Goal: Task Accomplishment & Management: Use online tool/utility

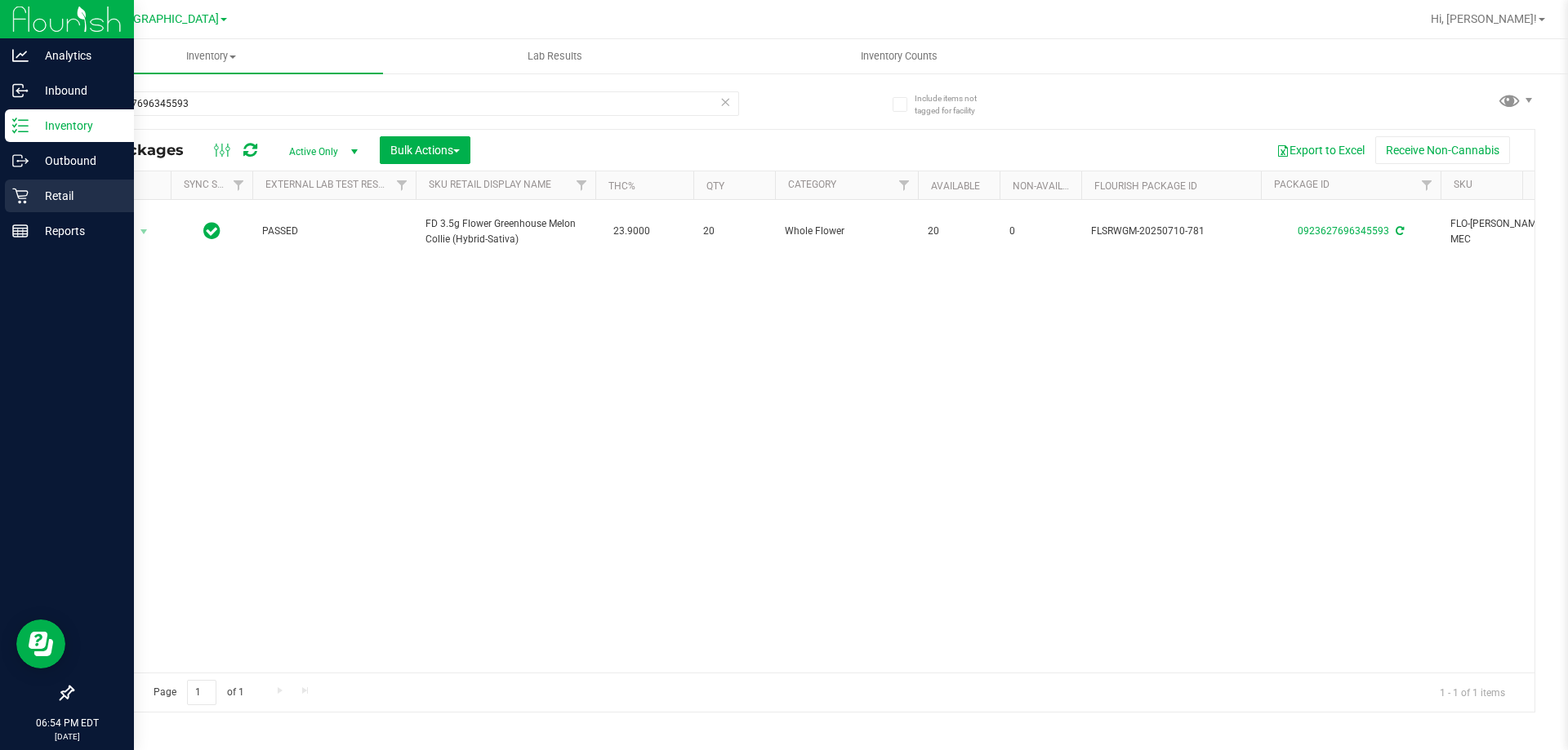
click at [35, 194] on p "Retail" at bounding box center [78, 196] width 98 height 20
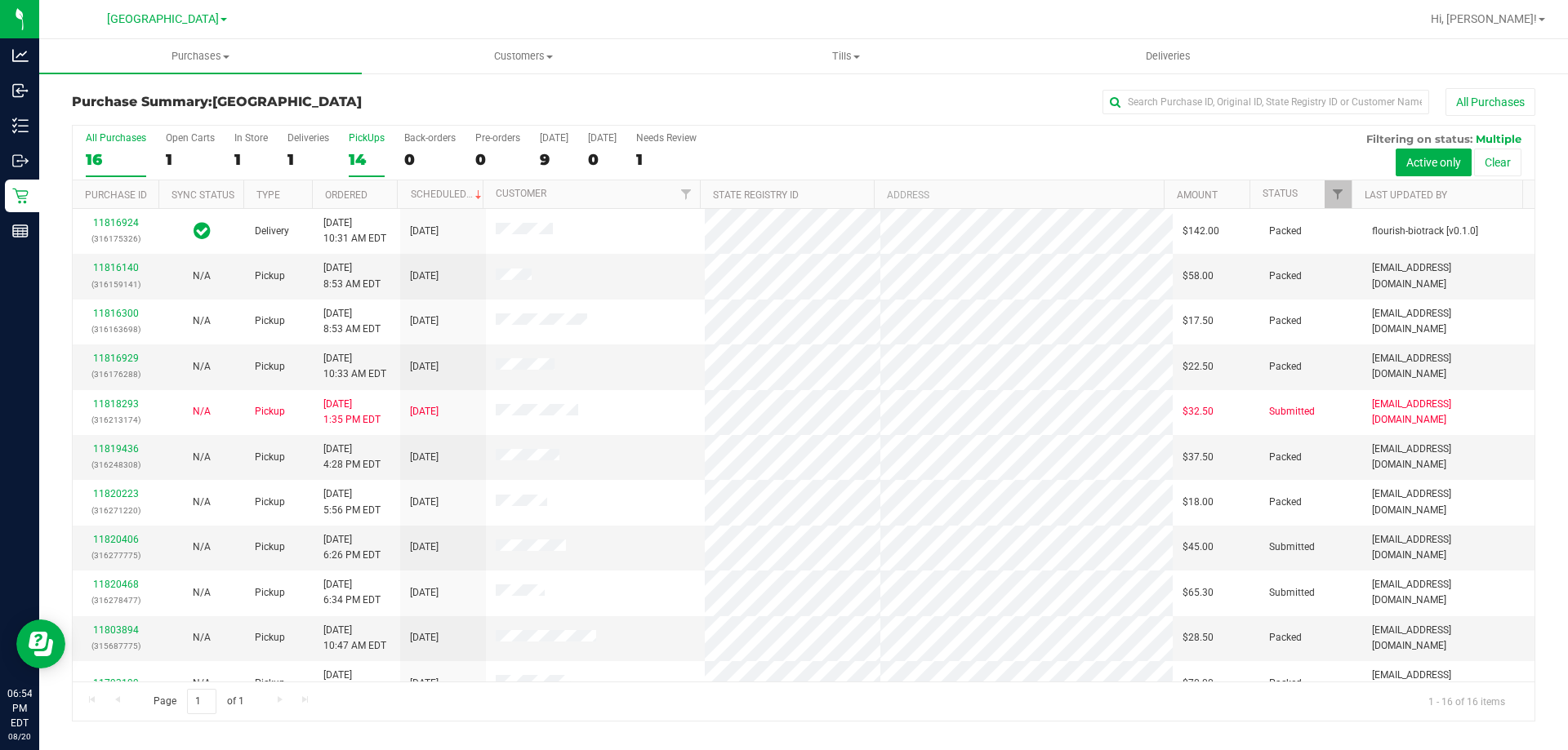
click at [362, 160] on div "14" at bounding box center [367, 159] width 36 height 19
click at [0, 0] on input "PickUps 14" at bounding box center [0, 0] width 0 height 0
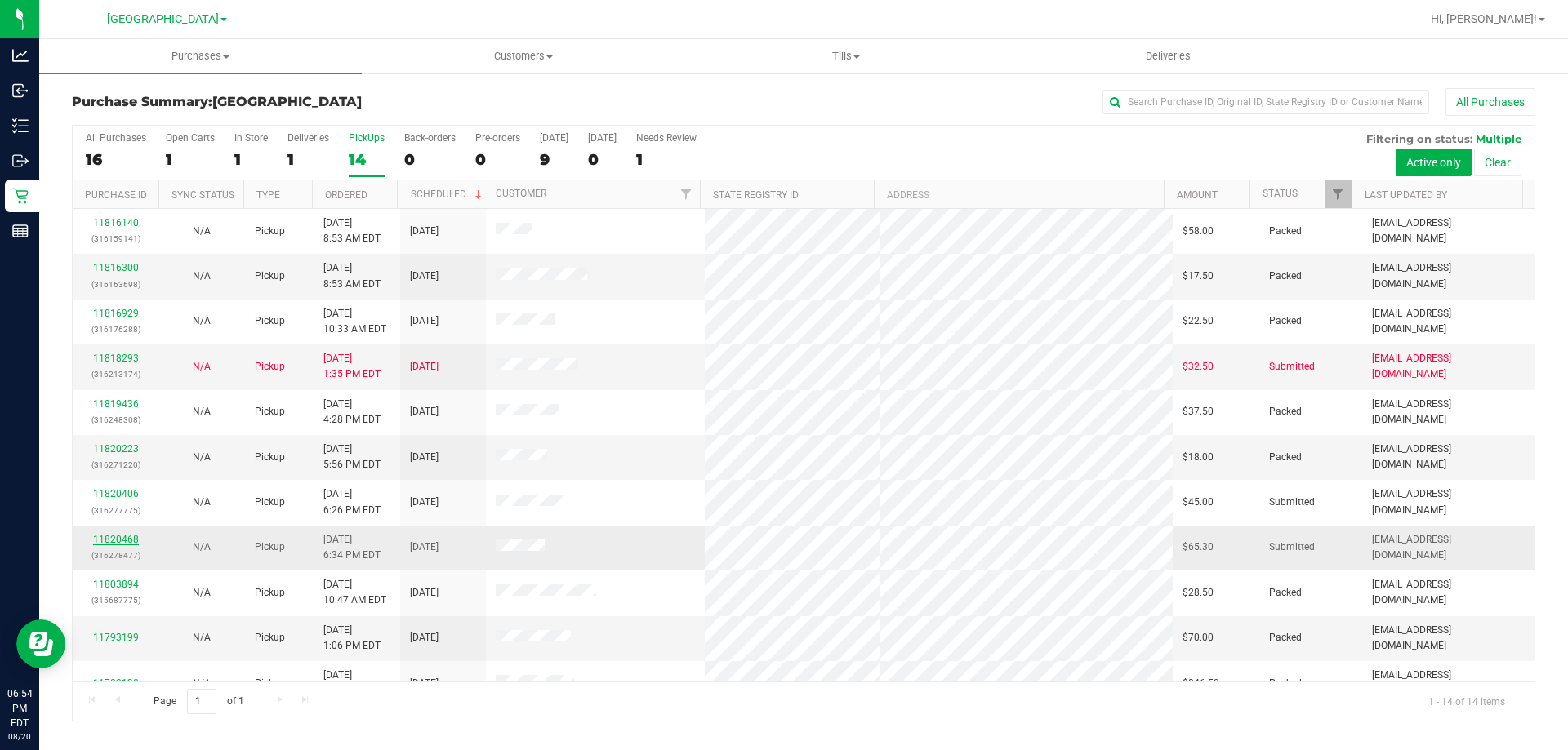
click at [120, 543] on link "11820468" at bounding box center [115, 540] width 45 height 12
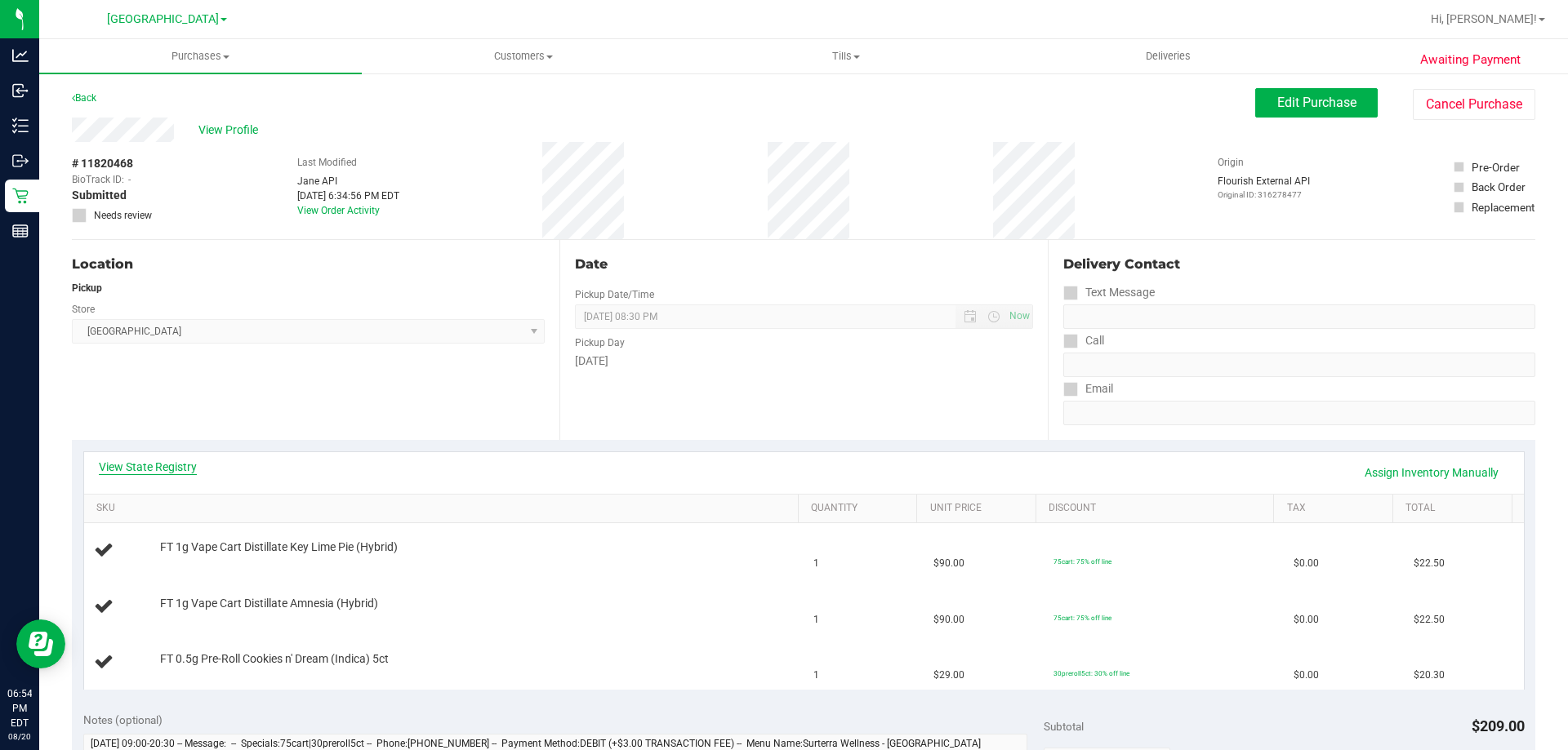
click at [156, 469] on link "View State Registry" at bounding box center [148, 467] width 98 height 16
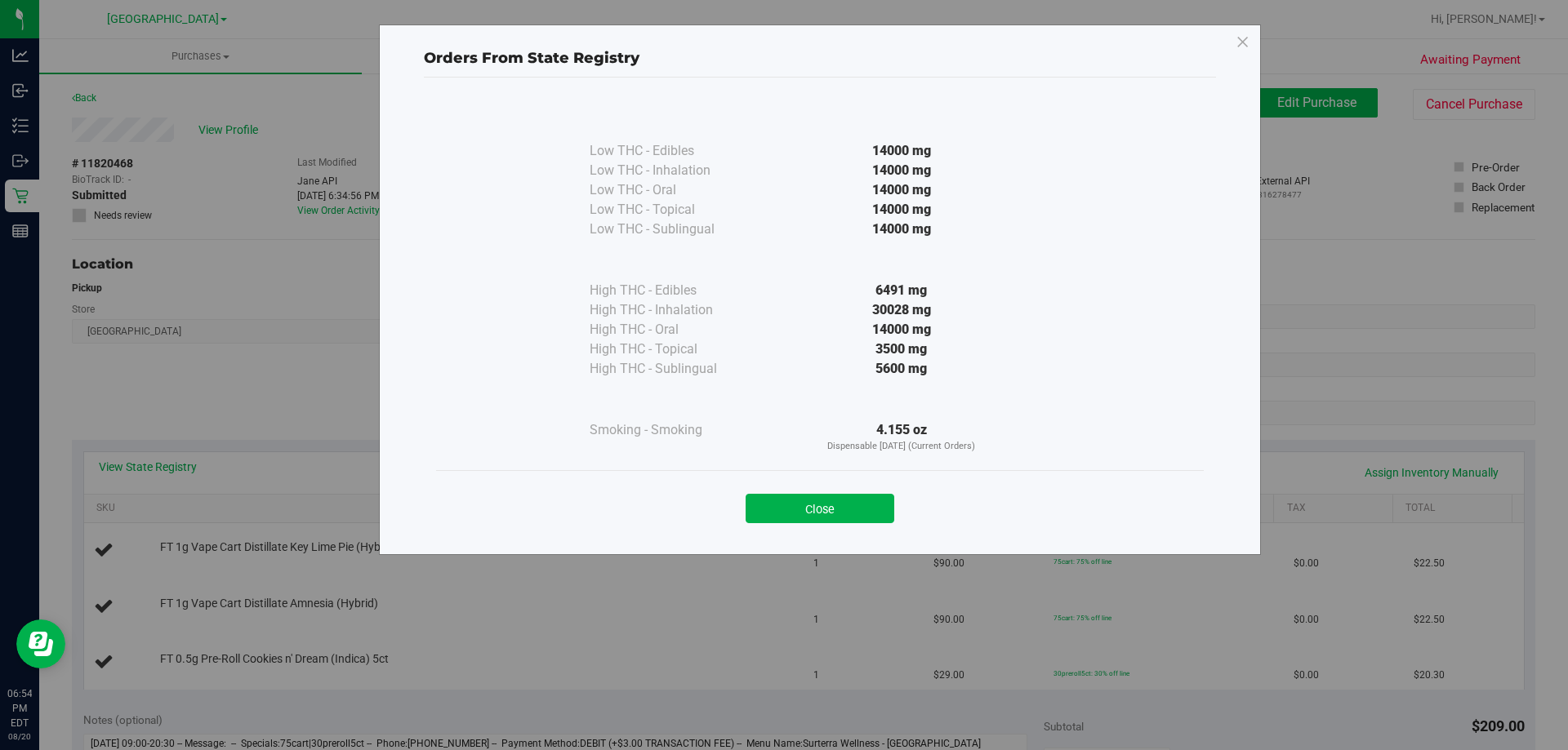
click at [818, 514] on button "Close" at bounding box center [820, 508] width 149 height 29
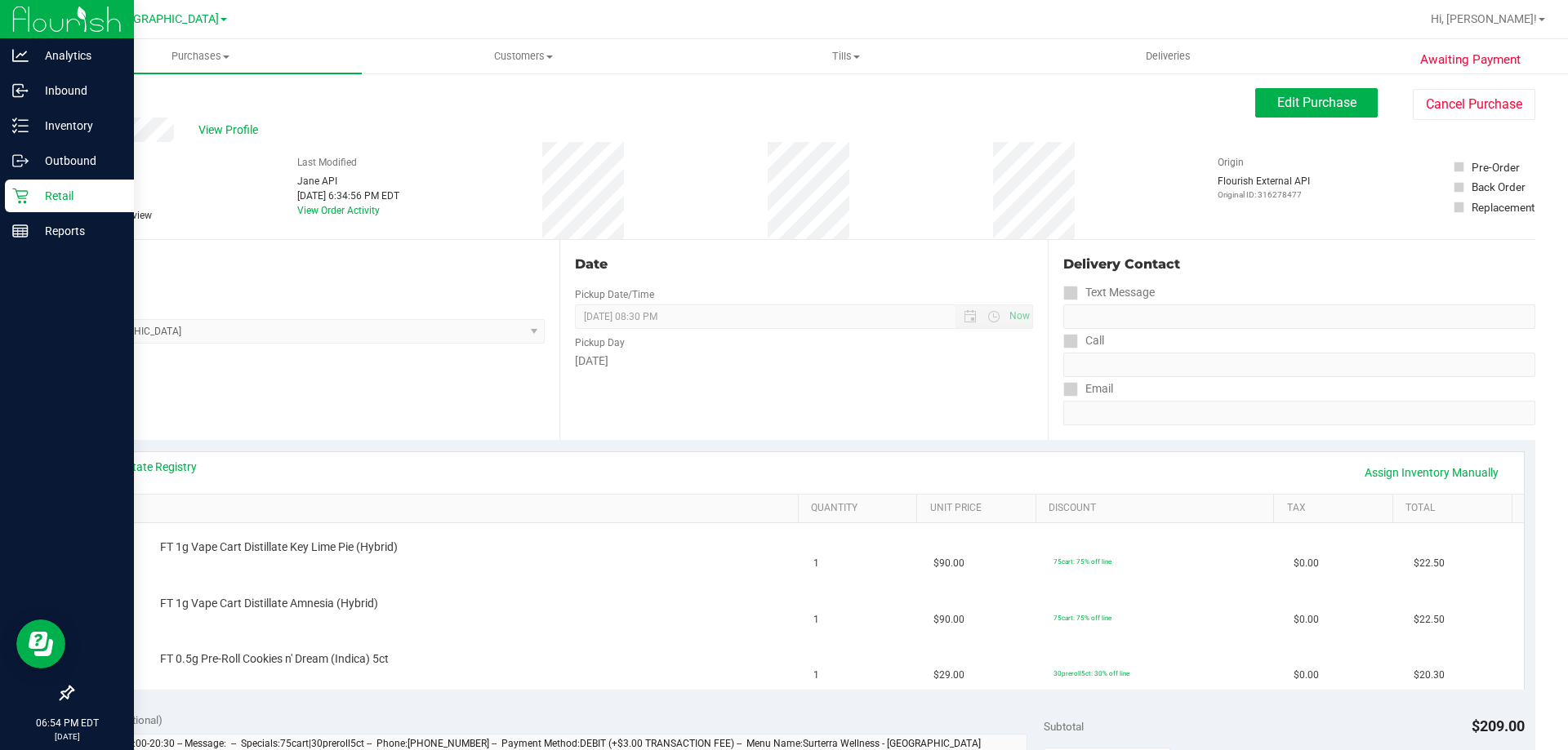
click at [88, 198] on p "Retail" at bounding box center [78, 196] width 98 height 20
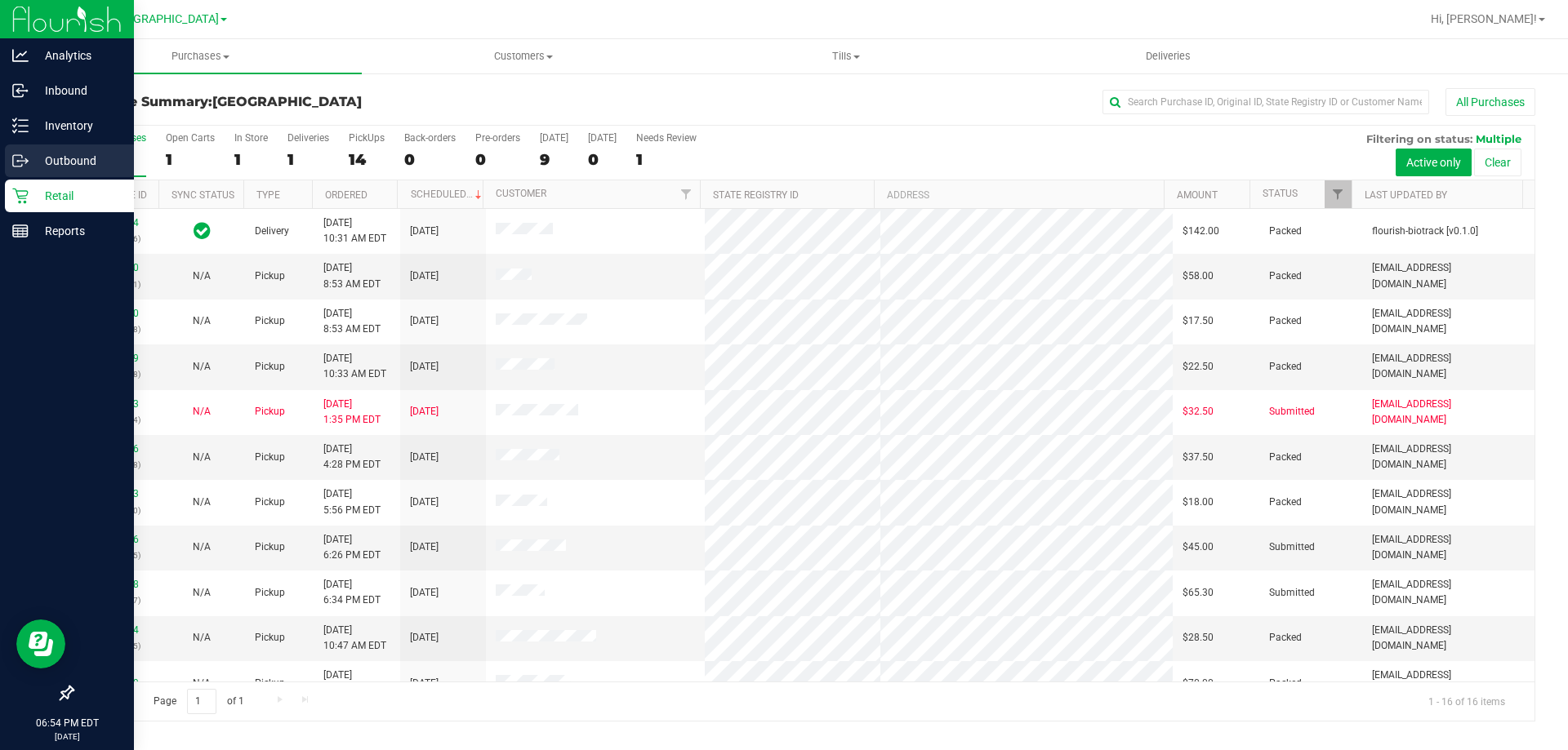
click at [72, 146] on div "Outbound" at bounding box center [69, 161] width 129 height 33
click at [84, 120] on p "Inventory" at bounding box center [78, 126] width 98 height 20
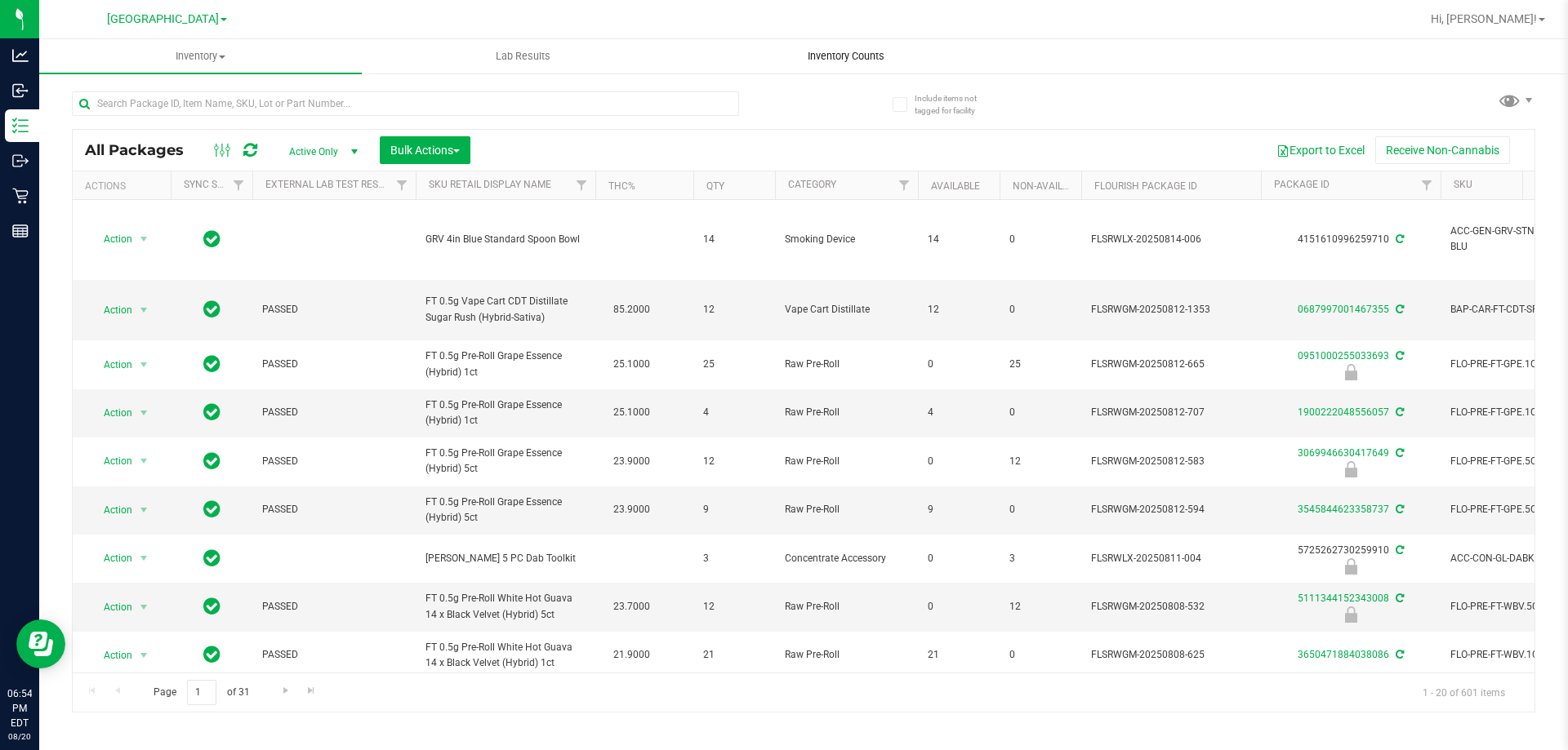
click at [833, 50] on span "Inventory Counts" at bounding box center [846, 56] width 120 height 14
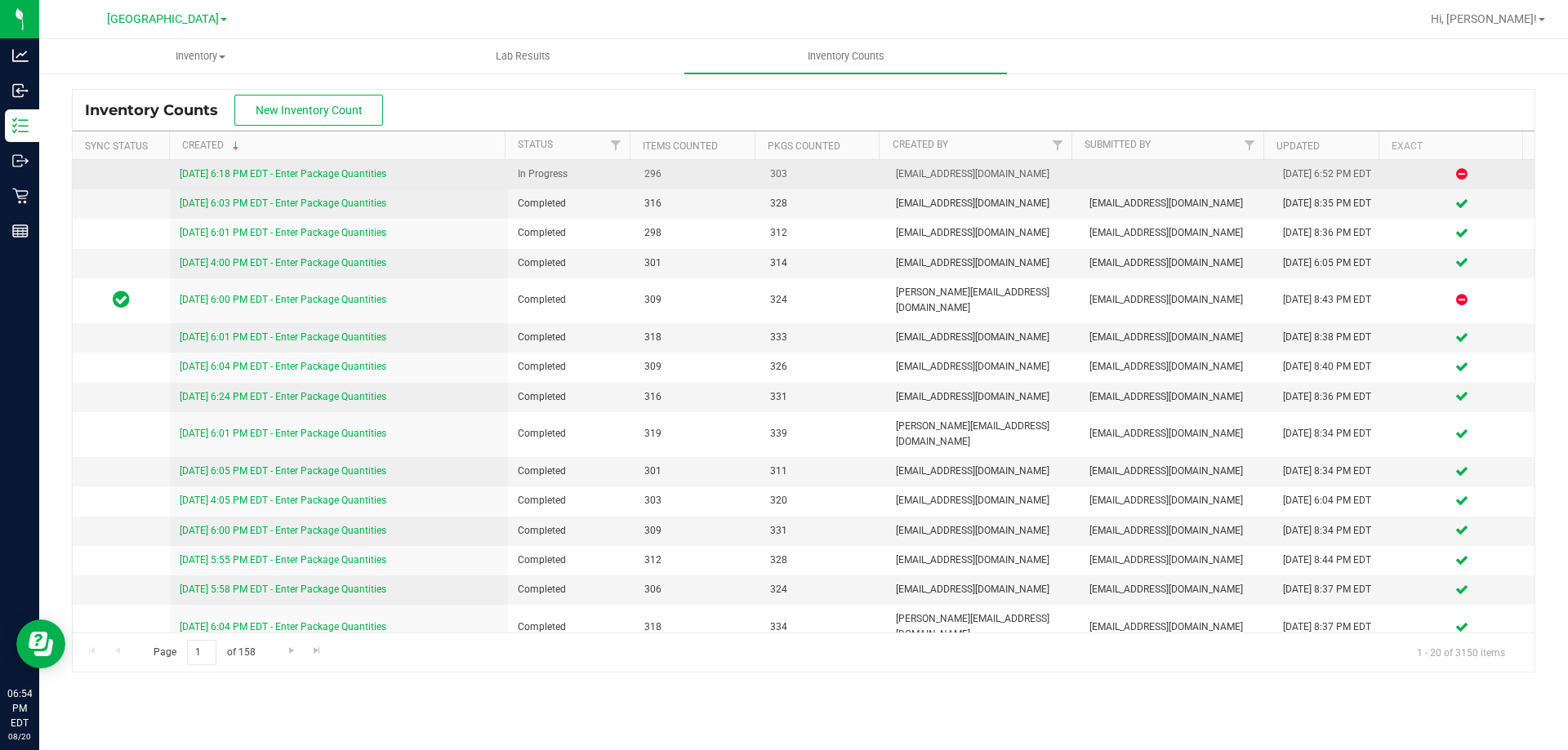
click at [312, 171] on link "8/20/25 6:18 PM EDT - Enter Package Quantities" at bounding box center [283, 174] width 207 height 12
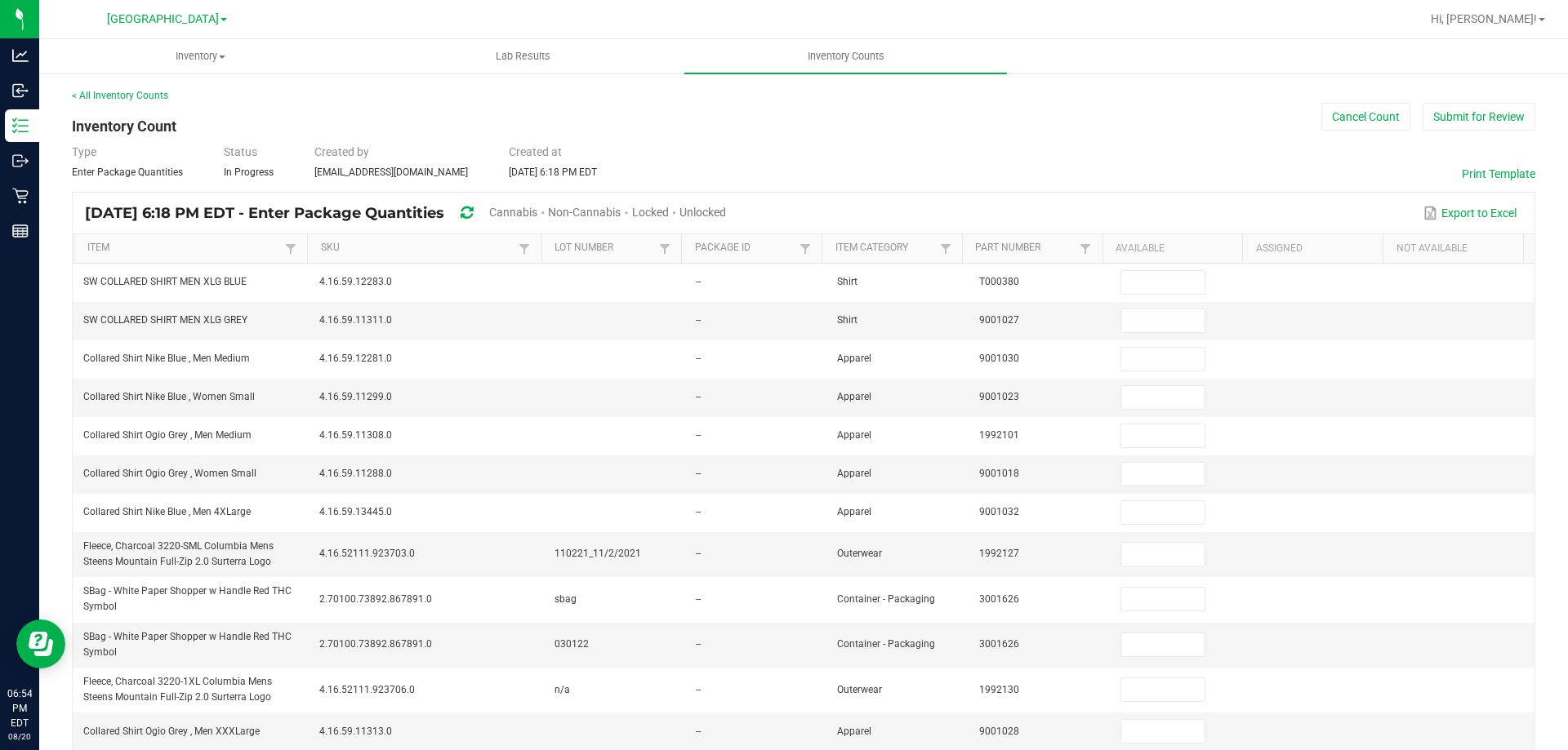
click at [726, 215] on span "Unlocked" at bounding box center [703, 212] width 46 height 13
type input "2"
type input "3"
type input "11"
type input "8"
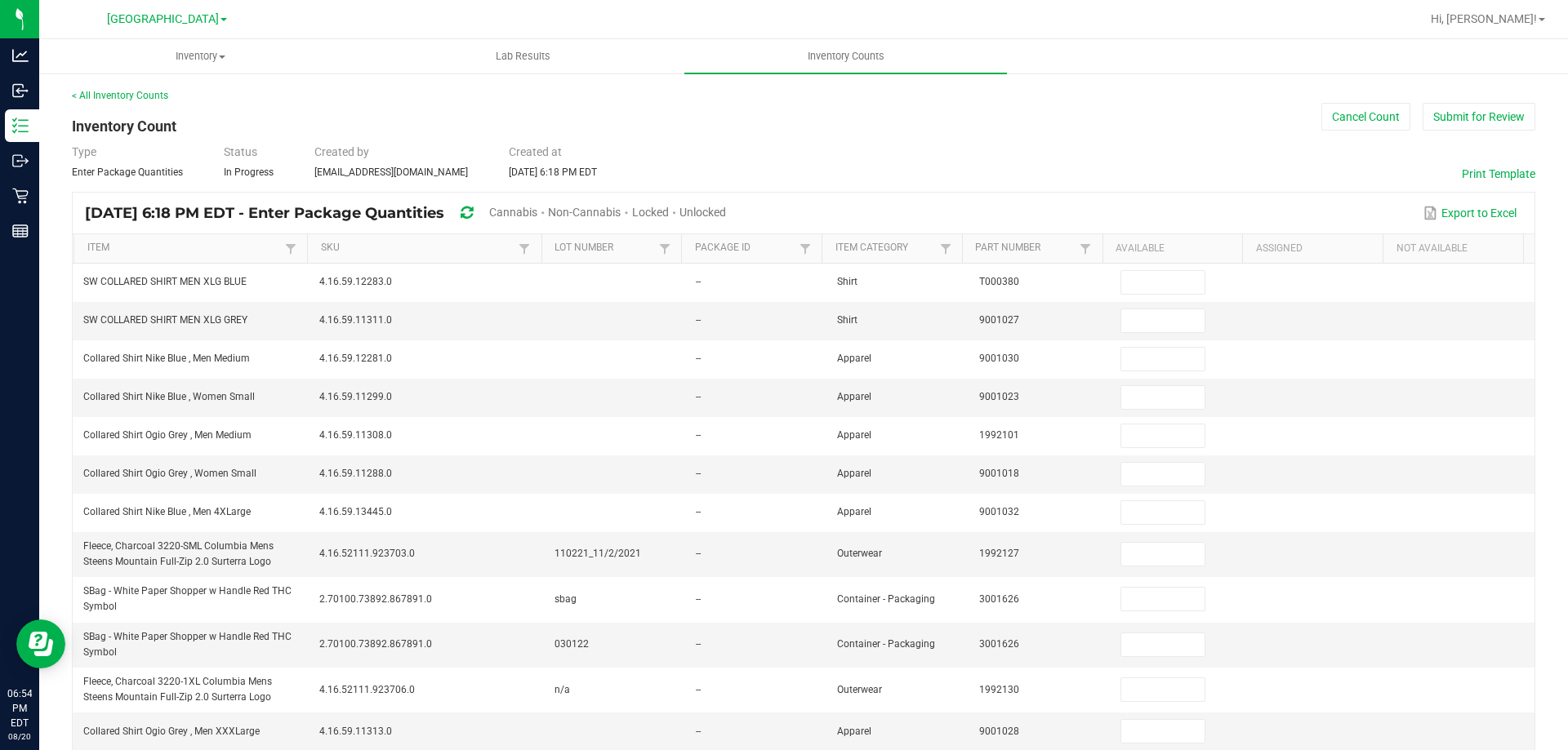
type input "7"
type input "6"
type input "1"
type input "28"
type input "3"
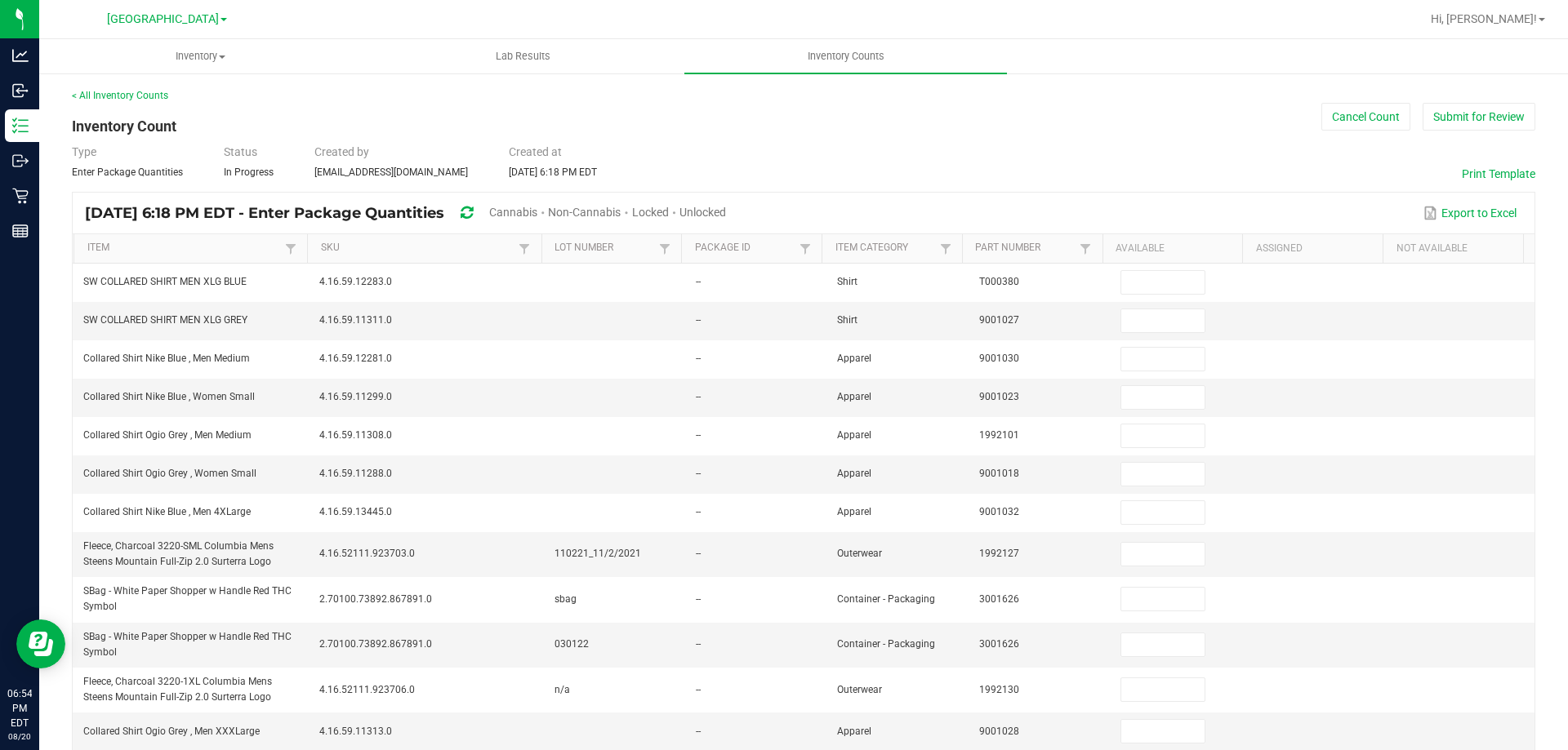
type input "1"
type input "2"
type input "1"
type input "3"
type input "8"
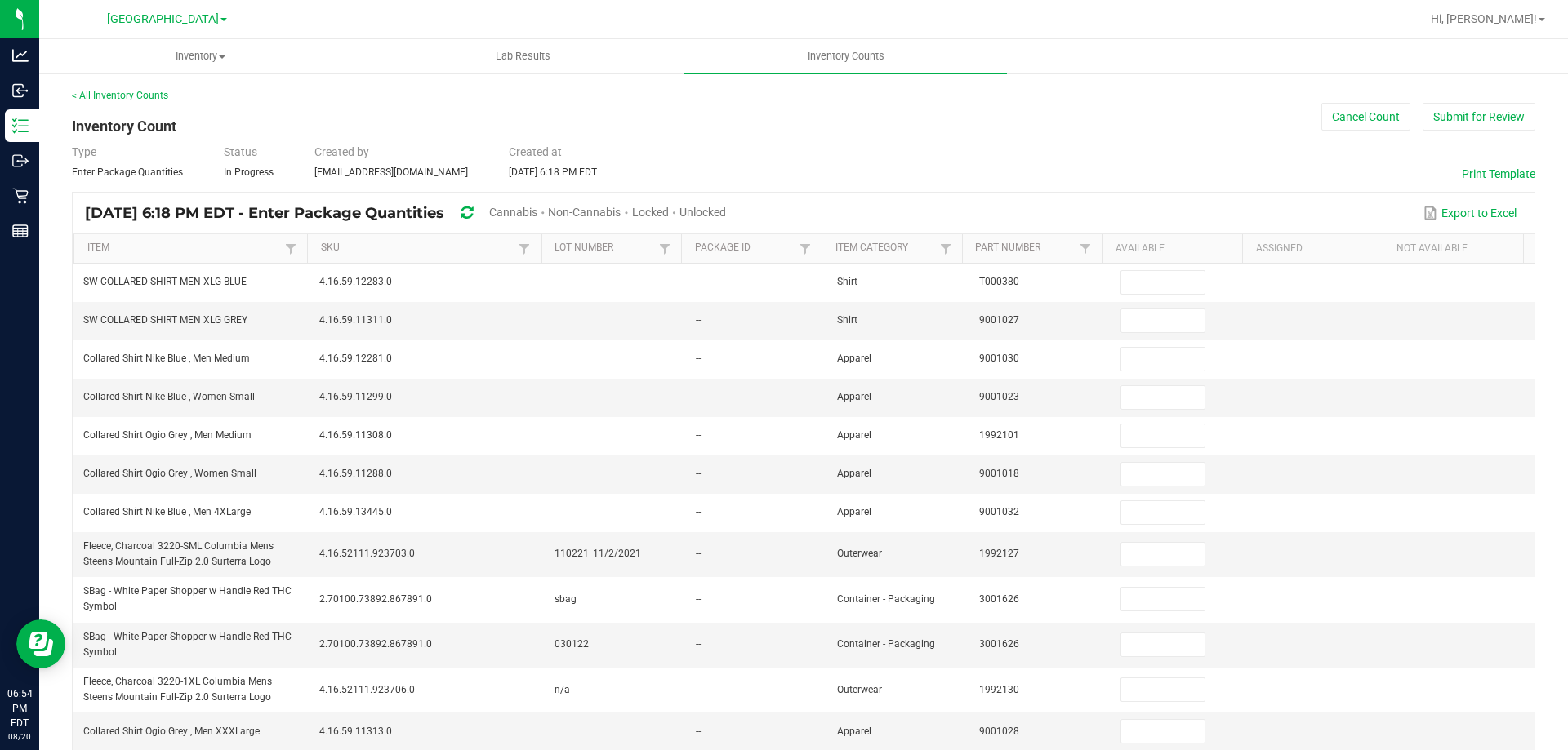
type input "3"
type input "33"
type input "4"
type input "5"
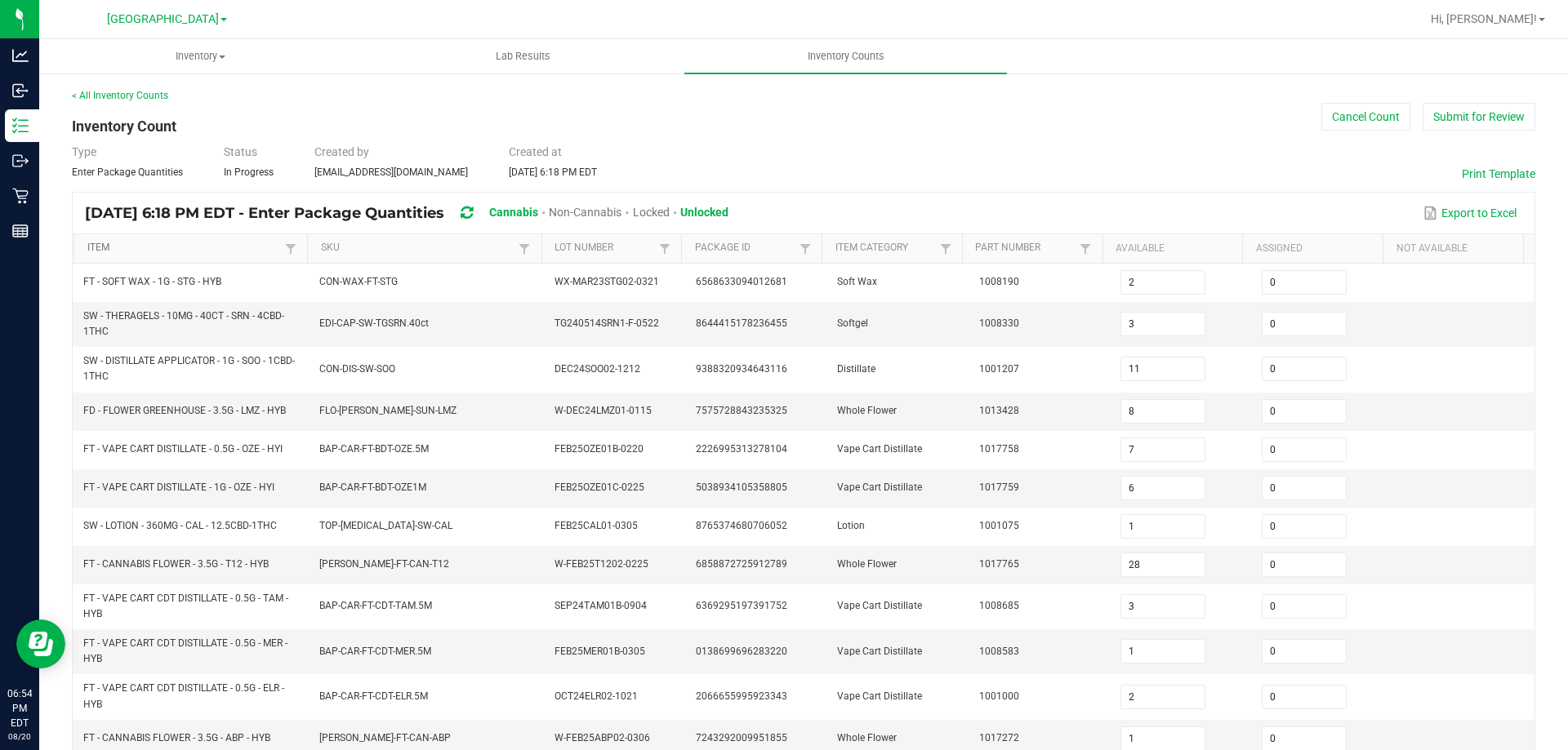
click at [186, 252] on link "Item" at bounding box center [185, 248] width 194 height 13
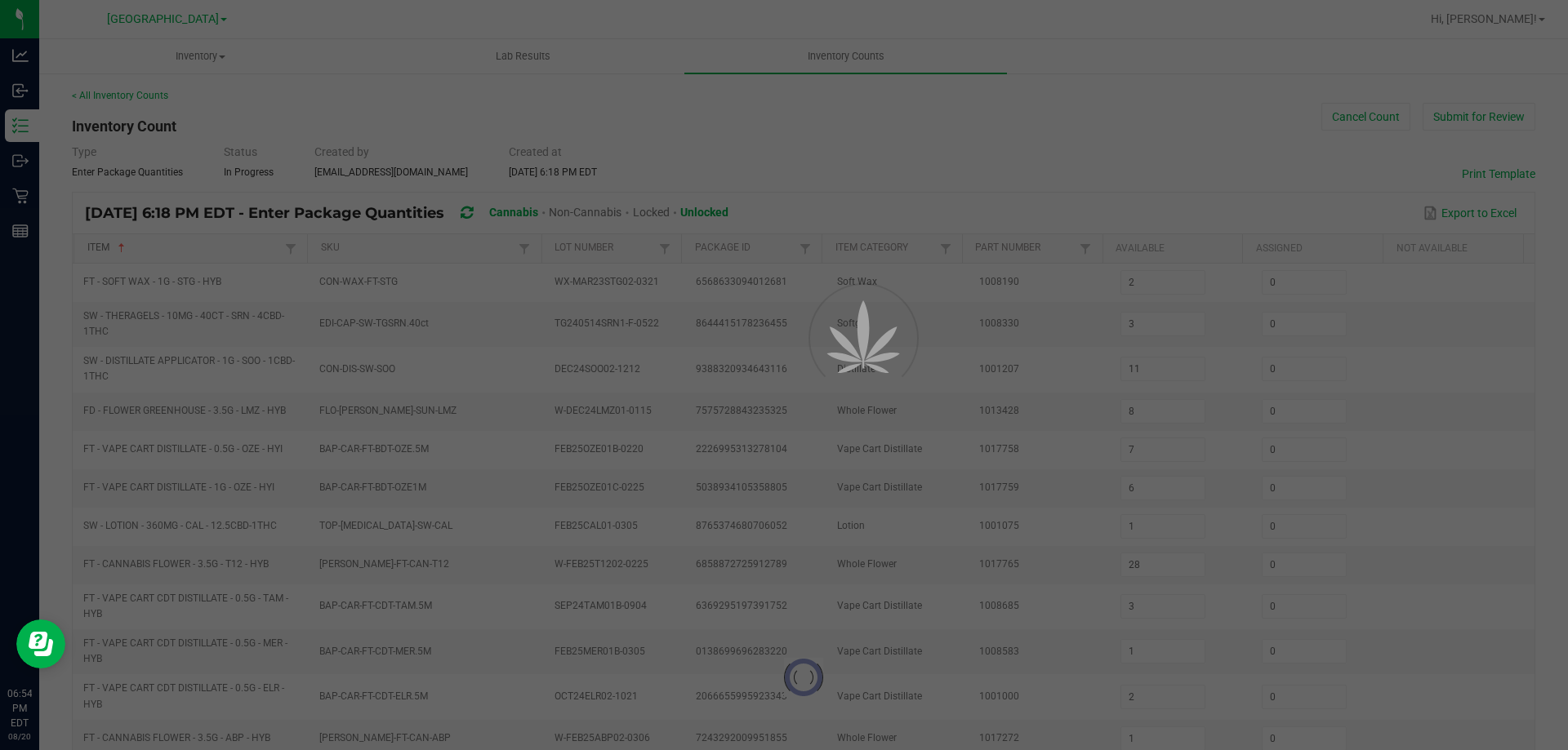
type input "14"
type input "4"
type input "14"
type input "12"
type input "8"
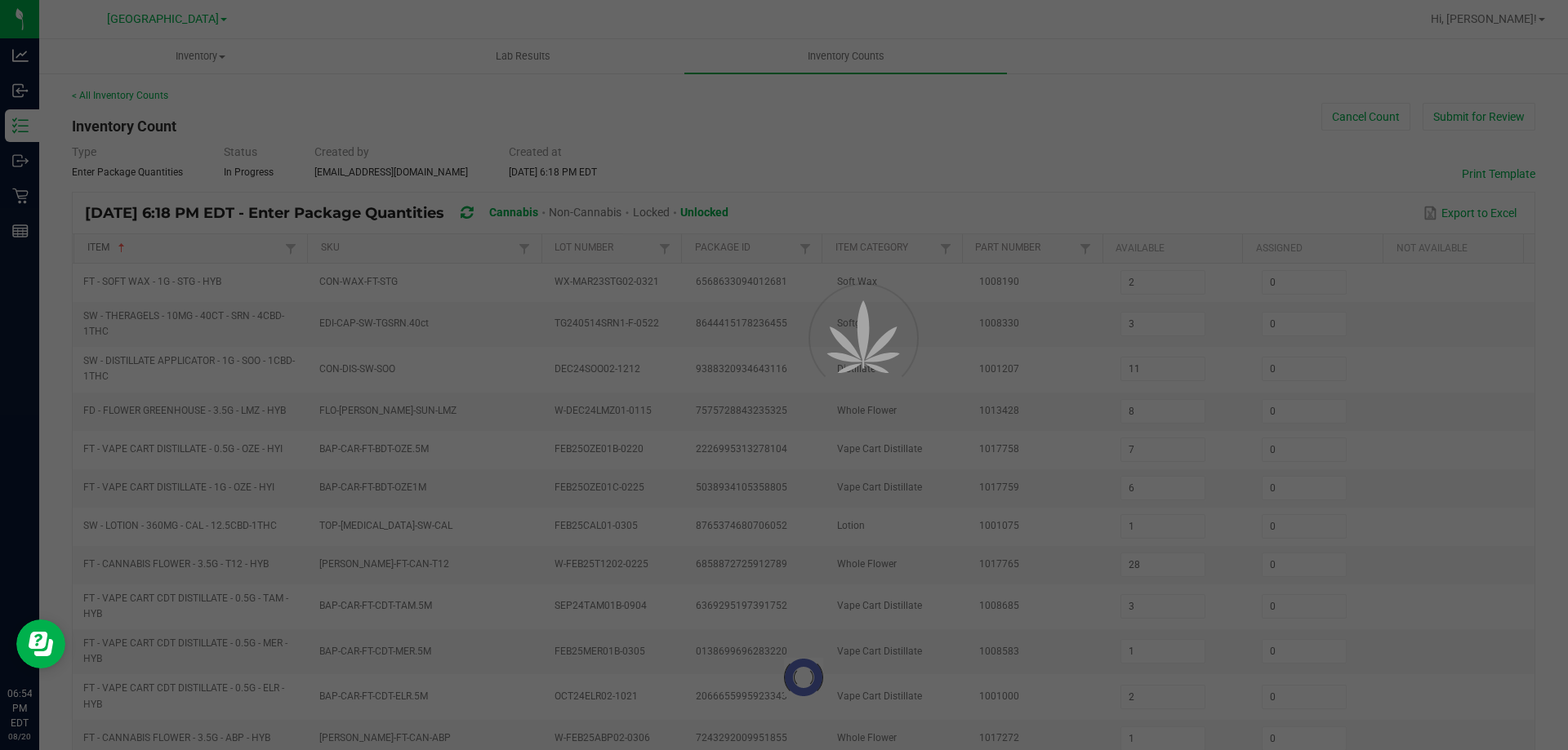
type input "18"
type input "12"
type input "10"
type input "1"
type input "16"
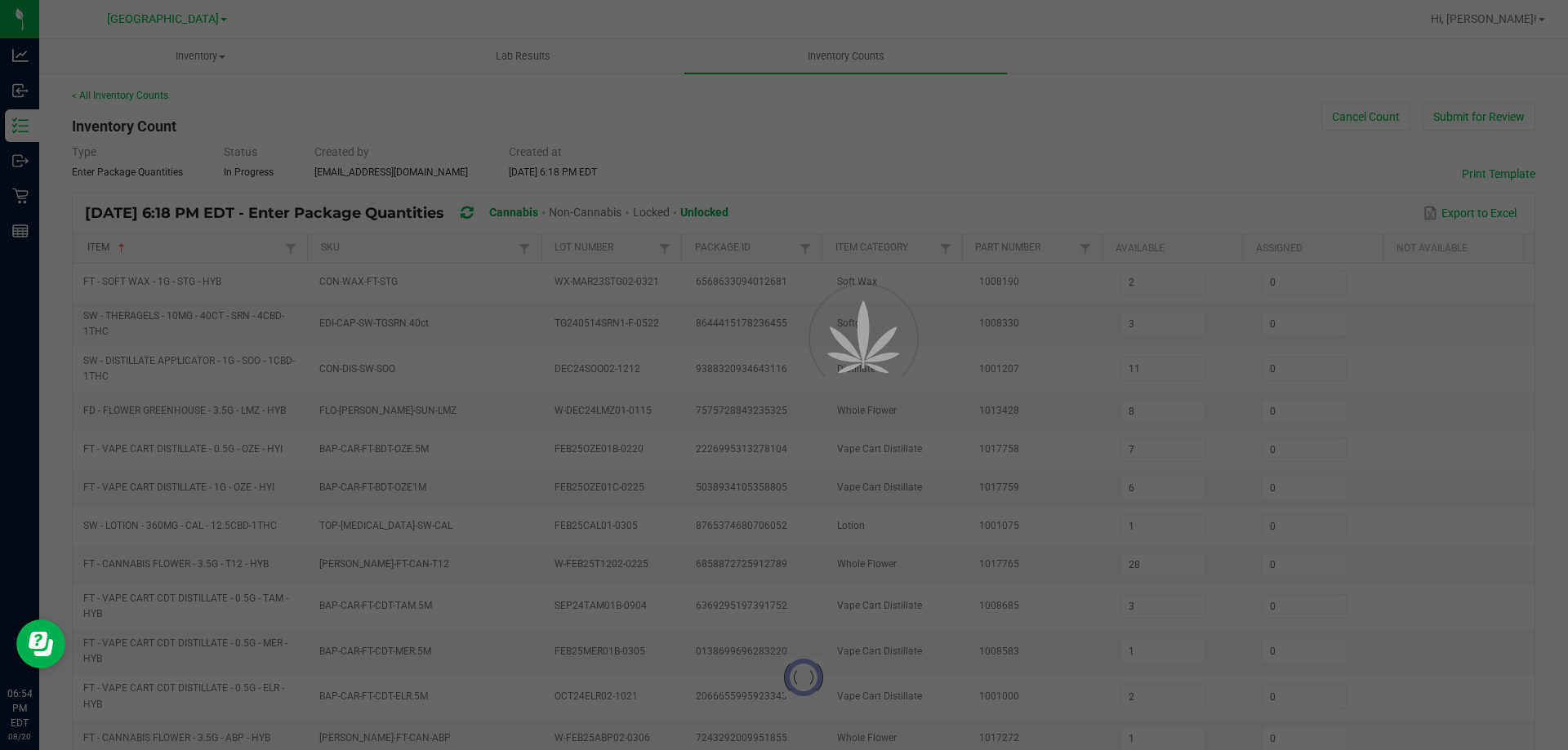
type input "0"
type input "18"
type input "13"
type input "0"
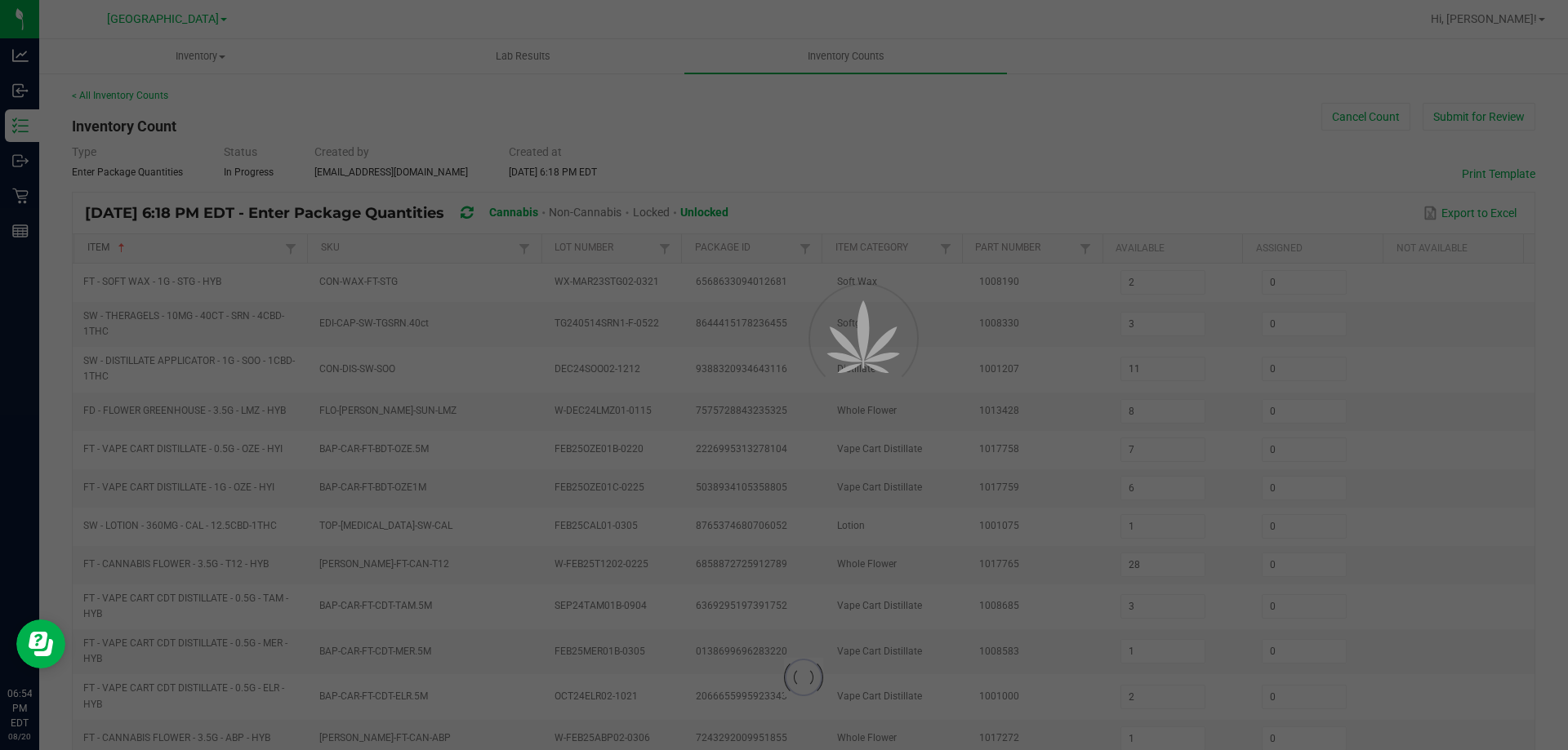
type input "0"
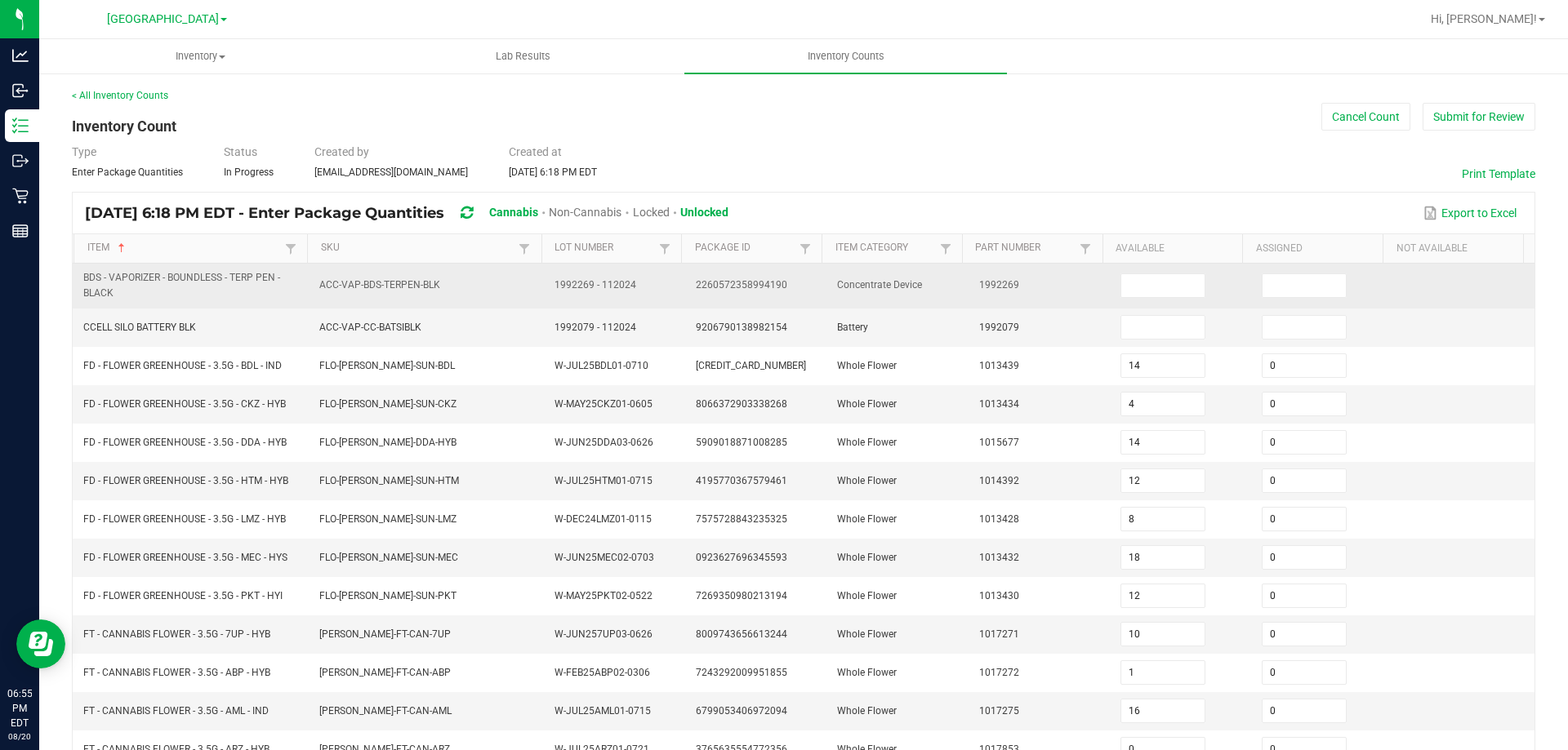
click at [190, 276] on span "BDS - VAPORIZER - BOUNDLESS - TERP PEN - BLACK" at bounding box center [181, 285] width 197 height 27
copy span "BDS - VAPORIZER - BOUNDLESS - TERP PEN - BLACK"
drag, startPoint x: 1136, startPoint y: 280, endPoint x: 1222, endPoint y: 292, distance: 86.8
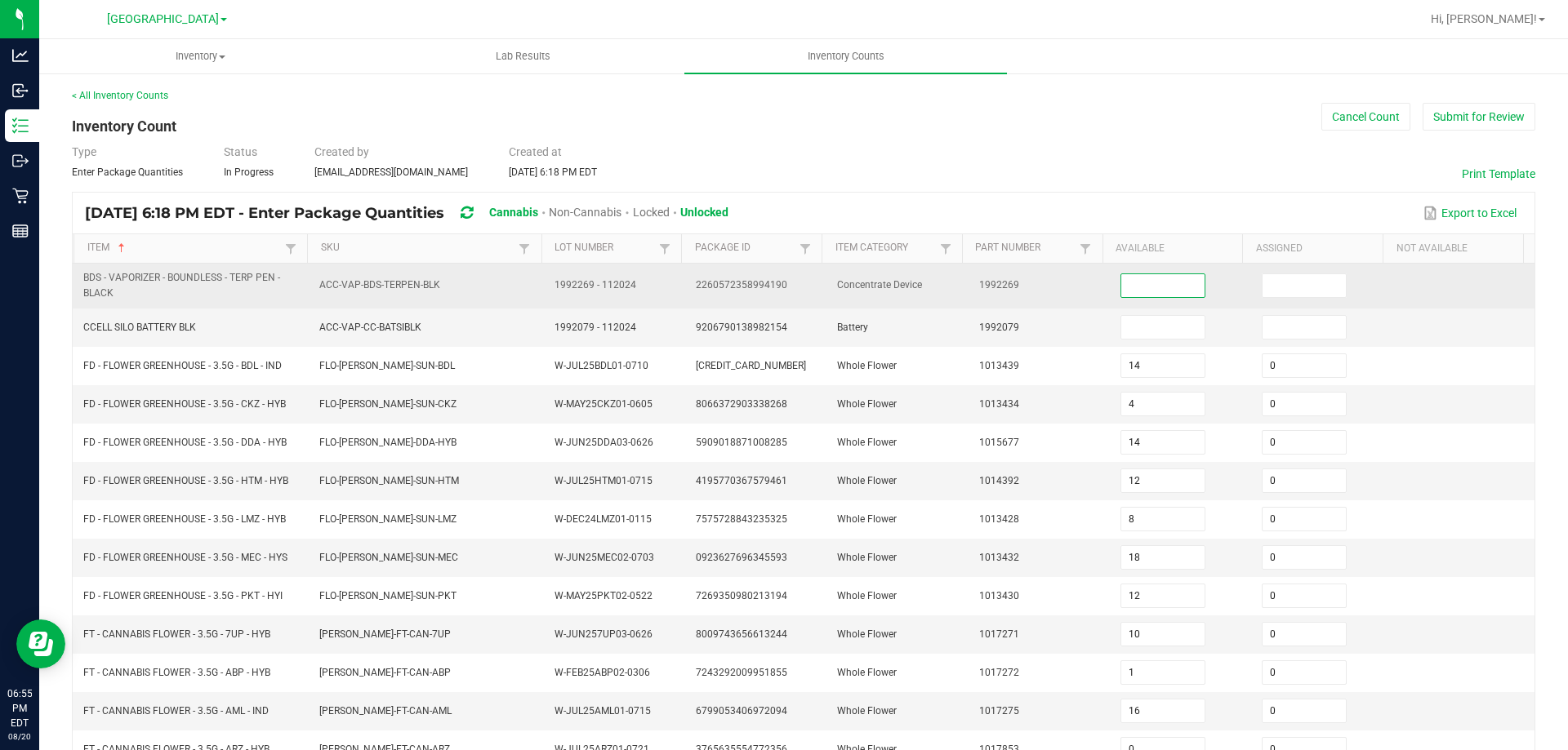
click at [1139, 281] on input at bounding box center [1162, 286] width 83 height 23
type input "5"
click at [1275, 288] on input "0" at bounding box center [1303, 286] width 83 height 23
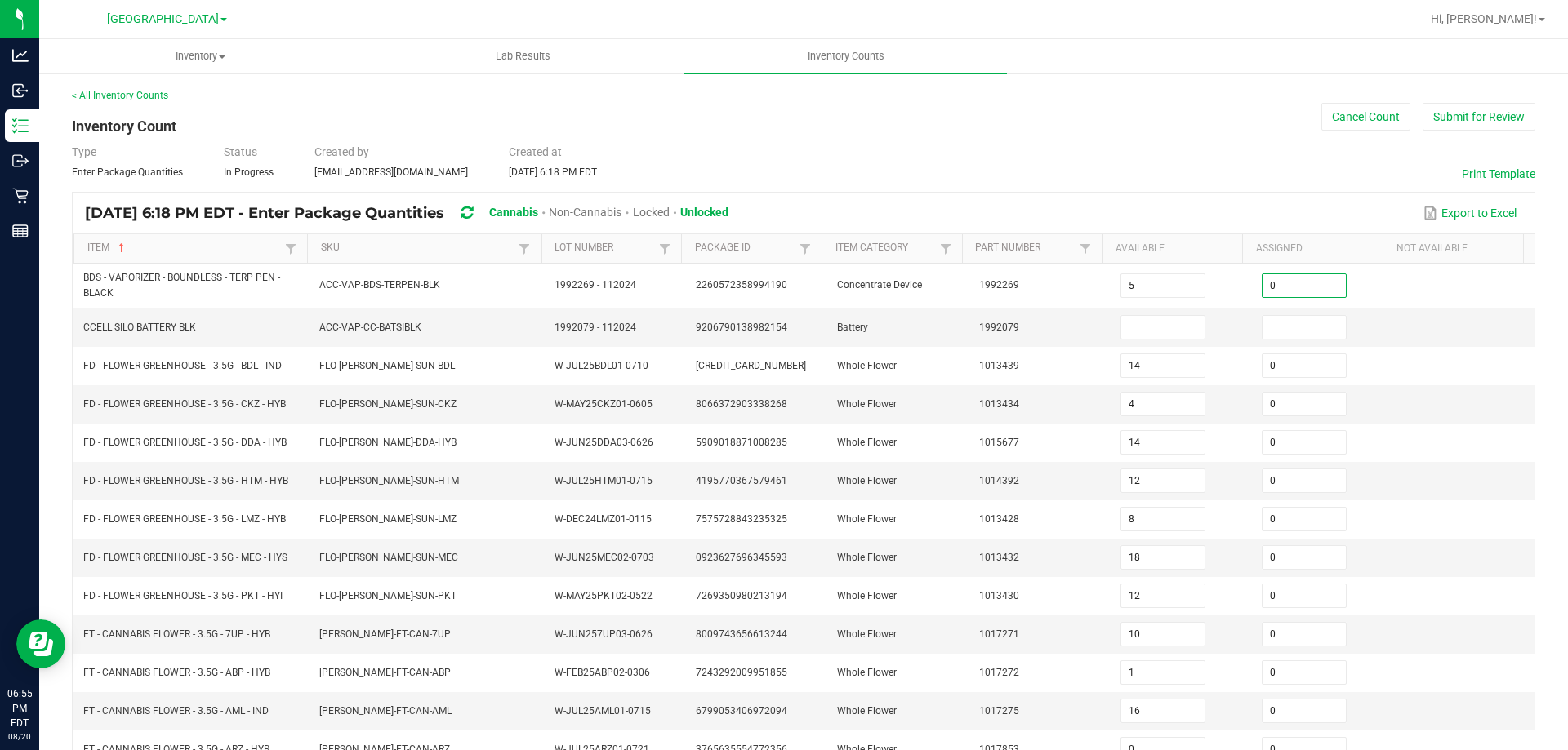
type input "0"
click at [1181, 182] on div "< All Inventory Counts Inventory Count Cancel Count Submit for Review Type Ente…" at bounding box center [804, 584] width 1464 height 992
click at [111, 317] on td "CCELL SILO BATTERY BLK" at bounding box center [191, 327] width 236 height 38
click at [111, 331] on span "CCELL SILO BATTERY BLK" at bounding box center [139, 327] width 112 height 12
click at [111, 330] on span "CCELL SILO BATTERY BLK" at bounding box center [139, 327] width 112 height 12
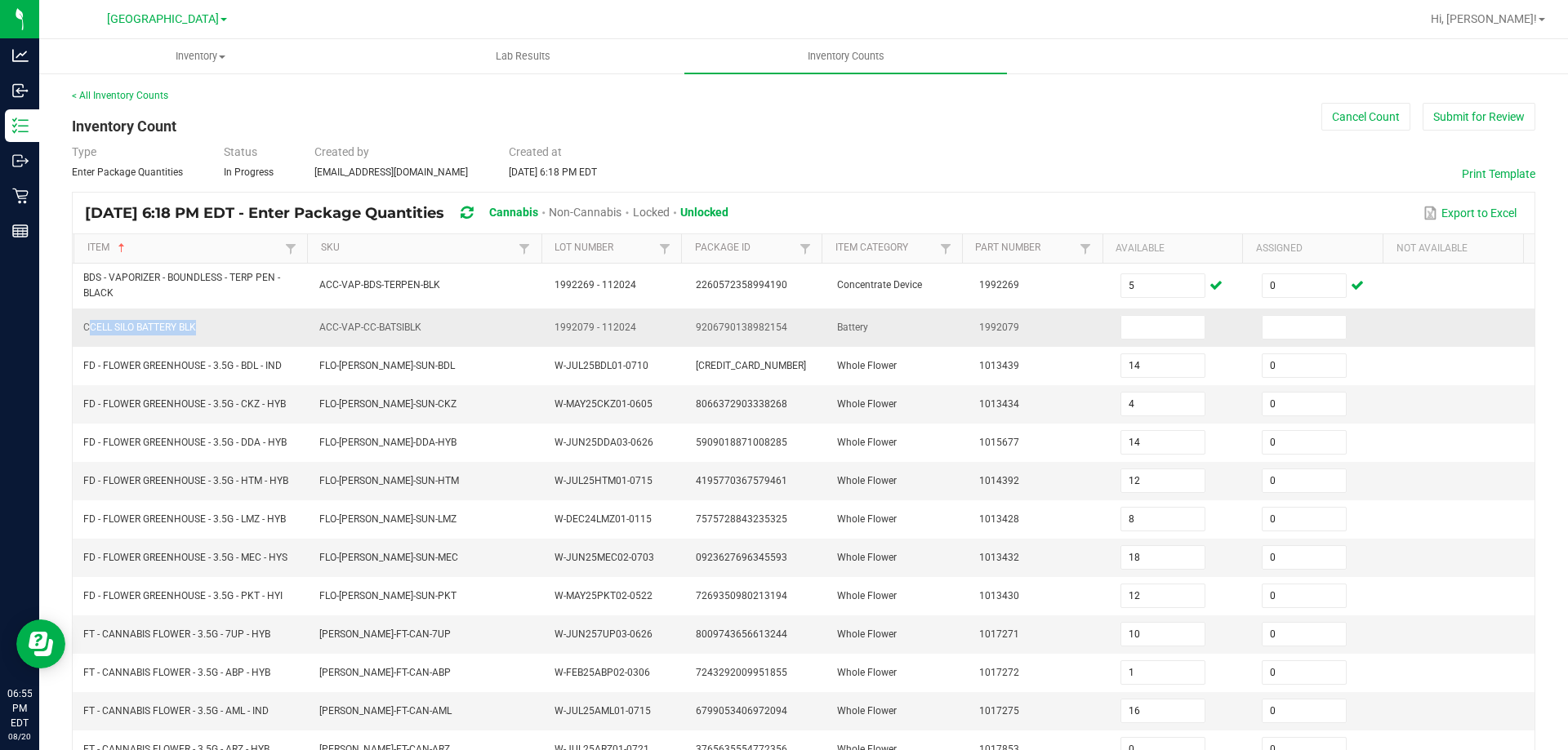
click at [111, 330] on span "CCELL SILO BATTERY BLK" at bounding box center [139, 327] width 112 height 12
copy span "CCELL SILO BATTERY BLK"
drag, startPoint x: 1138, startPoint y: 329, endPoint x: 1183, endPoint y: 338, distance: 45.9
click at [1148, 332] on input at bounding box center [1162, 327] width 83 height 23
drag, startPoint x: 1135, startPoint y: 331, endPoint x: 1048, endPoint y: 329, distance: 87.0
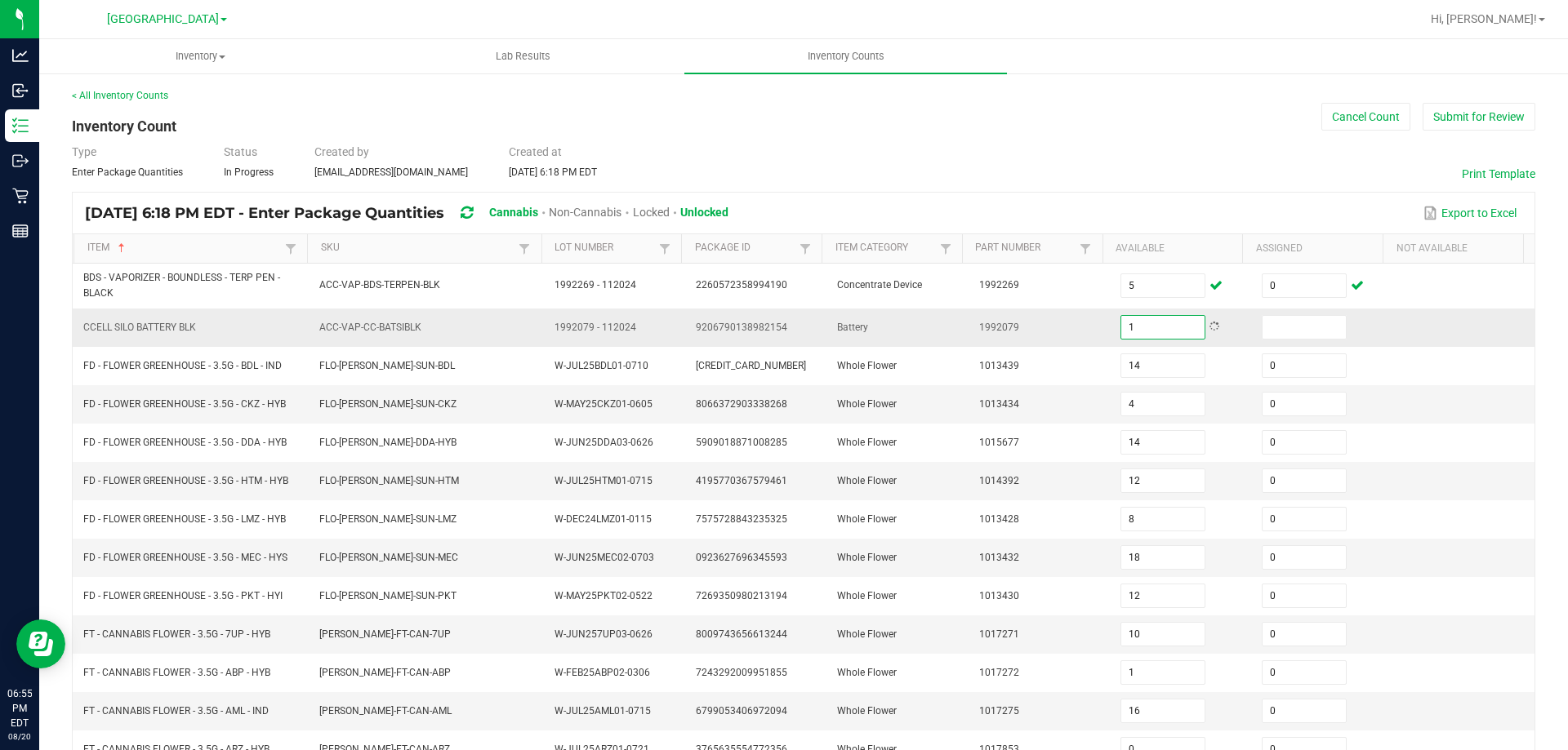
click at [1049, 329] on tr "CCELL SILO BATTERY BLK ACC-VAP-CC-BATSIBLK 1992079 - 112024 9206790138982154 Ba…" at bounding box center [803, 327] width 1462 height 38
type input "2"
click at [1304, 343] on td at bounding box center [1322, 327] width 141 height 38
click at [1302, 334] on input at bounding box center [1303, 327] width 83 height 23
type input "0"
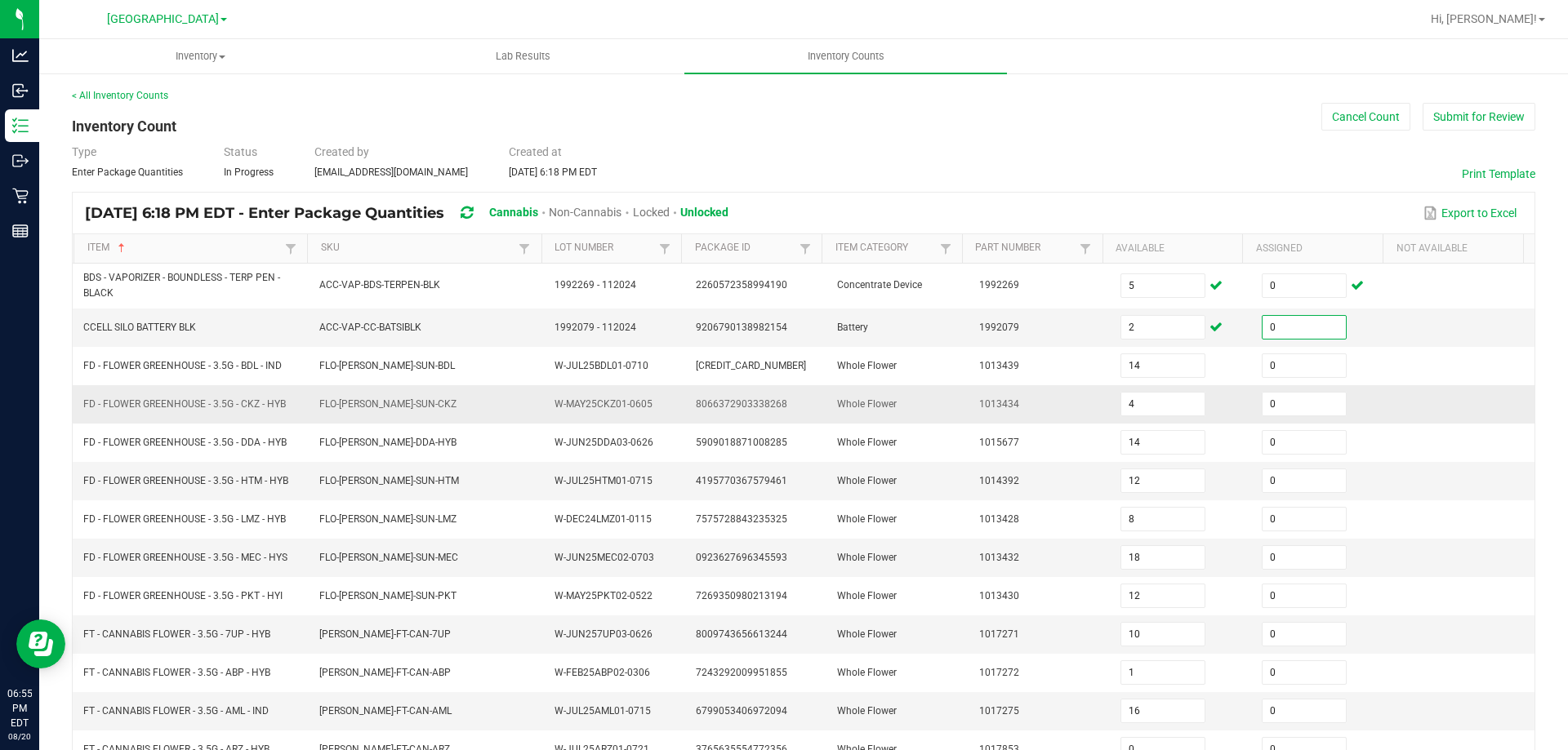
click at [922, 395] on td "Whole Flower" at bounding box center [897, 404] width 141 height 38
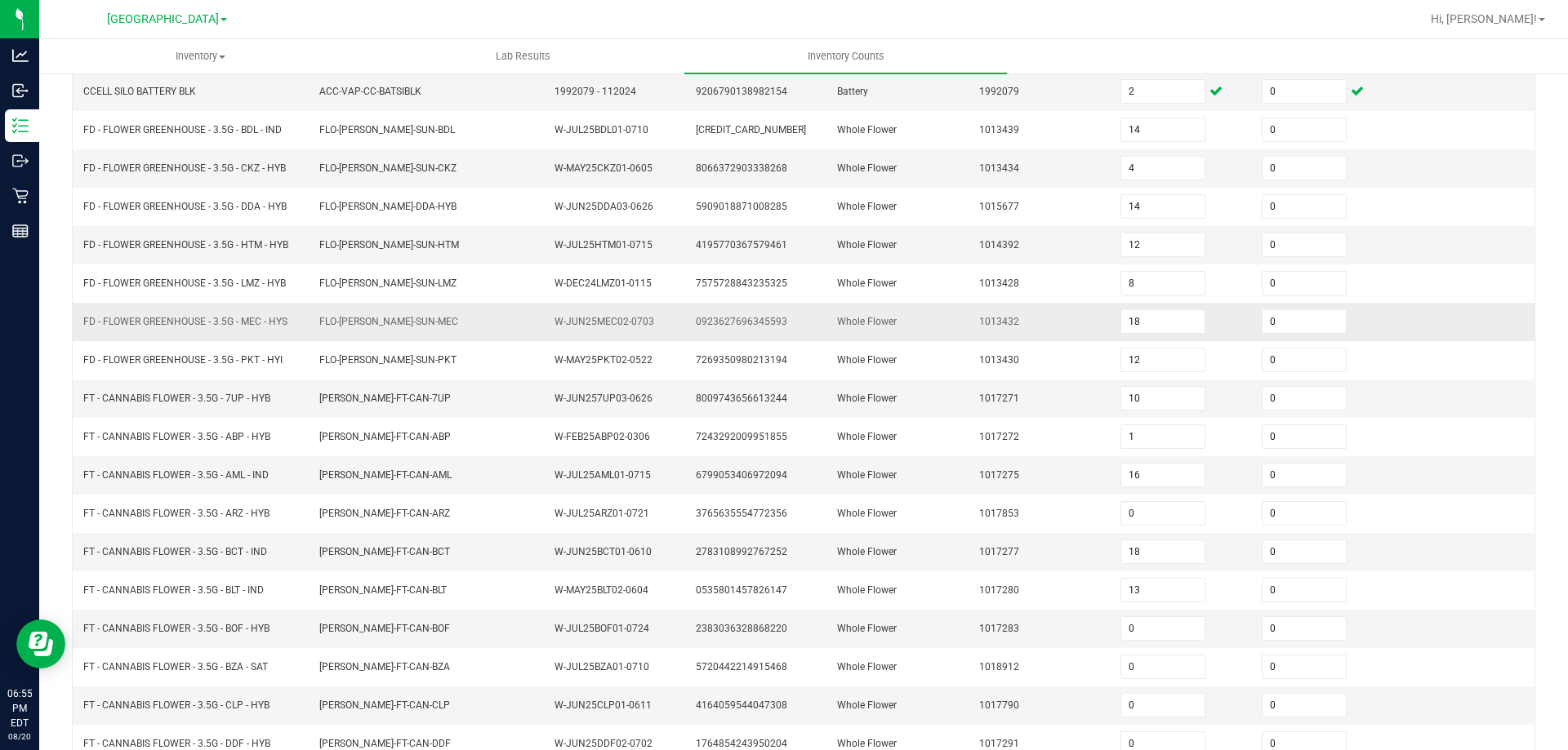
scroll to position [346, 0]
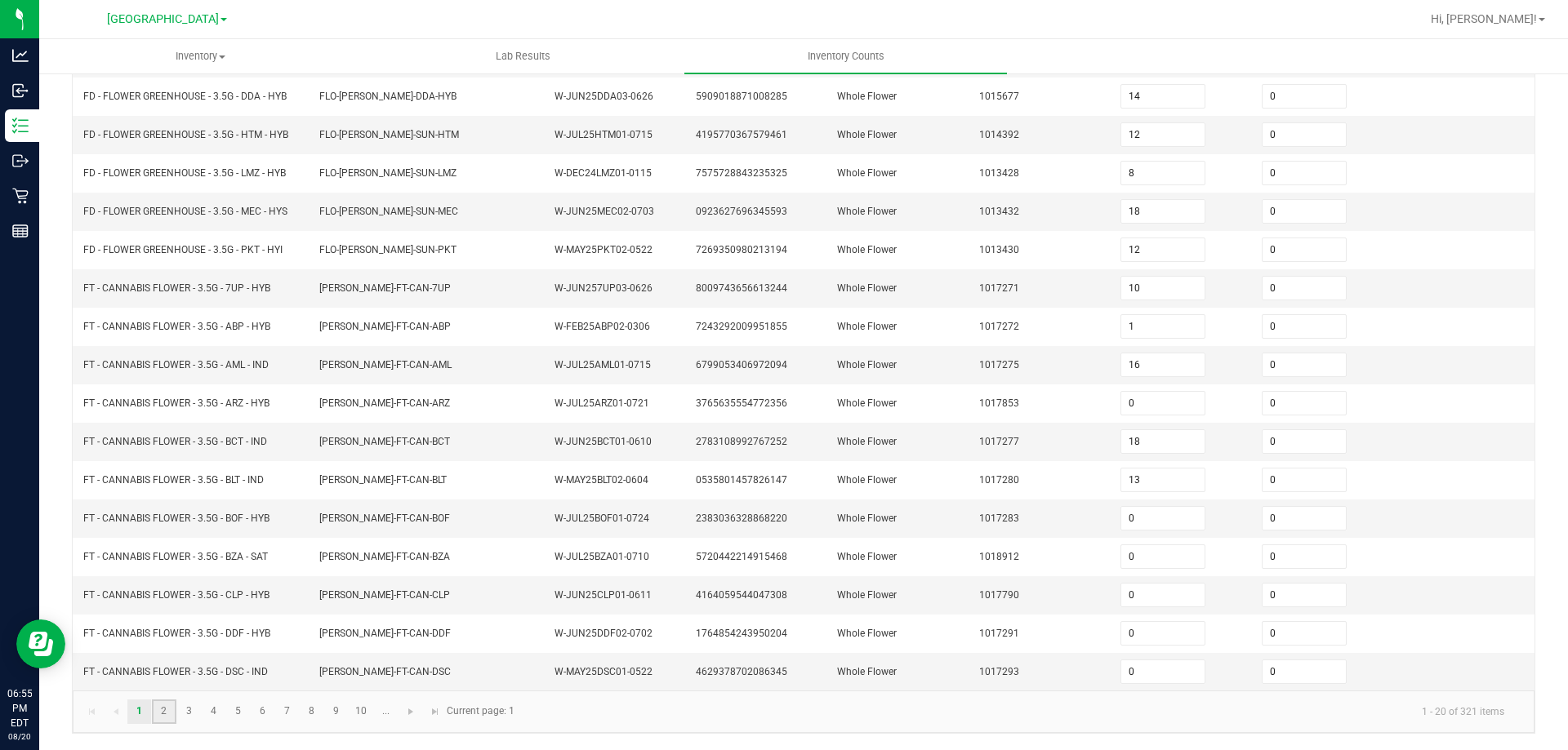
click at [160, 705] on link "2" at bounding box center [163, 712] width 24 height 24
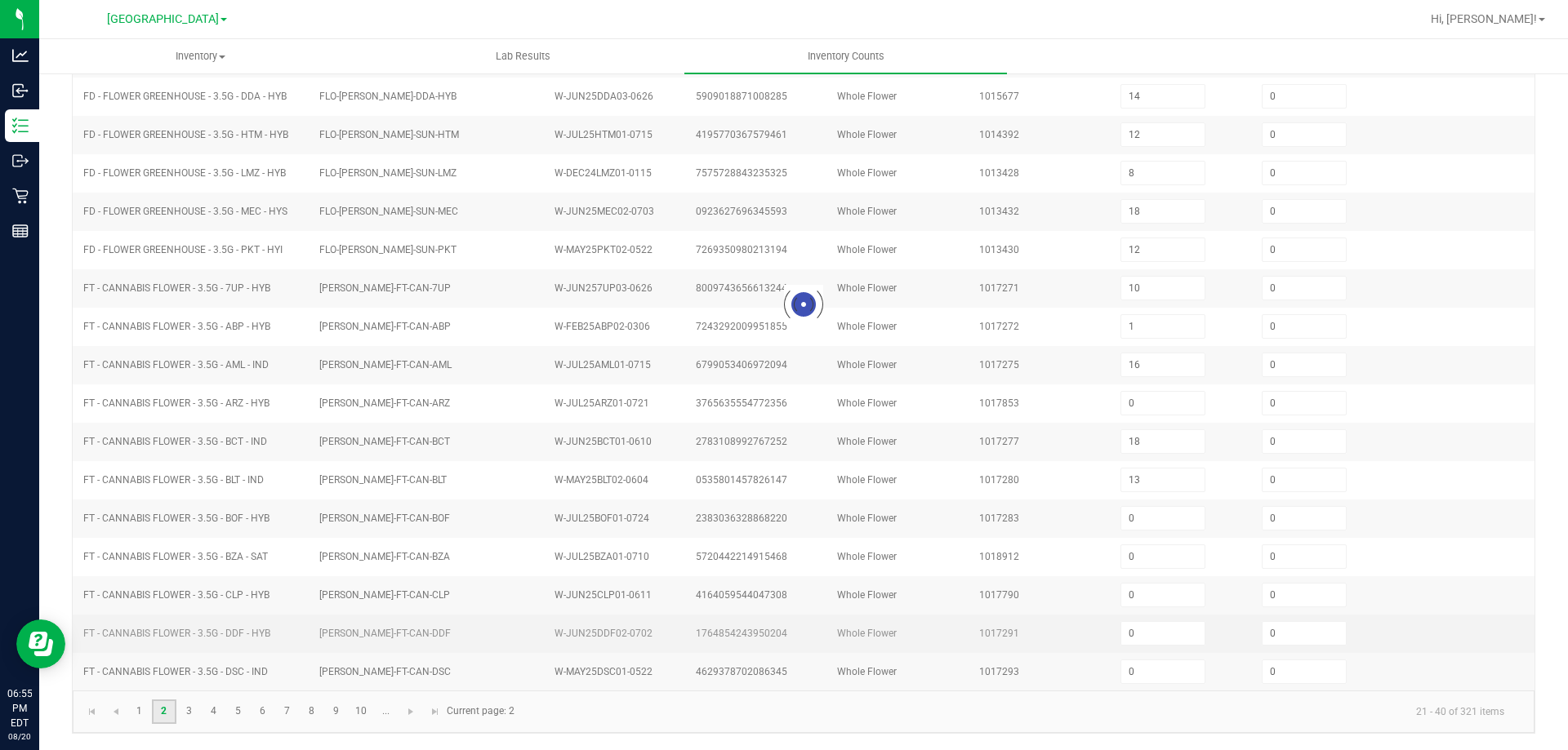
type input "19"
type input "0"
type input "20"
type input "0"
type input "1"
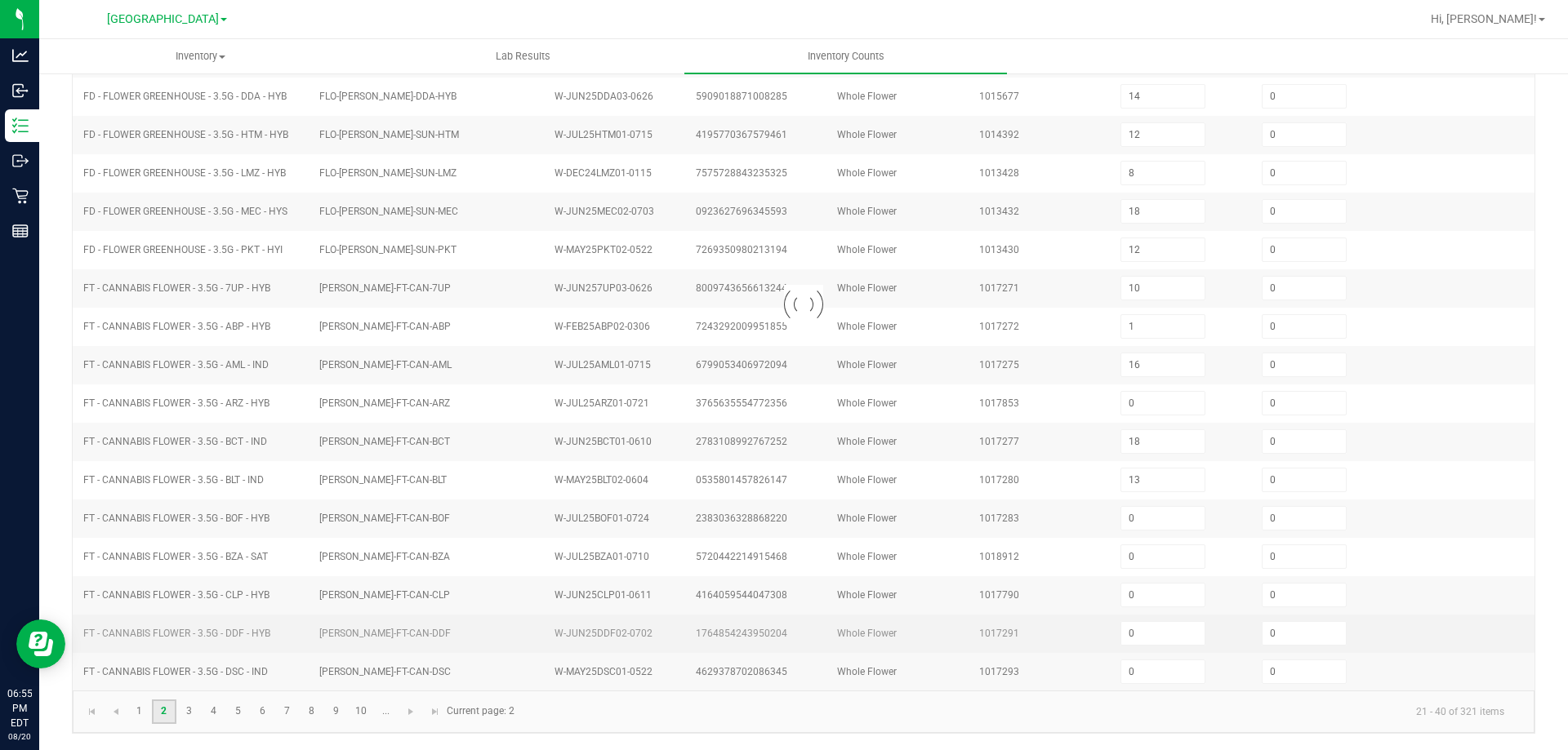
type input "6"
type input "0"
type input "6"
type input "0"
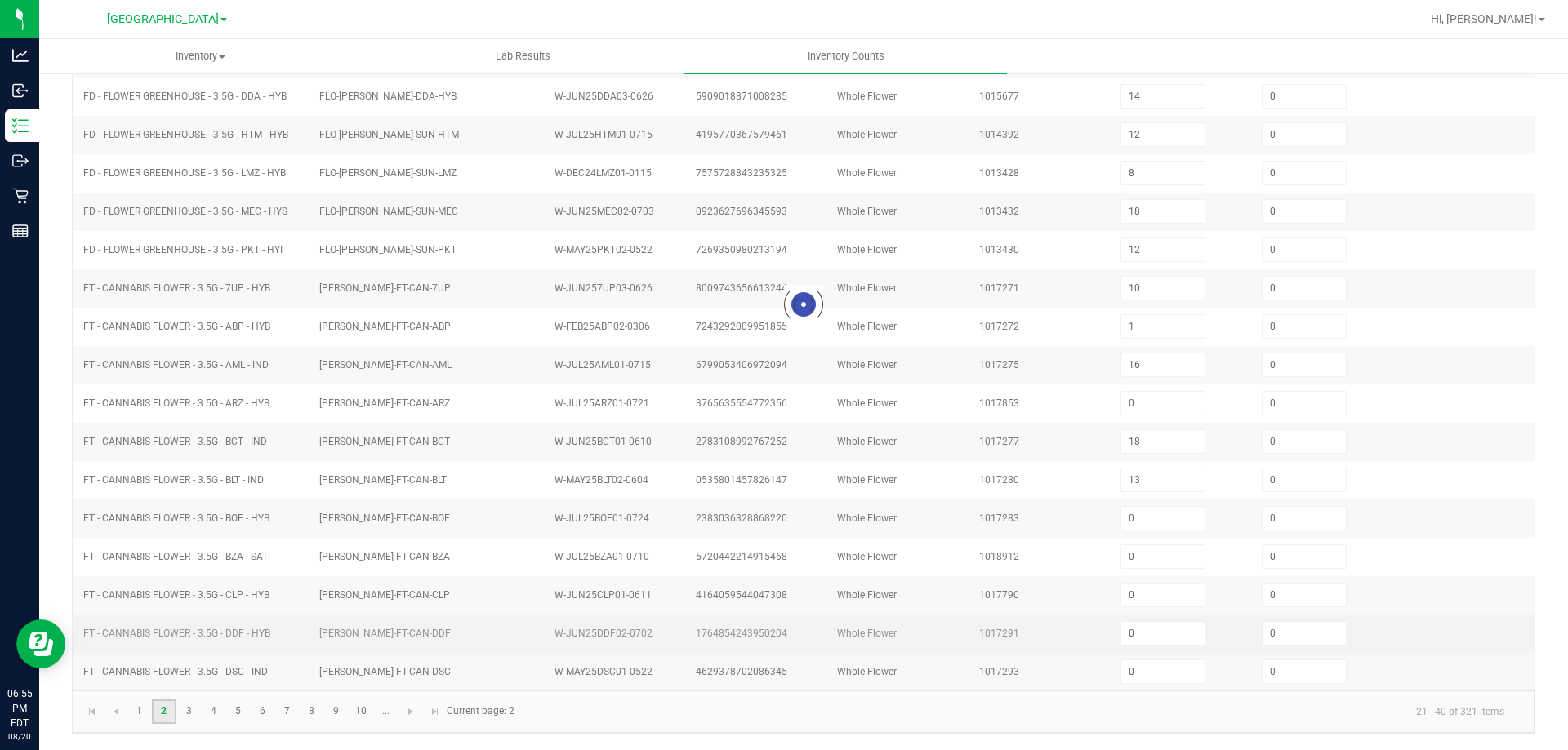
type input "2"
type input "6"
type input "8"
type input "0"
type input "19"
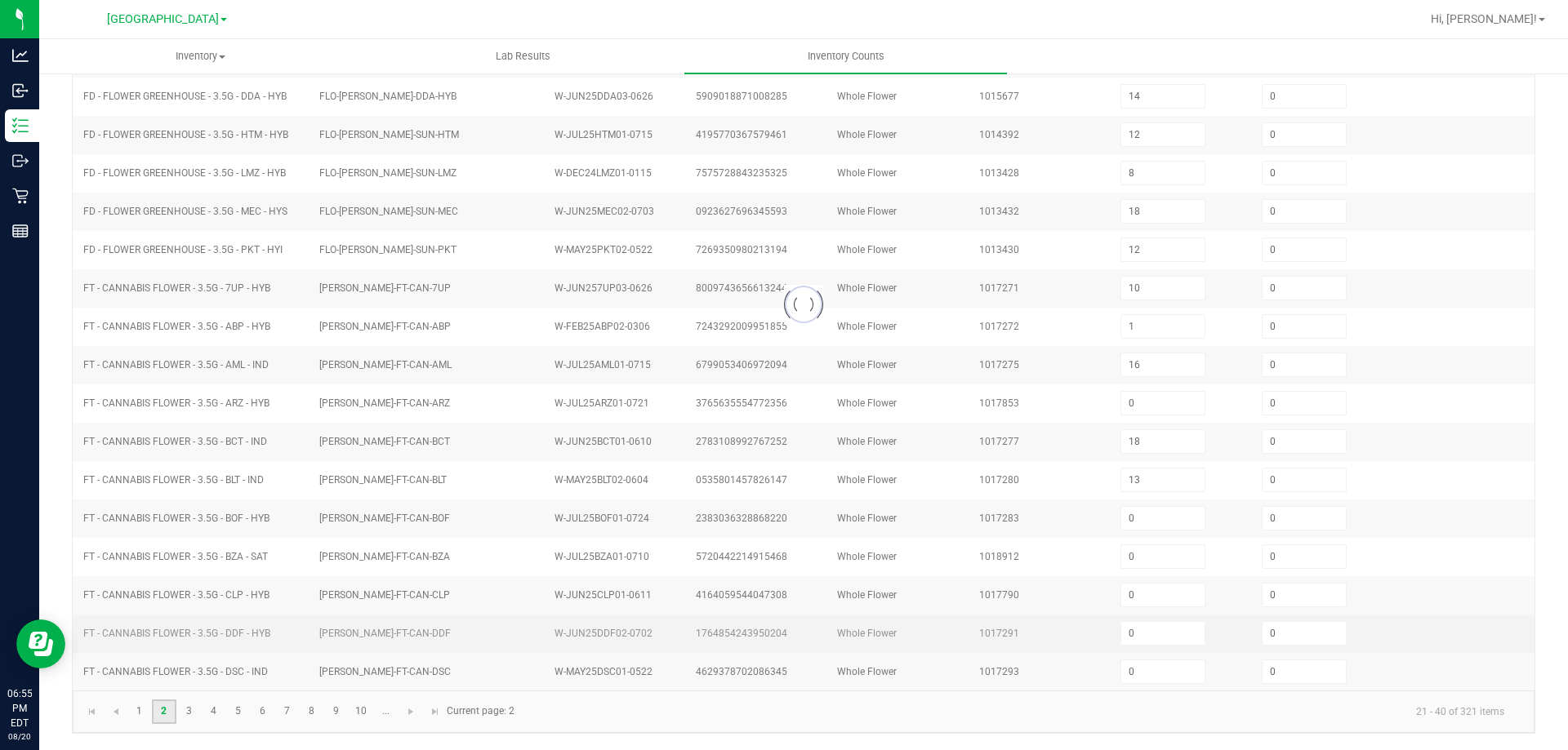
type input "28"
type input "11"
type input "13"
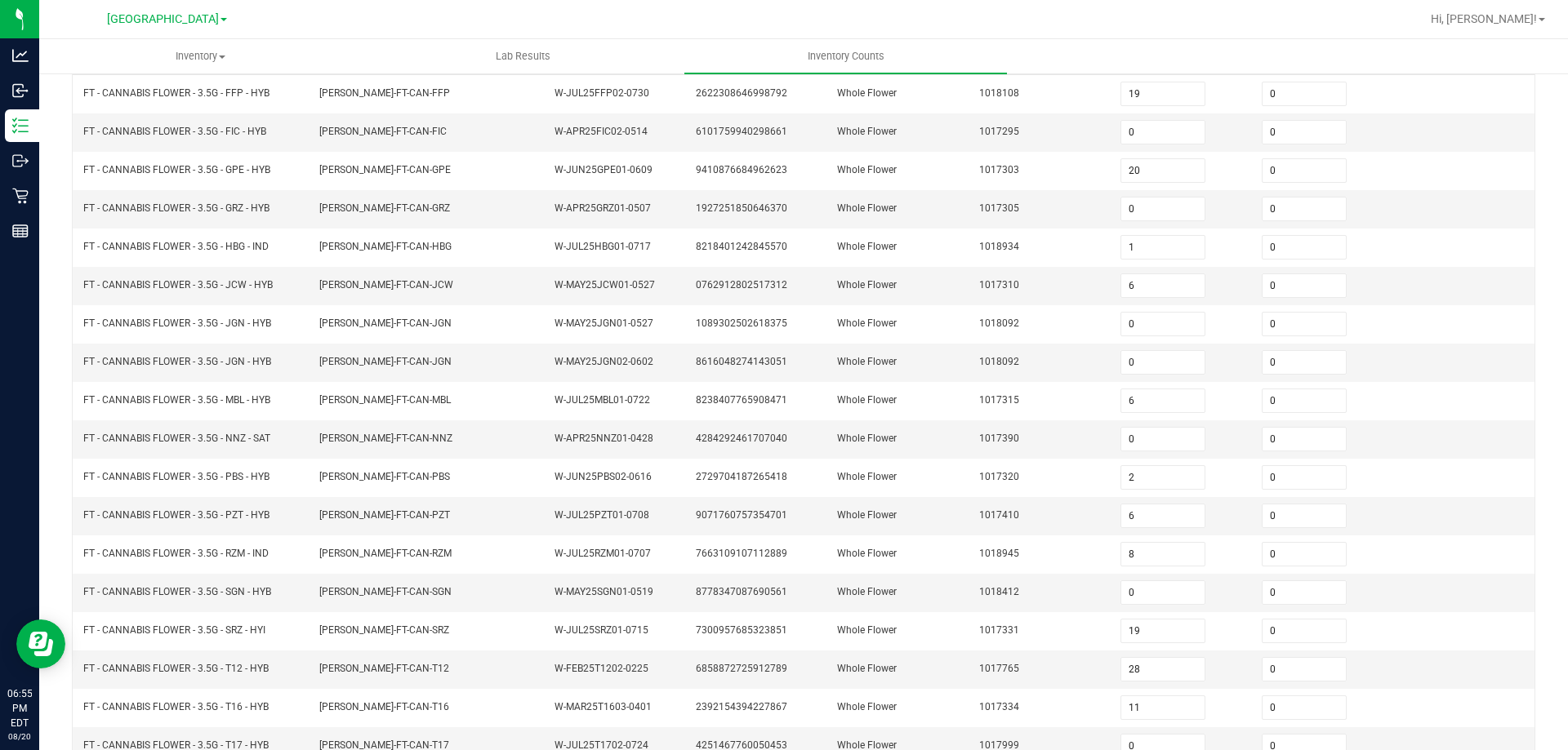
scroll to position [339, 0]
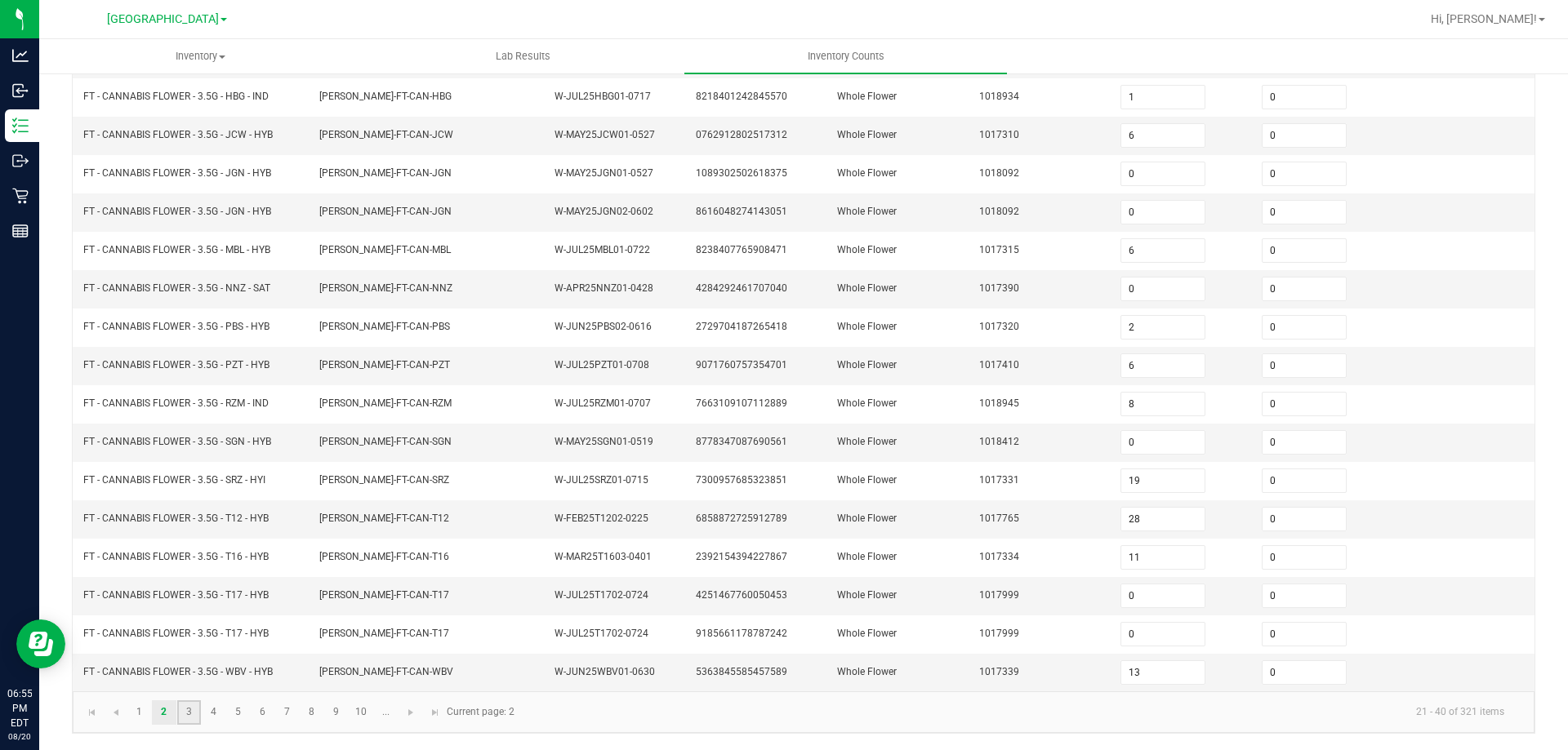
click at [188, 716] on link "3" at bounding box center [189, 712] width 24 height 24
type input "10"
type input "5"
type input "7"
type input "4"
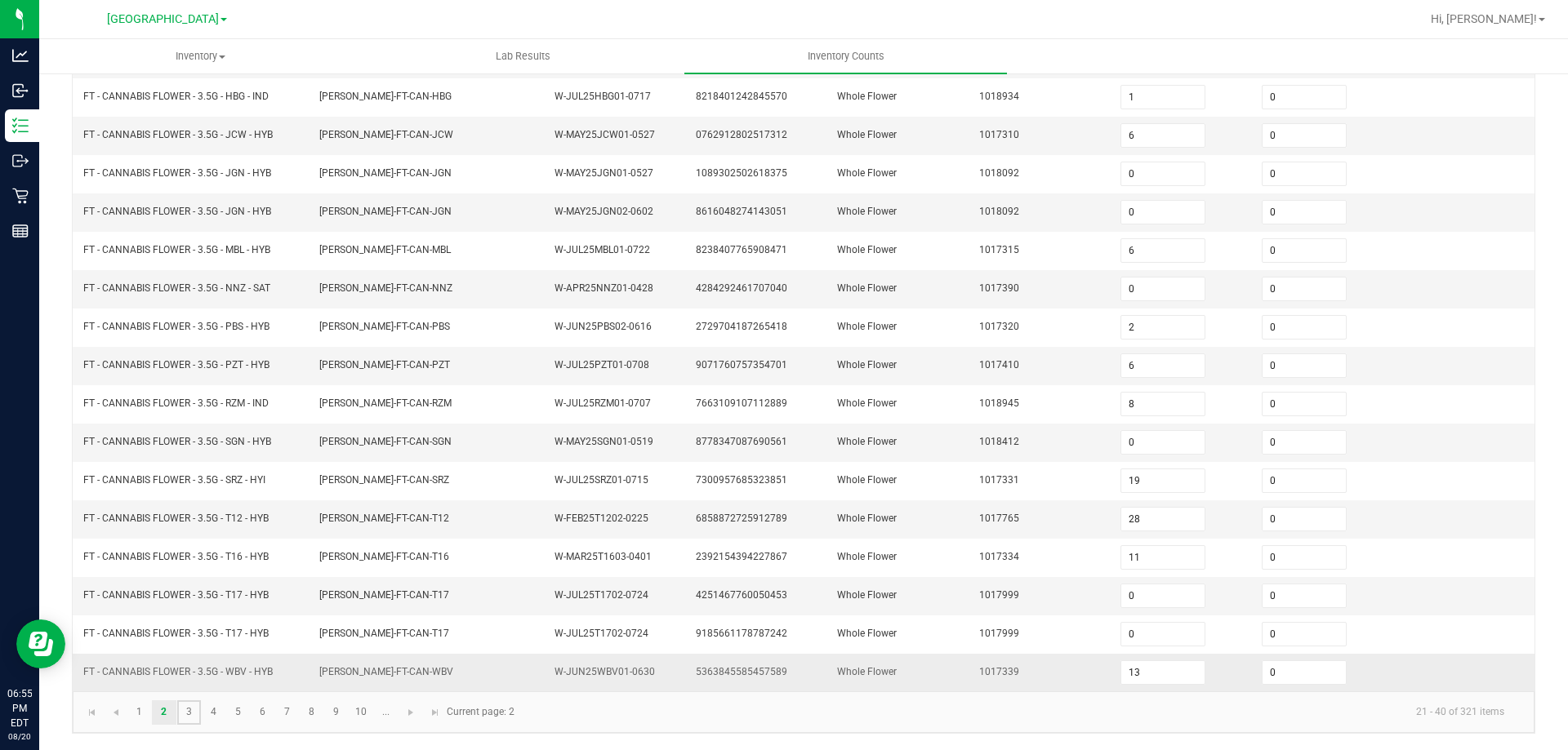
type input "5"
type input "7"
type input "4"
type input "12"
type input "5"
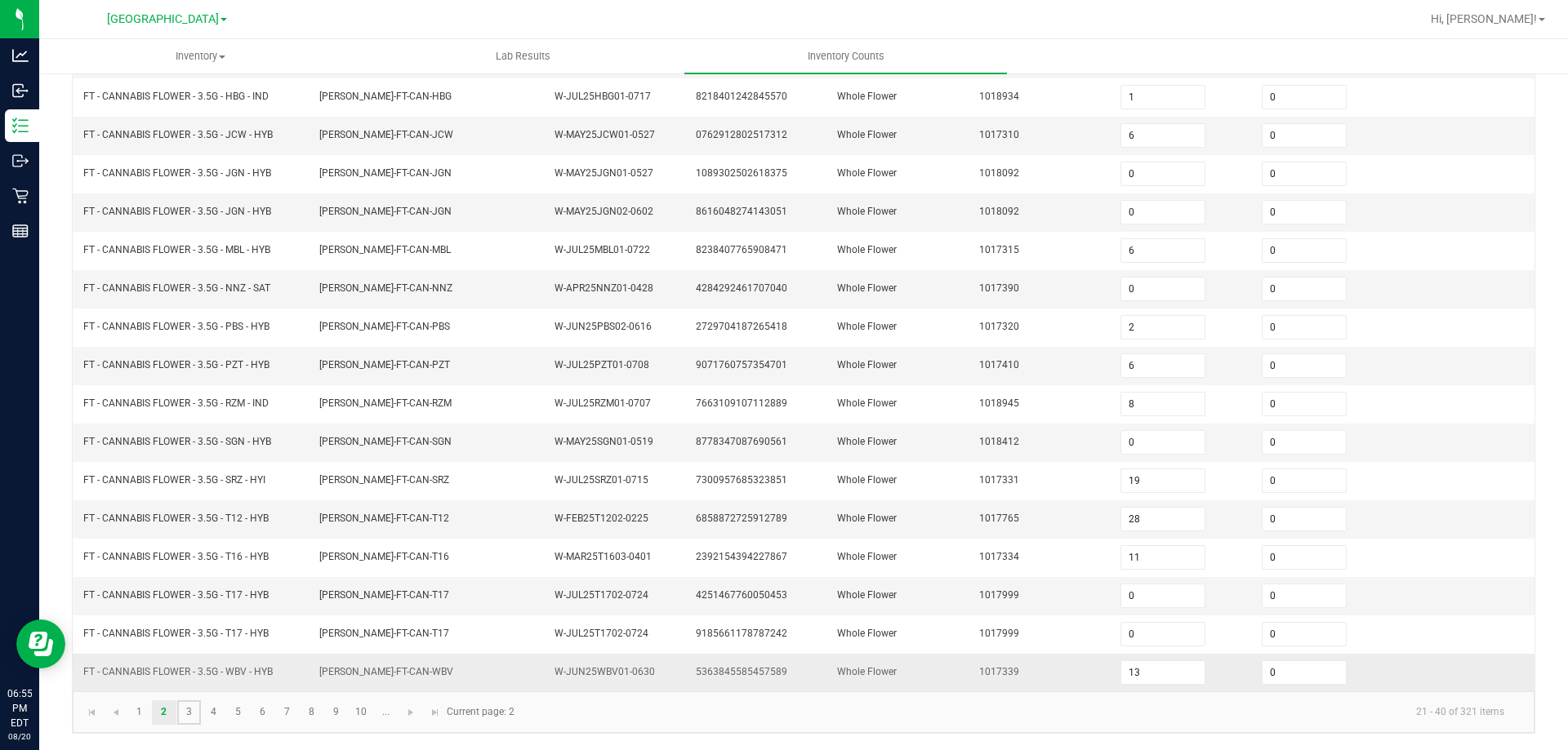
type input "9"
type input "1"
type input "8"
type input "10"
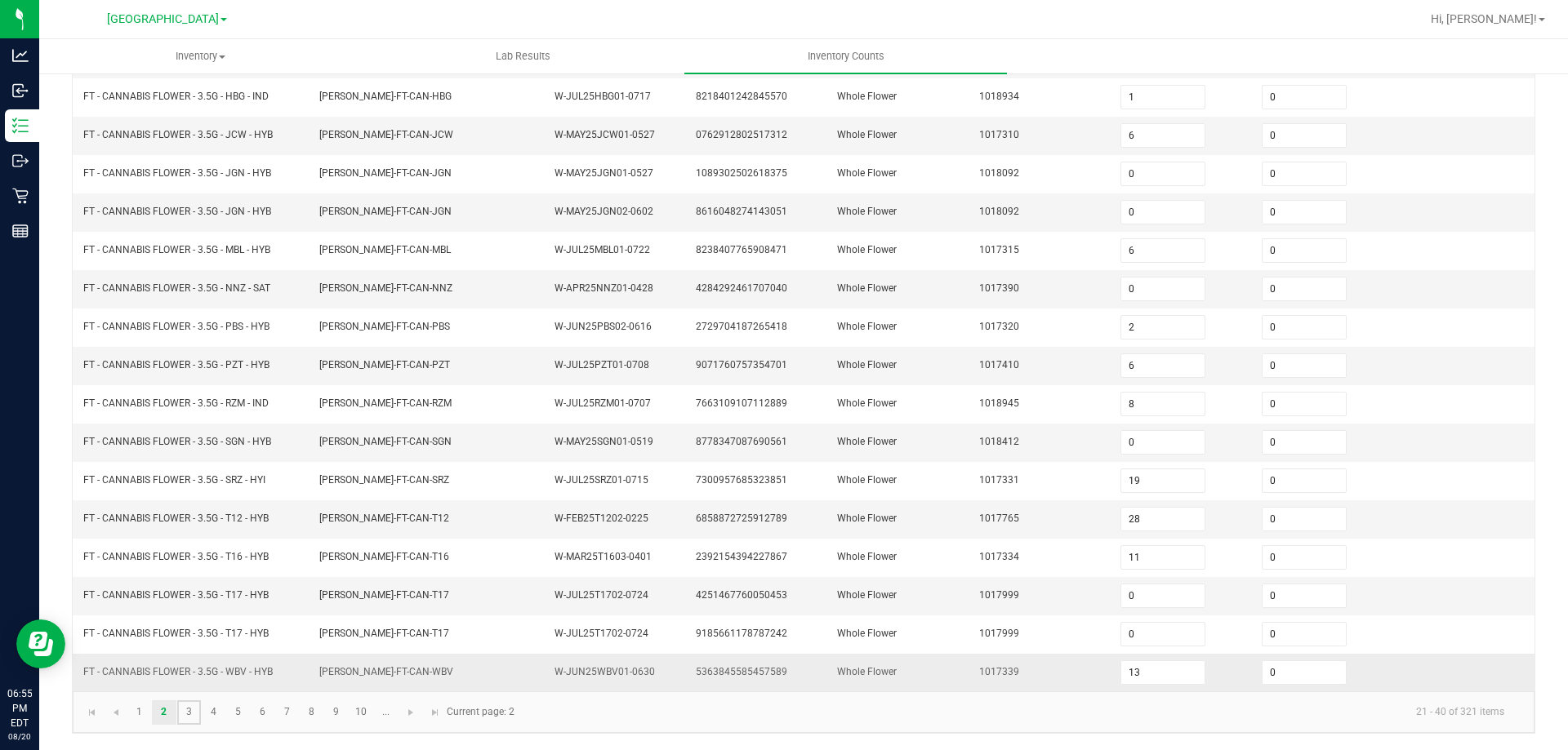
type input "5"
type input "2"
type input "6"
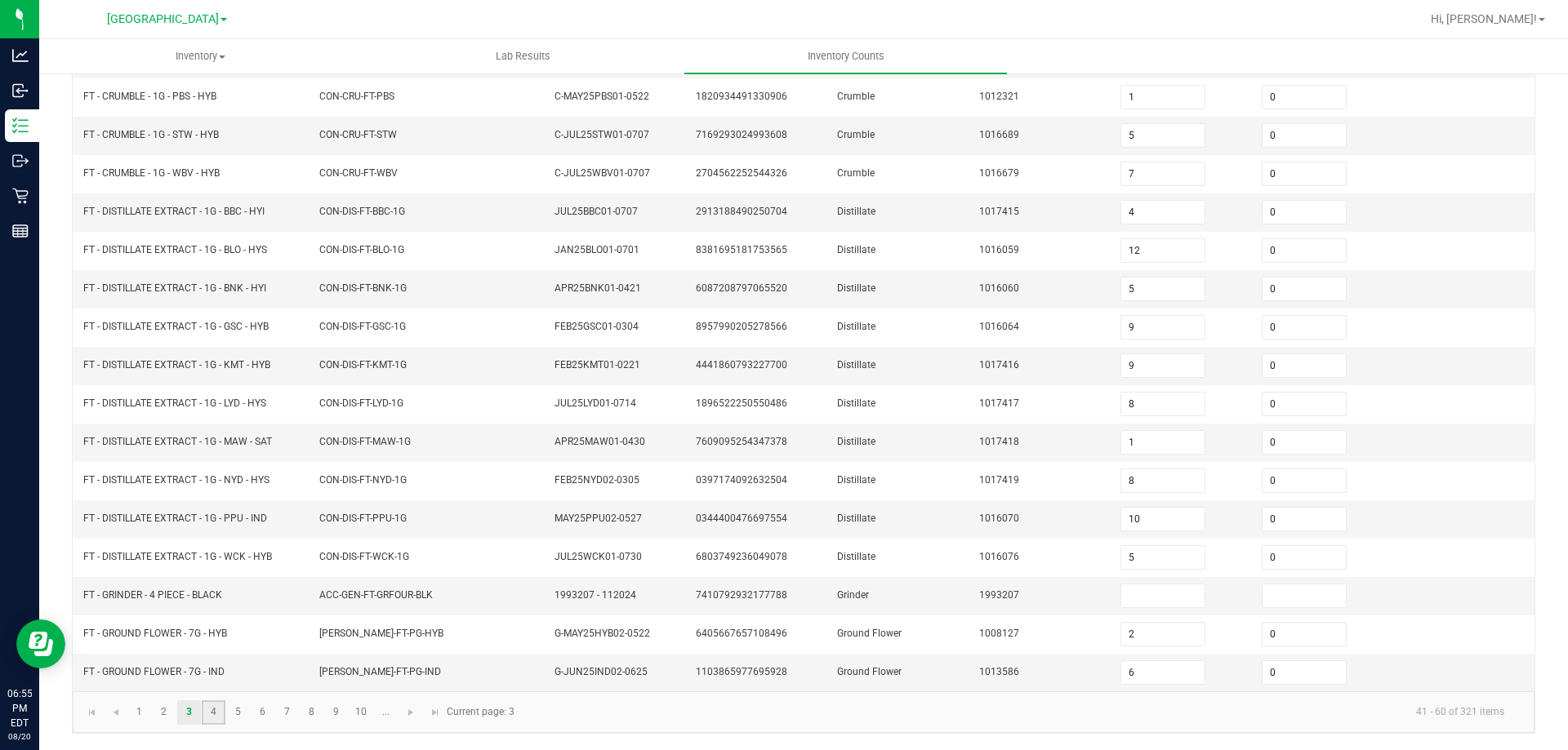
click at [217, 704] on link "4" at bounding box center [213, 712] width 24 height 24
type input "11"
type input "0"
type input "7"
type input "8"
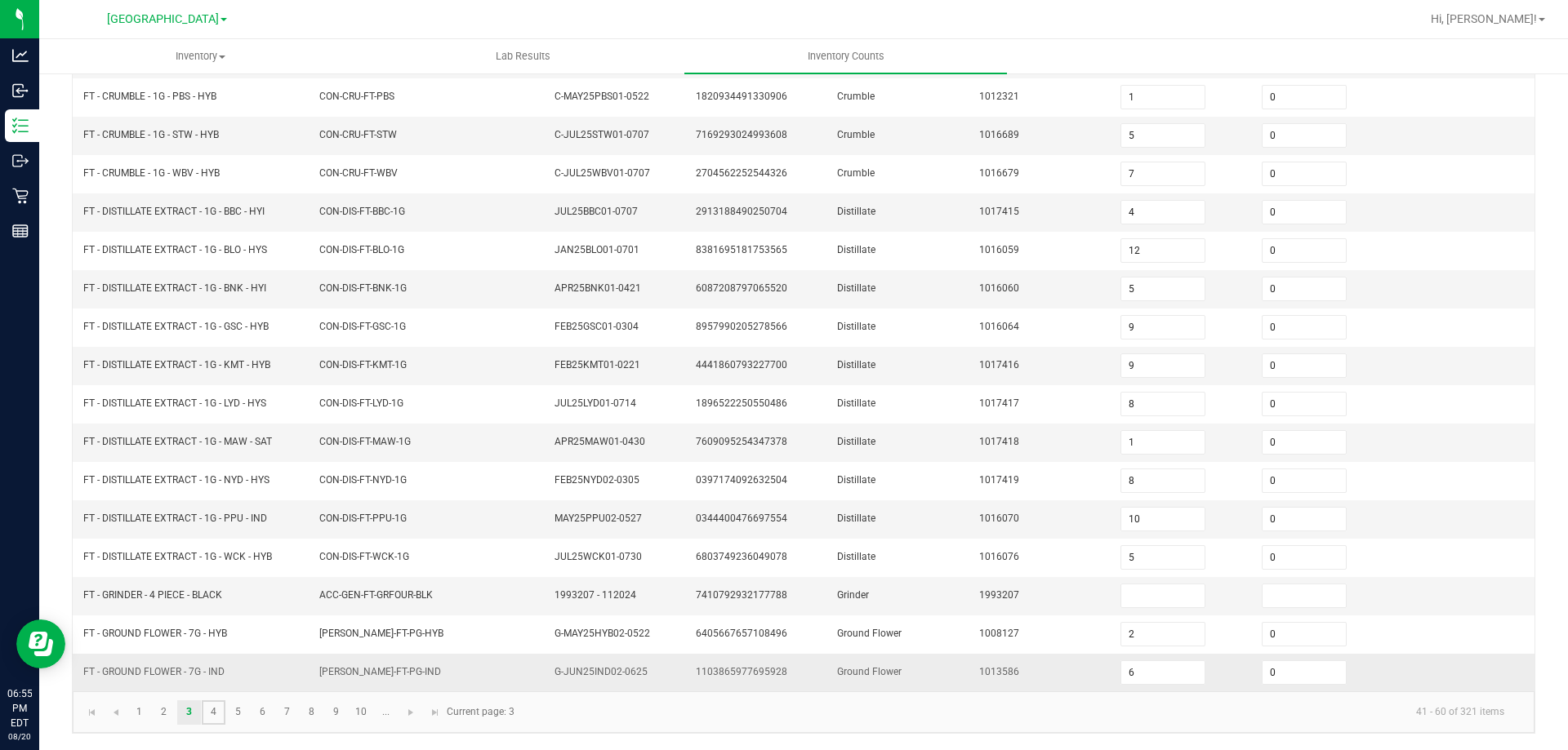
type input "7"
type input "2"
type input "3"
type input "7"
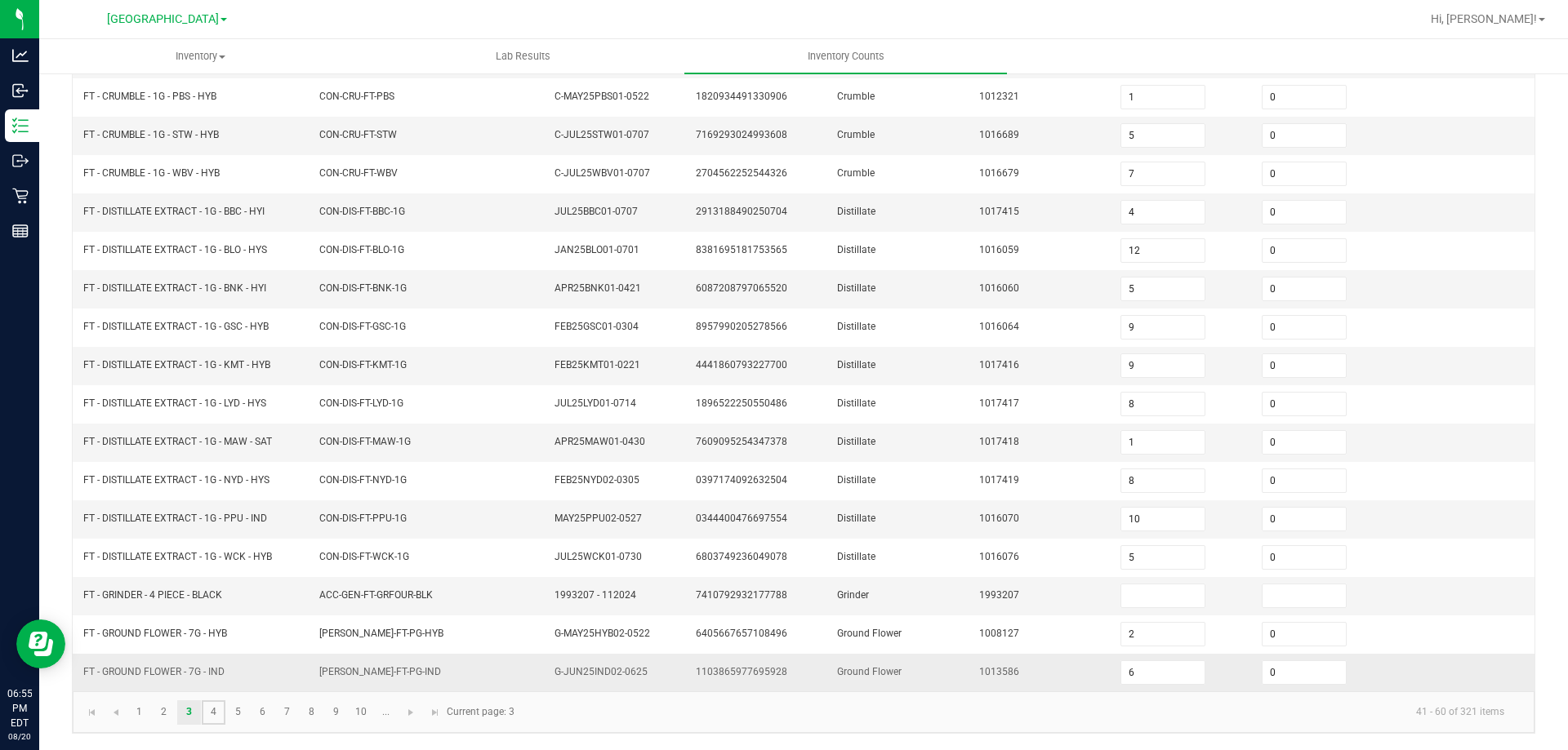
type input "7"
type input "12"
type input "14"
type input "19"
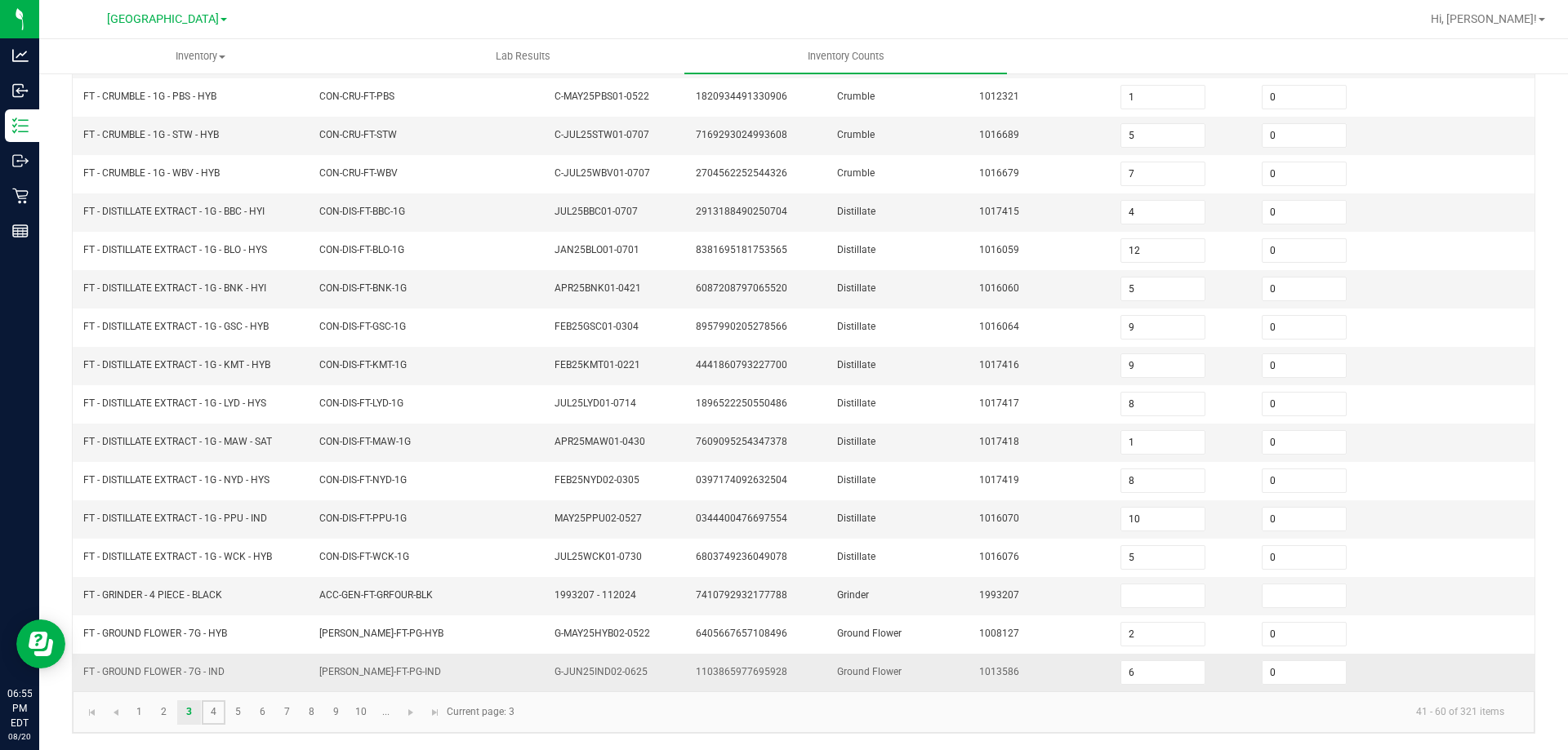
type input "17"
type input "20"
type input "23"
type input "4"
type input "0"
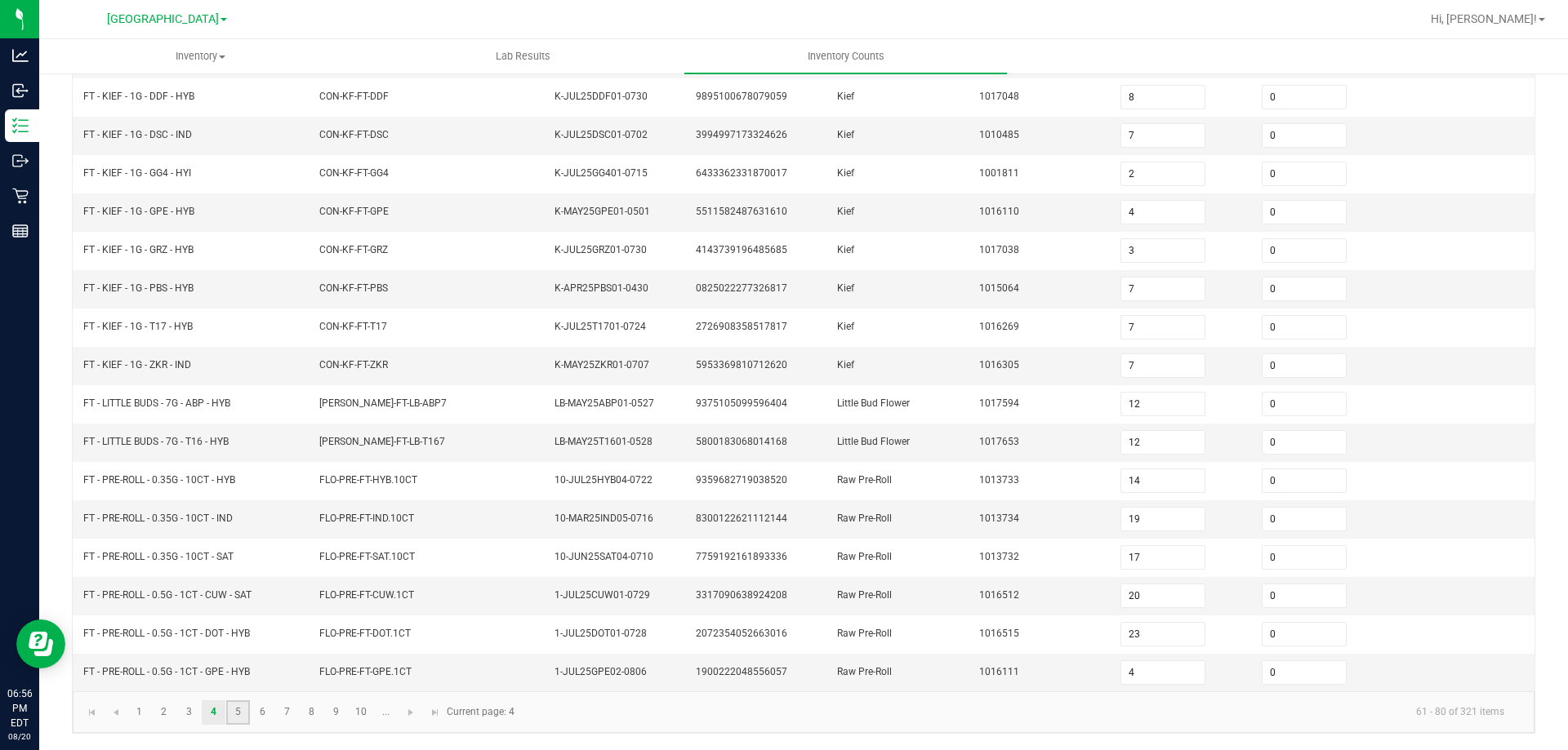
click at [230, 718] on link "5" at bounding box center [238, 712] width 24 height 24
type input "3"
type input "10"
type input "24"
type input "11"
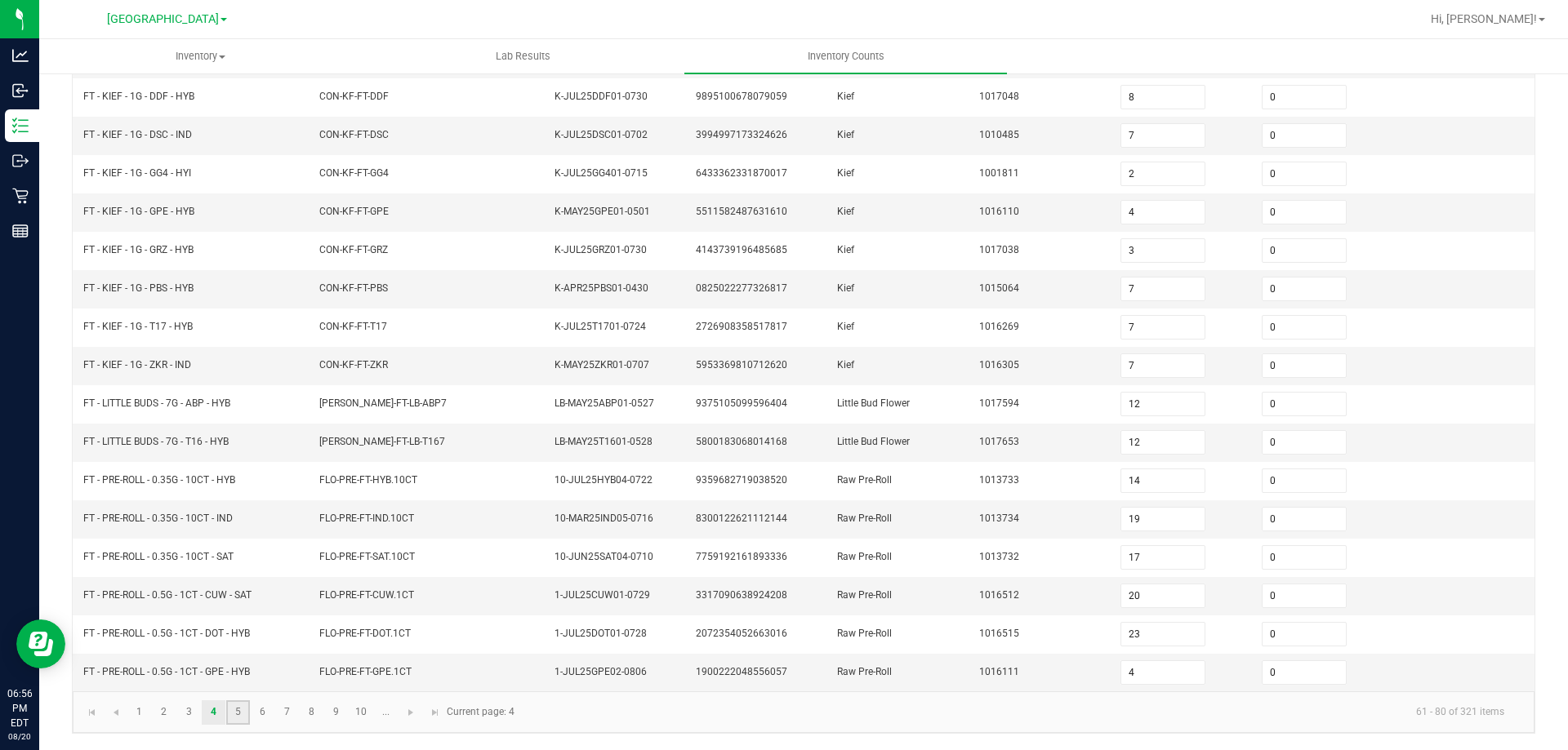
type input "25"
type input "21"
type input "24"
type input "10"
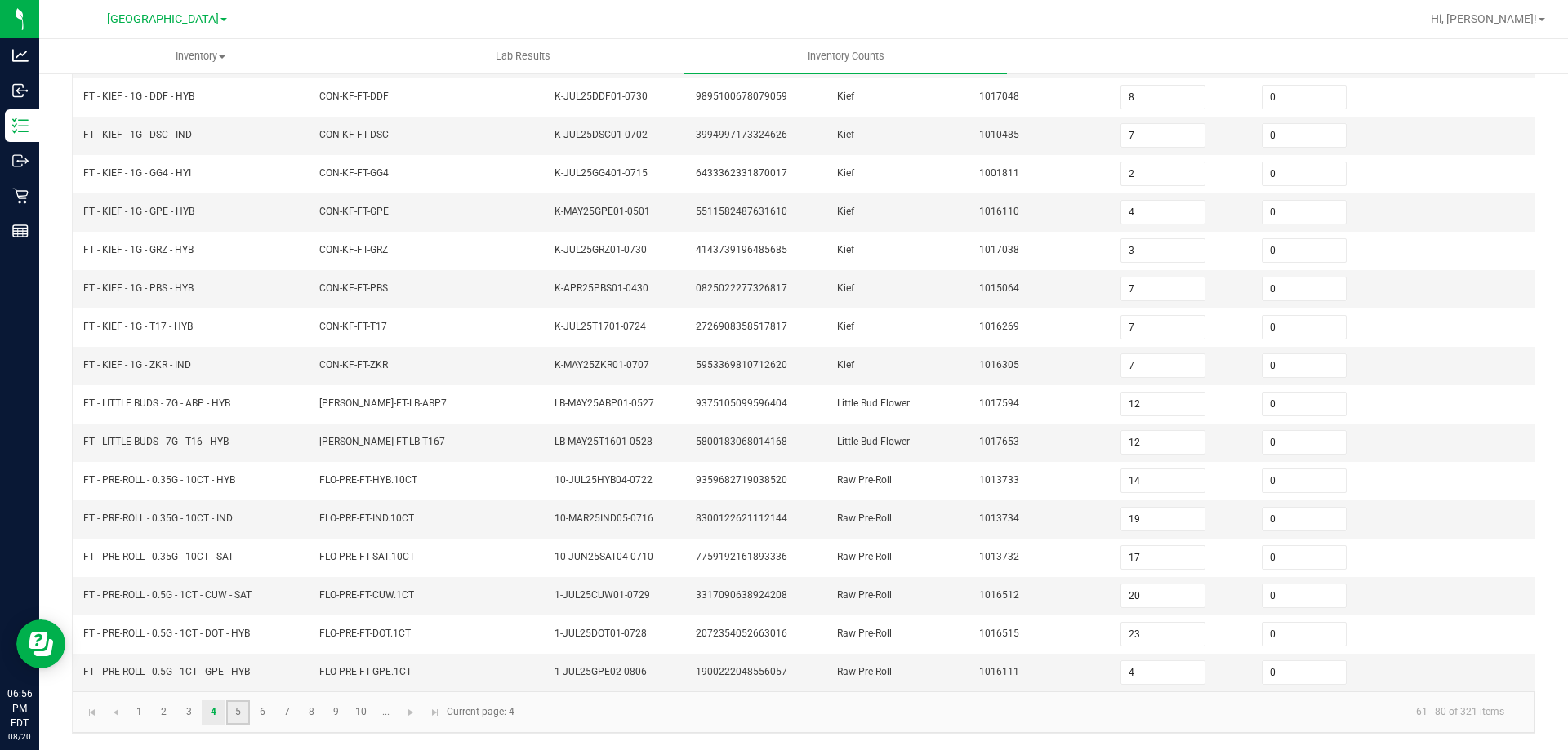
type input "8"
type input "10"
type input "11"
type input "9"
type input "3"
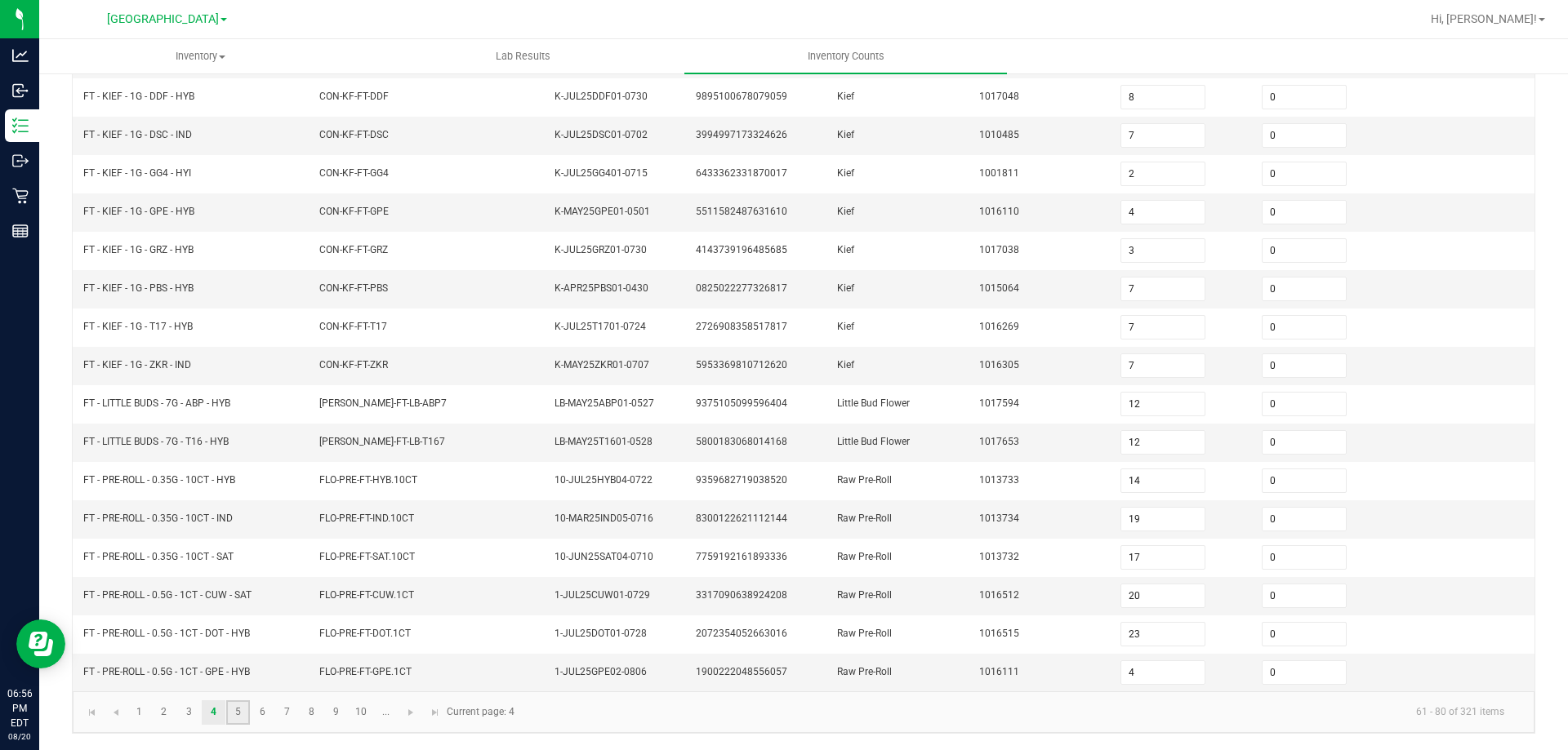
type input "4"
type input "2"
type input "6"
type input "7"
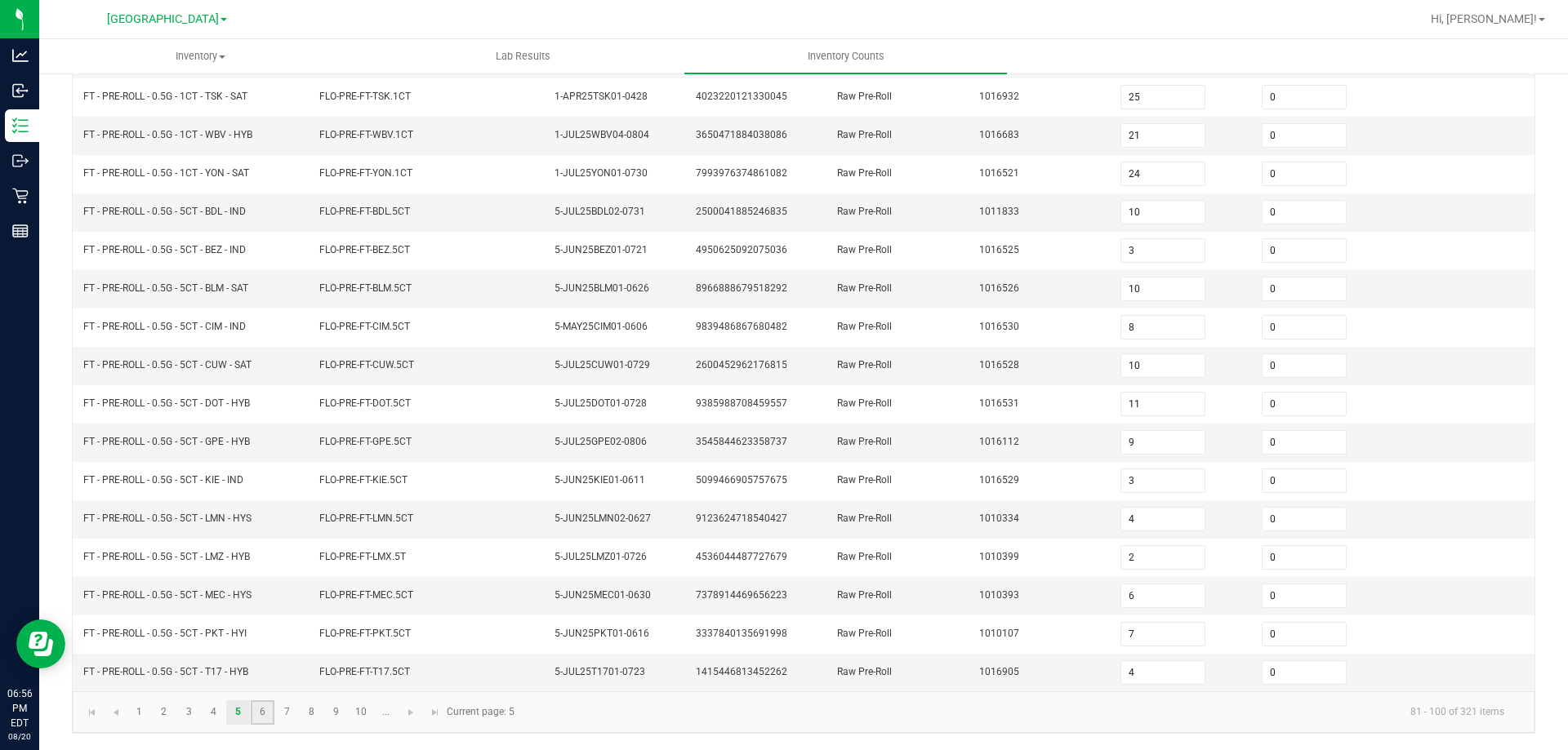
click at [271, 710] on link "6" at bounding box center [262, 712] width 24 height 24
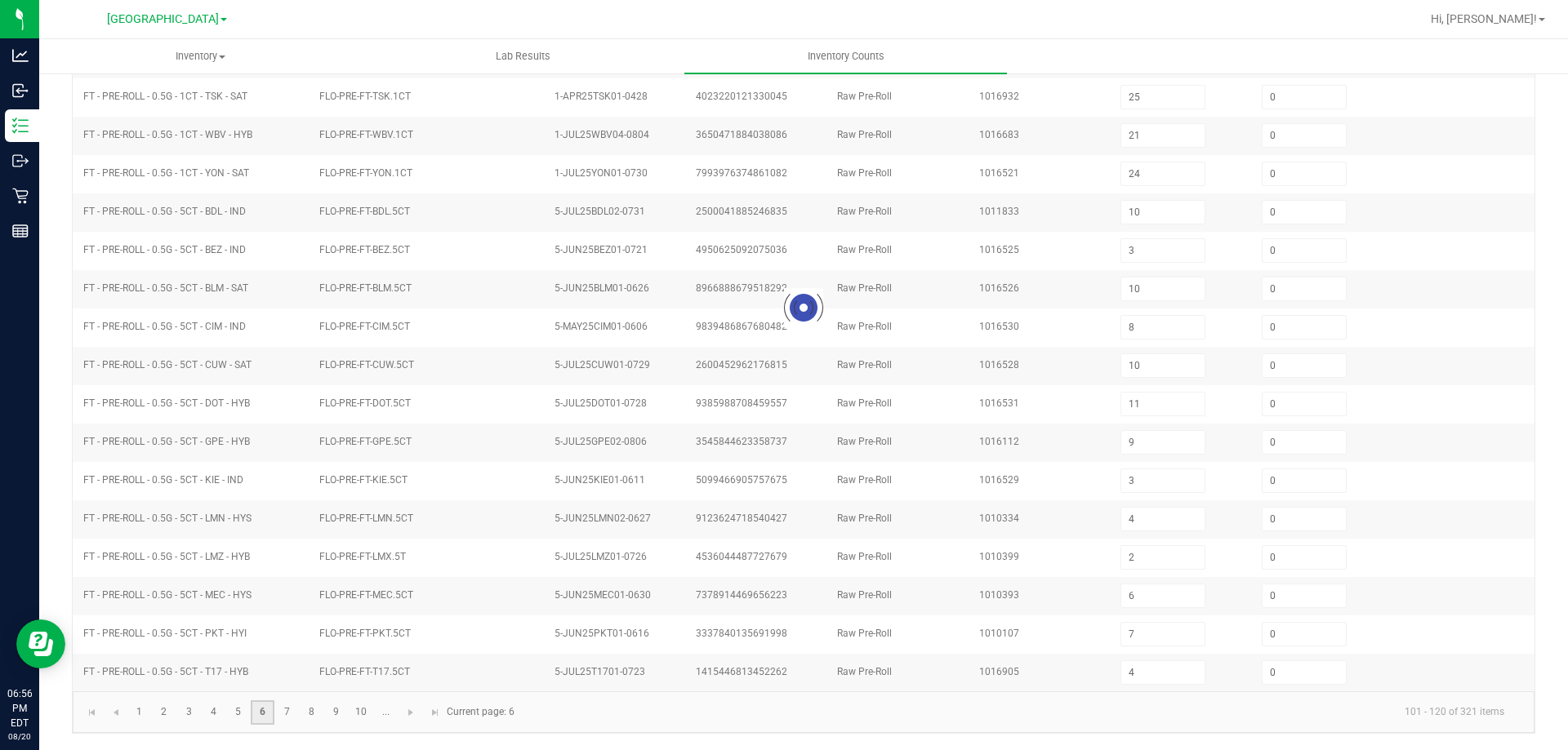
type input "4"
type input "5"
type input "6"
type input "2"
type input "1"
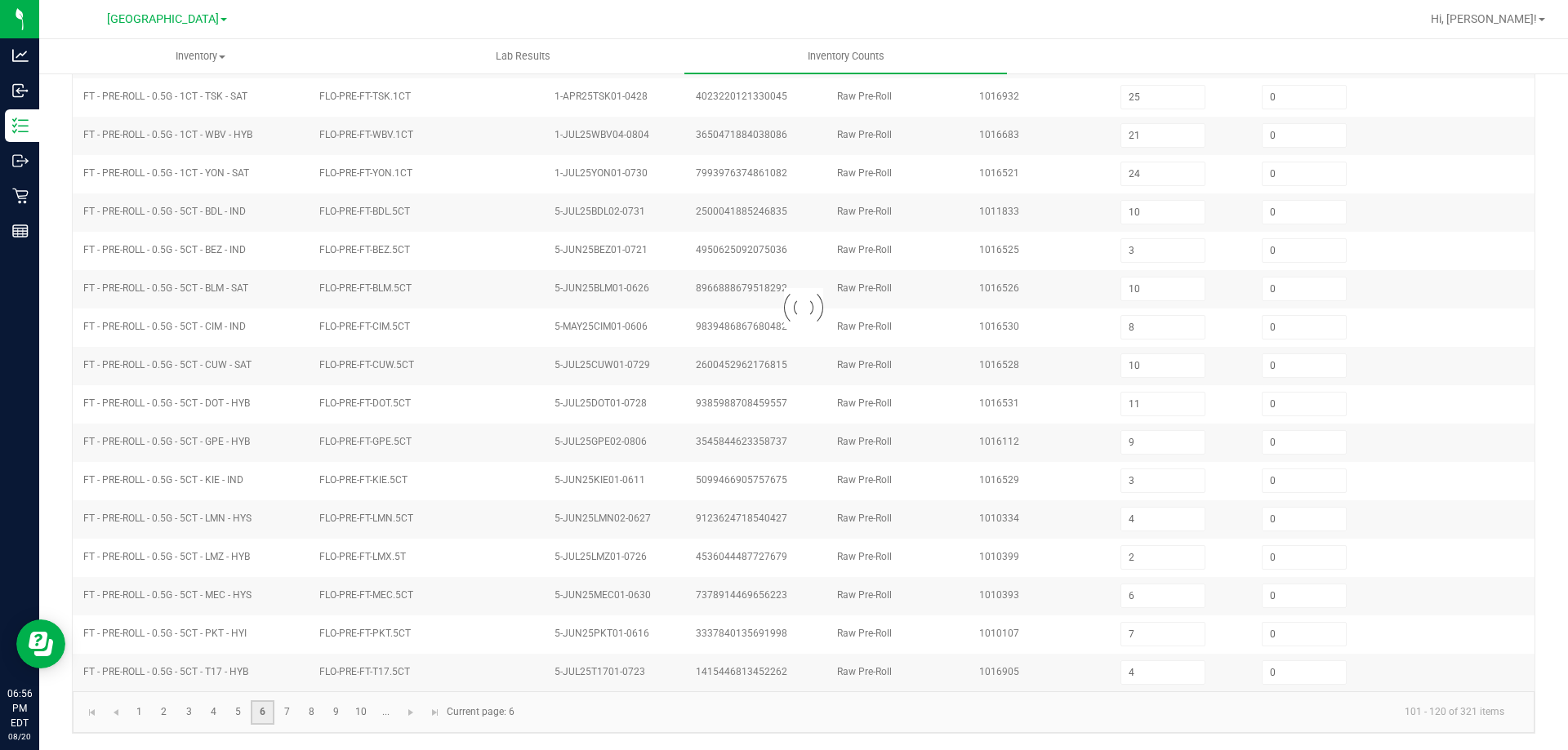
type input "5"
type input "1"
type input "6"
type input "2"
type input "8"
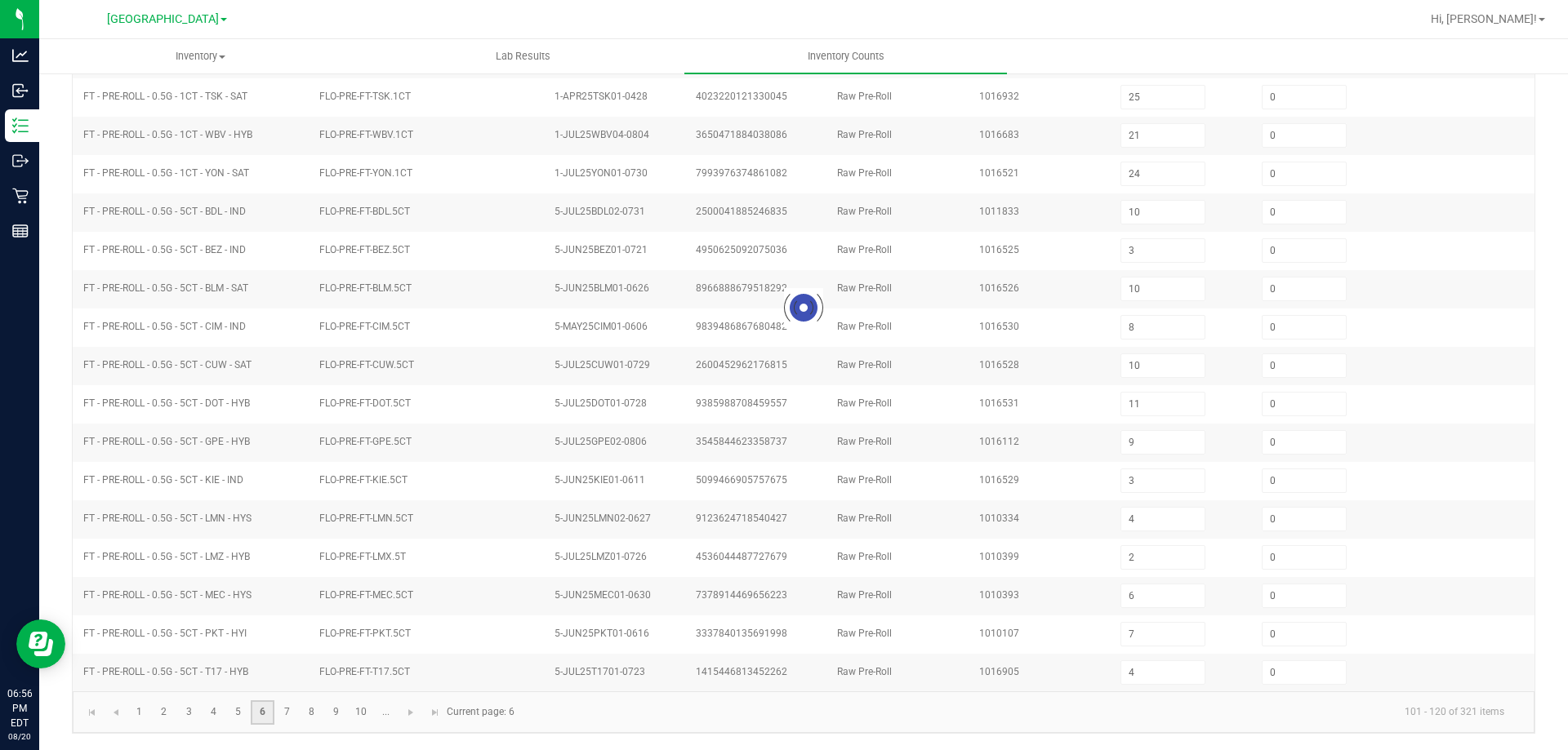
type input "4"
type input "5"
type input "0"
type input "7"
type input "0"
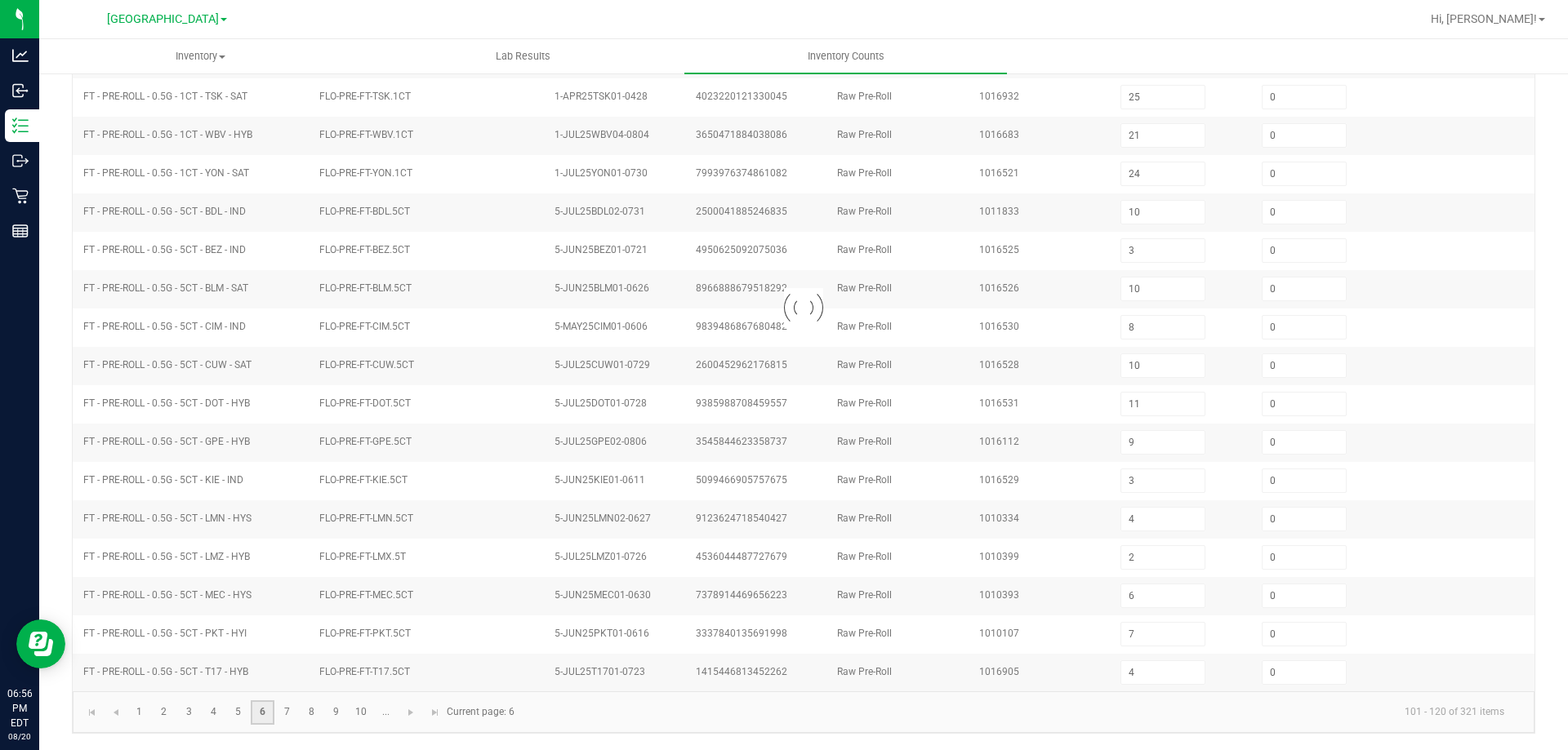
type input "1"
type input "3"
type input "4"
type input "1"
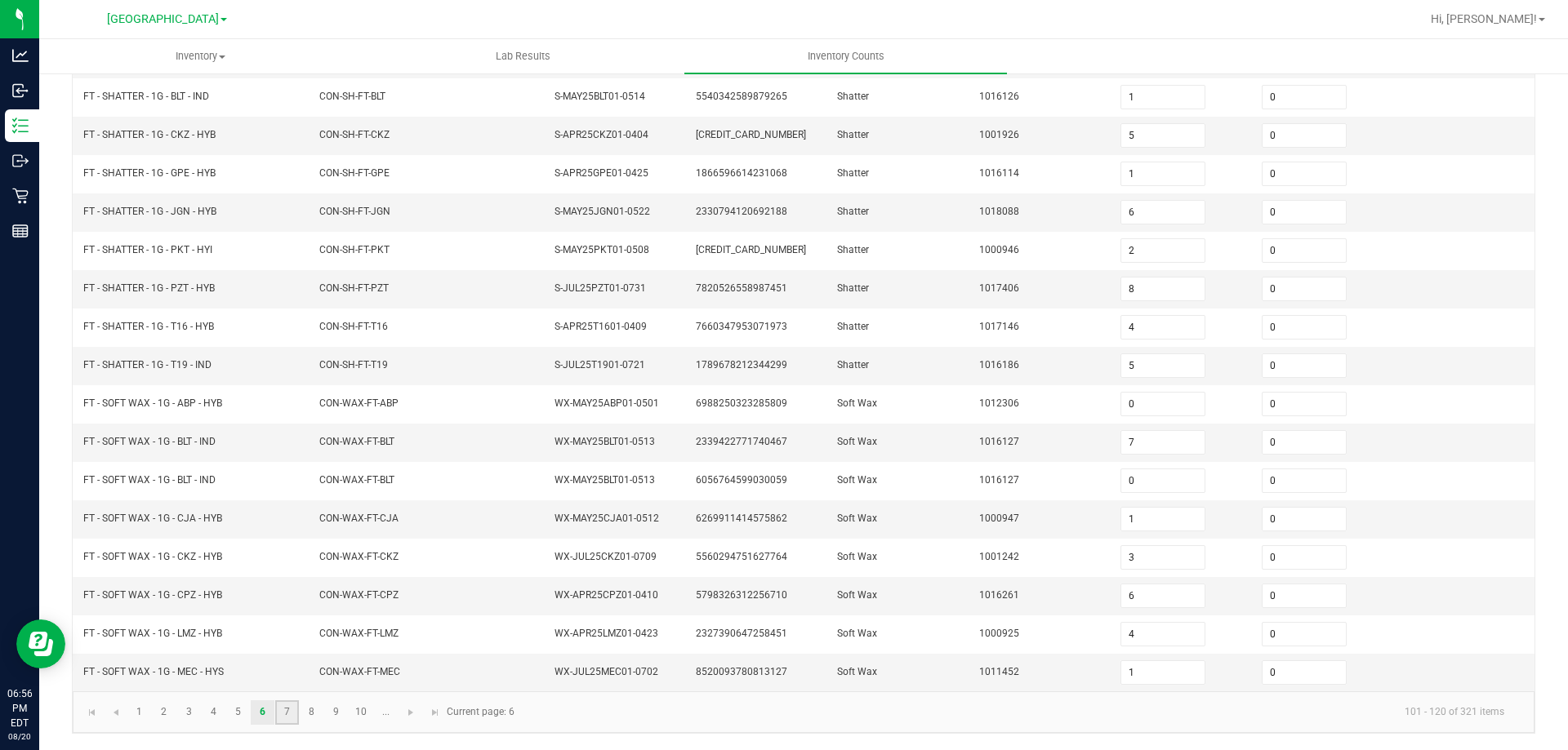
click at [297, 716] on link "7" at bounding box center [287, 712] width 24 height 24
type input "8"
type input "2"
type input "6"
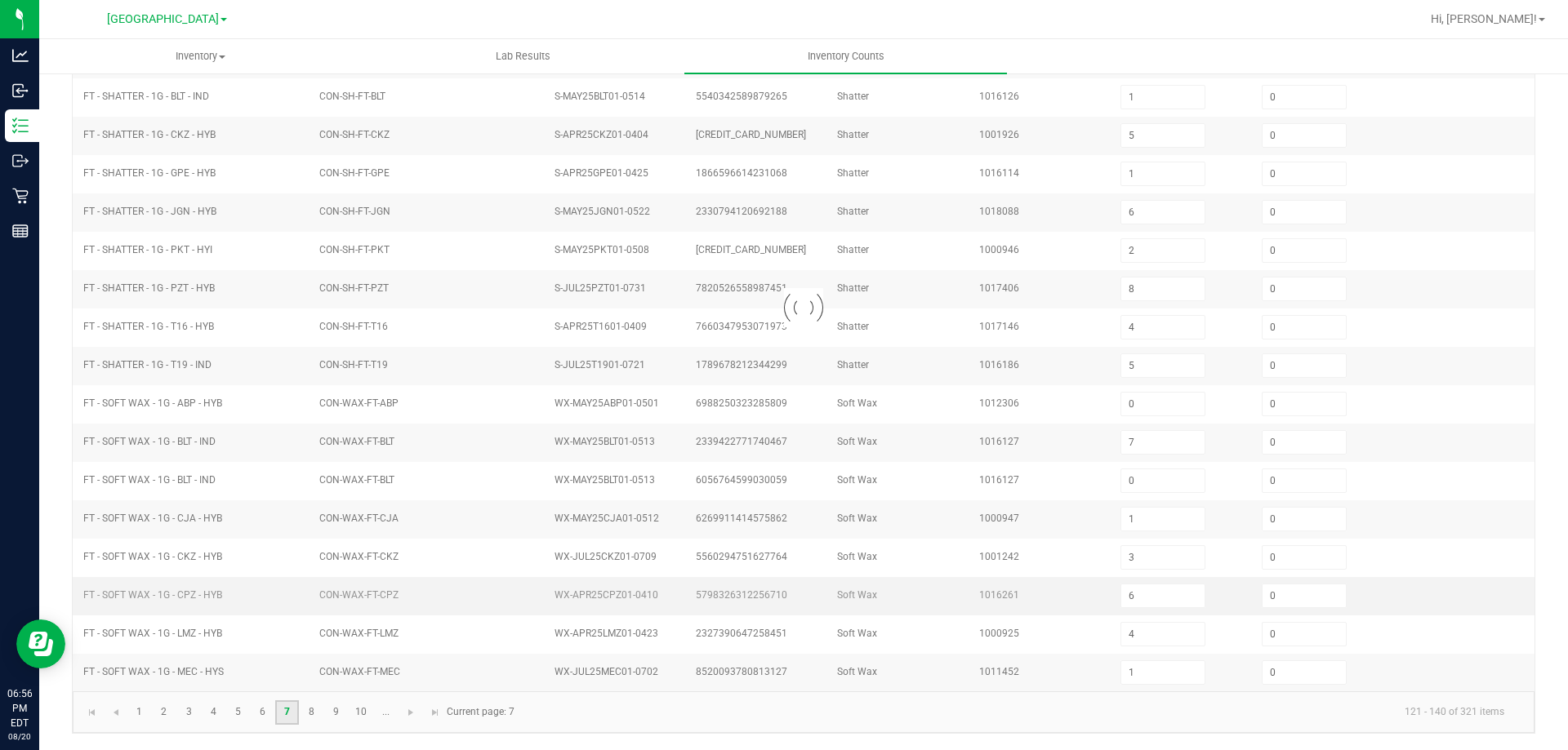
type input "2"
type input "9"
type input "6"
type input "1"
type input "11"
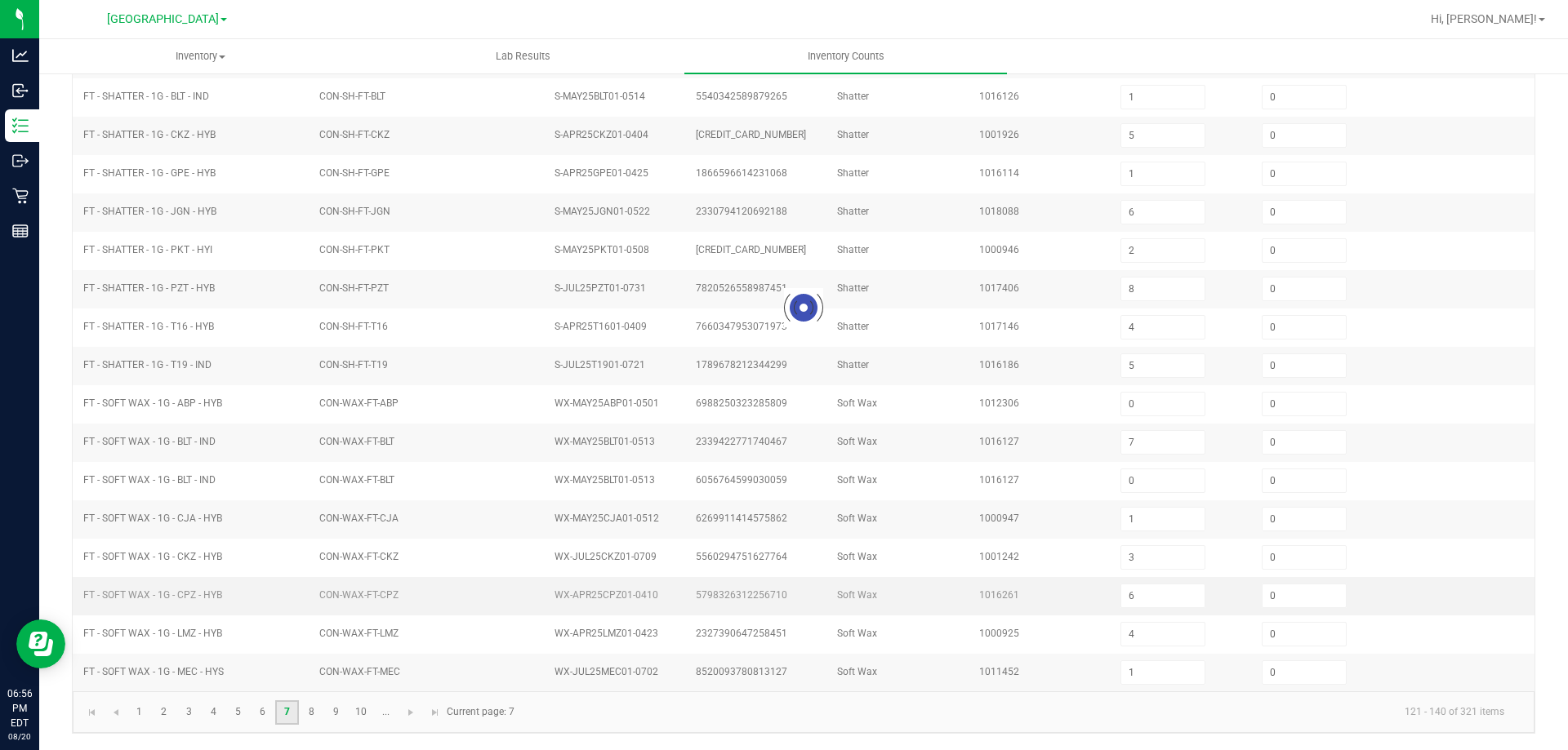
type input "2"
type input "3"
type input "1"
type input "4"
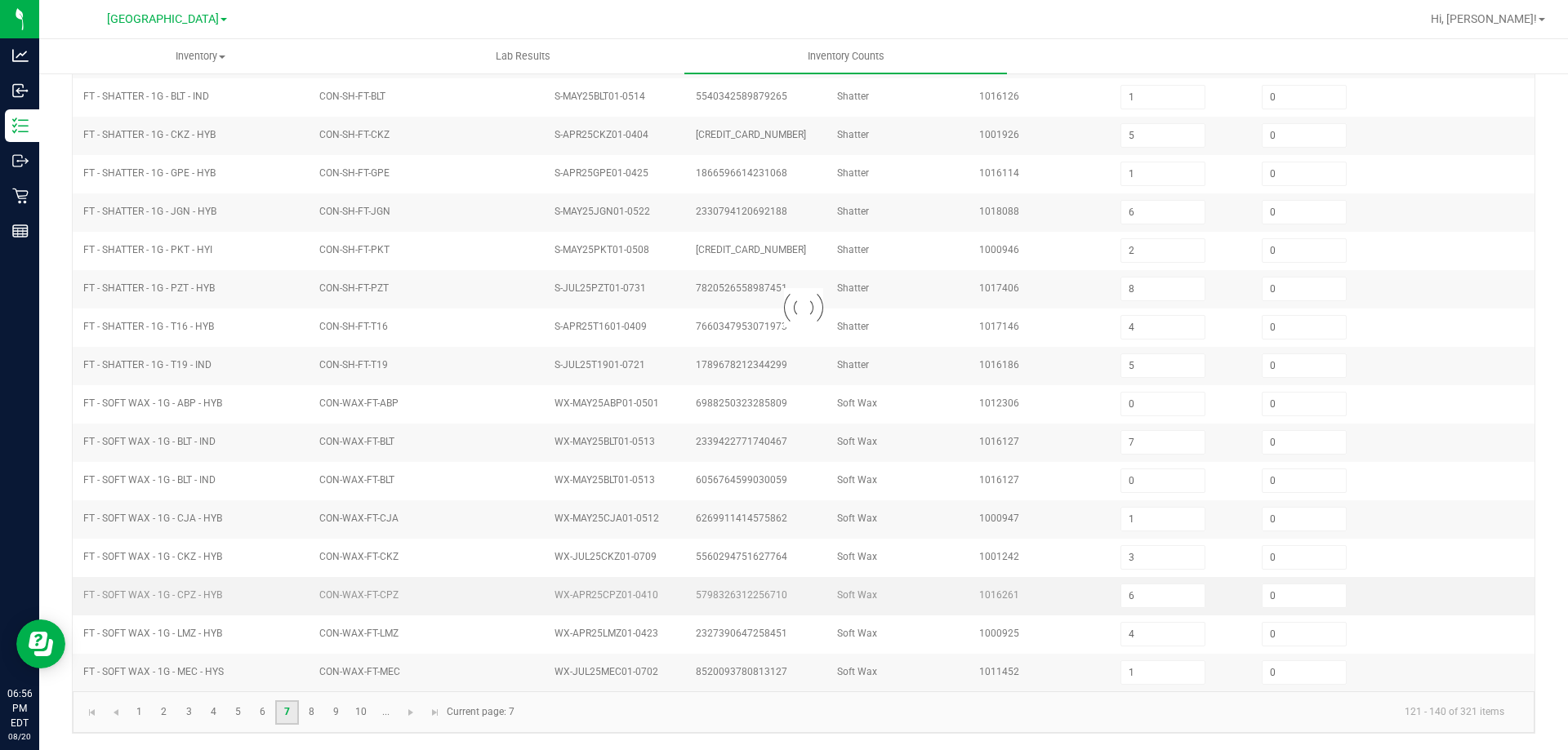
type input "7"
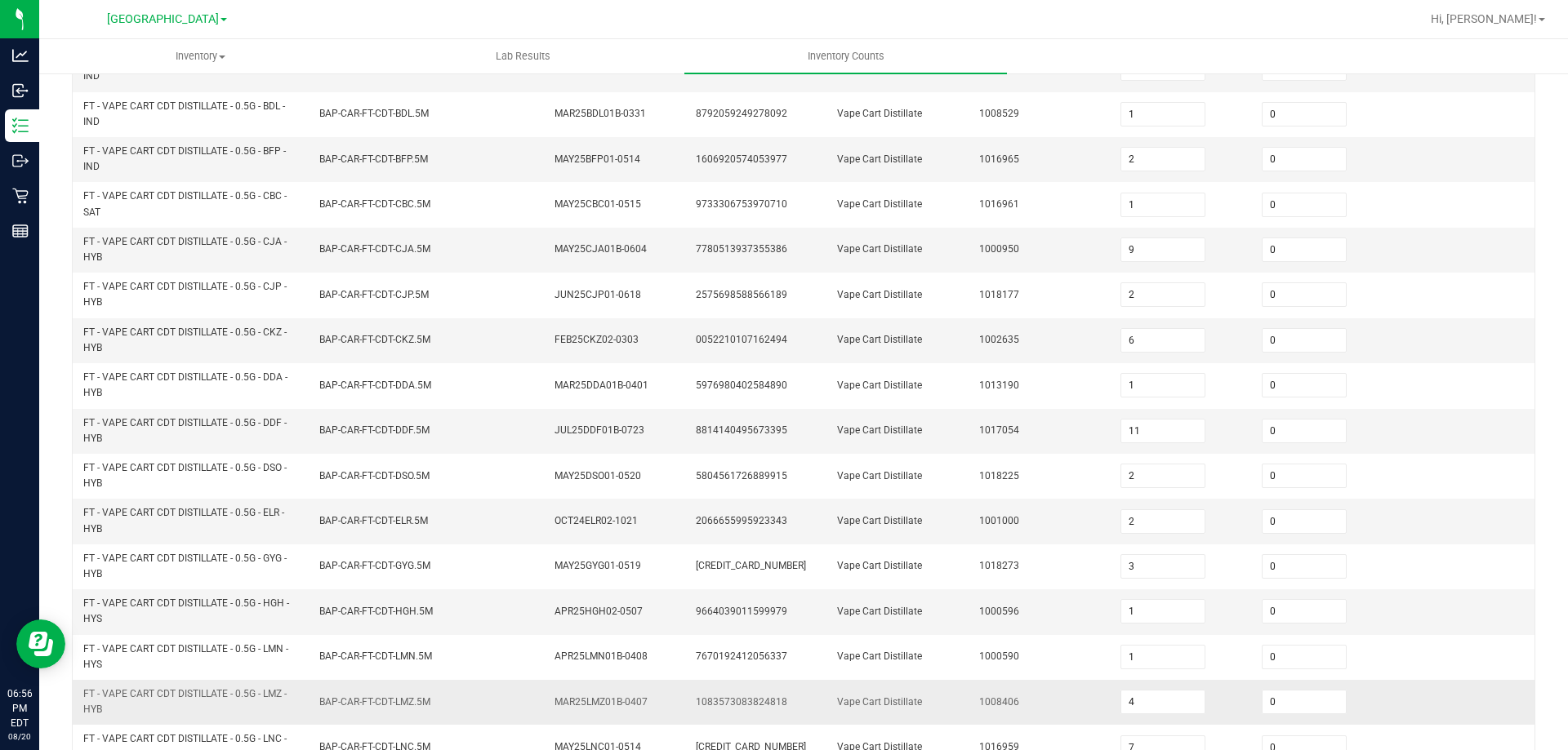
scroll to position [463, 0]
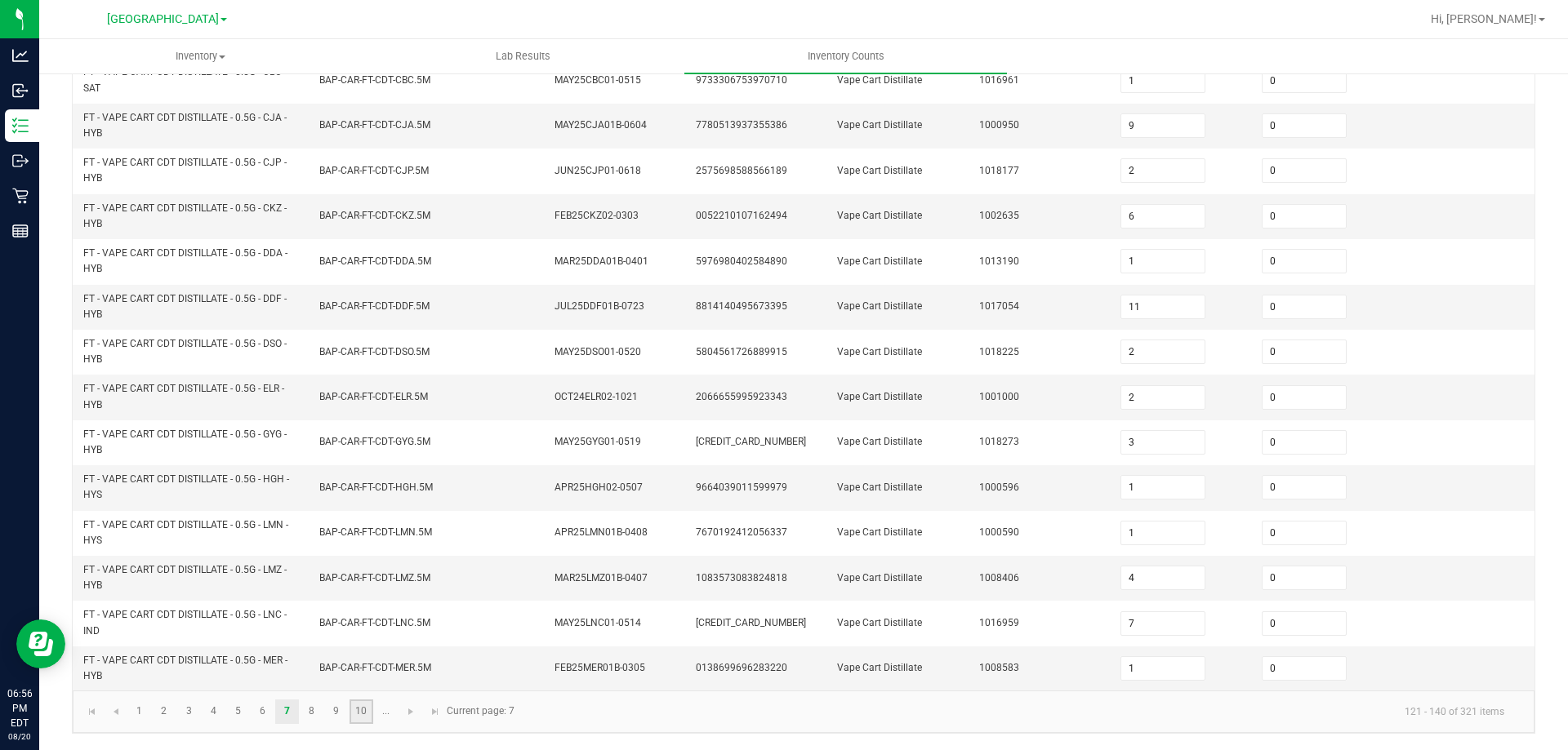
click at [367, 710] on link "10" at bounding box center [361, 712] width 24 height 24
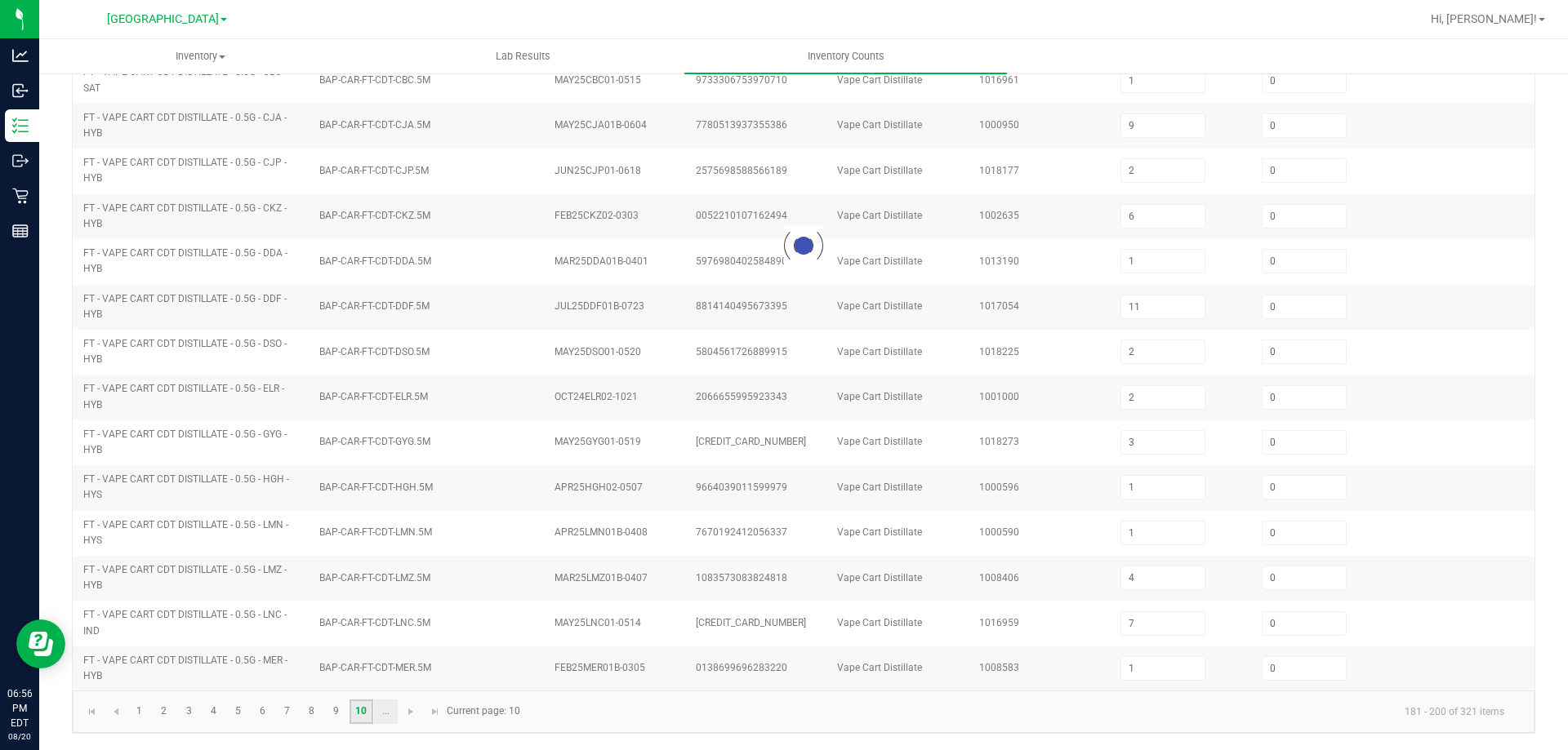
type input "10"
type input "8"
type input "7"
type input "3"
type input "4"
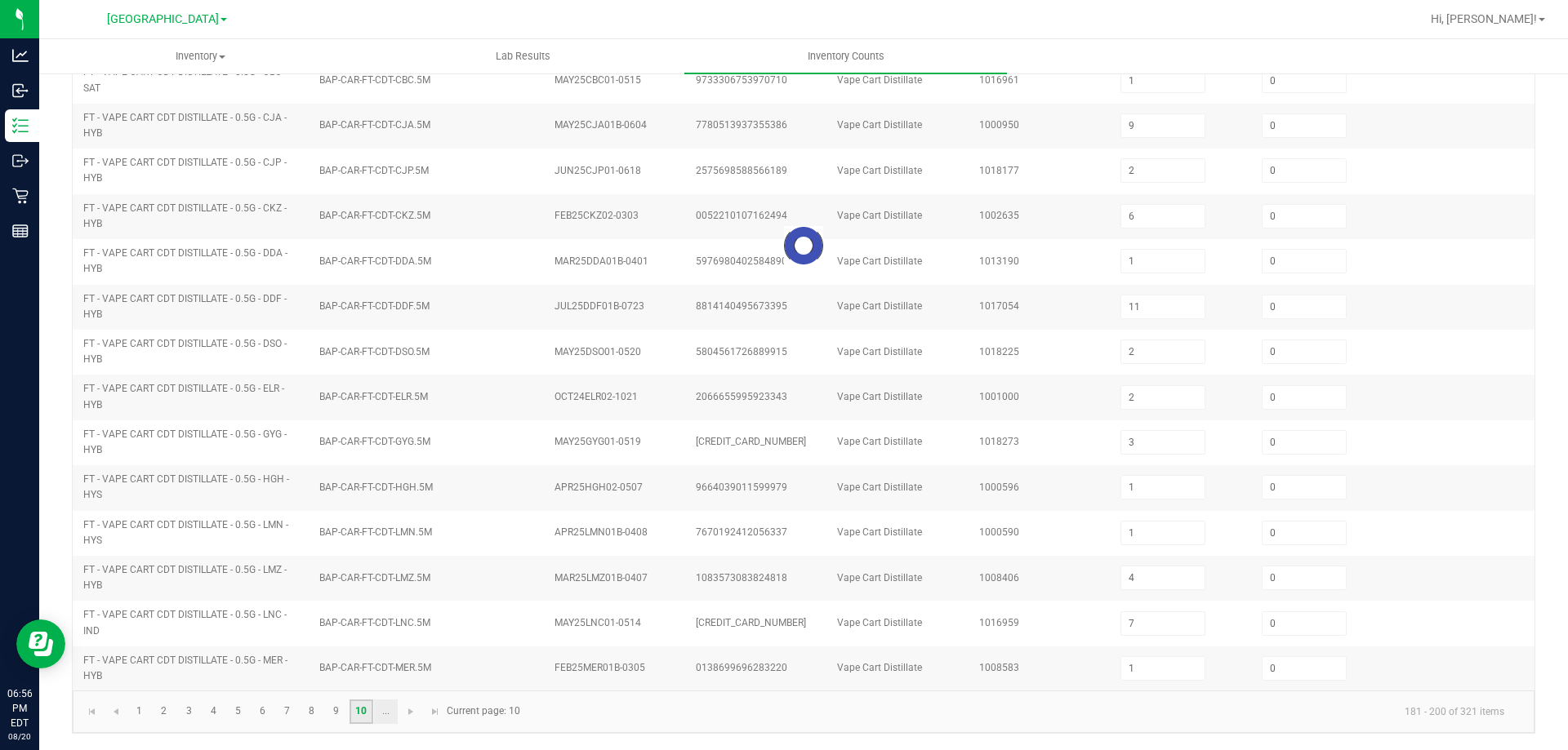
type input "11"
type input "0"
type input "8"
type input "7"
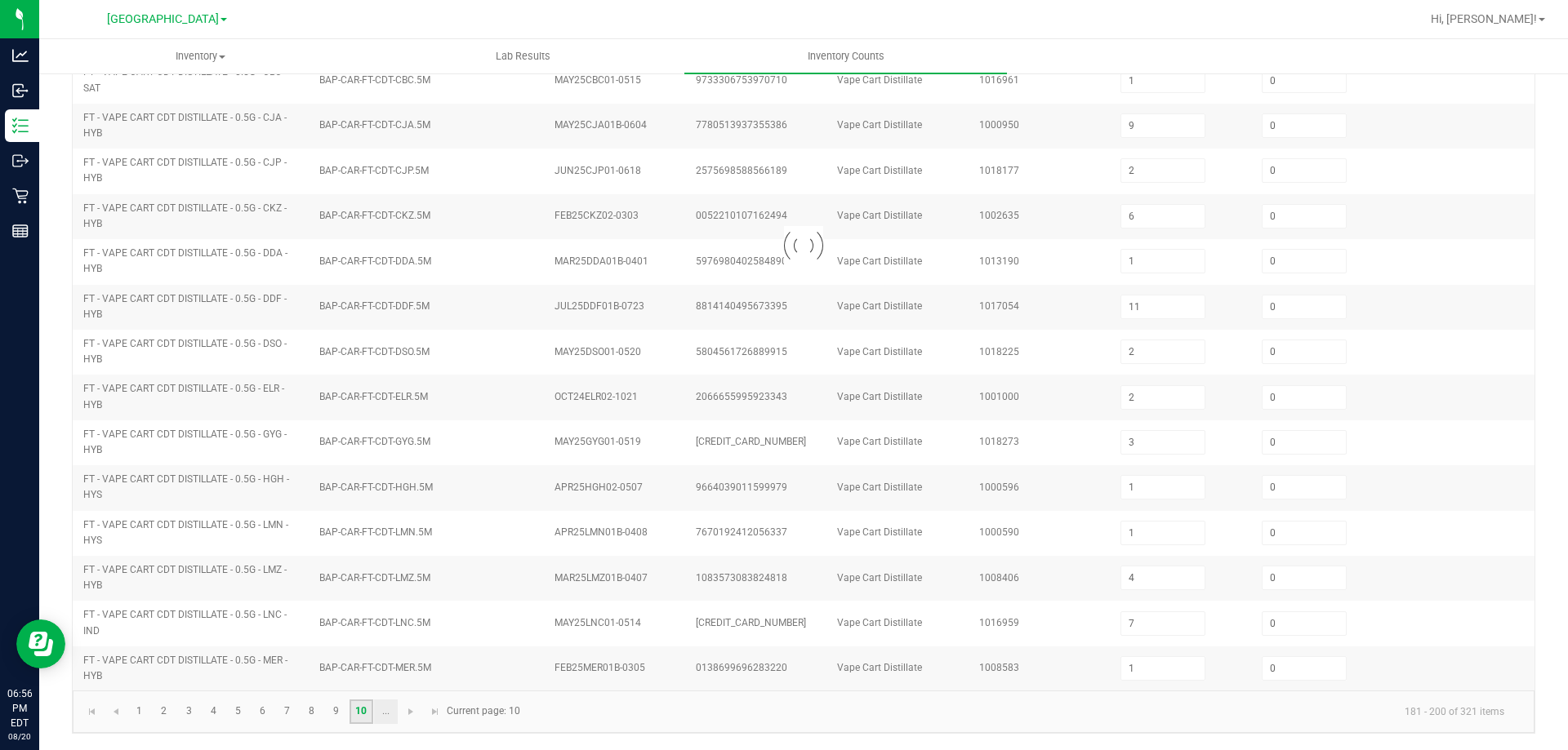
type input "4"
type input "1"
type input "5"
type input "4"
type input "2"
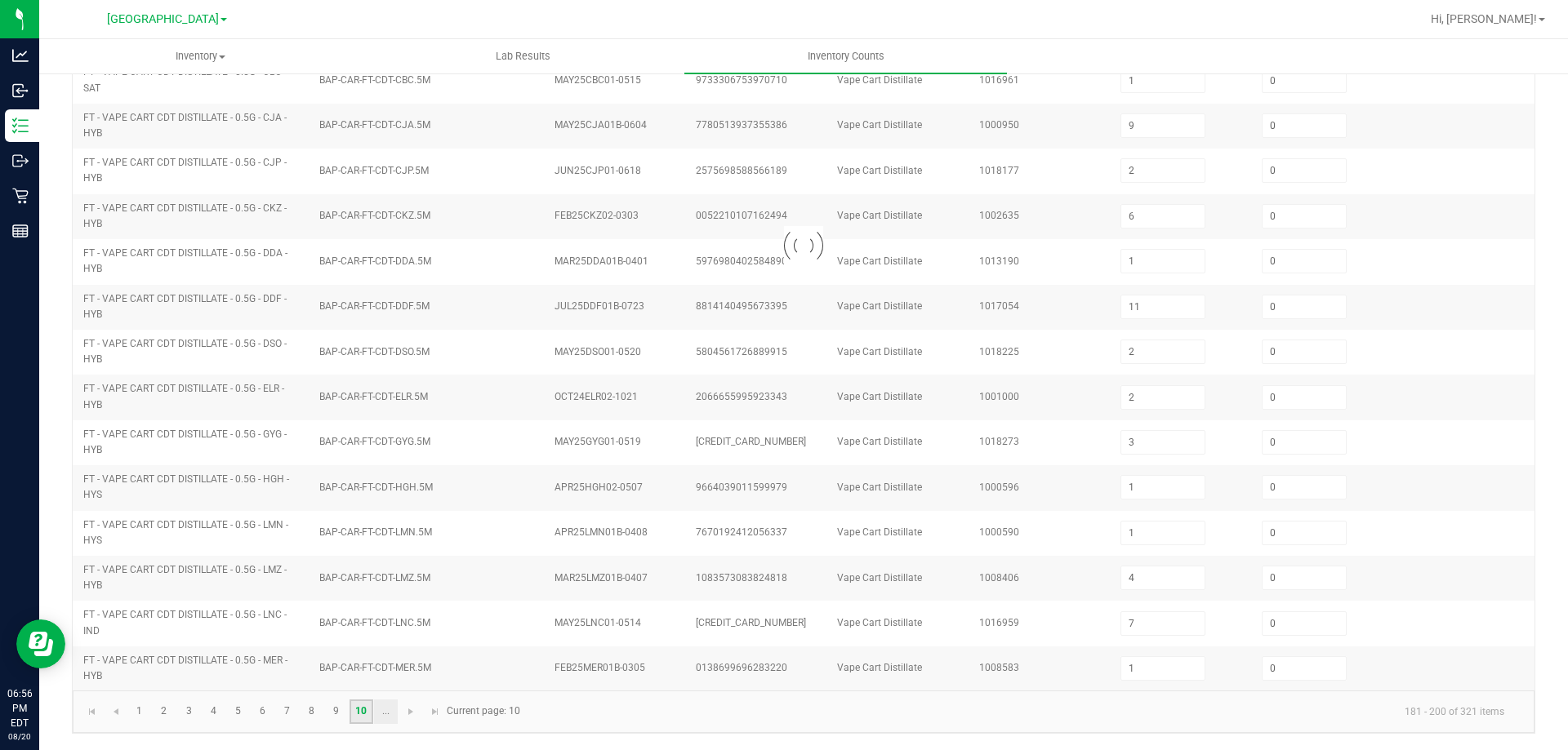
type input "8"
type input "7"
type input "4"
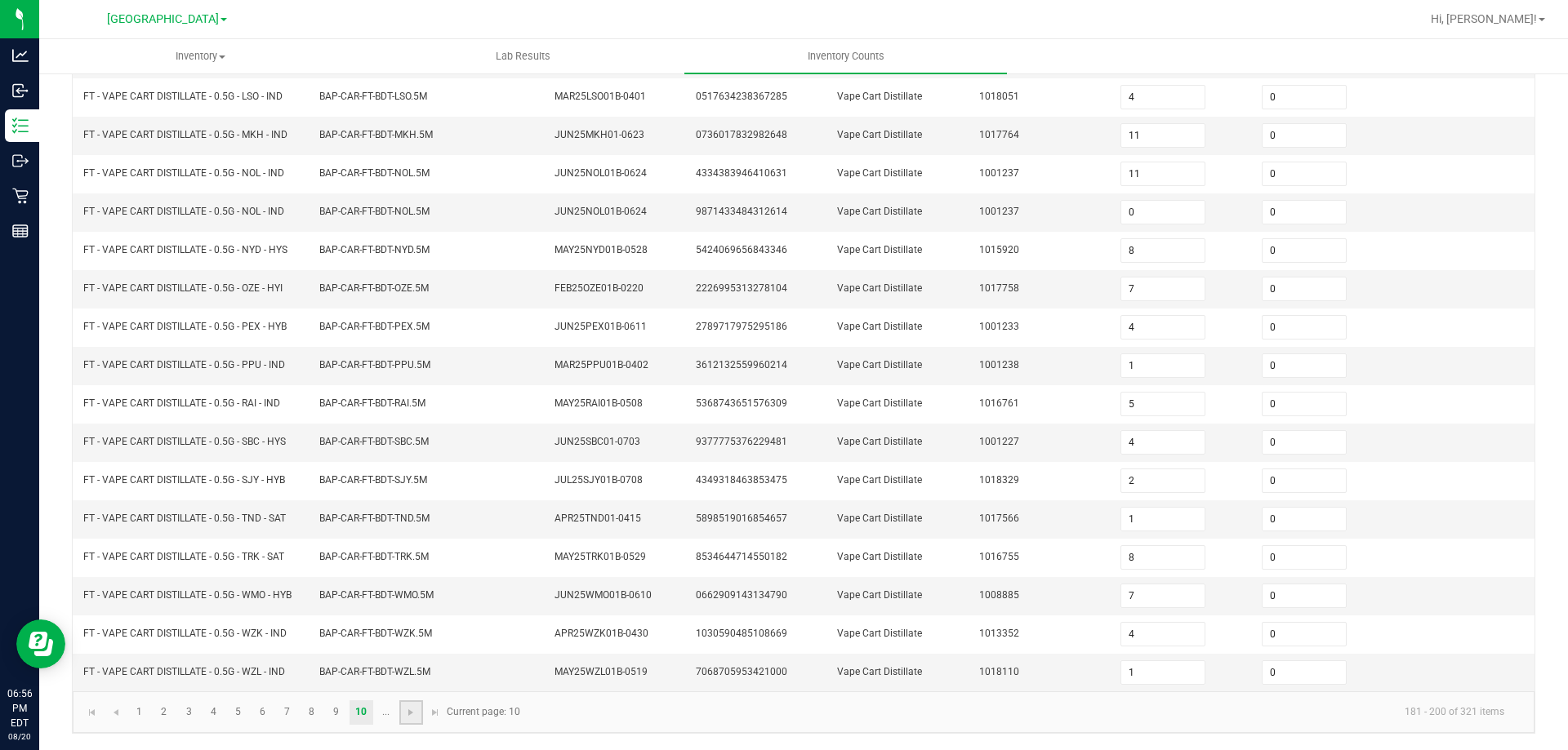
click at [408, 721] on link at bounding box center [411, 712] width 24 height 24
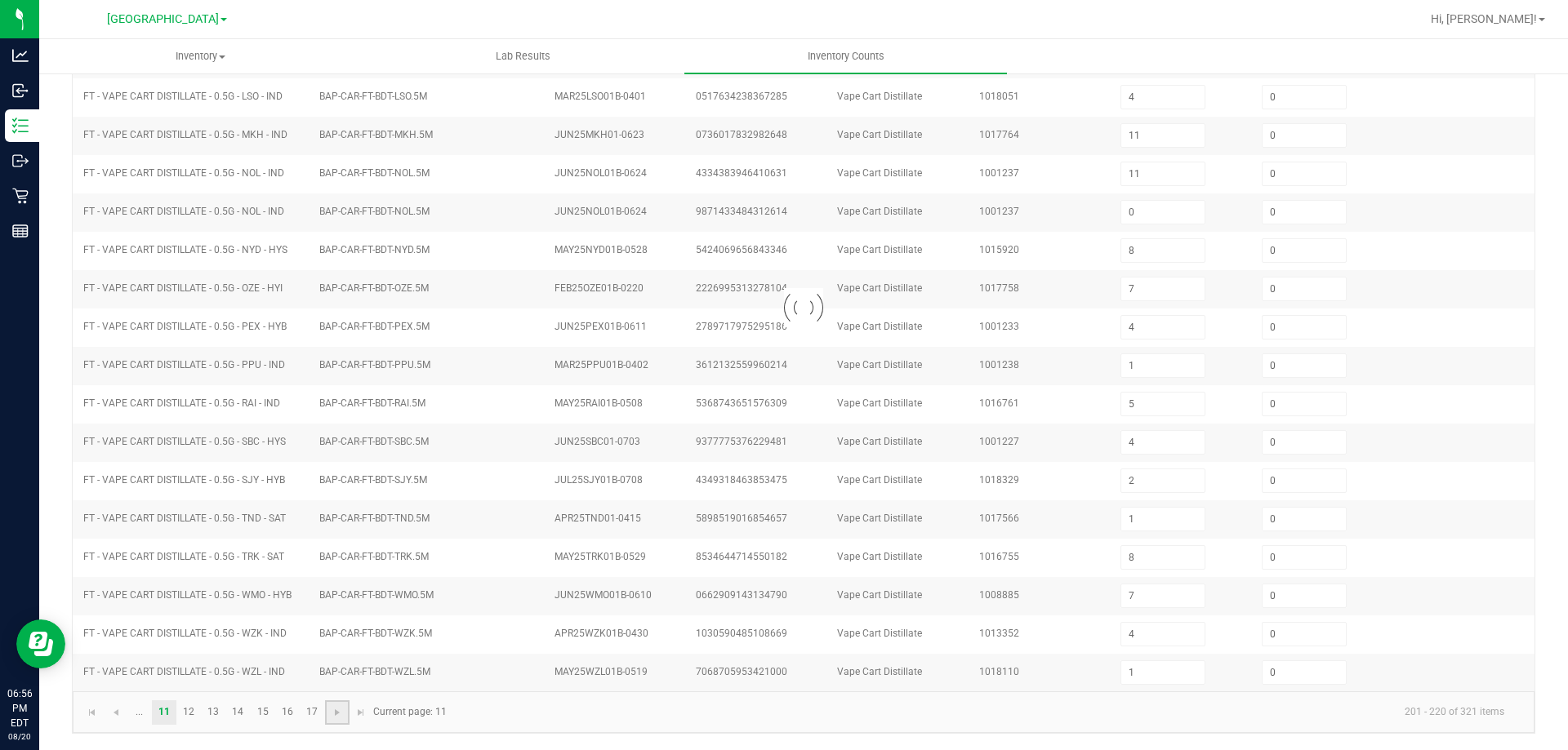
type input "4"
type input "2"
type input "6"
type input "1"
type input "5"
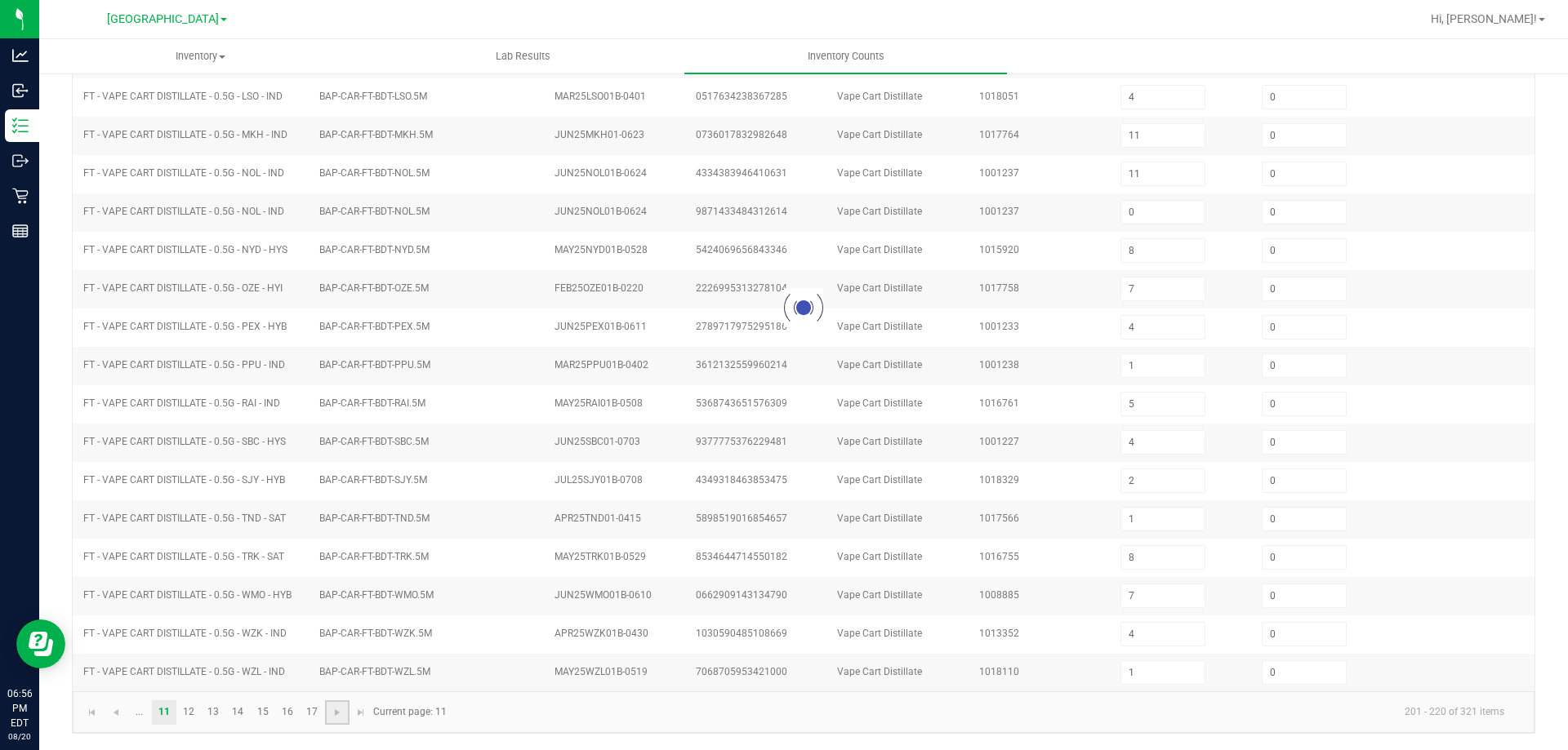
type input "2"
type input "7"
type input "2"
type input "6"
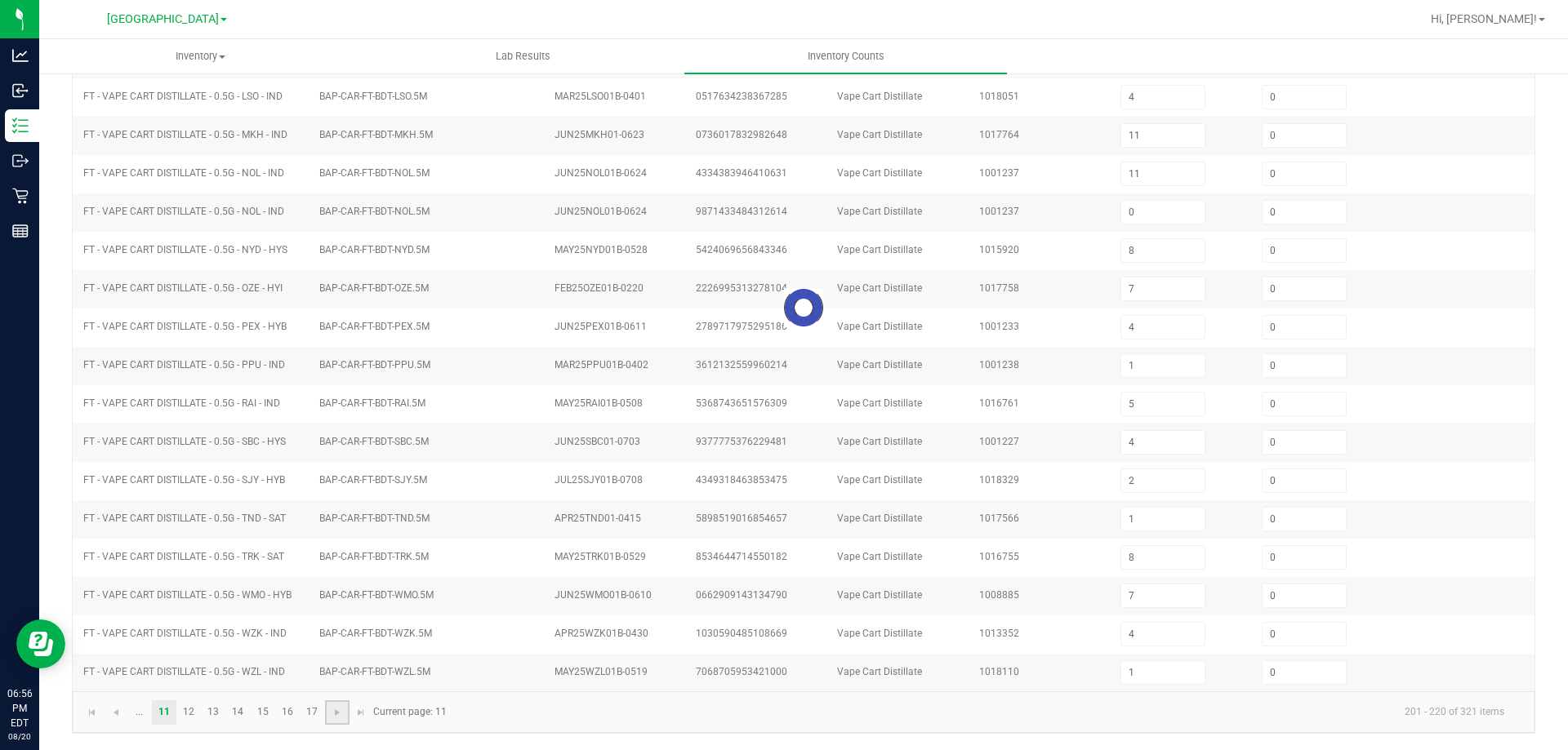
type input "1"
type input "3"
type input "2"
type input "9"
type input "10"
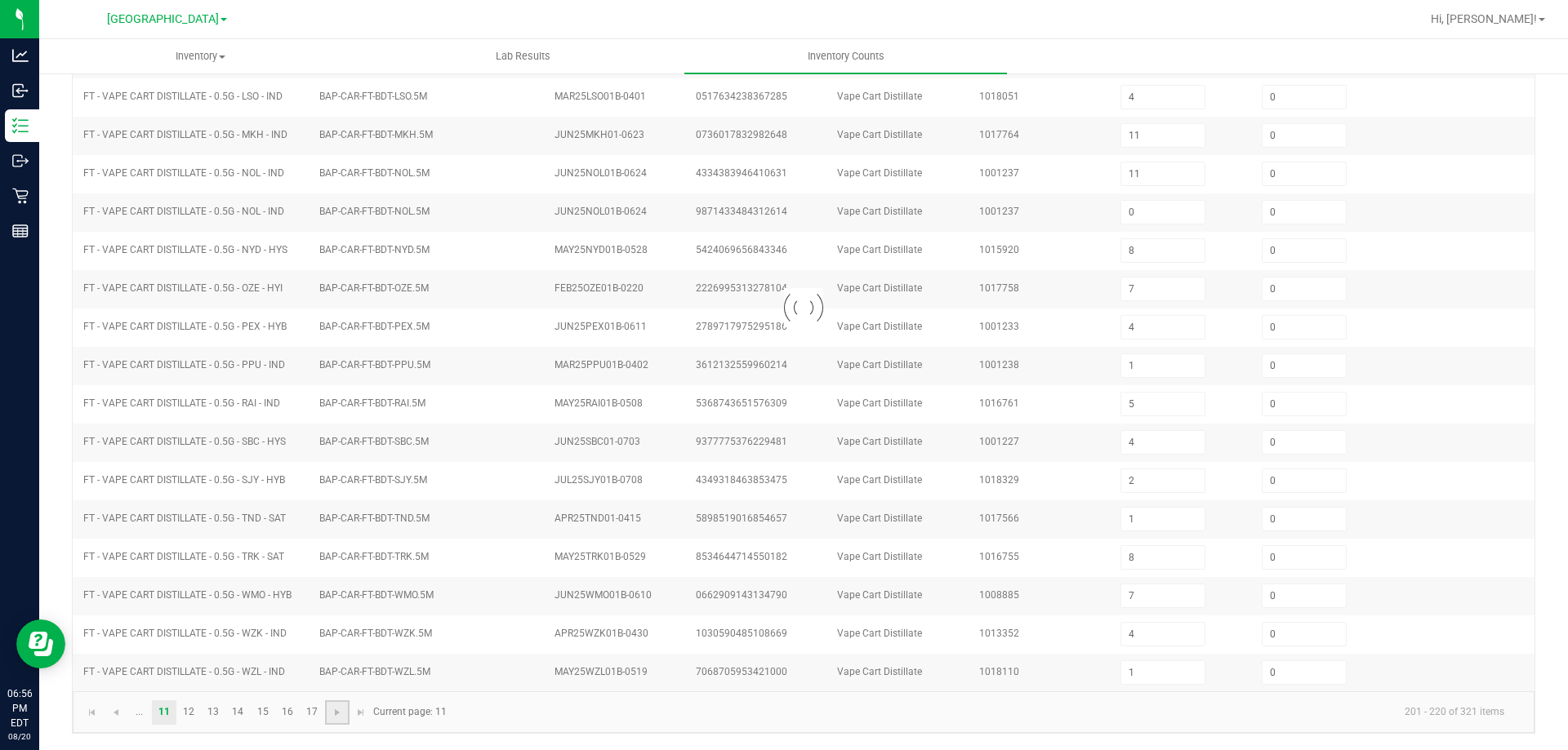
type input "6"
type input "3"
type input "9"
type input "0"
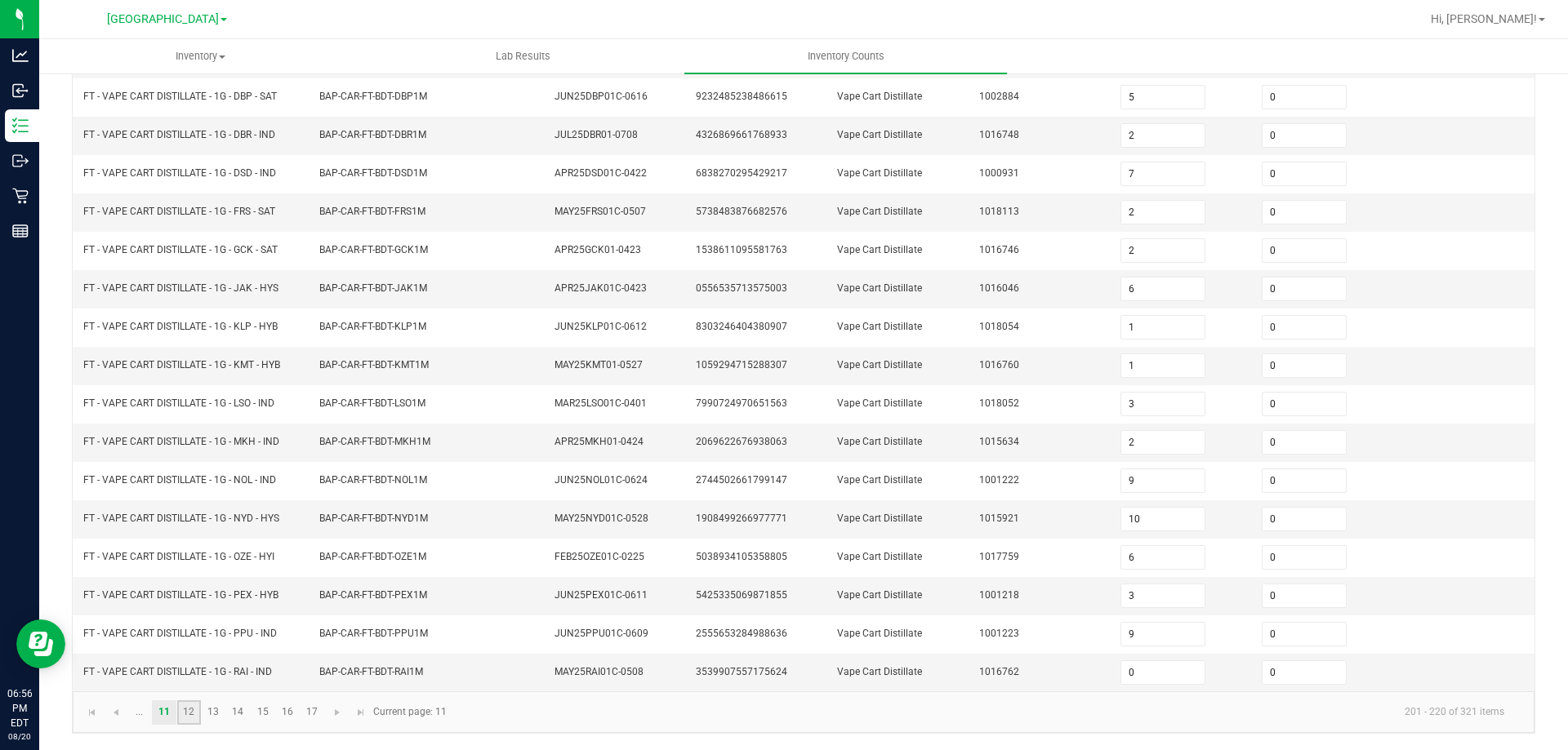
click at [190, 715] on link "12" at bounding box center [189, 712] width 24 height 24
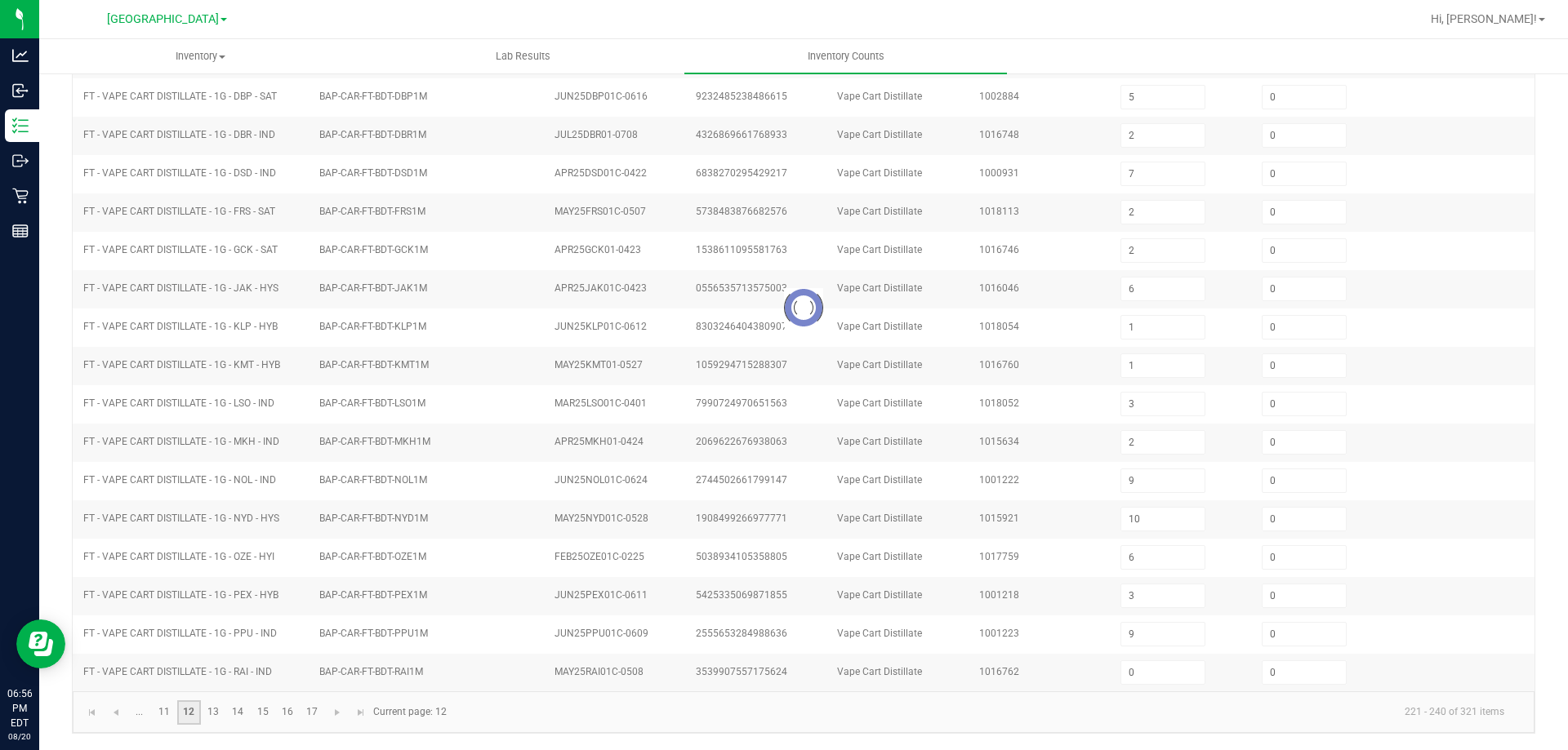
type input "11"
type input "3"
type input "7"
type input "11"
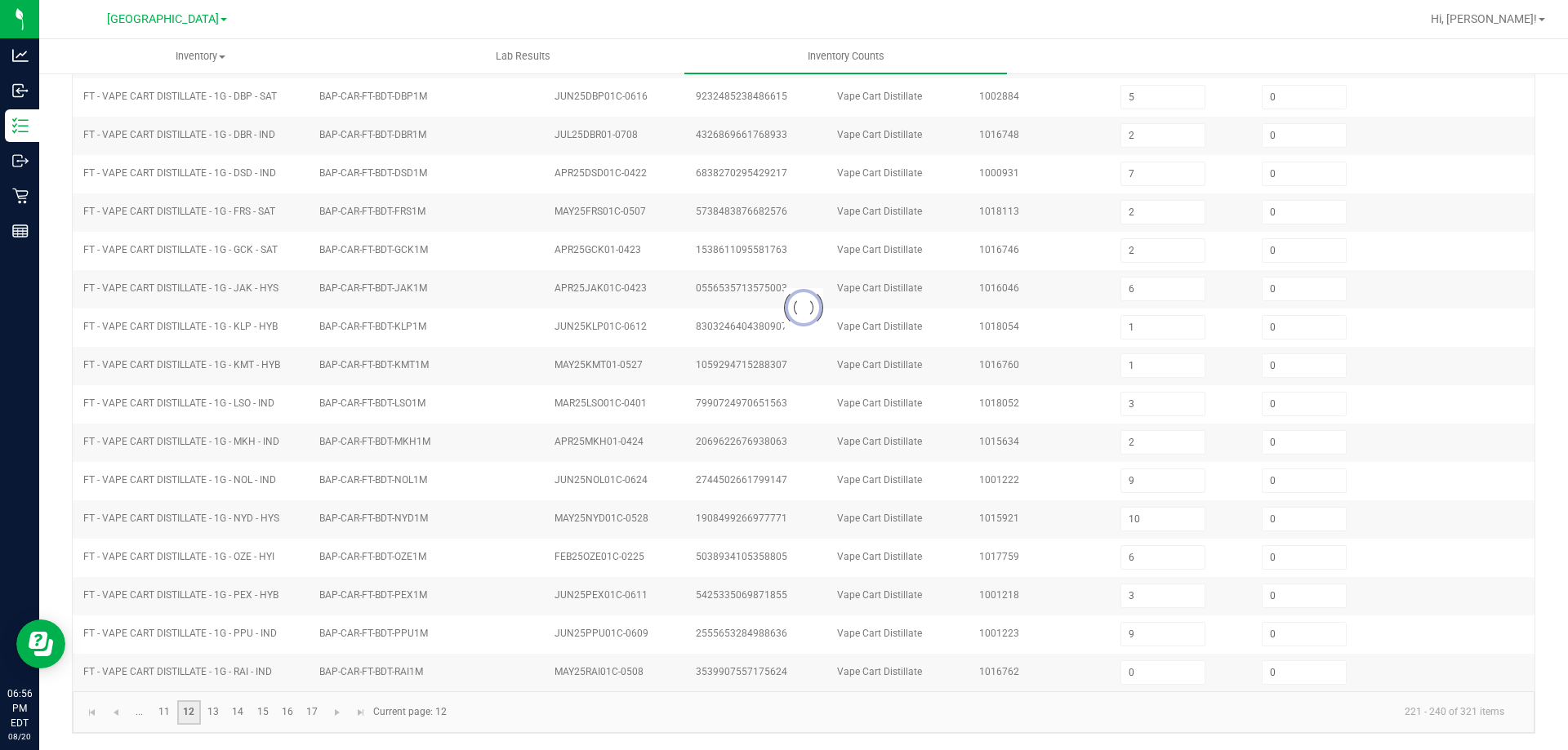
type input "12"
type input "17"
type input "5"
type input "13"
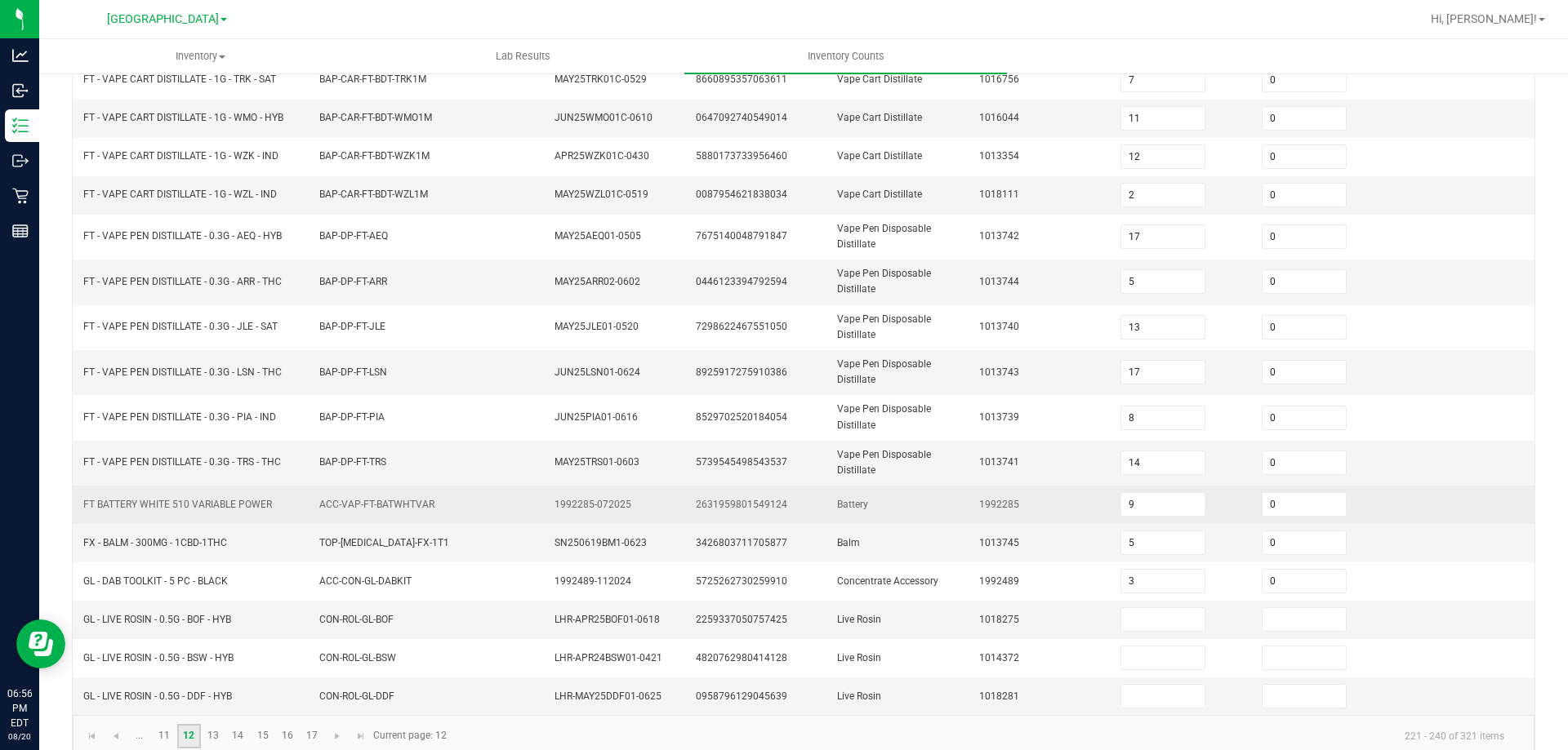
scroll to position [381, 0]
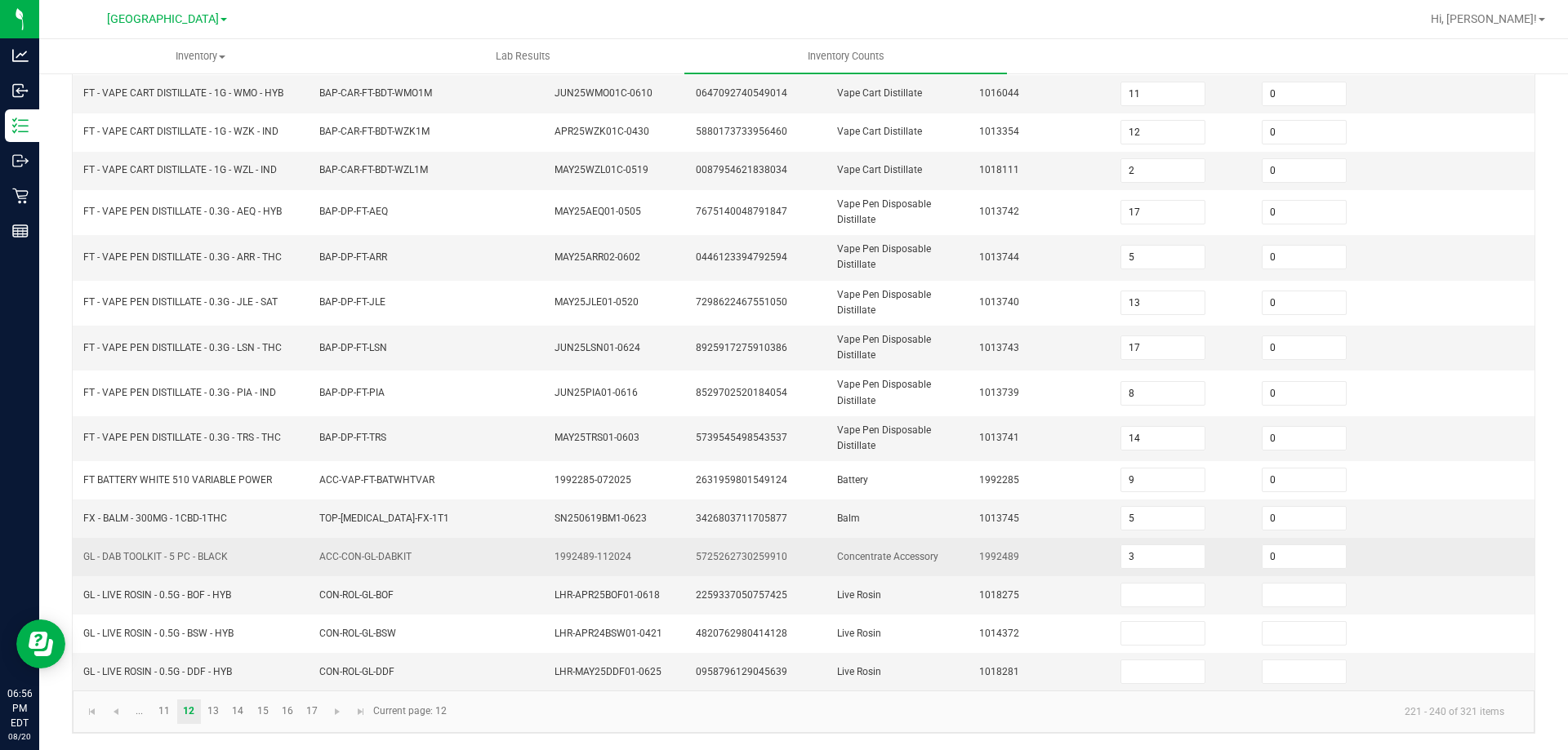
click at [166, 556] on span "GL - DAB TOOLKIT - 5 PC - BLACK" at bounding box center [155, 556] width 144 height 12
copy span "GL - DAB TOOLKIT - 5 PC - BLACK"
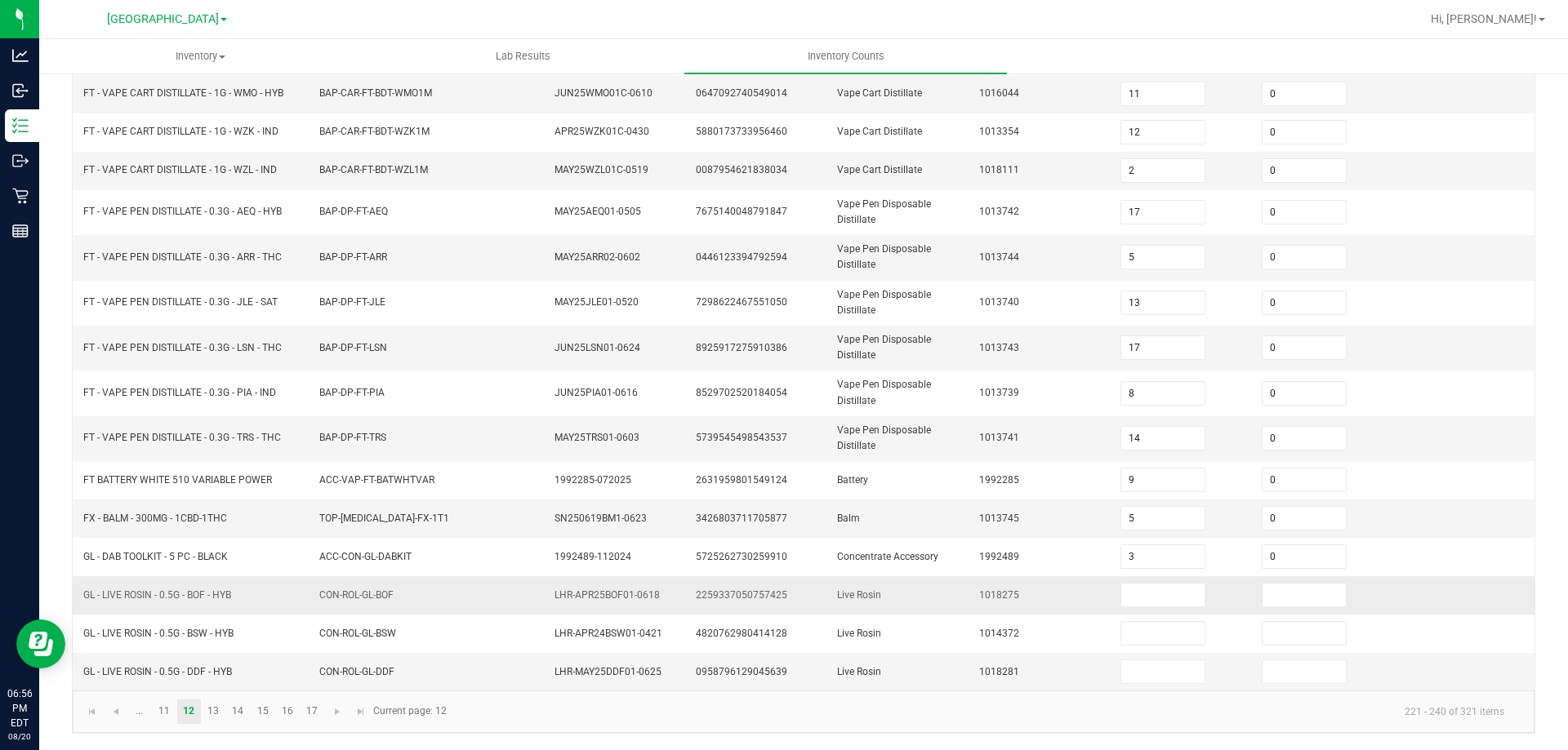
click at [171, 593] on span "GL - LIVE ROSIN - 0.5G - BOF - HYB" at bounding box center [157, 595] width 148 height 12
click at [173, 591] on span "GL - LIVE ROSIN - 0.5G - BOF - HYB" at bounding box center [157, 595] width 148 height 12
copy span "GL - LIVE ROSIN - 0.5G - BOF - HYB"
drag, startPoint x: 1114, startPoint y: 577, endPoint x: 1124, endPoint y: 584, distance: 12.2
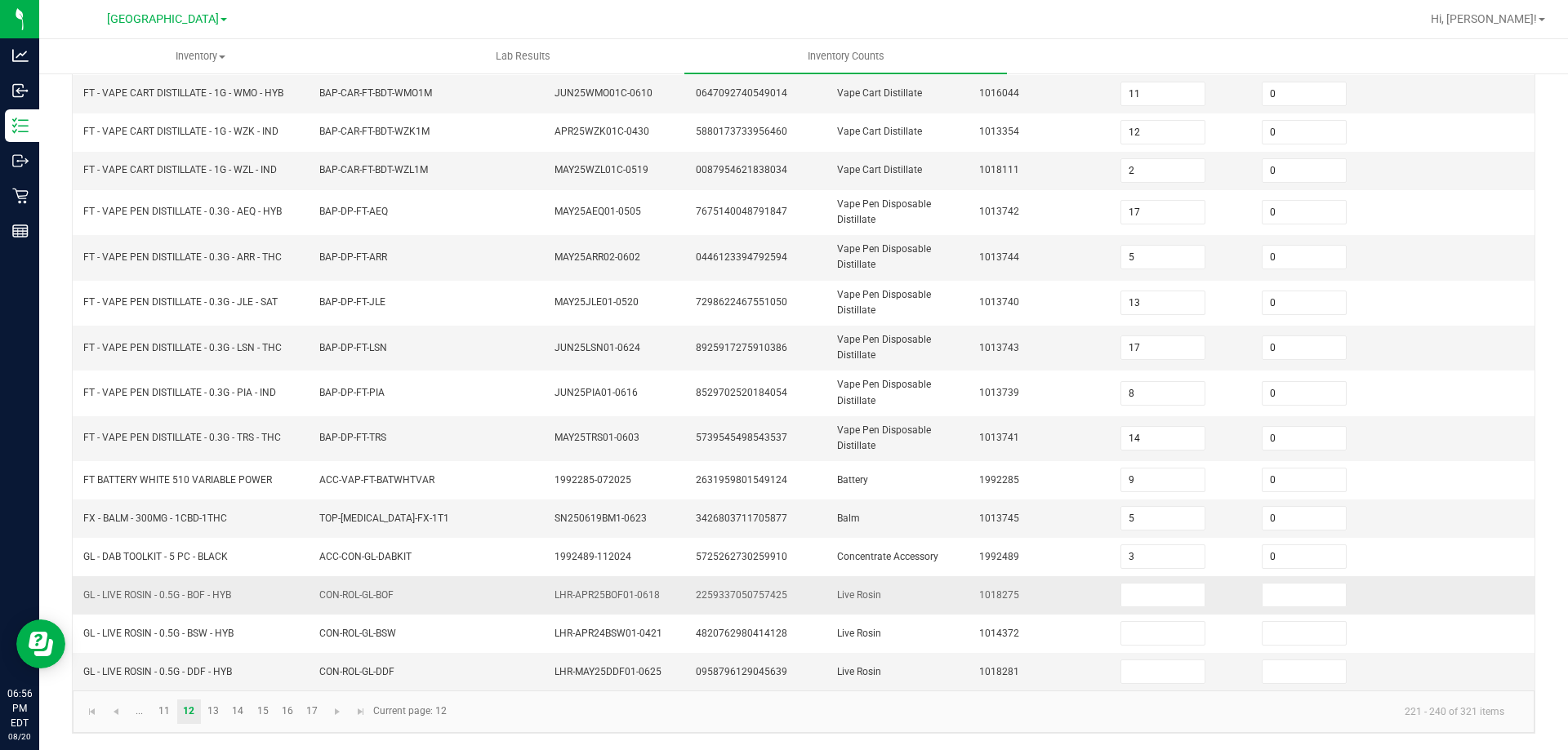
click at [1115, 577] on td at bounding box center [1181, 595] width 141 height 38
click at [1135, 594] on input at bounding box center [1162, 596] width 83 height 23
click at [1292, 589] on input at bounding box center [1303, 596] width 83 height 23
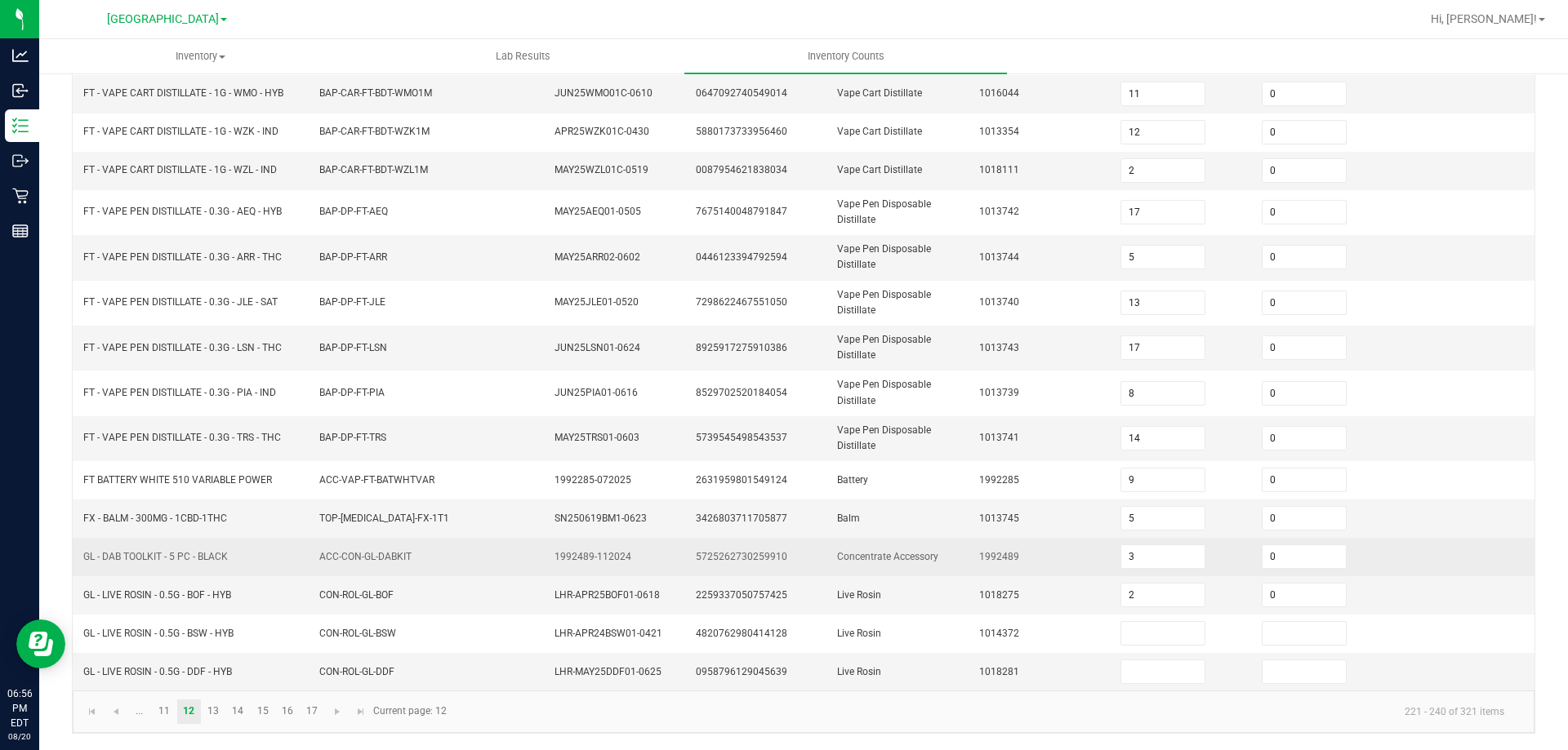
click at [986, 551] on span "1992489" at bounding box center [999, 556] width 40 height 12
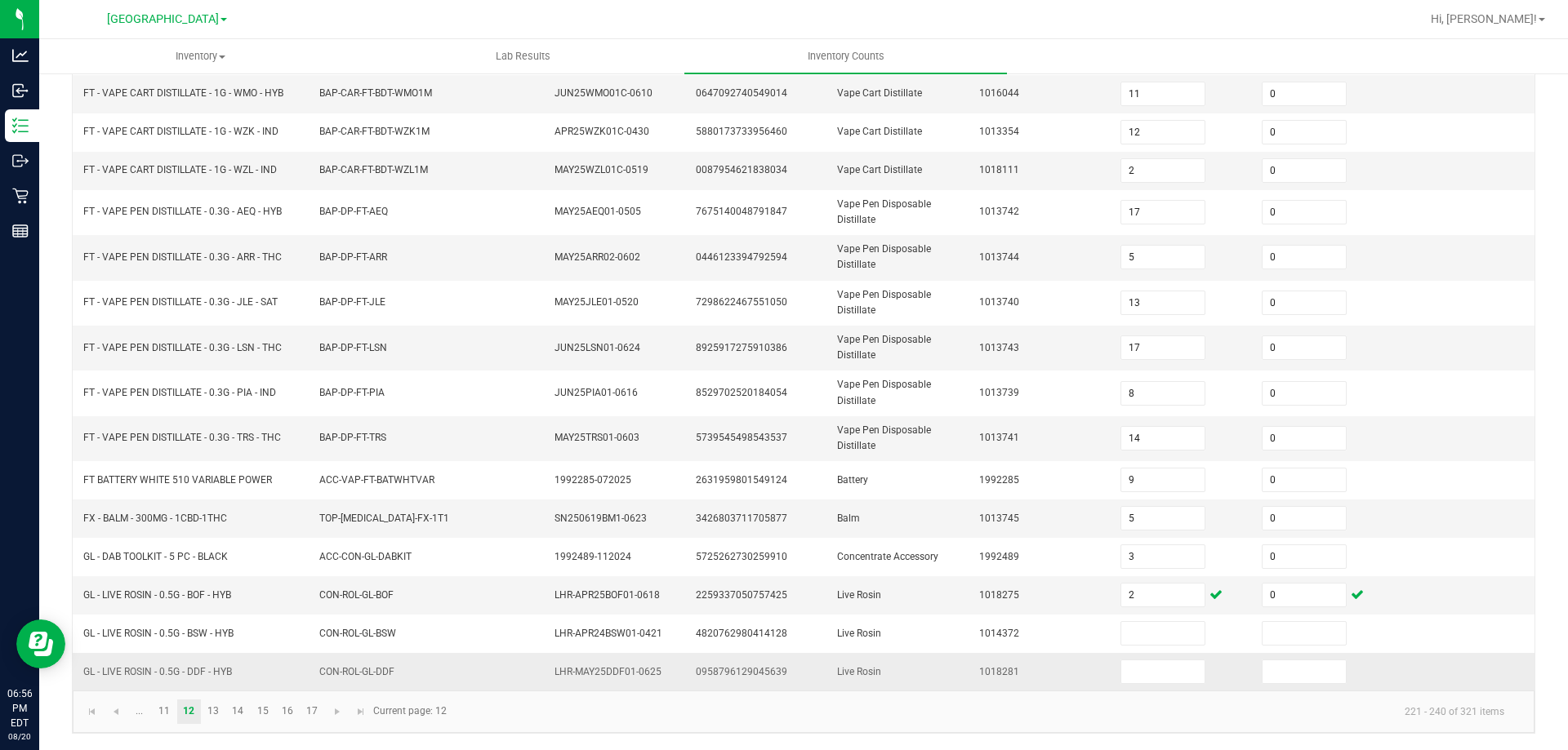
click at [183, 672] on span "GL - LIVE ROSIN - 0.5G - DDF - HYB" at bounding box center [157, 672] width 149 height 12
click at [183, 672] on span "GL - LIVE ROSIN - 0.5G - DDF - HYB" at bounding box center [157, 672] width 149 height 12
copy span "GL - LIVE ROSIN - 0.5G - DDF - HYB"
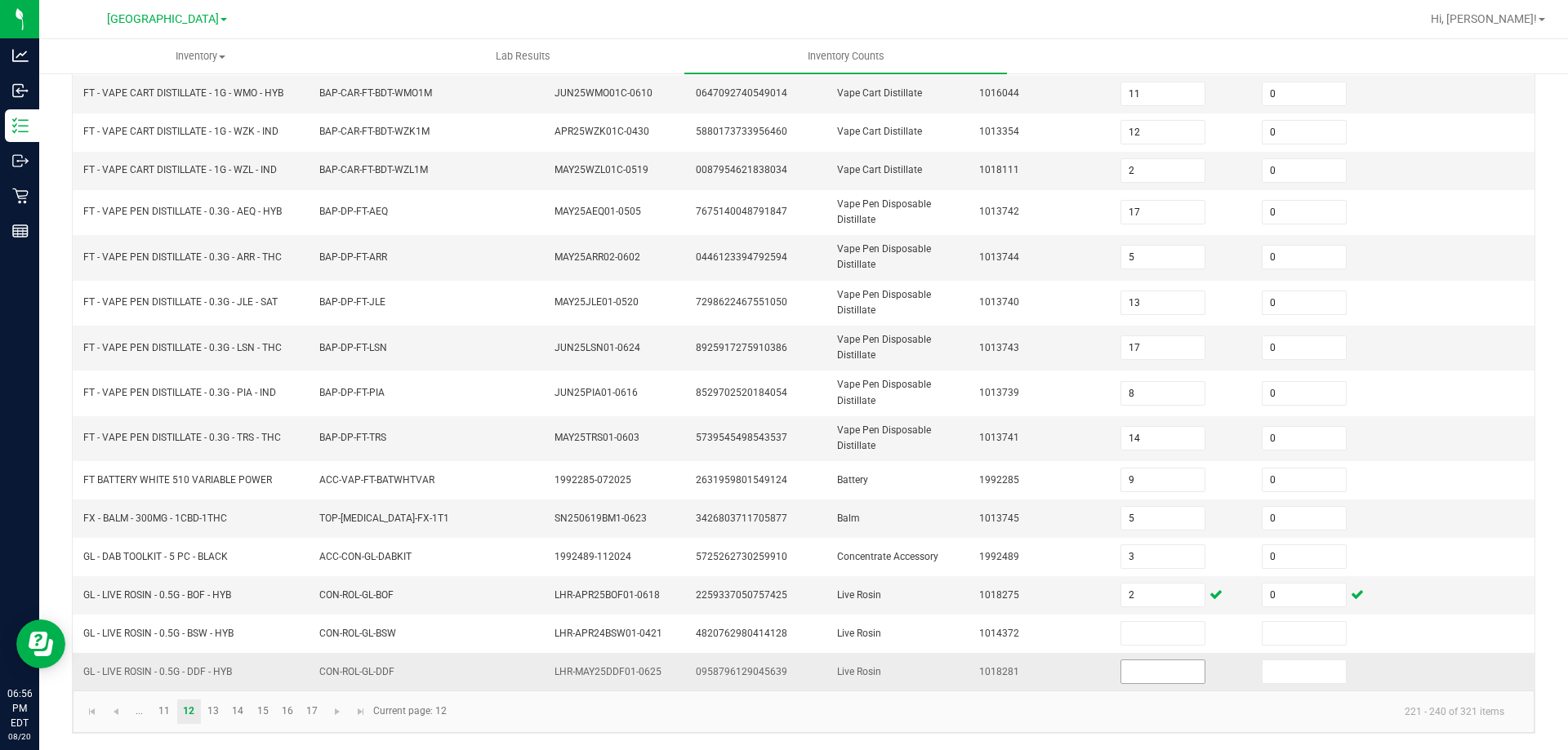
click at [1154, 670] on input at bounding box center [1162, 672] width 83 height 23
drag, startPoint x: 1289, startPoint y: 675, endPoint x: 1248, endPoint y: 666, distance: 42.0
click at [1289, 676] on input at bounding box center [1303, 672] width 83 height 23
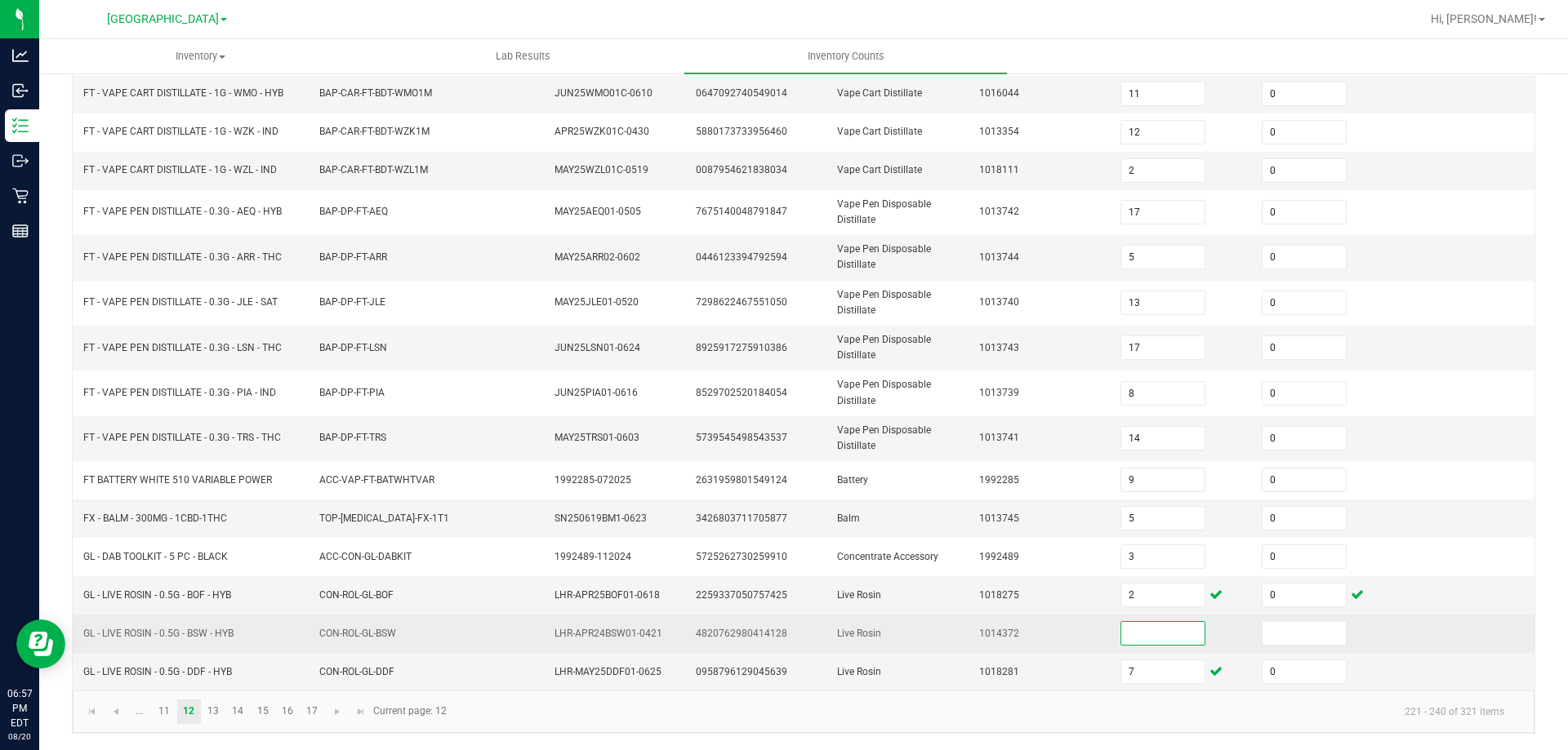
click at [1172, 641] on input at bounding box center [1162, 634] width 83 height 23
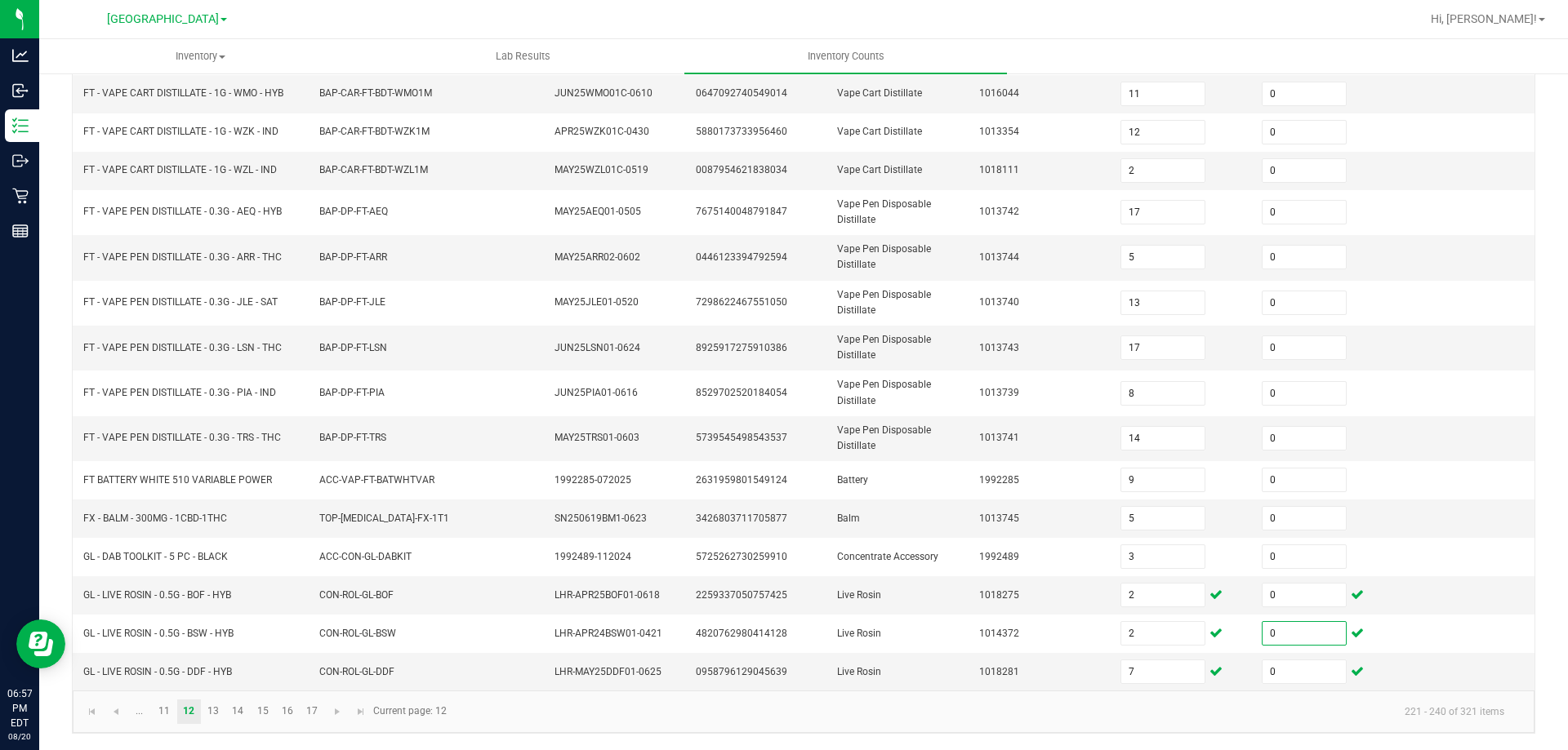
click at [1029, 736] on div "< All Inventory Counts Inventory Count Cancel Count Submit for Review Type Ente…" at bounding box center [804, 220] width 1529 height 1059
click at [218, 703] on link "13" at bounding box center [213, 712] width 24 height 24
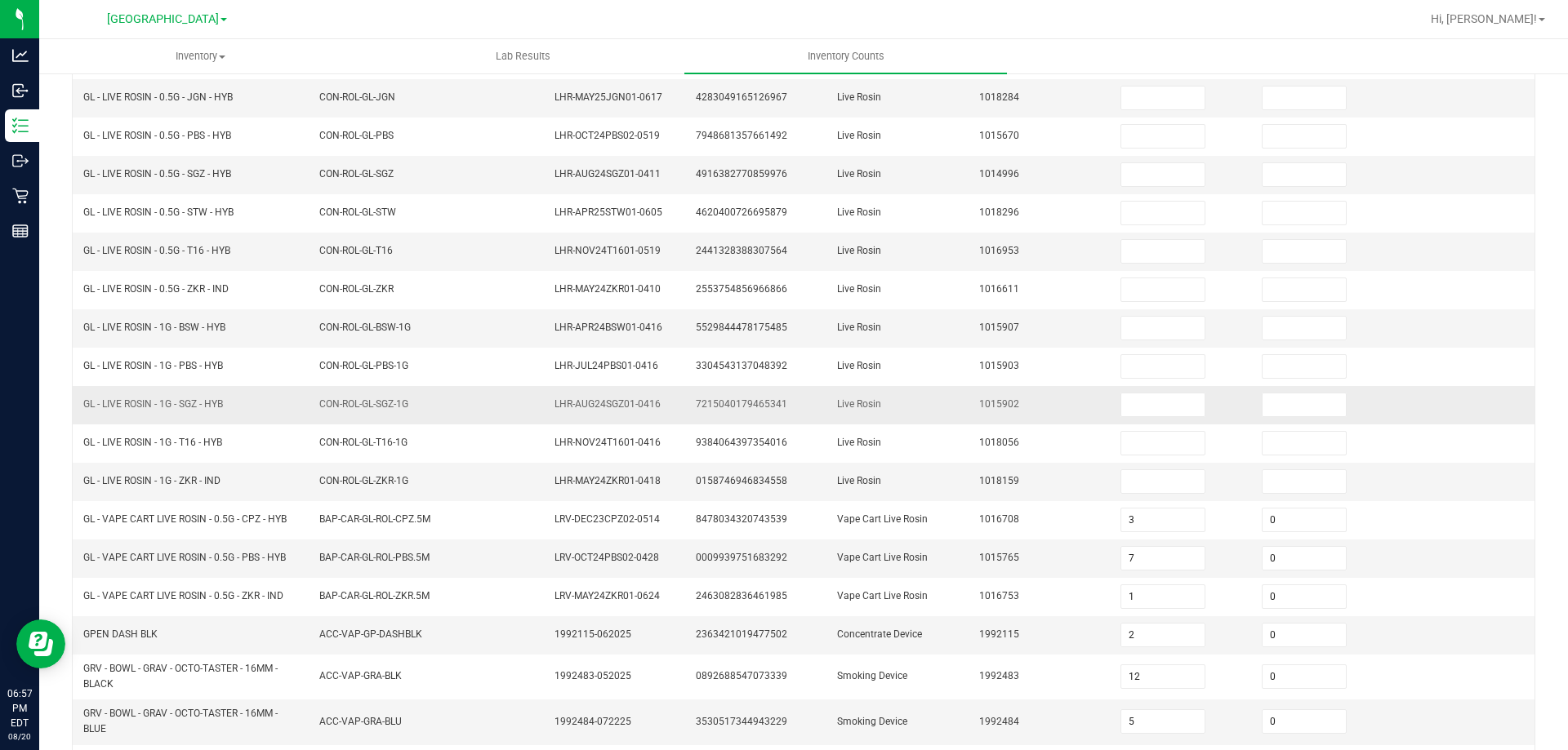
scroll to position [0, 0]
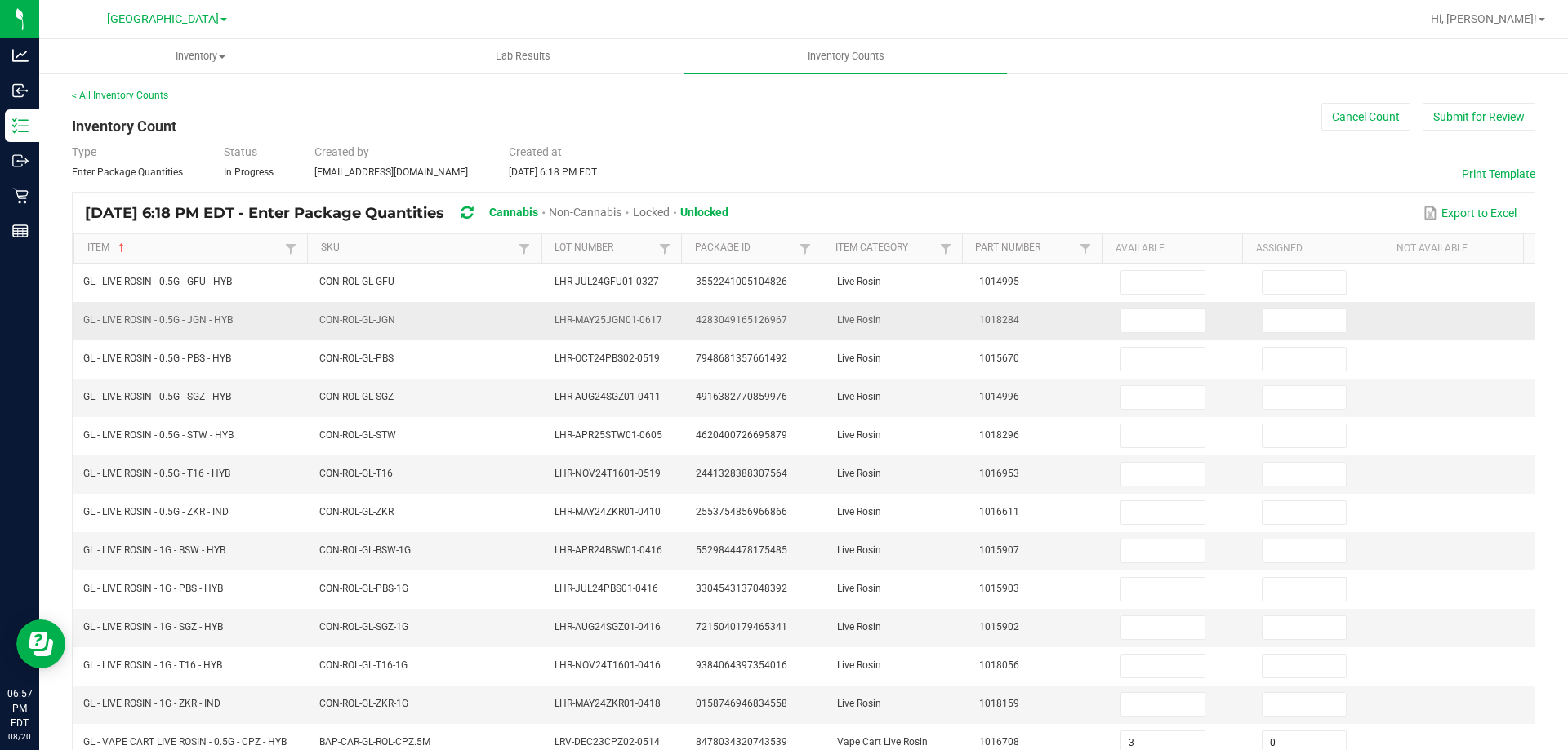
click at [194, 314] on span "GL - LIVE ROSIN - 0.5G - JGN - HYB" at bounding box center [158, 319] width 150 height 12
copy span "GL - LIVE ROSIN - 0.5G - JGN - HYB"
click at [1145, 328] on input at bounding box center [1162, 321] width 83 height 23
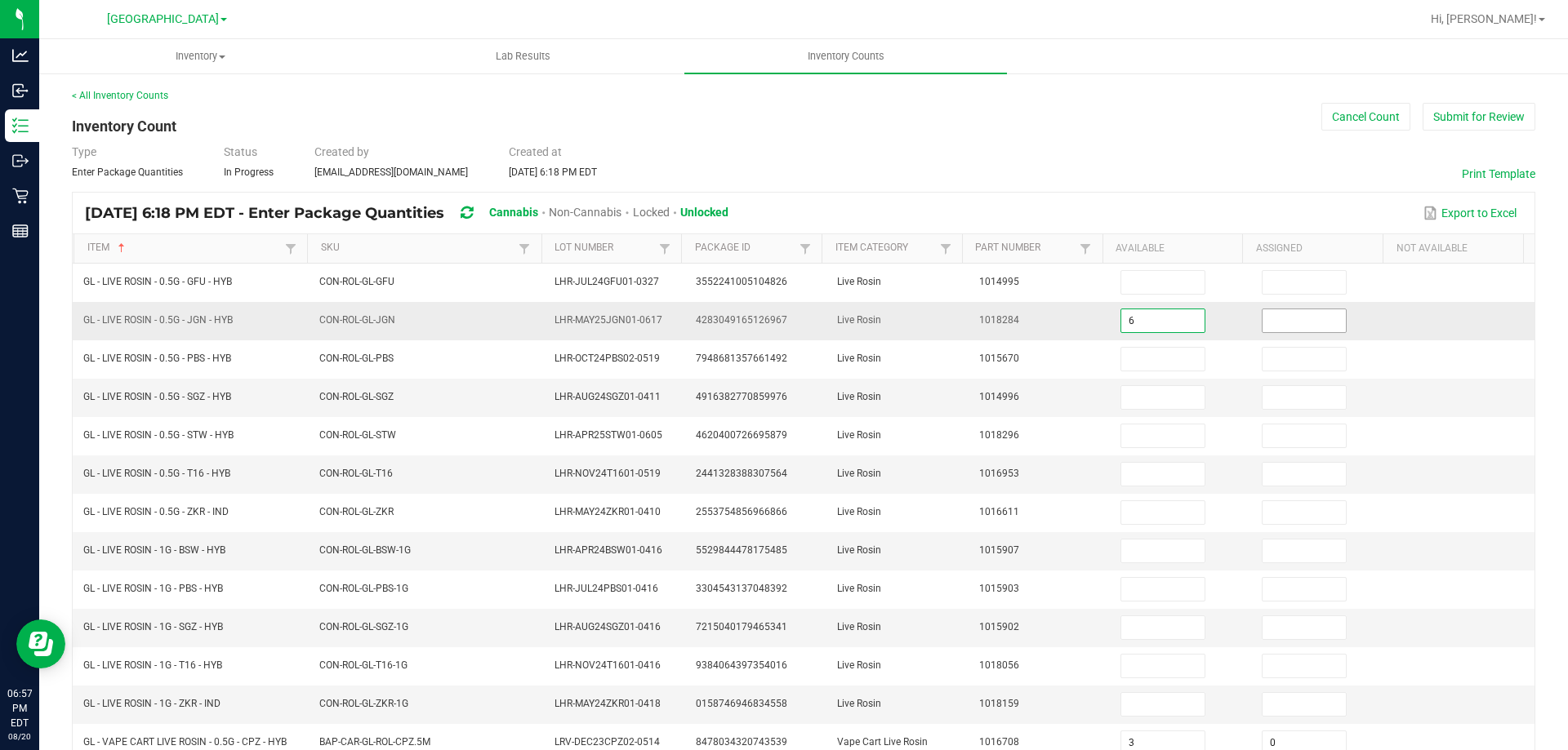
click at [1268, 327] on input at bounding box center [1303, 321] width 83 height 23
click at [977, 389] on td "1014996" at bounding box center [1040, 398] width 141 height 38
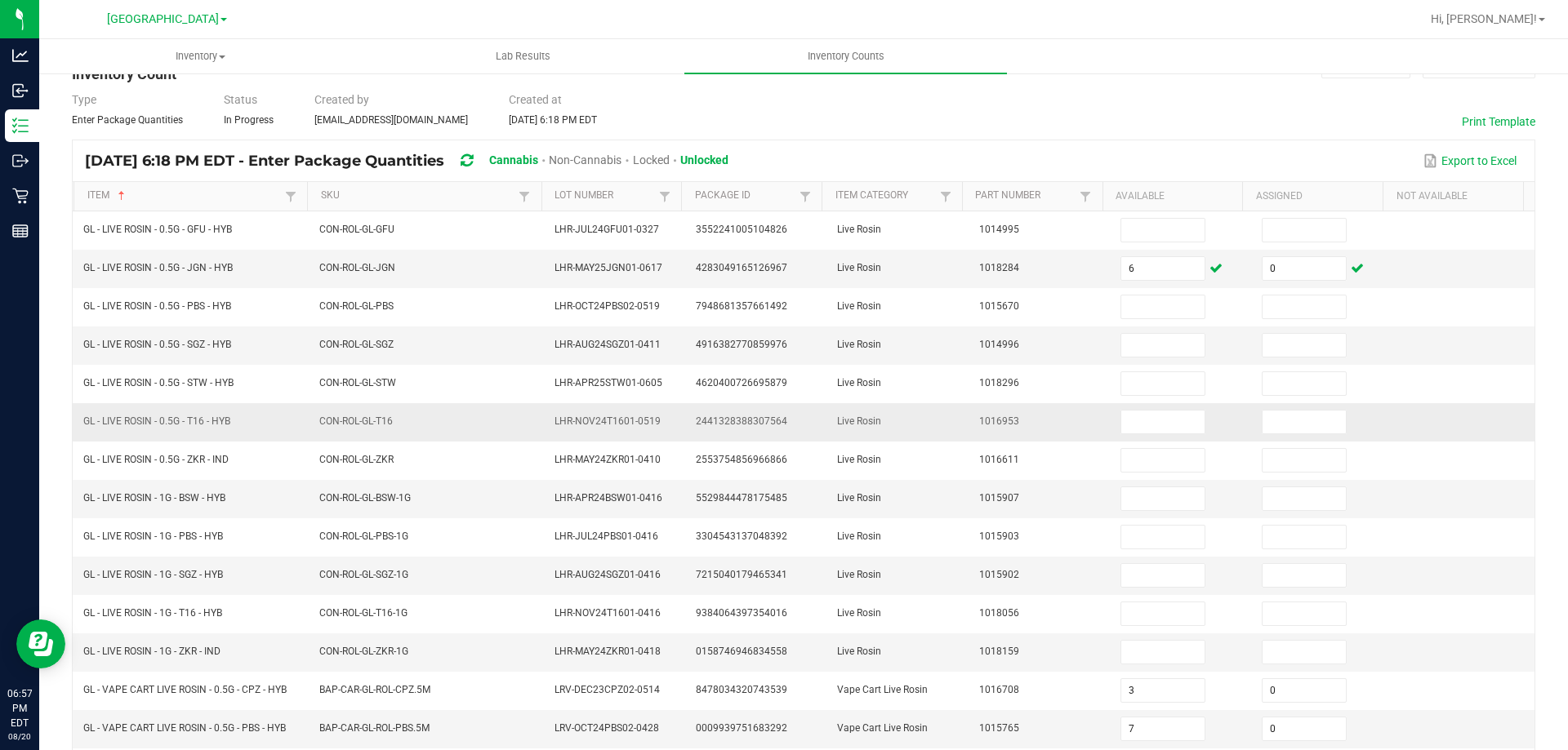
scroll to position [82, 0]
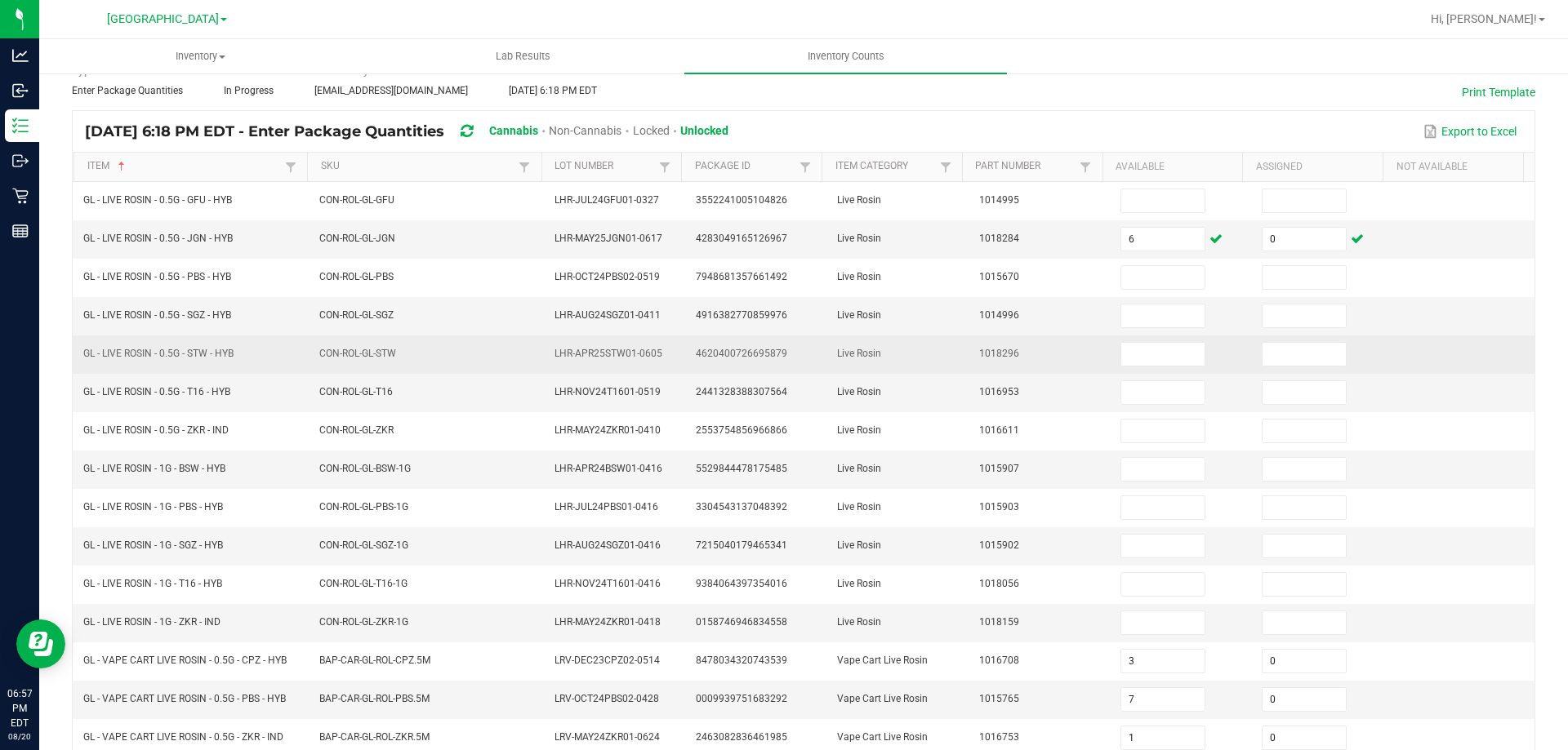
click at [164, 351] on span "GL - LIVE ROSIN - 0.5G - STW - HYB" at bounding box center [158, 353] width 150 height 12
copy span "GL - LIVE ROSIN - 0.5G - STW - HYB"
click at [1155, 350] on input at bounding box center [1162, 355] width 83 height 23
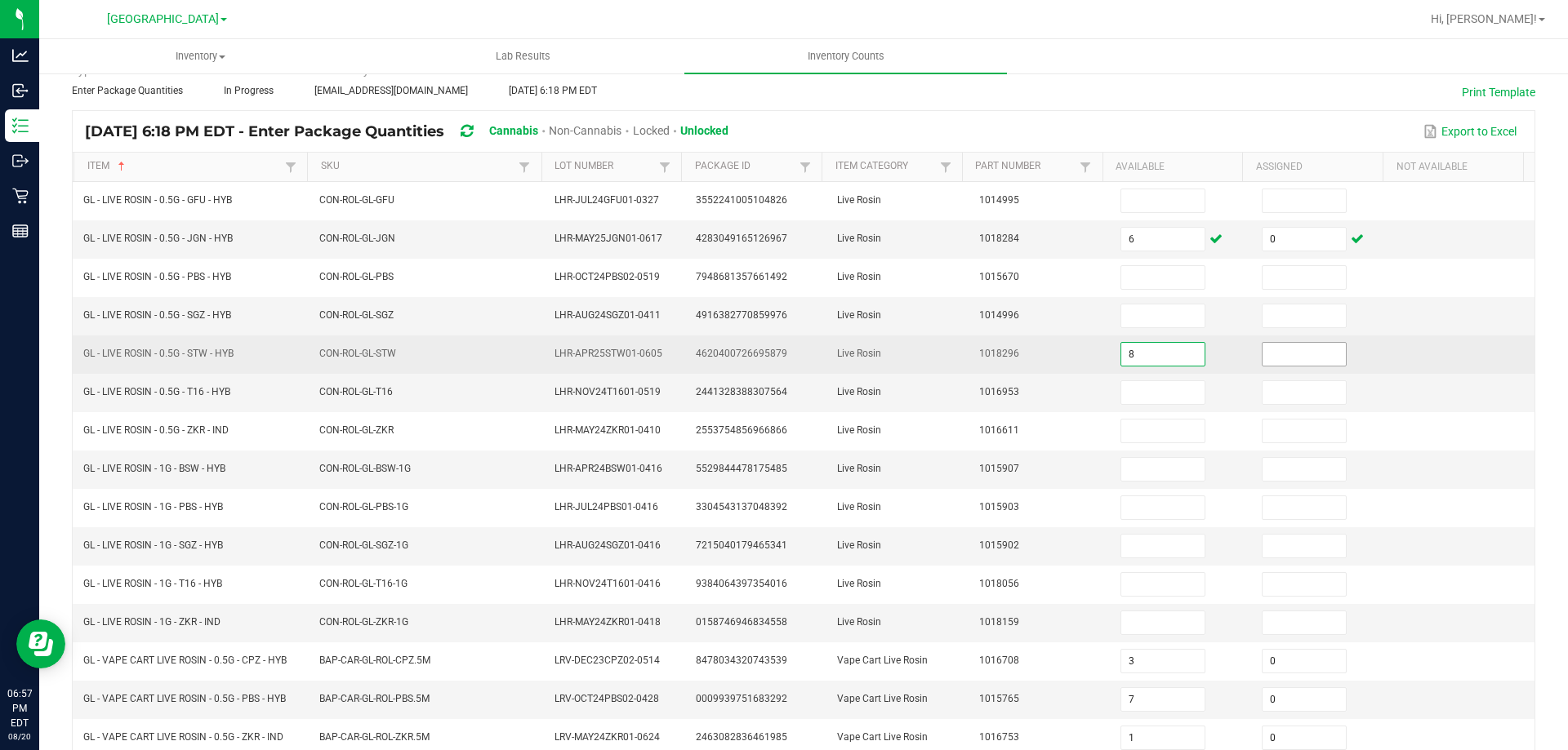
drag, startPoint x: 1261, startPoint y: 340, endPoint x: 1271, endPoint y: 349, distance: 13.5
click at [1261, 341] on td at bounding box center [1322, 354] width 141 height 38
click at [1271, 349] on input at bounding box center [1303, 355] width 83 height 23
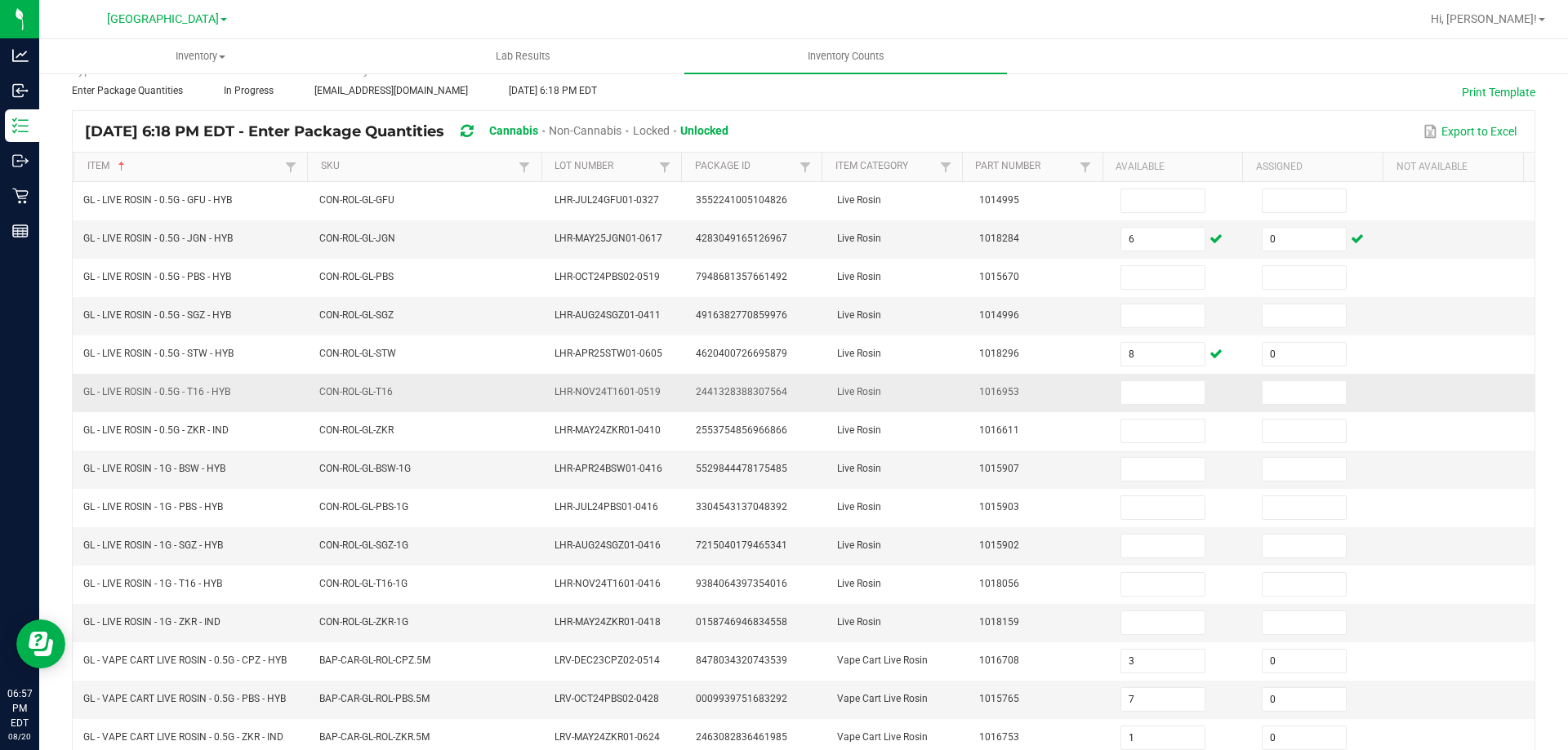
click at [1015, 408] on td "1016953" at bounding box center [1040, 392] width 141 height 38
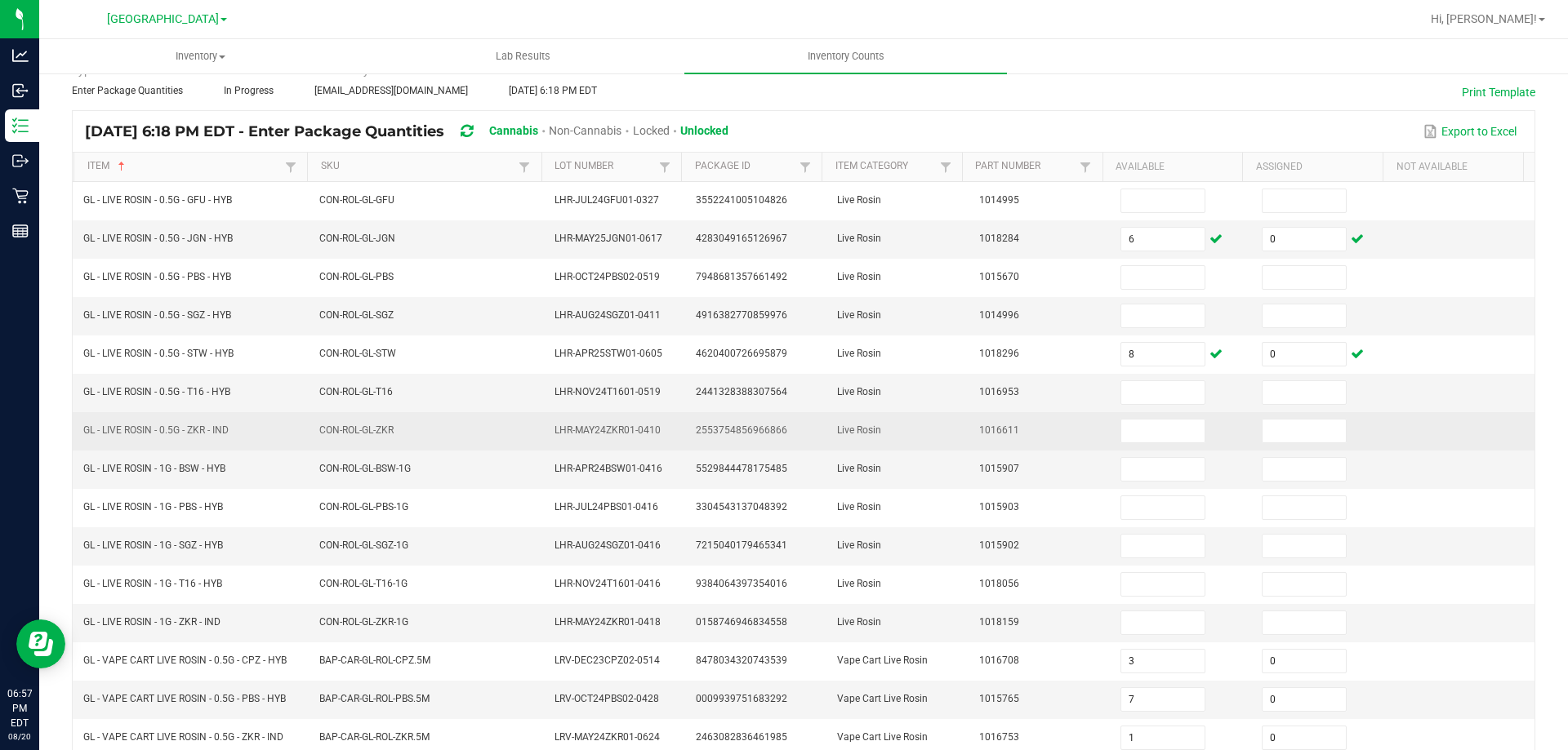
click at [198, 432] on span "GL - LIVE ROSIN - 0.5G - ZKR - IND" at bounding box center [155, 430] width 145 height 12
copy span "GL - LIVE ROSIN - 0.5G - ZKR - IND"
click at [1162, 422] on input at bounding box center [1162, 432] width 83 height 23
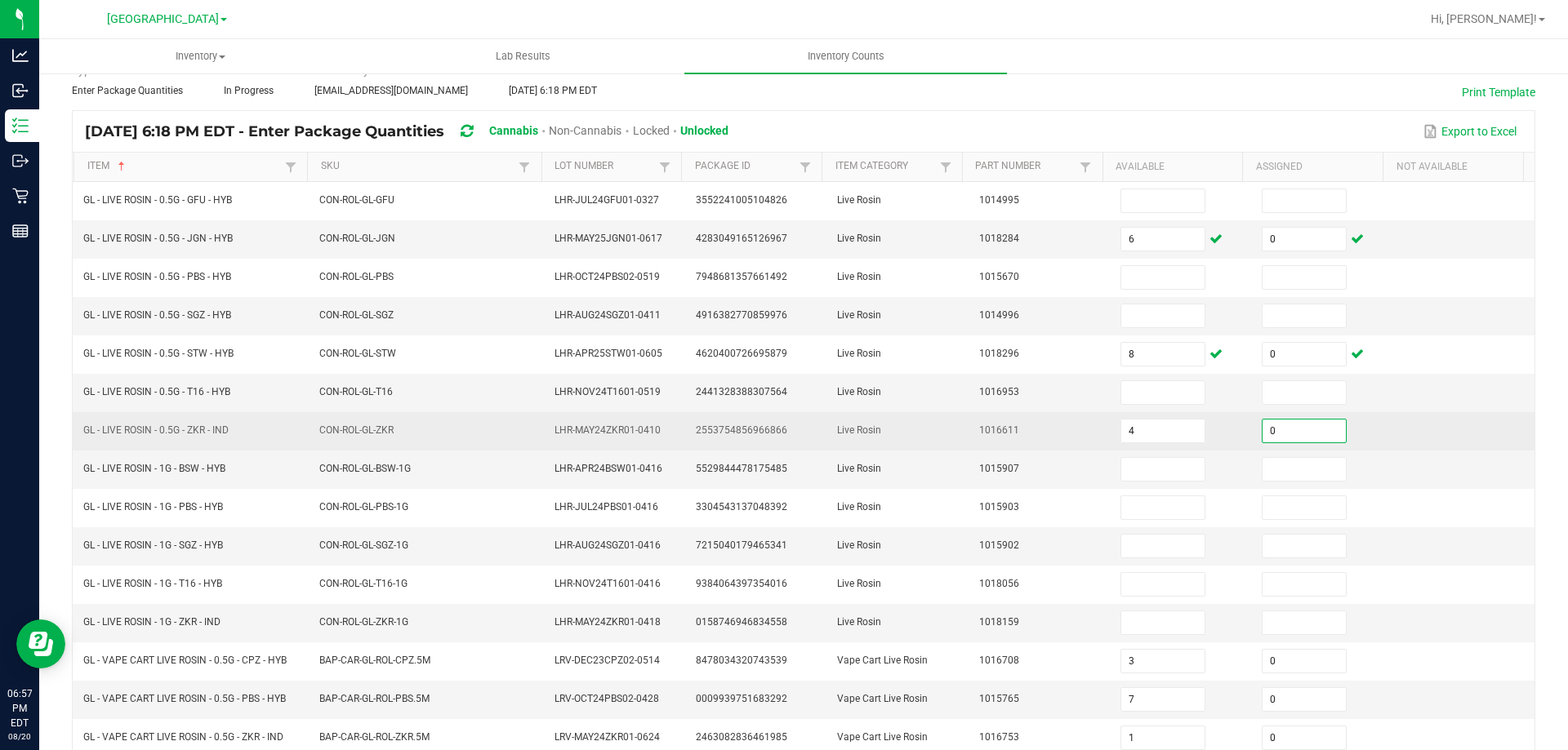
click at [1278, 433] on input "0" at bounding box center [1303, 432] width 83 height 23
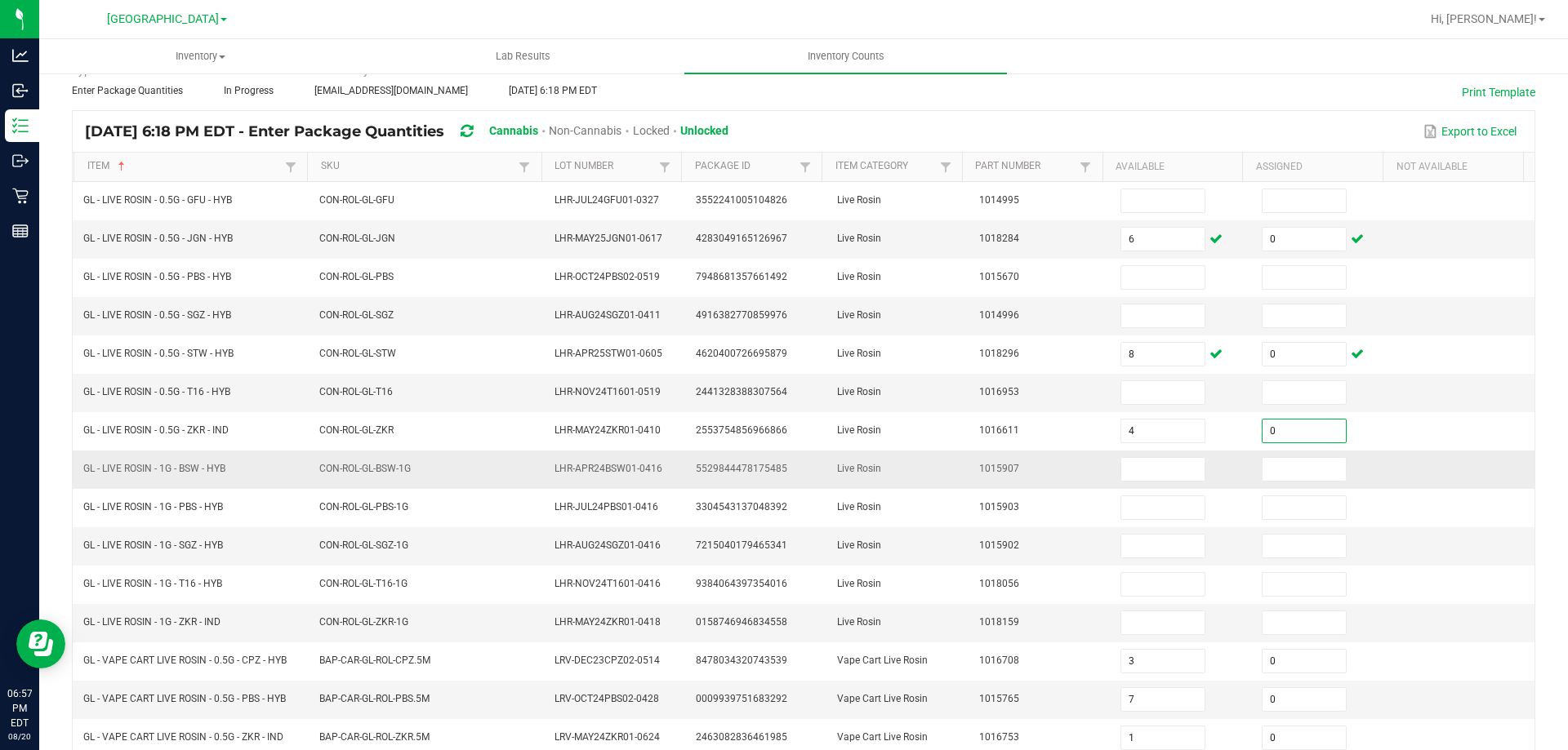
click at [864, 468] on span "Live Rosin" at bounding box center [858, 468] width 44 height 12
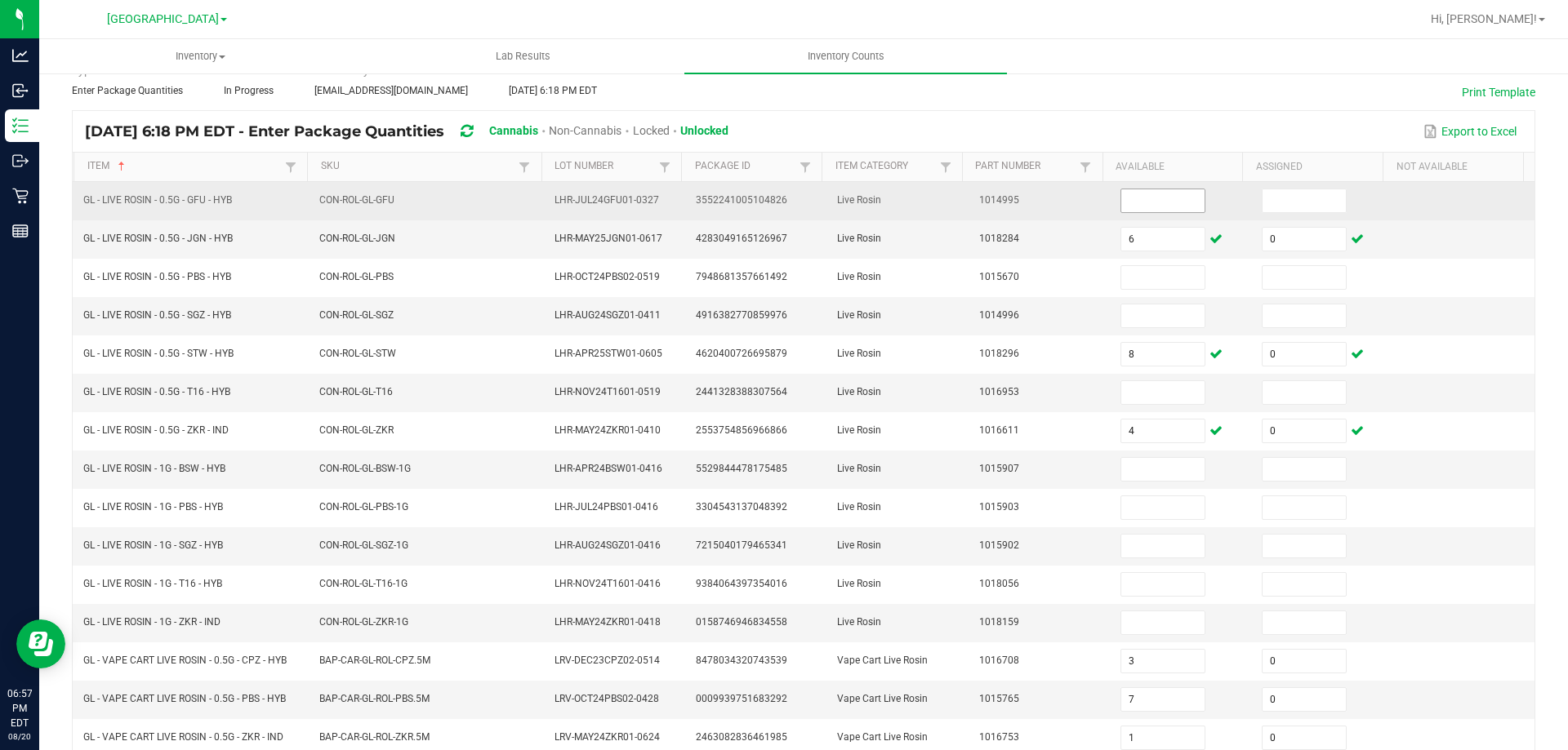
click at [1133, 204] on input at bounding box center [1162, 201] width 83 height 23
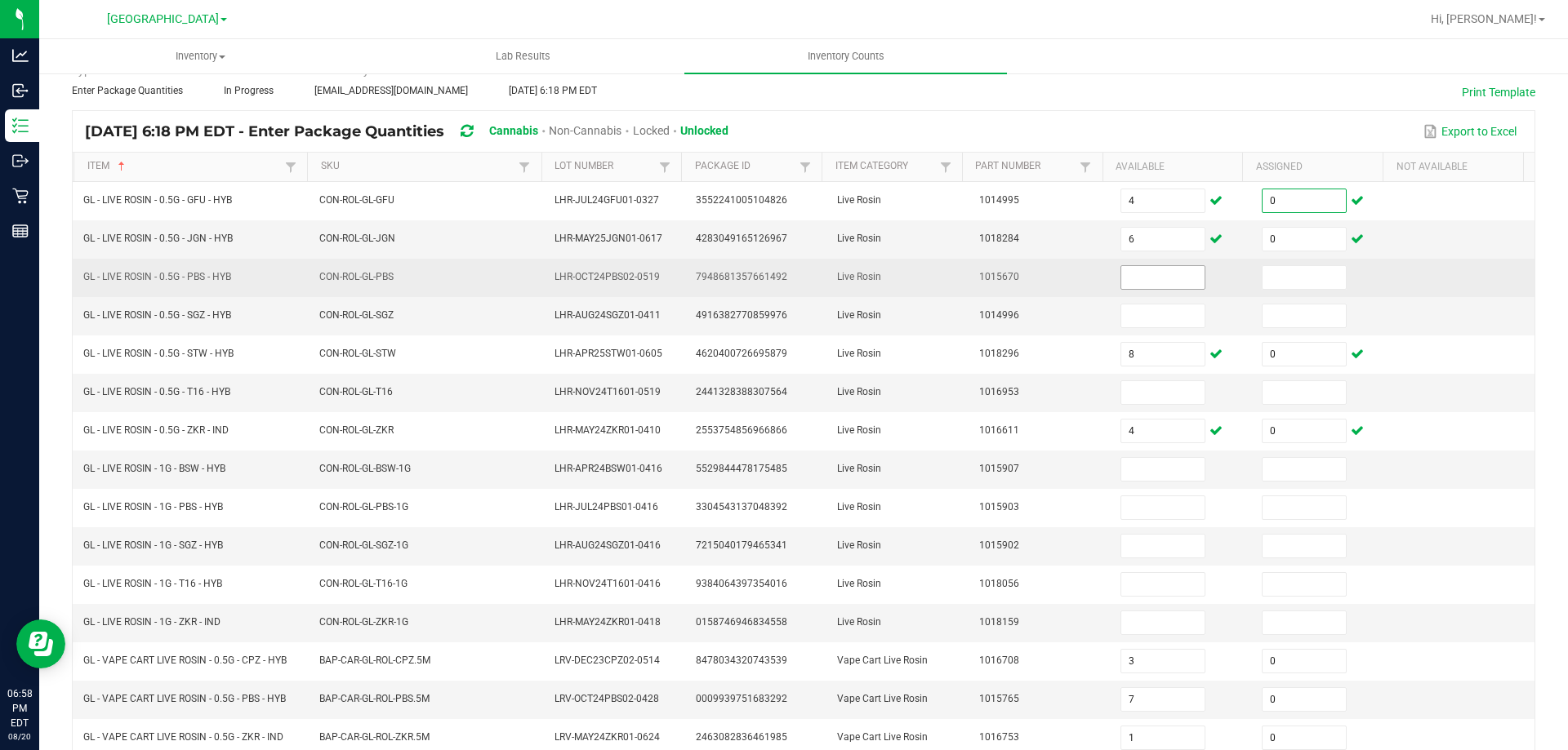
drag, startPoint x: 1163, startPoint y: 265, endPoint x: 1161, endPoint y: 276, distance: 11.2
click at [1163, 266] on span at bounding box center [1162, 277] width 85 height 24
click at [1161, 276] on input at bounding box center [1162, 277] width 83 height 23
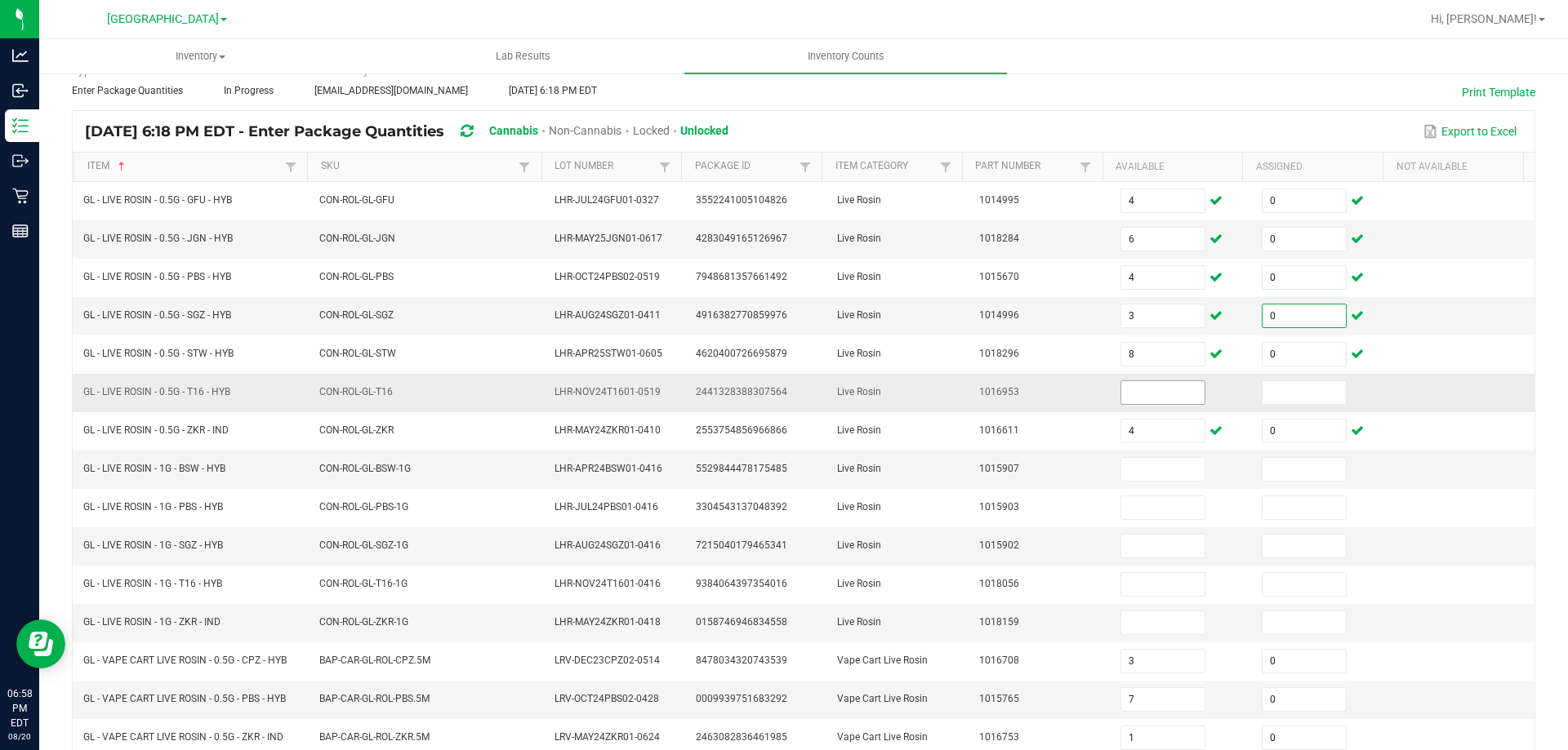
click at [1145, 394] on input at bounding box center [1162, 393] width 83 height 23
click at [950, 405] on td "Live Rosin" at bounding box center [897, 392] width 141 height 38
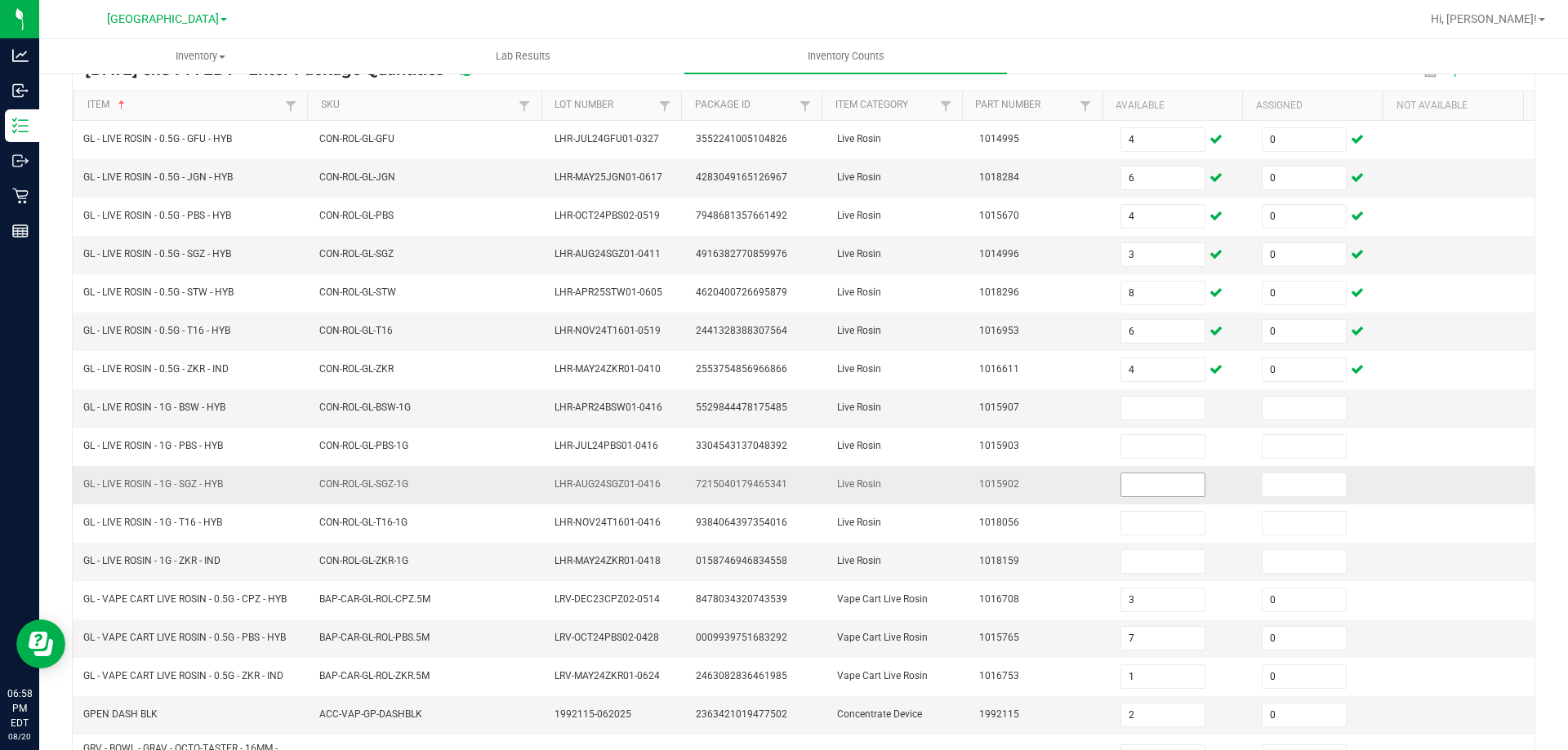
scroll to position [245, 0]
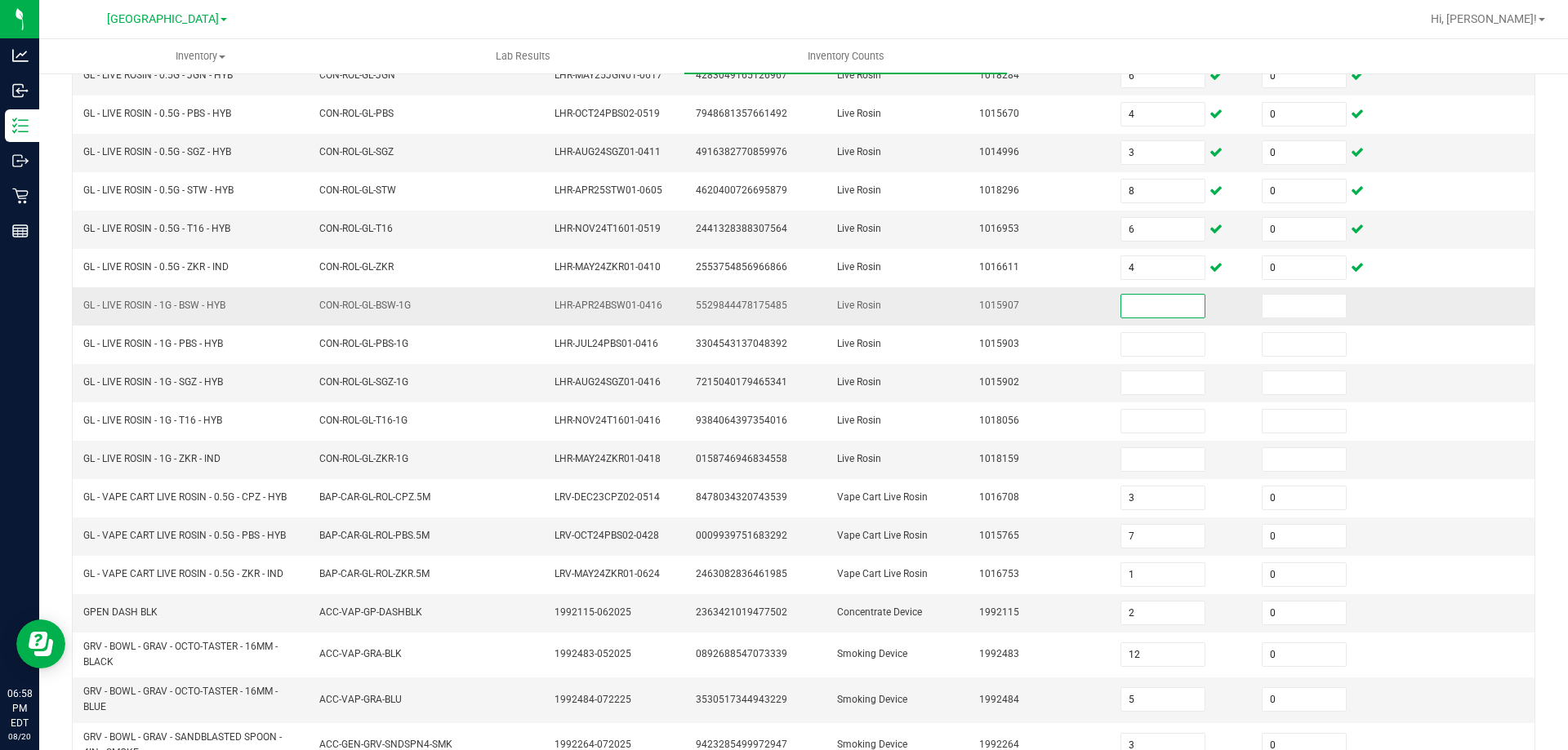
click at [1137, 307] on input at bounding box center [1162, 306] width 83 height 23
click at [942, 364] on td "Live Rosin" at bounding box center [897, 383] width 141 height 38
click at [1142, 386] on input at bounding box center [1162, 383] width 83 height 23
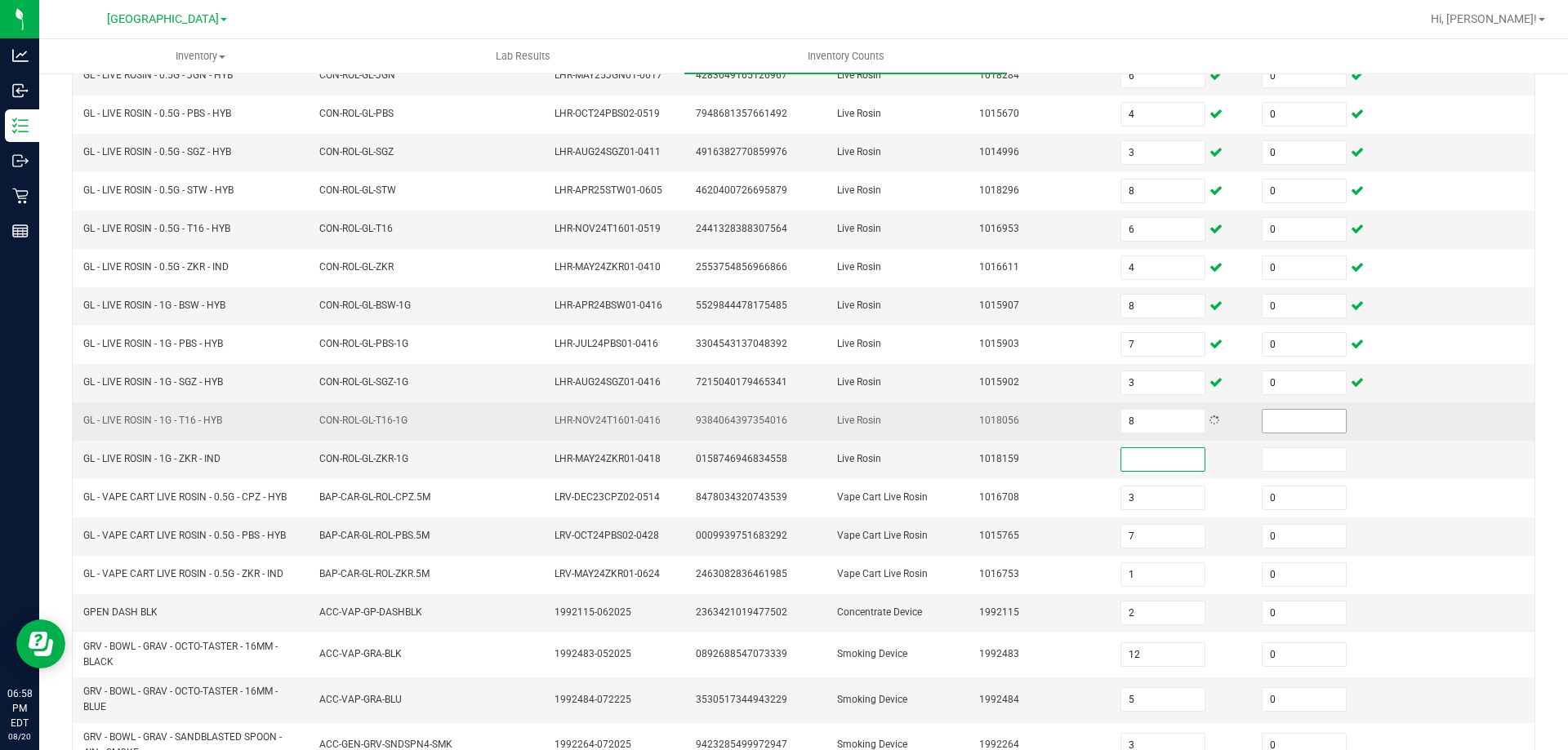
click at [1298, 416] on input at bounding box center [1303, 422] width 83 height 23
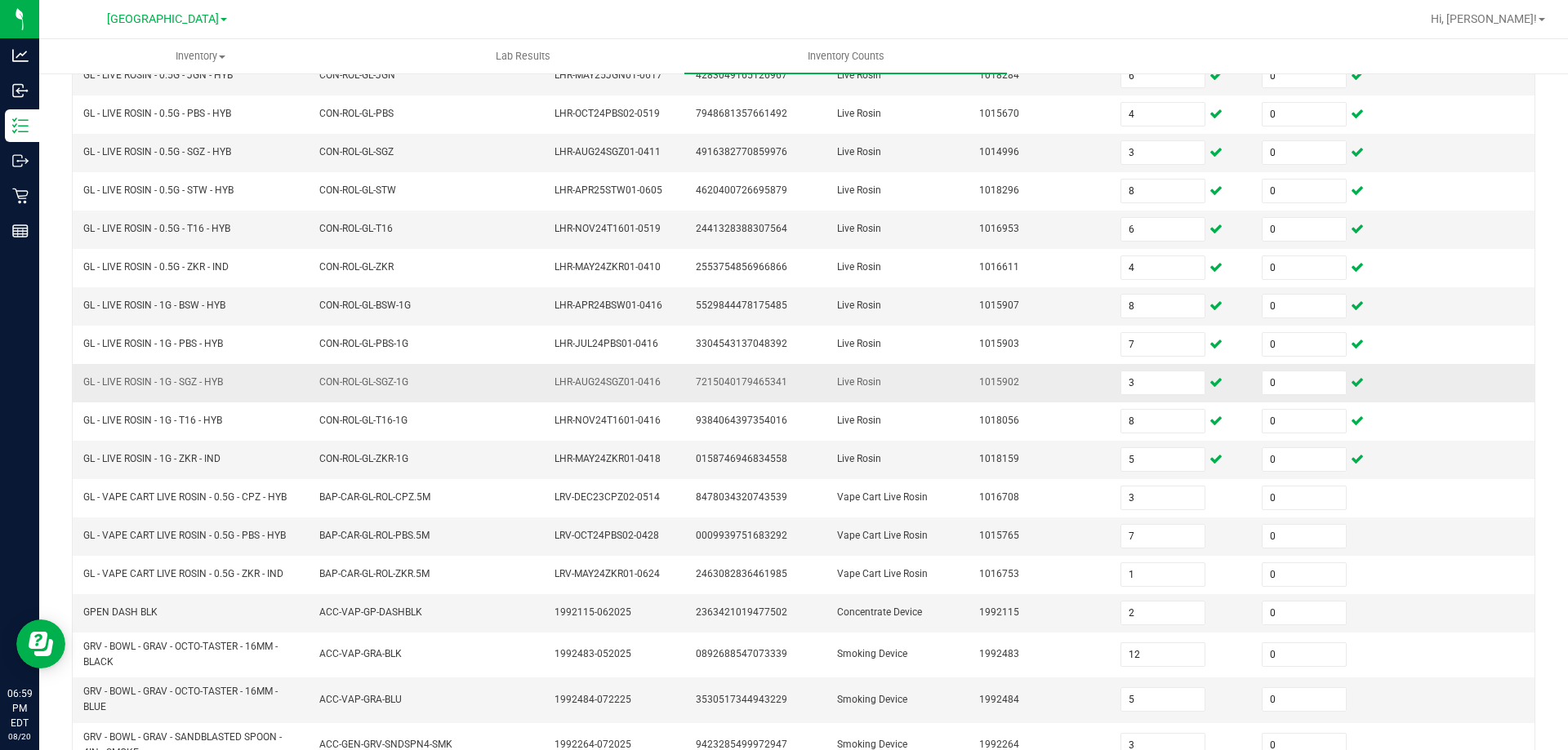
click at [989, 380] on span "1015902" at bounding box center [999, 382] width 40 height 12
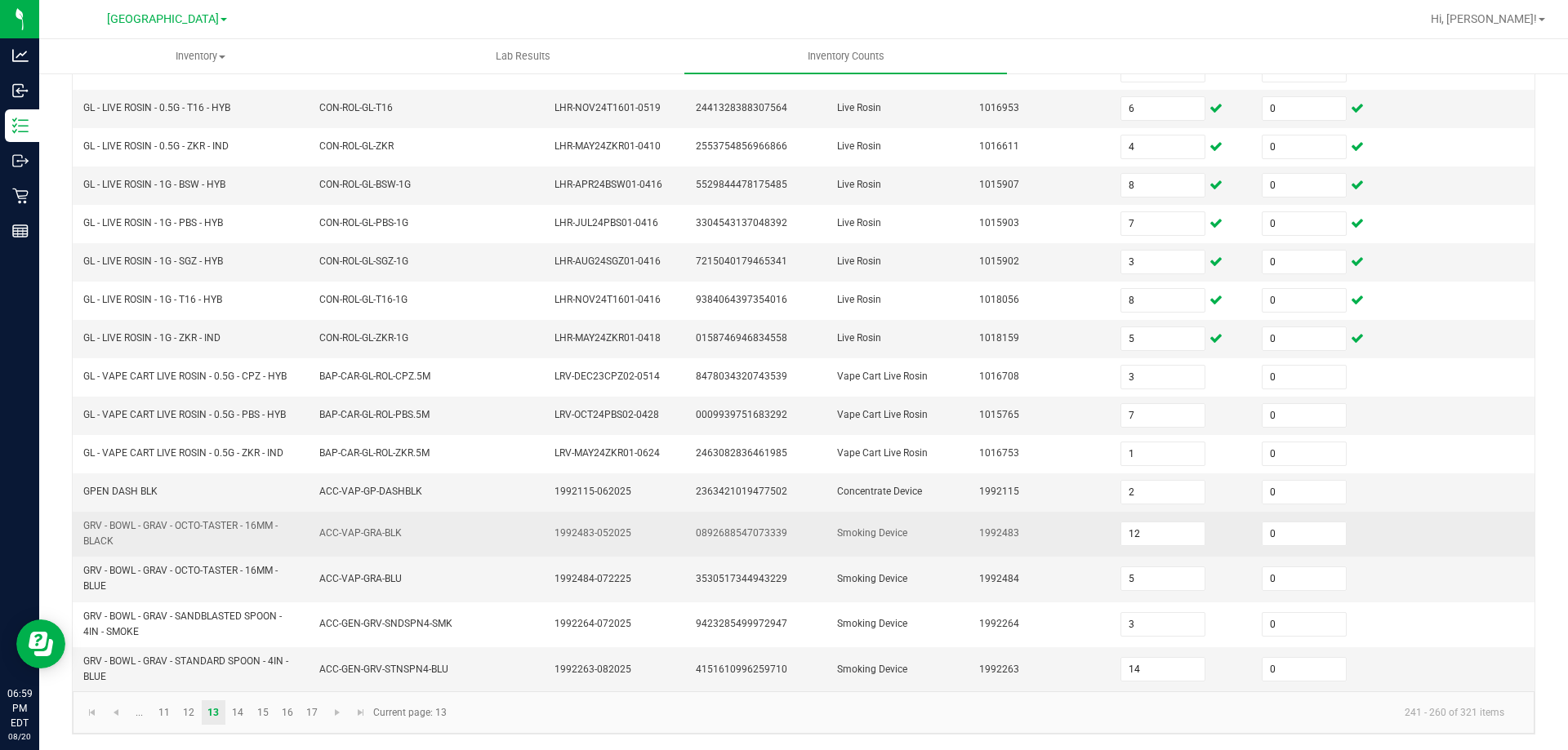
scroll to position [367, 0]
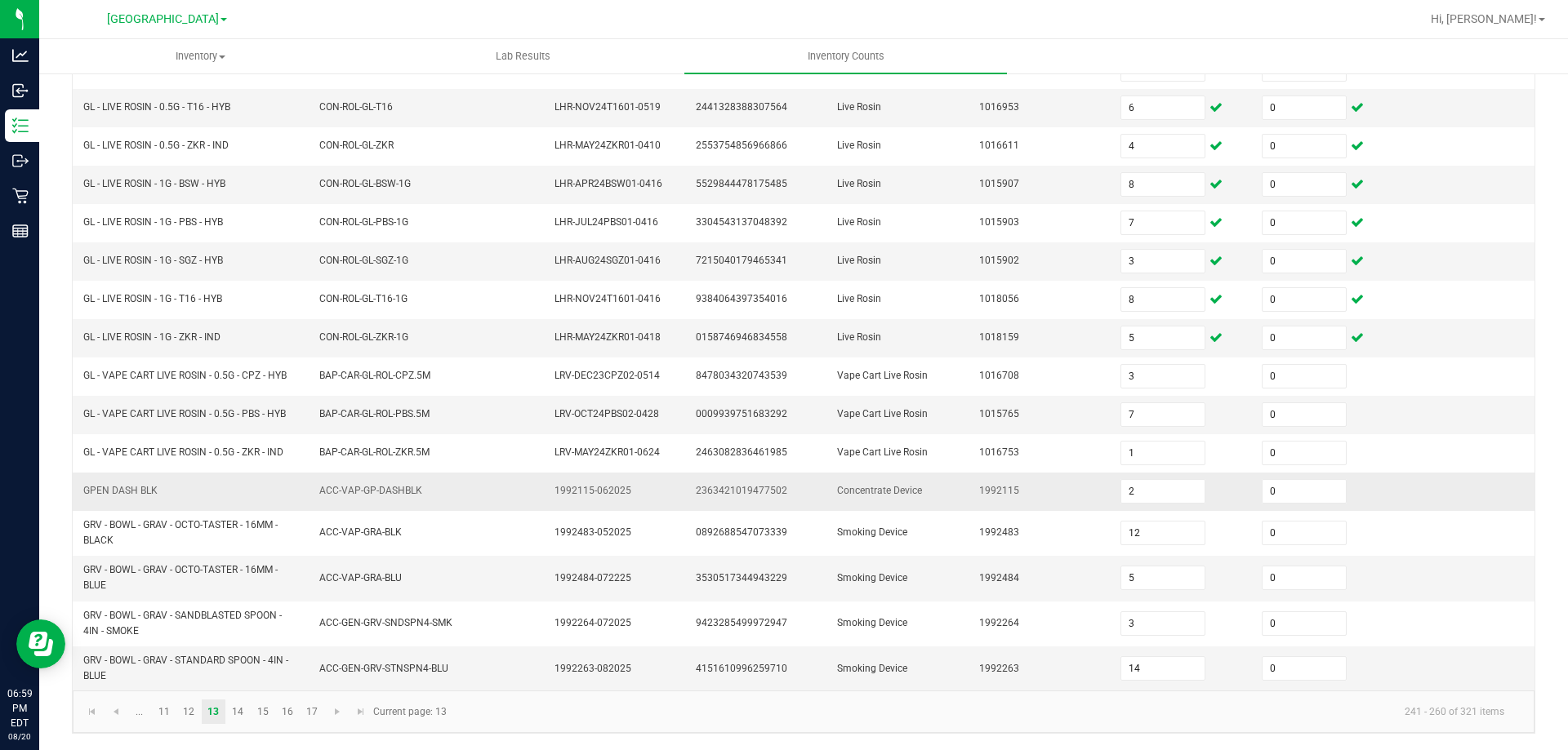
click at [128, 490] on span "GPEN DASH BLK" at bounding box center [120, 490] width 74 height 12
copy span "GPEN DASH BLK"
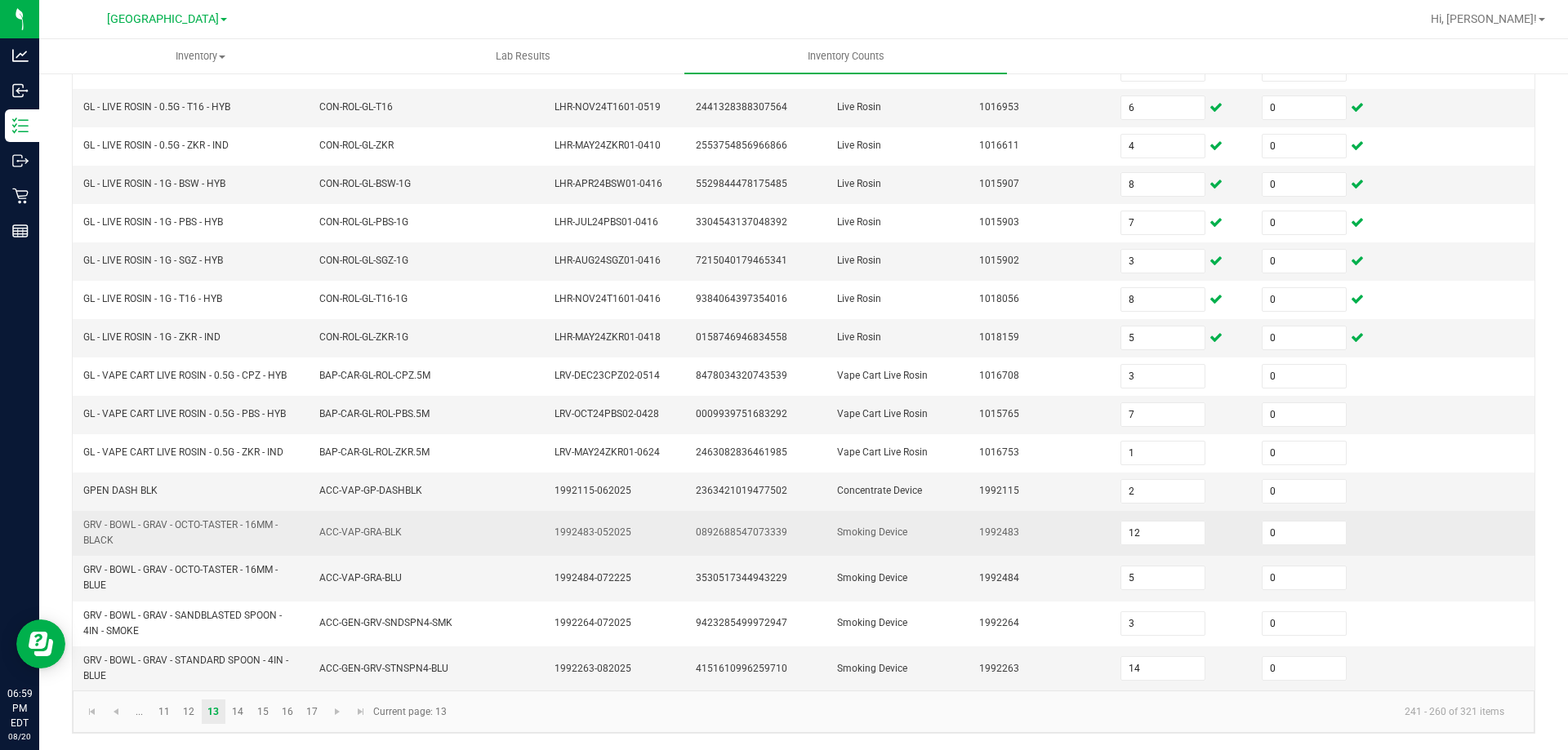
click at [793, 516] on td "0892688547073339" at bounding box center [756, 533] width 141 height 45
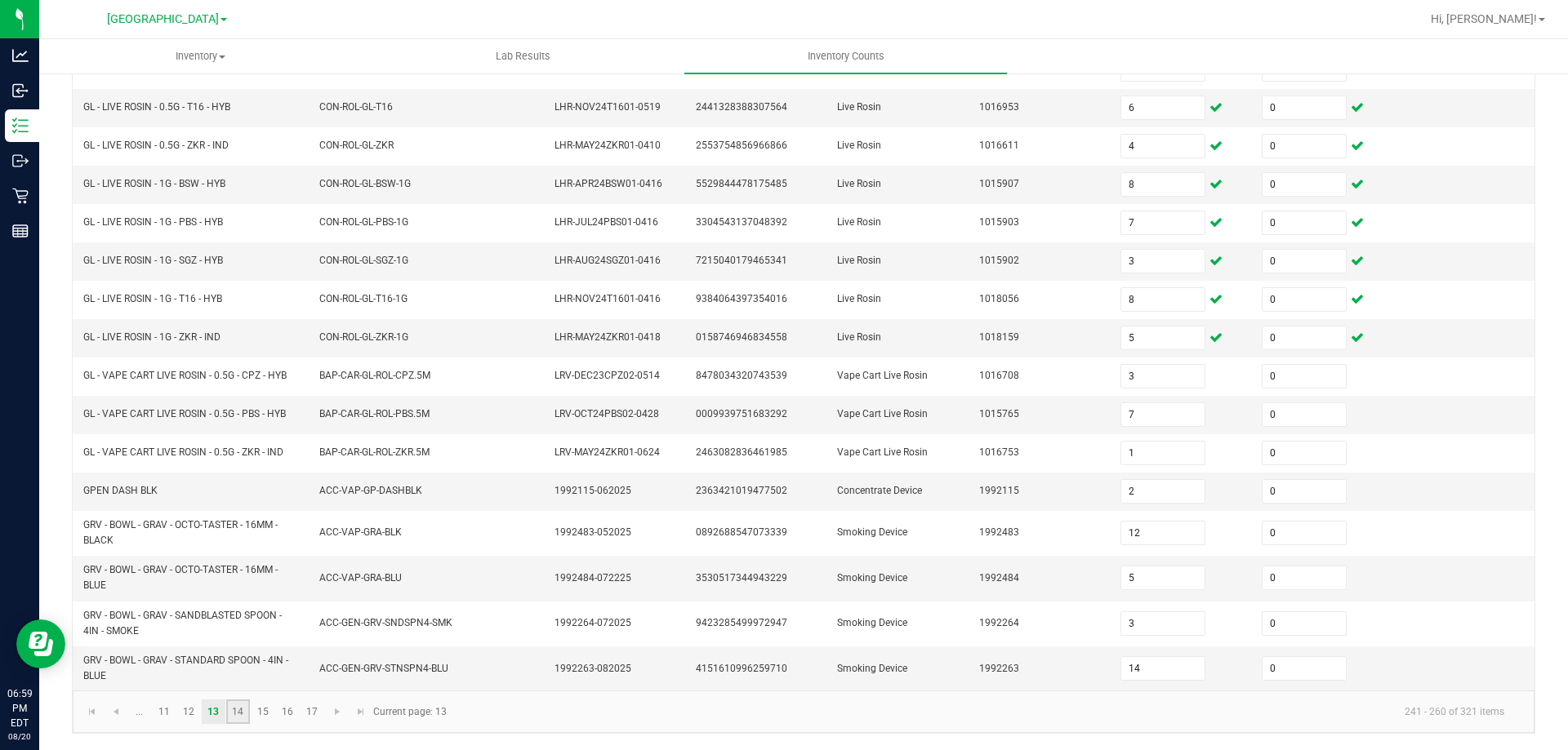
click at [242, 706] on link "14" at bounding box center [238, 712] width 24 height 24
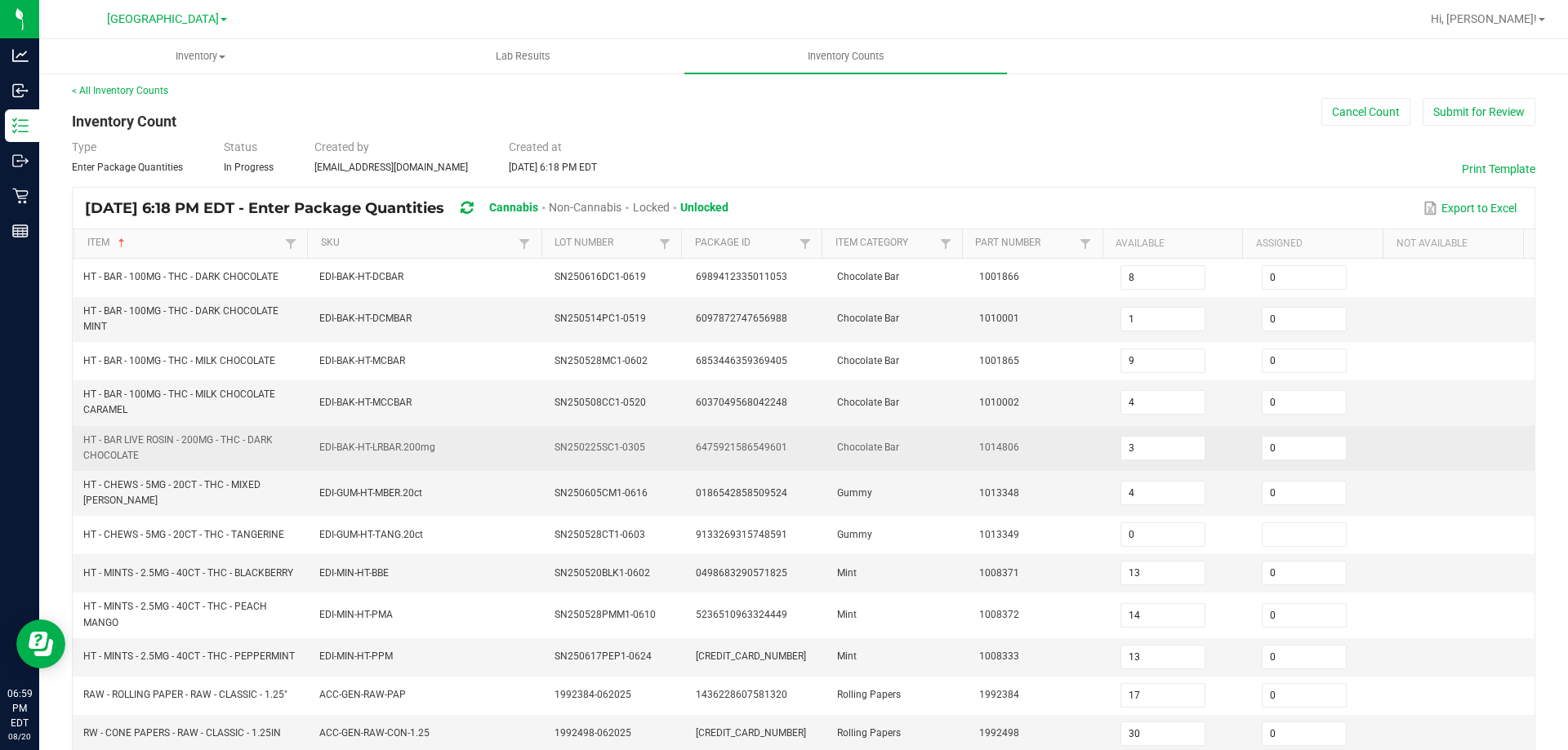
scroll to position [0, 0]
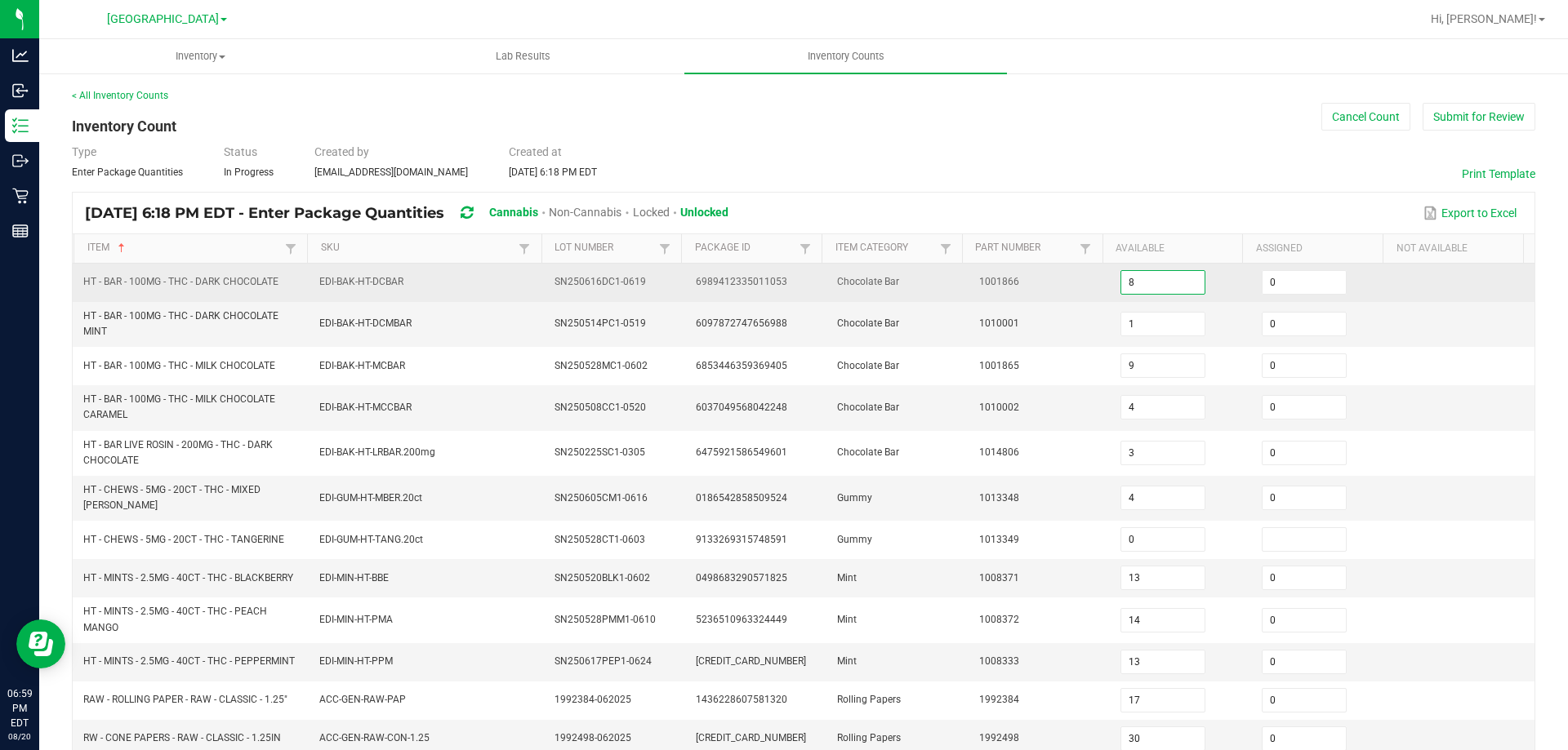
click at [1144, 273] on input "8" at bounding box center [1162, 283] width 83 height 23
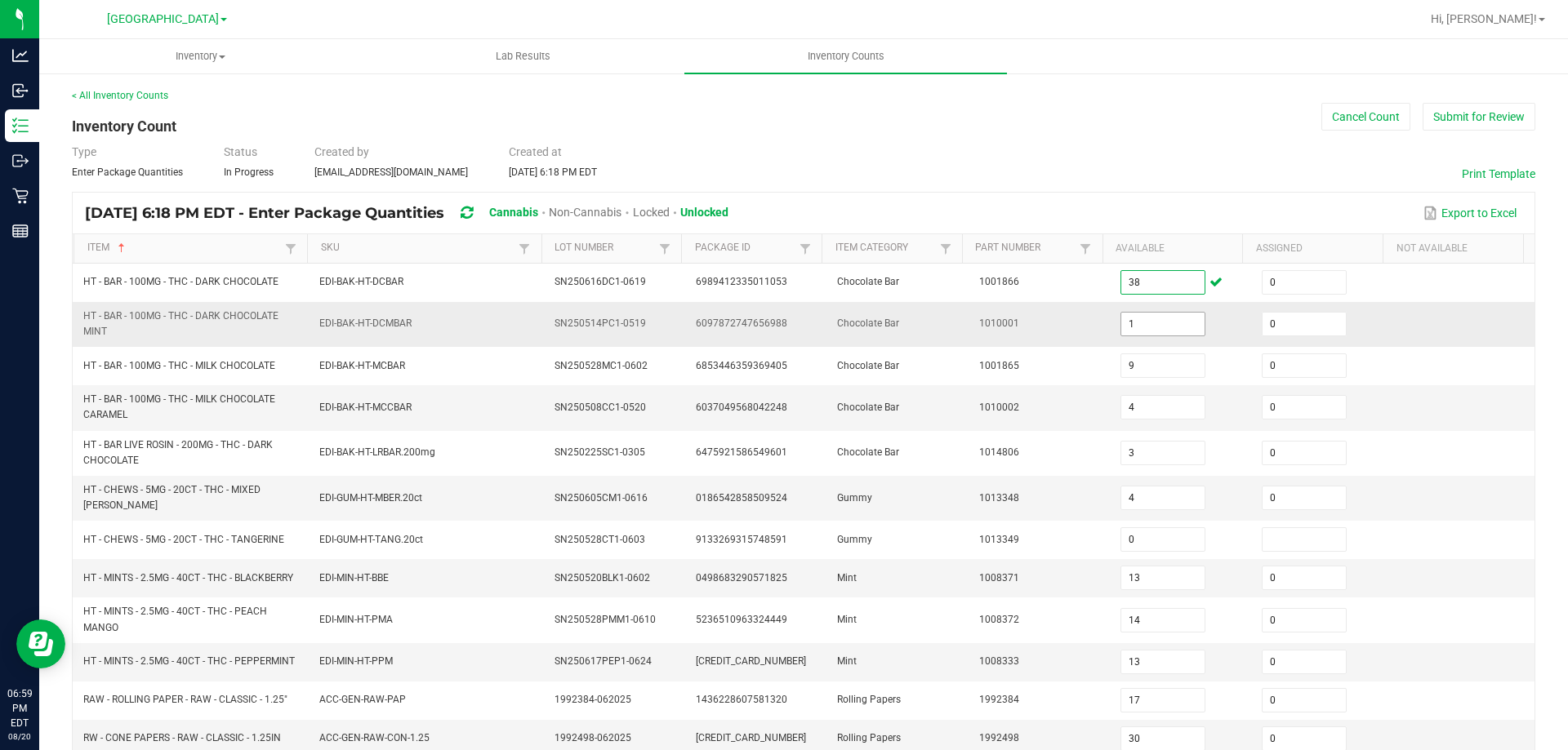
click at [1135, 326] on input "1" at bounding box center [1162, 325] width 83 height 23
click at [1133, 408] on input "4" at bounding box center [1162, 408] width 83 height 23
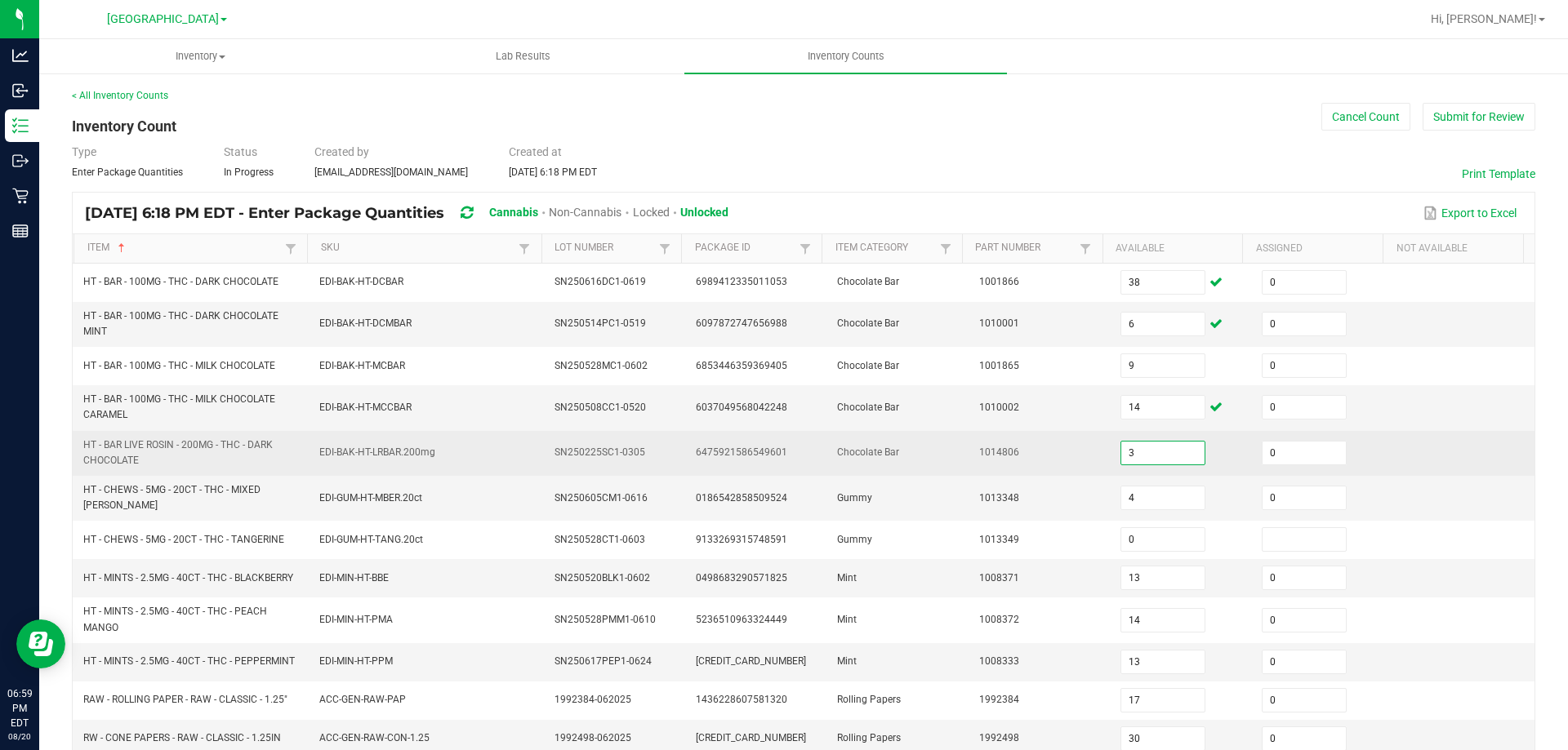
click at [1169, 459] on input "3" at bounding box center [1162, 453] width 83 height 23
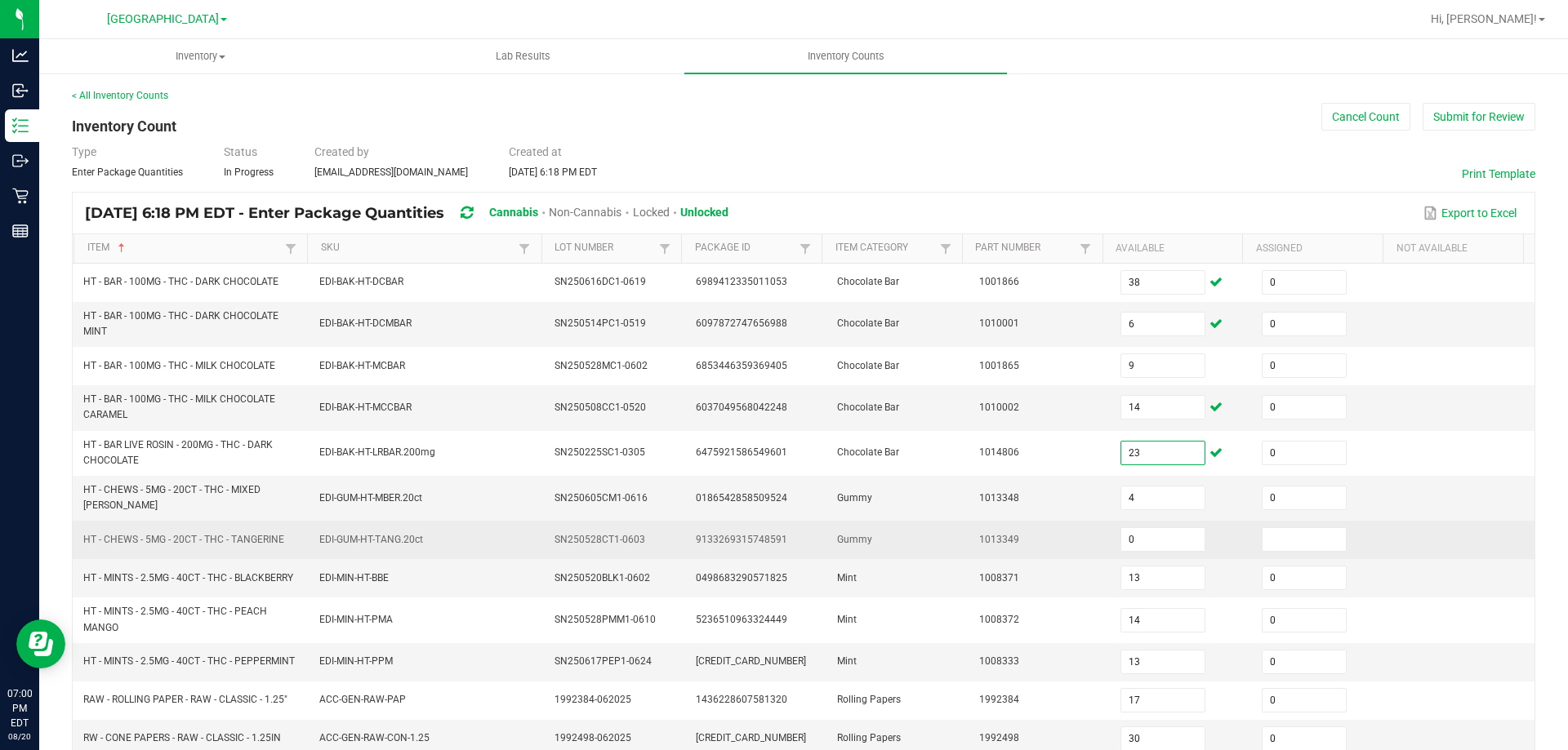
click at [970, 528] on td "1013349" at bounding box center [1040, 540] width 141 height 38
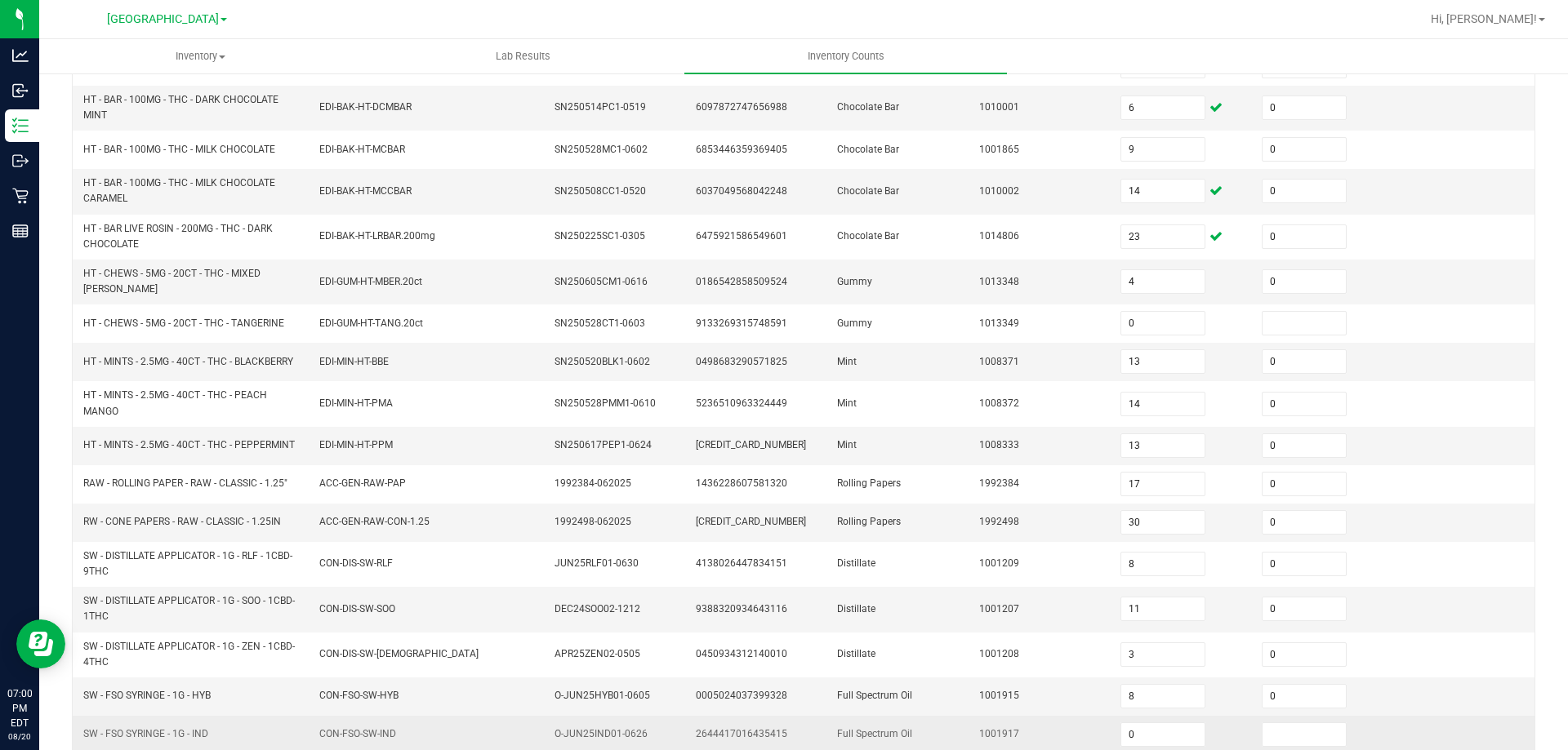
scroll to position [387, 0]
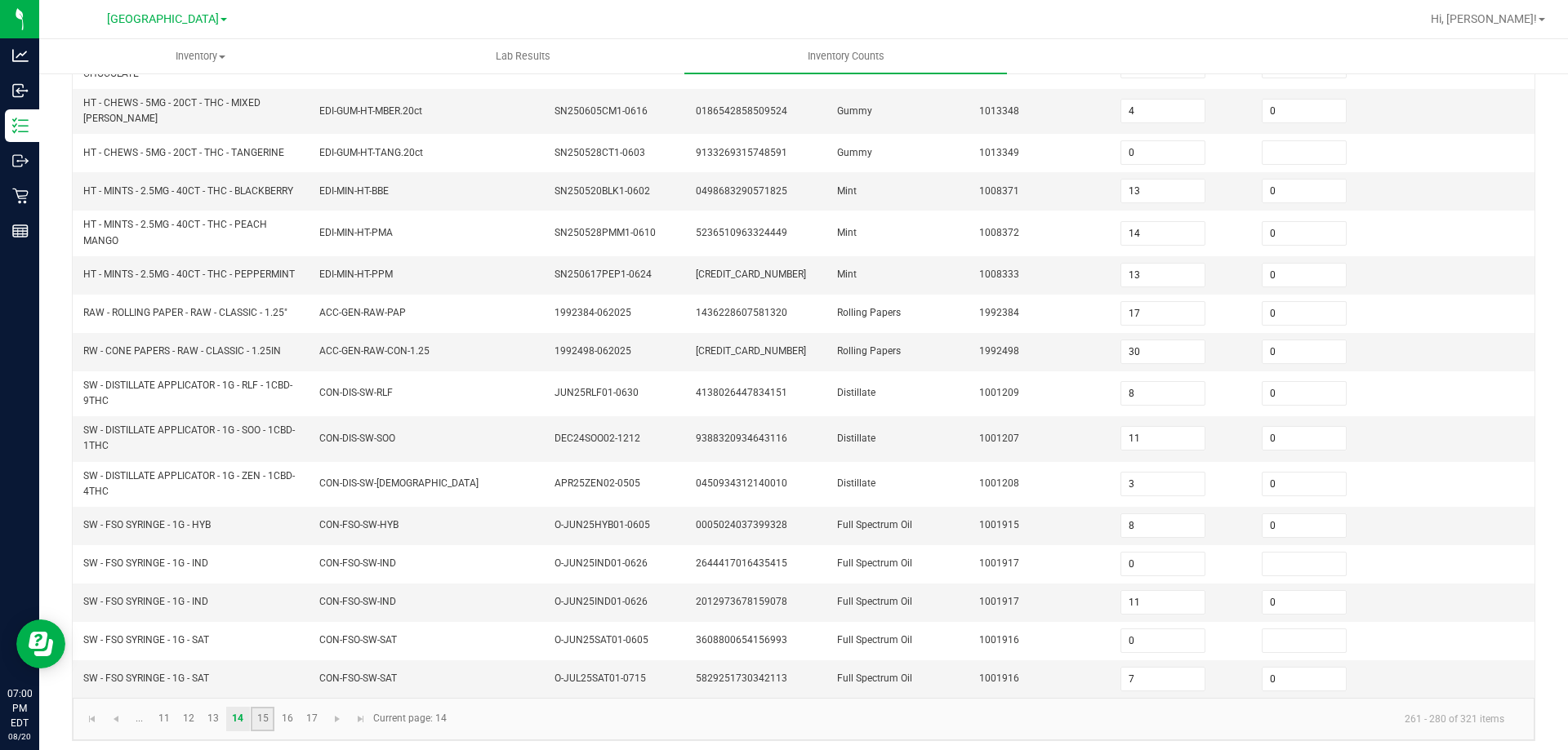
click at [271, 707] on link "15" at bounding box center [262, 719] width 24 height 24
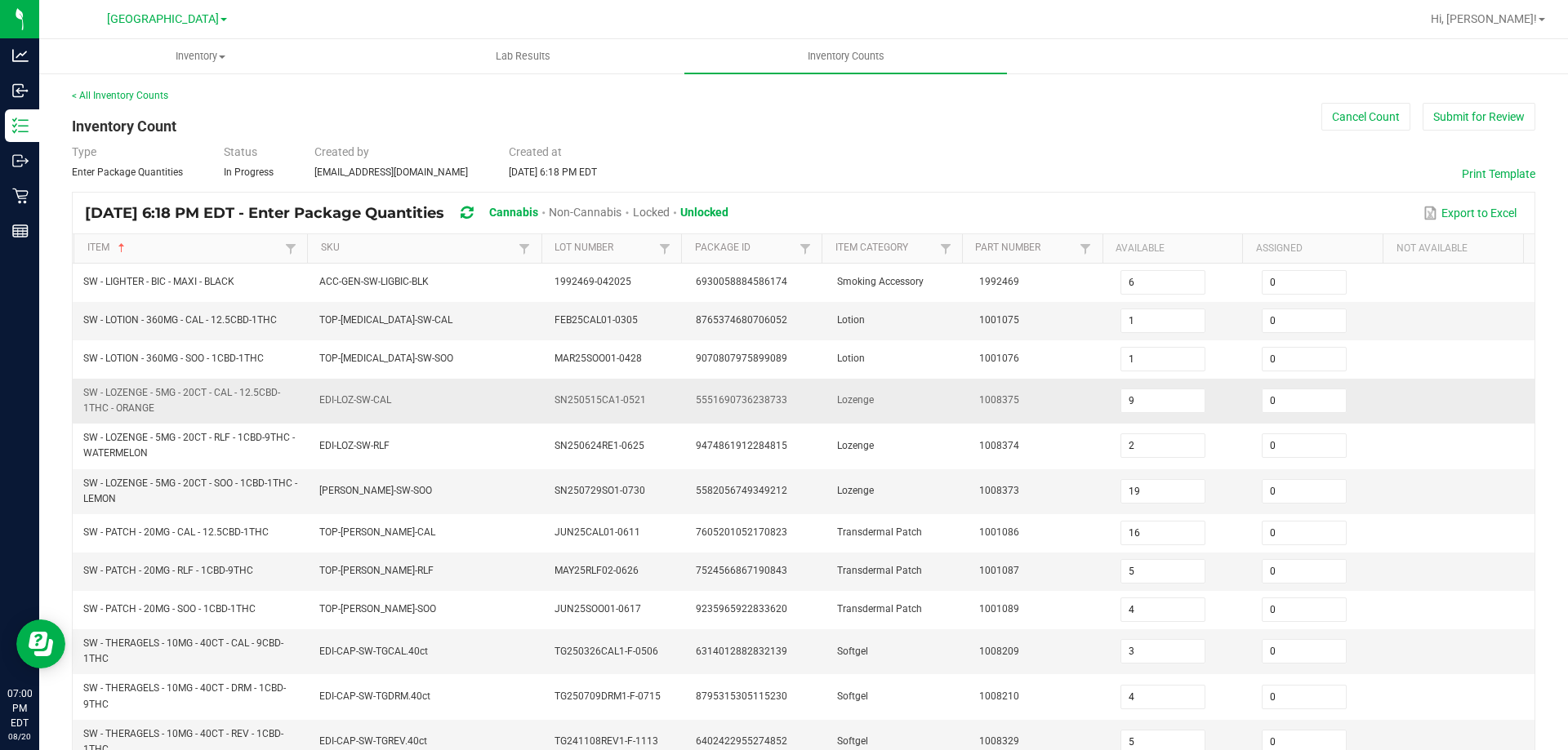
scroll to position [82, 0]
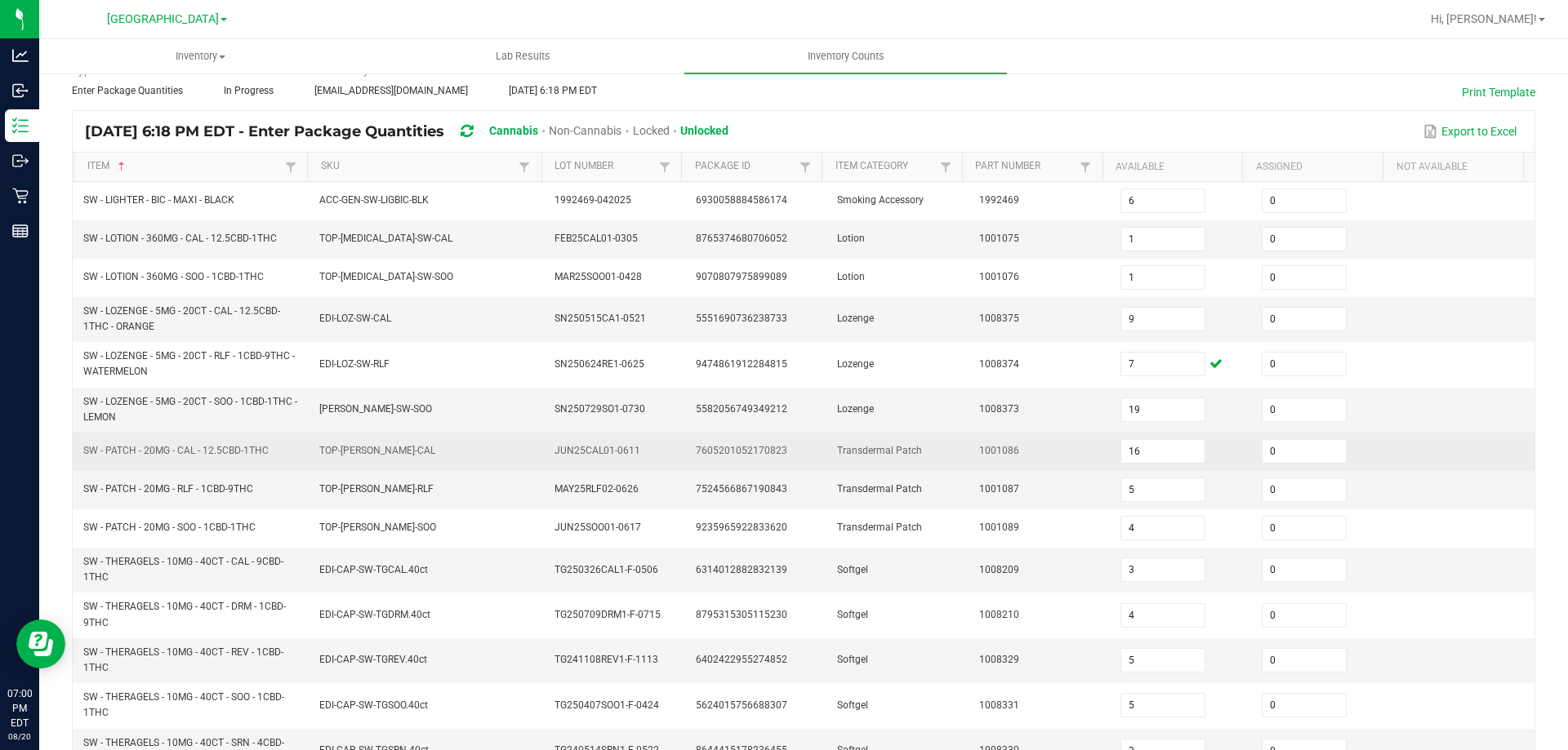
click at [983, 447] on span "1001086" at bounding box center [999, 450] width 40 height 12
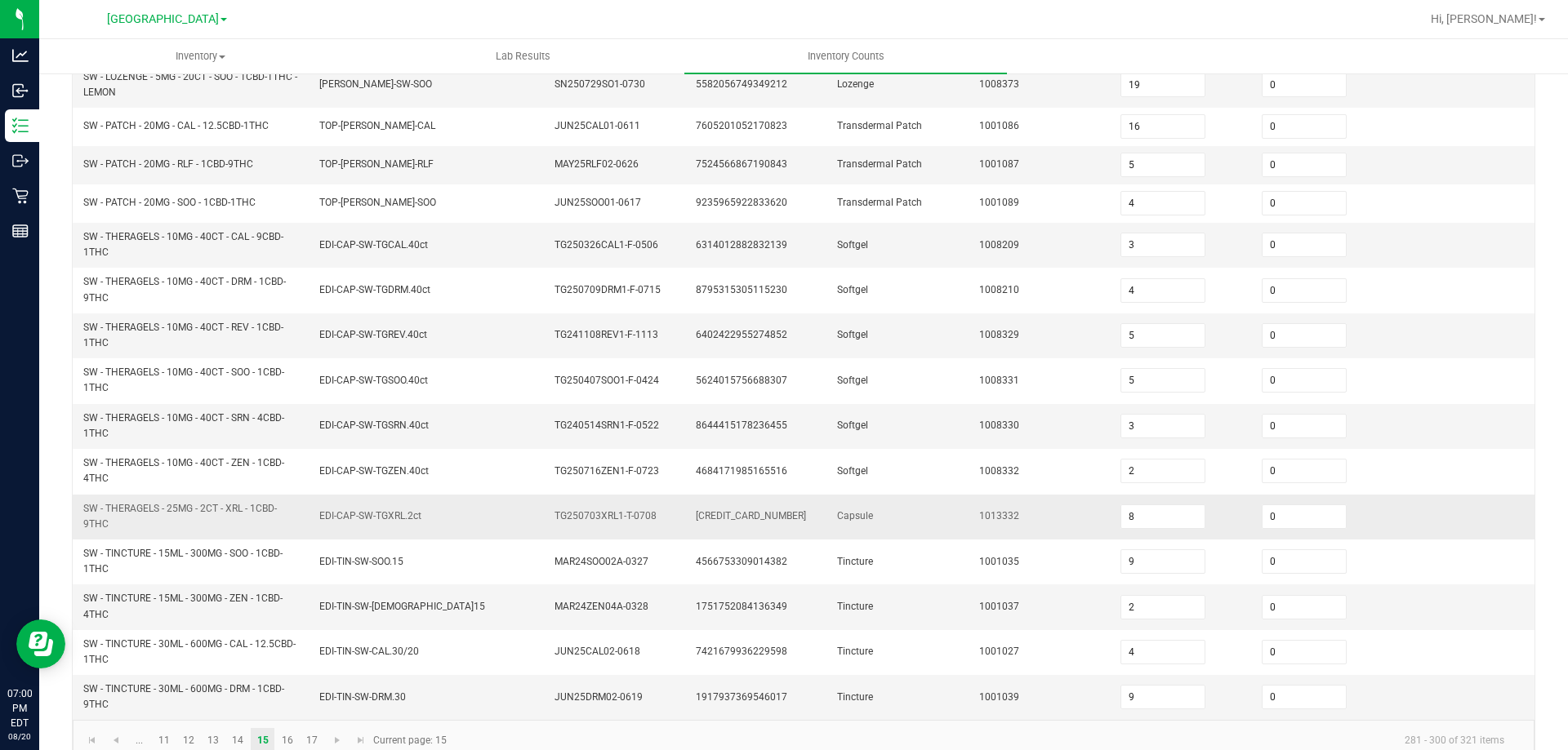
scroll to position [435, 0]
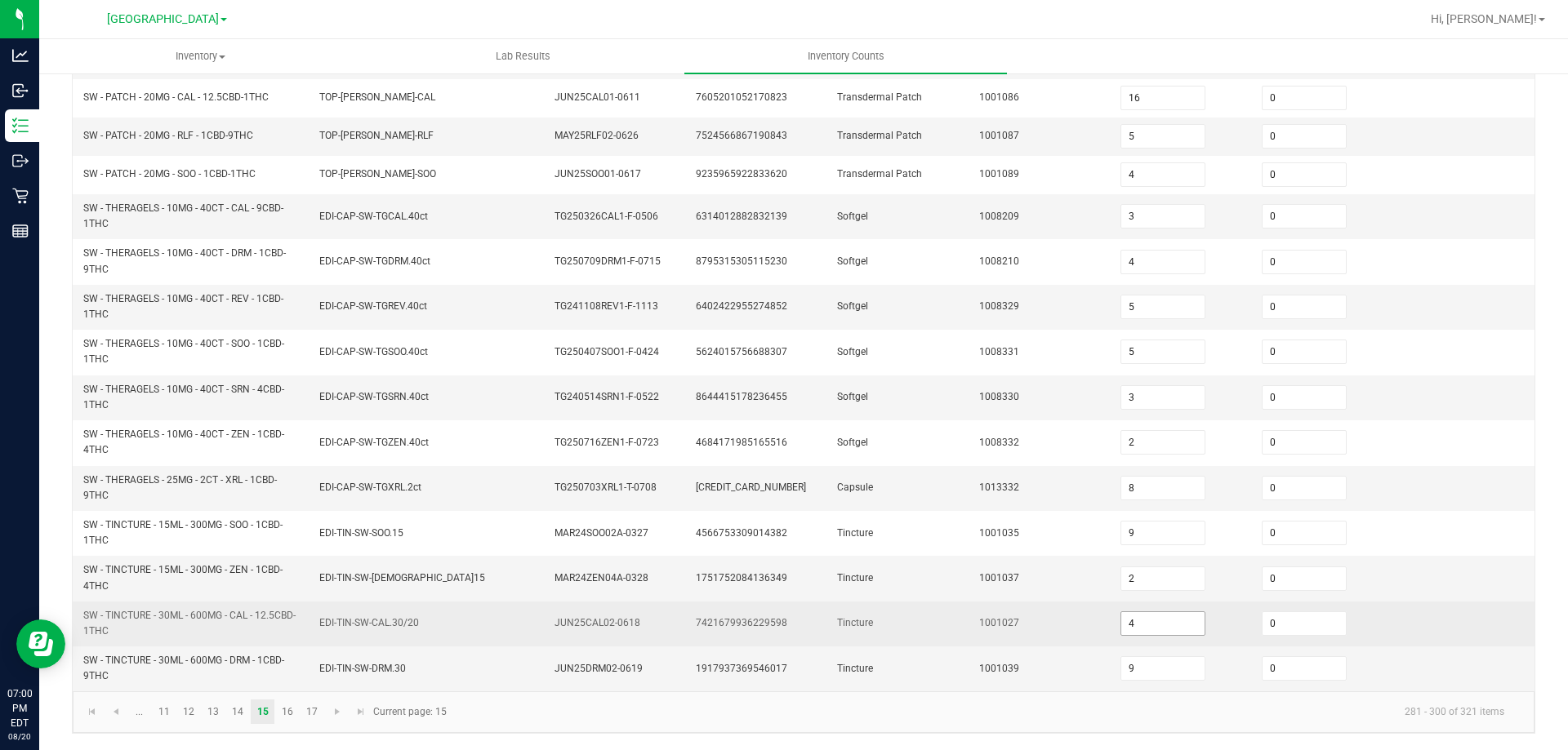
click at [1130, 623] on input "4" at bounding box center [1162, 624] width 83 height 23
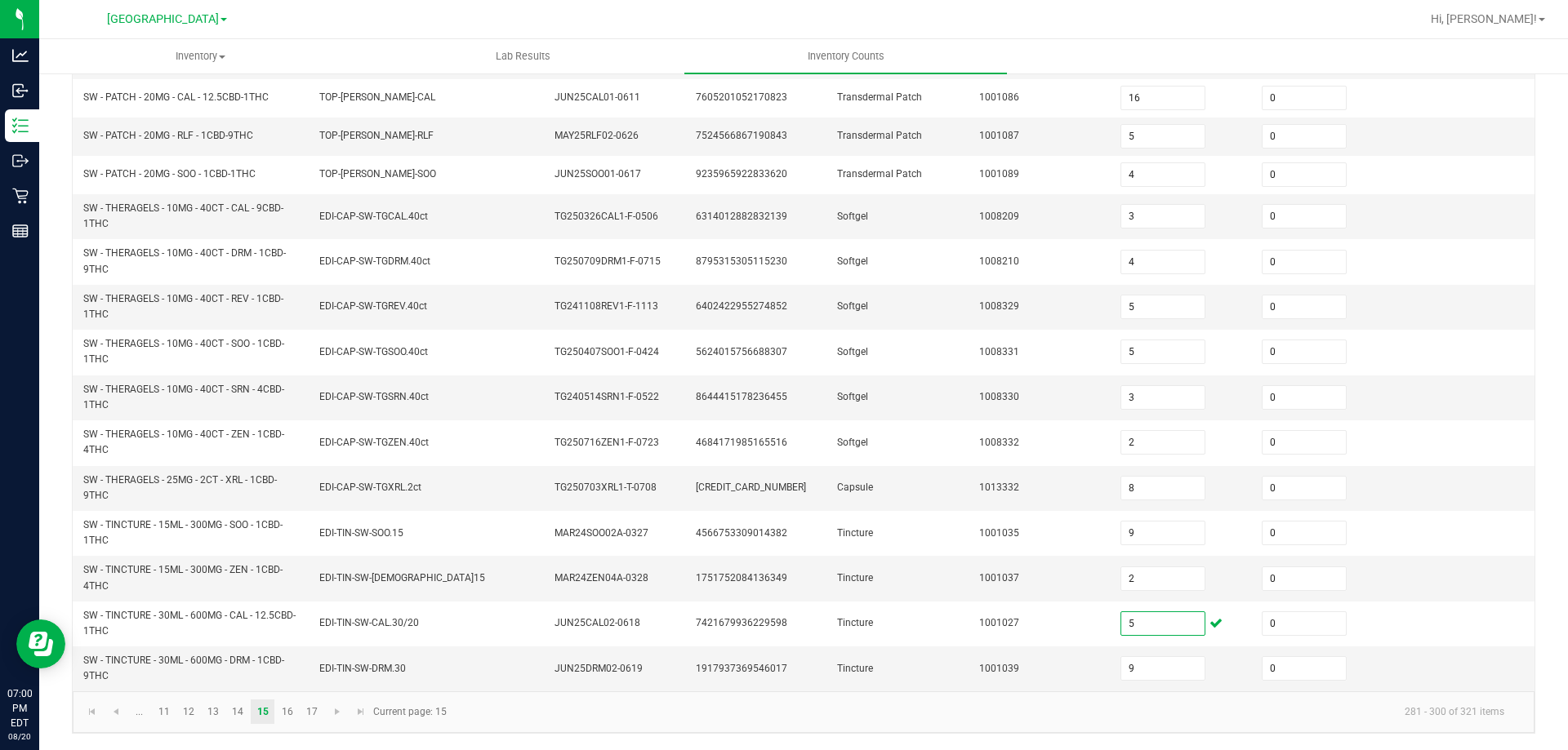
click at [1118, 696] on kendo-pager "... 11 12 13 14 15 16 17 281 - 300 of 321 items Current page: 15" at bounding box center [803, 712] width 1462 height 42
click at [286, 719] on link "16" at bounding box center [287, 712] width 24 height 24
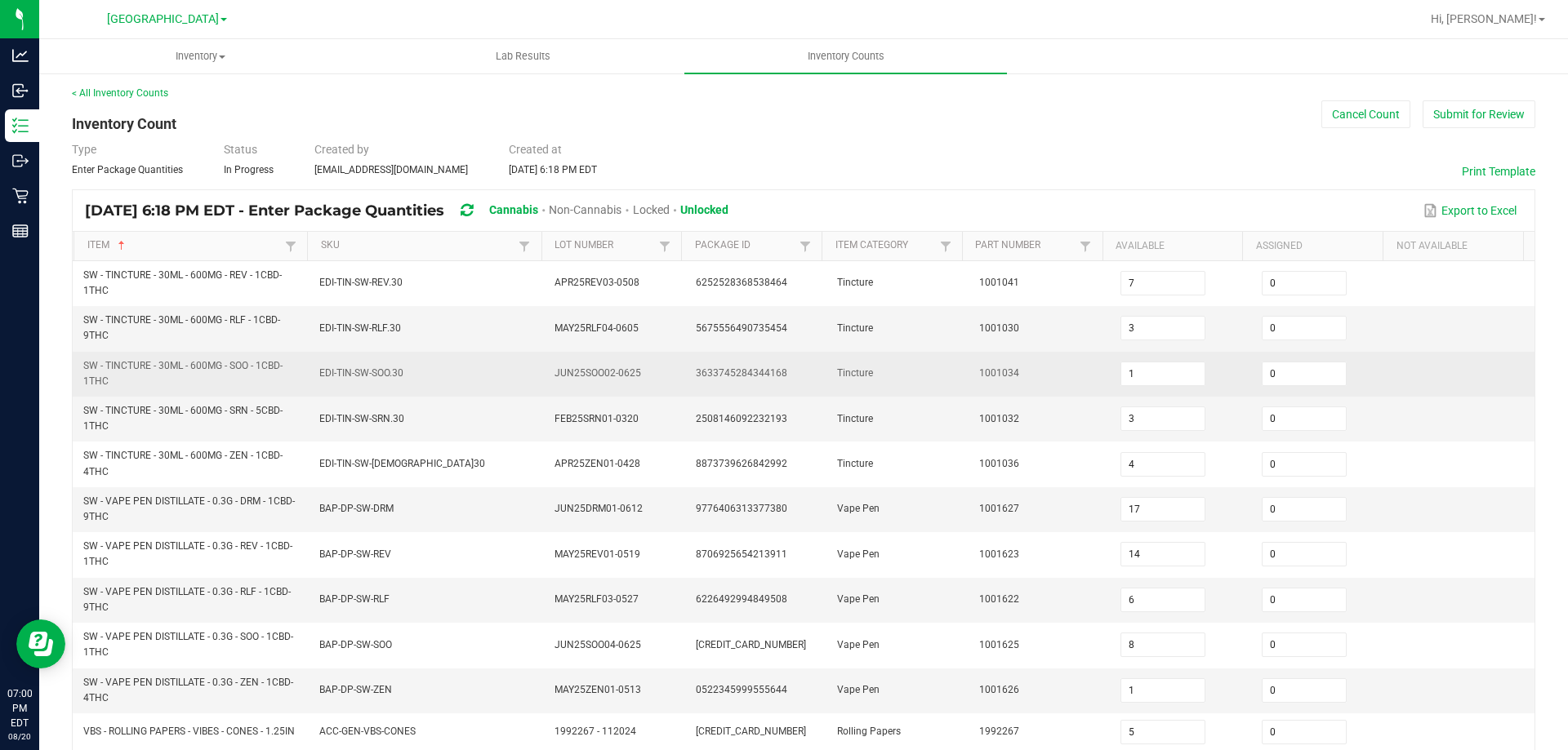
scroll to position [0, 0]
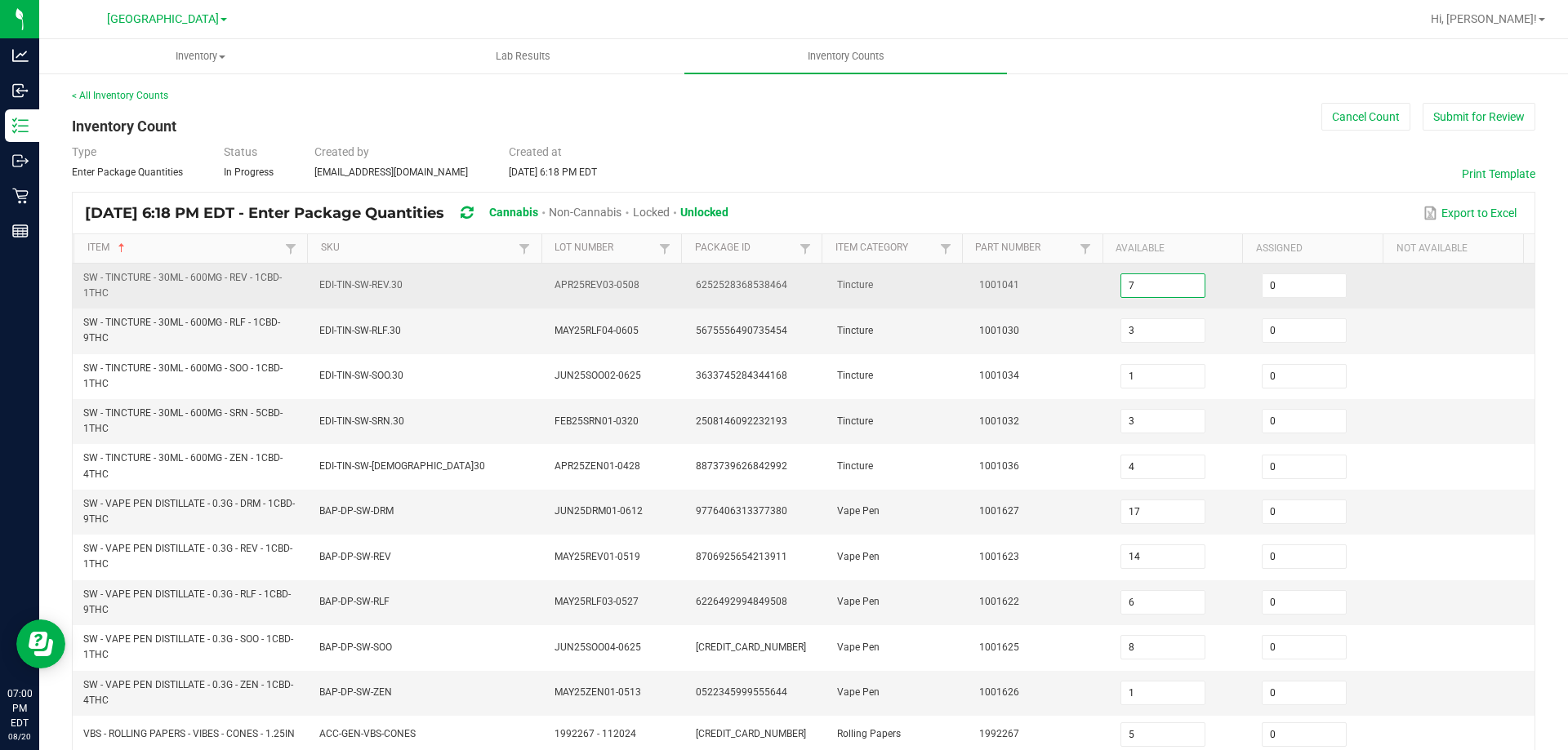
click at [1126, 279] on input "7" at bounding box center [1162, 286] width 83 height 23
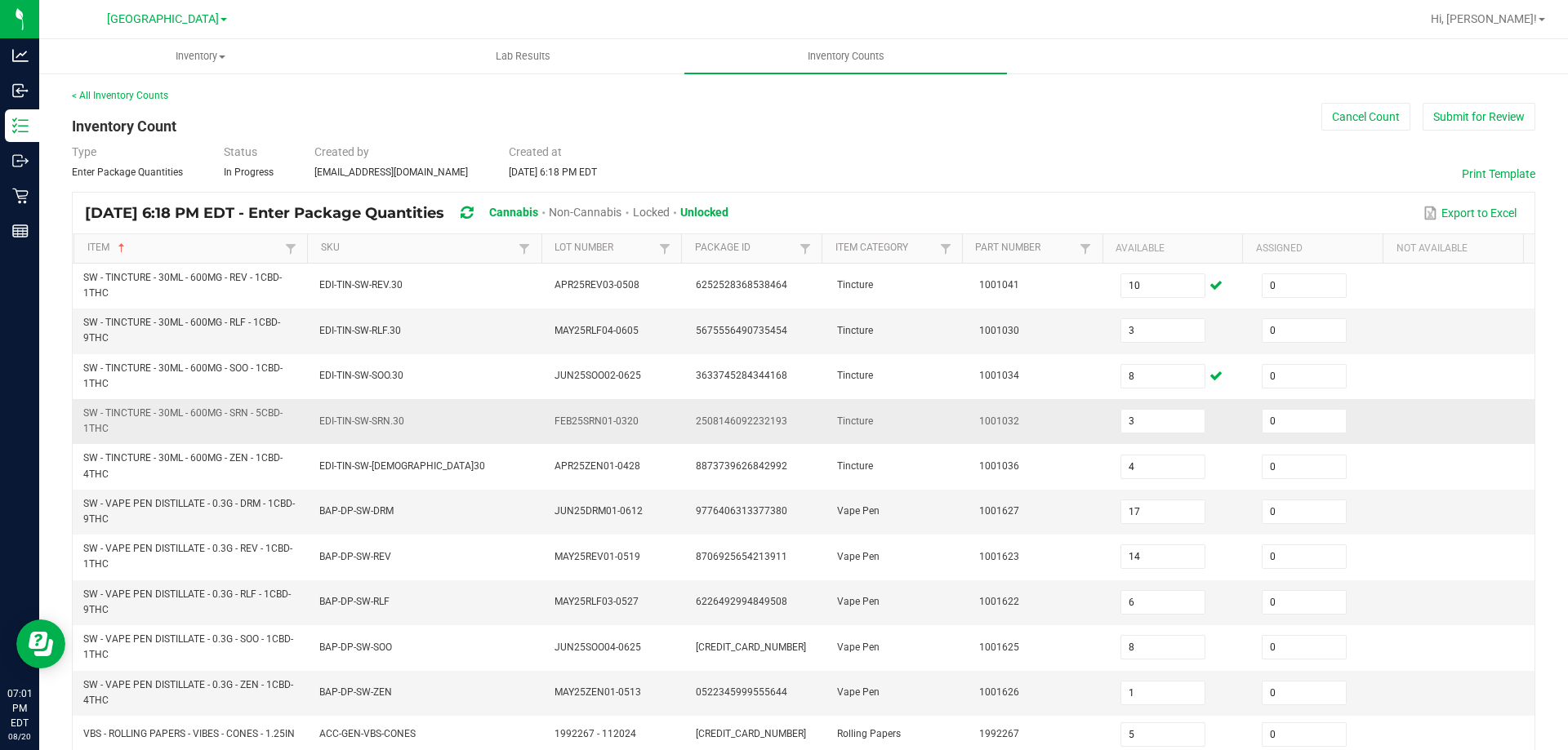
click at [1071, 416] on td "1001032" at bounding box center [1040, 422] width 141 height 45
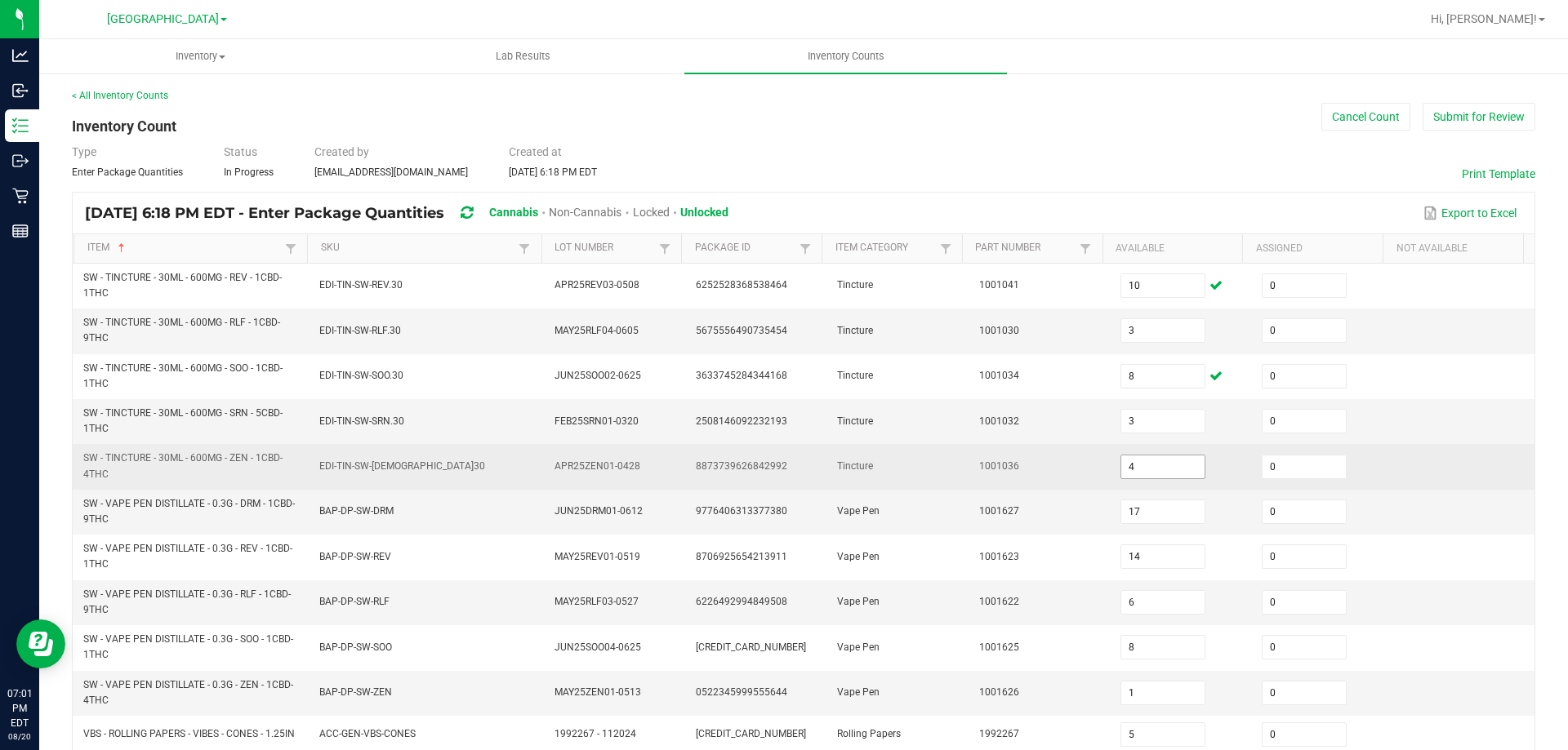
click at [1131, 462] on input "4" at bounding box center [1162, 467] width 83 height 23
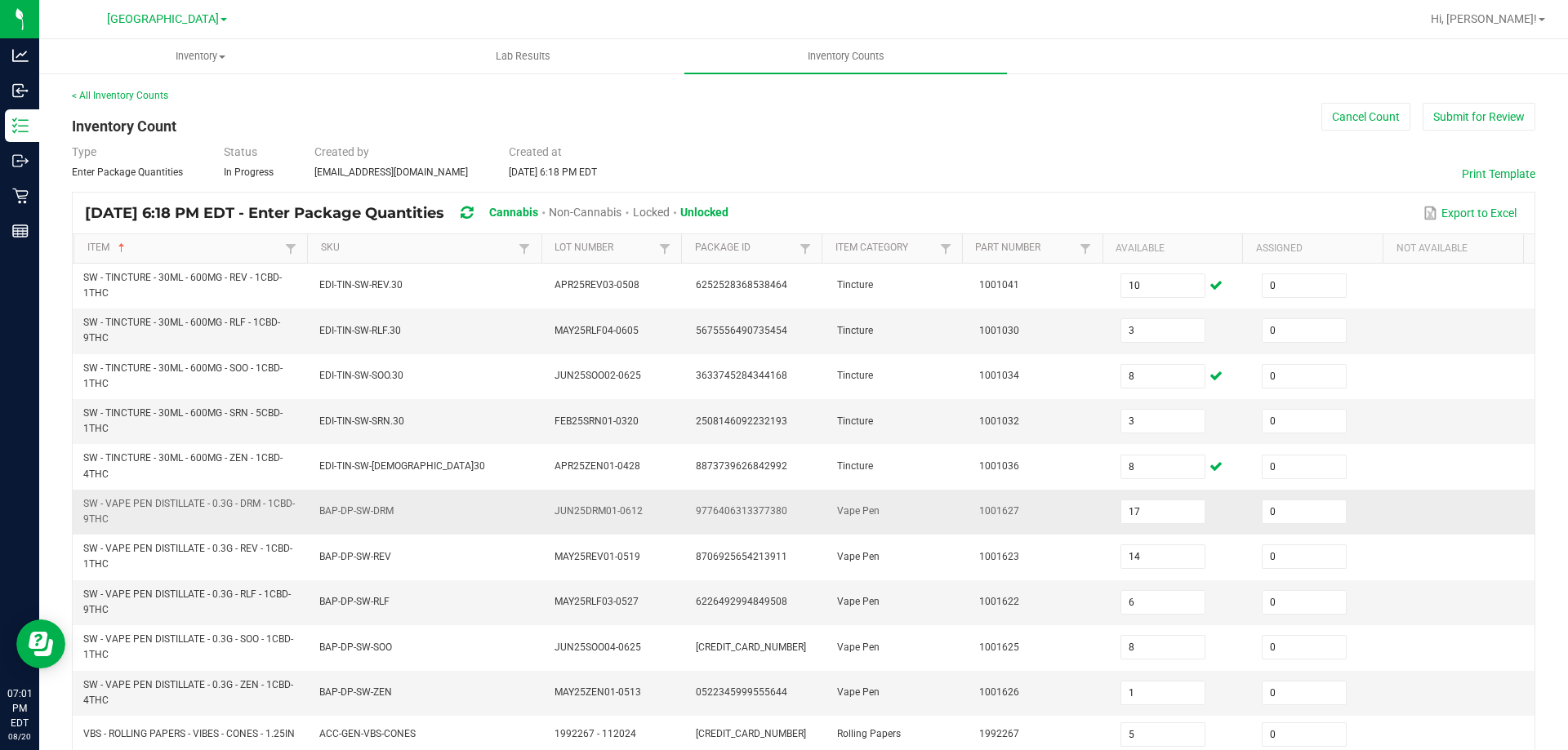
click at [970, 490] on td "1001627" at bounding box center [1040, 512] width 141 height 45
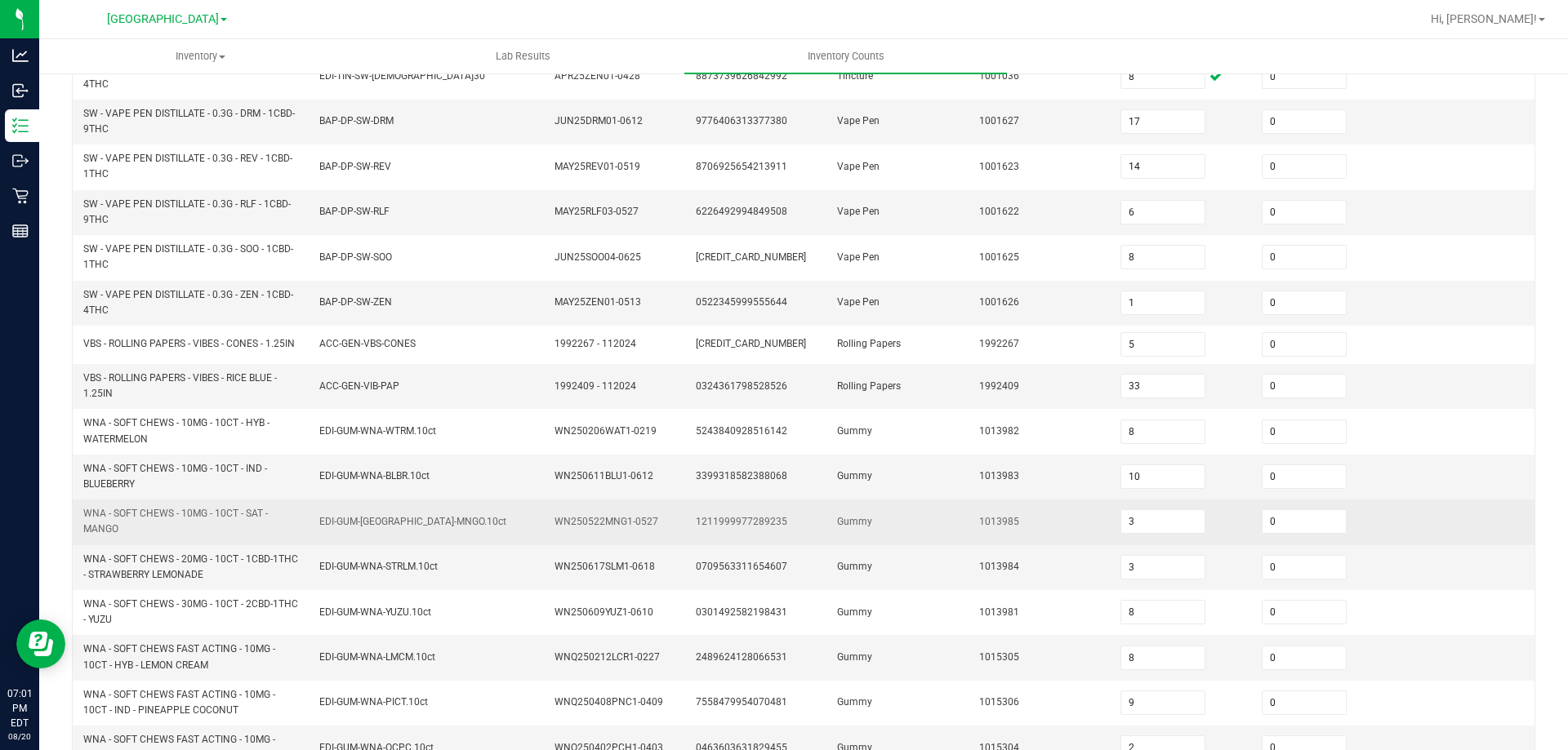
scroll to position [476, 0]
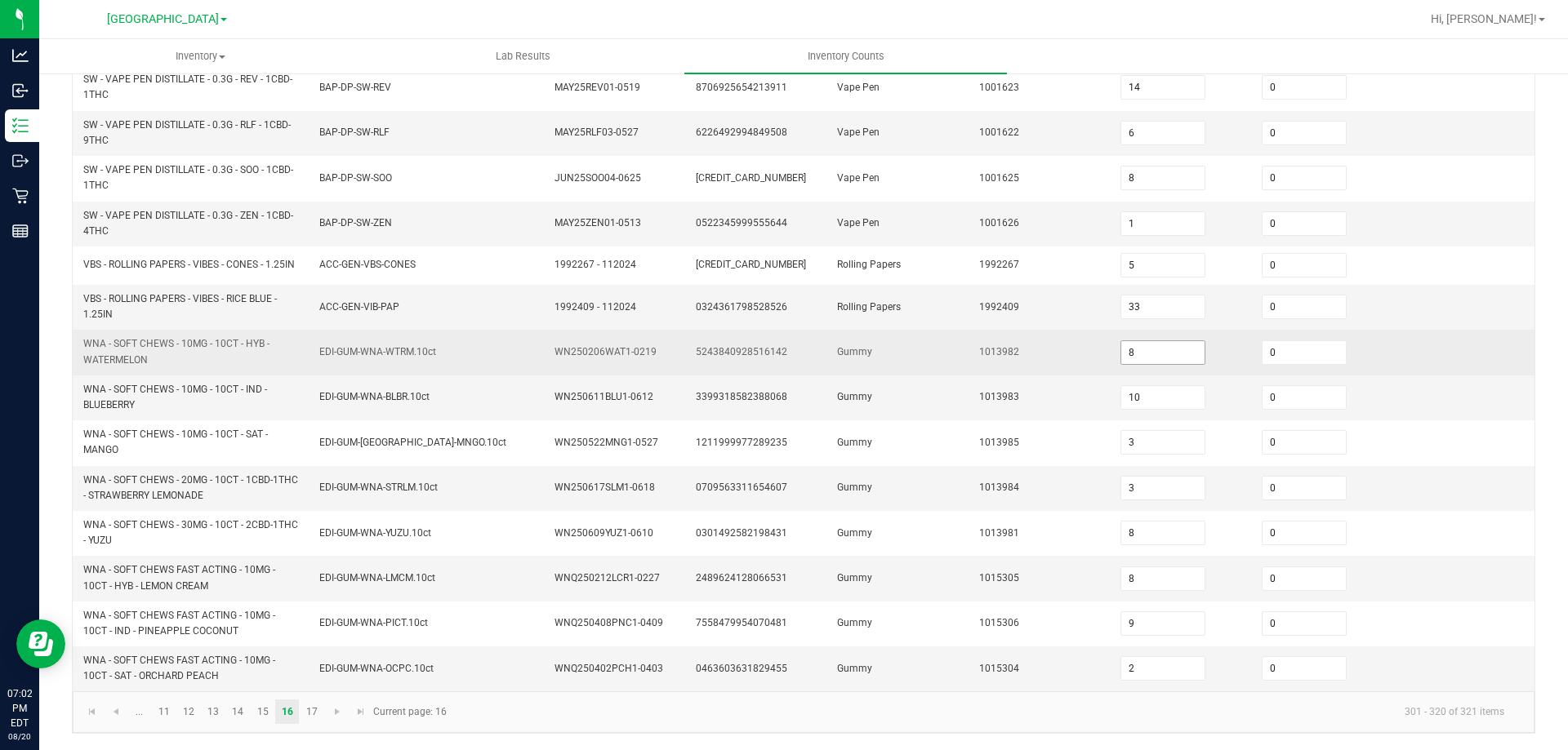
click at [1155, 357] on input "8" at bounding box center [1162, 353] width 83 height 23
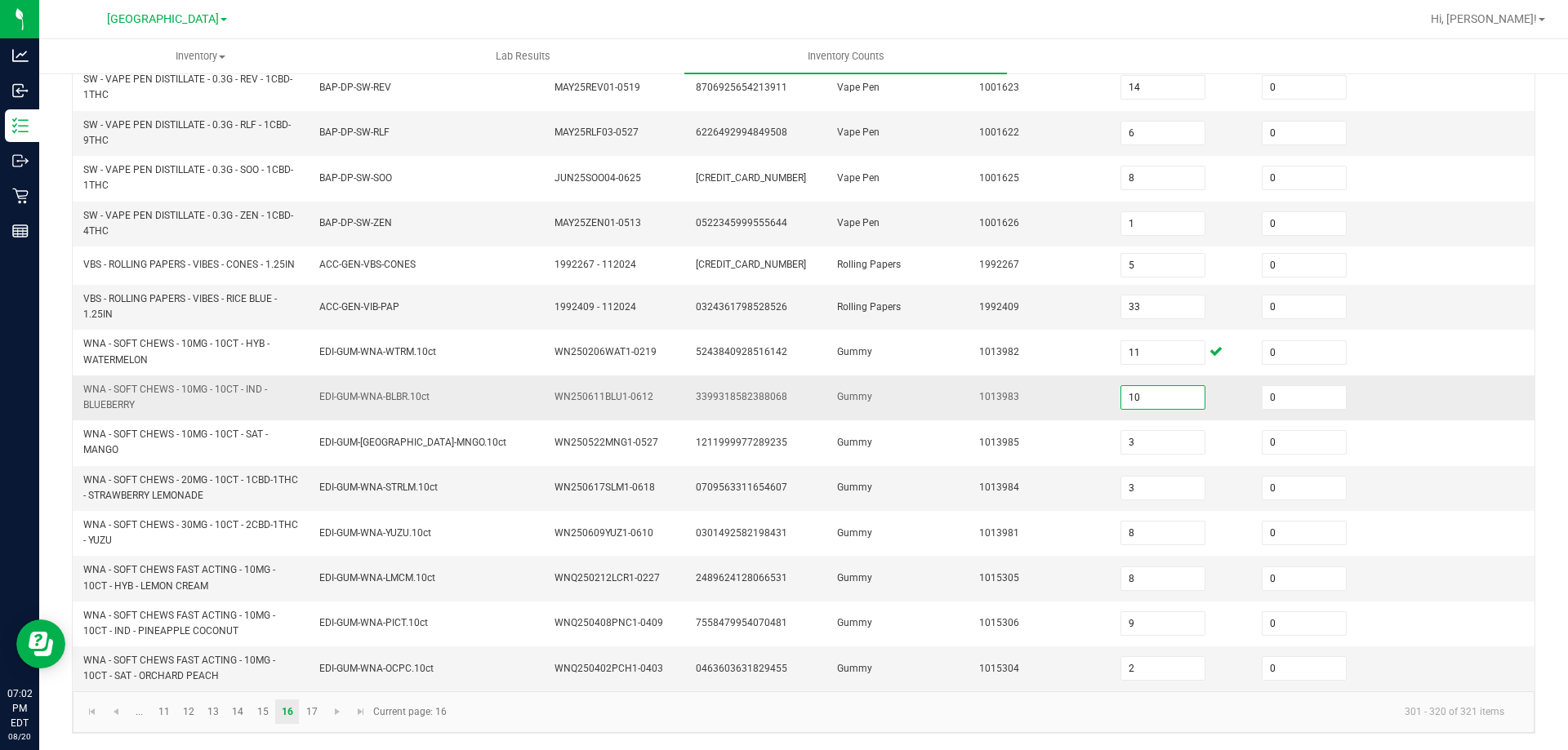
click at [1123, 397] on input "10" at bounding box center [1162, 398] width 83 height 23
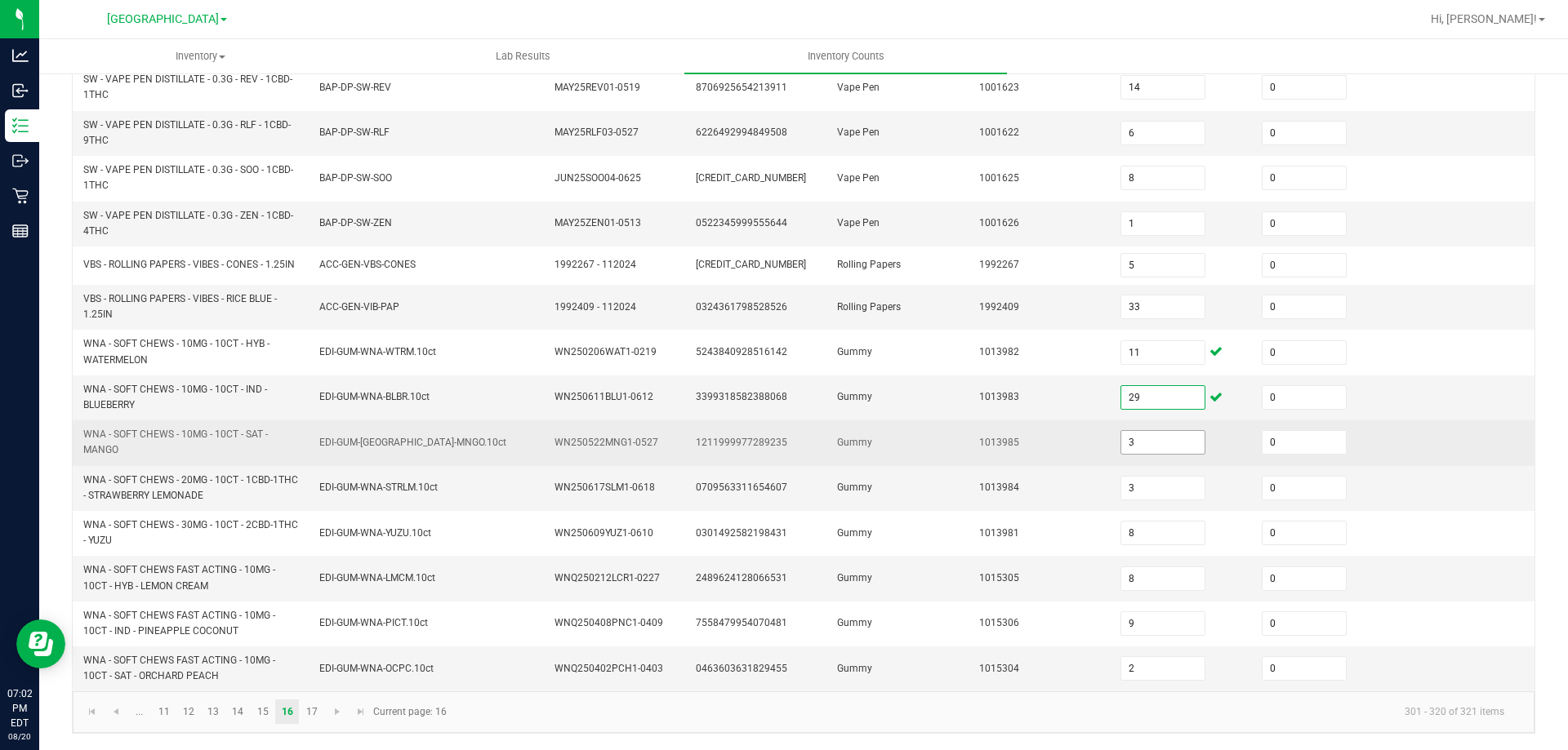
click at [1127, 443] on input "3" at bounding box center [1162, 442] width 83 height 23
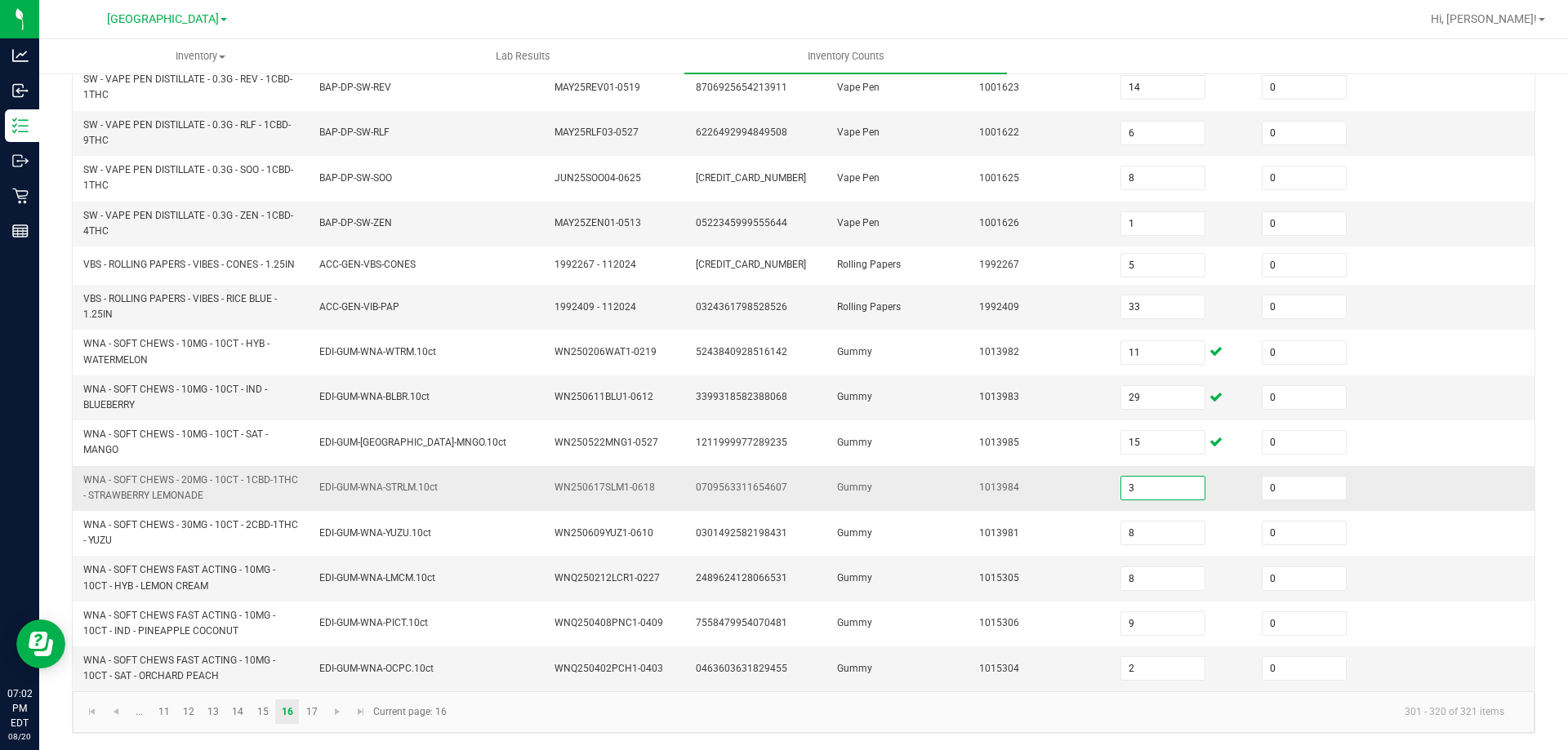
click at [1126, 484] on input "3" at bounding box center [1162, 489] width 83 height 23
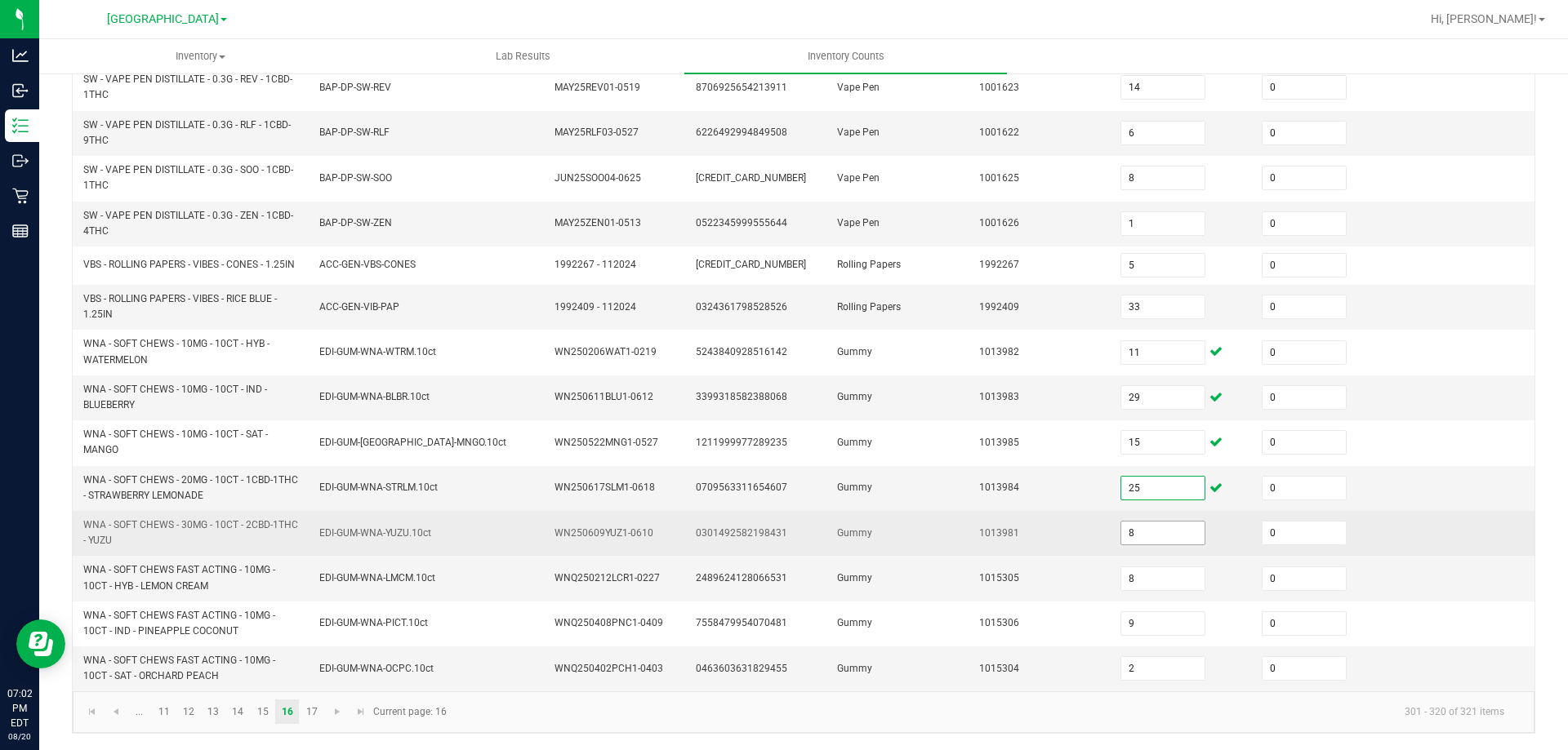
click at [1139, 542] on input "8" at bounding box center [1162, 533] width 83 height 23
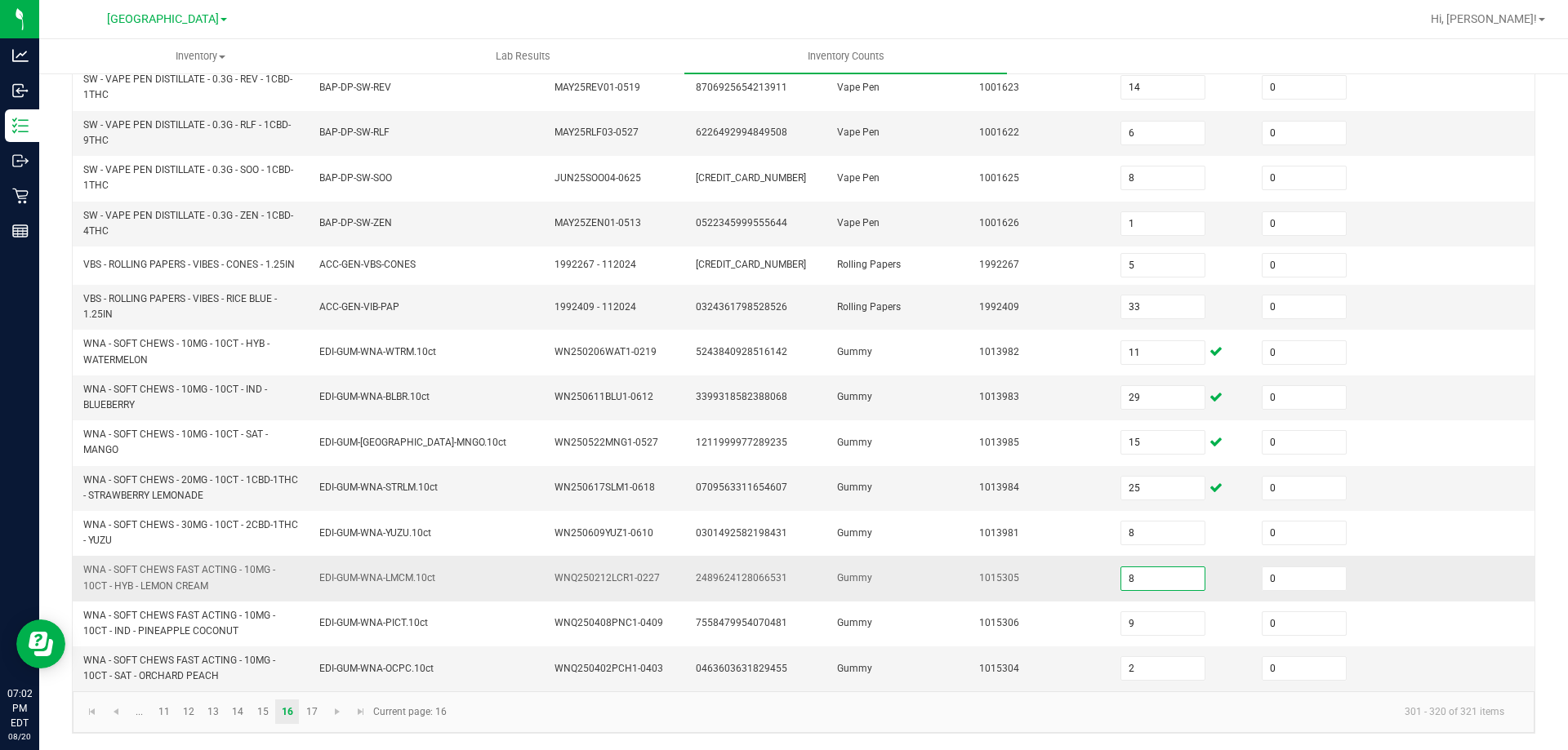
click at [1151, 576] on input "8" at bounding box center [1162, 579] width 83 height 23
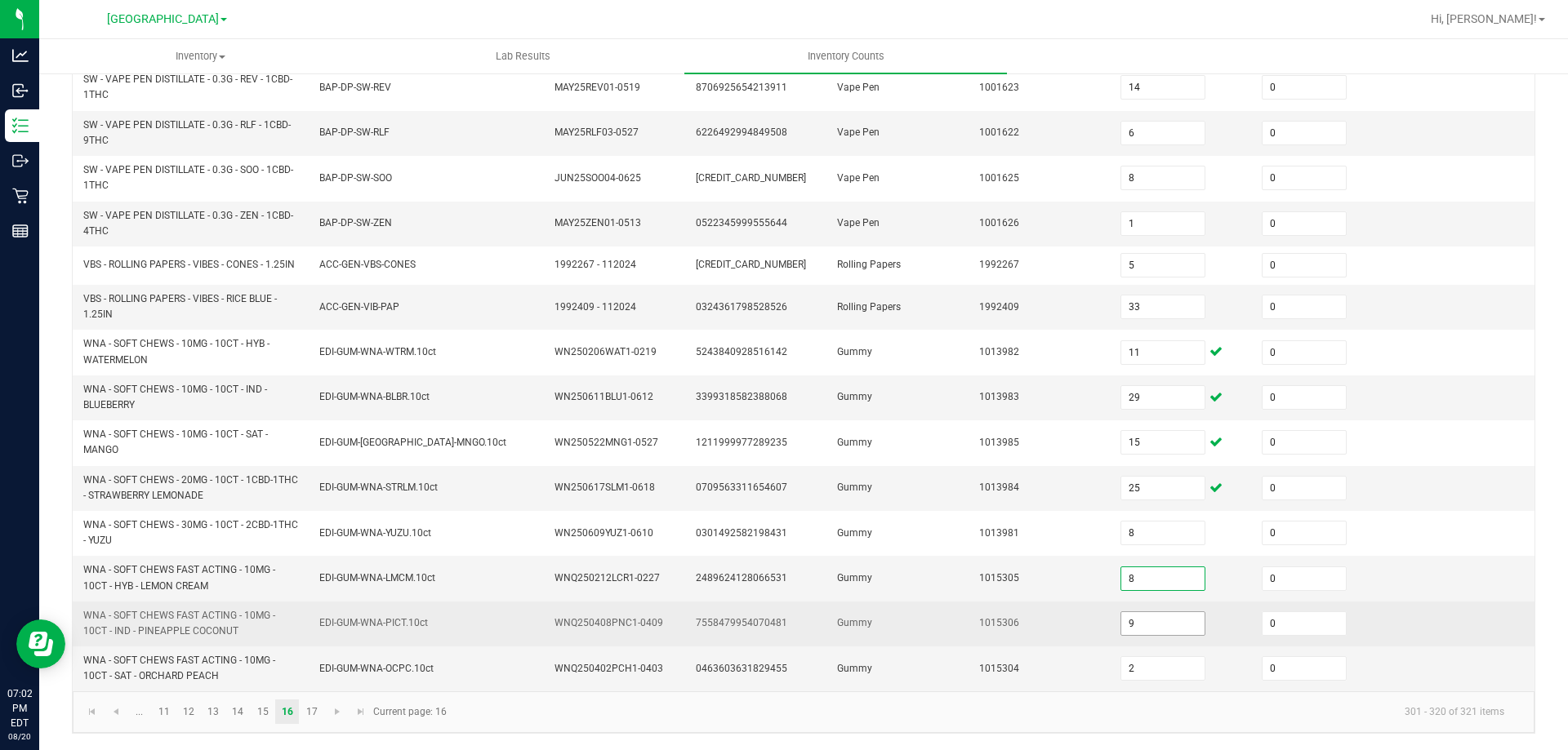
click at [1139, 622] on input "9" at bounding box center [1162, 624] width 83 height 23
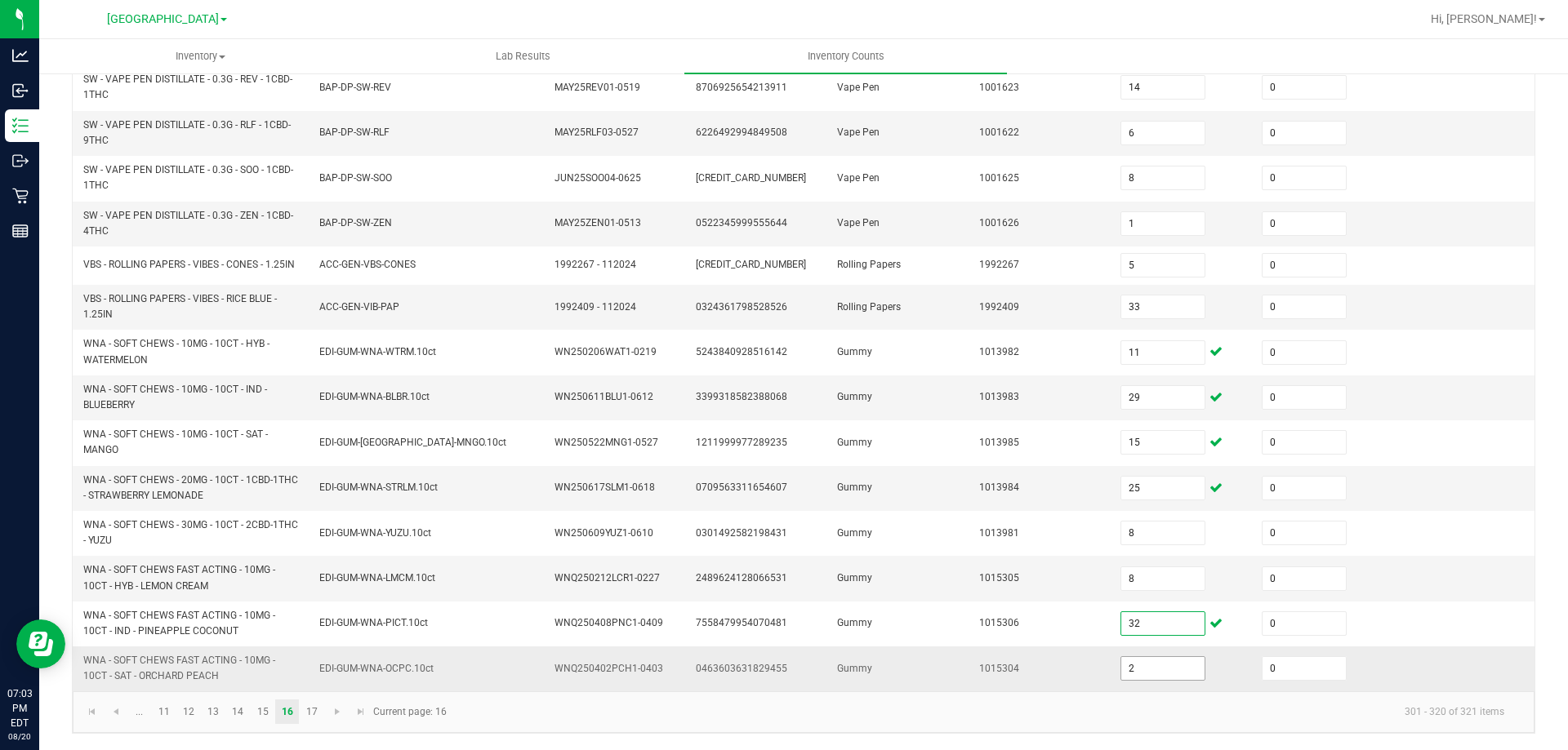
click at [1140, 663] on input "2" at bounding box center [1162, 669] width 83 height 23
click at [1126, 727] on kendo-pager "... 11 12 13 14 15 16 17 301 - 320 of 321 items Current page: 16" at bounding box center [803, 712] width 1462 height 42
click at [308, 712] on link "17" at bounding box center [311, 712] width 24 height 24
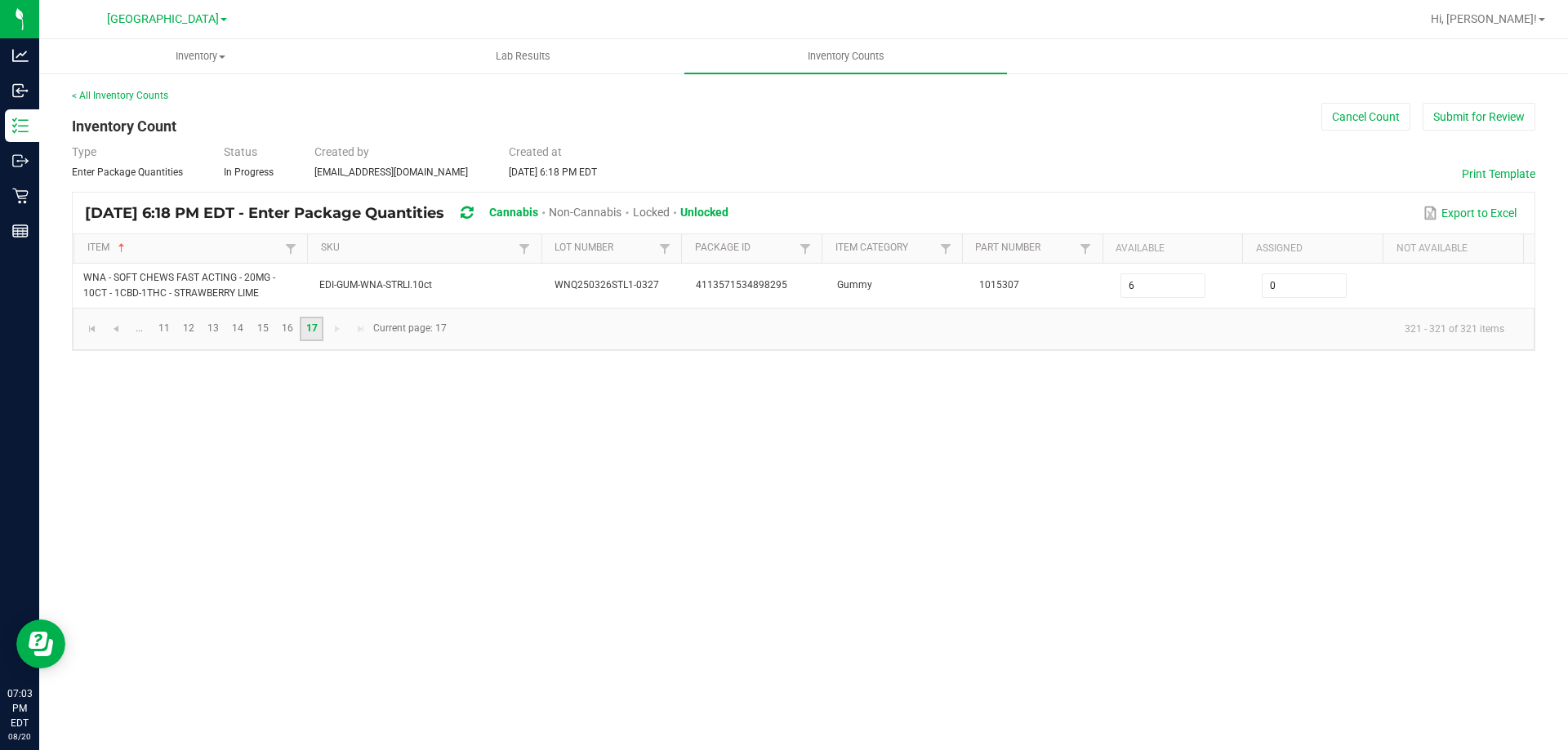
scroll to position [0, 0]
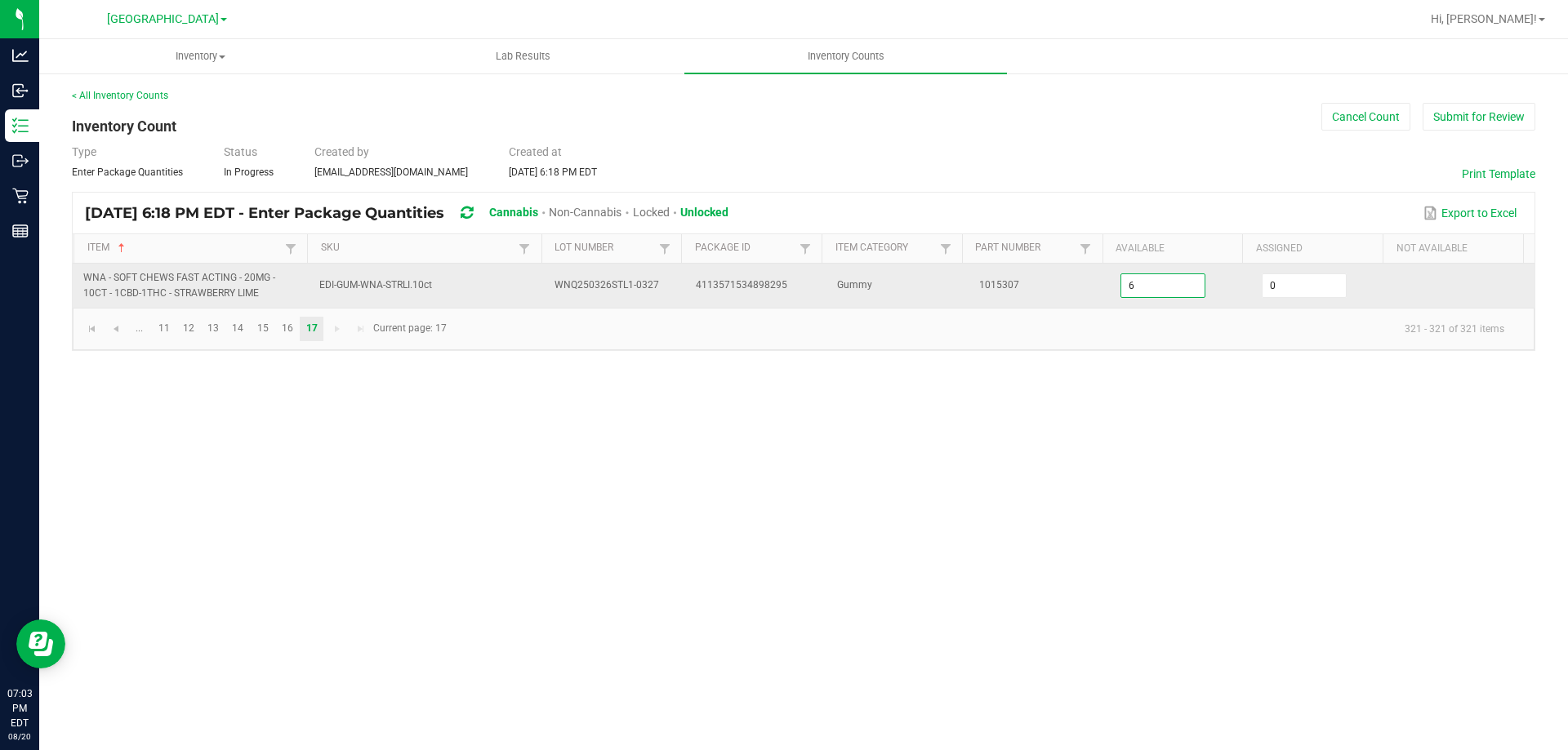
click at [1138, 290] on input "6" at bounding box center [1162, 286] width 83 height 23
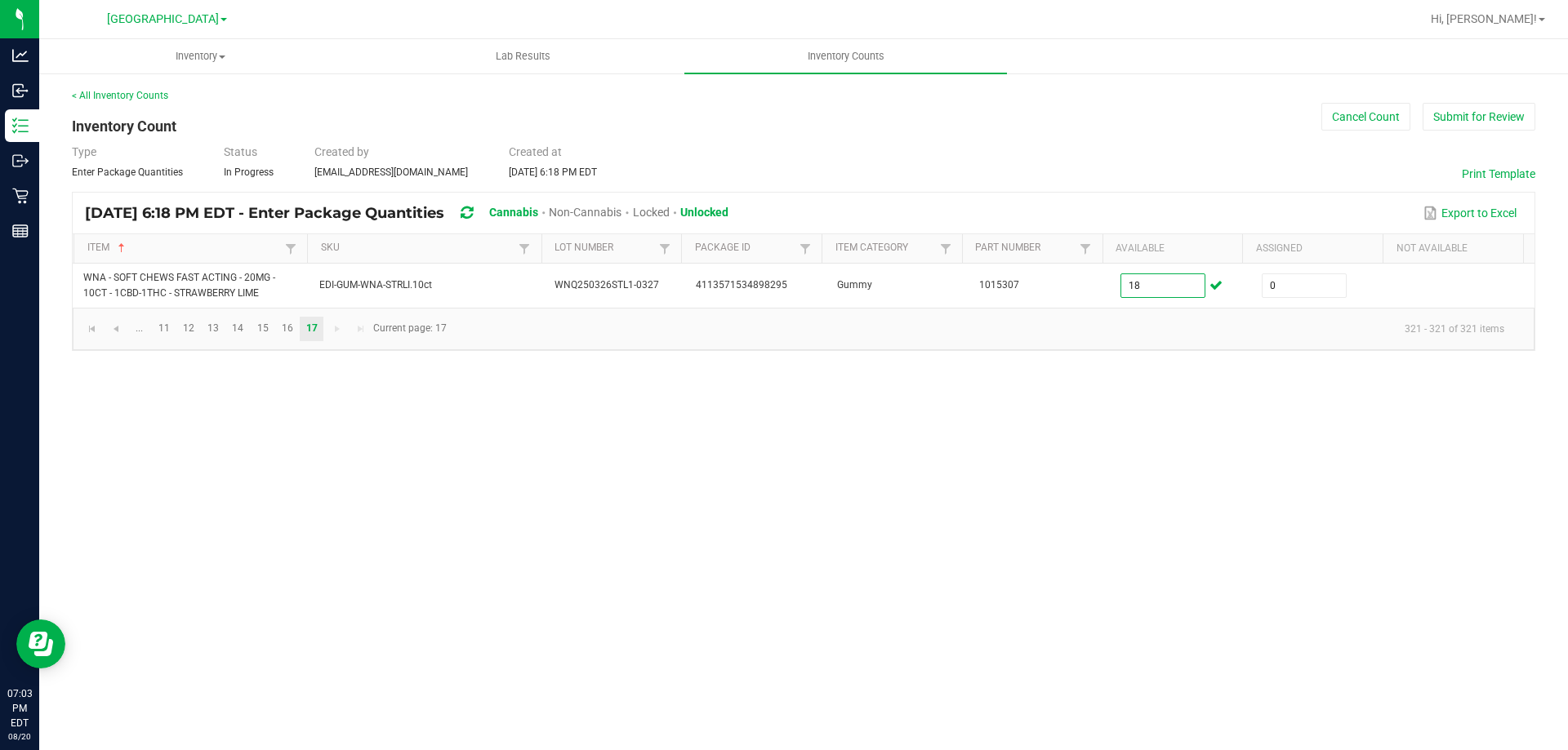
drag, startPoint x: 459, startPoint y: 598, endPoint x: 372, endPoint y: 542, distance: 103.5
click at [450, 594] on div "Inventory All packages All inventory Waste log Create inventory Lab Results Inv…" at bounding box center [804, 394] width 1529 height 711
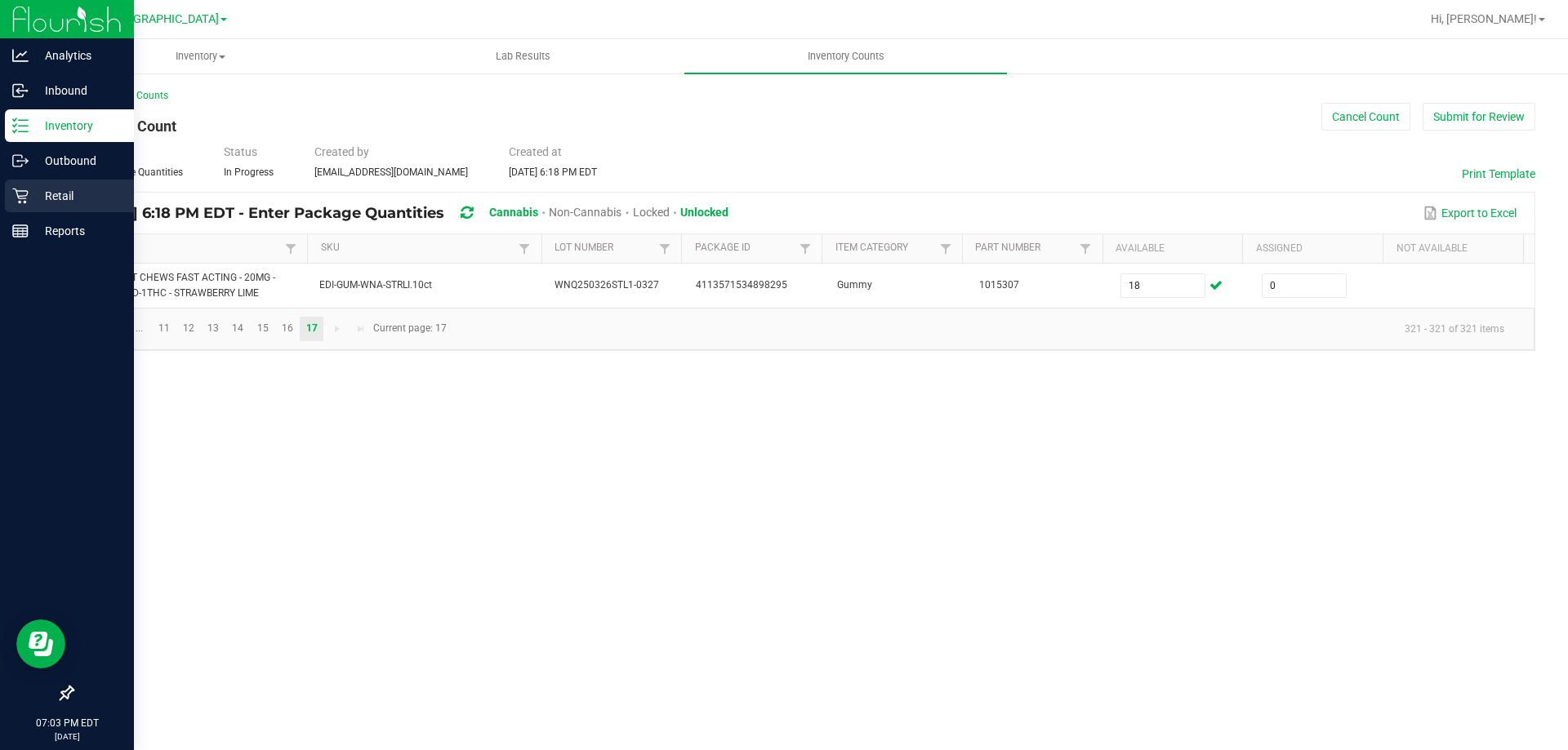
click at [32, 198] on p "Retail" at bounding box center [78, 196] width 98 height 20
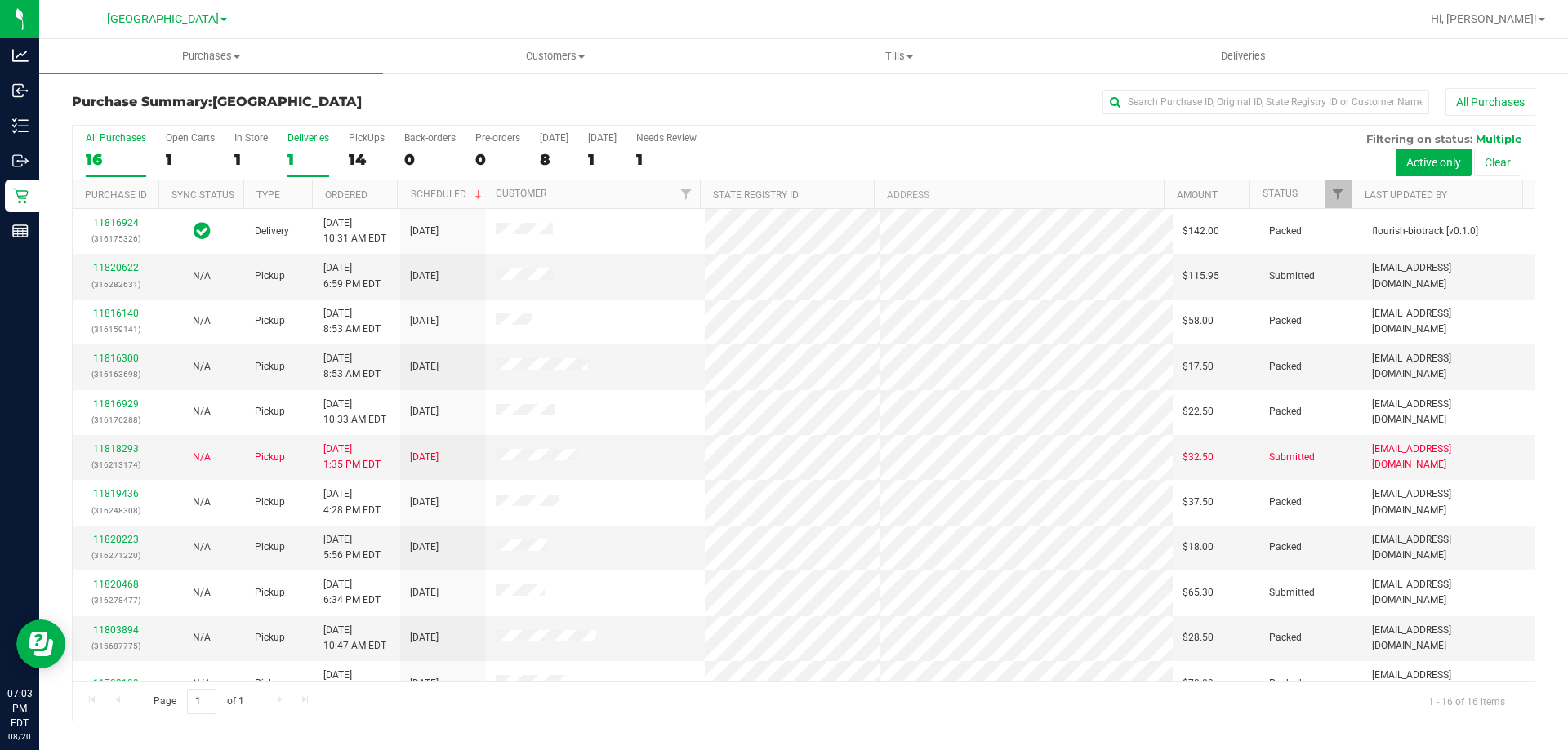
click at [293, 153] on div "1" at bounding box center [308, 159] width 42 height 19
click at [0, 0] on input "Deliveries 1" at bounding box center [0, 0] width 0 height 0
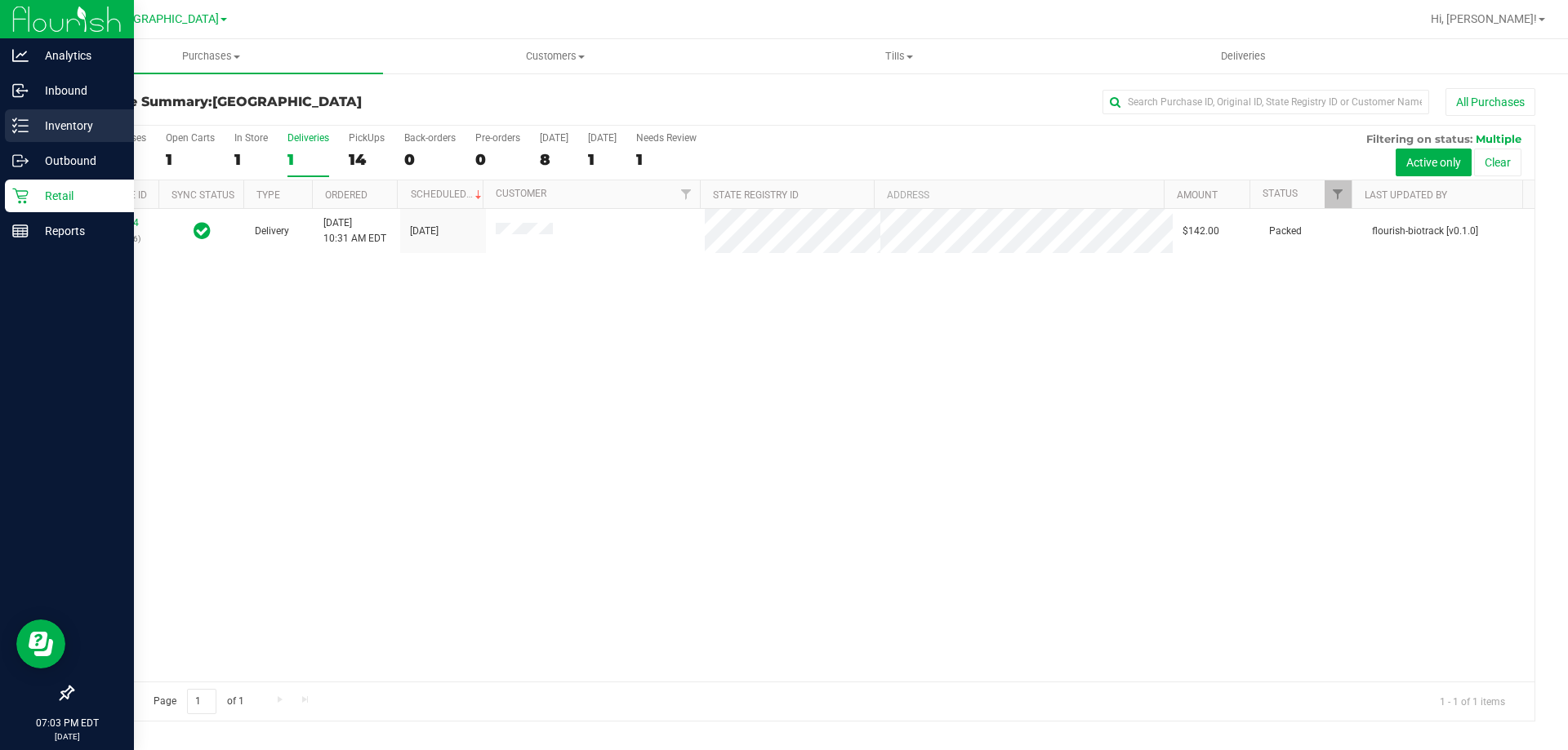
click at [27, 126] on line at bounding box center [23, 126] width 9 height 0
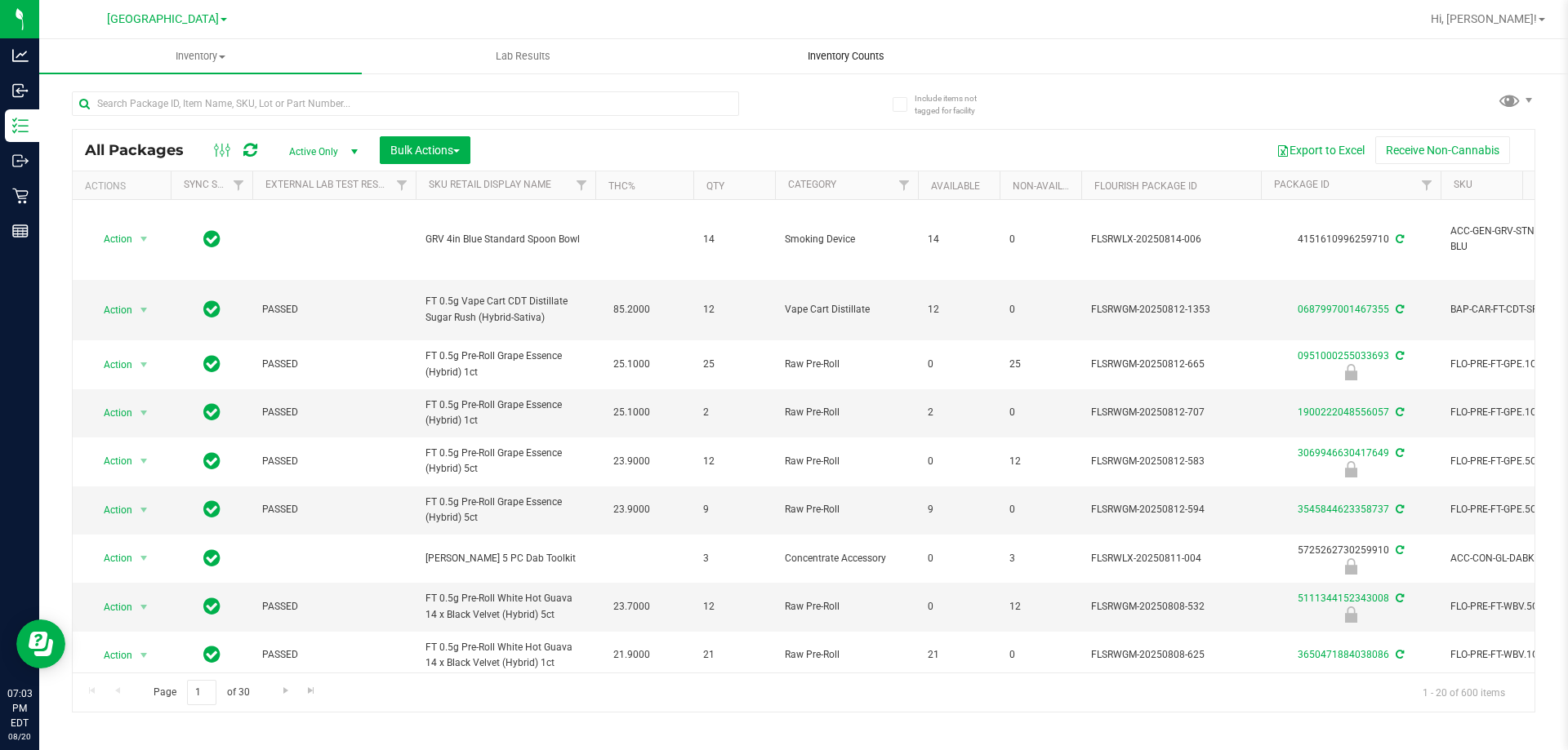
click at [813, 51] on span "Inventory Counts" at bounding box center [846, 56] width 120 height 14
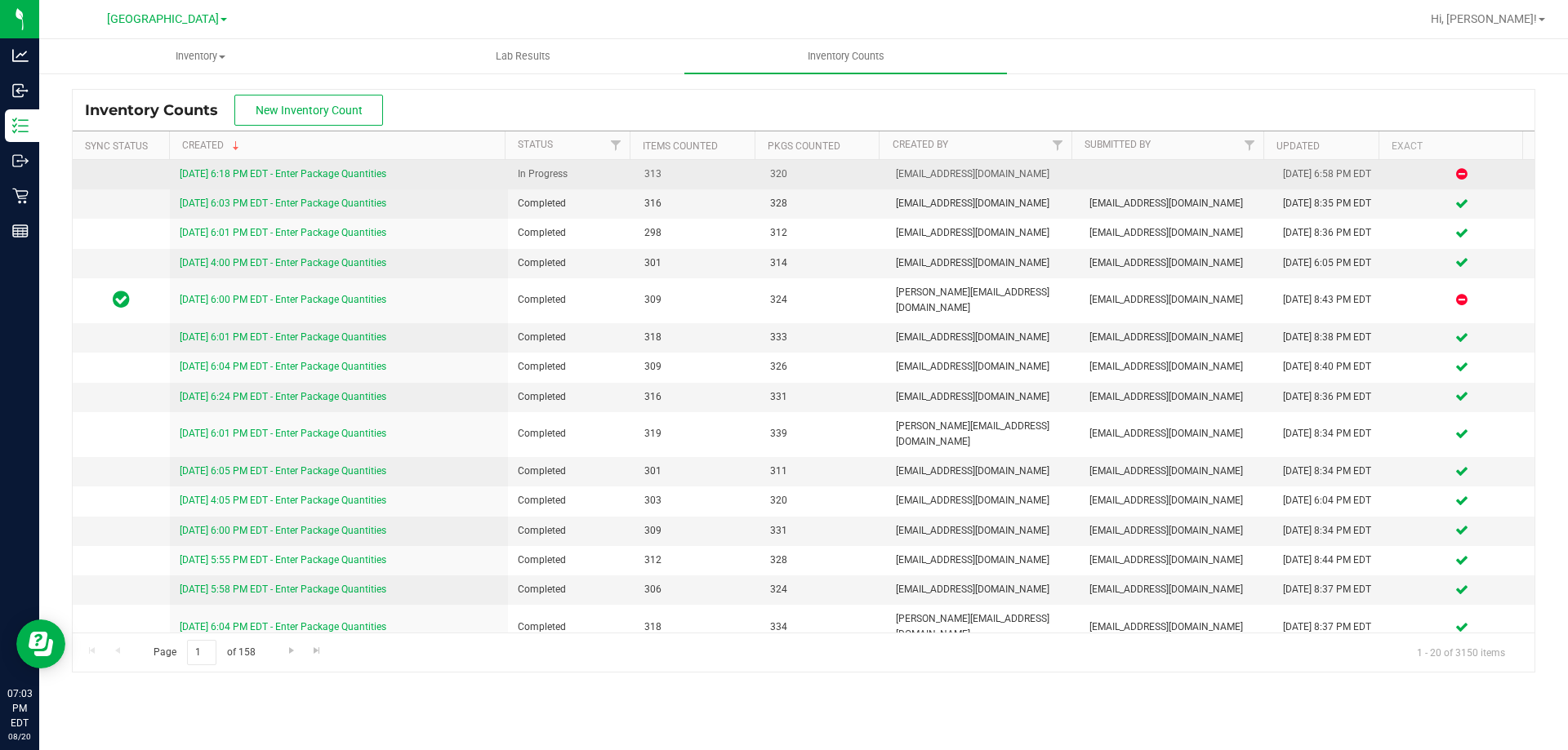
click at [257, 177] on link "8/20/25 6:18 PM EDT - Enter Package Quantities" at bounding box center [283, 174] width 207 height 12
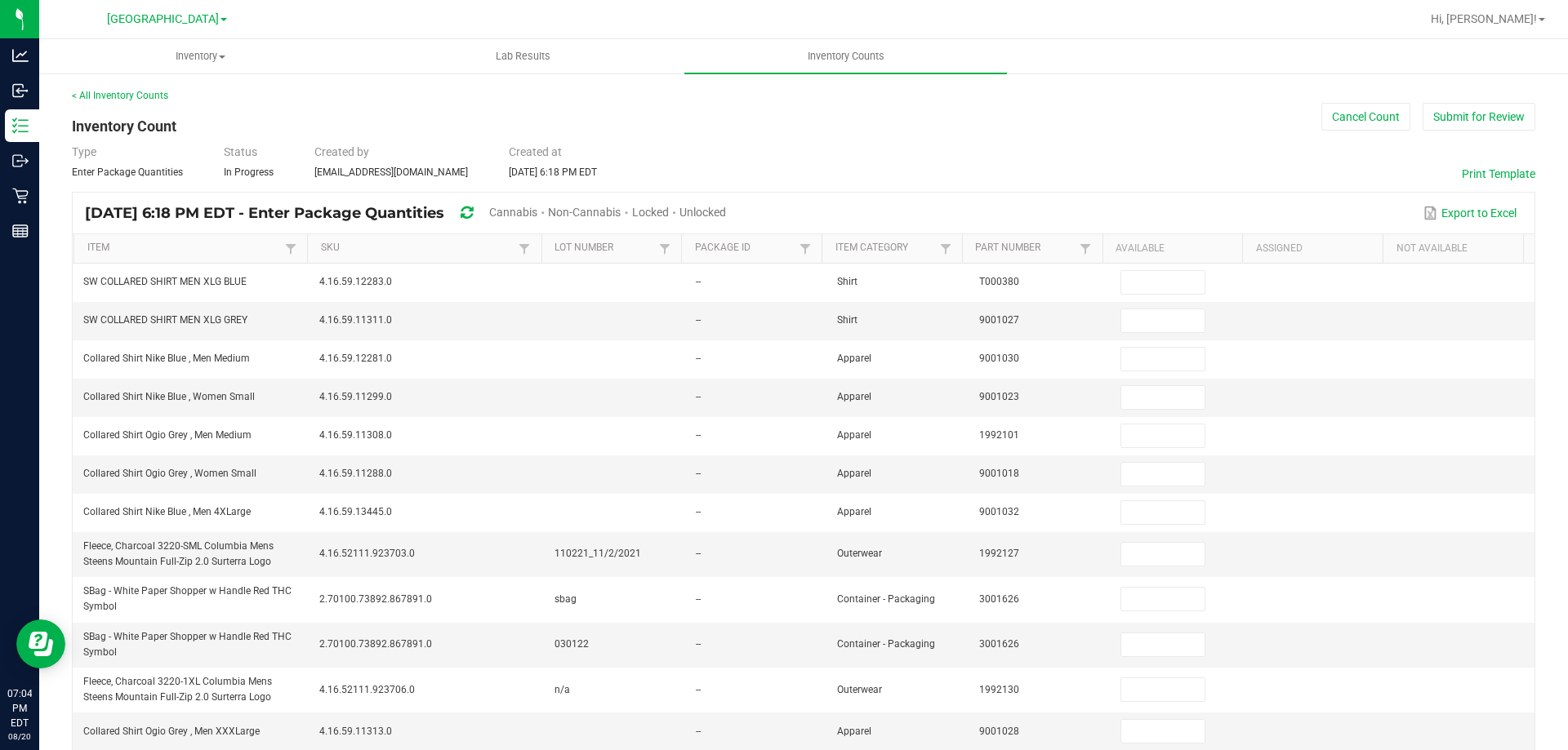
drag, startPoint x: 765, startPoint y: 203, endPoint x: 756, endPoint y: 211, distance: 12.0
click at [726, 205] on div "Unlocked" at bounding box center [703, 213] width 46 height 30
click at [726, 211] on span "Unlocked" at bounding box center [703, 212] width 46 height 13
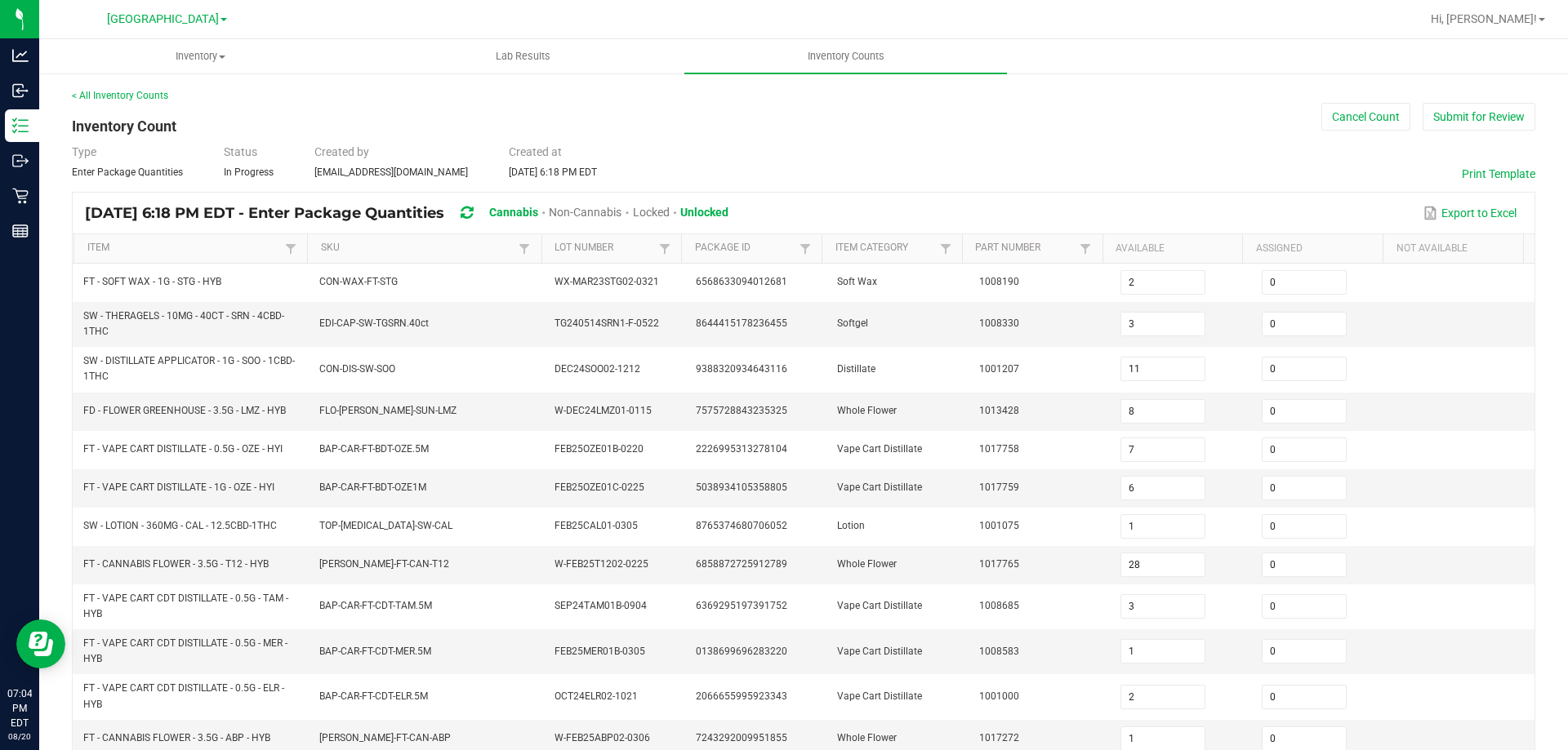
click at [164, 256] on th "Item" at bounding box center [190, 249] width 234 height 29
click at [169, 245] on link "Item" at bounding box center [185, 248] width 194 height 13
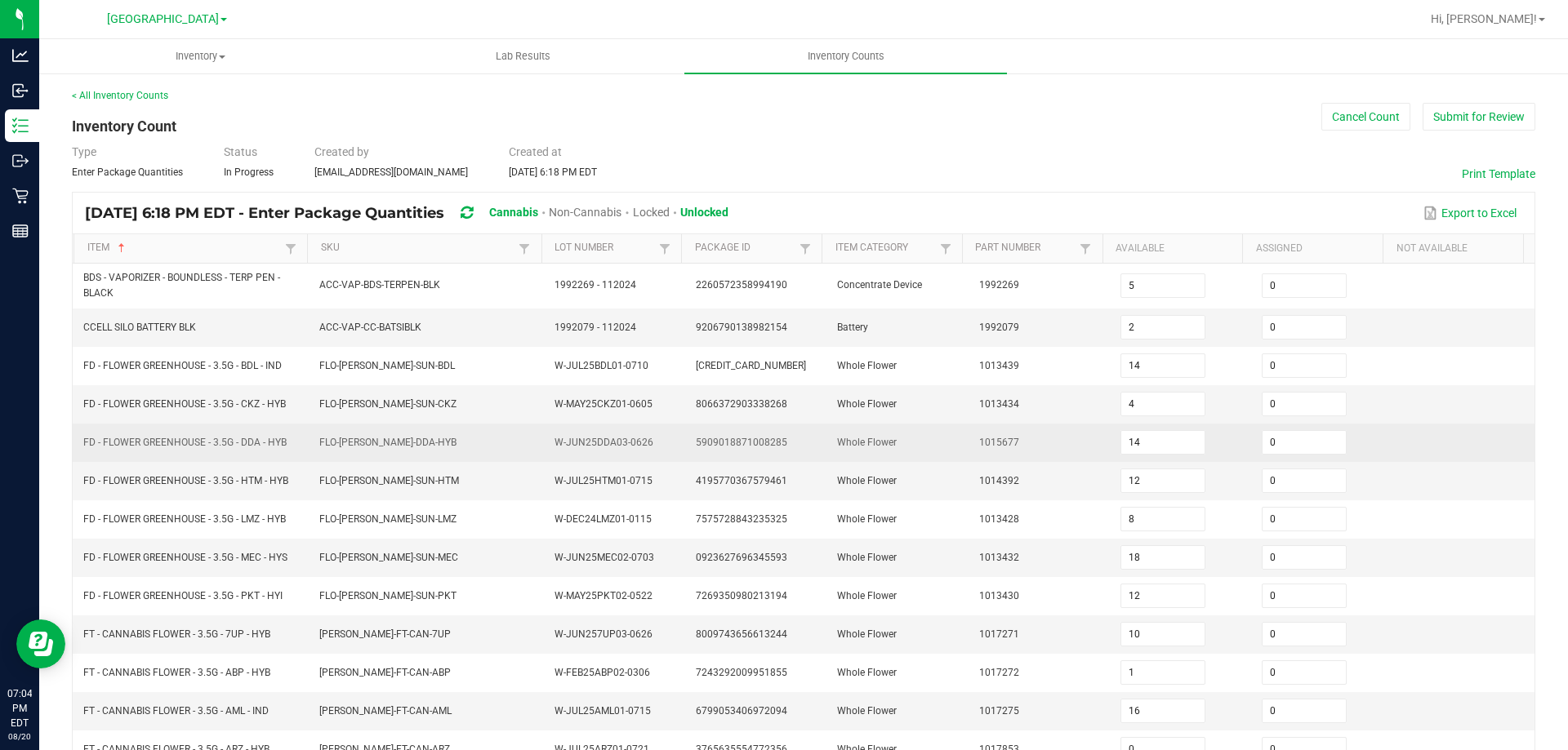
click at [420, 439] on td "FLO-BUD-FD-DDA-HYB" at bounding box center [427, 442] width 236 height 38
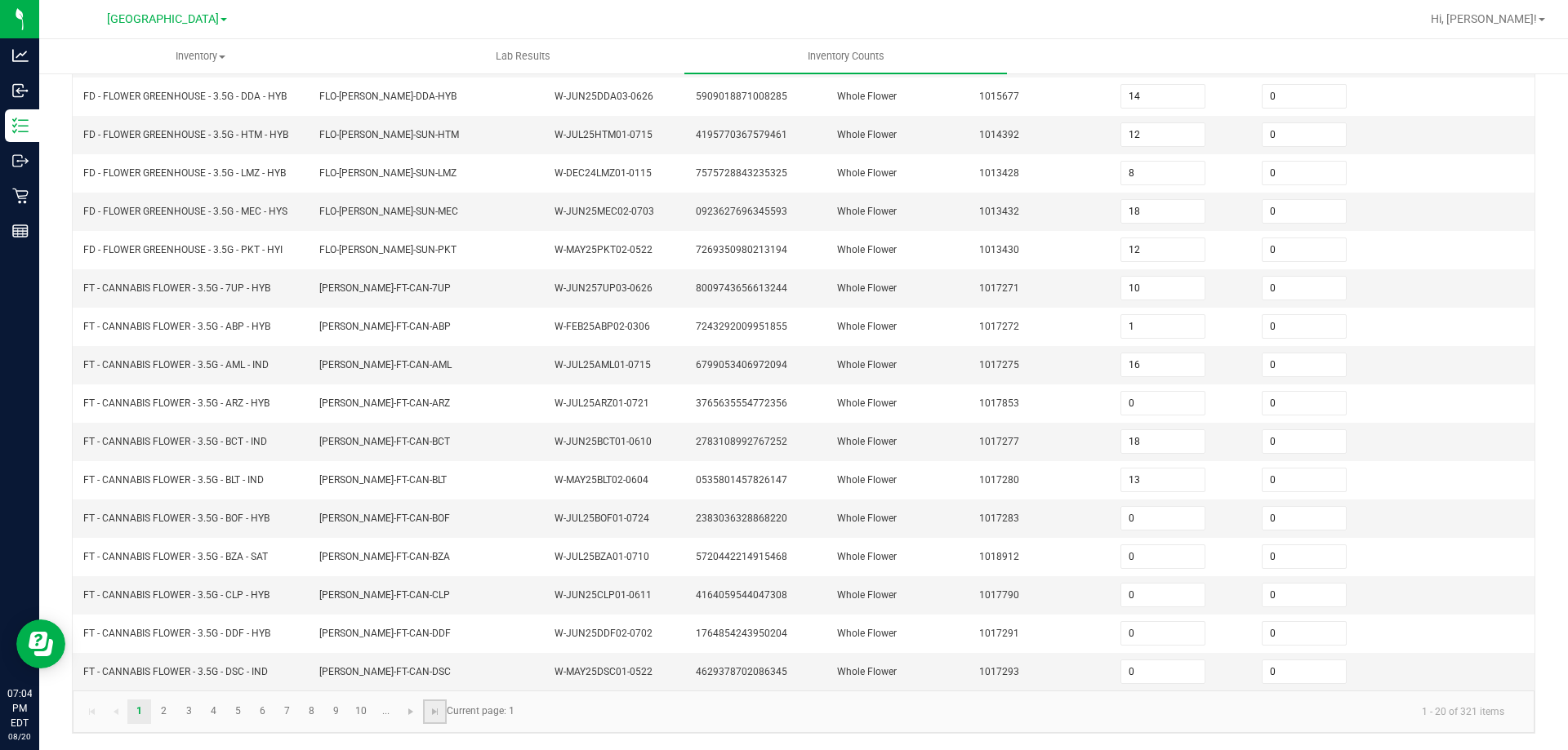
click at [442, 710] on link at bounding box center [434, 712] width 24 height 24
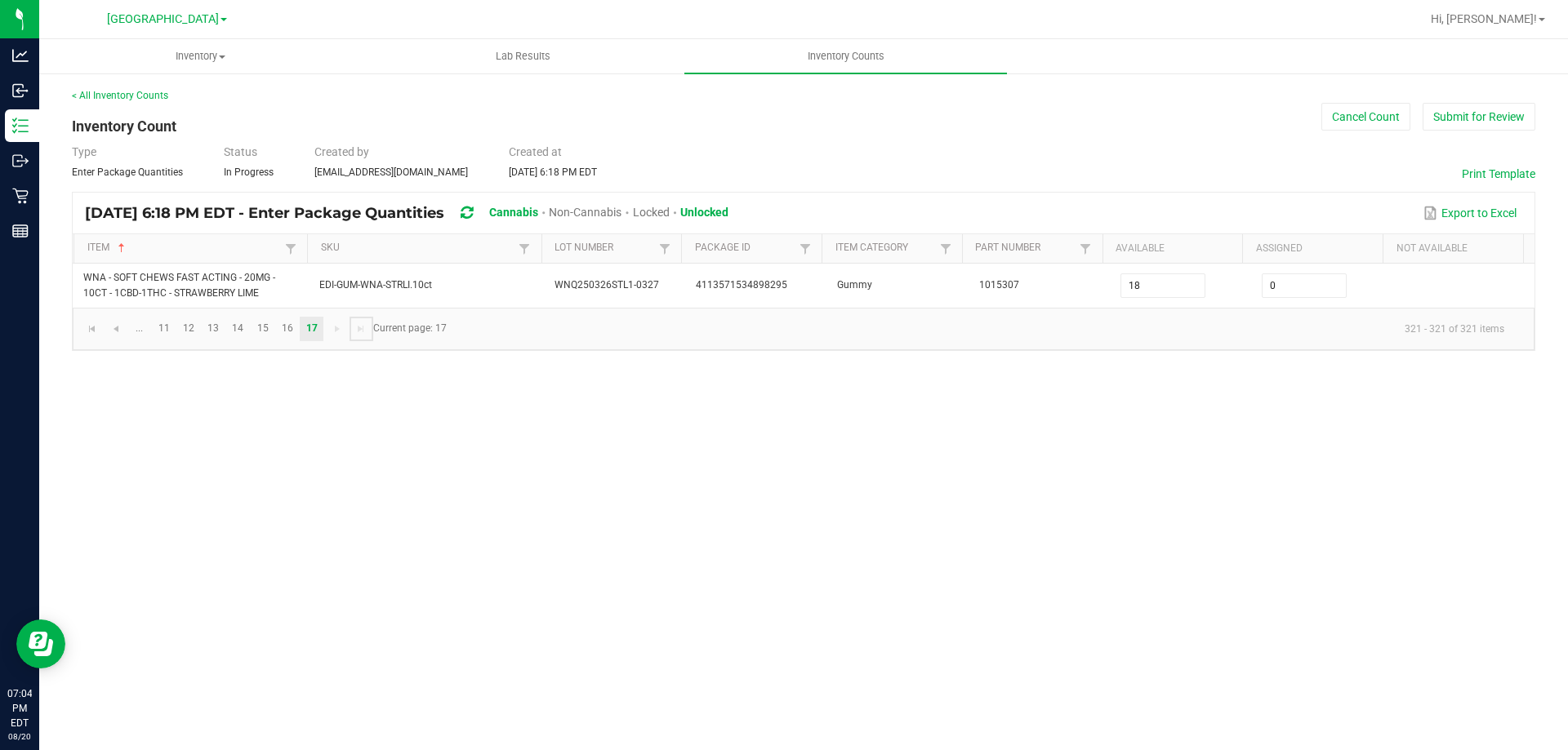
scroll to position [0, 0]
click at [94, 334] on span "Go to the first page" at bounding box center [92, 329] width 13 height 13
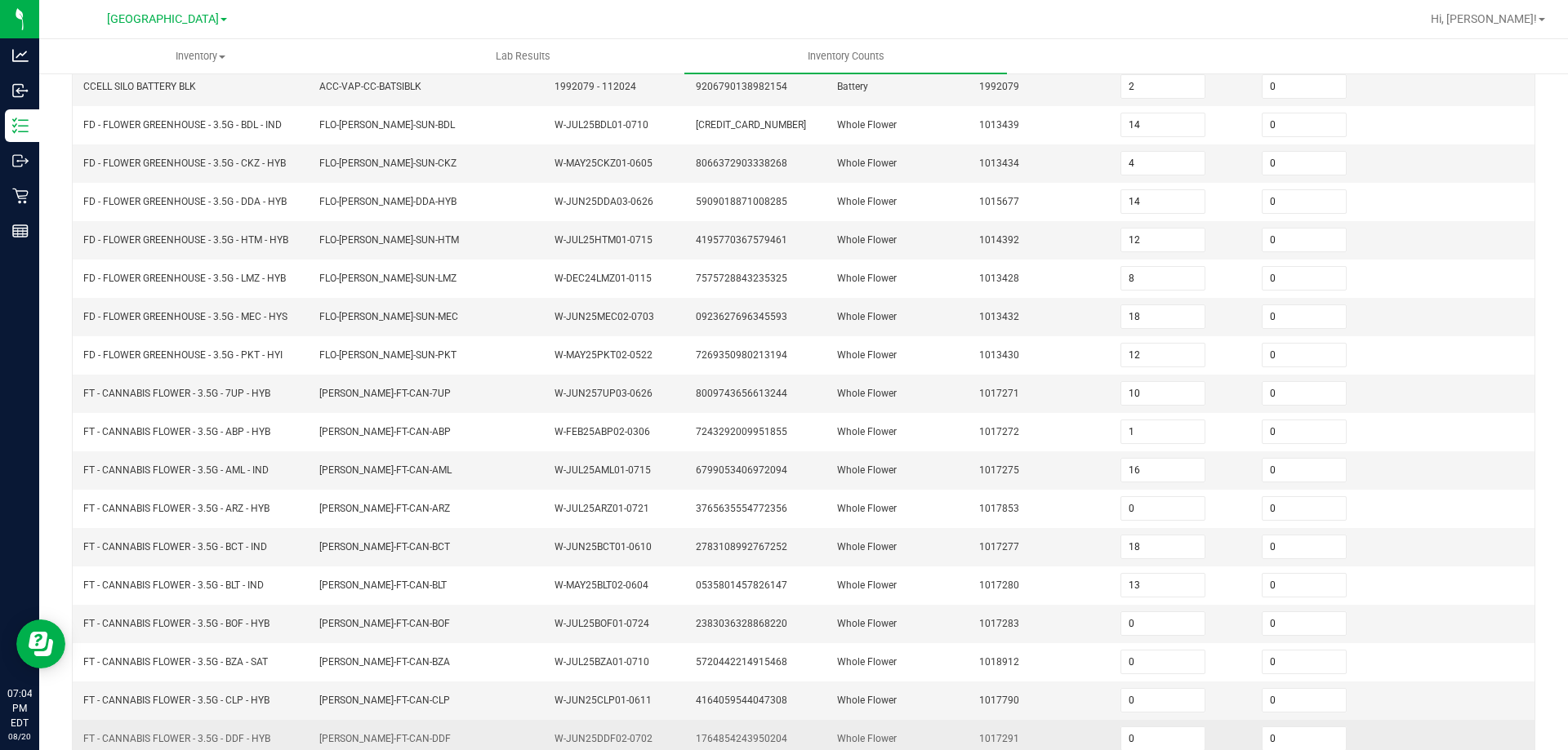
scroll to position [346, 0]
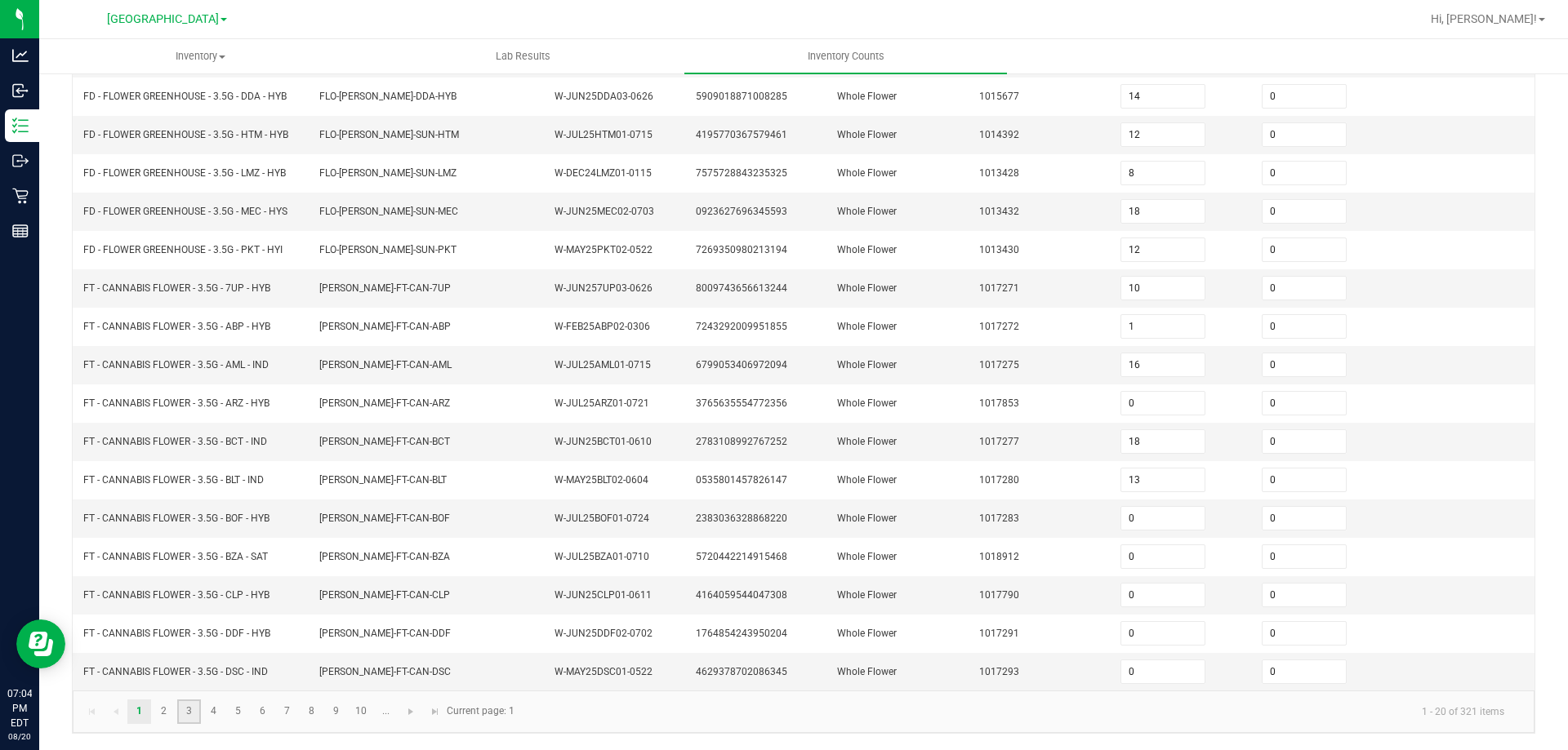
click at [185, 709] on link "3" at bounding box center [189, 712] width 24 height 24
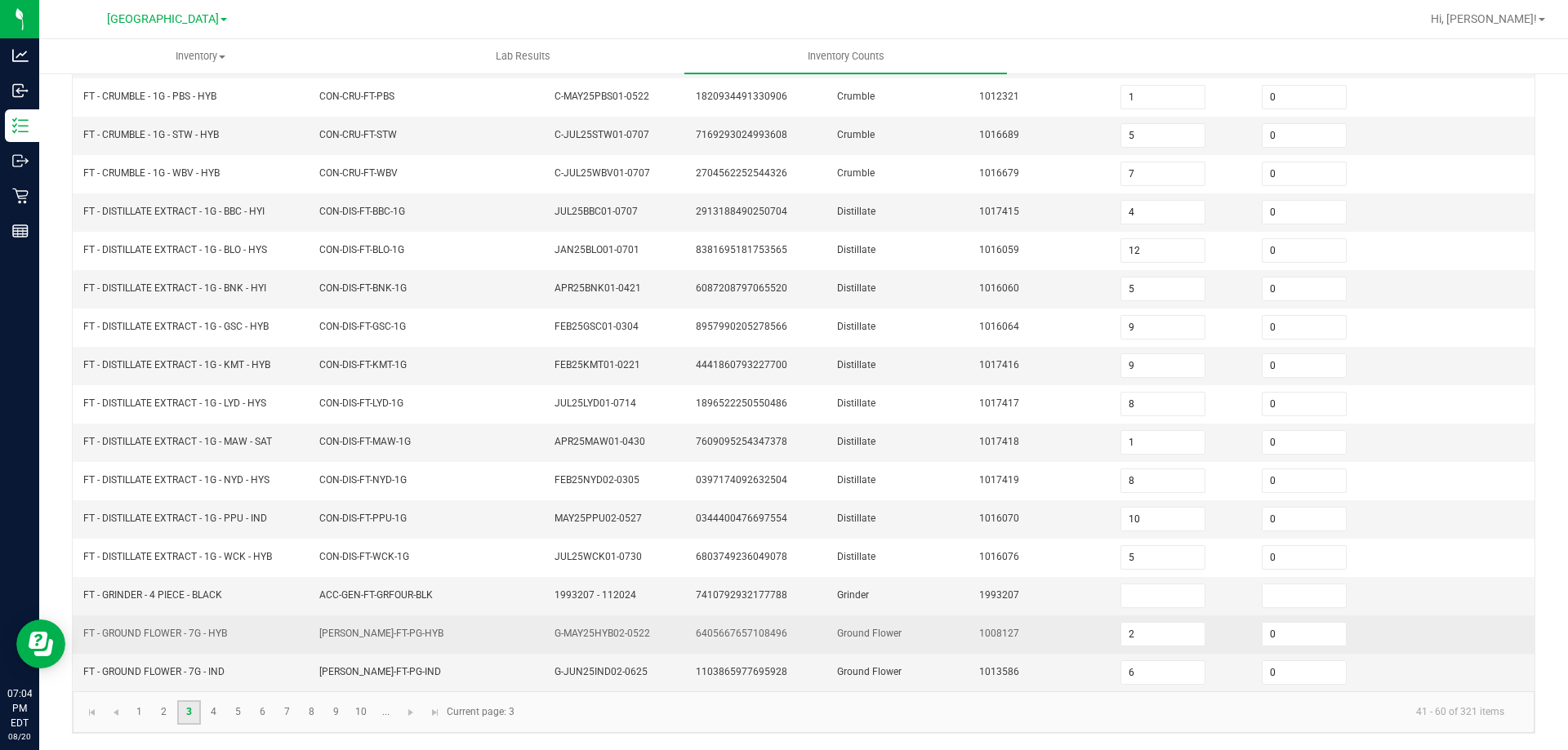
scroll to position [339, 0]
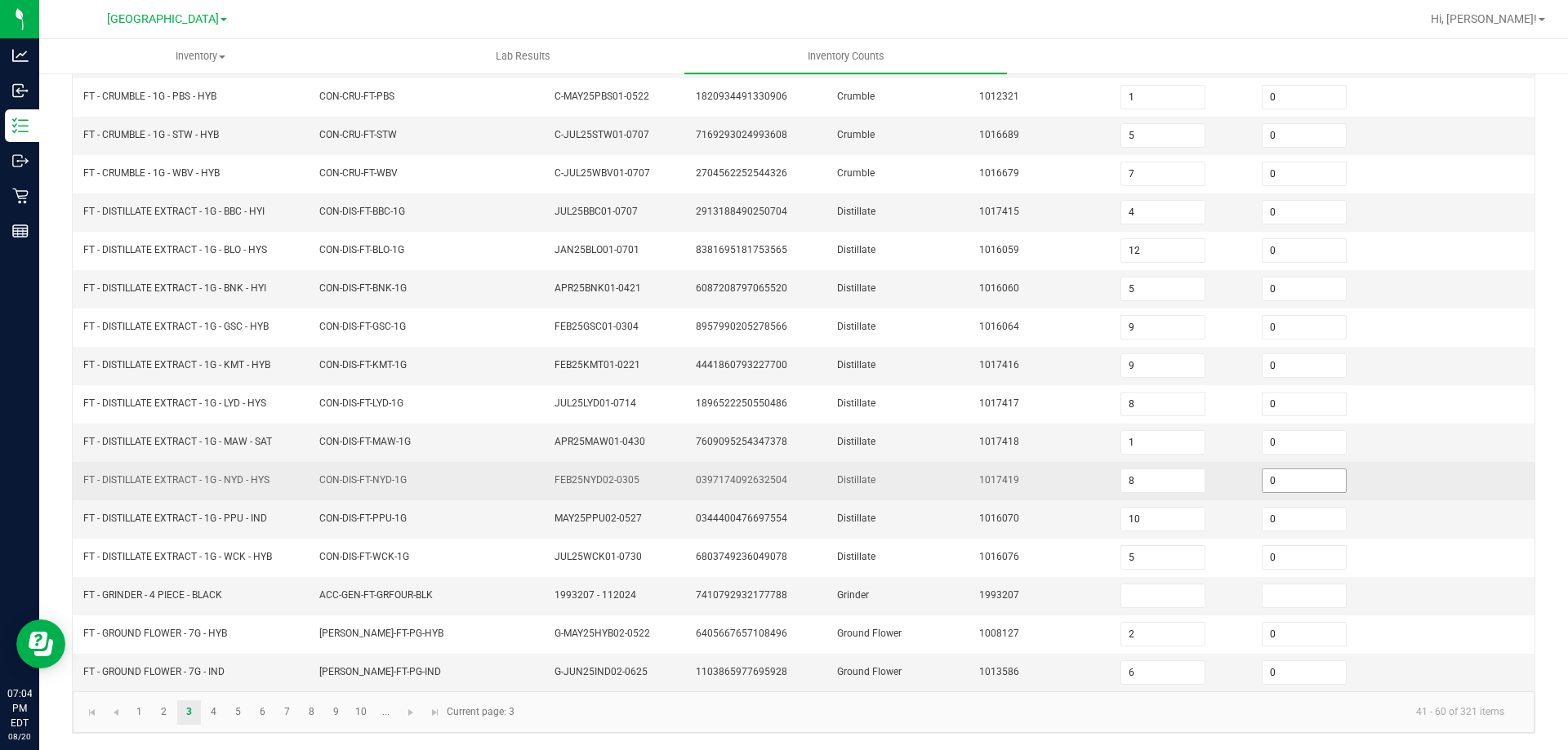
click at [1271, 478] on input "0" at bounding box center [1303, 481] width 83 height 23
click at [1025, 482] on td "1017419" at bounding box center [1040, 481] width 141 height 38
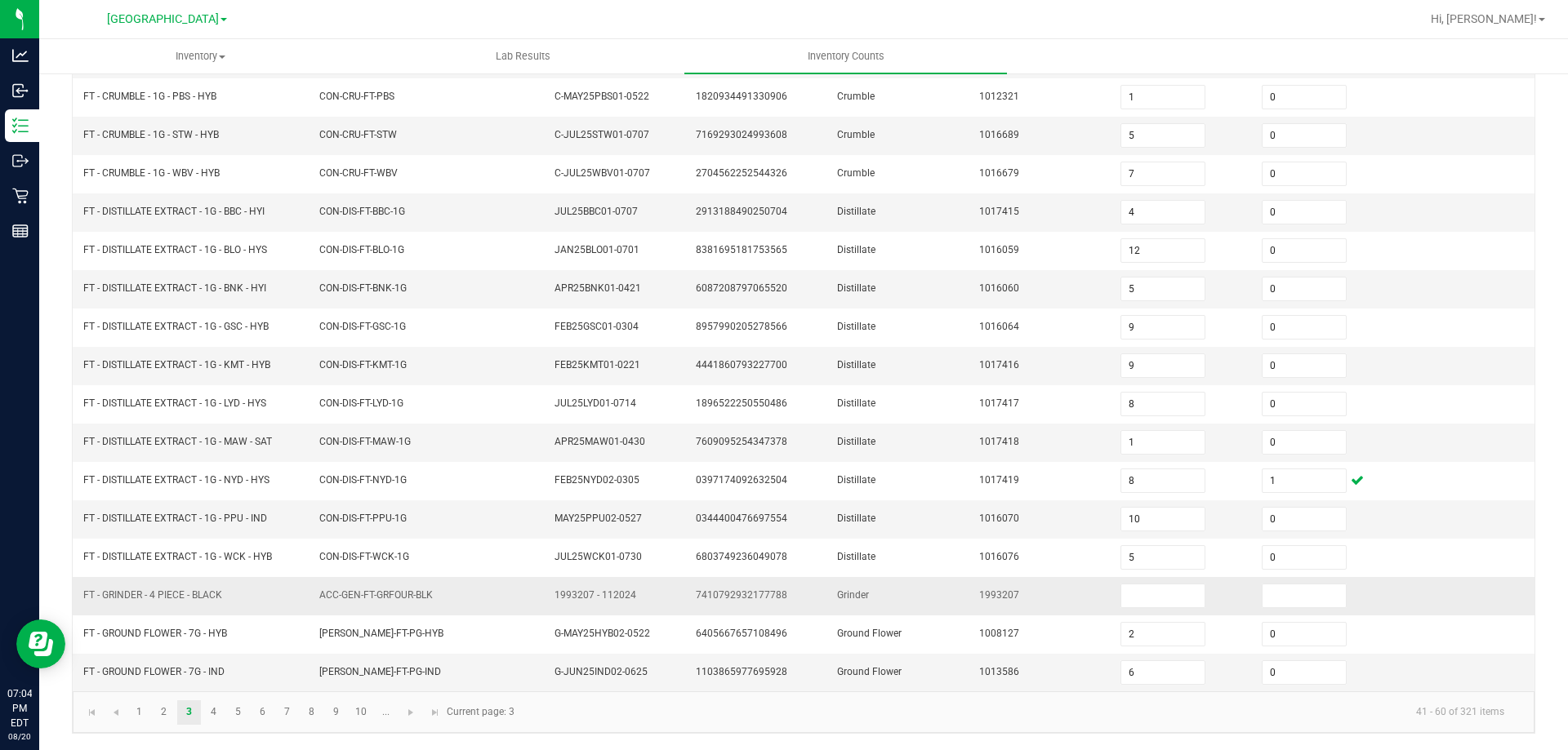
click at [176, 594] on span "FT - GRINDER - 4 PIECE - BLACK" at bounding box center [153, 595] width 139 height 12
click at [179, 595] on span "FT - GRINDER - 4 PIECE - BLACK" at bounding box center [153, 595] width 139 height 12
click at [184, 596] on span "FT - GRINDER - 4 PIECE - BLACK" at bounding box center [153, 595] width 139 height 12
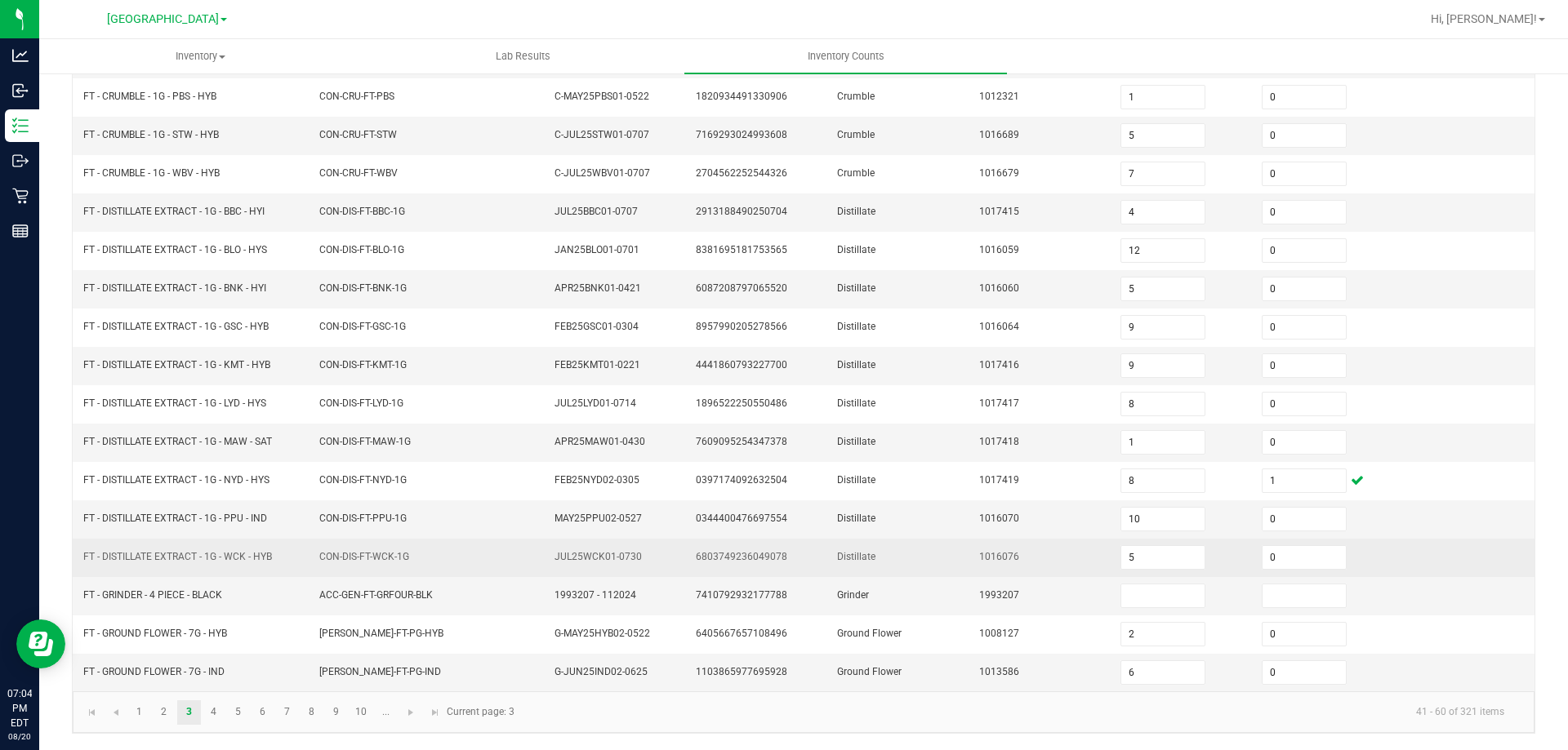
click at [292, 540] on td "FT - DISTILLATE EXTRACT - 1G - WCK - HYB" at bounding box center [191, 557] width 236 height 38
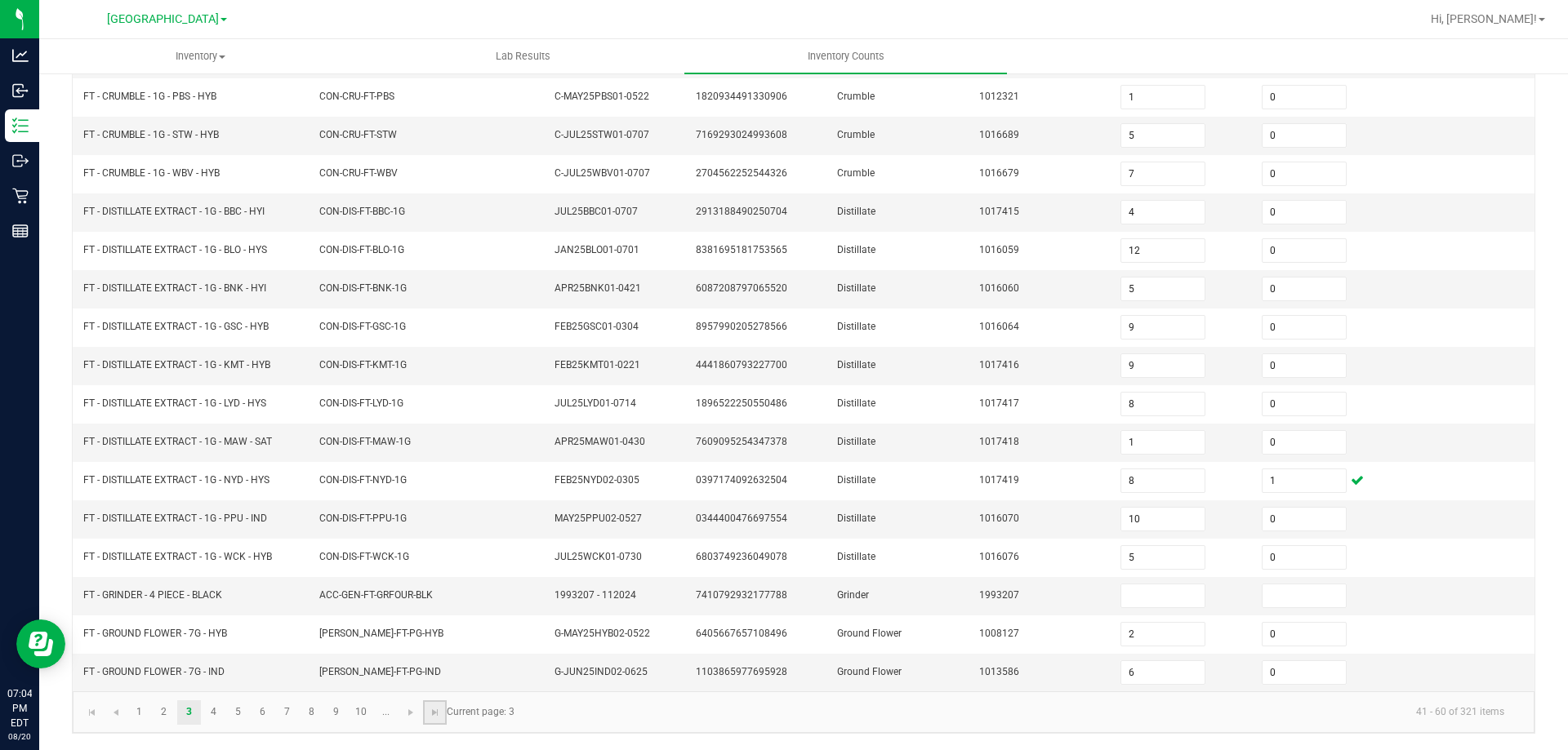
click at [442, 718] on link at bounding box center [434, 712] width 24 height 24
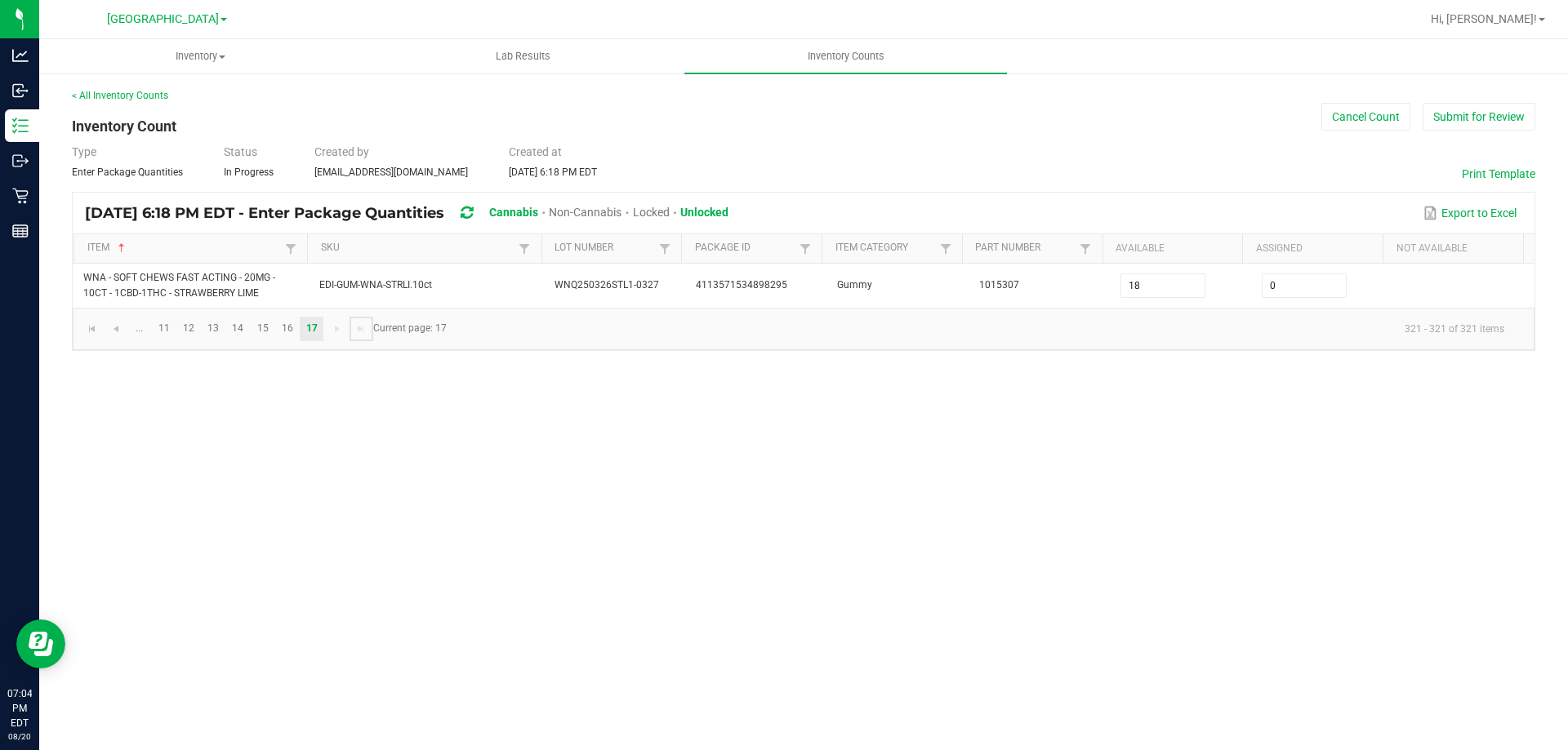
scroll to position [0, 0]
click at [96, 329] on span "Go to the first page" at bounding box center [92, 329] width 13 height 13
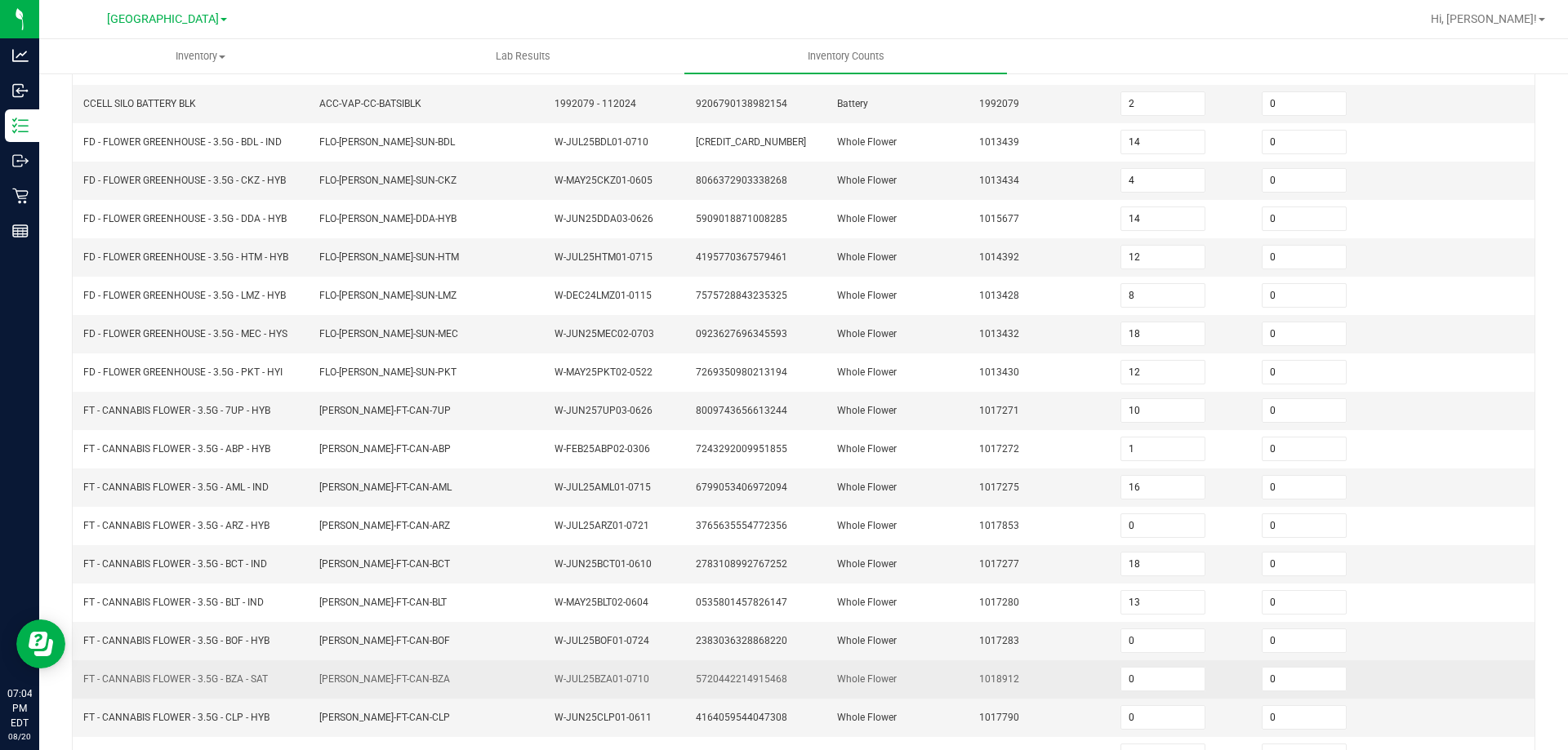
scroll to position [346, 0]
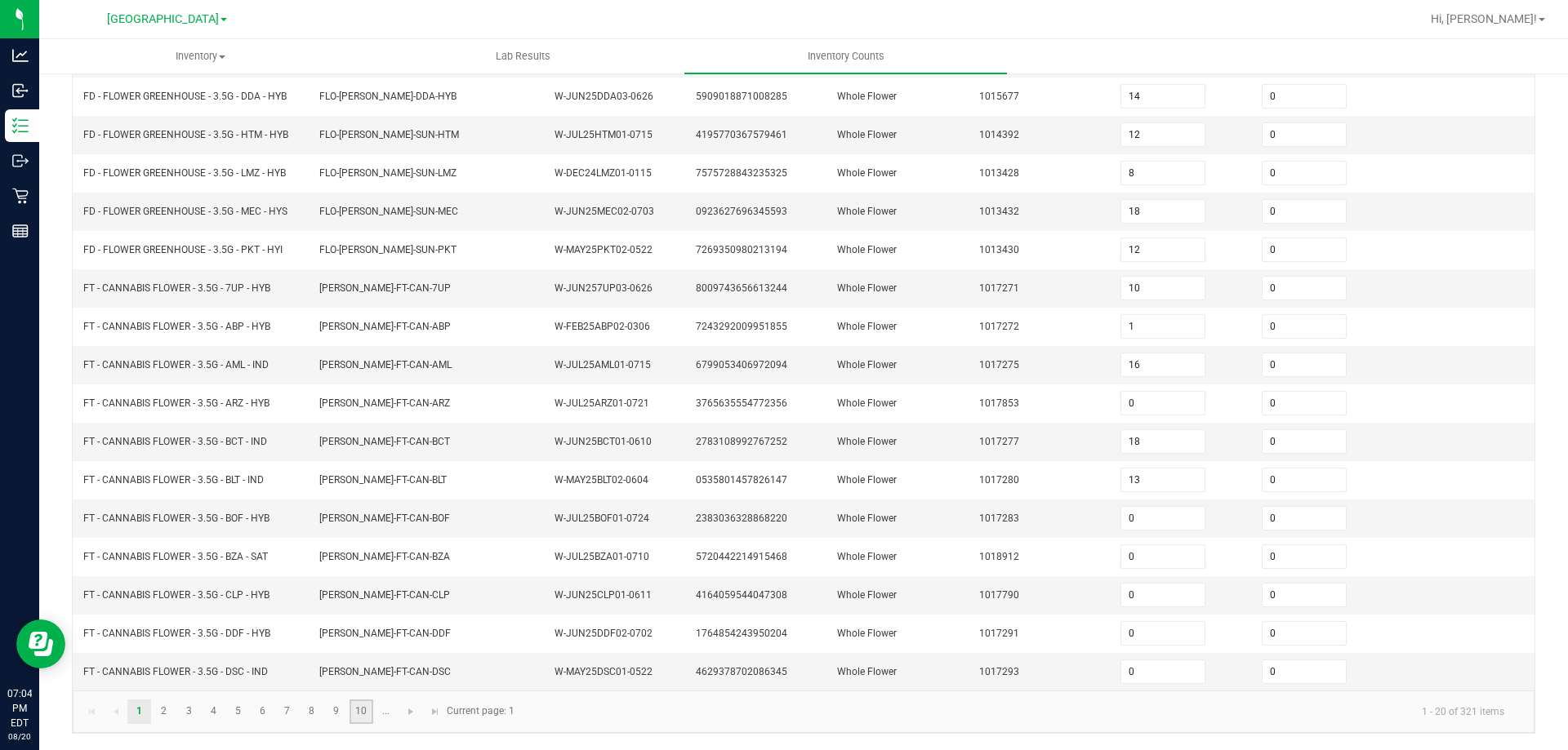
click at [361, 713] on link "10" at bounding box center [361, 712] width 24 height 24
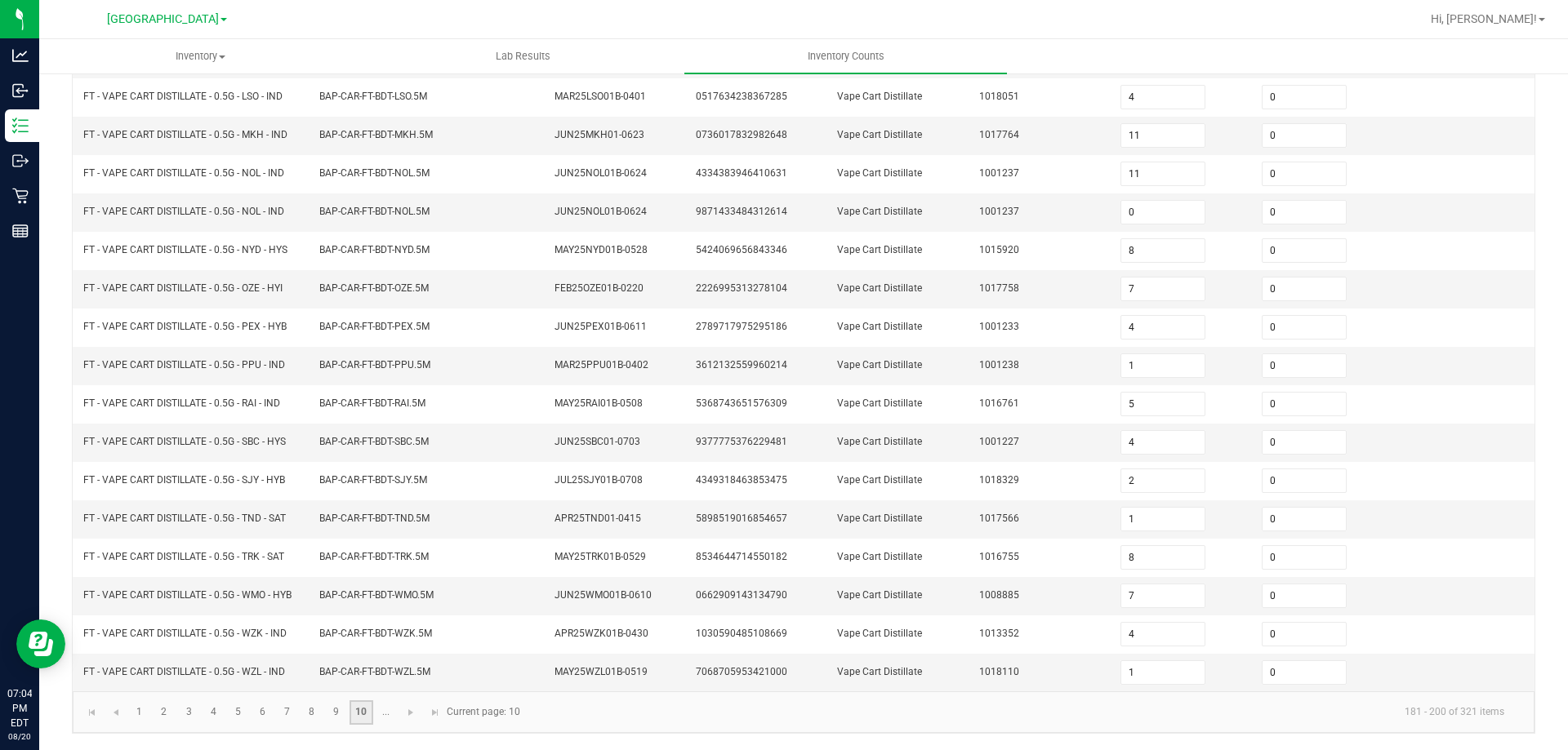
scroll to position [339, 0]
click at [405, 708] on span "Go to the next page" at bounding box center [410, 713] width 13 height 13
click at [189, 712] on link "12" at bounding box center [189, 712] width 24 height 24
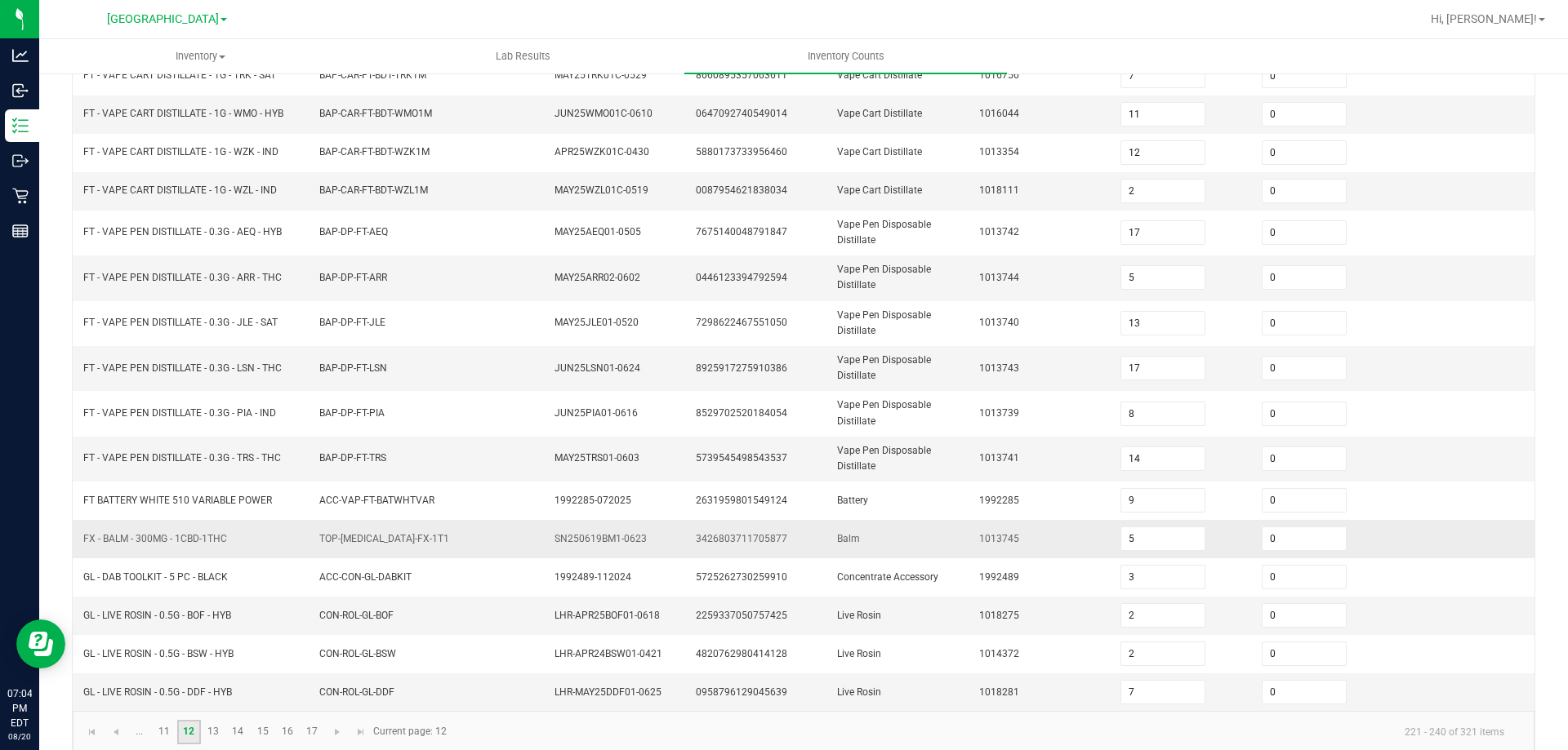
scroll to position [381, 0]
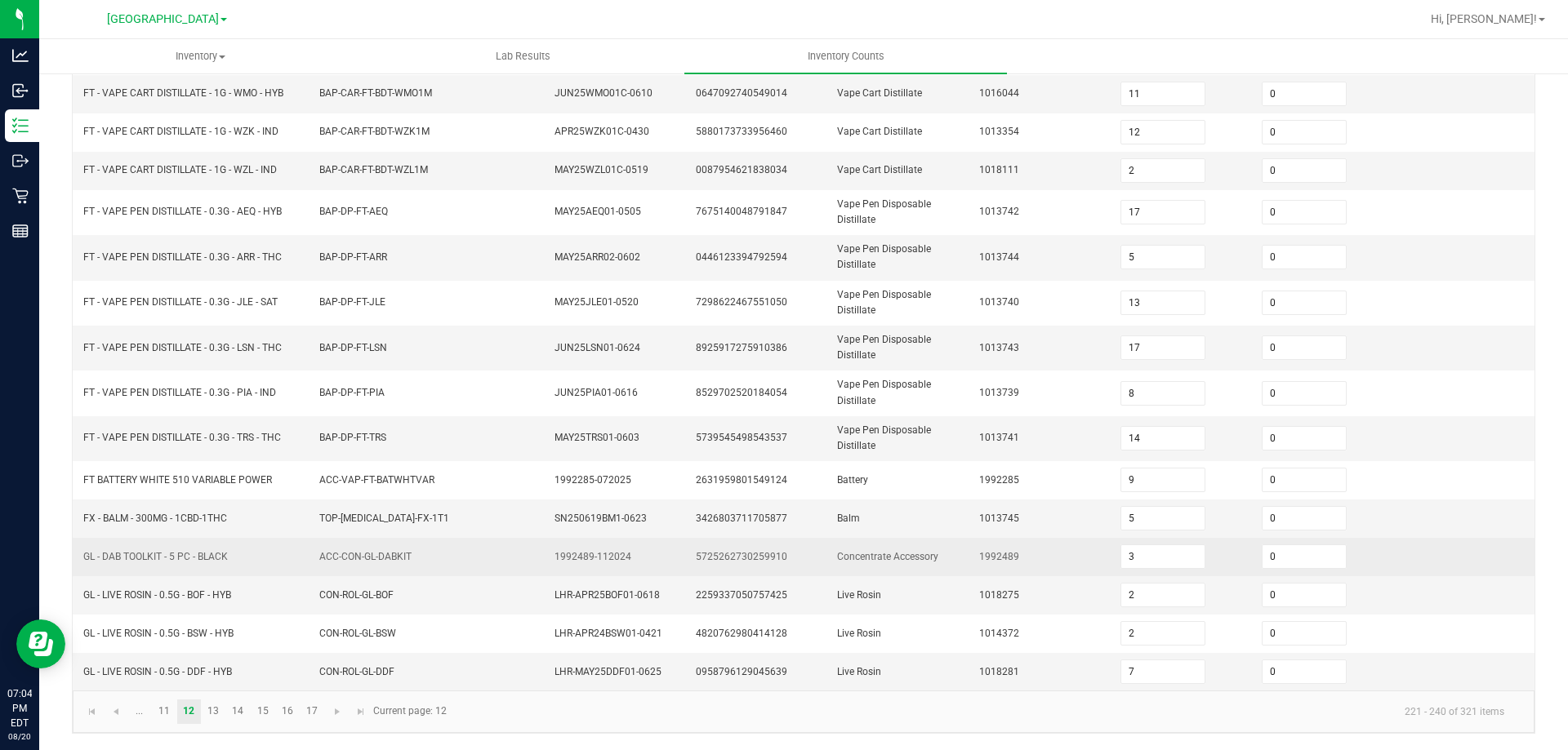
click at [179, 551] on span "GL - DAB TOOLKIT - 5 PC - BLACK" at bounding box center [155, 556] width 144 height 12
copy span "GL - DAB TOOLKIT - 5 PC - BLACK"
drag, startPoint x: 250, startPoint y: 546, endPoint x: 242, endPoint y: 550, distance: 8.9
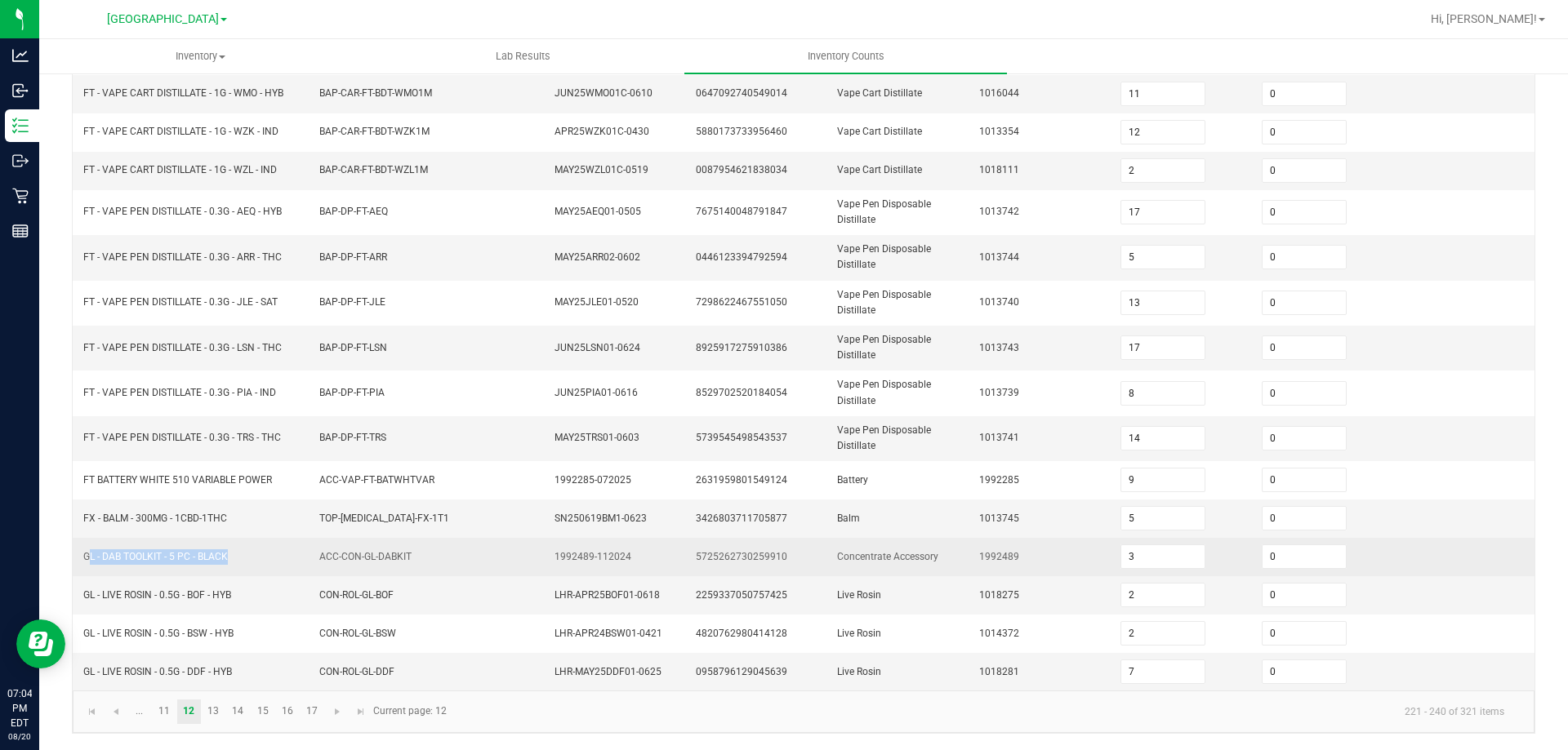
click at [242, 550] on tbody "FT - VAPE CART DISTILLATE - 1G - SBC - HYS BAP-CAR-FT-BDT-SBC1M MAY25SBC01C-051…" at bounding box center [803, 286] width 1462 height 807
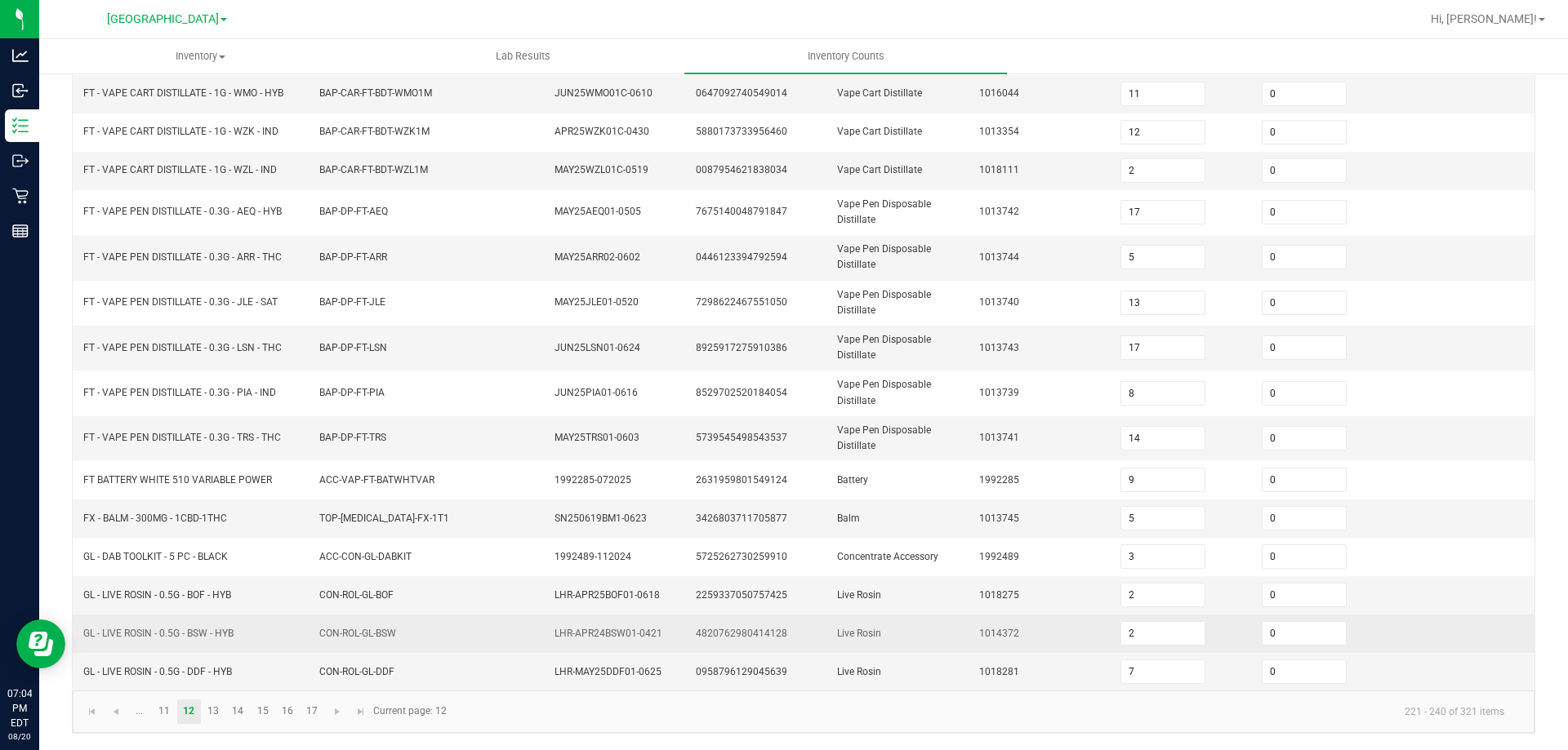
click at [238, 624] on td "GL - LIVE ROSIN - 0.5G - BSW - HYB" at bounding box center [191, 633] width 236 height 38
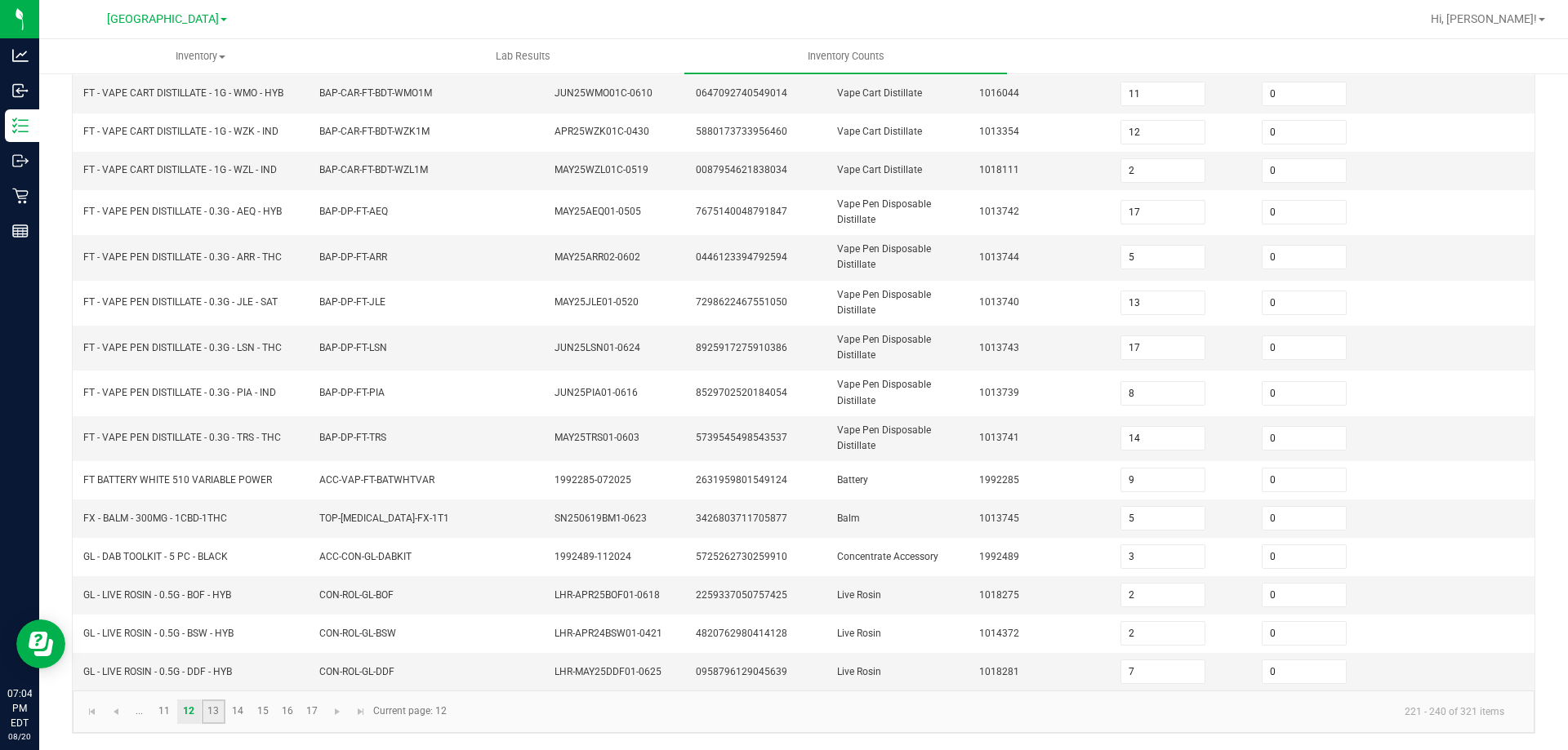
click at [208, 721] on link "13" at bounding box center [213, 712] width 24 height 24
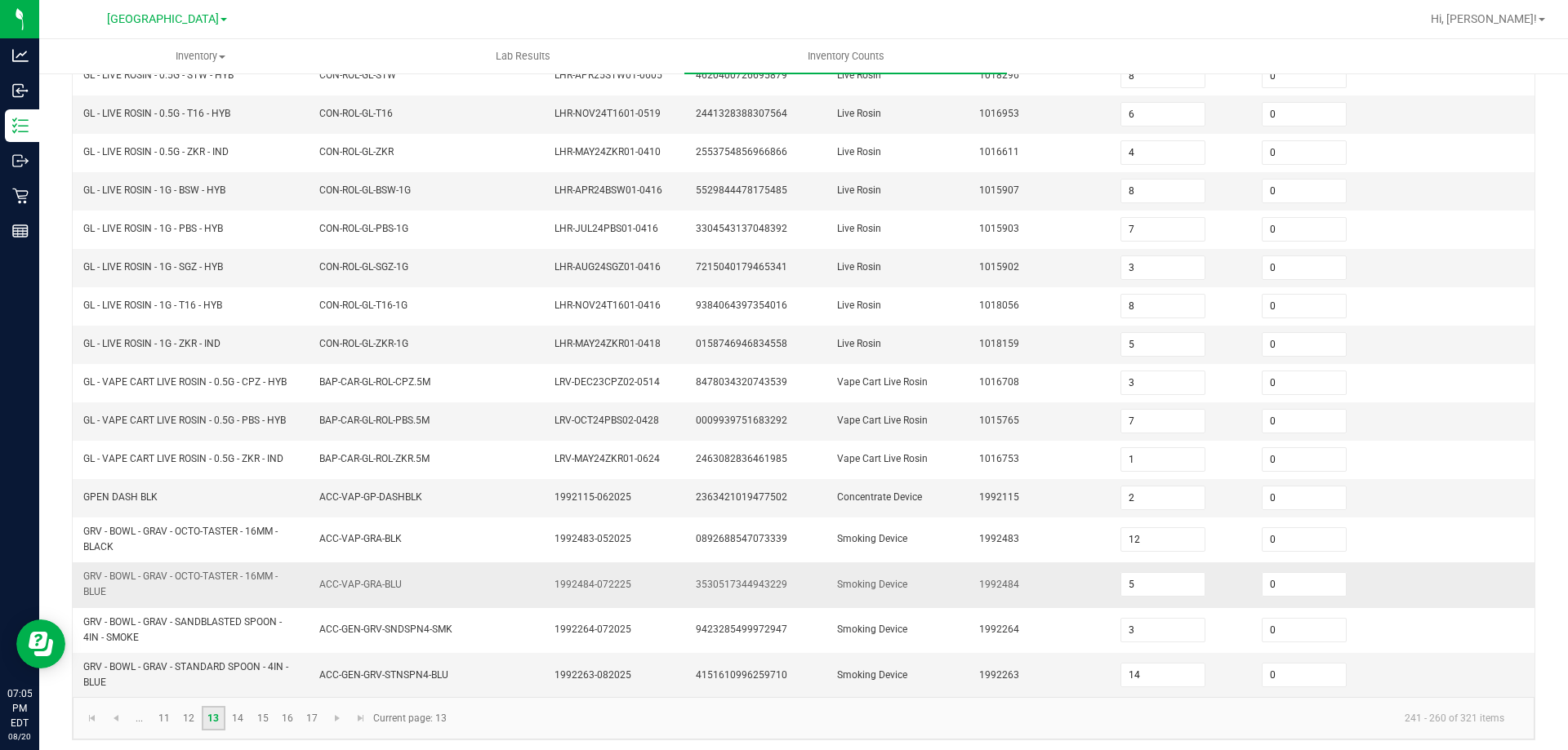
scroll to position [367, 0]
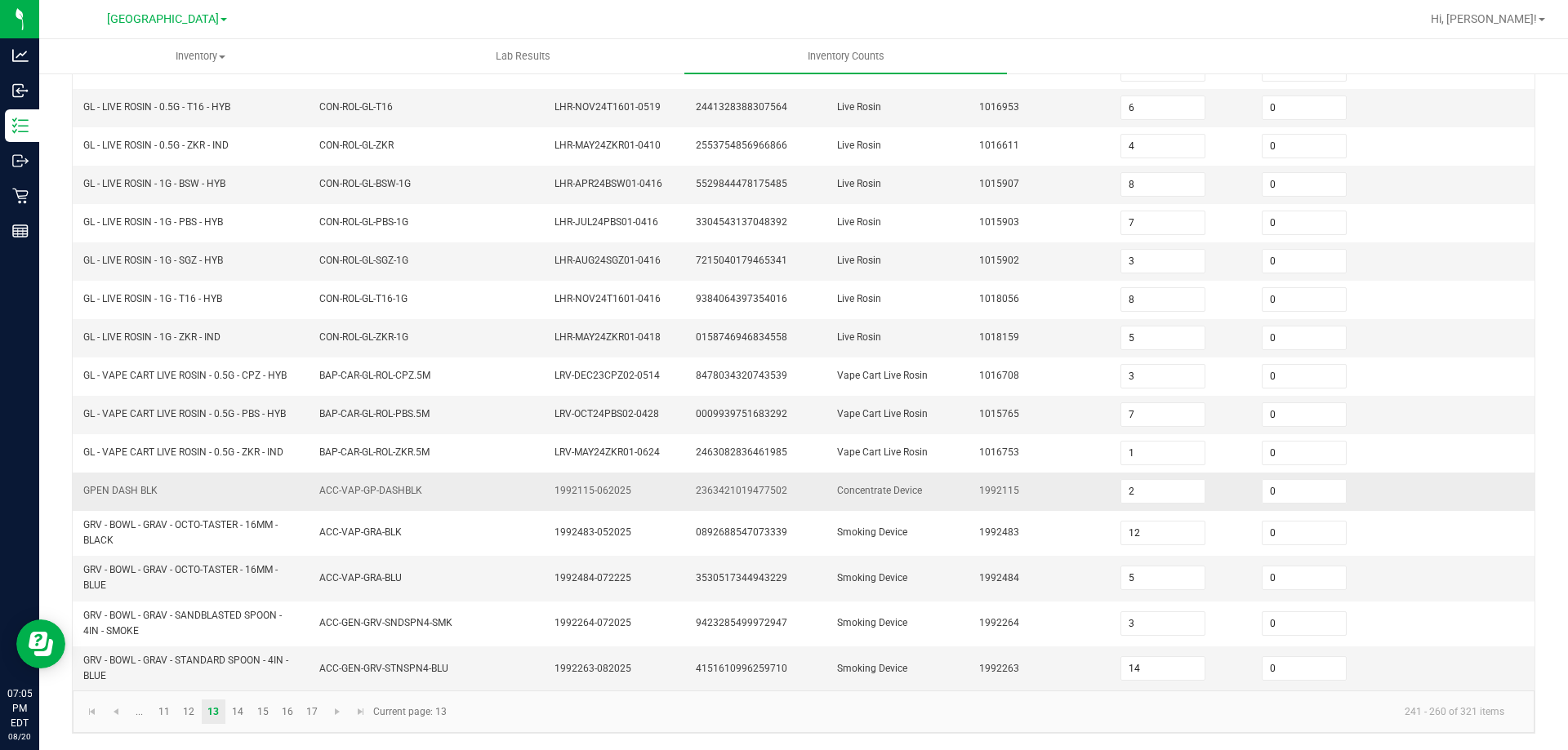
click at [120, 493] on span "GPEN DASH BLK" at bounding box center [120, 490] width 74 height 12
click at [120, 492] on span "GPEN DASH BLK" at bounding box center [120, 490] width 74 height 12
click at [186, 719] on link "12" at bounding box center [189, 712] width 24 height 24
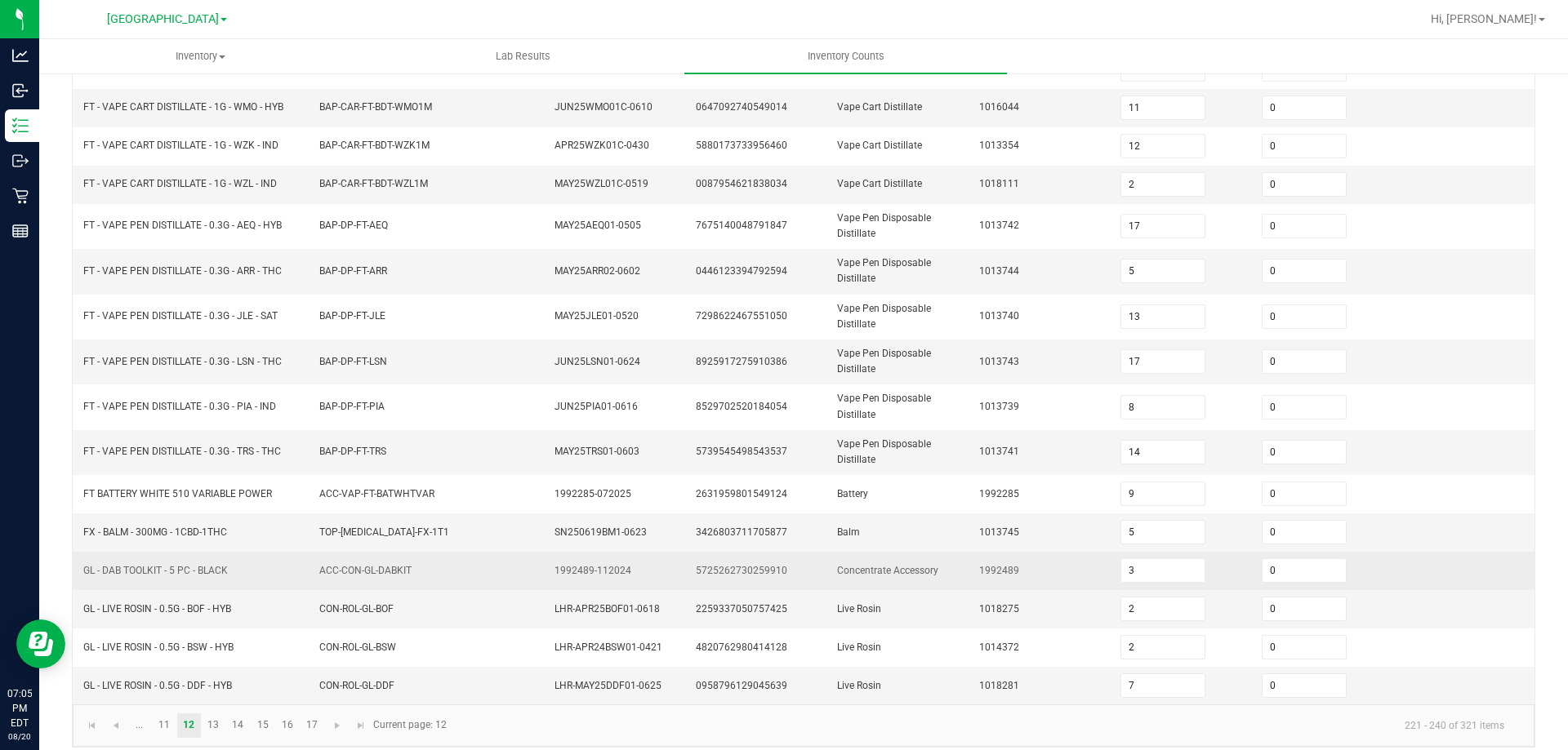
click at [222, 581] on td "GL - DAB TOOLKIT - 5 PC - BLACK" at bounding box center [191, 571] width 236 height 38
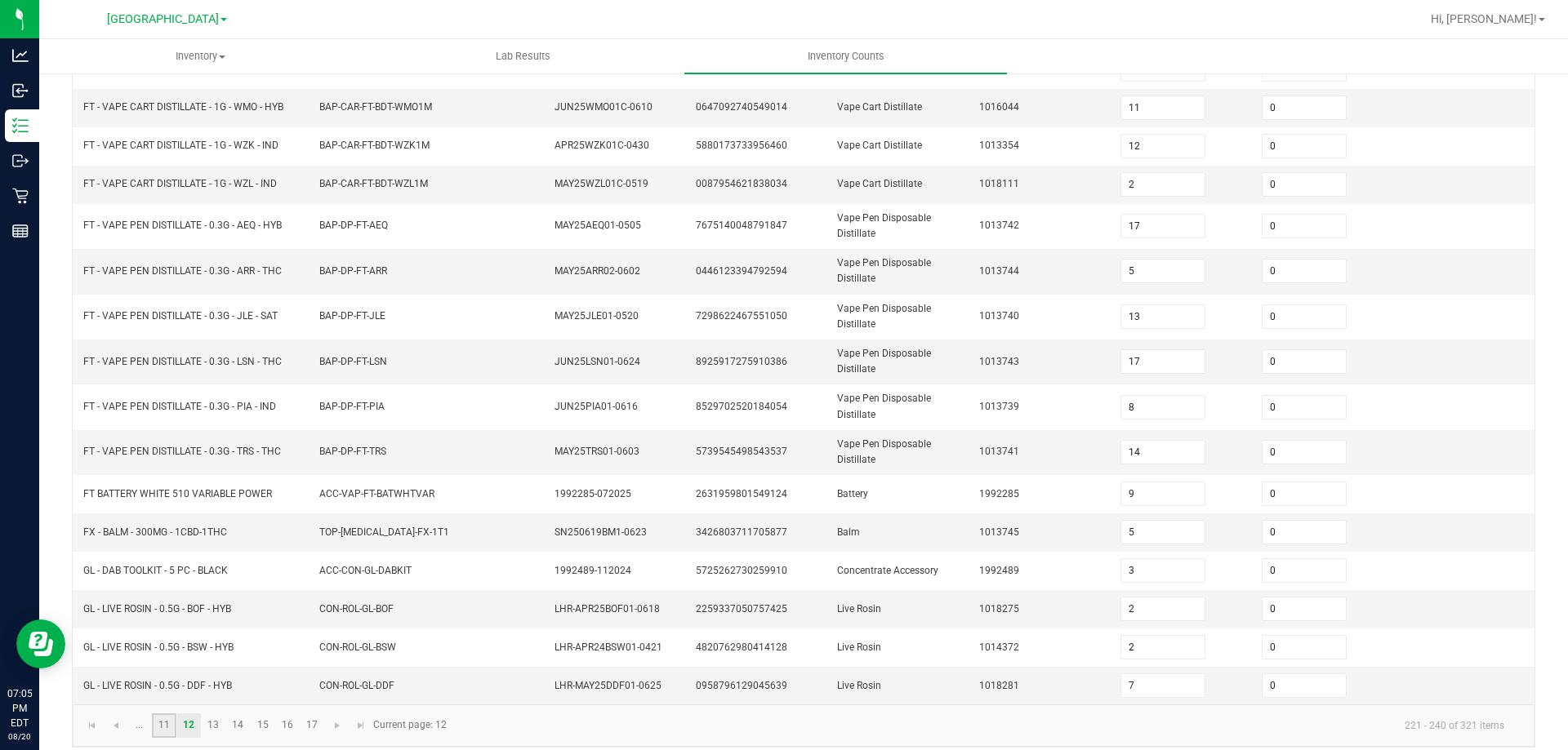
click at [168, 720] on link "11" at bounding box center [163, 725] width 24 height 24
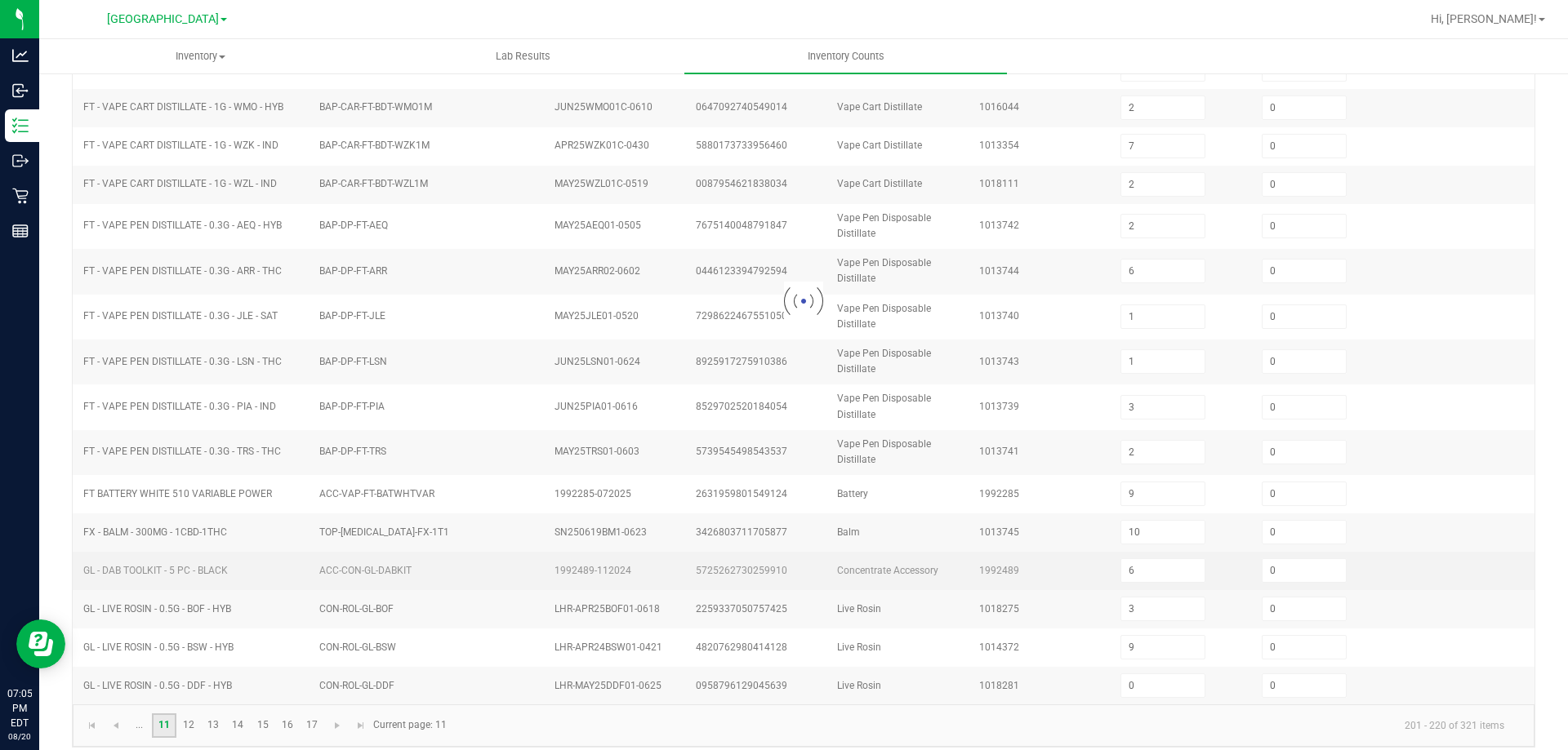
scroll to position [339, 0]
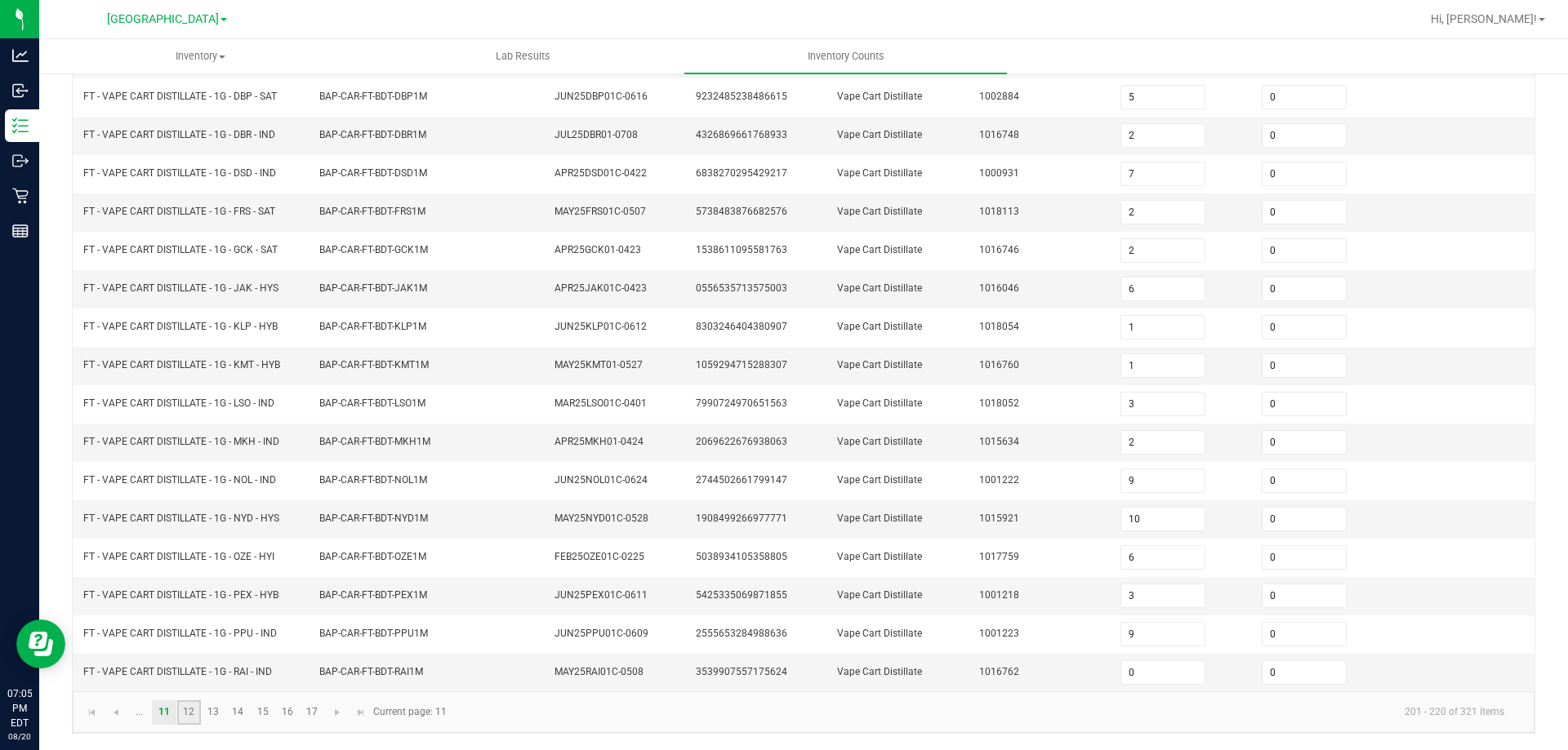
click at [188, 718] on link "12" at bounding box center [189, 712] width 24 height 24
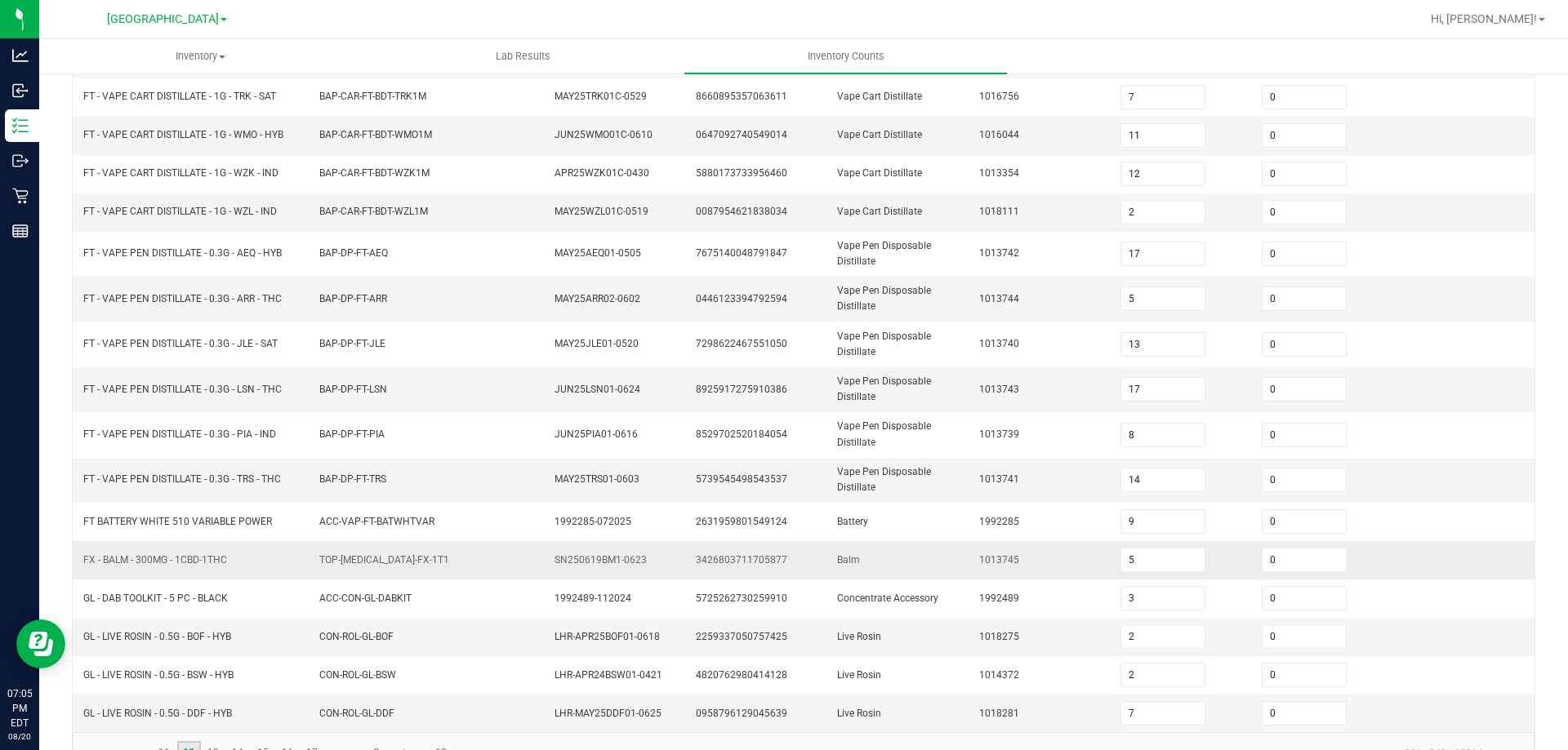
scroll to position [381, 0]
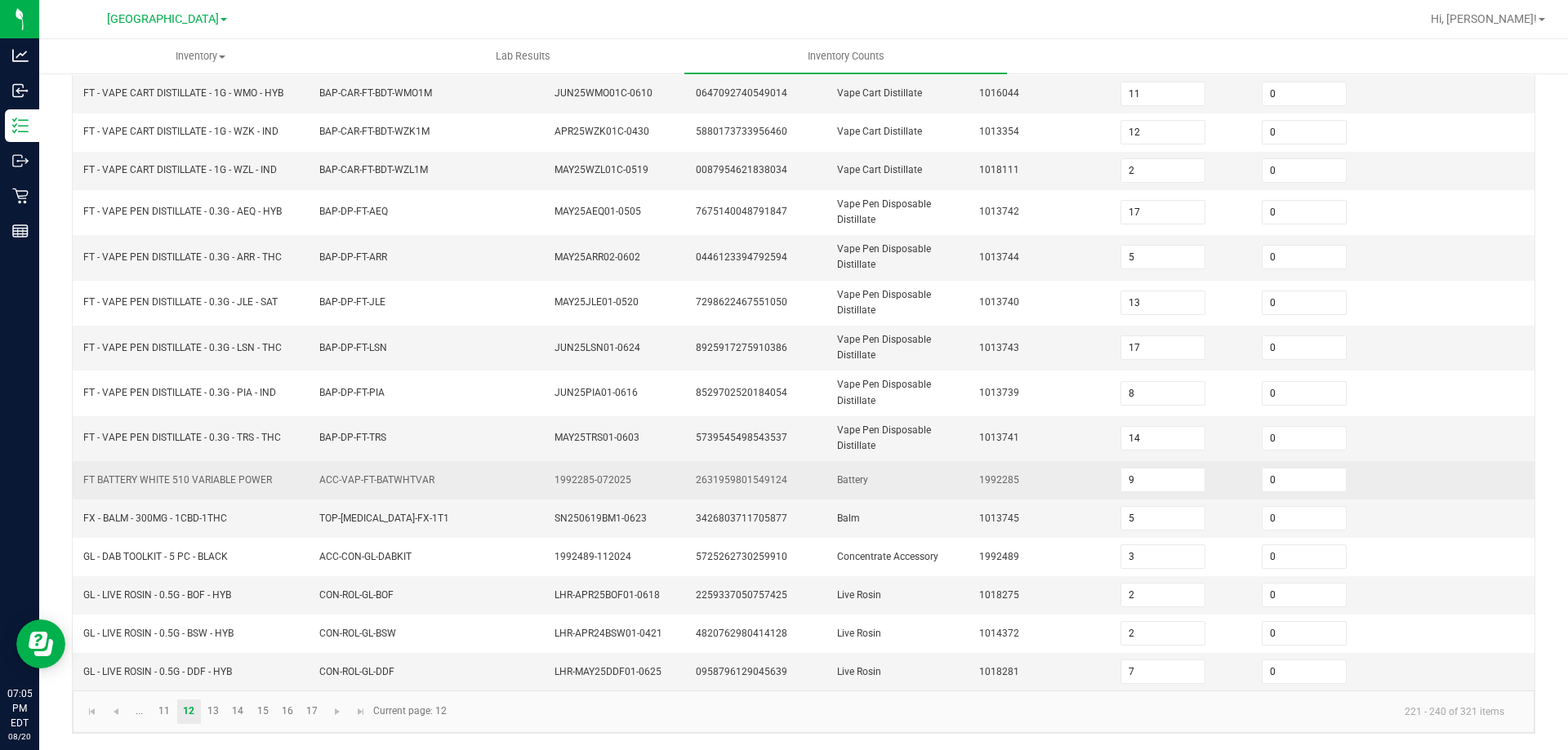
click at [172, 482] on span "FT BATTERY WHITE 510 VARIABLE POWER" at bounding box center [177, 480] width 188 height 12
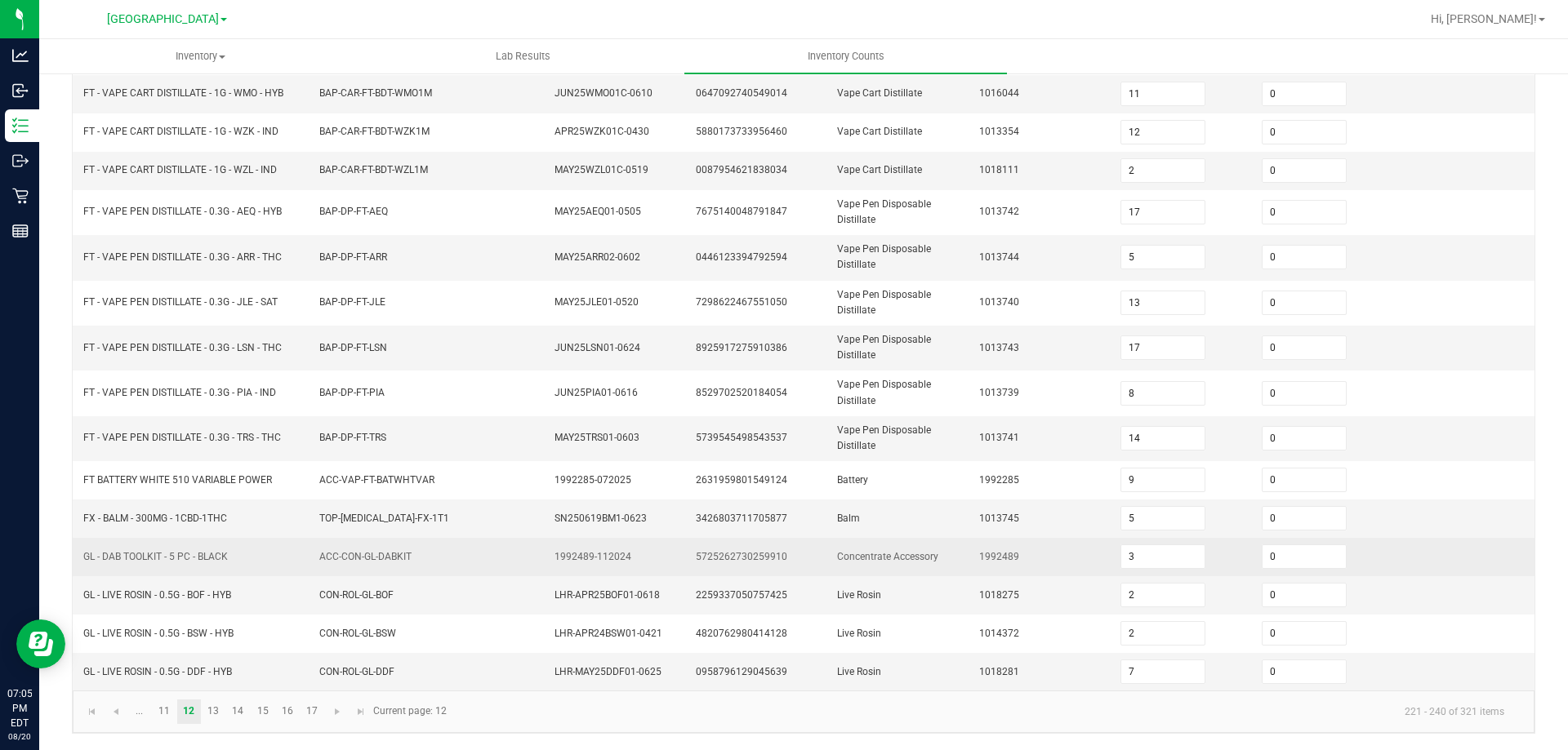
click at [172, 558] on span "GL - DAB TOOLKIT - 5 PC - BLACK" at bounding box center [155, 556] width 144 height 12
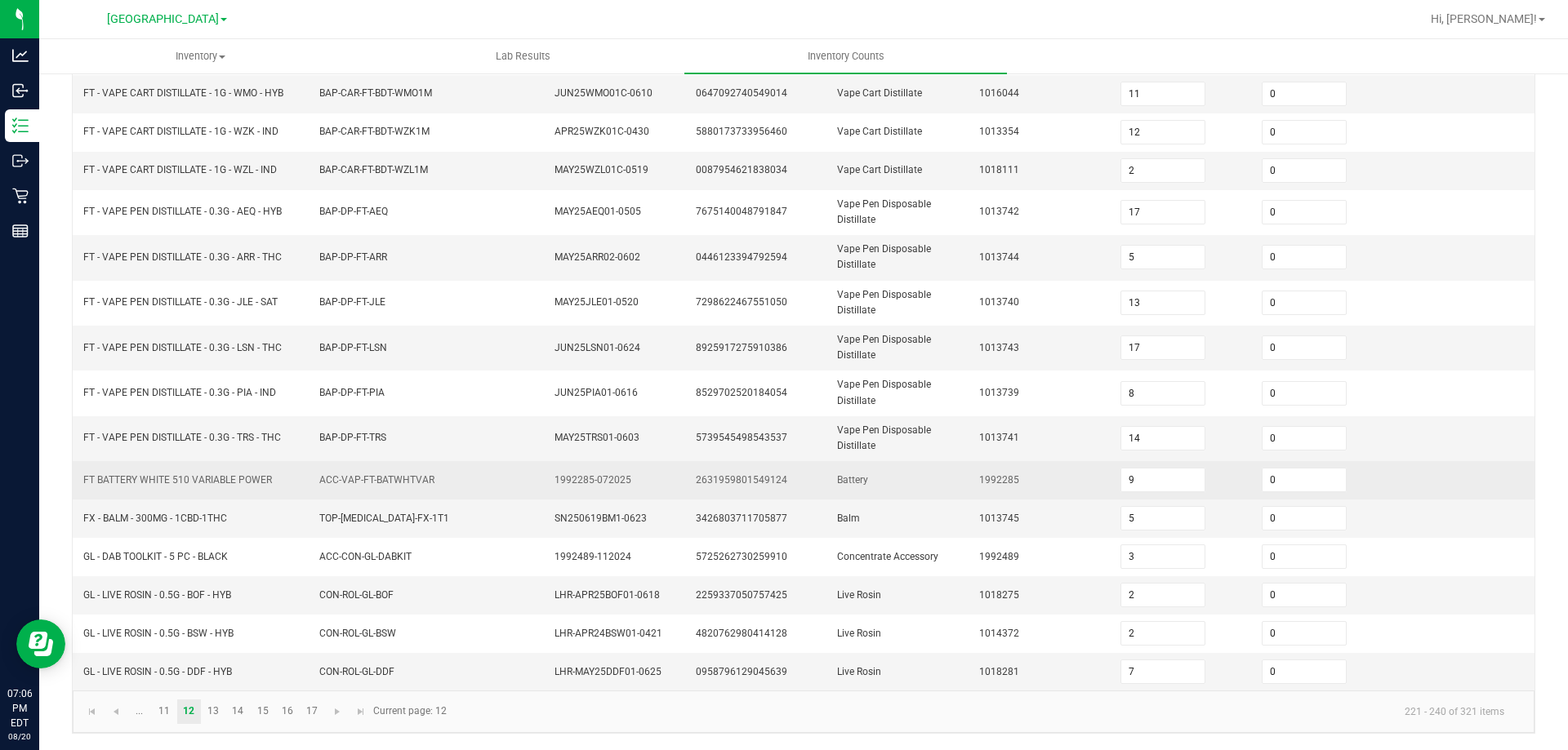
click at [337, 495] on td "ACC-VAP-FT-BATWHTVAR" at bounding box center [427, 480] width 236 height 38
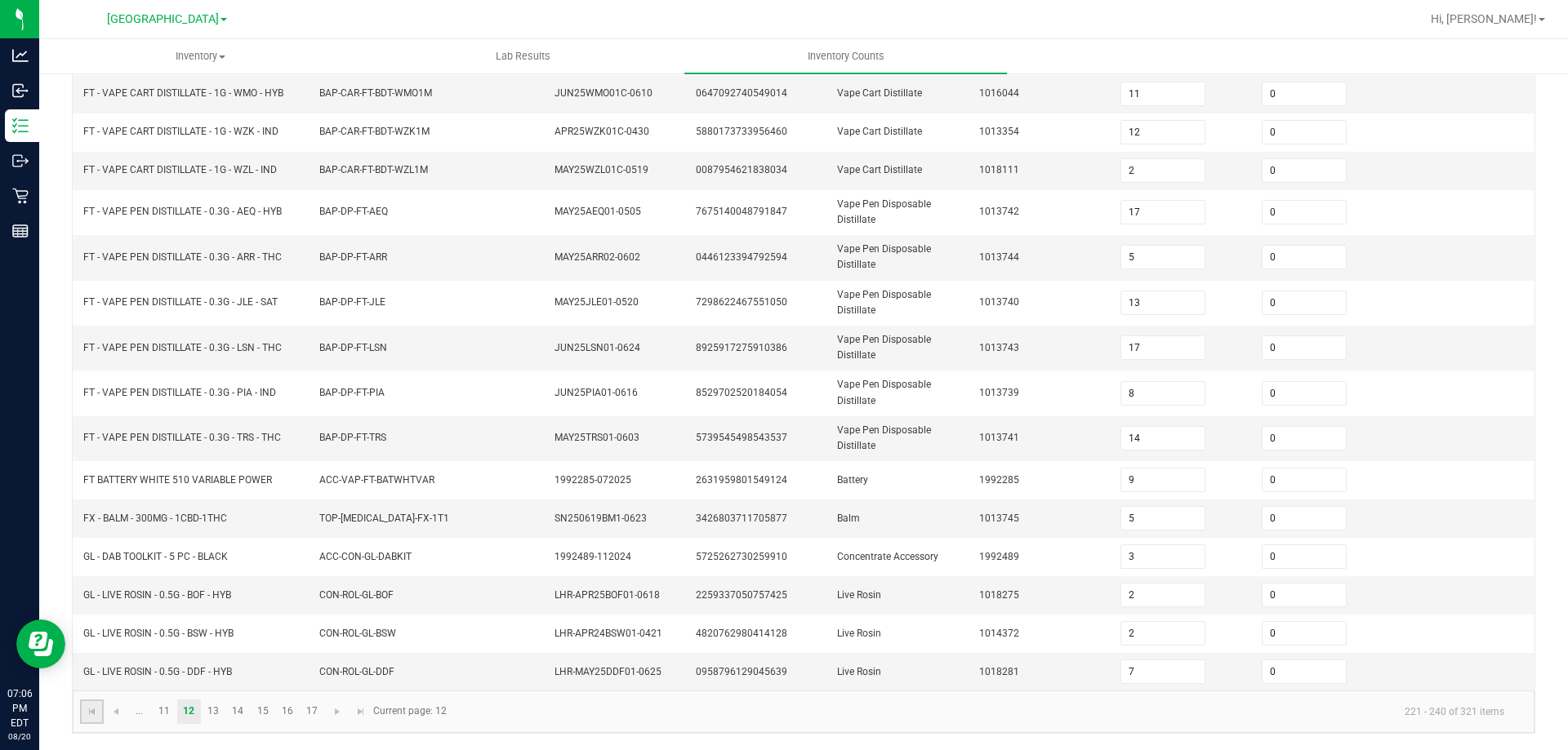
click at [99, 719] on link at bounding box center [92, 712] width 24 height 24
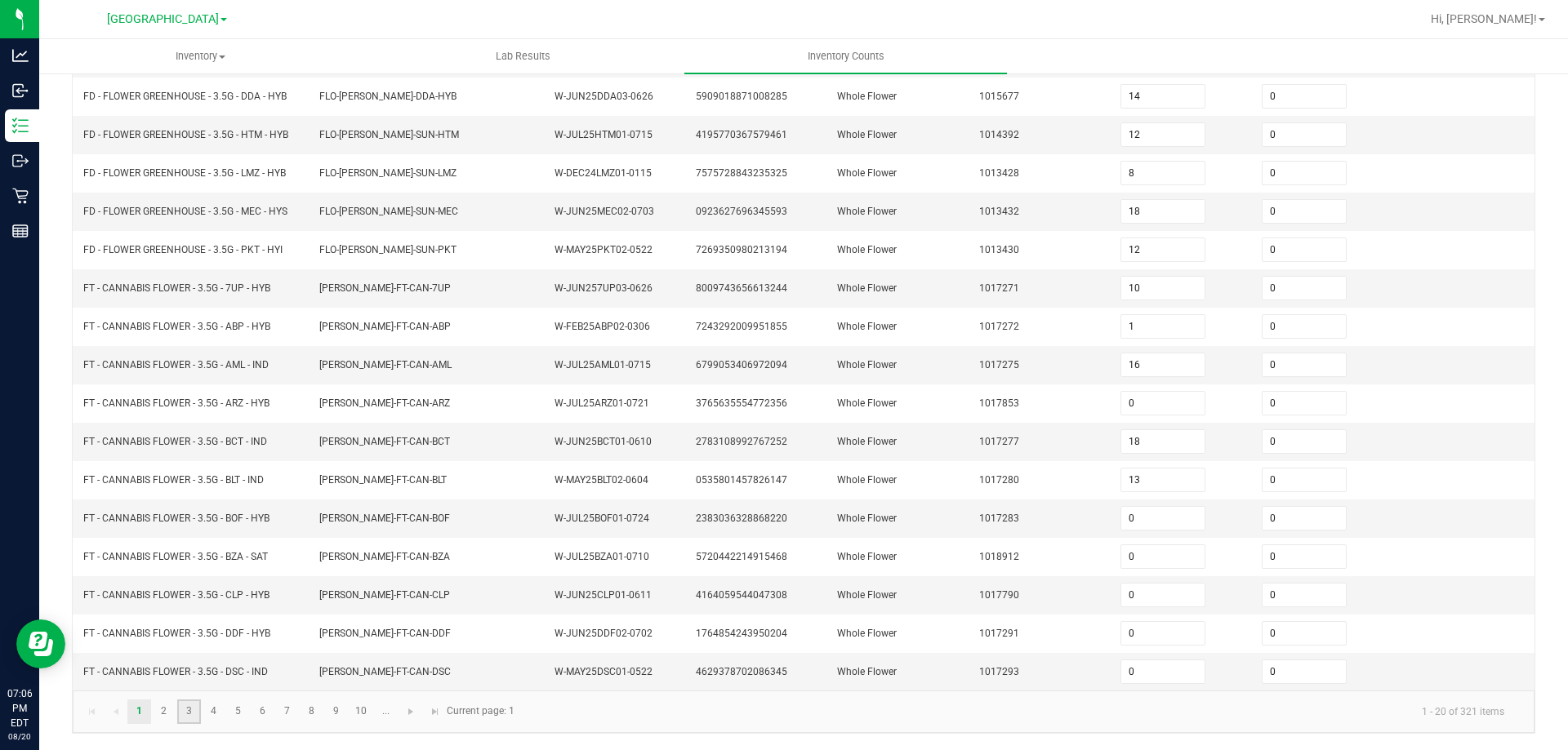
click at [192, 714] on link "3" at bounding box center [189, 712] width 24 height 24
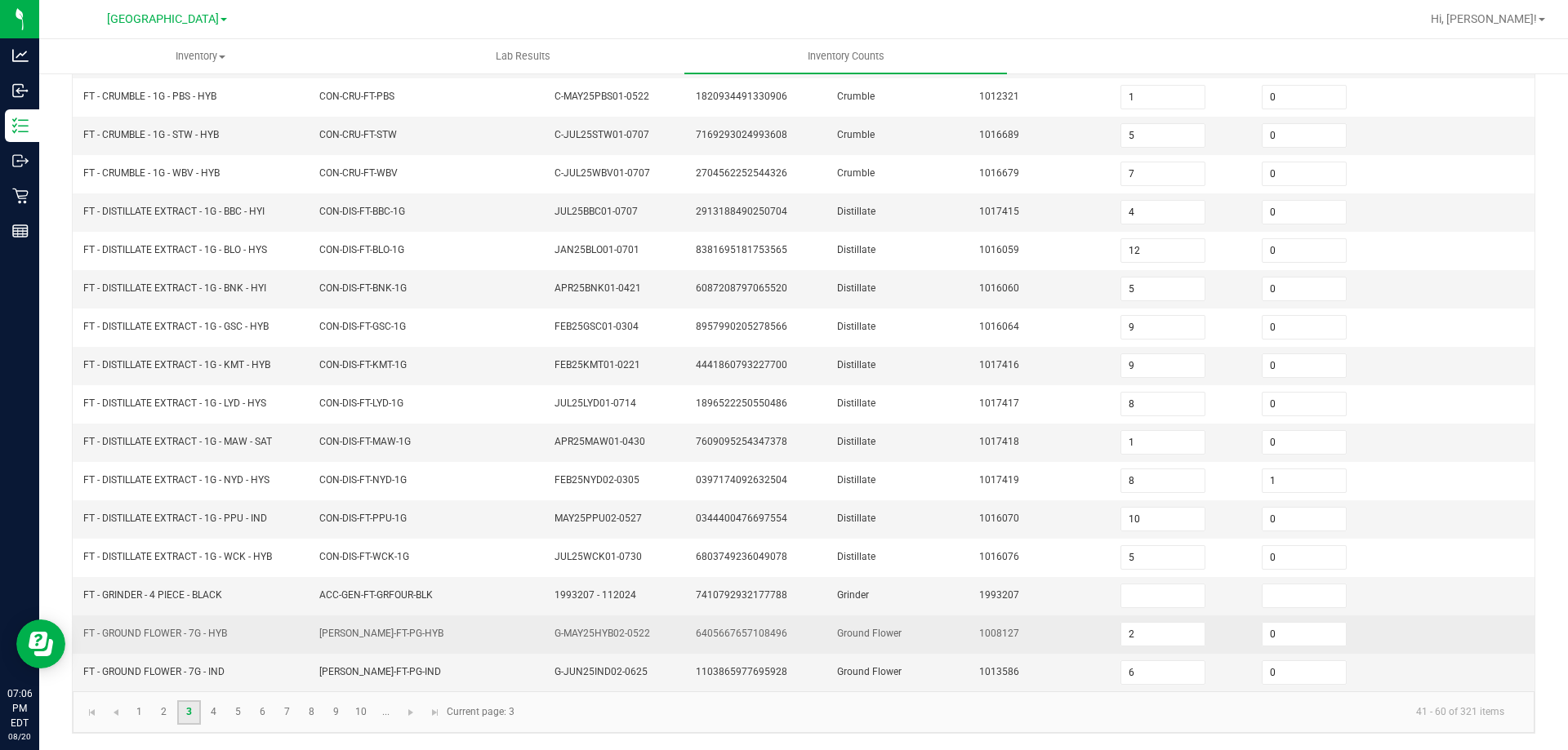
scroll to position [339, 0]
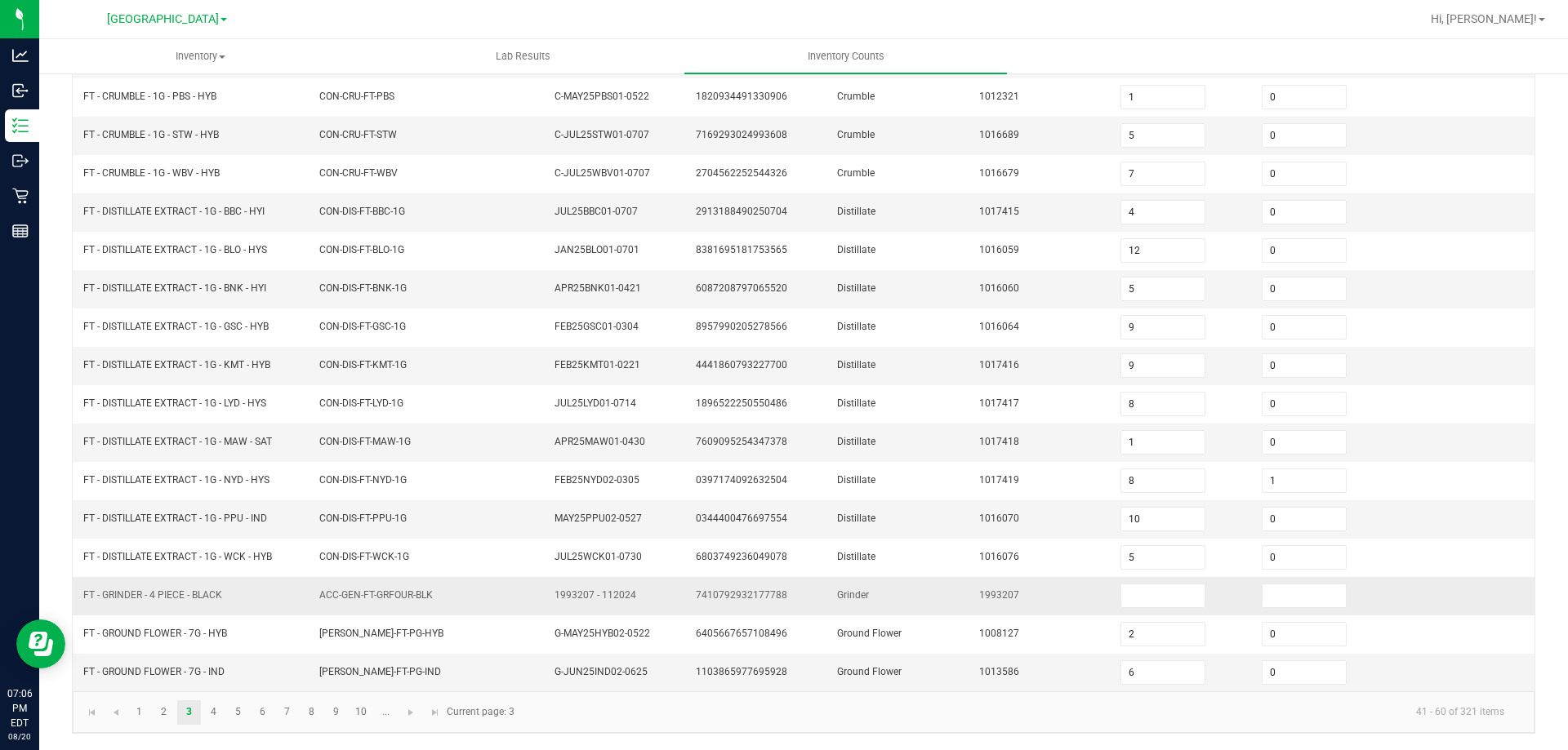
click at [169, 597] on span "FT - GRINDER - 4 PIECE - BLACK" at bounding box center [153, 595] width 139 height 12
click at [1143, 601] on input at bounding box center [1162, 596] width 83 height 23
click at [1262, 584] on input at bounding box center [1303, 596] width 83 height 23
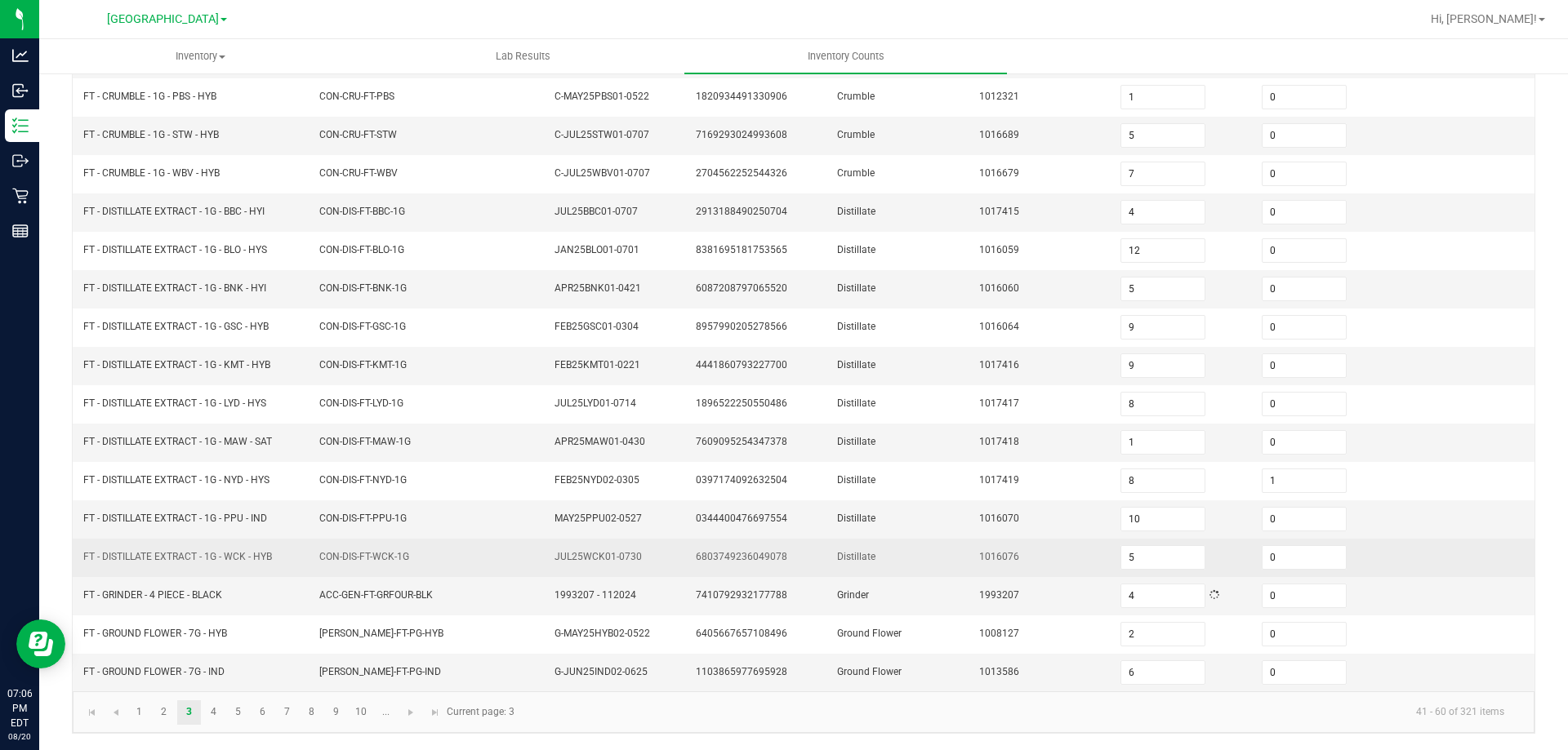
click at [981, 573] on td "1016076" at bounding box center [1040, 557] width 141 height 38
click at [513, 553] on td "CON-DIS-FT-WCK-1G" at bounding box center [427, 557] width 236 height 38
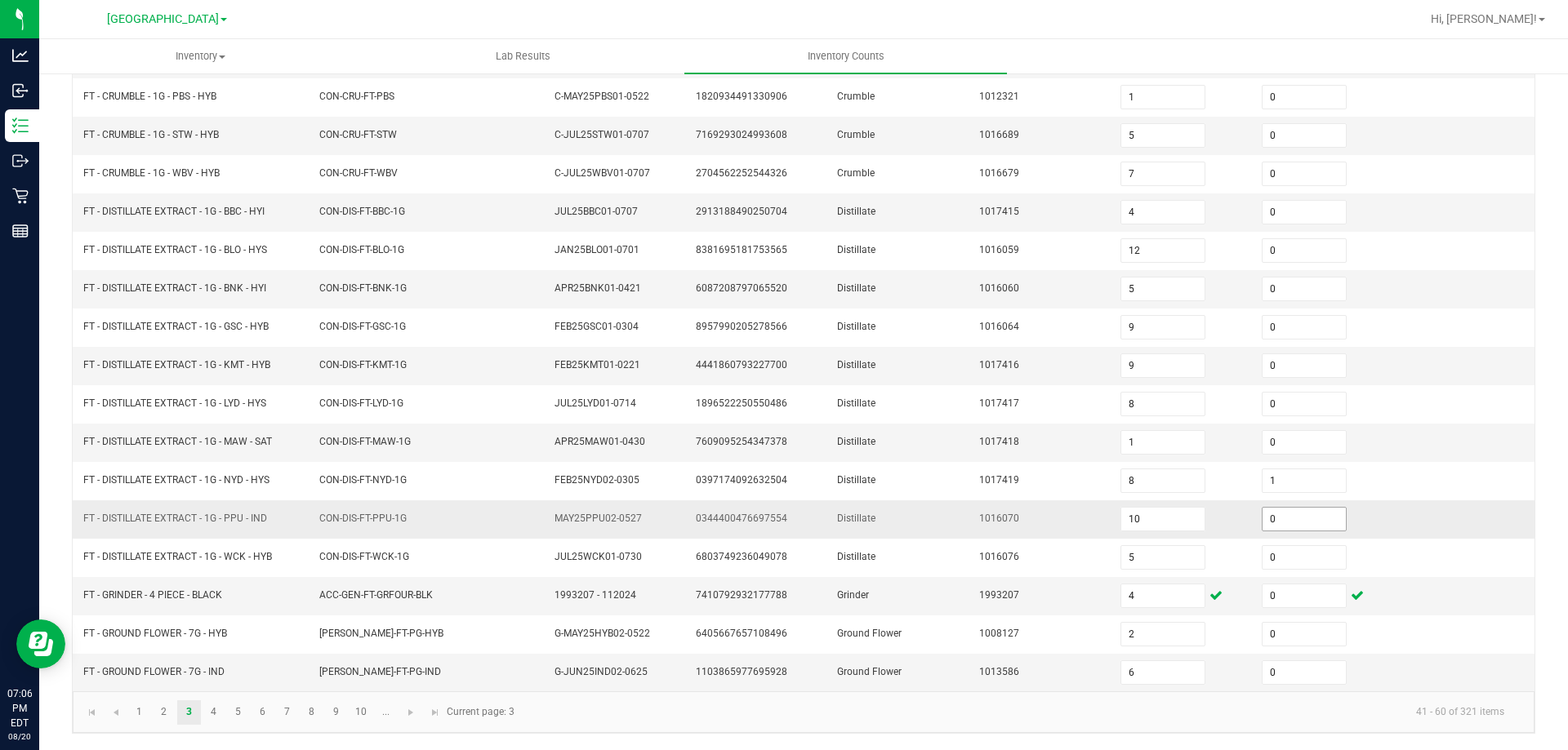
click at [1262, 516] on input "0" at bounding box center [1303, 519] width 83 height 23
click at [937, 455] on td "Distillate" at bounding box center [897, 442] width 141 height 38
click at [366, 528] on td "CON-DIS-FT-PPU-1G" at bounding box center [427, 519] width 236 height 38
click at [430, 711] on span "Go to the last page" at bounding box center [435, 713] width 13 height 13
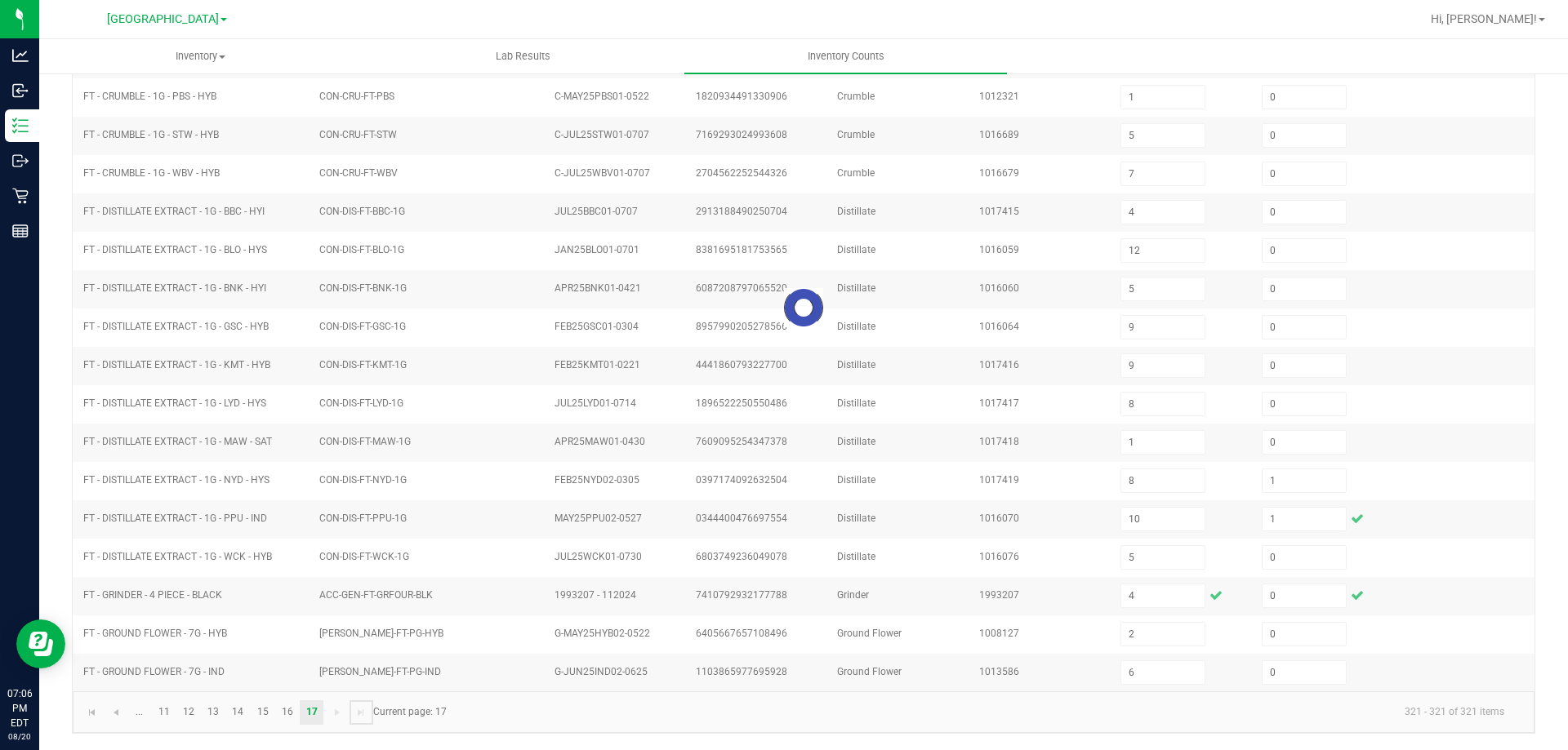
scroll to position [0, 0]
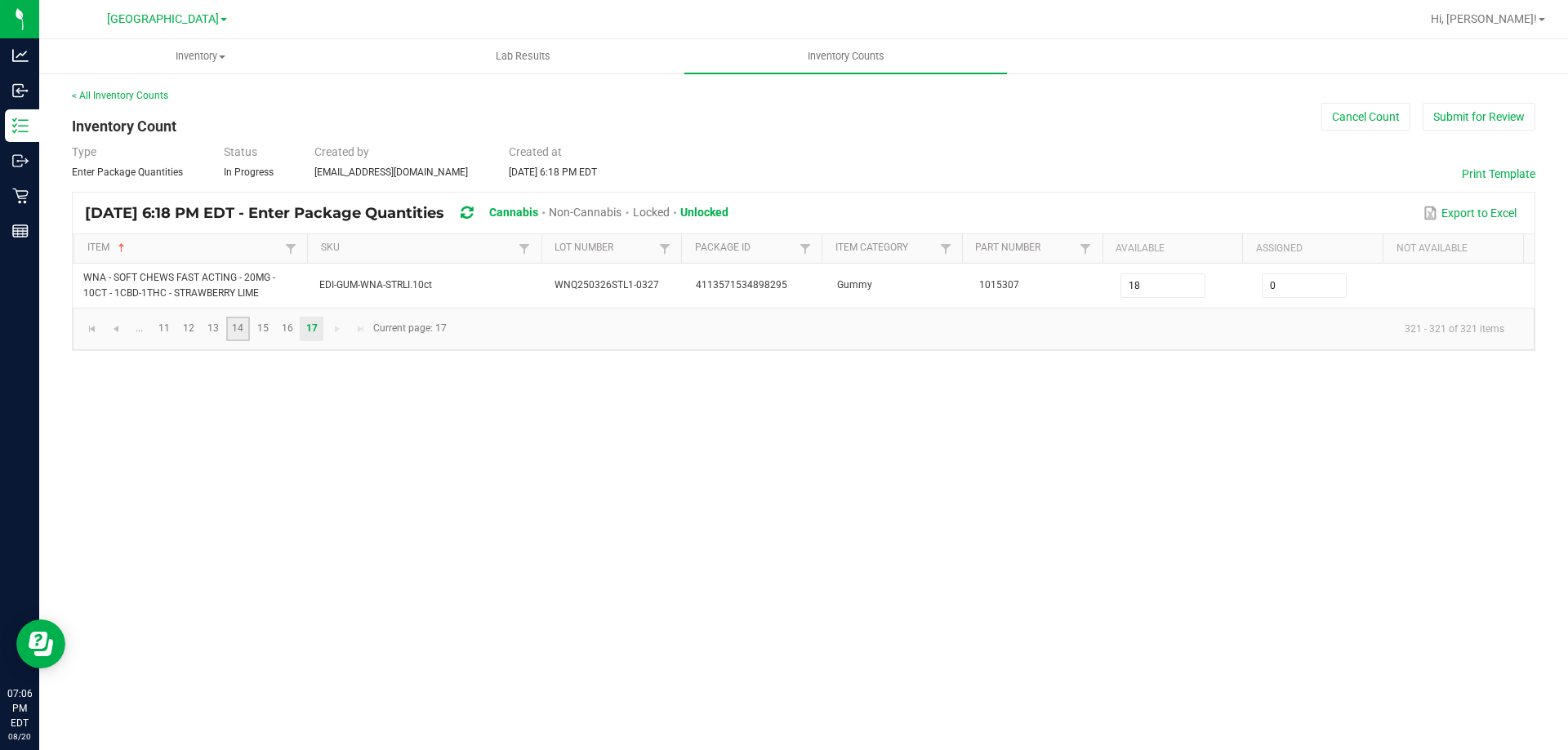
click at [235, 321] on link "14" at bounding box center [238, 328] width 24 height 24
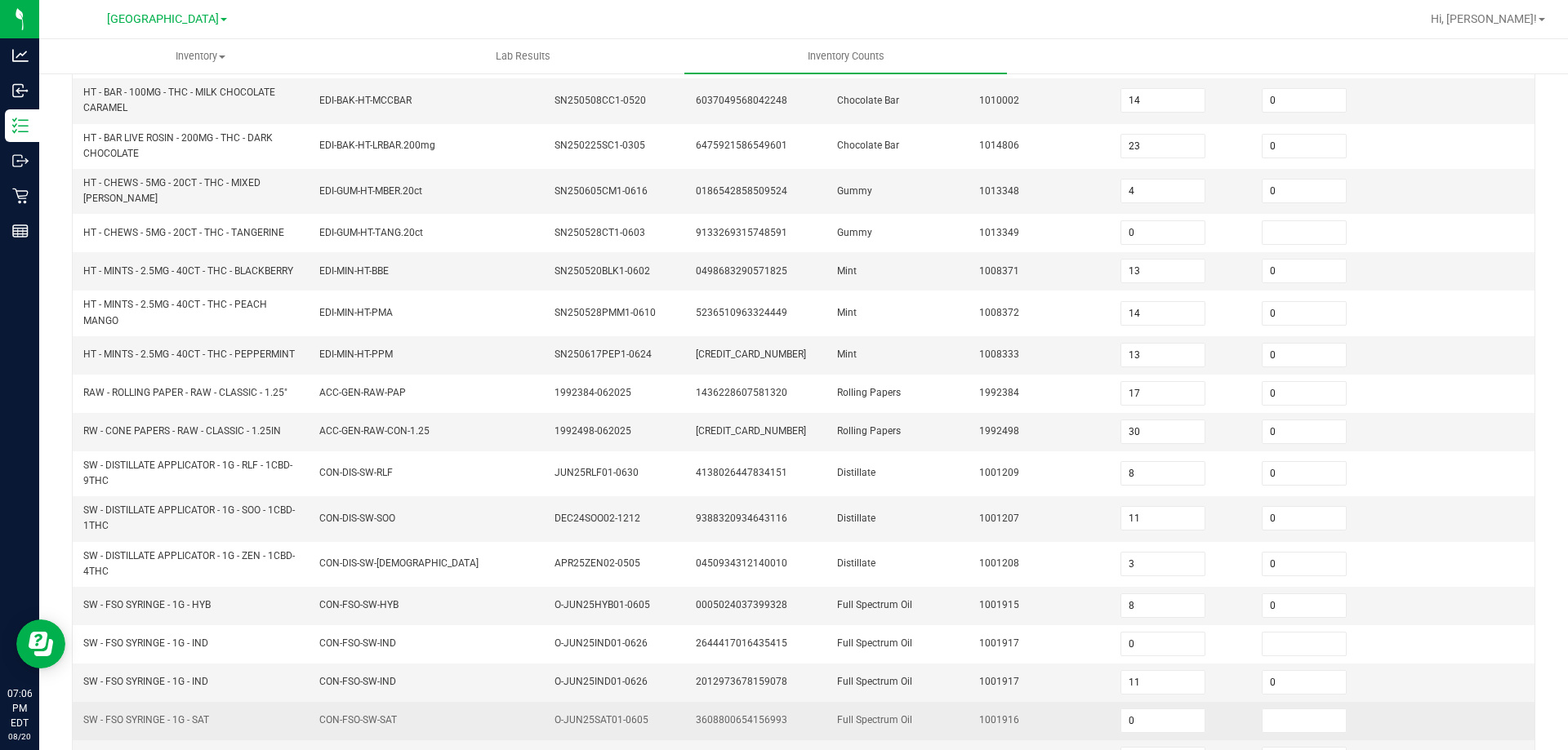
scroll to position [387, 0]
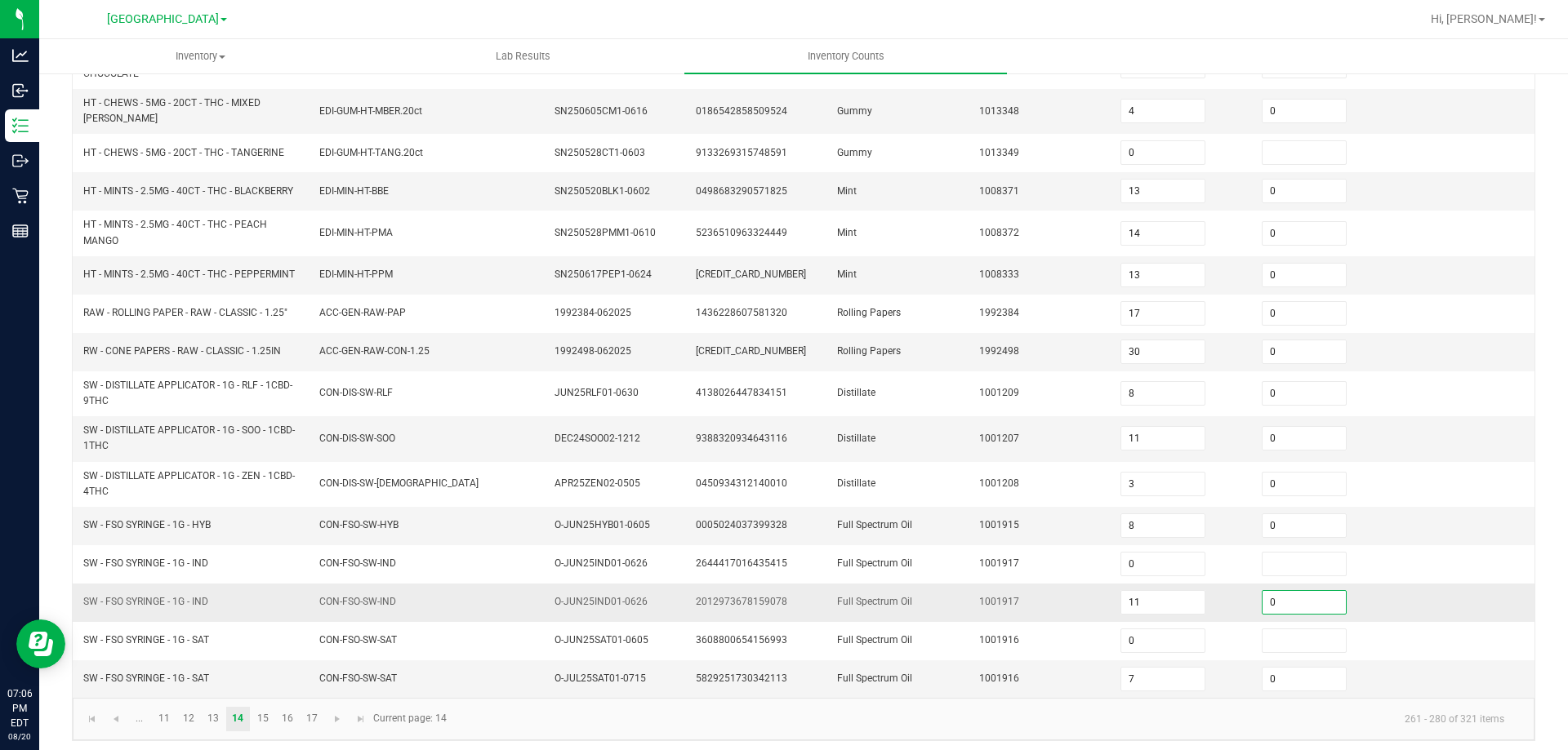
click at [1297, 598] on input "0" at bounding box center [1303, 603] width 83 height 23
drag, startPoint x: 1038, startPoint y: 576, endPoint x: 1057, endPoint y: 576, distance: 19.0
click at [1038, 575] on tbody "HT - BAR - 100MG - THC - DARK CHOCOLATE EDI-BAK-HT-DCBAR SN250616DC1-0619 69894…" at bounding box center [803, 287] width 1462 height 821
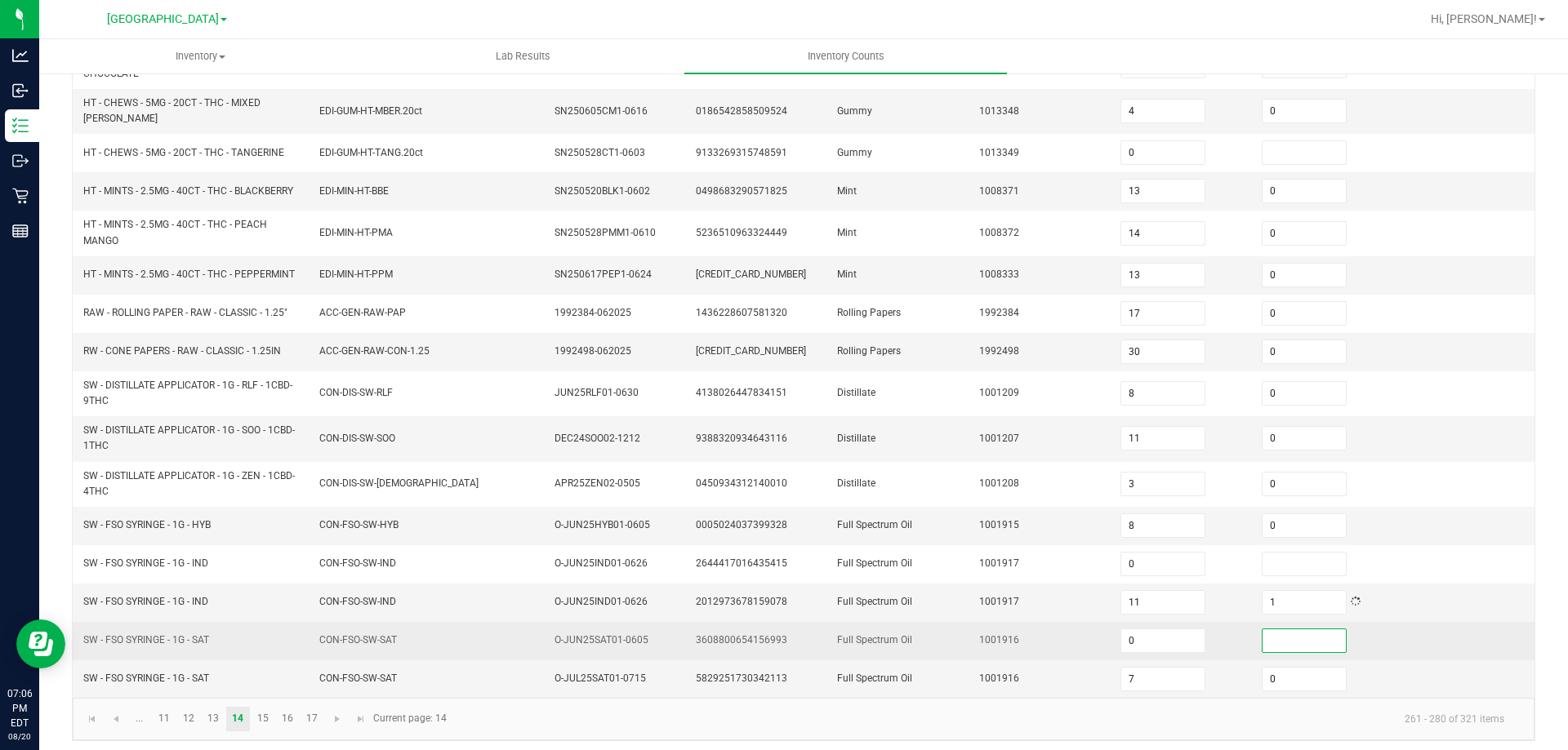
click at [1299, 636] on input at bounding box center [1303, 641] width 83 height 23
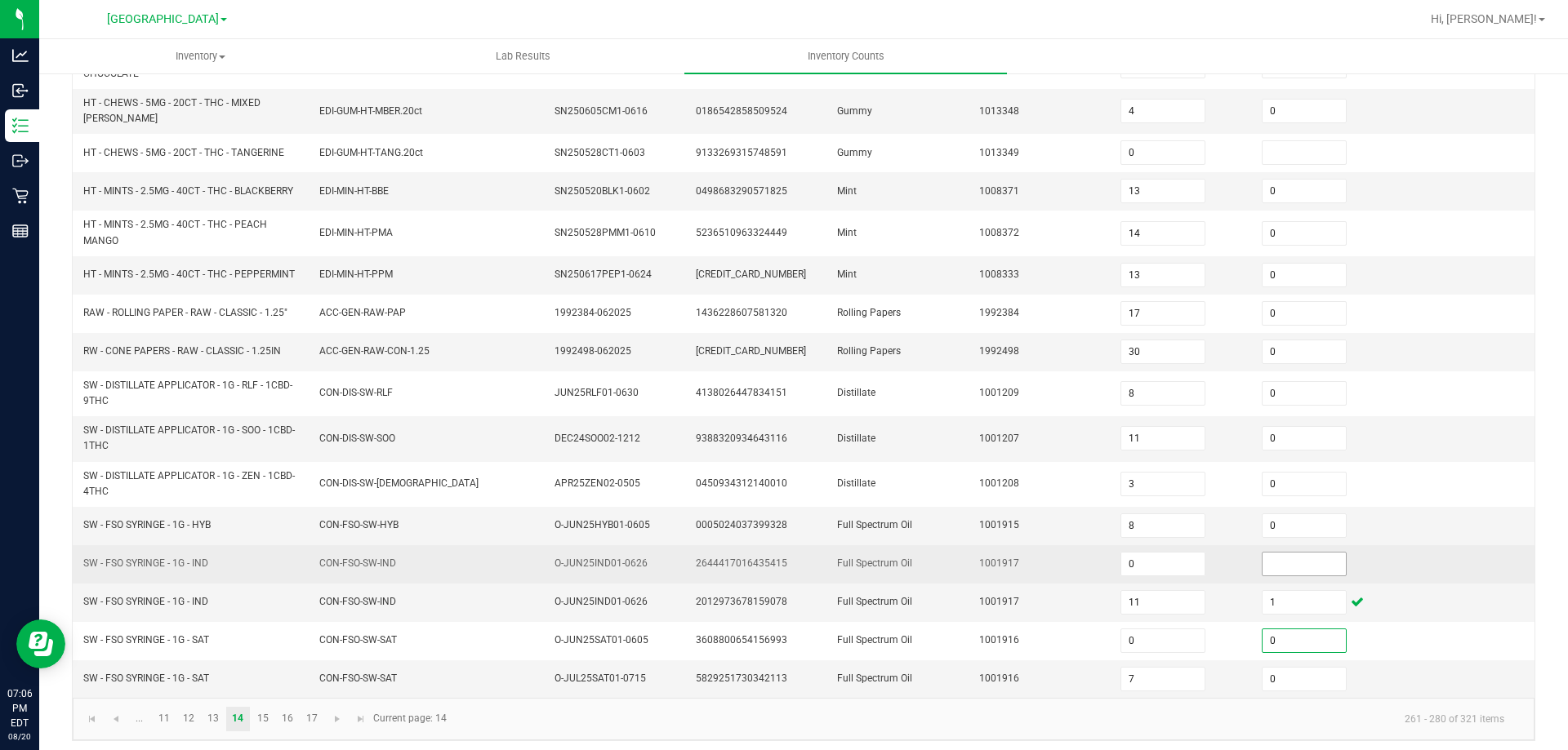
click at [1295, 553] on input at bounding box center [1303, 565] width 83 height 23
click at [1055, 546] on td "1001917" at bounding box center [1040, 565] width 141 height 38
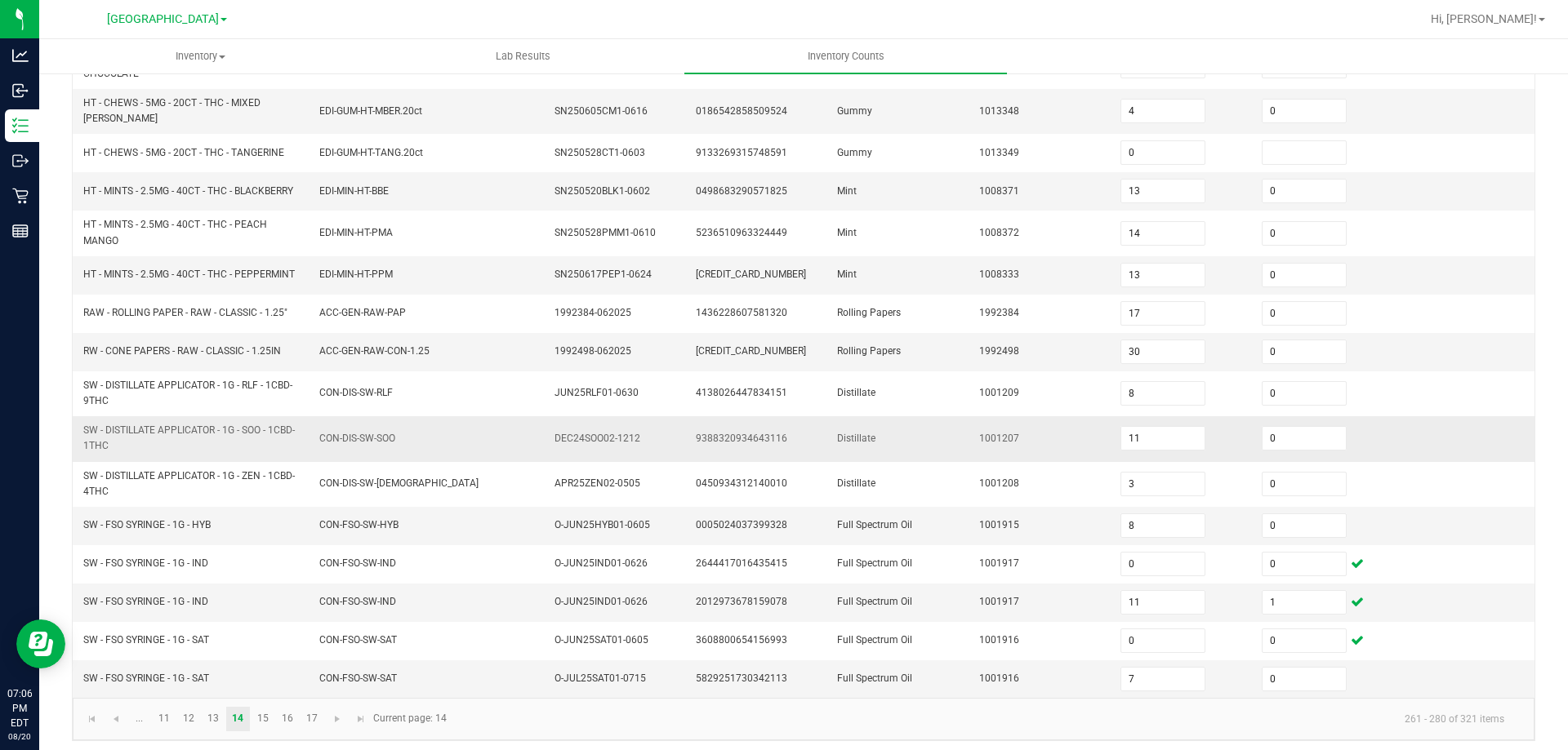
click at [213, 440] on span "SW - DISTILLATE APPLICATOR - 1G - SOO - 1CBD-1THC" at bounding box center [191, 438] width 217 height 31
drag, startPoint x: 95, startPoint y: 731, endPoint x: 92, endPoint y: 719, distance: 12.4
click at [94, 730] on kendo-pager "... 11 12 13 14 15 16 17 261 - 280 of 321 items Current page: 14" at bounding box center [803, 719] width 1462 height 42
click at [92, 718] on span "Go to the first page" at bounding box center [92, 719] width 13 height 13
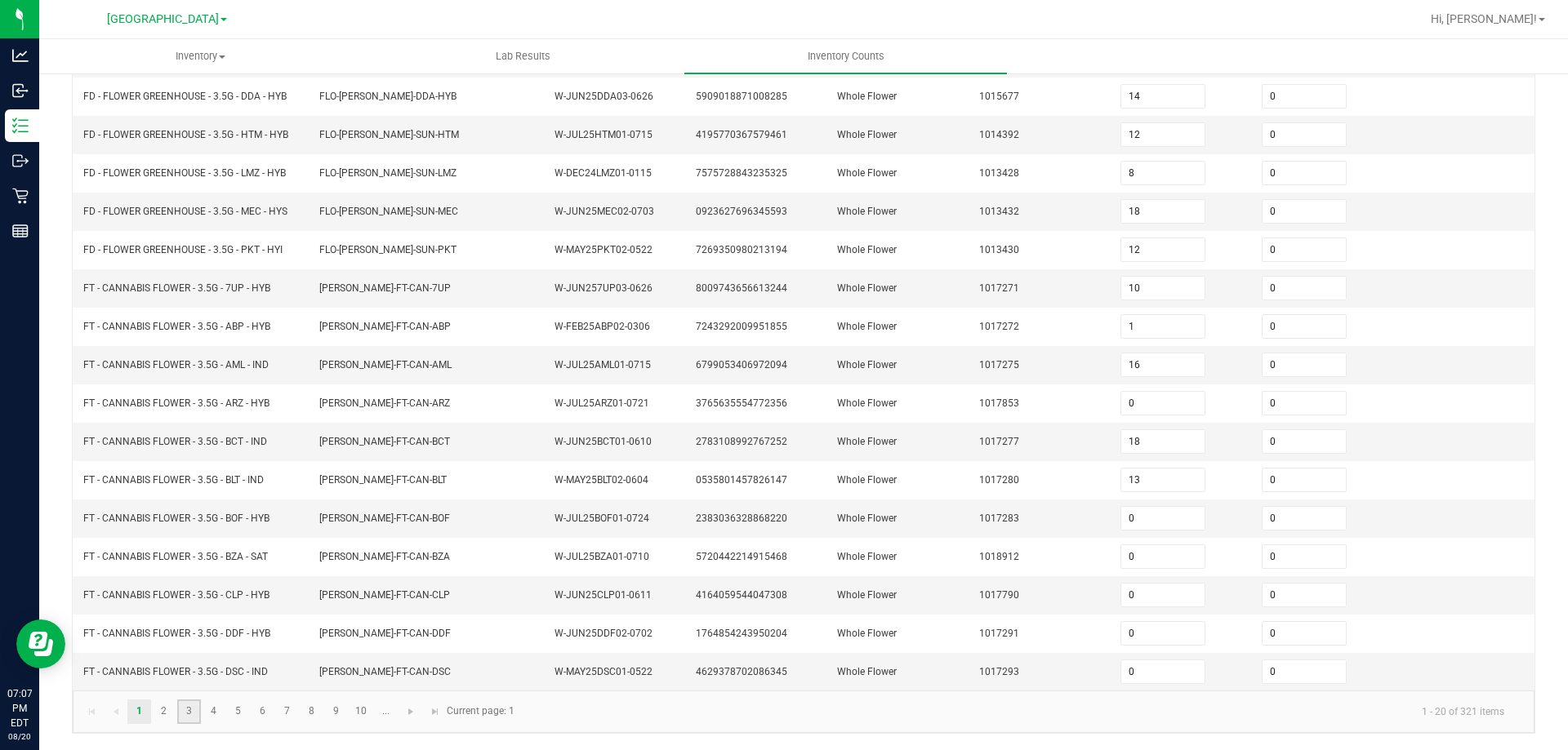
click at [186, 710] on link "3" at bounding box center [189, 712] width 24 height 24
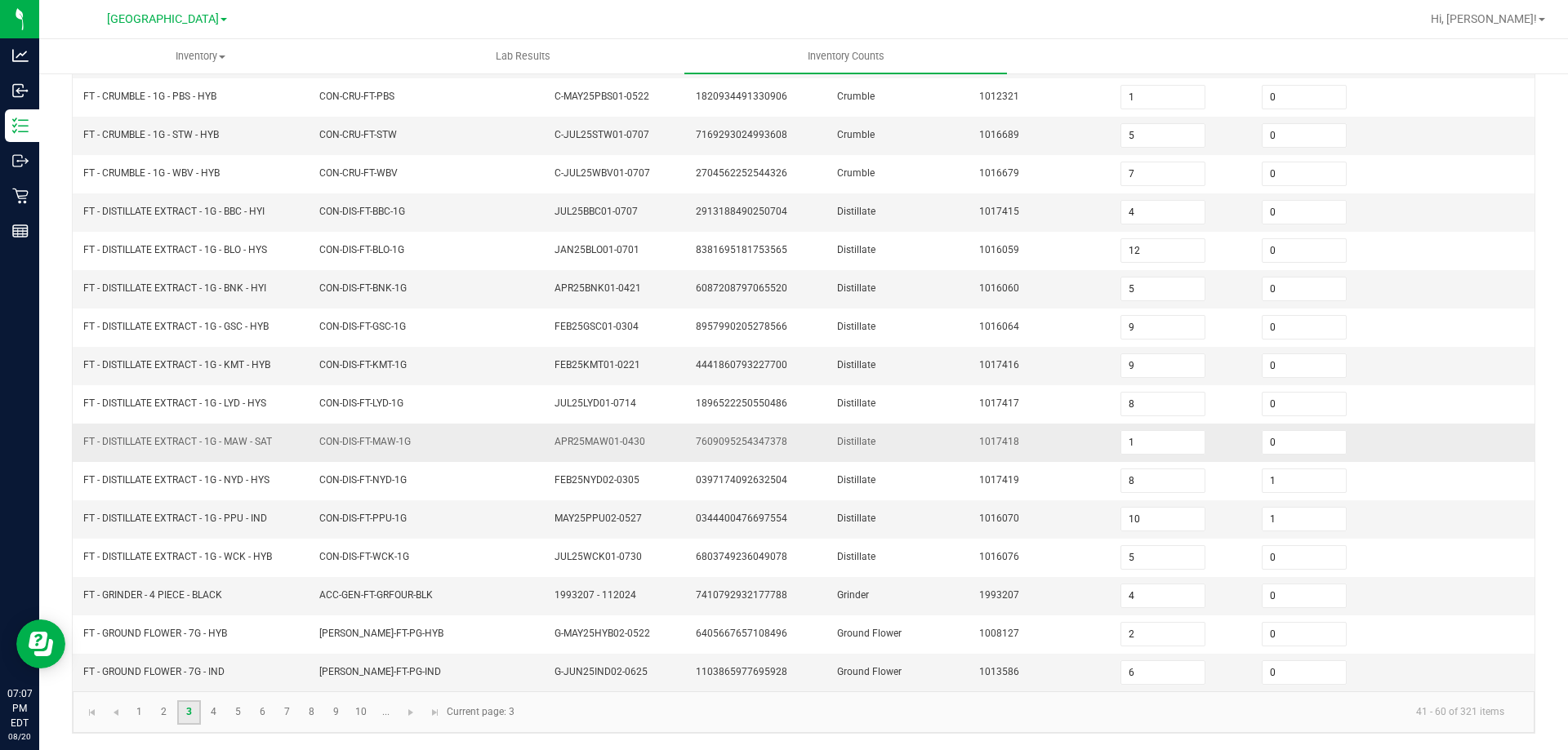
scroll to position [339, 0]
click at [1263, 440] on input "0" at bounding box center [1303, 442] width 83 height 23
click at [848, 353] on td "Distillate" at bounding box center [897, 366] width 141 height 38
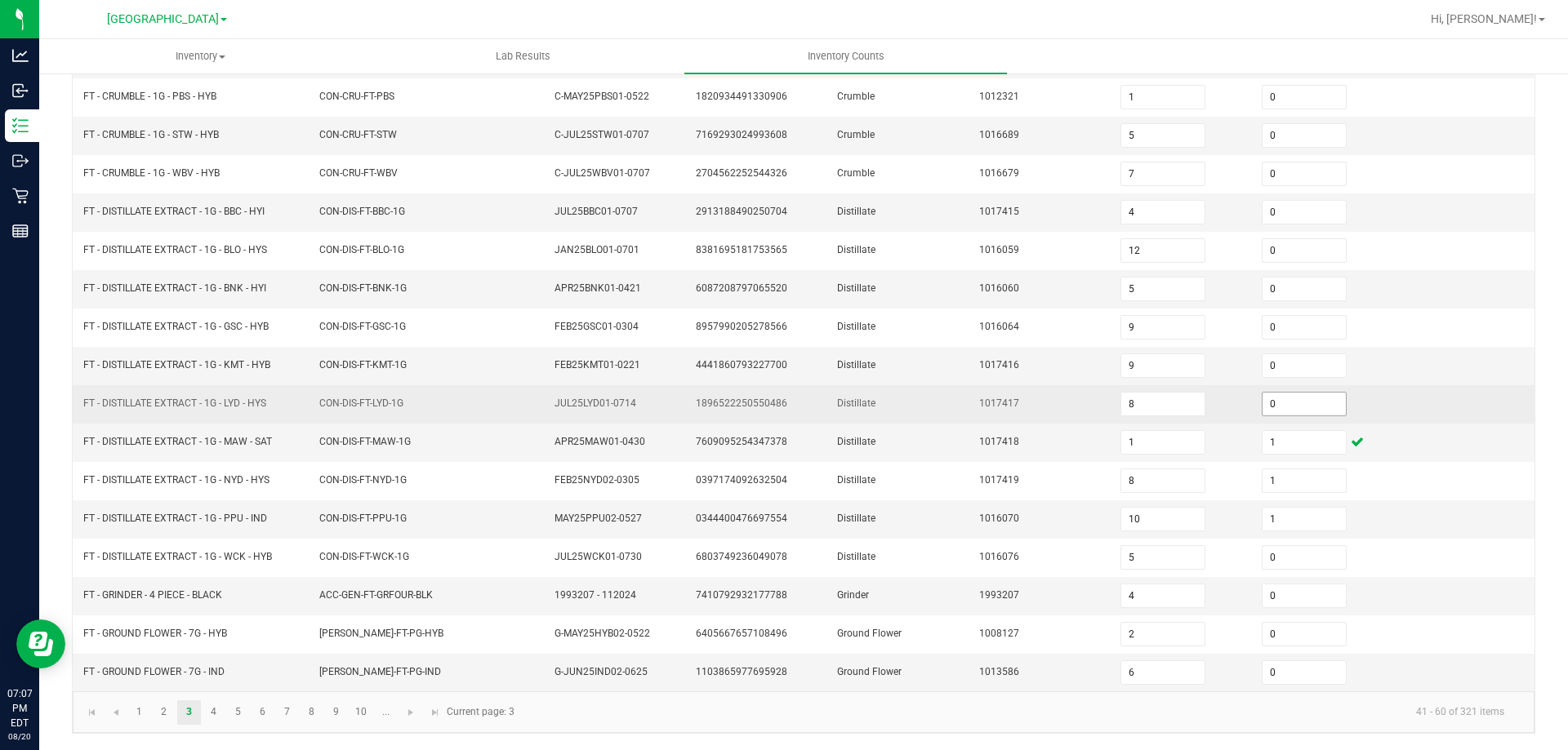
click at [1280, 407] on input "0" at bounding box center [1303, 404] width 83 height 23
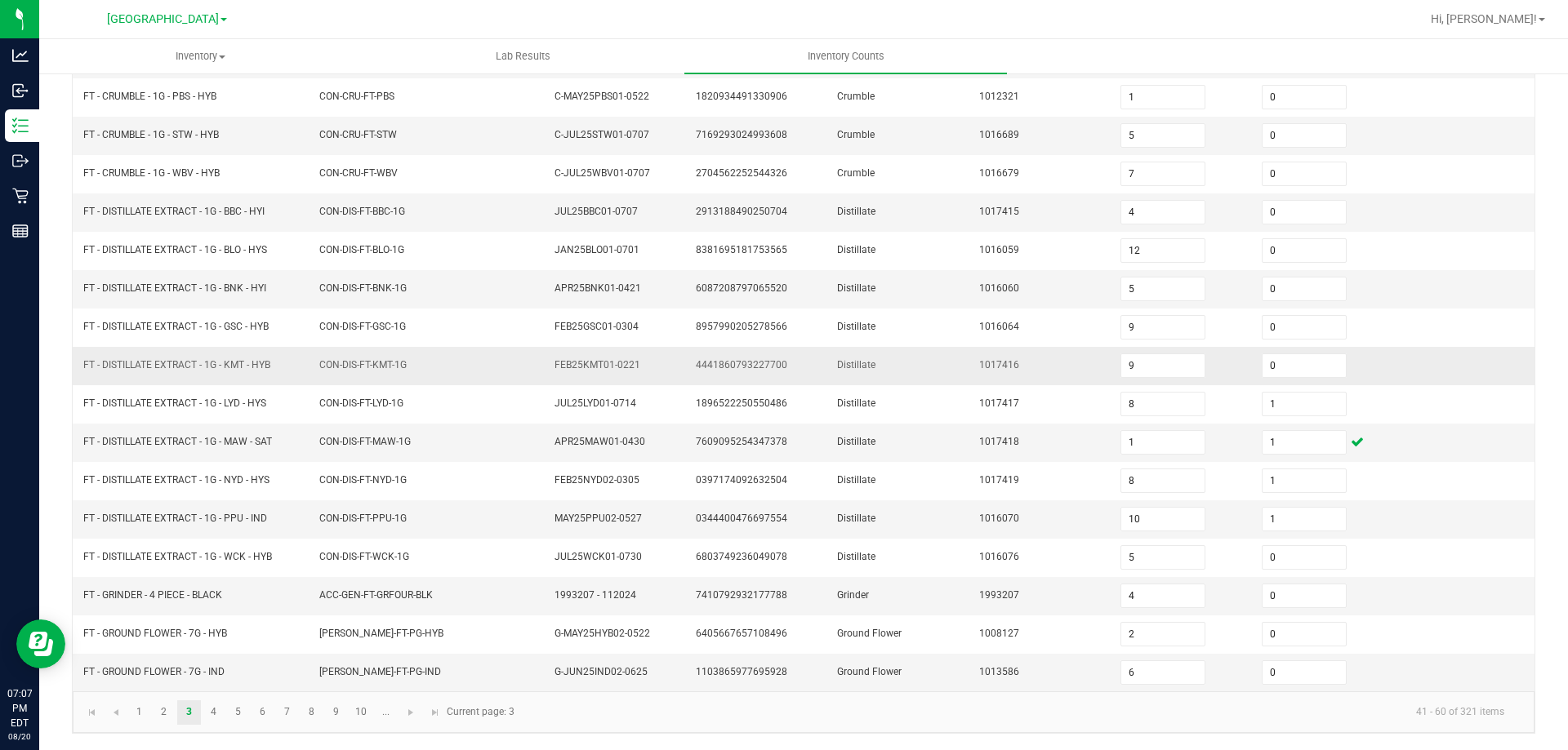
click at [948, 382] on td "Distillate" at bounding box center [897, 366] width 141 height 38
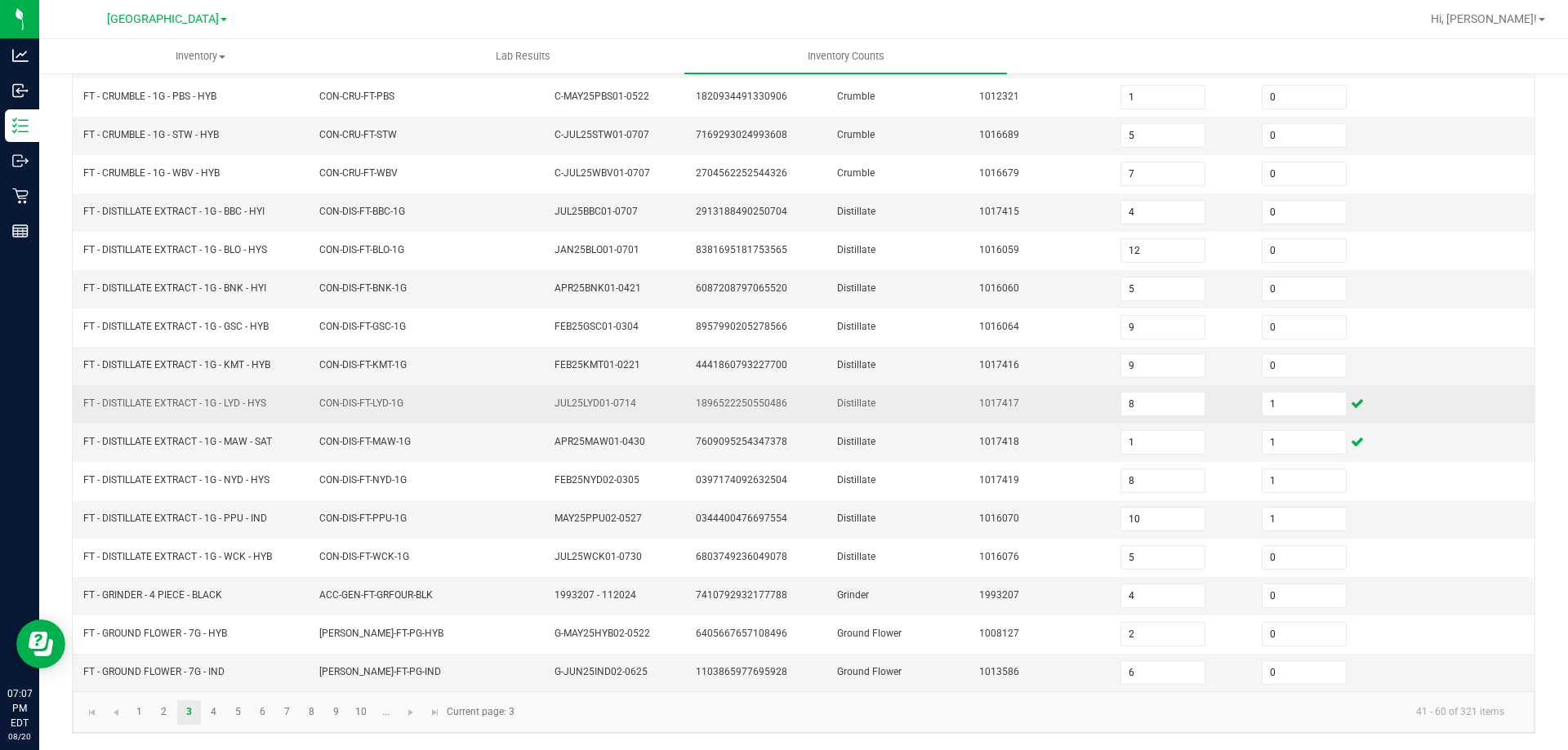
click at [318, 391] on td "CON-DIS-FT-LYD-1G" at bounding box center [427, 404] width 236 height 38
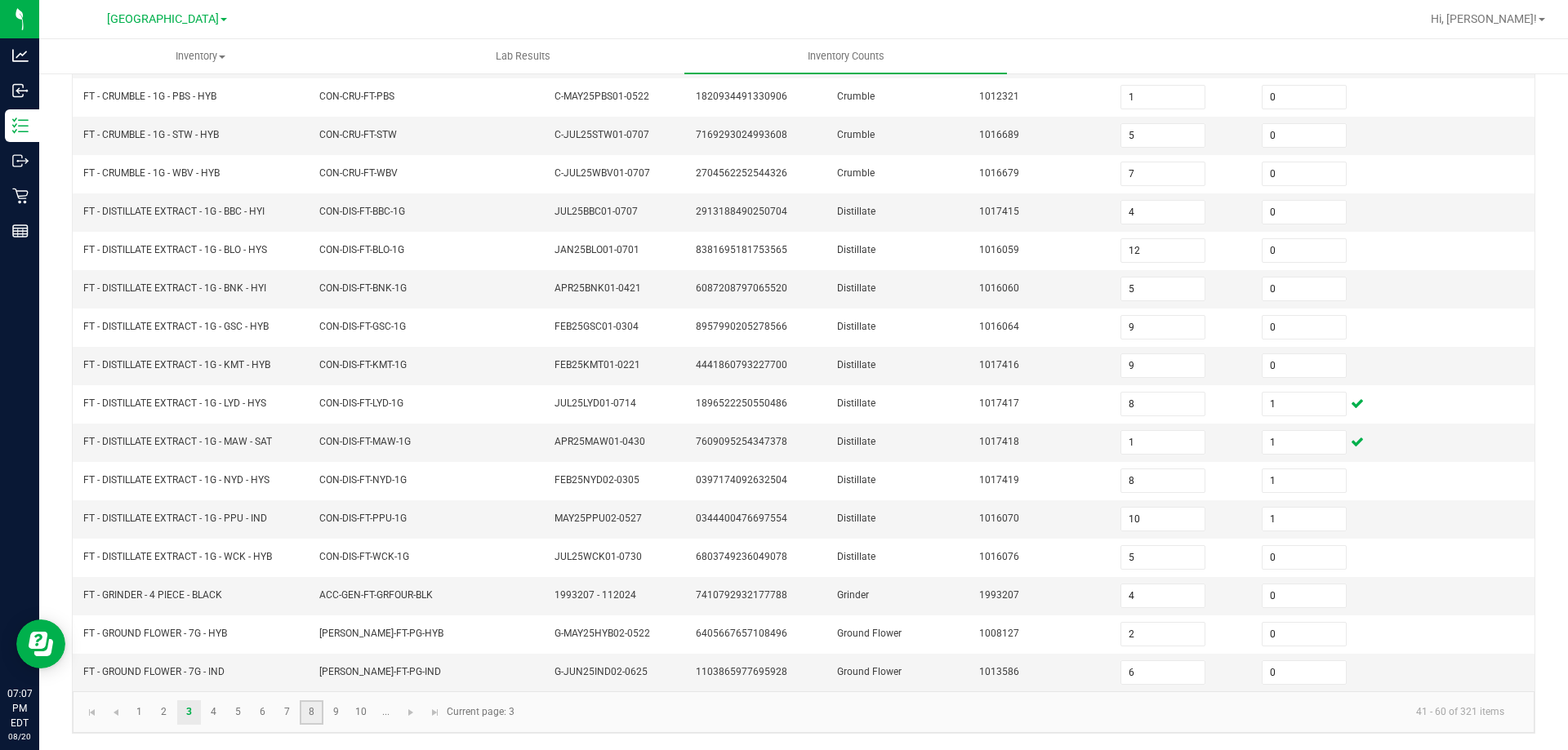
click at [322, 712] on link "8" at bounding box center [311, 712] width 24 height 24
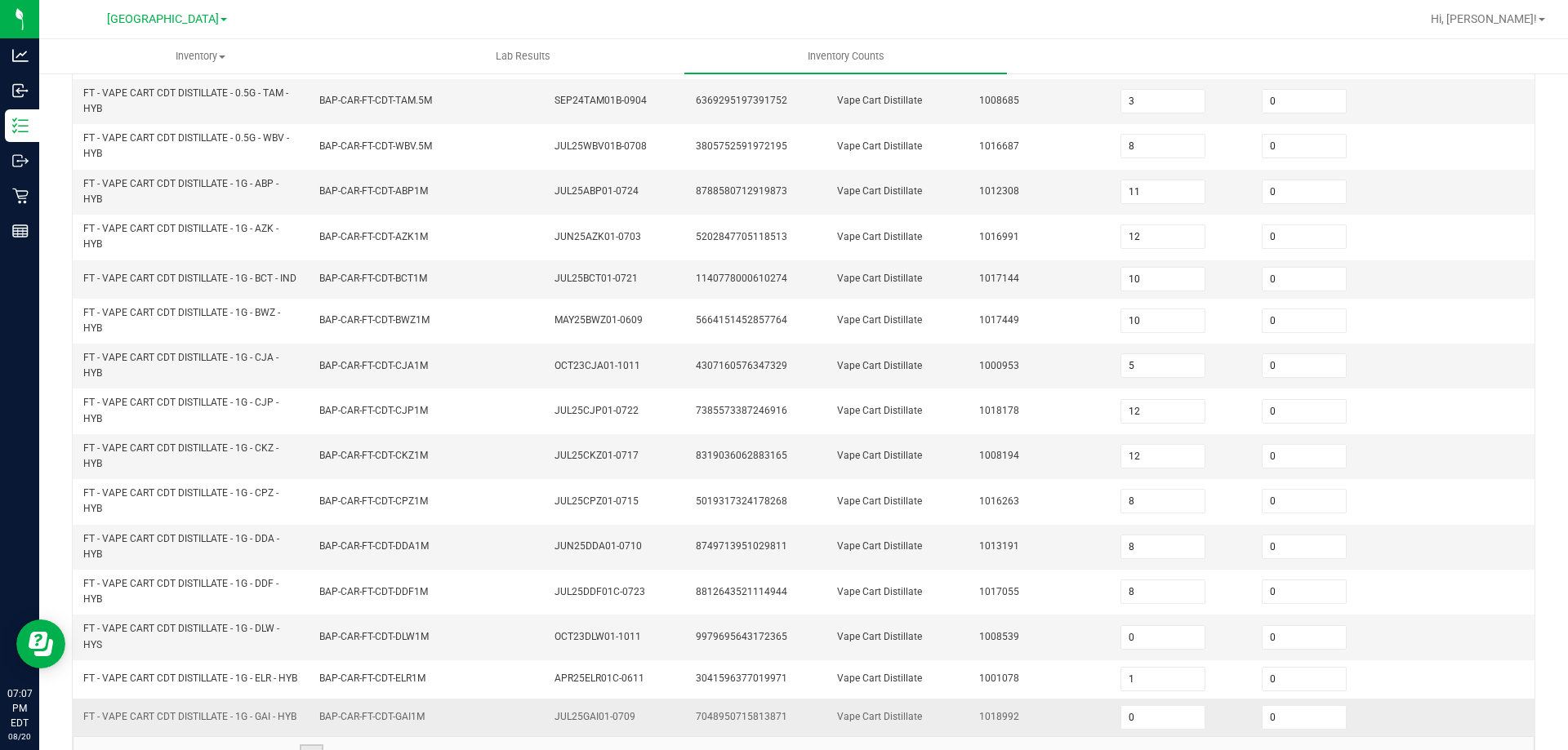
scroll to position [476, 0]
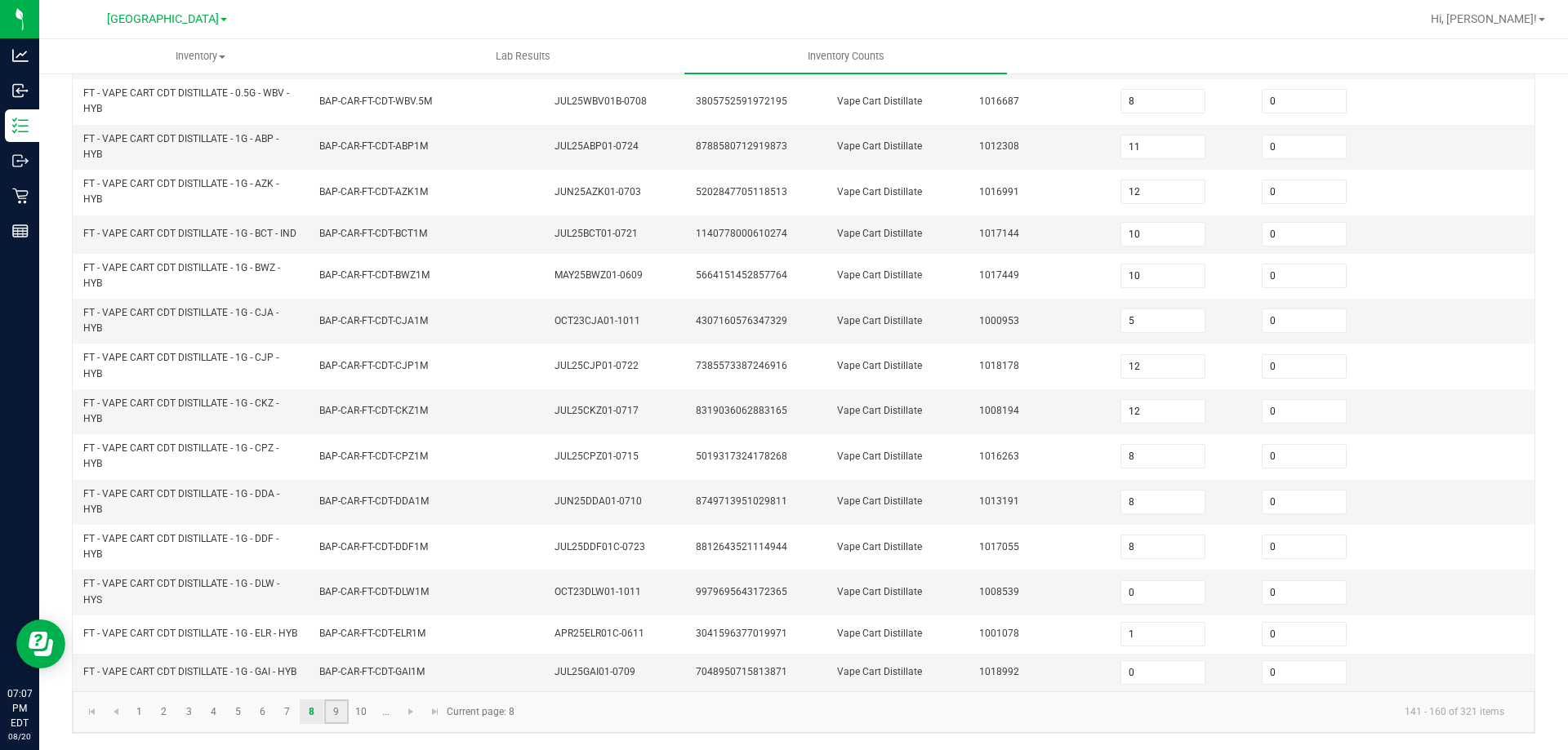
click at [327, 710] on link "9" at bounding box center [335, 712] width 24 height 24
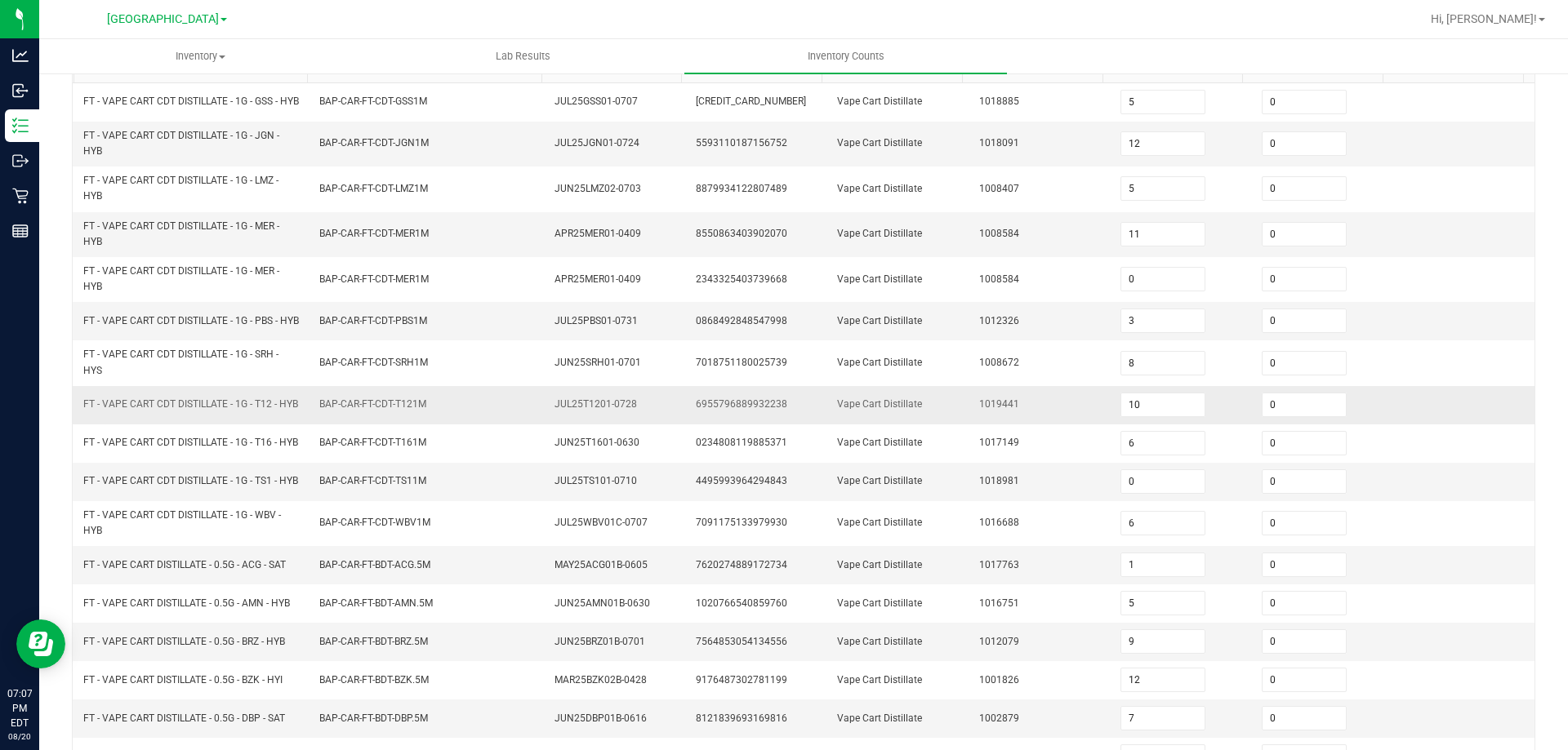
scroll to position [169, 0]
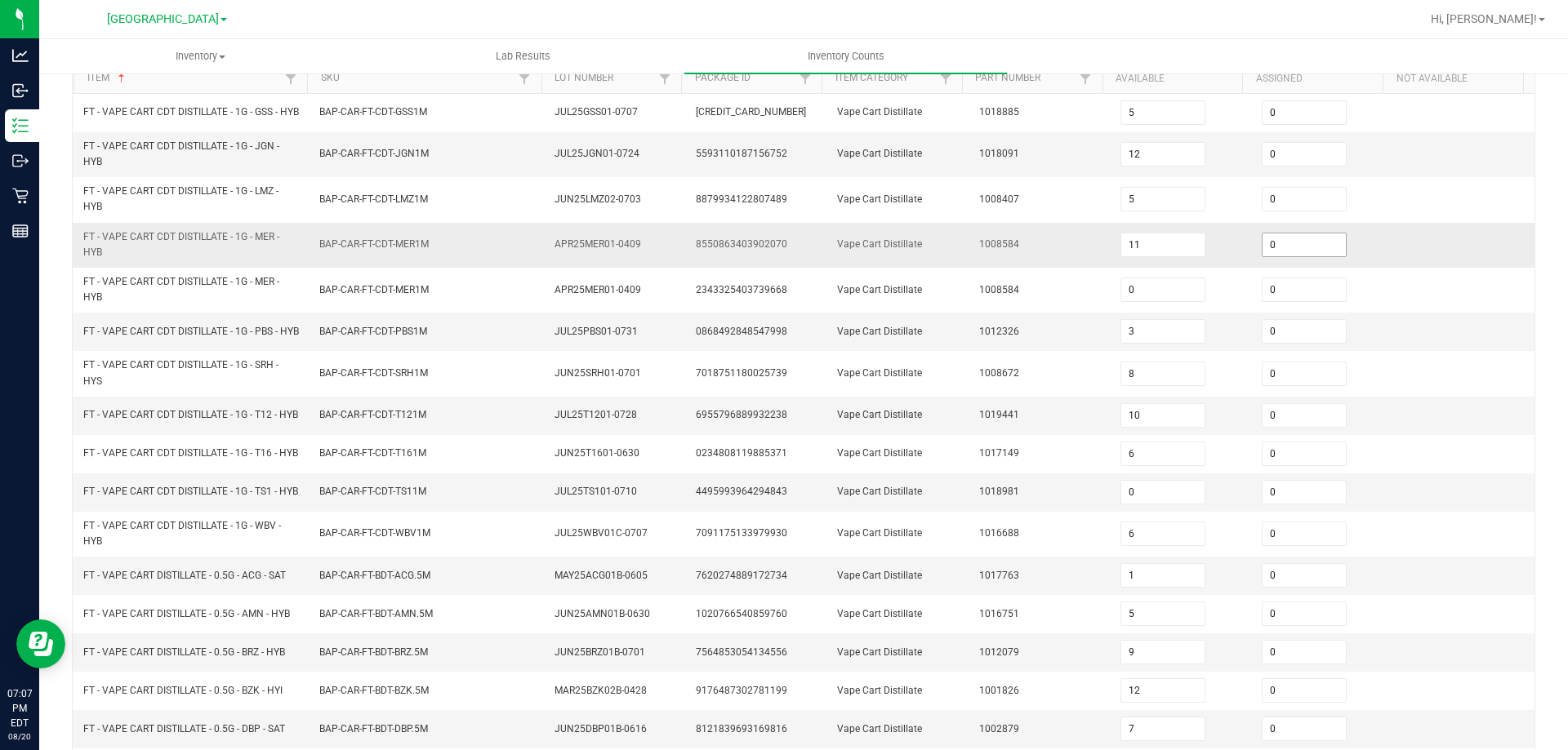
click at [1277, 251] on input "0" at bounding box center [1303, 245] width 83 height 23
click at [850, 235] on td "Vape Cart Distillate" at bounding box center [897, 245] width 141 height 45
click at [734, 248] on span "8550863403902070" at bounding box center [741, 243] width 92 height 12
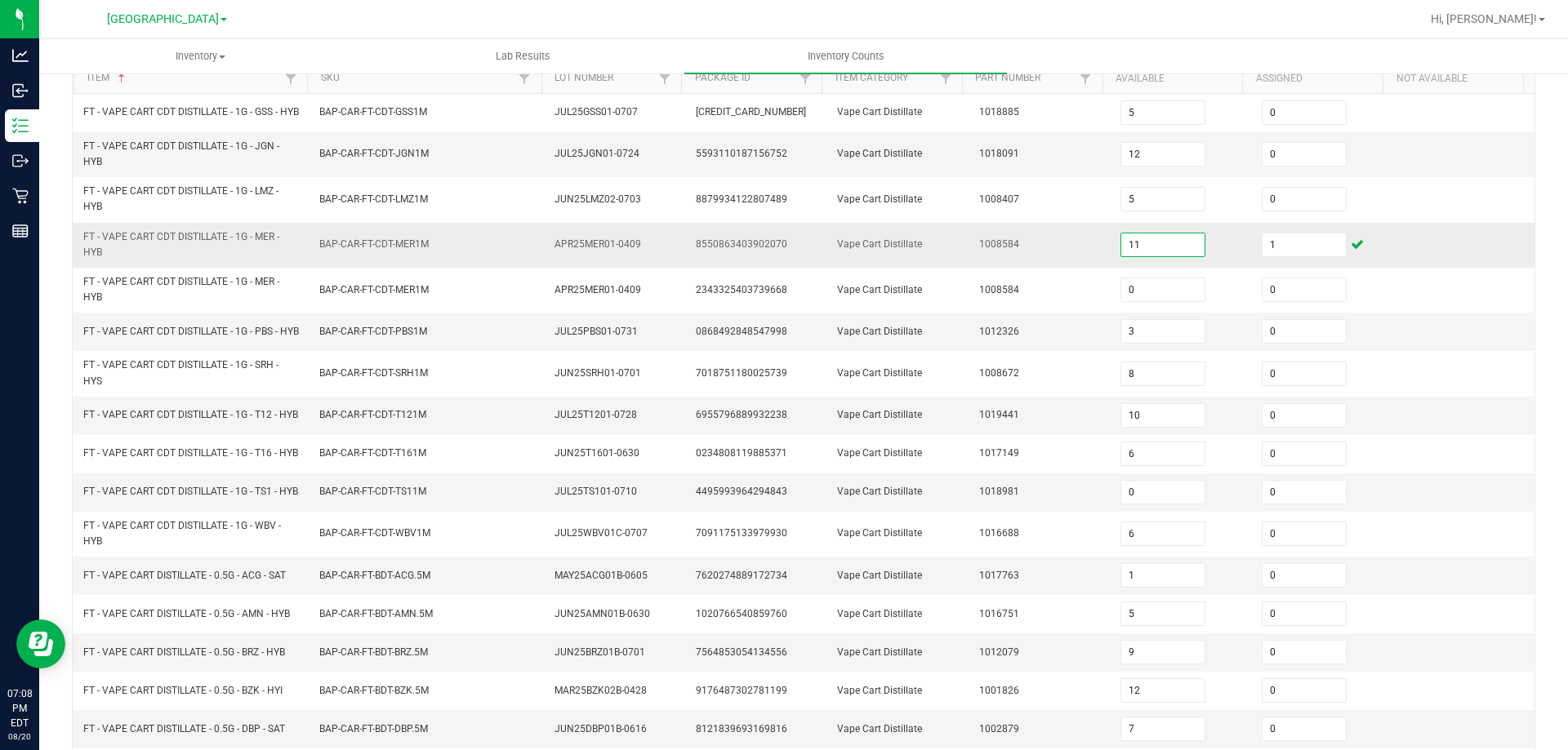
click at [1168, 251] on input "11" at bounding box center [1162, 245] width 83 height 23
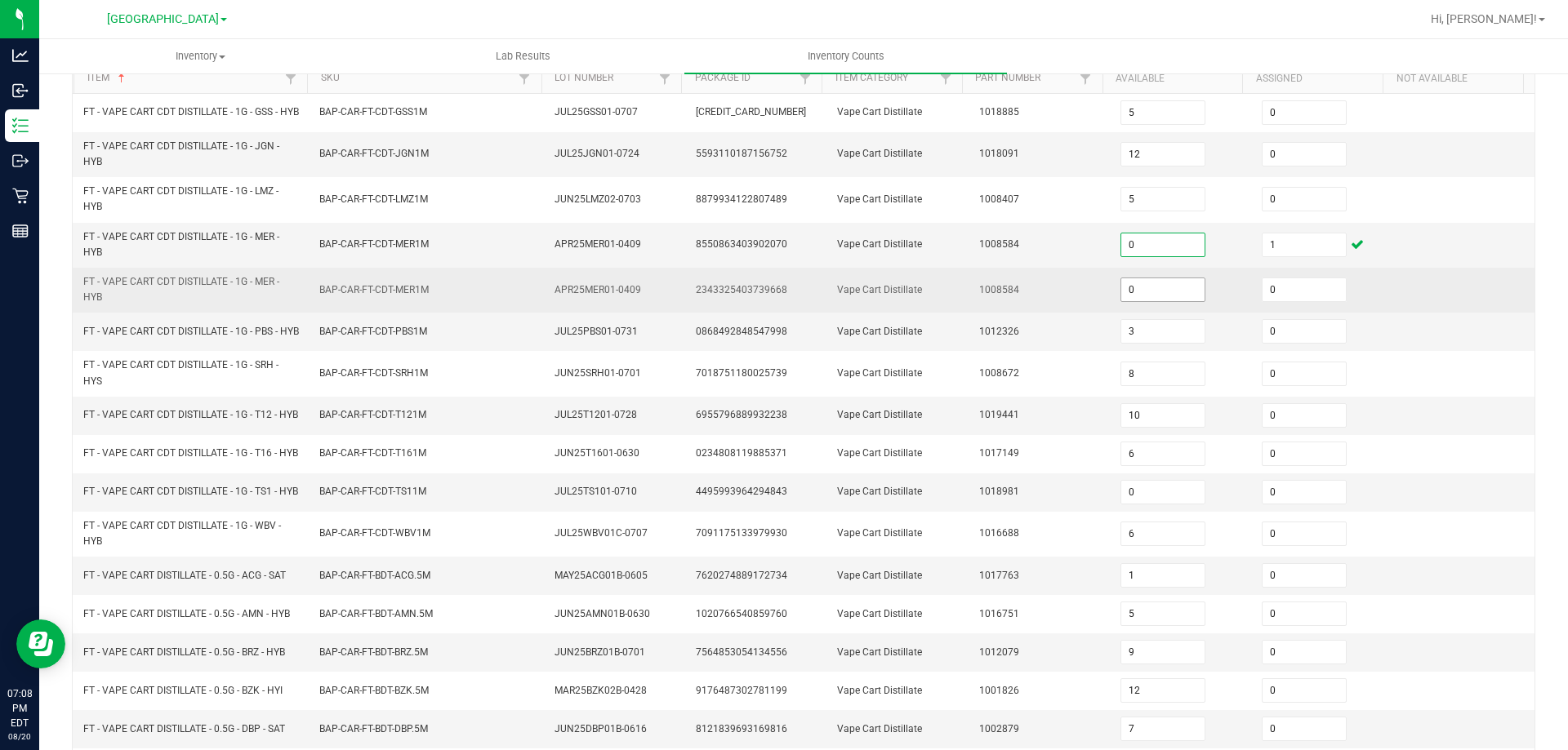
click at [1145, 301] on input "0" at bounding box center [1162, 290] width 83 height 23
click at [1044, 311] on td "1008584" at bounding box center [1040, 290] width 141 height 45
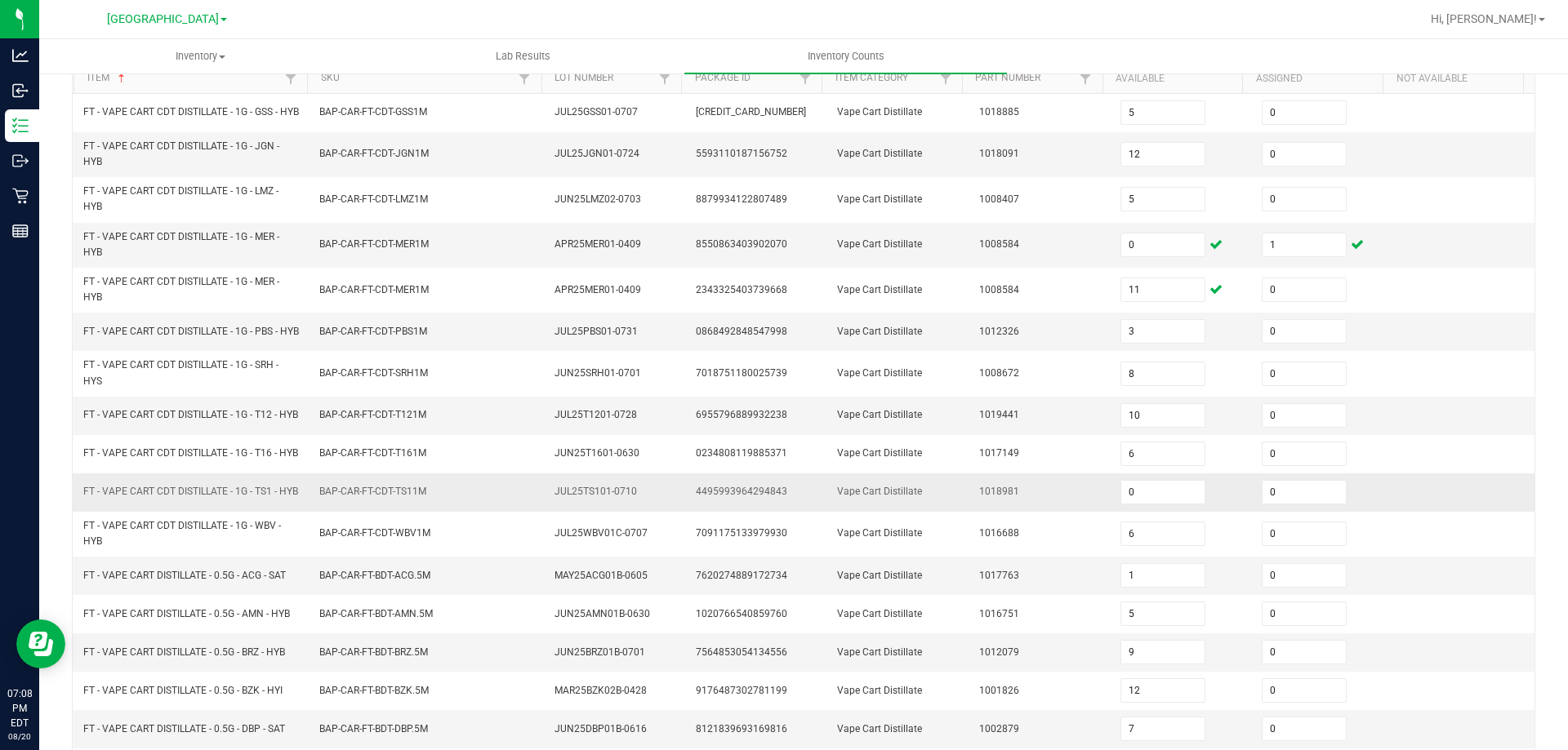
click at [279, 499] on span "FT - VAPE CART CDT DISTILLATE - 1G - TS1 - HYB" at bounding box center [190, 491] width 215 height 15
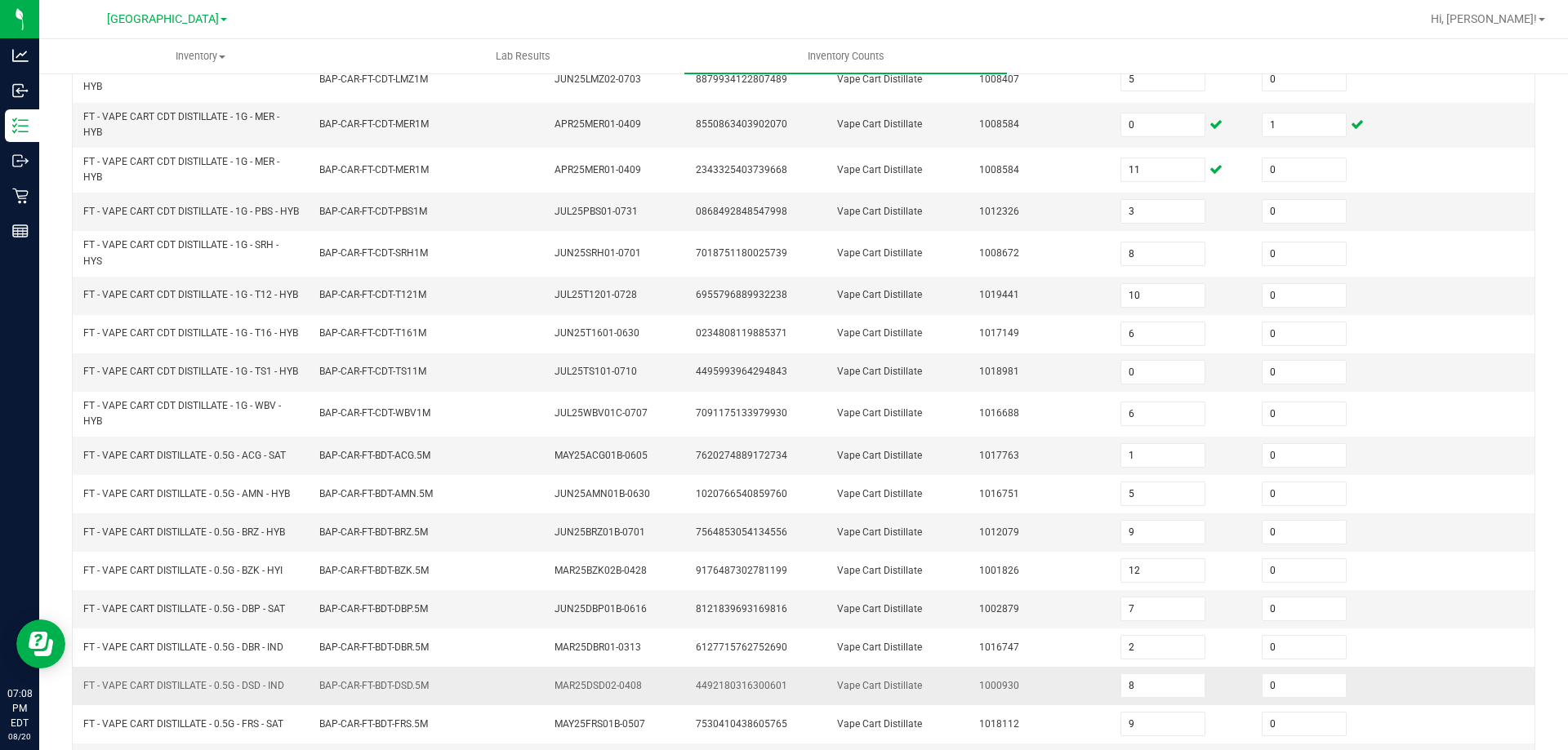
scroll to position [415, 0]
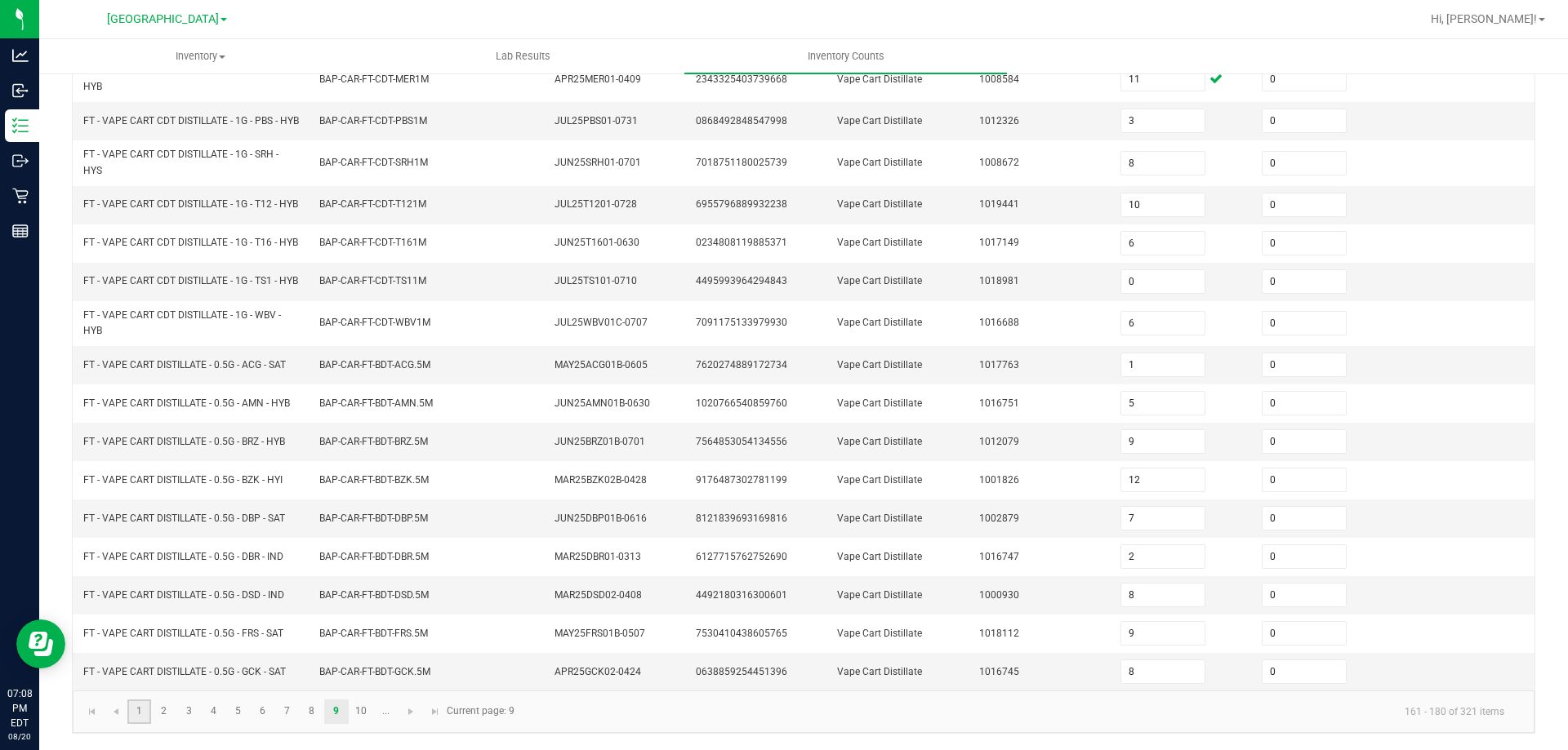
click at [148, 712] on link "1" at bounding box center [139, 712] width 24 height 24
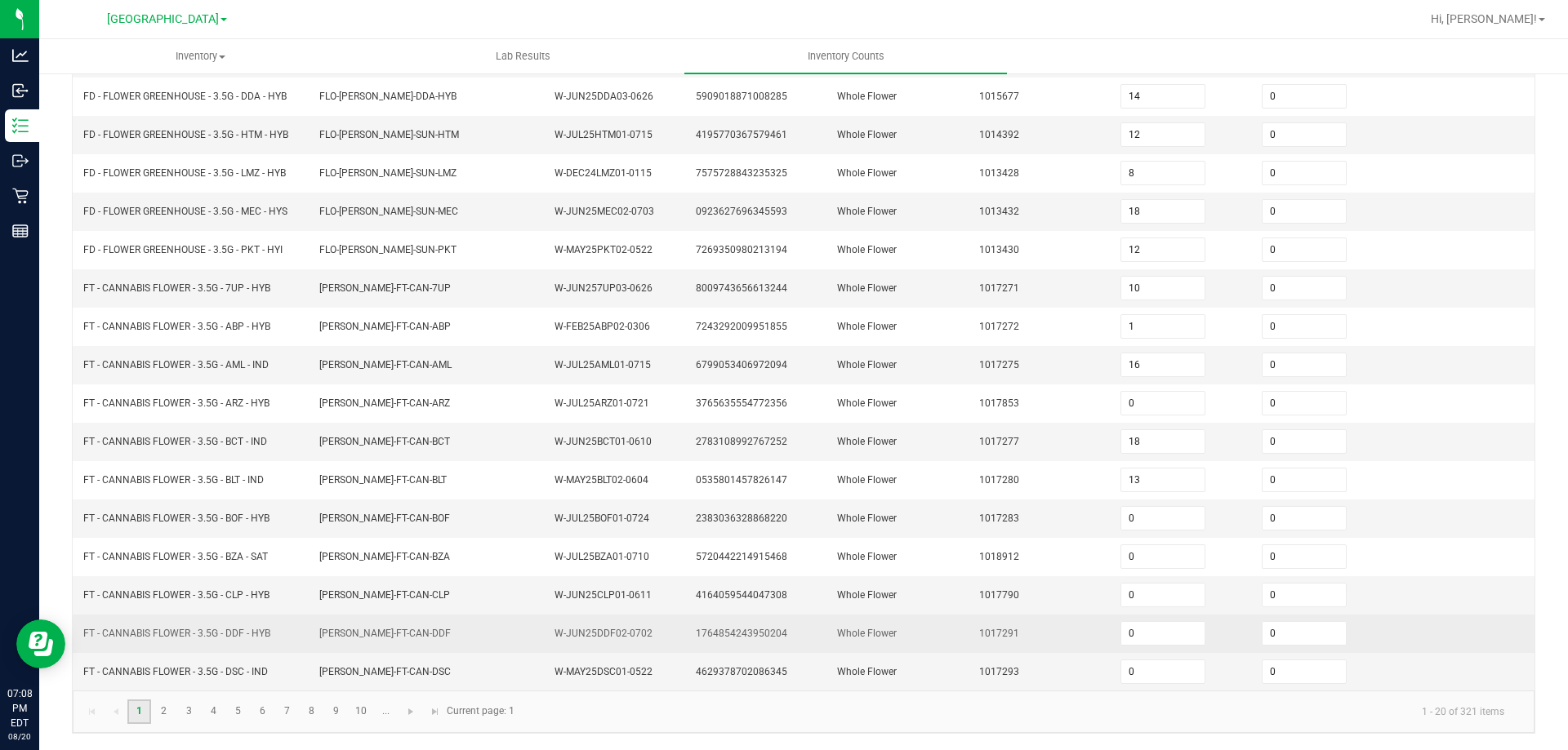
scroll to position [346, 0]
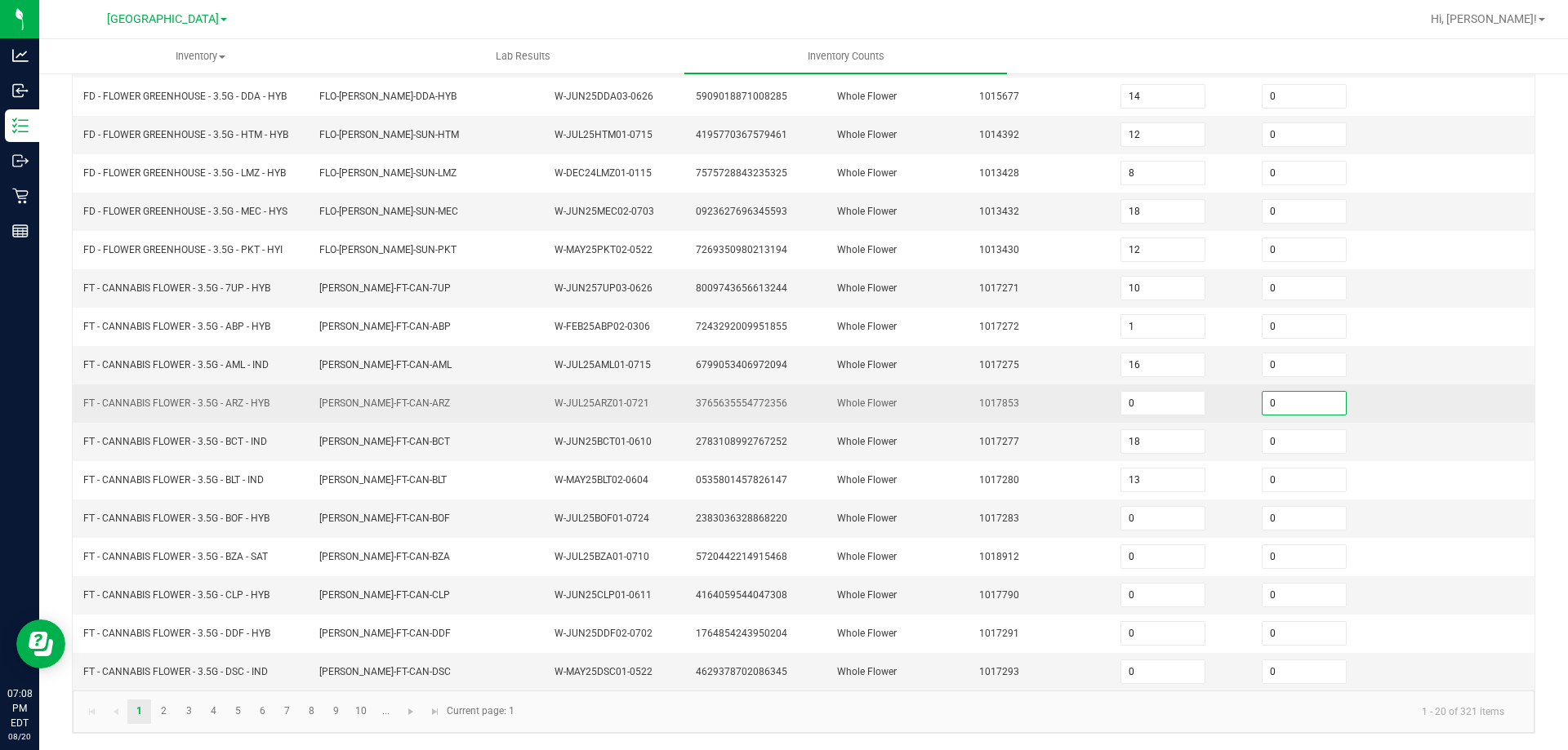
click at [1280, 406] on input "0" at bounding box center [1303, 403] width 83 height 23
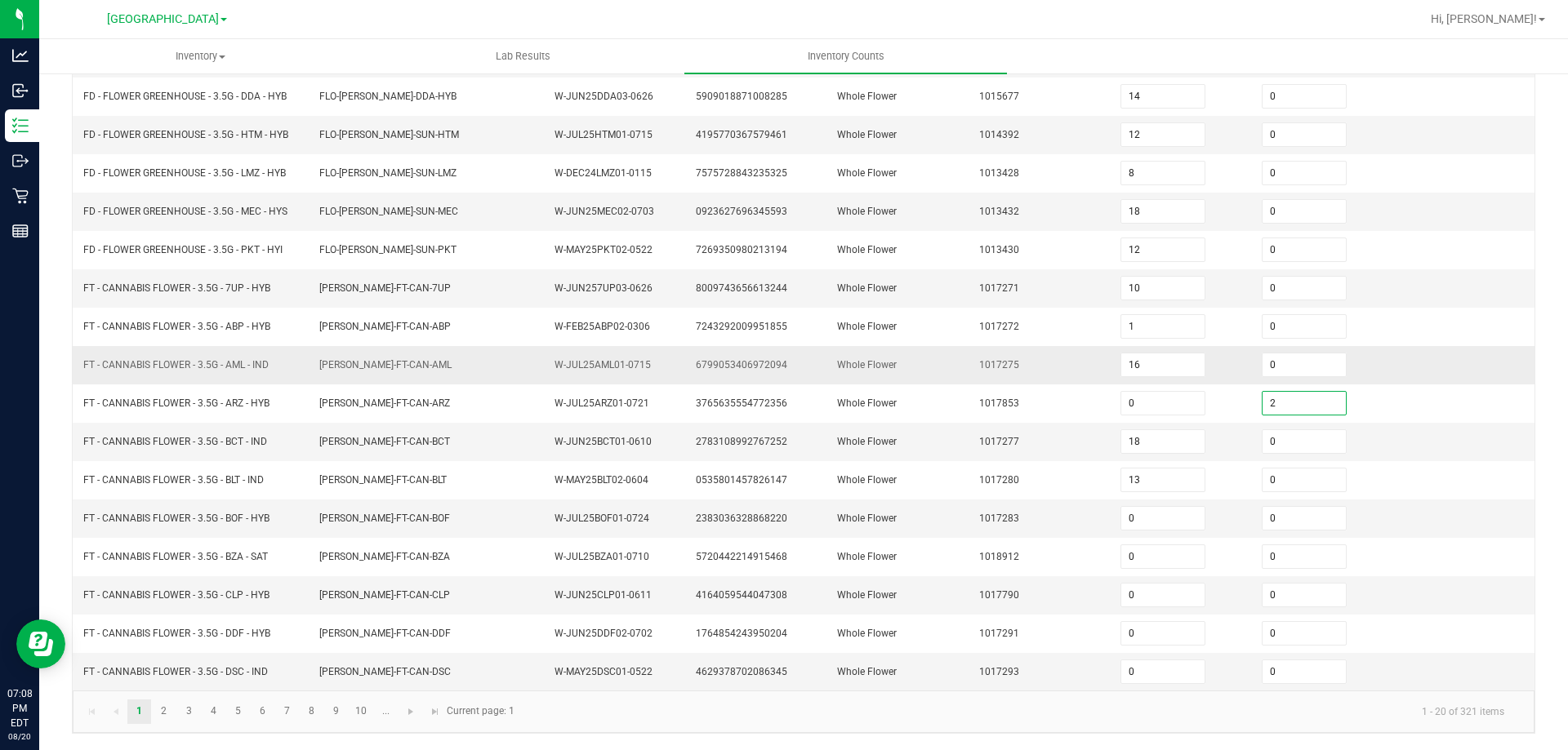
click at [935, 363] on td "Whole Flower" at bounding box center [897, 365] width 141 height 38
click at [1303, 525] on input "0" at bounding box center [1303, 519] width 83 height 23
click at [949, 507] on td "Whole Flower" at bounding box center [897, 518] width 141 height 38
drag, startPoint x: 1284, startPoint y: 556, endPoint x: 1036, endPoint y: 522, distance: 250.3
click at [1282, 557] on input "0" at bounding box center [1303, 557] width 83 height 23
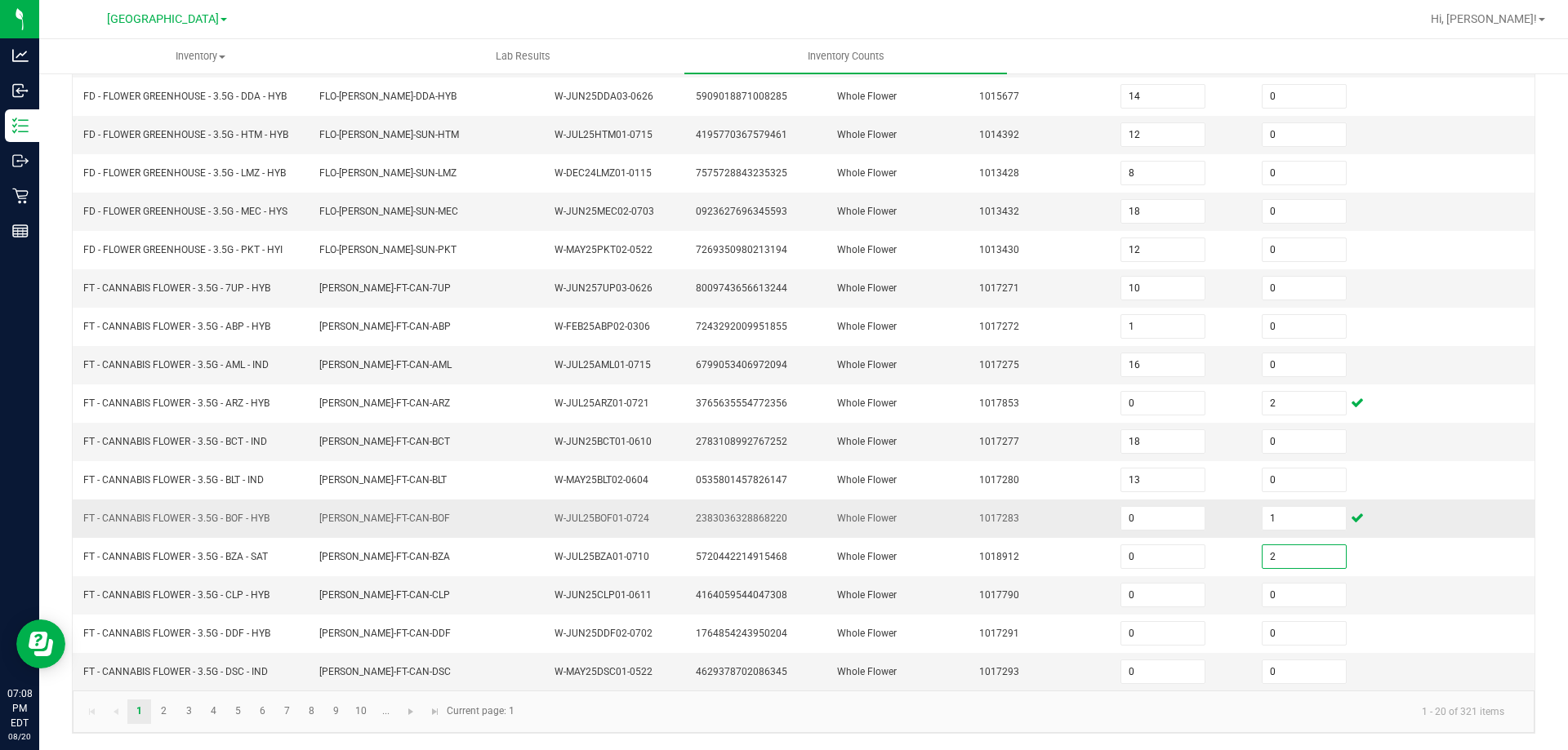
click at [994, 509] on td "1017283" at bounding box center [1040, 518] width 141 height 38
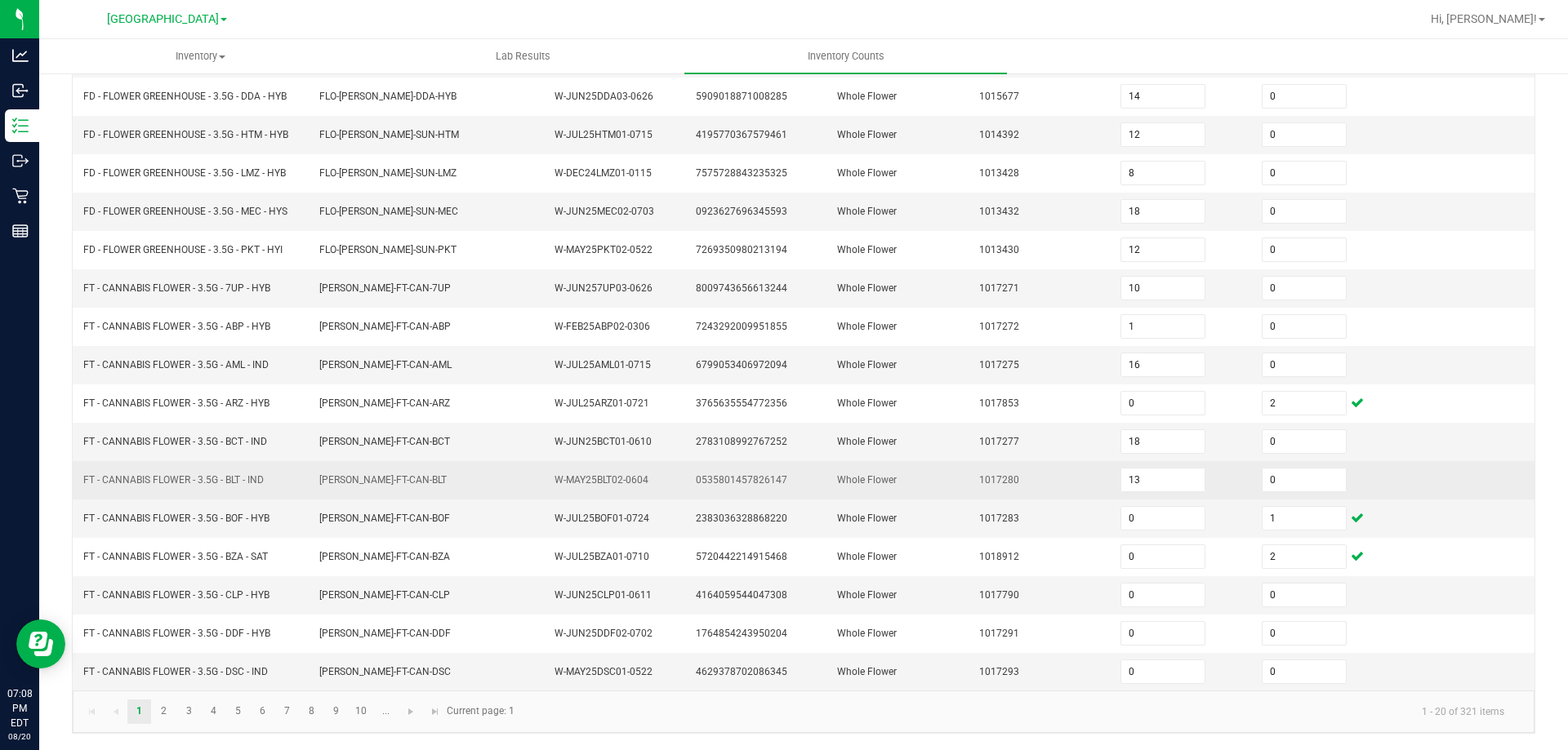
click at [428, 480] on td "FLO-BUD-FT-CAN-BLT" at bounding box center [427, 480] width 236 height 38
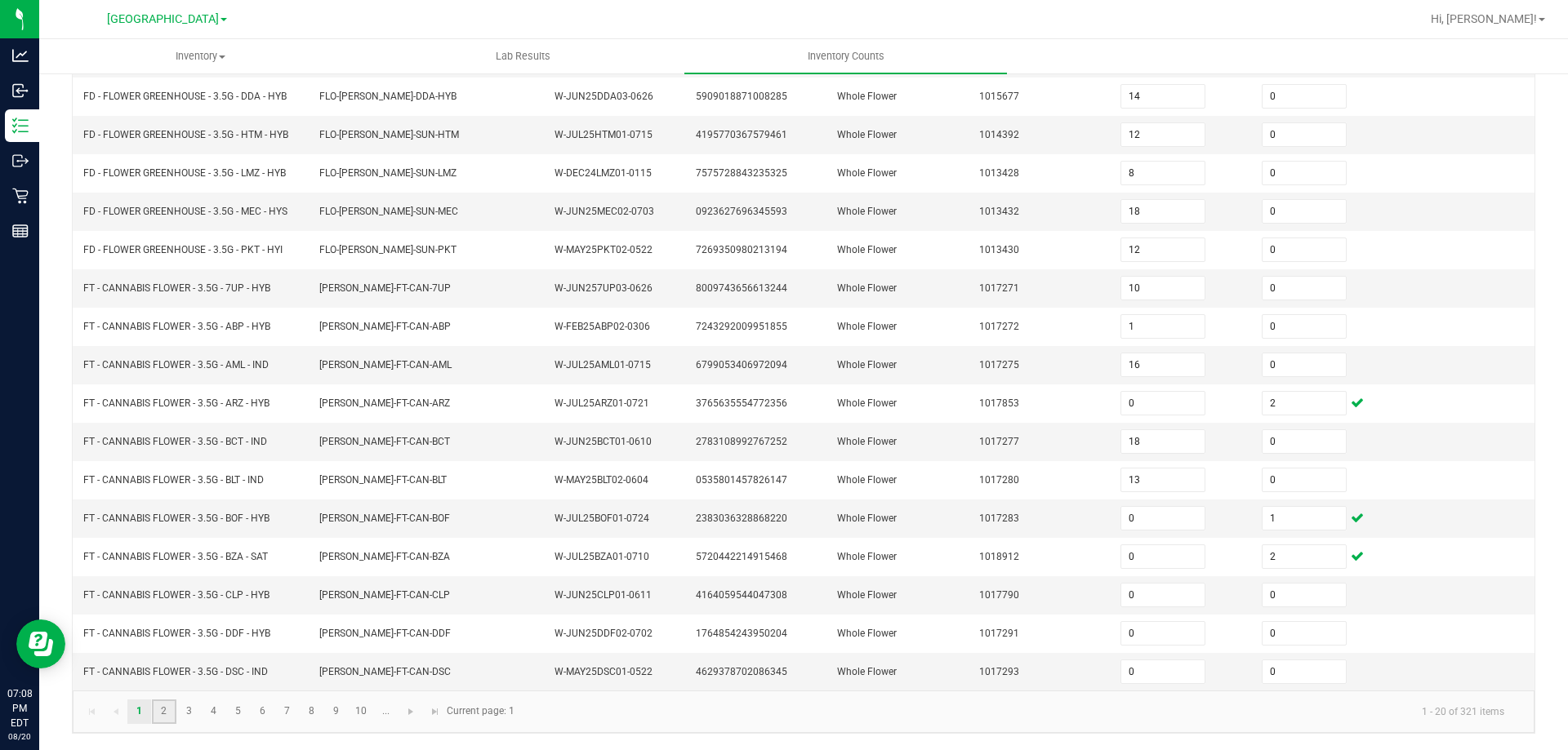
click at [162, 712] on link "2" at bounding box center [163, 712] width 24 height 24
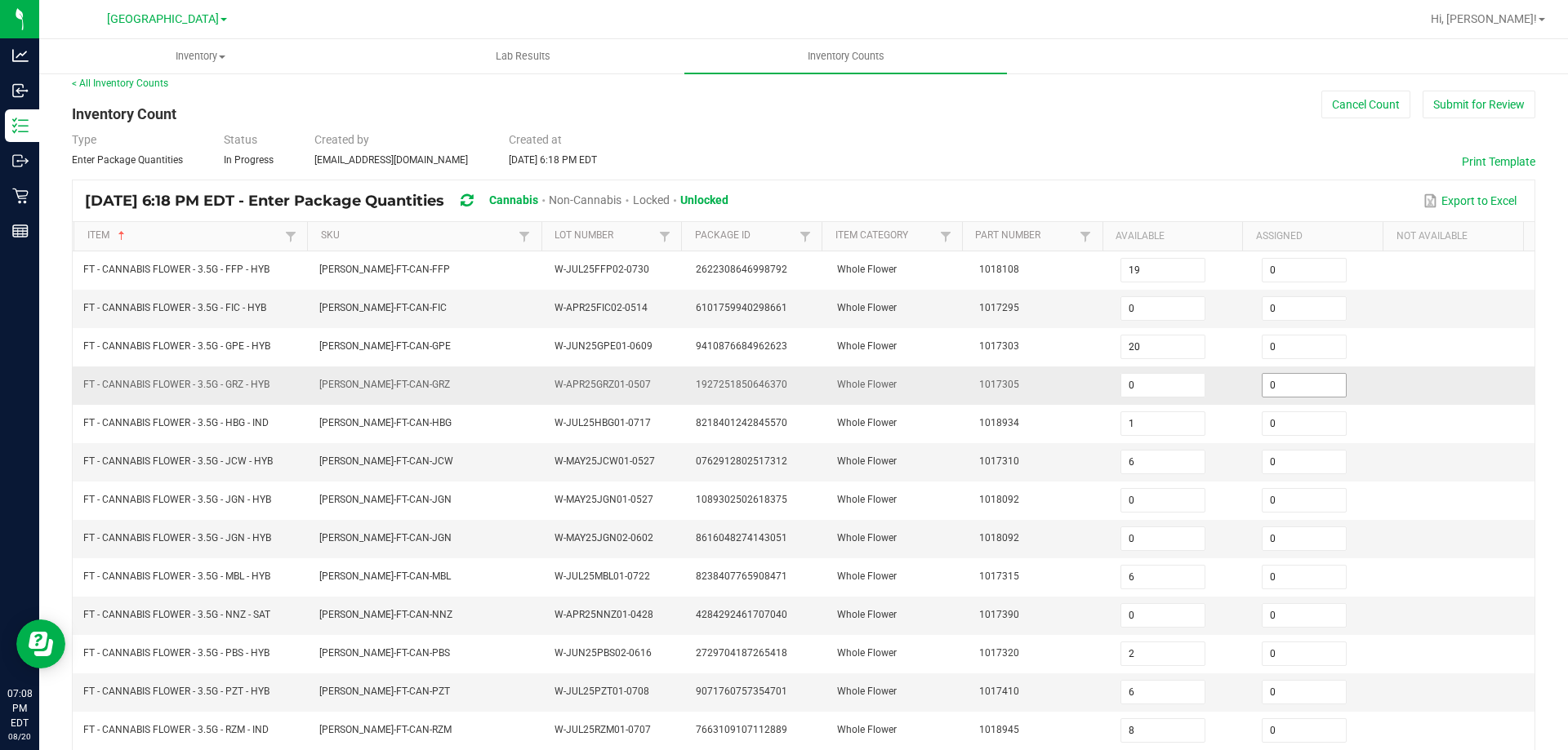
click at [1292, 391] on input "0" at bounding box center [1303, 385] width 83 height 23
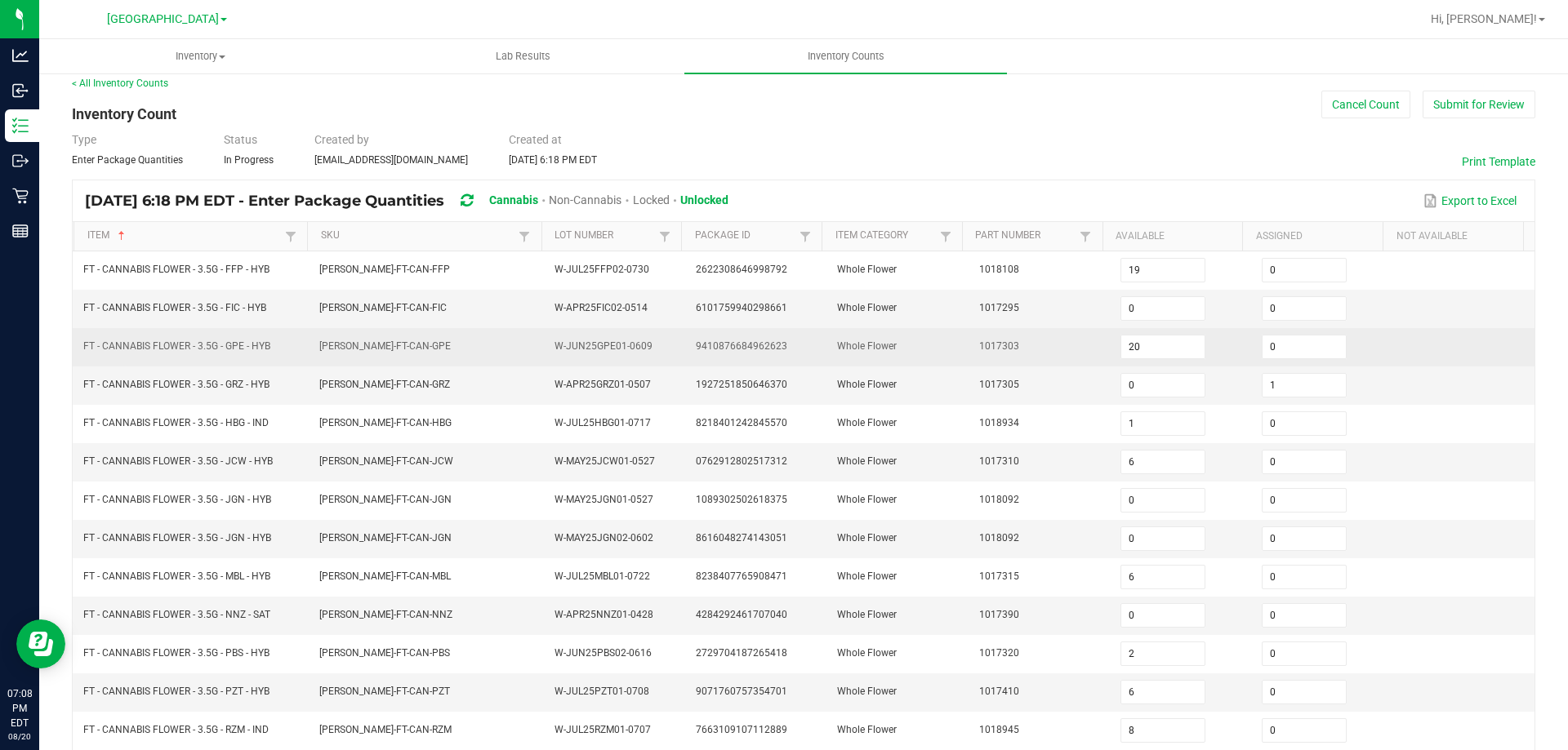
click at [970, 349] on td "1017303" at bounding box center [1040, 347] width 141 height 38
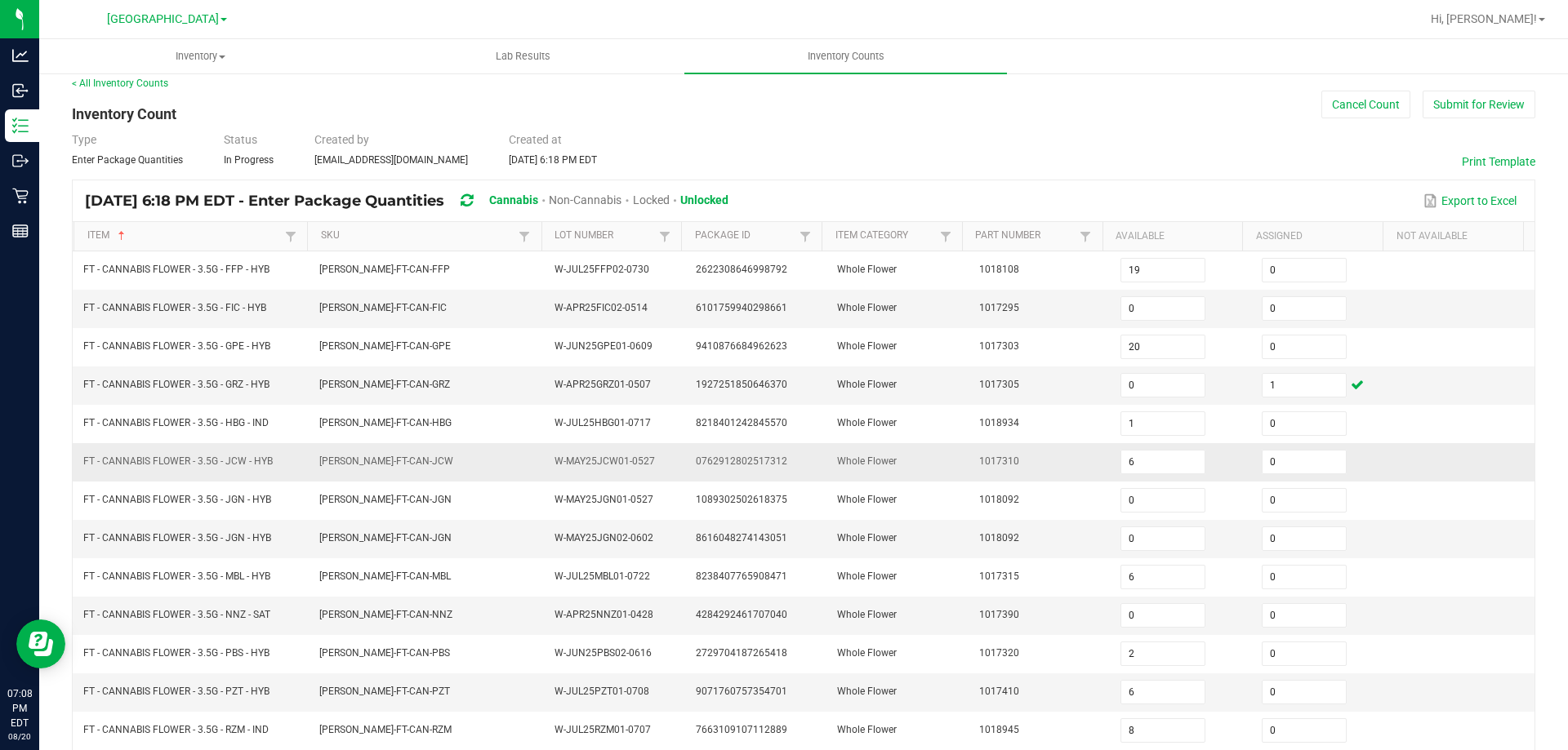
click at [353, 445] on td "FLO-BUD-FT-CAN-JCW" at bounding box center [427, 462] width 236 height 38
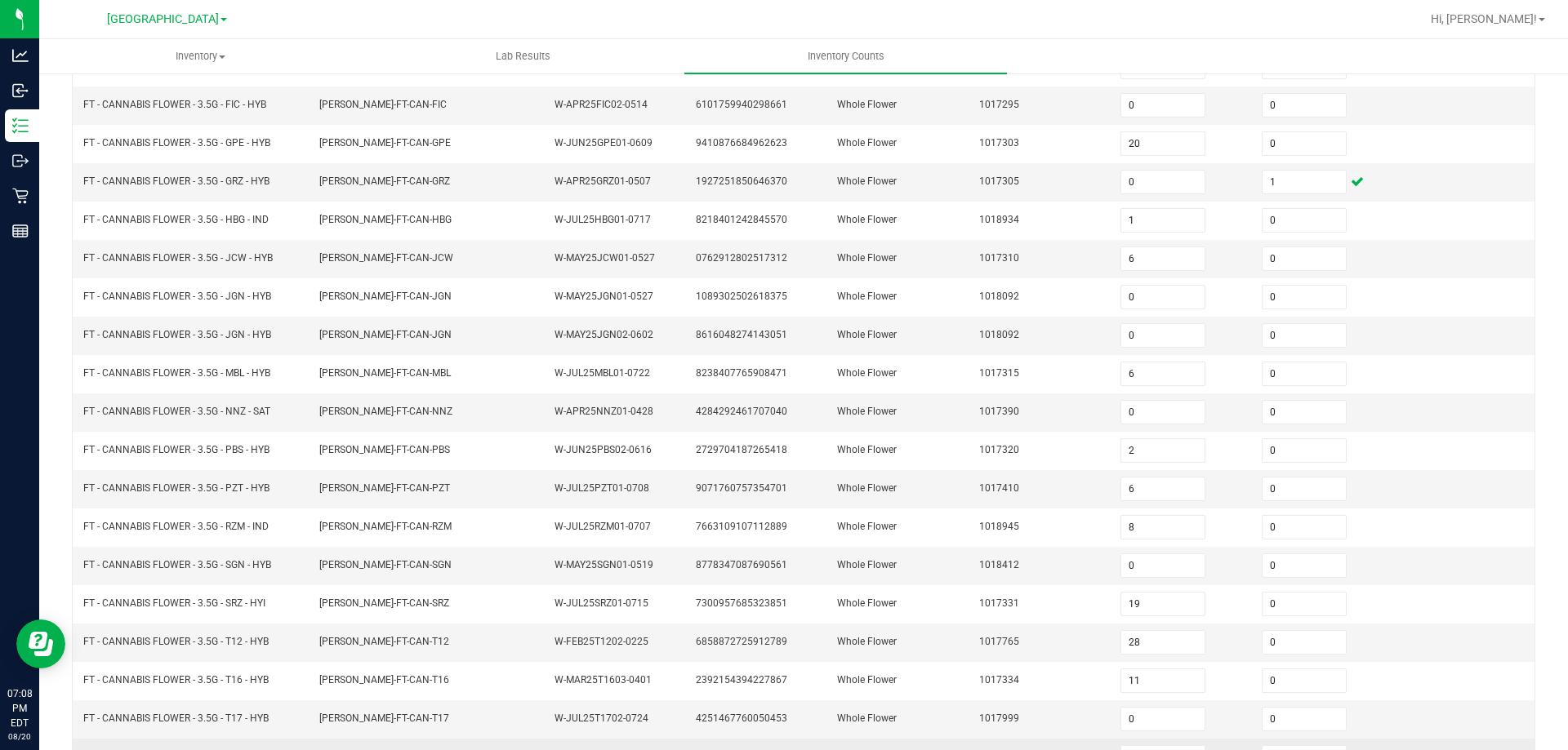
scroll to position [339, 0]
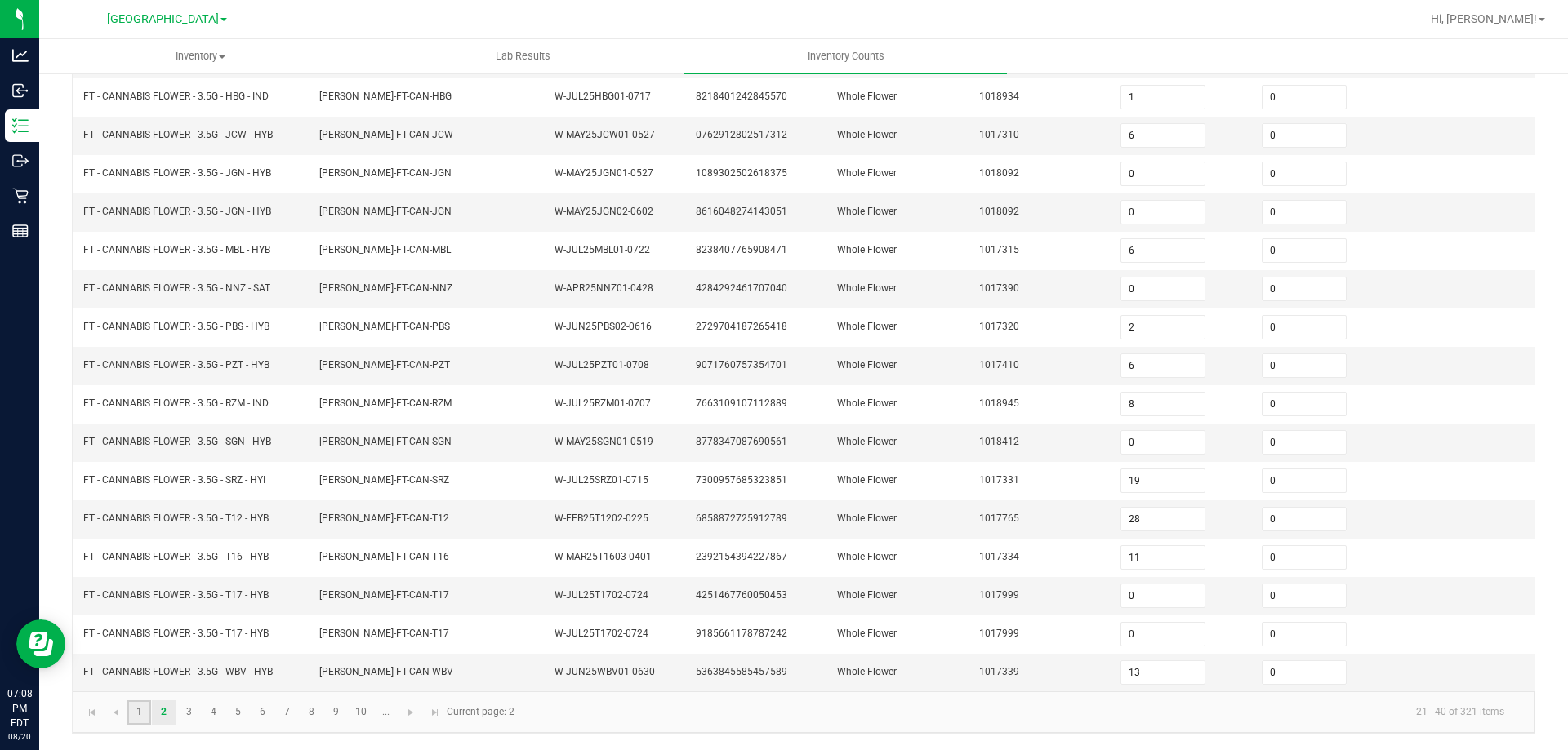
click at [146, 711] on link "1" at bounding box center [139, 712] width 24 height 24
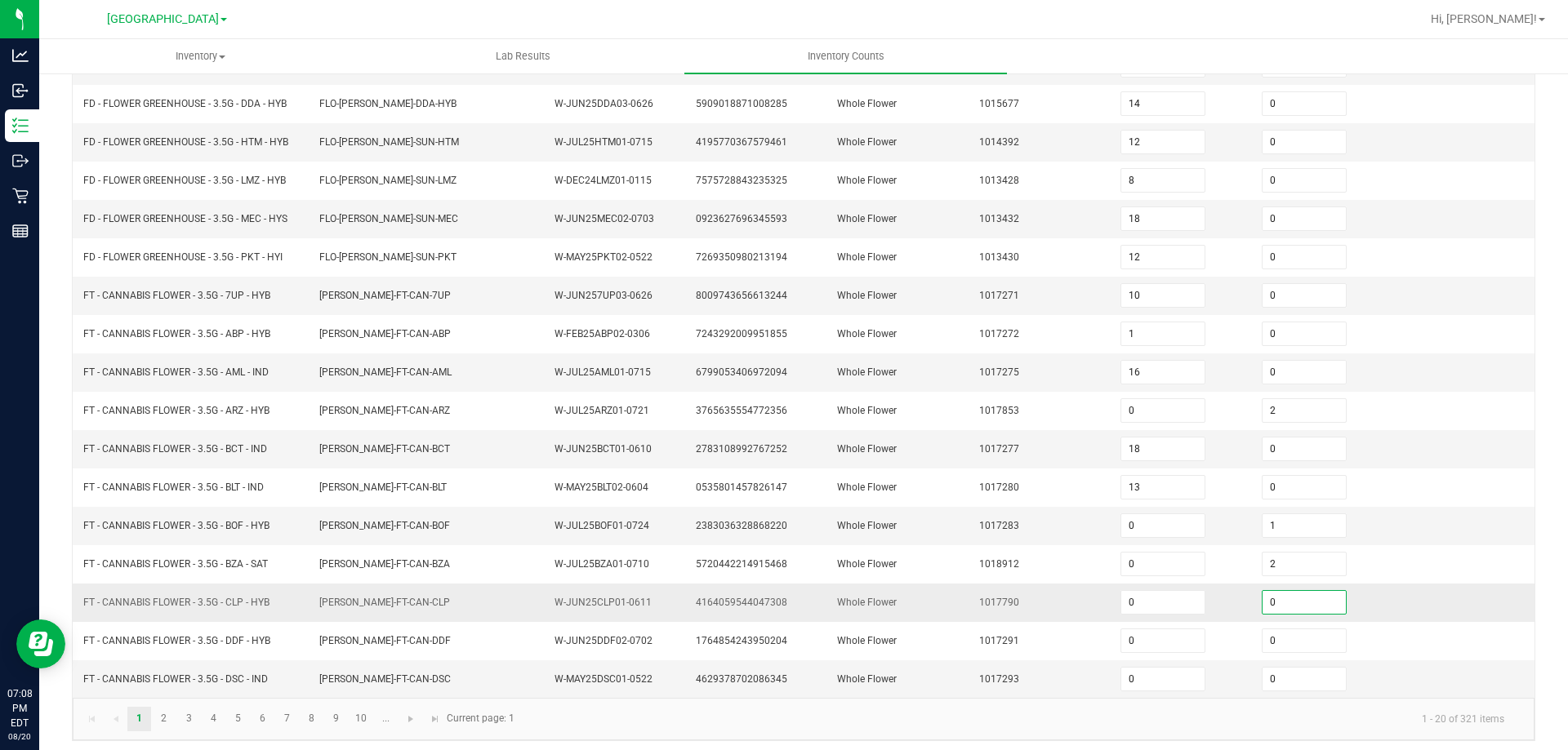
click at [1274, 598] on input "0" at bounding box center [1303, 603] width 83 height 23
drag, startPoint x: 1005, startPoint y: 535, endPoint x: 704, endPoint y: 276, distance: 397.1
click at [1005, 535] on td "1017283" at bounding box center [1040, 526] width 141 height 38
click at [270, 539] on td "FT - CANNABIS FLOWER - 3.5G - BOF - HYB" at bounding box center [191, 526] width 236 height 38
click at [169, 713] on link "2" at bounding box center [163, 719] width 24 height 24
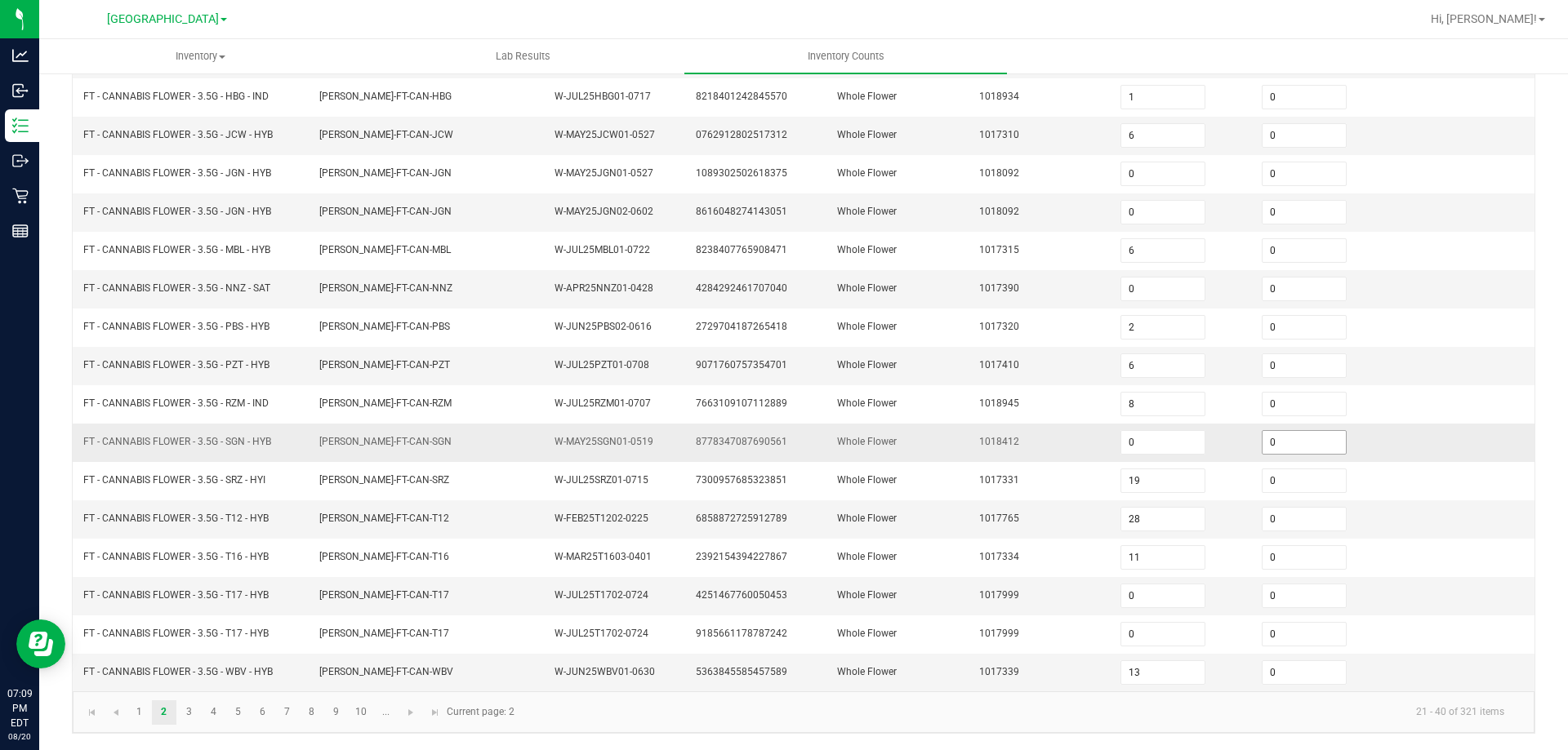
drag, startPoint x: 1281, startPoint y: 467, endPoint x: 1285, endPoint y: 449, distance: 18.4
click at [1281, 463] on td "0" at bounding box center [1322, 481] width 141 height 38
click at [1285, 446] on input "0" at bounding box center [1303, 442] width 83 height 23
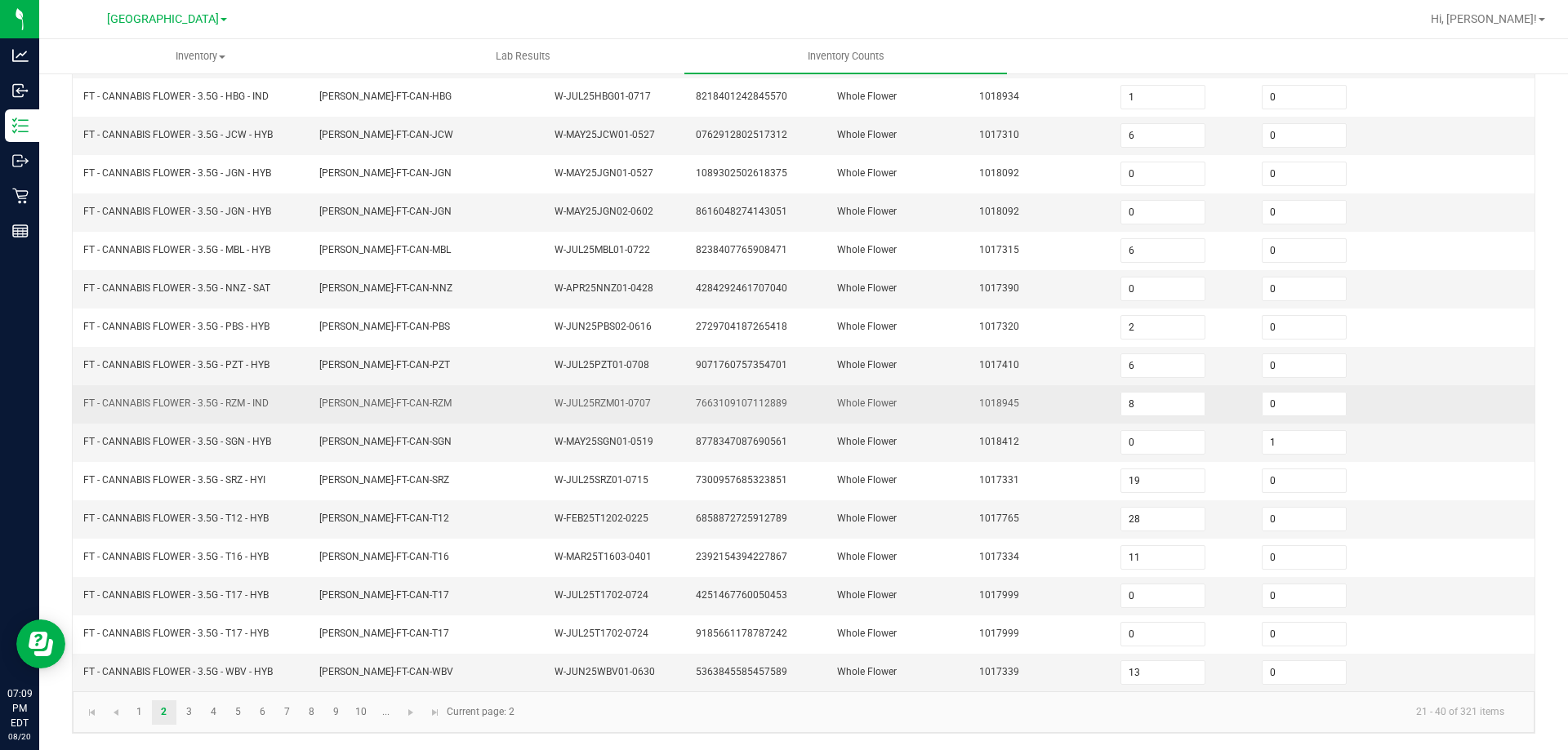
click at [827, 389] on td "Whole Flower" at bounding box center [897, 404] width 141 height 38
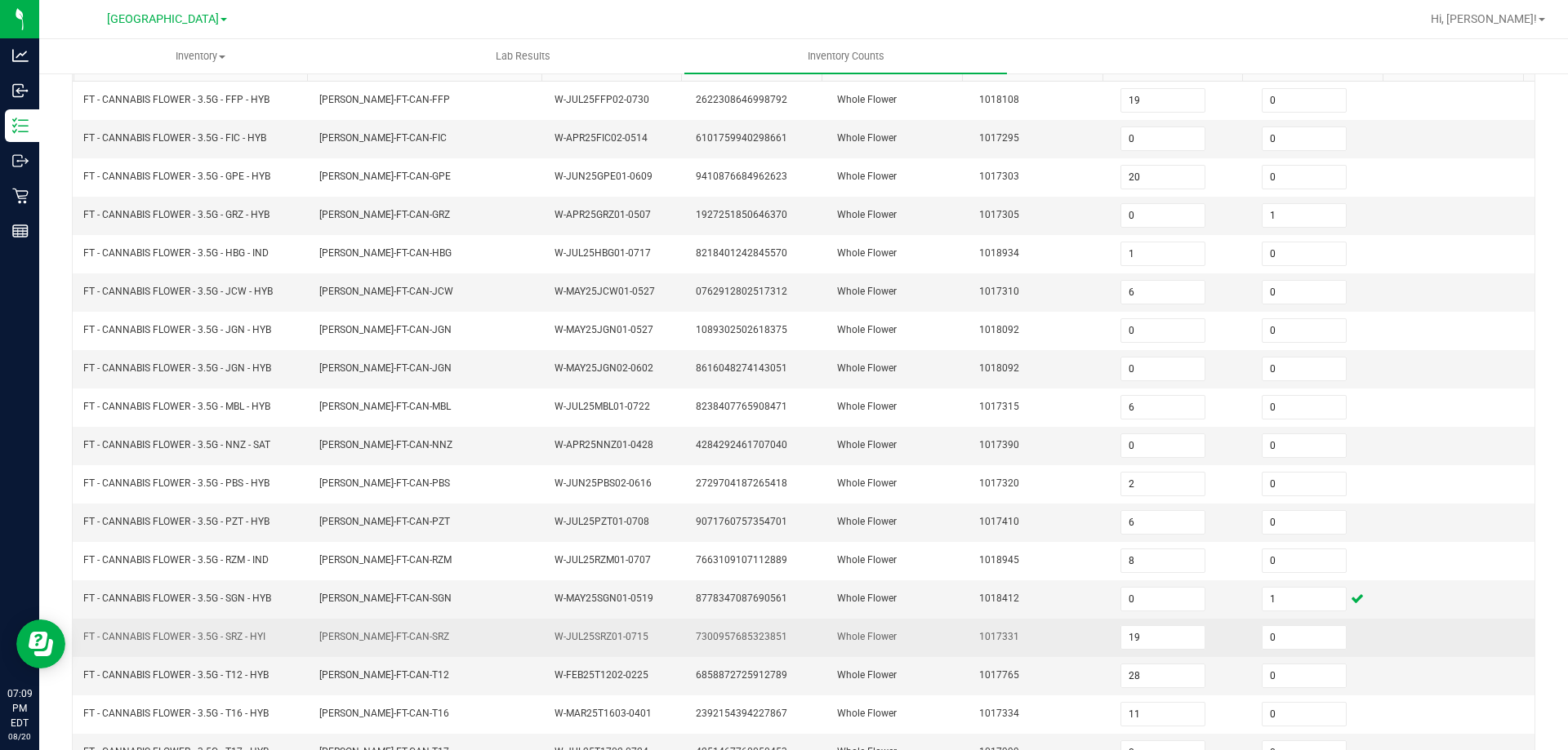
scroll to position [176, 0]
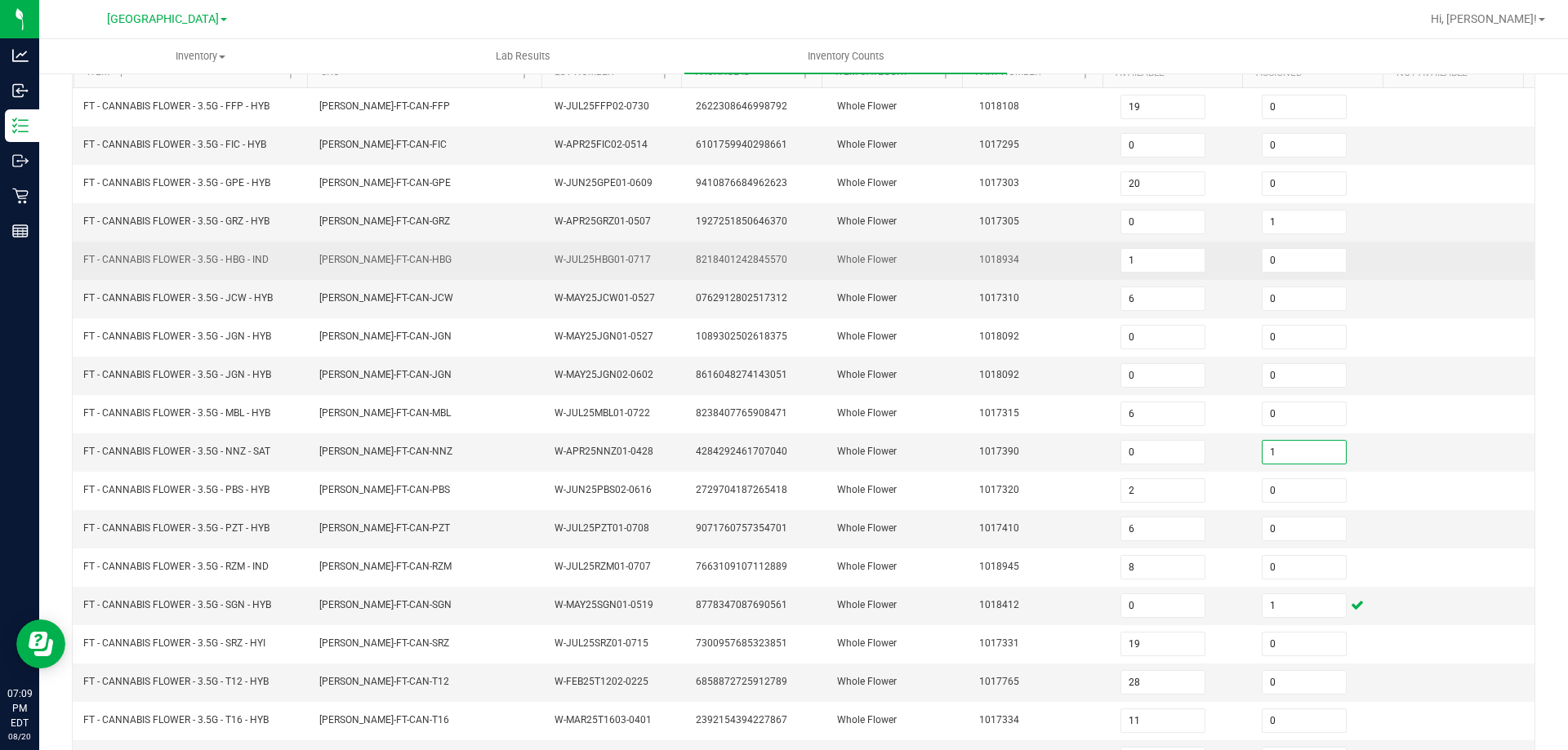
drag, startPoint x: 792, startPoint y: 331, endPoint x: 727, endPoint y: 268, distance: 90.5
click at [790, 331] on td "1089302502618375" at bounding box center [756, 337] width 141 height 38
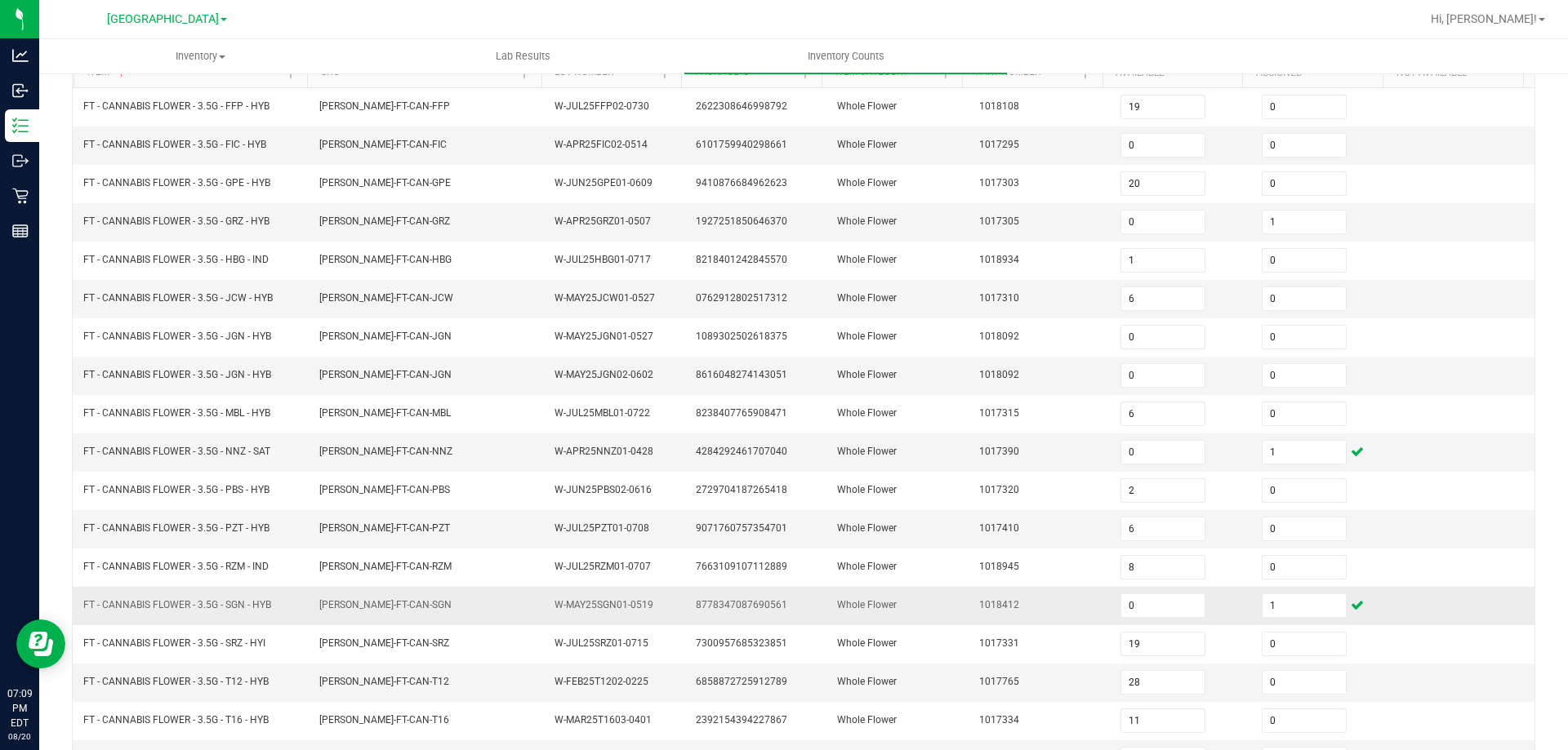
click at [417, 591] on td "FLO-BUD-FT-CAN-SGN" at bounding box center [427, 606] width 236 height 38
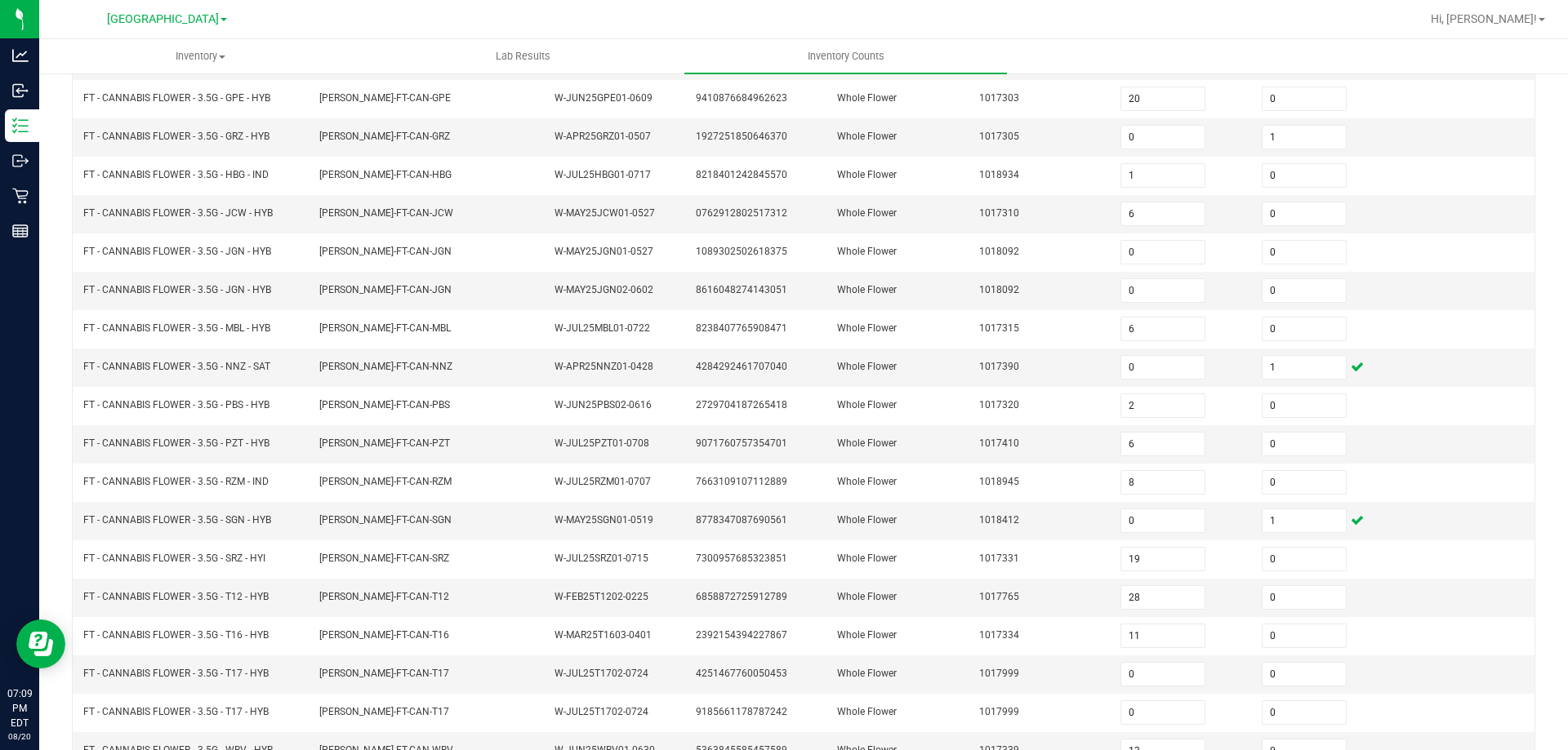
scroll to position [339, 0]
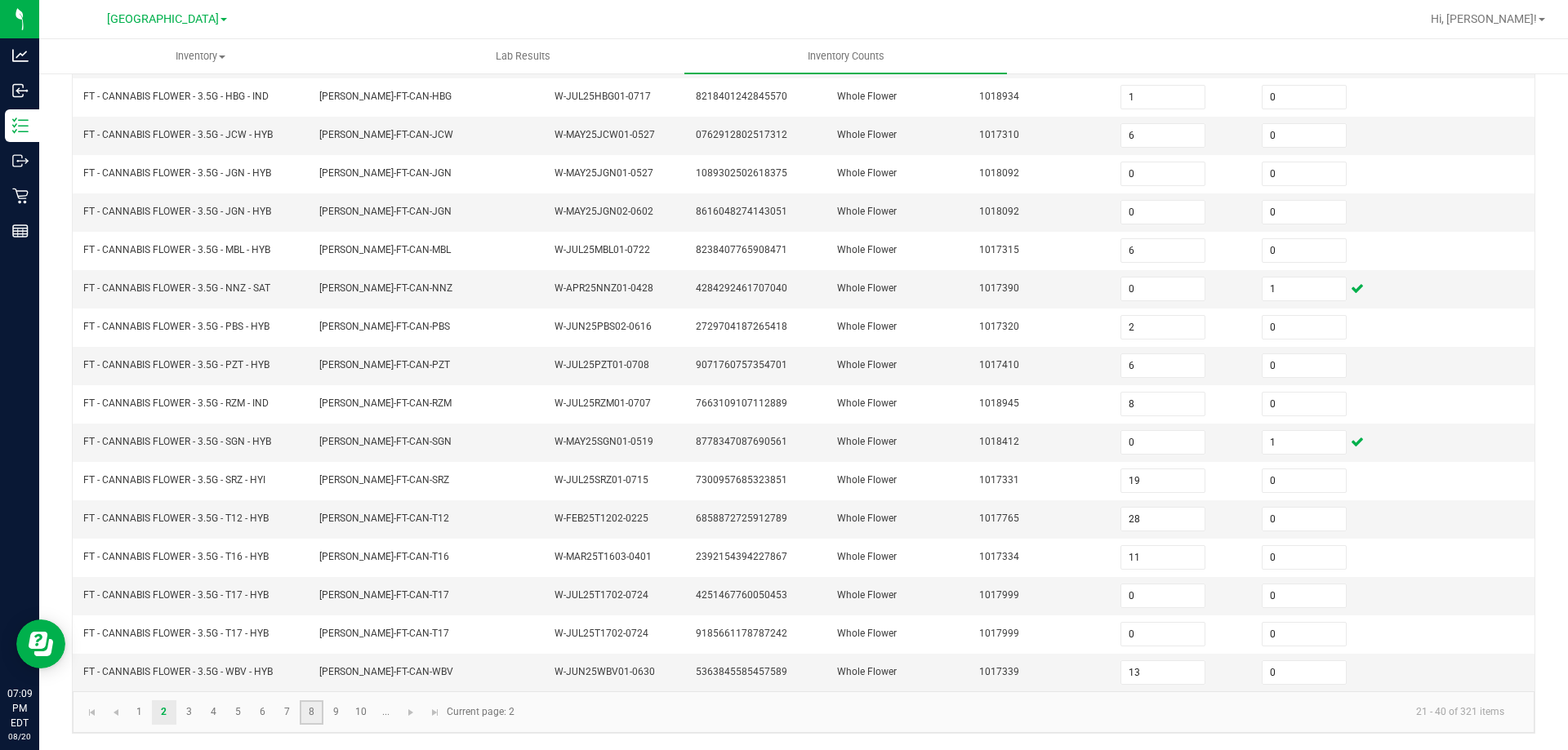
click at [315, 710] on link "8" at bounding box center [311, 712] width 24 height 24
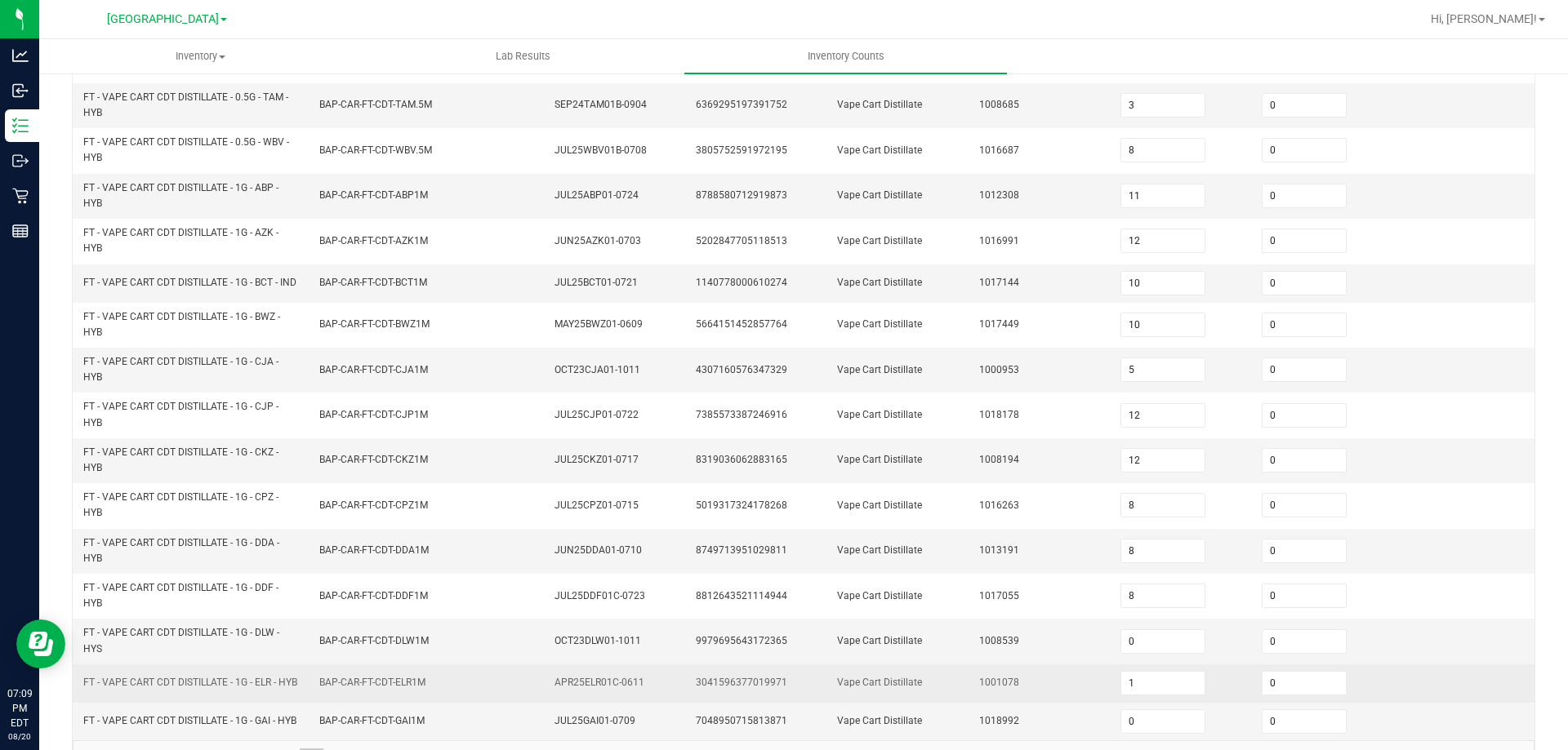
scroll to position [476, 0]
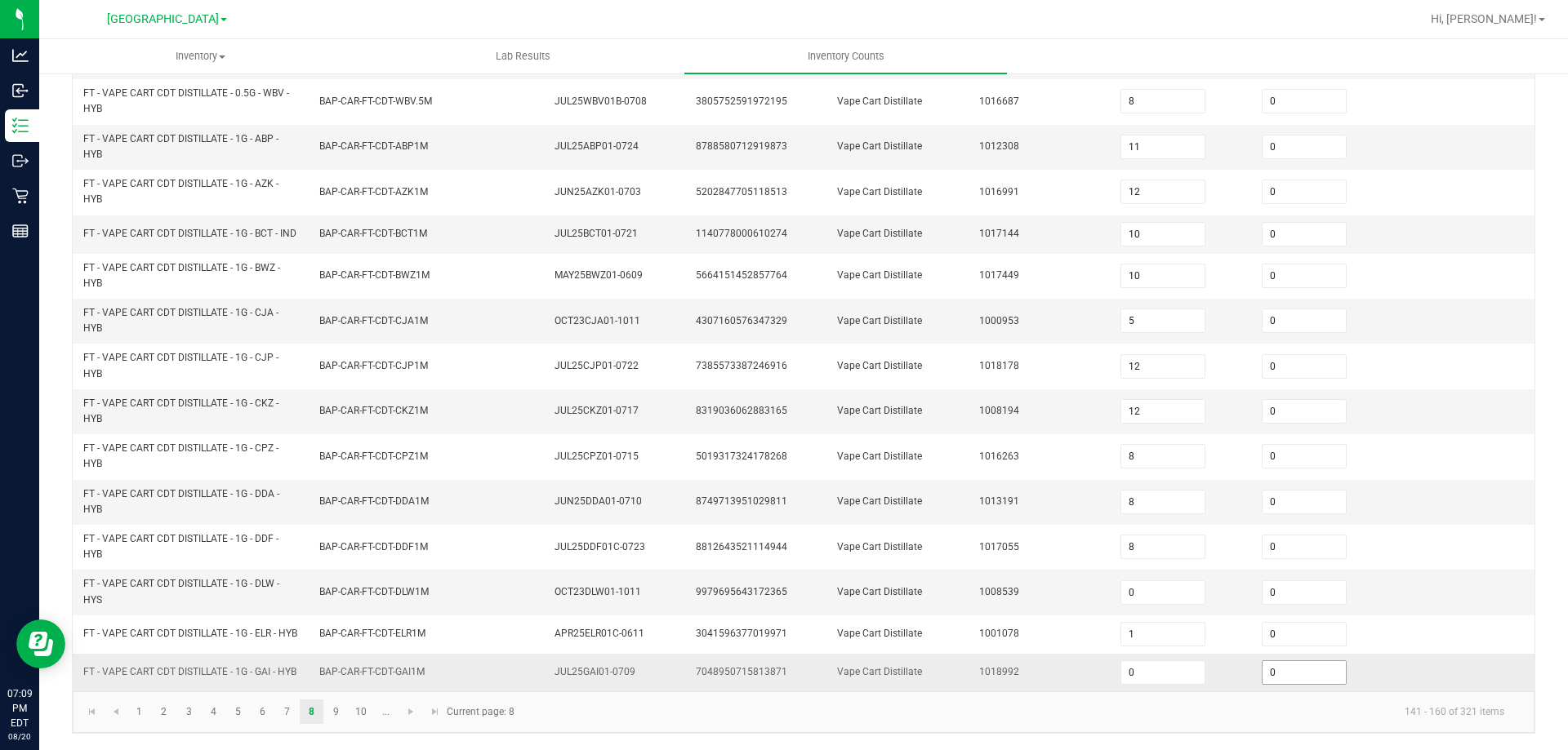
click at [1278, 677] on input "0" at bounding box center [1303, 673] width 83 height 23
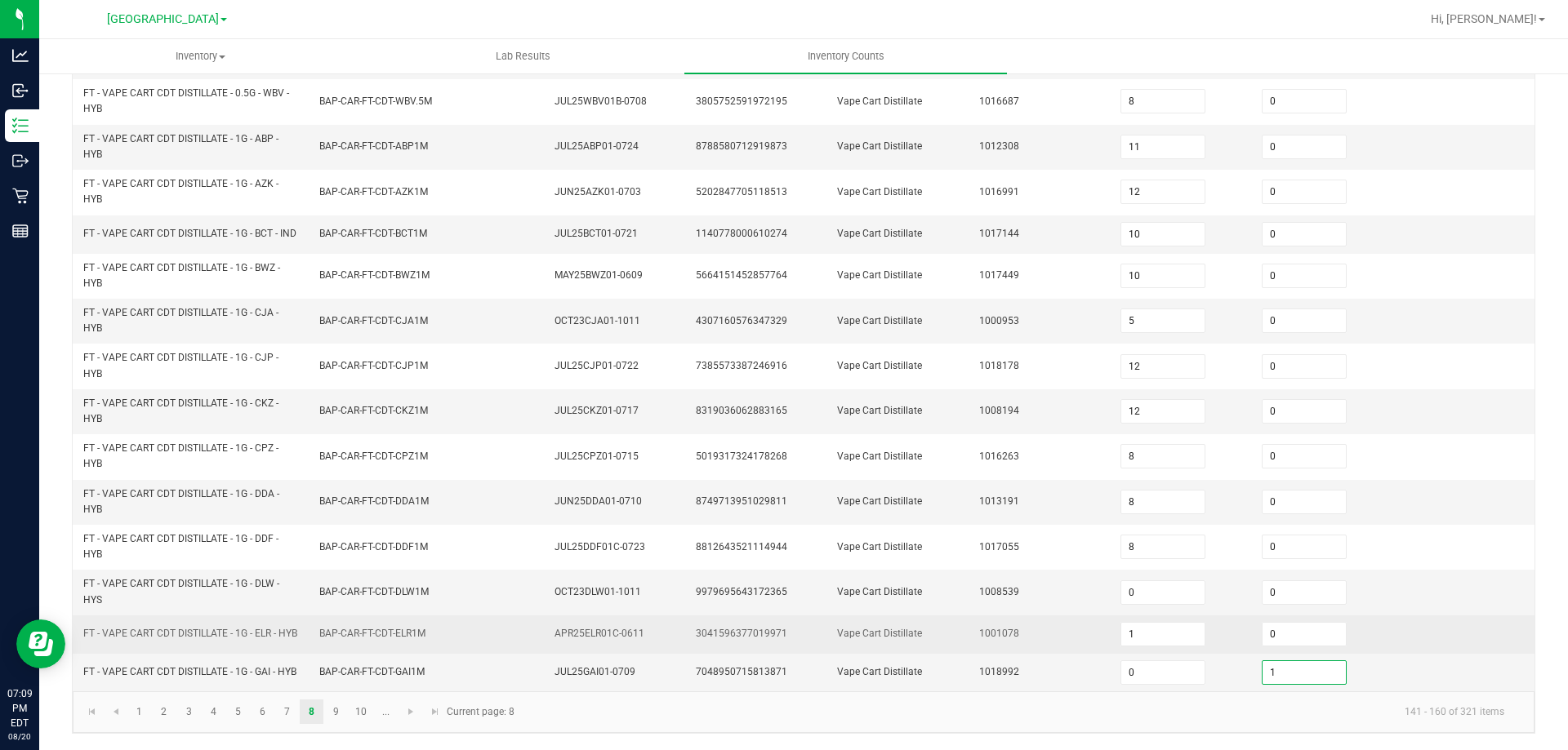
click at [970, 615] on td "1001078" at bounding box center [1040, 634] width 141 height 38
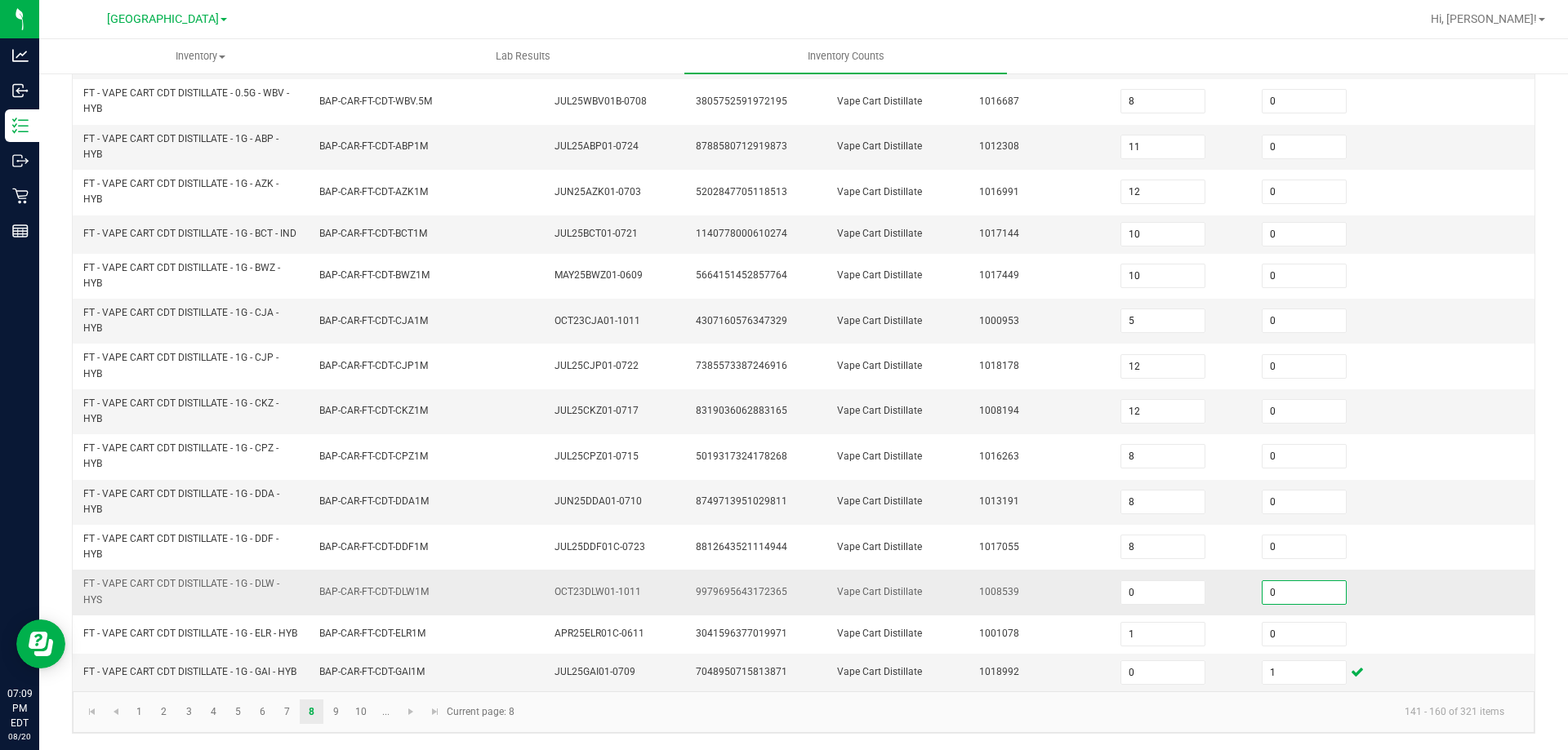
click at [1280, 583] on input "0" at bounding box center [1303, 593] width 83 height 23
click at [988, 480] on td "1013191" at bounding box center [1040, 502] width 141 height 45
drag, startPoint x: 334, startPoint y: 705, endPoint x: 337, endPoint y: 696, distance: 9.5
click at [334, 705] on link "9" at bounding box center [335, 712] width 24 height 24
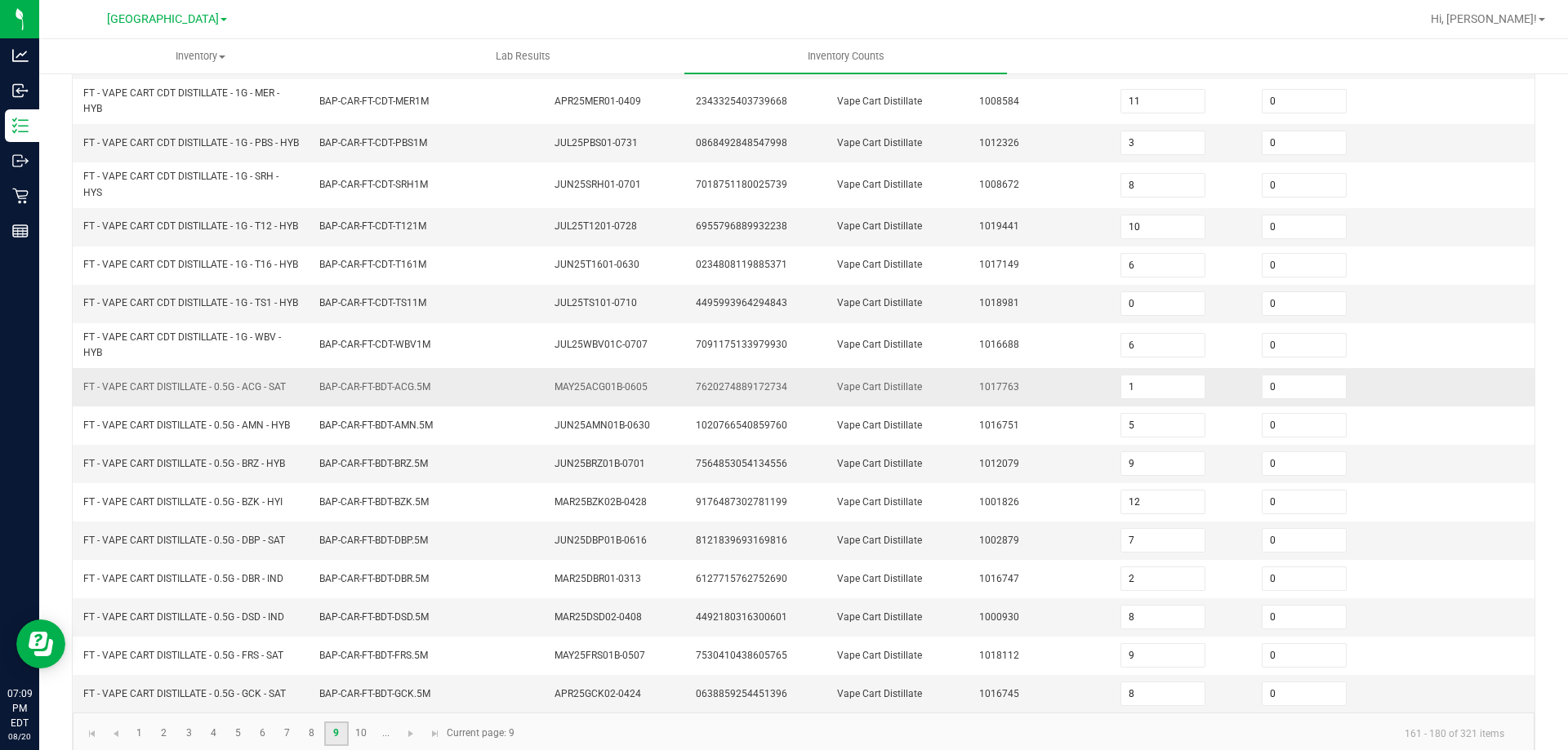
scroll to position [251, 0]
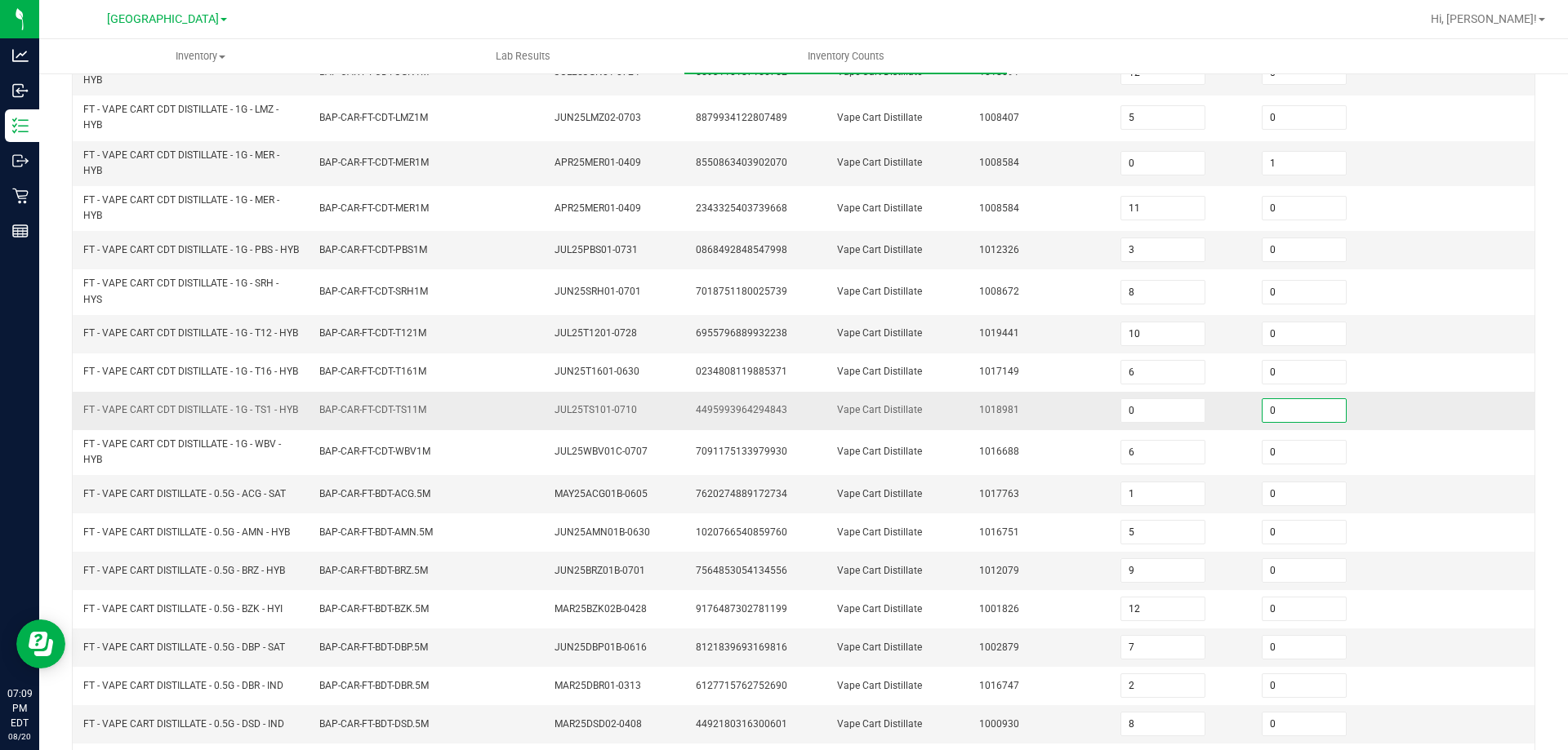
click at [1279, 422] on input "0" at bounding box center [1303, 411] width 83 height 23
click at [1018, 430] on td "1018981" at bounding box center [1040, 410] width 141 height 38
click at [388, 667] on td "BAP-CAR-FT-BDT-DBP.5M" at bounding box center [427, 647] width 236 height 38
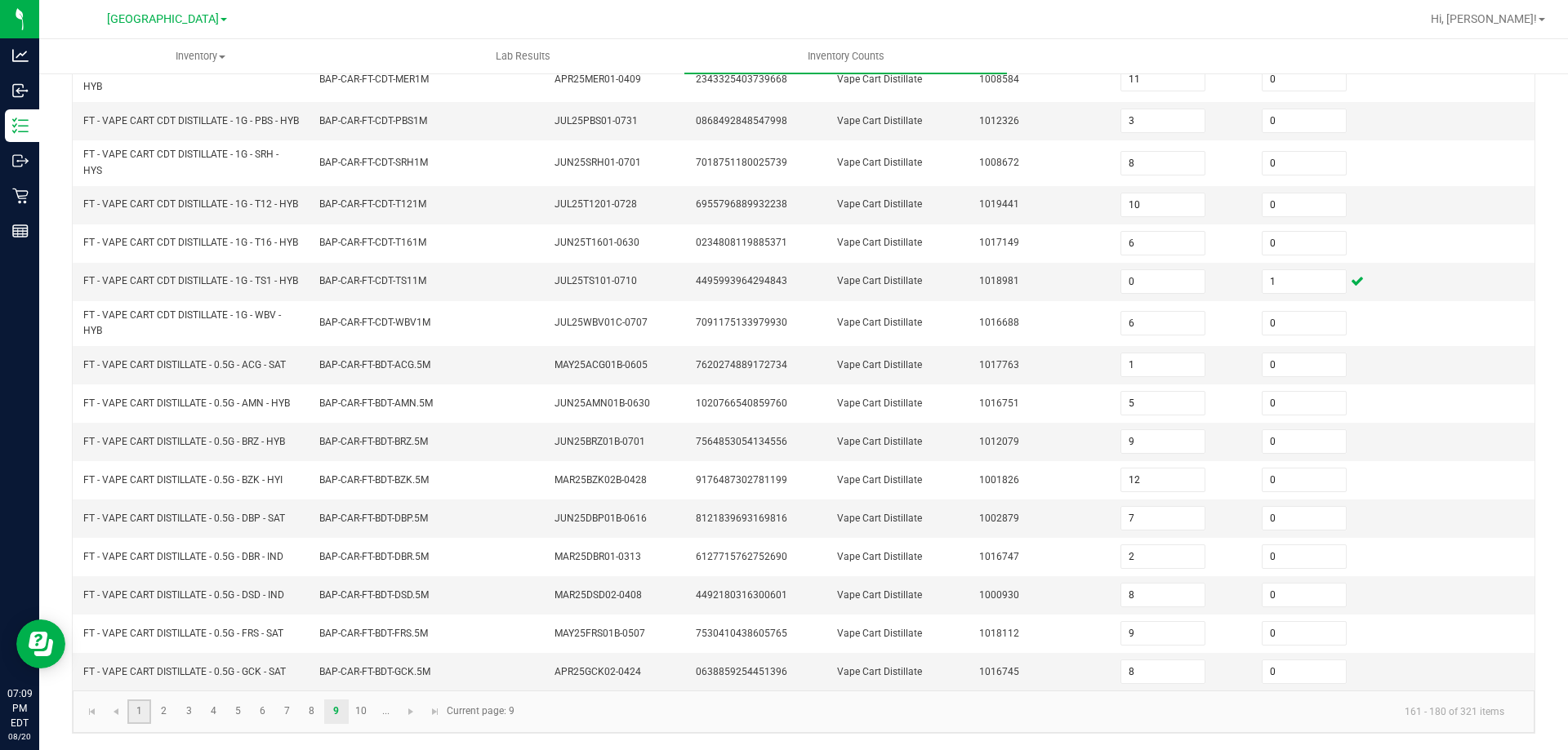
click at [144, 710] on link "1" at bounding box center [139, 712] width 24 height 24
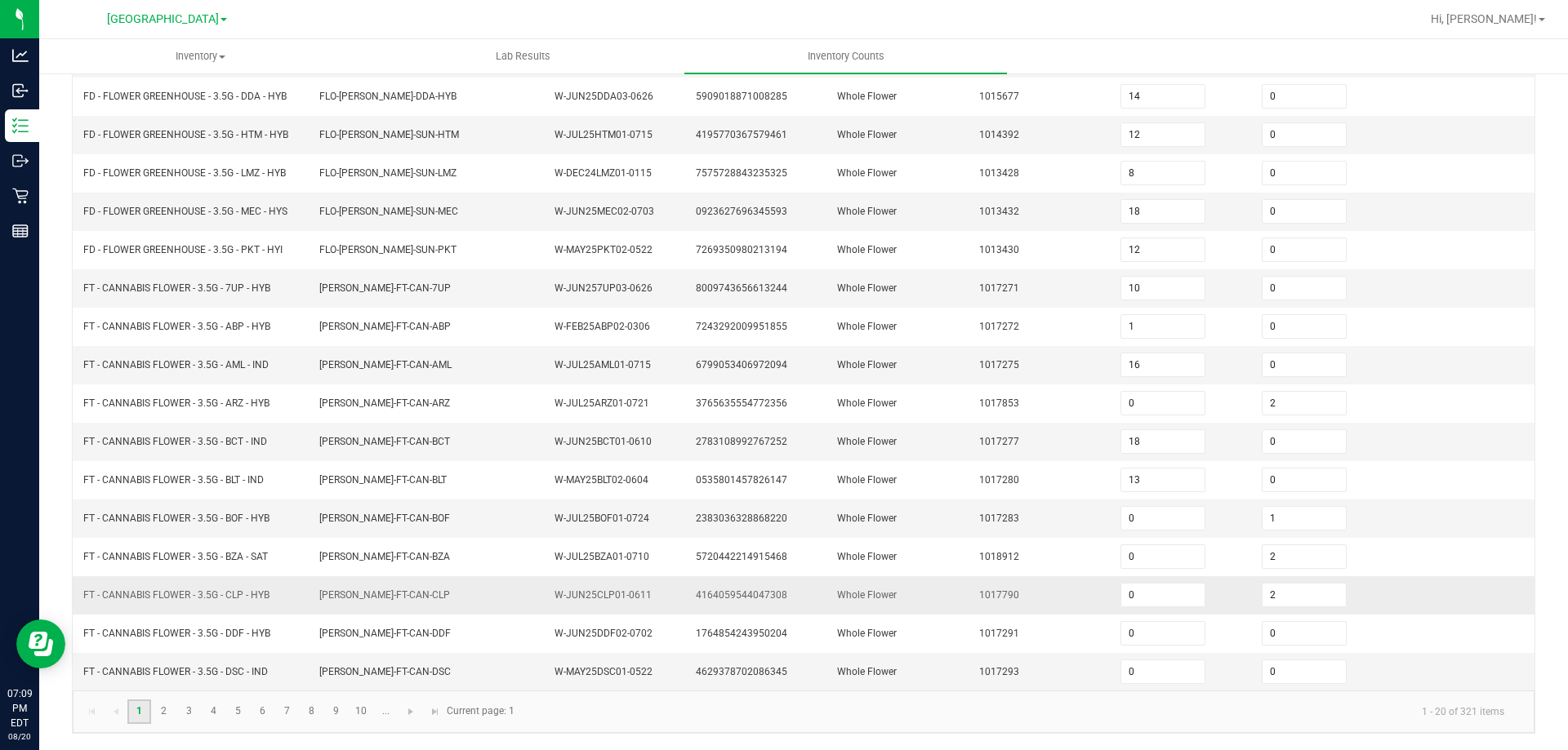
scroll to position [346, 0]
drag, startPoint x: 161, startPoint y: 715, endPoint x: 183, endPoint y: 691, distance: 32.6
click at [161, 714] on link "2" at bounding box center [163, 712] width 24 height 24
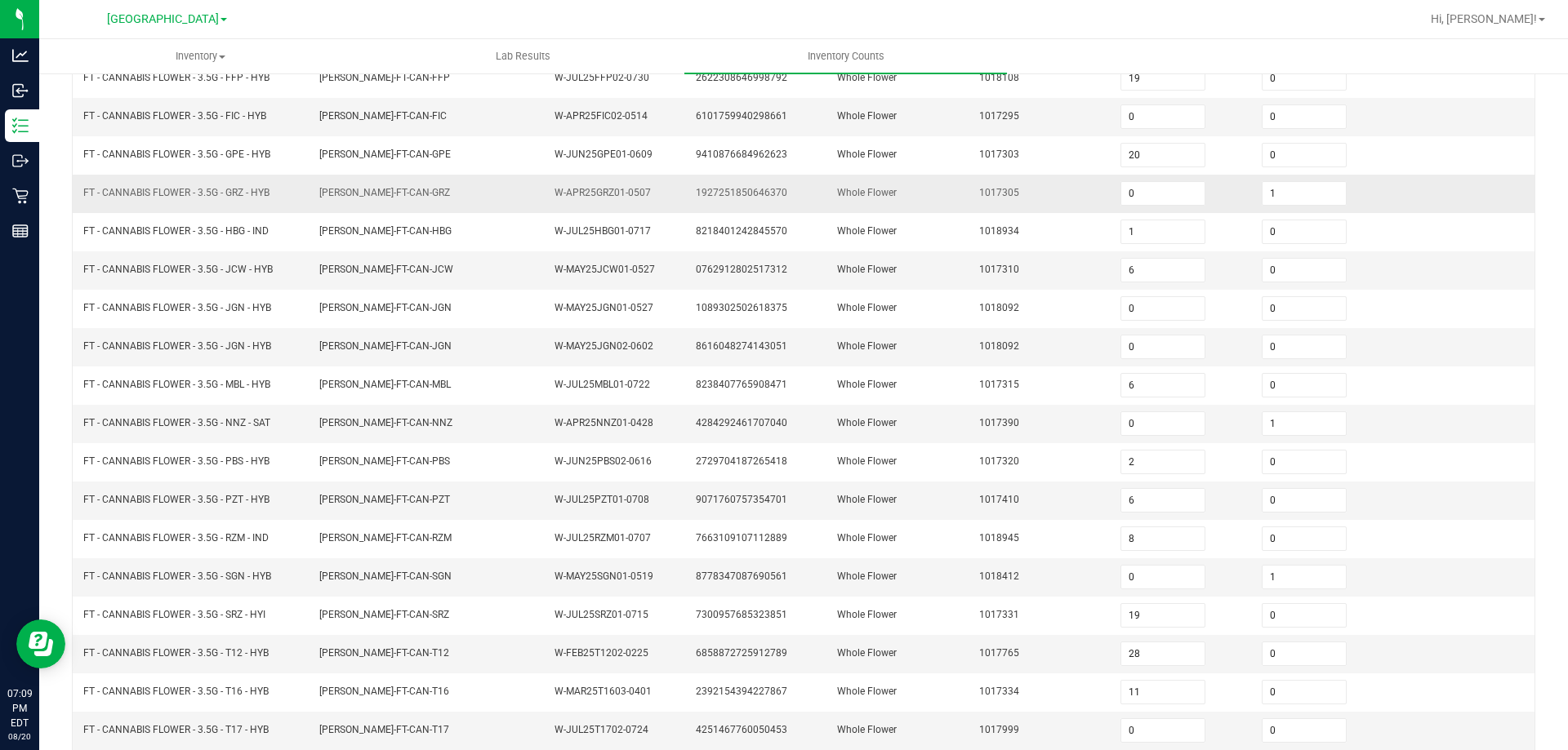
scroll to position [0, 0]
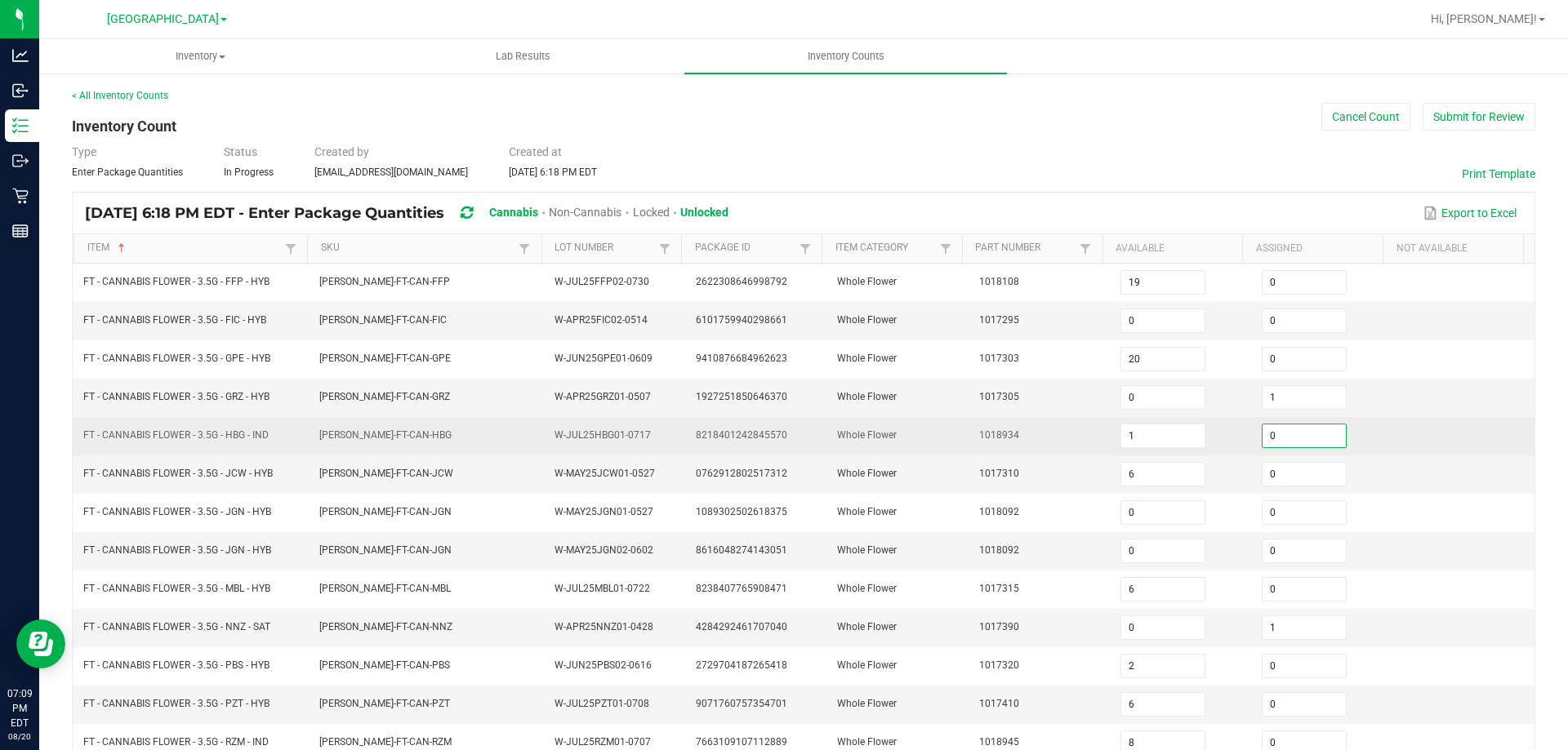
click at [1270, 429] on input "0" at bounding box center [1303, 436] width 83 height 23
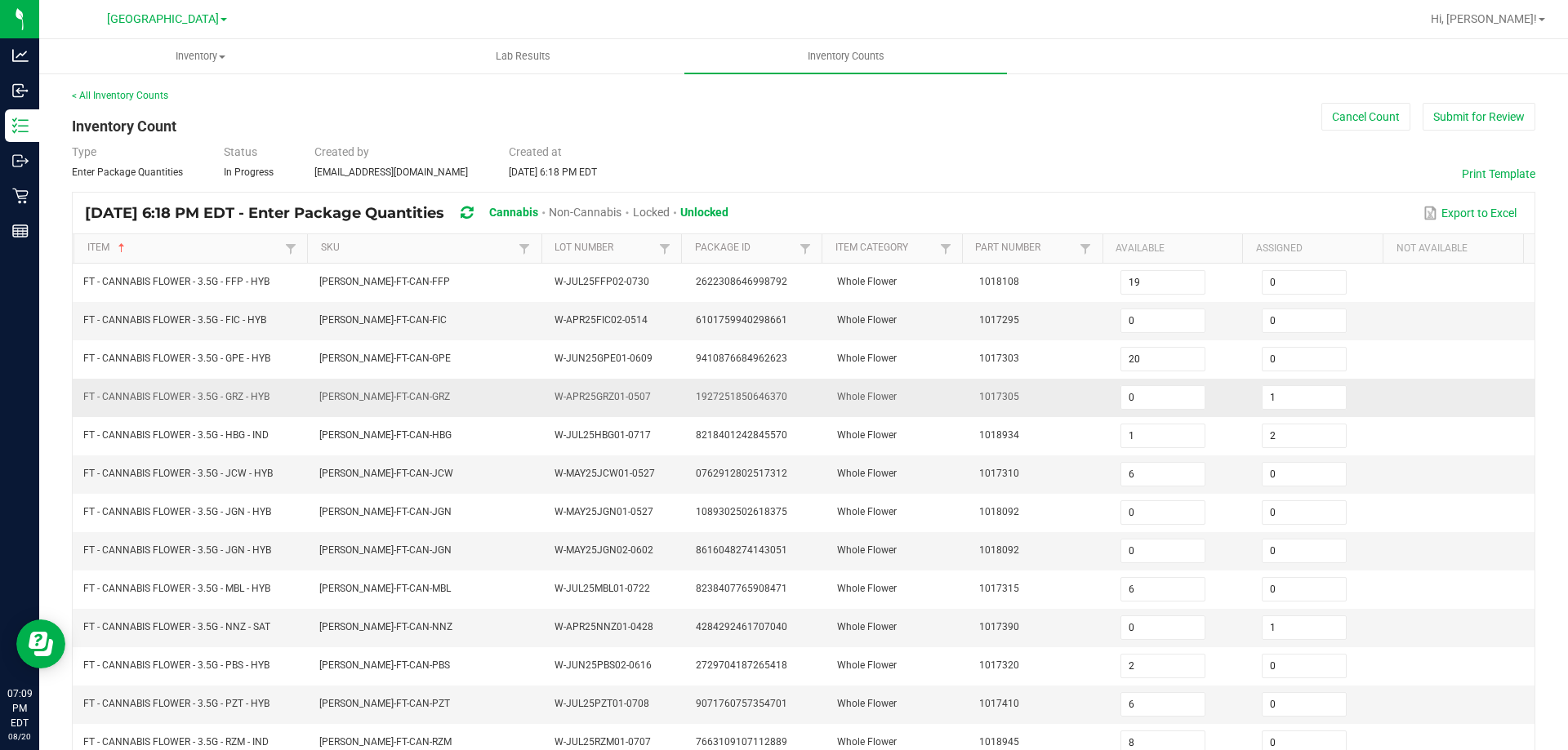
click at [985, 389] on td "1017305" at bounding box center [1040, 398] width 141 height 38
click at [385, 554] on span "FLO-BUD-FT-CAN-JGN" at bounding box center [385, 550] width 132 height 12
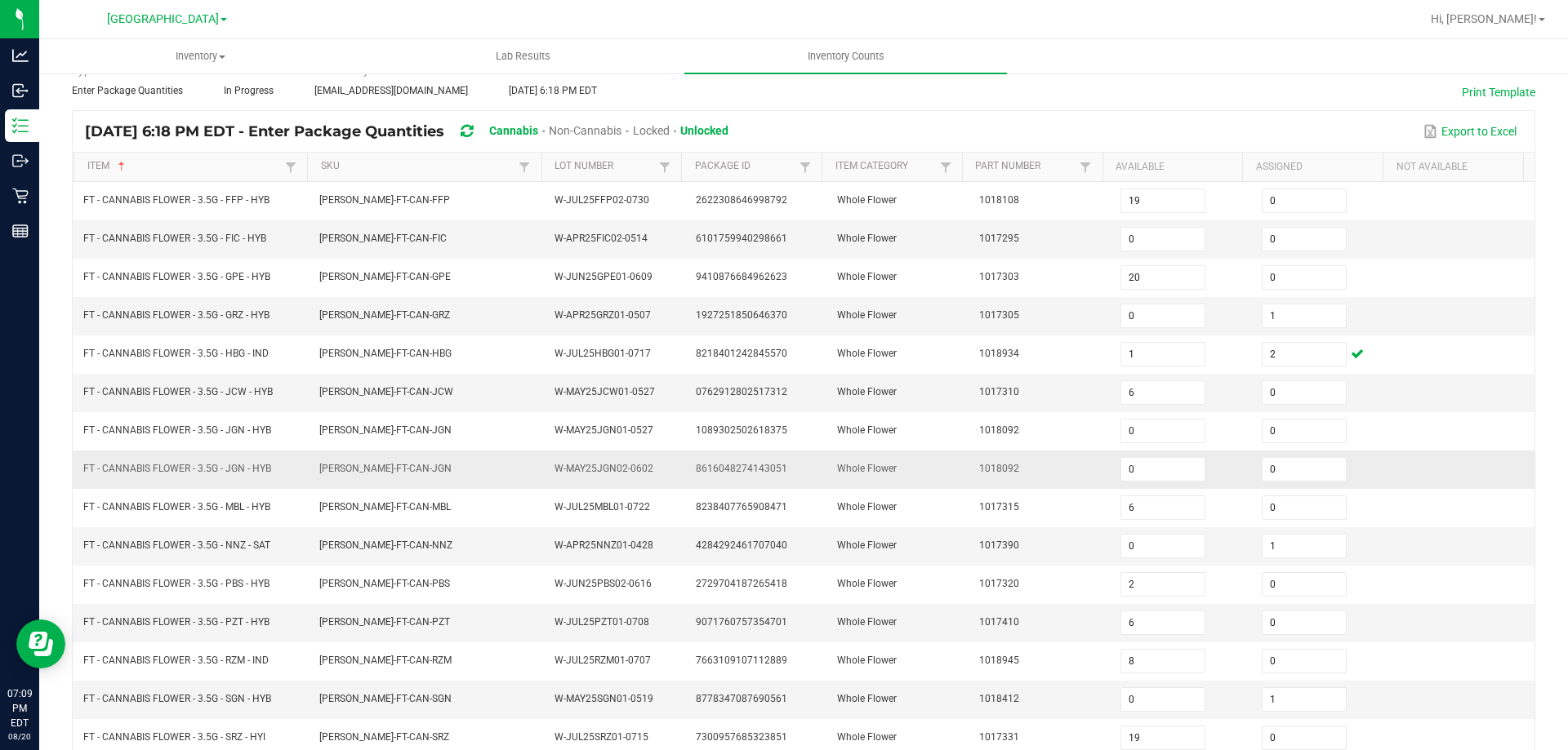
scroll to position [163, 0]
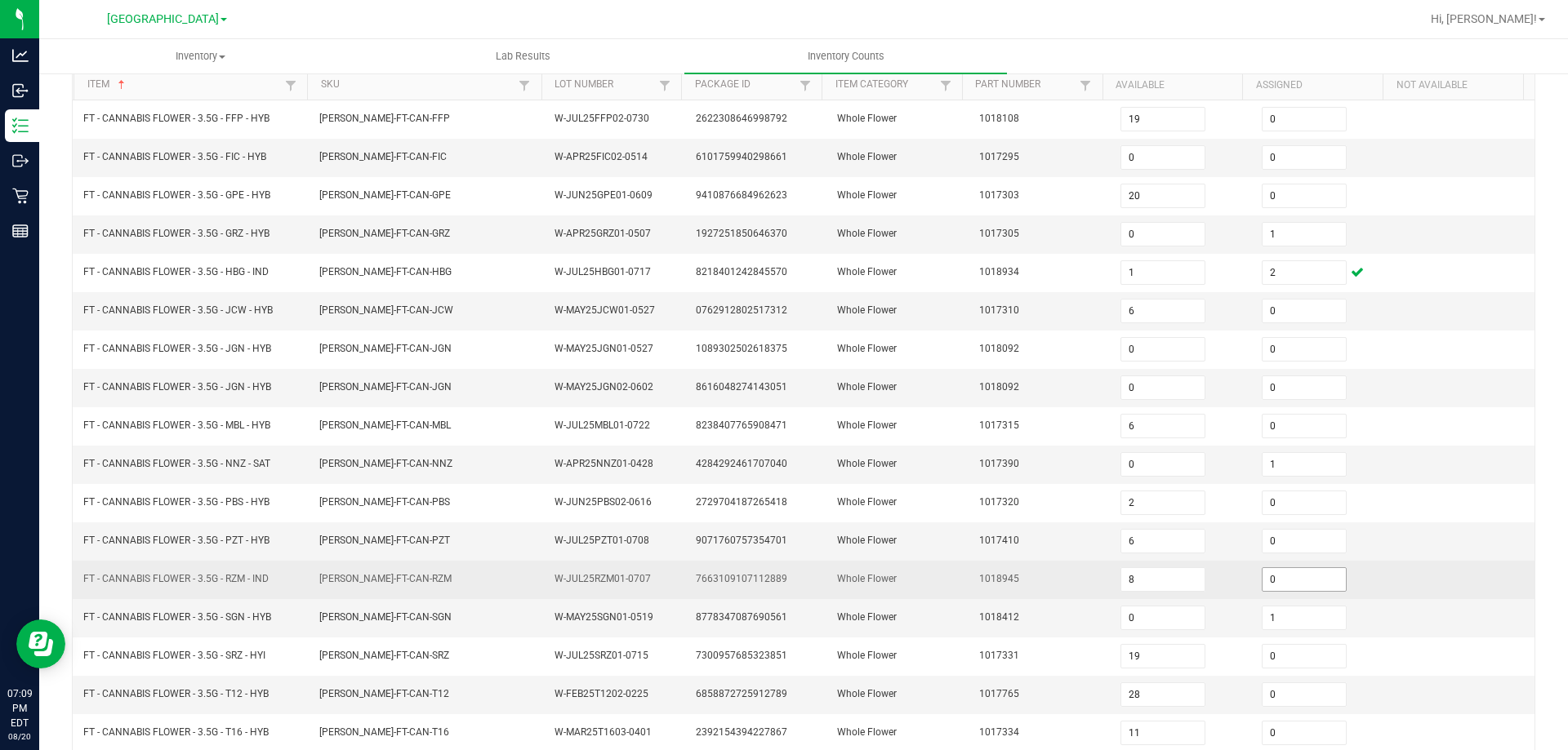
click at [1286, 579] on input "0" at bounding box center [1303, 580] width 83 height 23
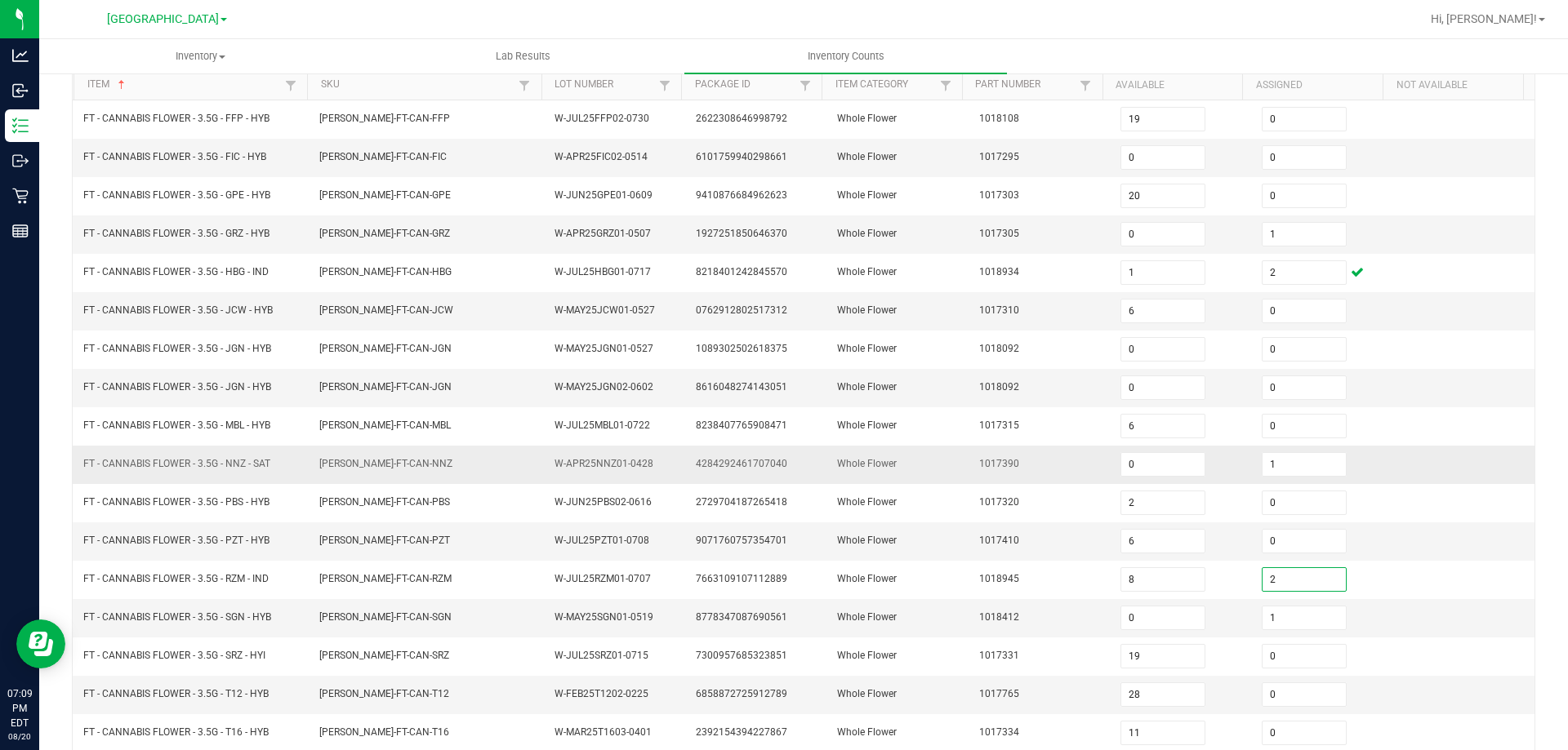
click at [864, 481] on td "Whole Flower" at bounding box center [897, 465] width 141 height 38
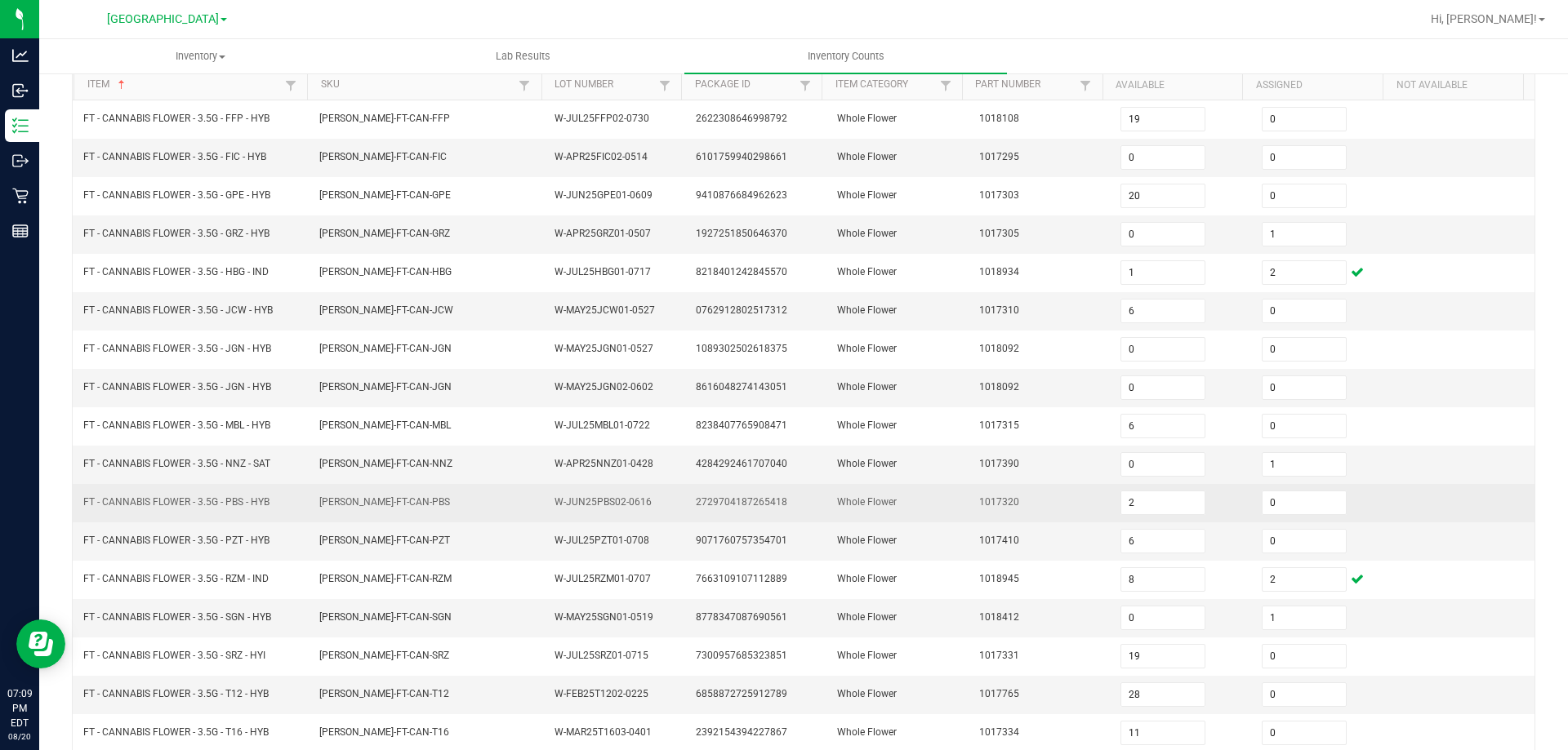
click at [404, 520] on td "FLO-BUD-FT-CAN-PBS" at bounding box center [427, 503] width 236 height 38
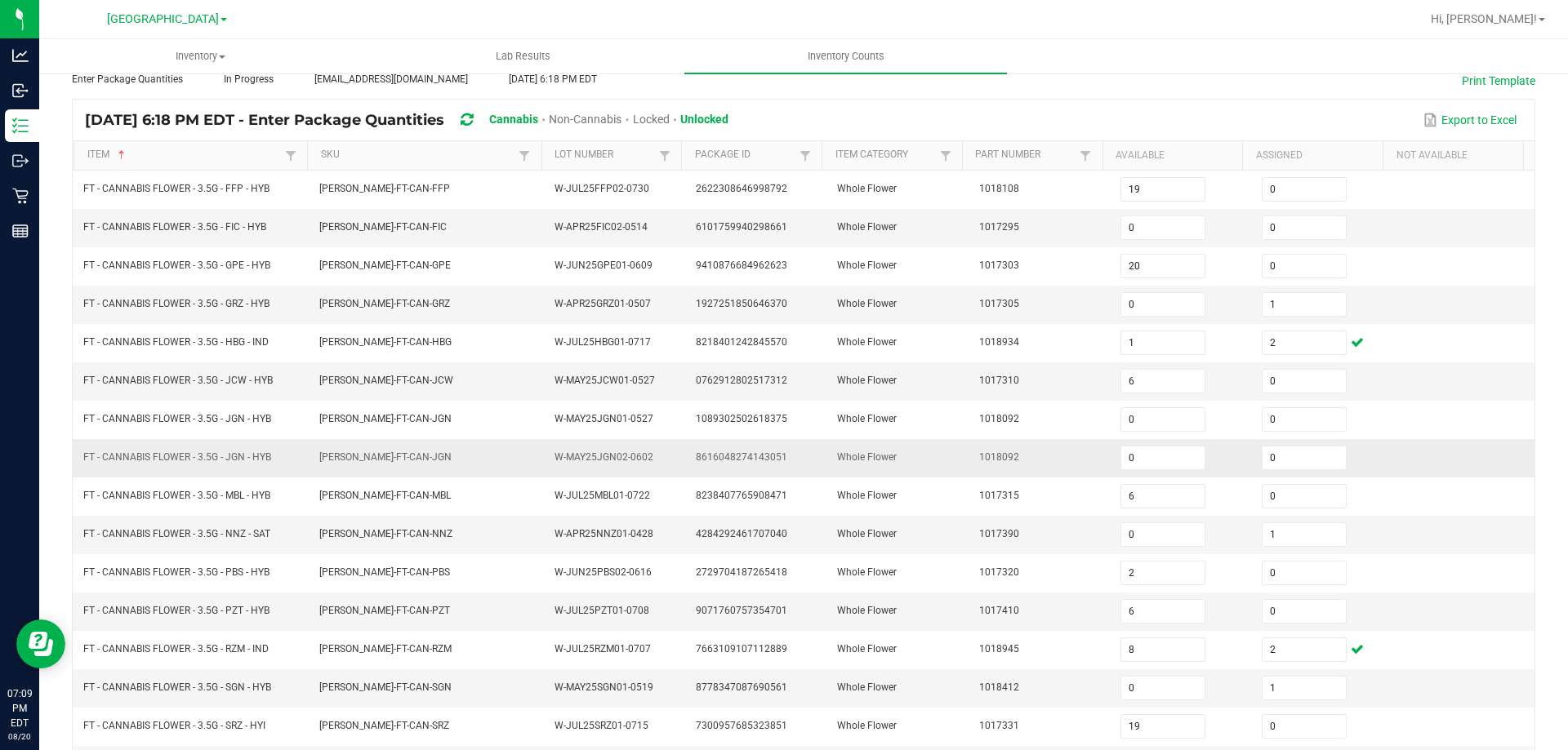
scroll to position [94, 0]
drag, startPoint x: 1285, startPoint y: 451, endPoint x: 1075, endPoint y: 440, distance: 210.3
click at [1282, 452] on input "0" at bounding box center [1303, 457] width 83 height 23
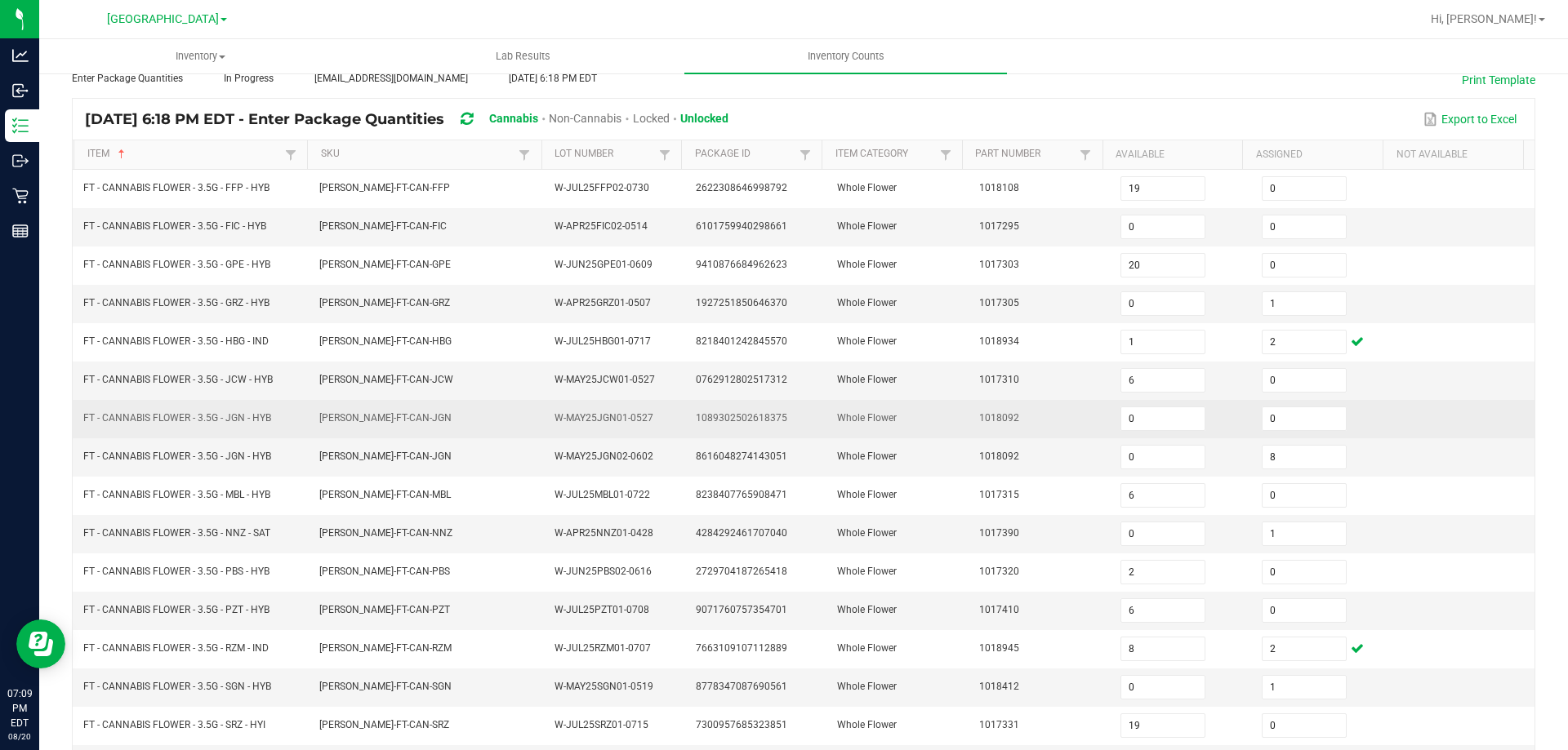
click at [871, 408] on td "Whole Flower" at bounding box center [897, 419] width 141 height 38
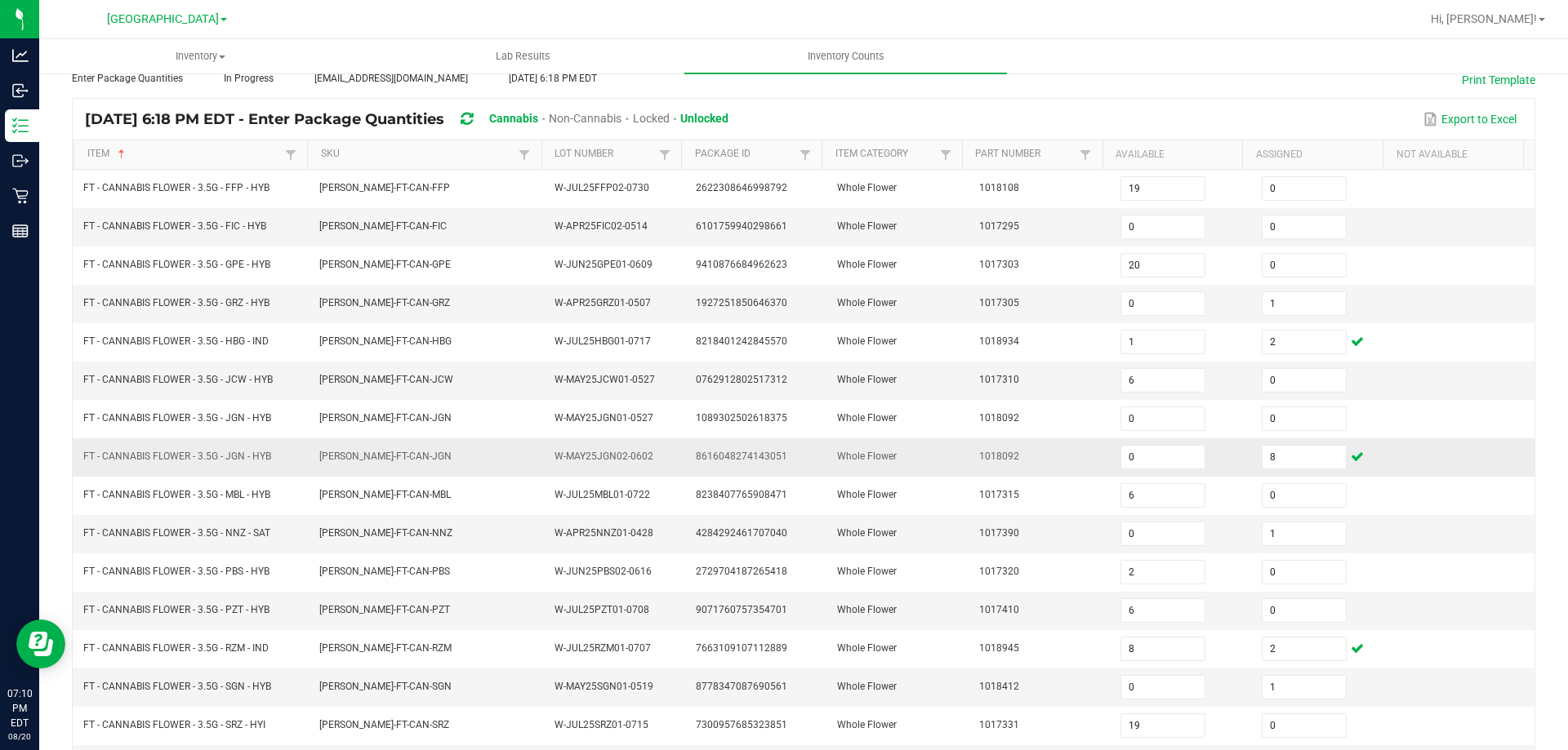
drag, startPoint x: 266, startPoint y: 492, endPoint x: 271, endPoint y: 456, distance: 36.3
click at [265, 487] on td "FT - CANNABIS FLOWER - 3.5G - MBL - HYB" at bounding box center [191, 496] width 236 height 38
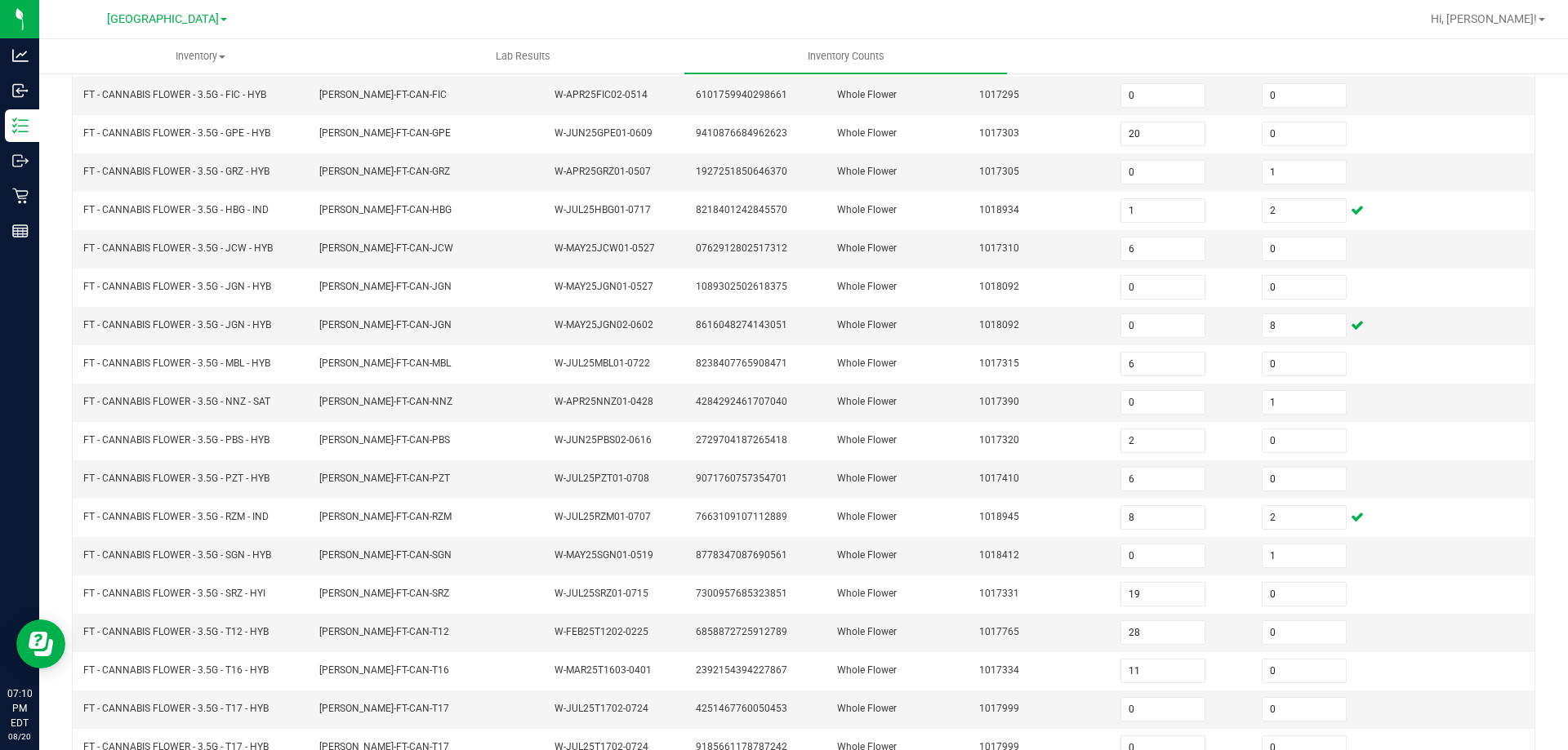
scroll to position [339, 0]
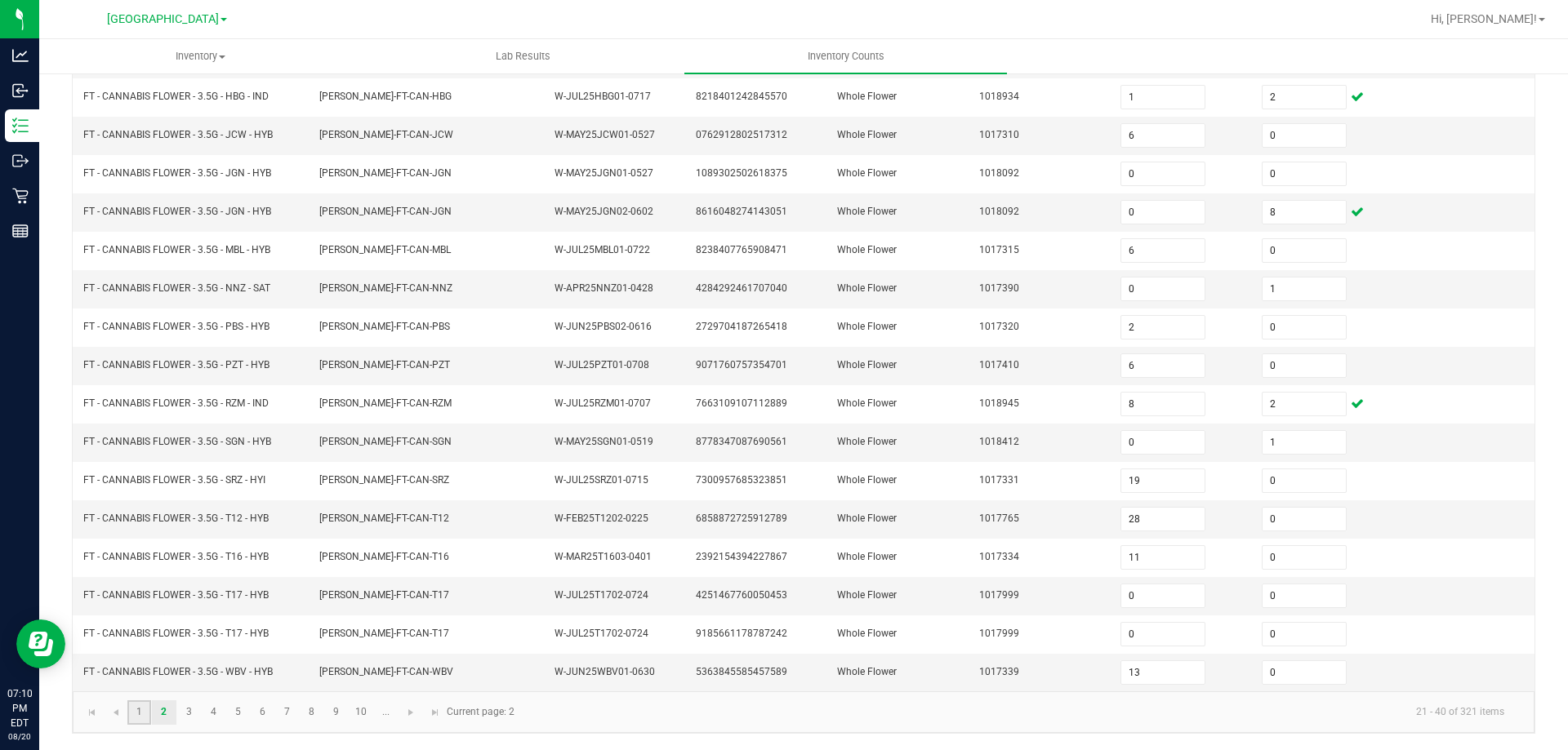
click at [138, 708] on link "1" at bounding box center [139, 712] width 24 height 24
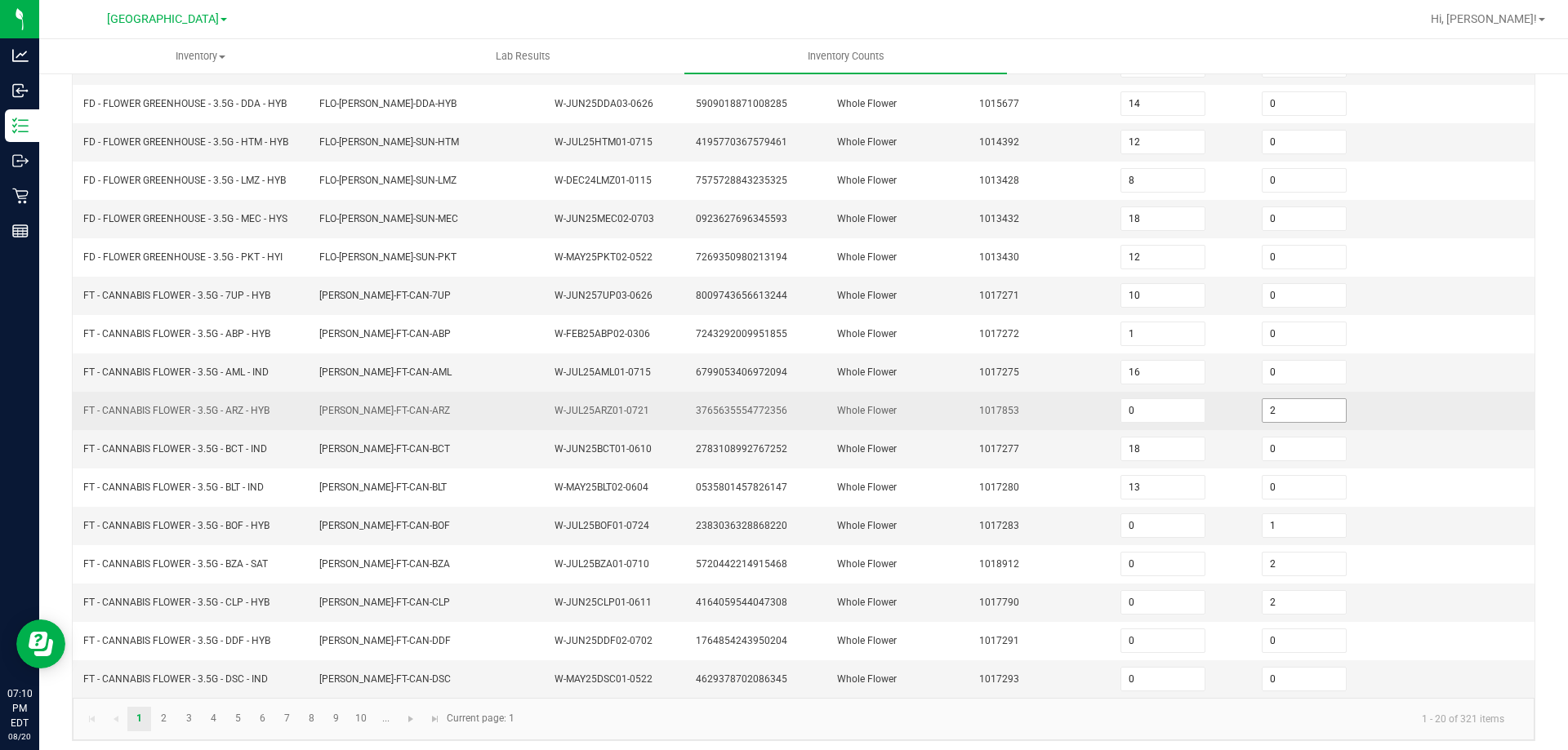
click at [1270, 416] on input "2" at bounding box center [1303, 411] width 83 height 23
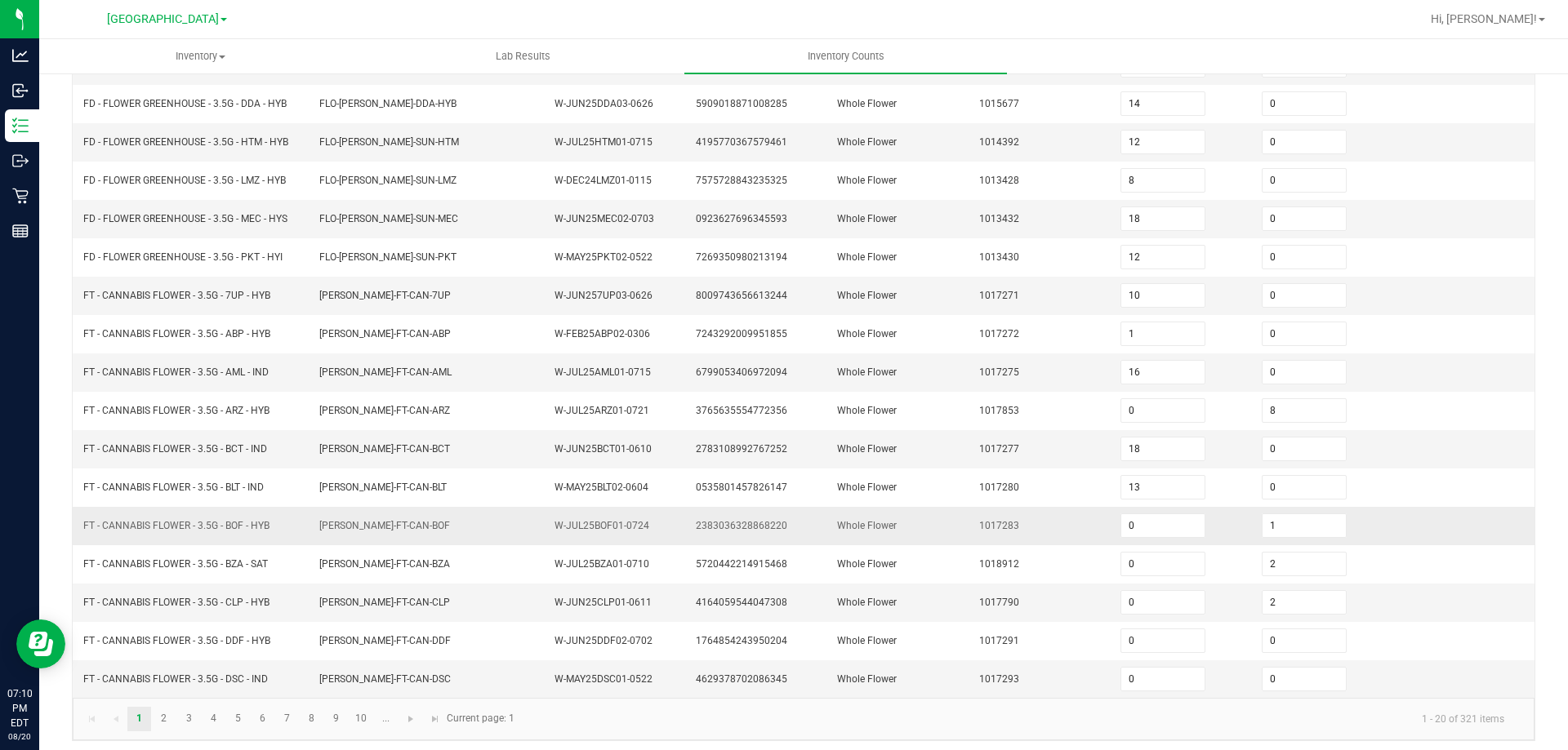
click at [981, 517] on td "1017283" at bounding box center [1040, 526] width 141 height 38
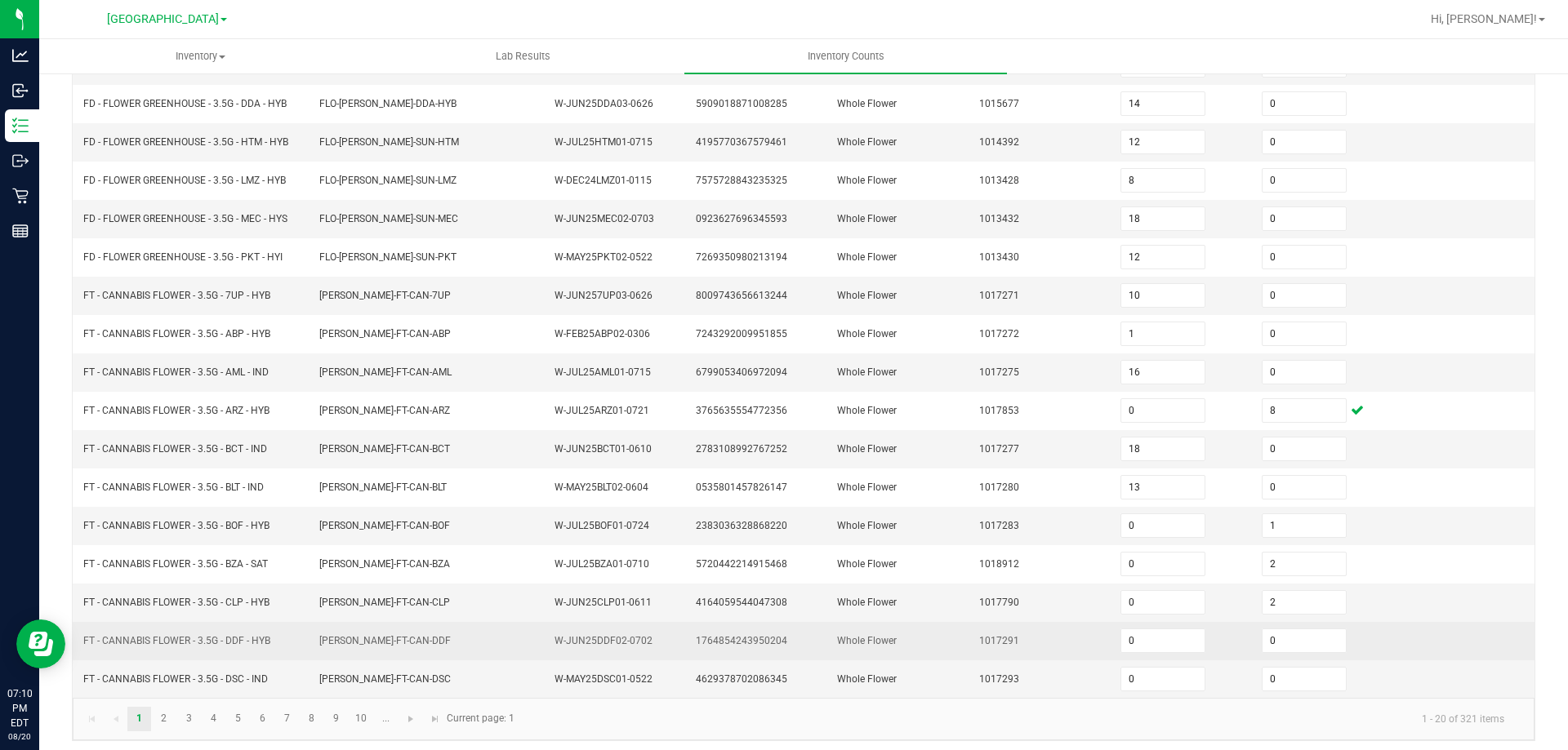
drag, startPoint x: 325, startPoint y: 536, endPoint x: 287, endPoint y: 622, distance: 94.0
click at [324, 536] on td "FLO-BUD-FT-CAN-BOF" at bounding box center [427, 526] width 236 height 38
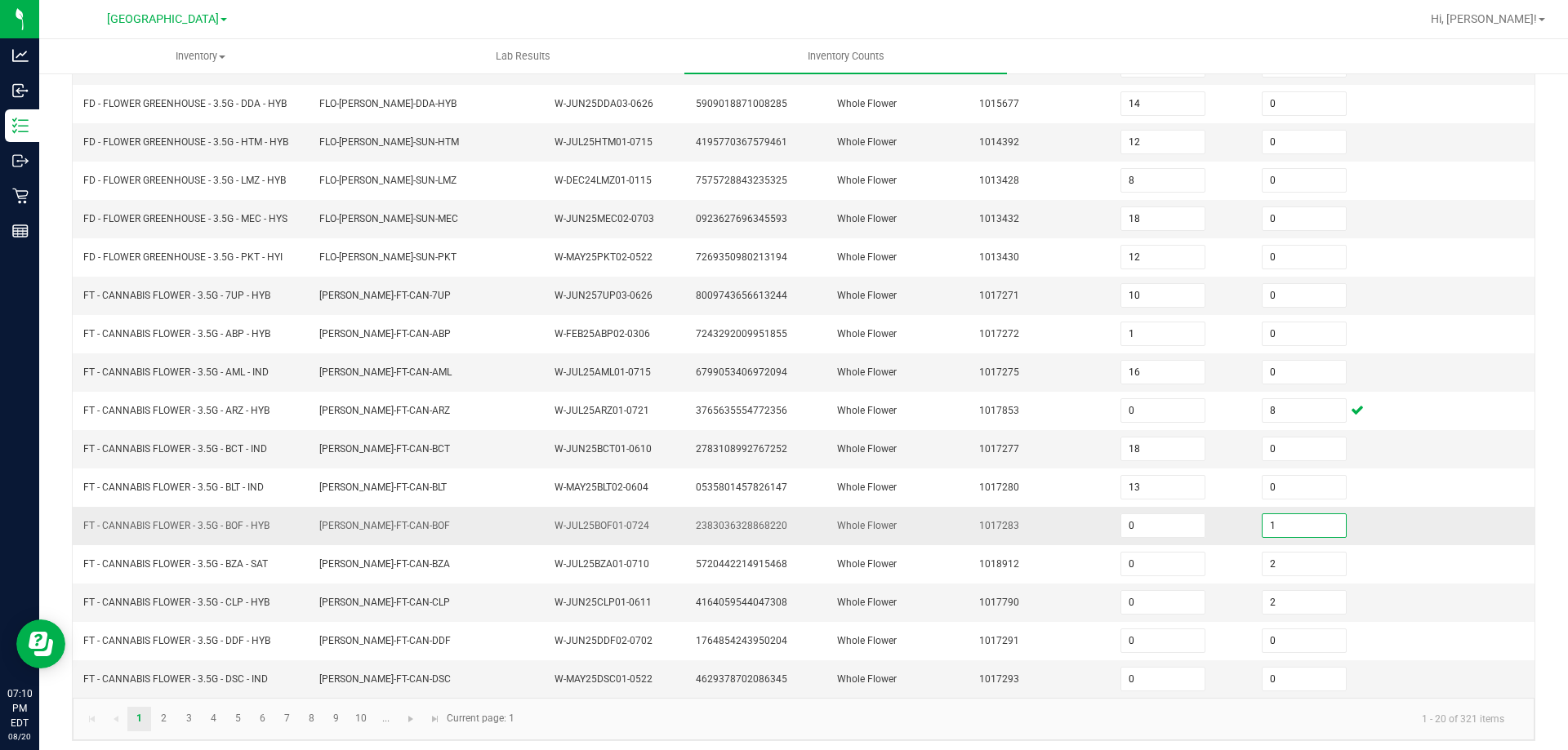
click at [1262, 529] on input "1" at bounding box center [1303, 526] width 83 height 23
click at [1074, 522] on td "1017283" at bounding box center [1040, 526] width 141 height 38
click at [154, 720] on link "2" at bounding box center [163, 719] width 24 height 24
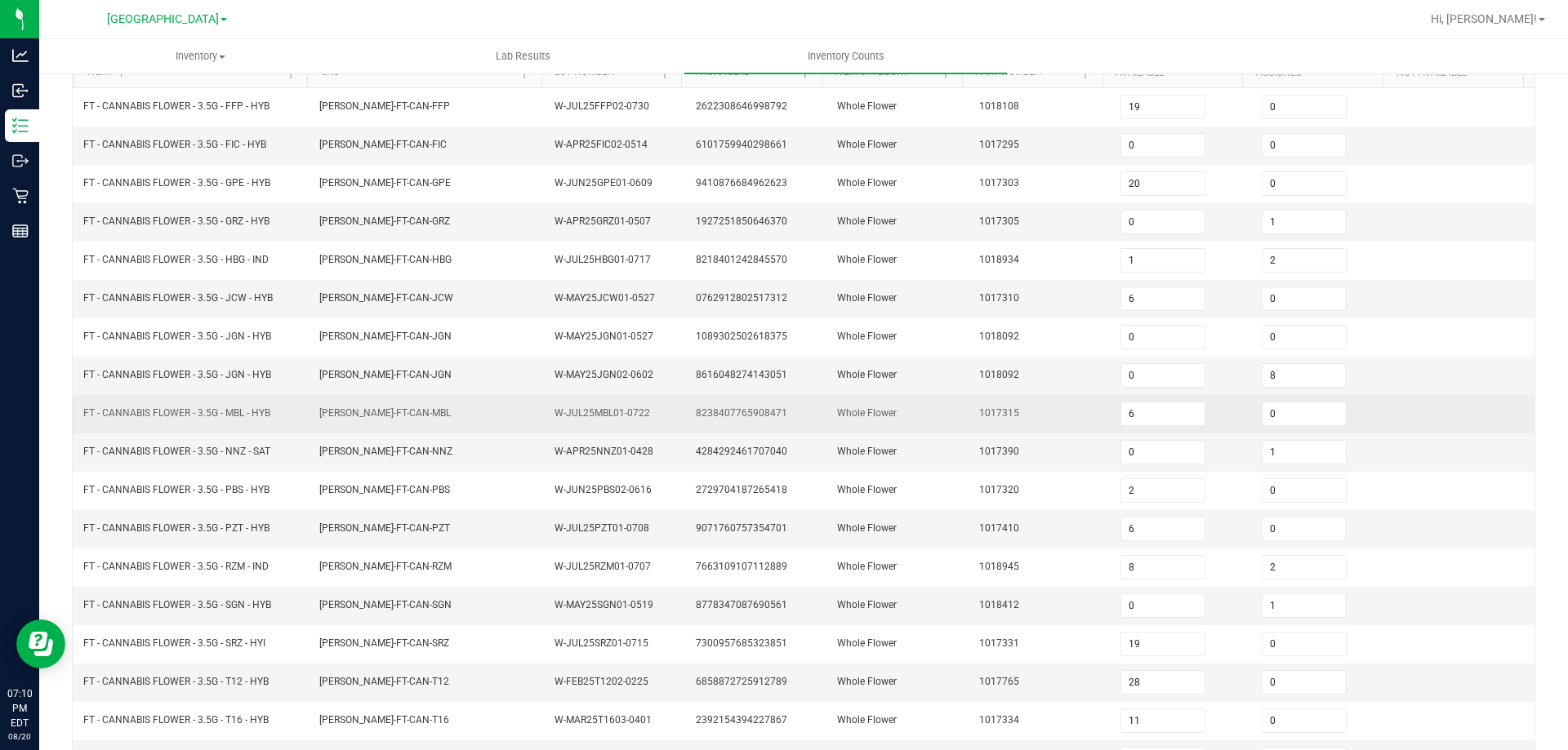
scroll to position [94, 0]
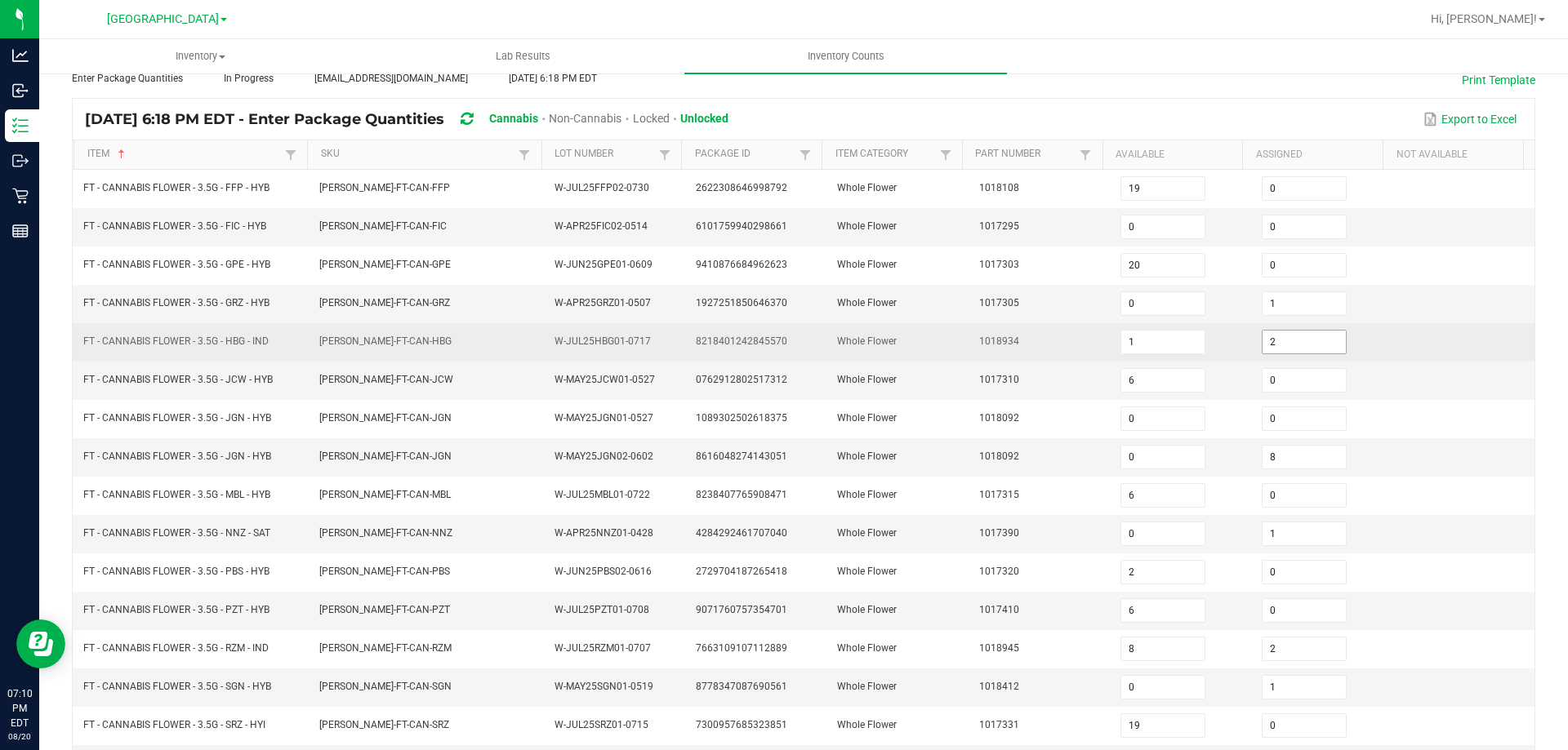
click at [1290, 338] on input "2" at bounding box center [1303, 342] width 83 height 23
click at [851, 335] on span "Whole Flower" at bounding box center [866, 341] width 60 height 12
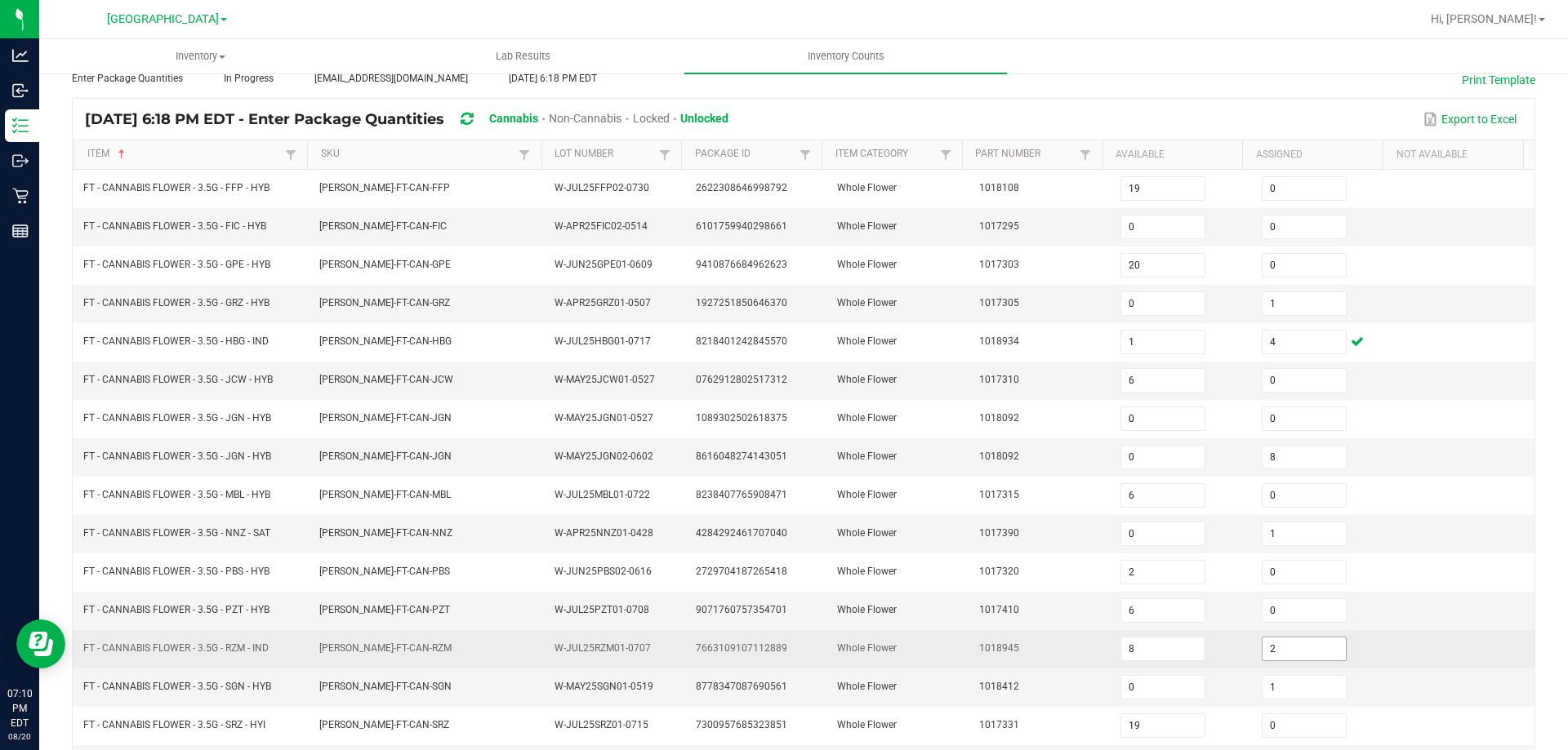
click at [1293, 654] on input "2" at bounding box center [1303, 649] width 83 height 23
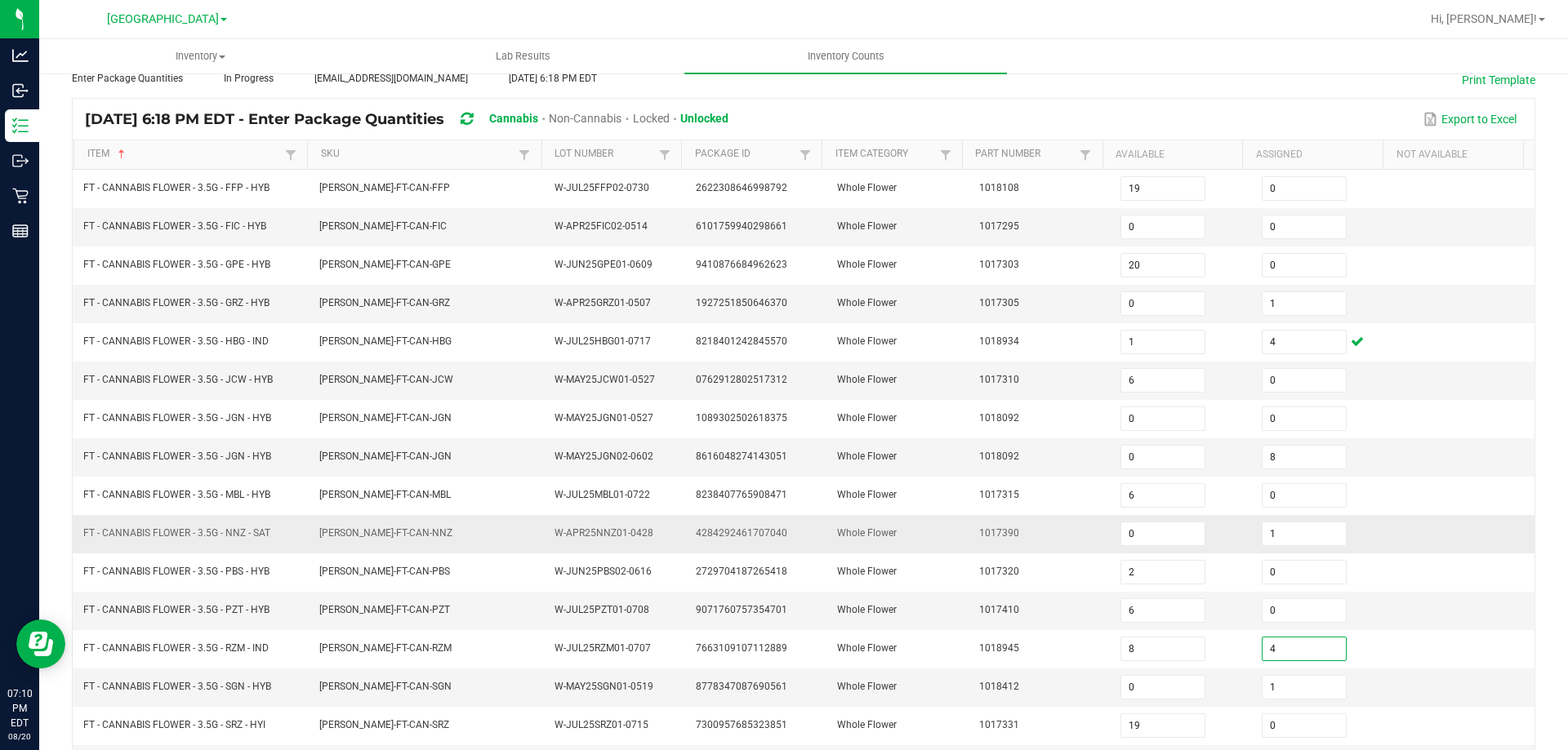
click at [994, 547] on td "1017390" at bounding box center [1040, 534] width 141 height 38
click at [309, 606] on td "FLO-BUD-FT-CAN-PZT" at bounding box center [427, 611] width 236 height 38
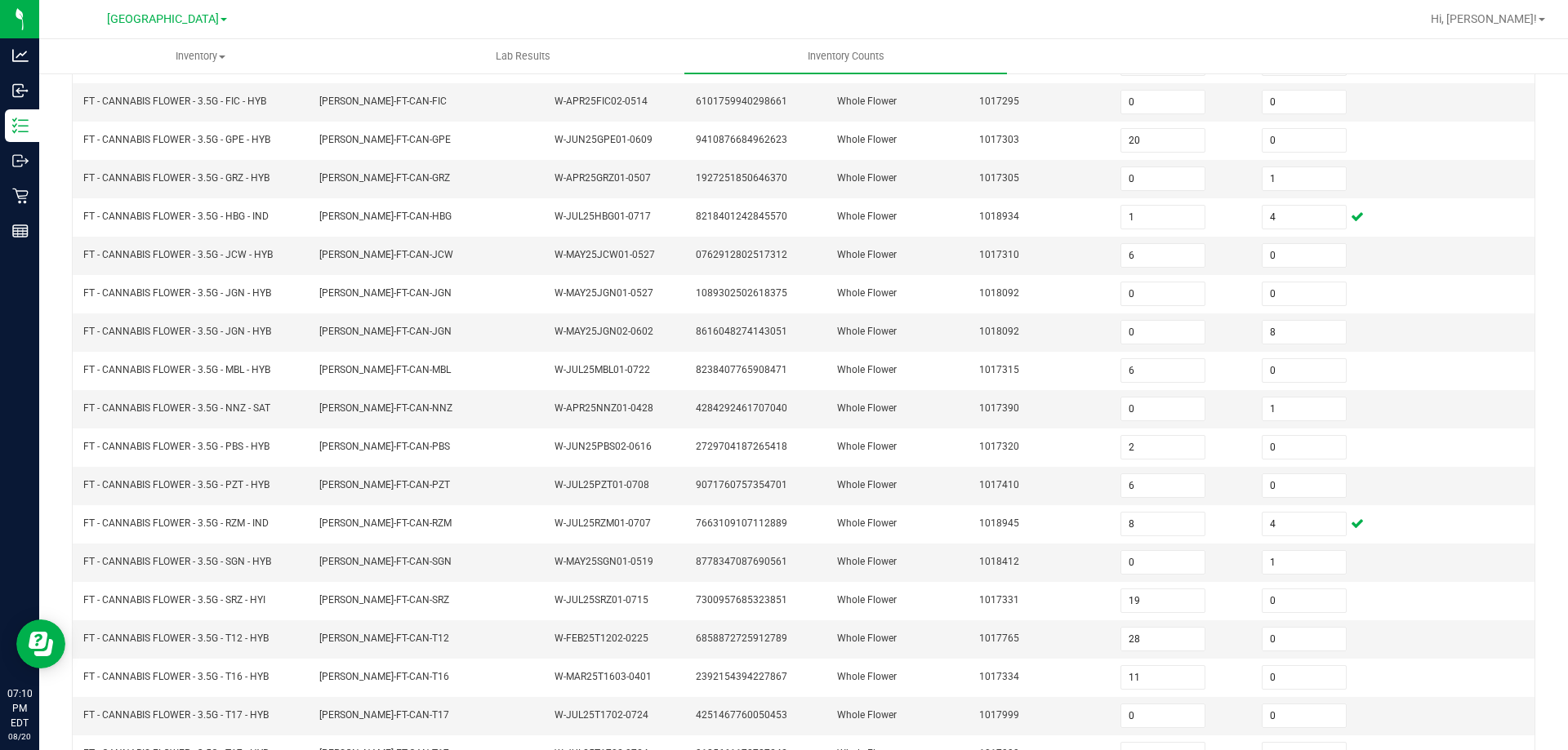
scroll to position [339, 0]
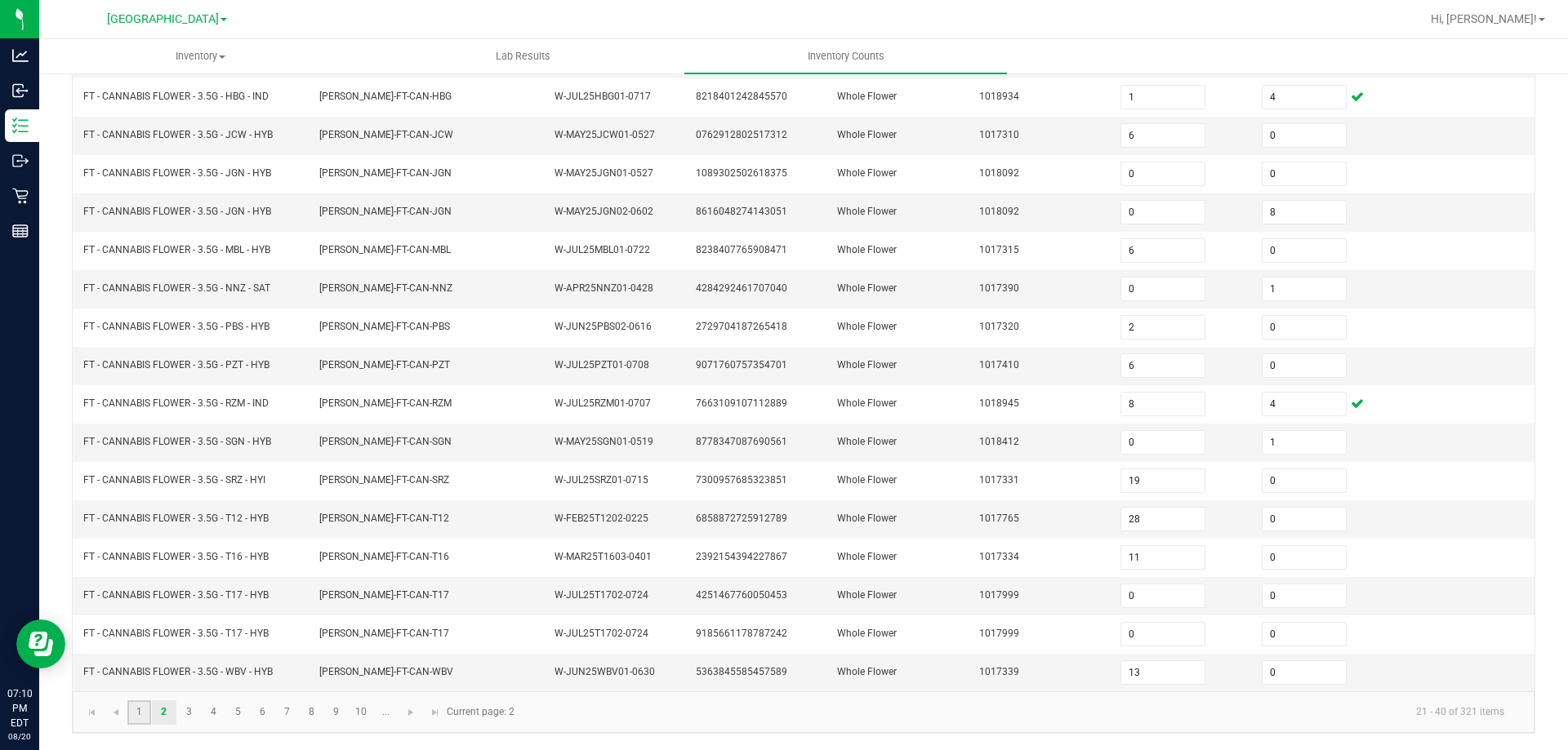
click at [142, 712] on link "1" at bounding box center [139, 712] width 24 height 24
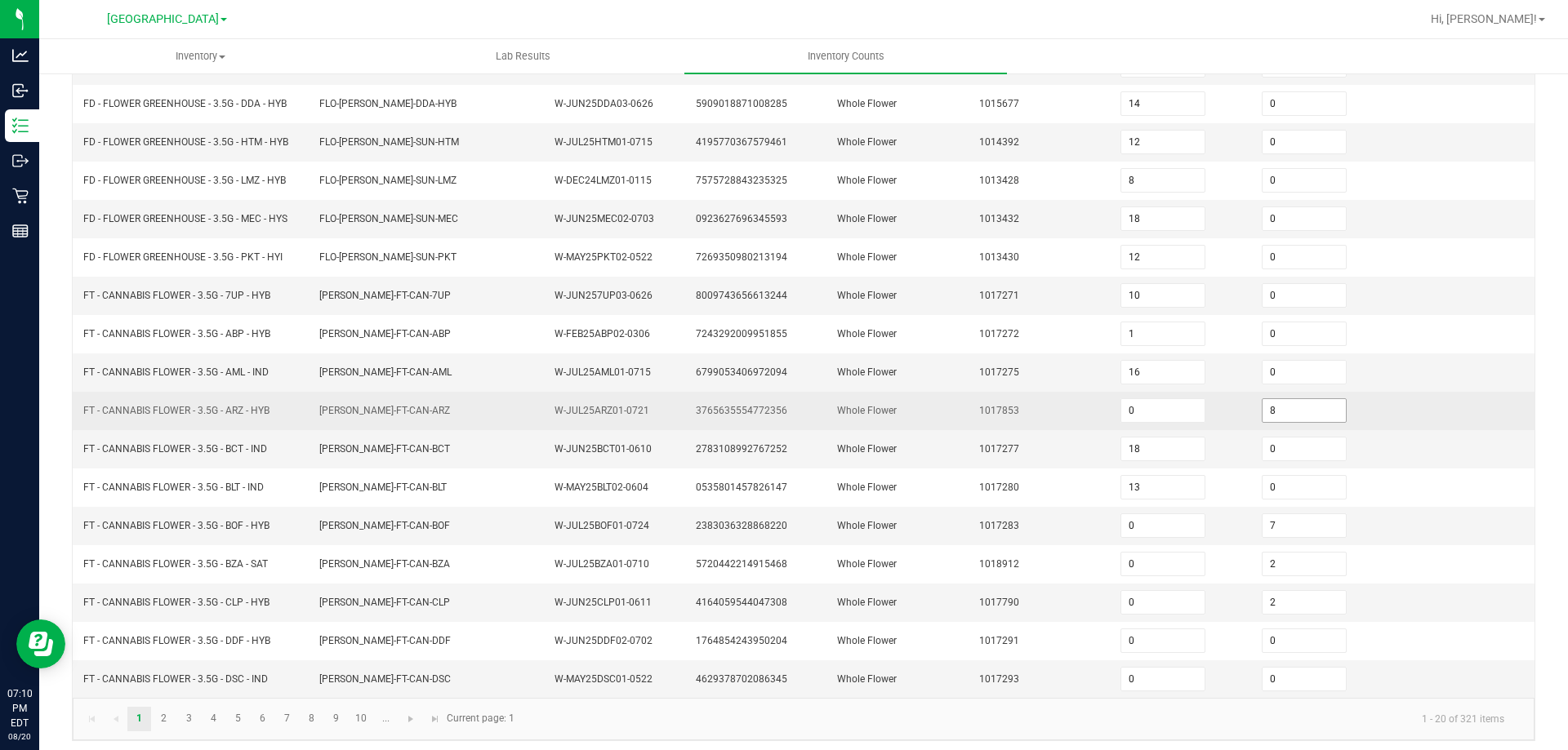
click at [1292, 410] on input "8" at bounding box center [1303, 411] width 83 height 23
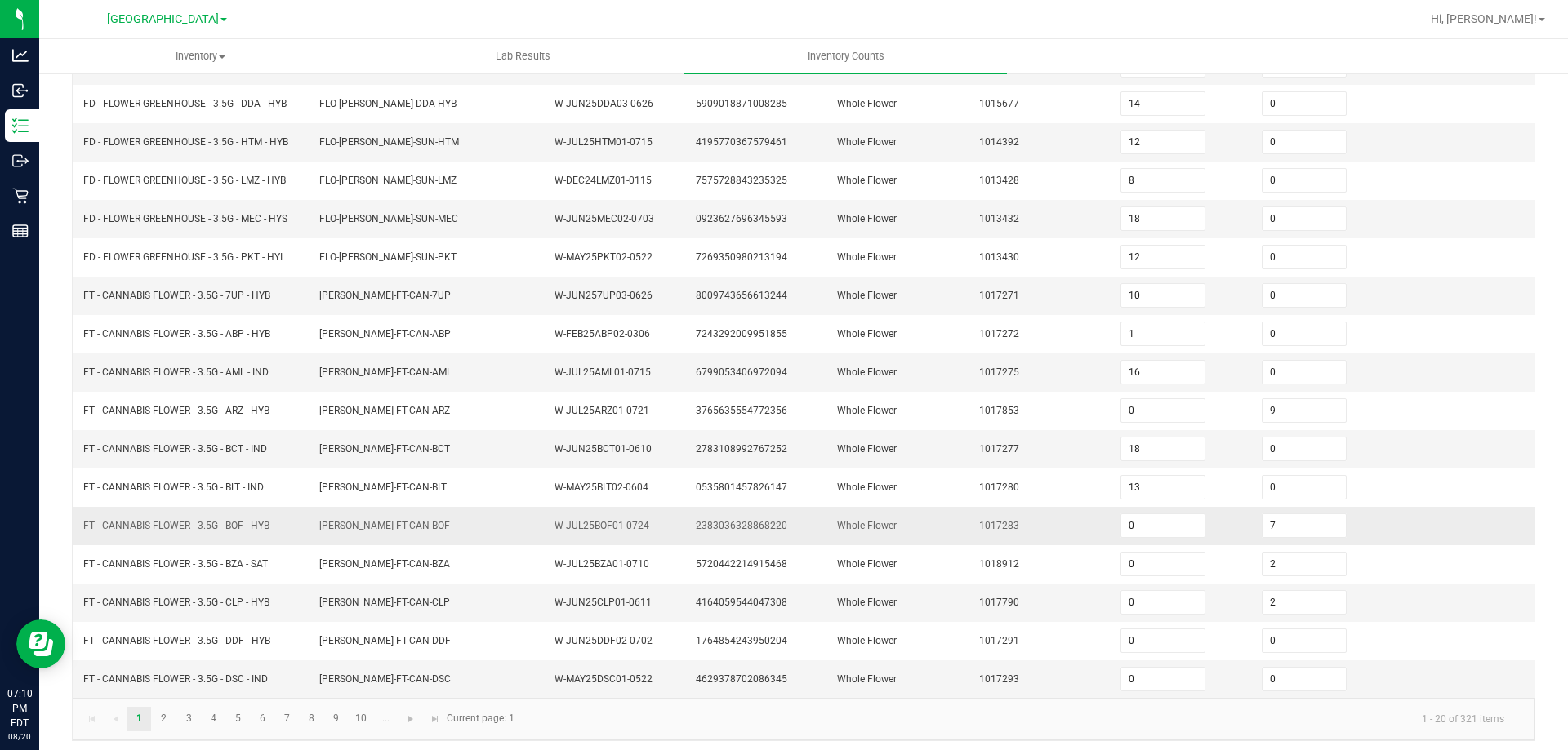
drag, startPoint x: 840, startPoint y: 508, endPoint x: 826, endPoint y: 509, distance: 14.0
click at [838, 513] on td "Whole Flower" at bounding box center [897, 526] width 141 height 38
click at [1300, 679] on input "0" at bounding box center [1303, 680] width 83 height 23
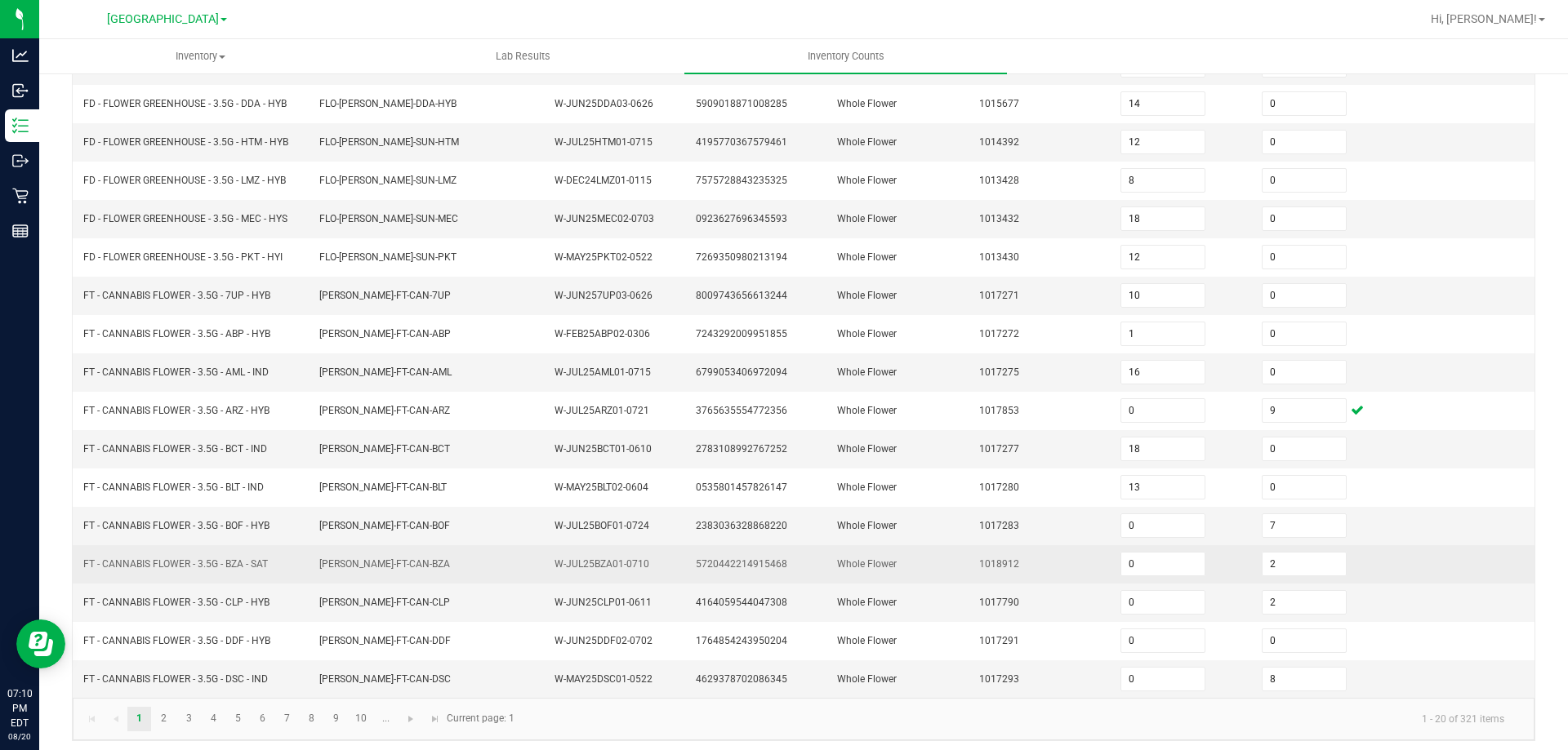
click at [730, 561] on span "5720442214915468" at bounding box center [741, 564] width 92 height 12
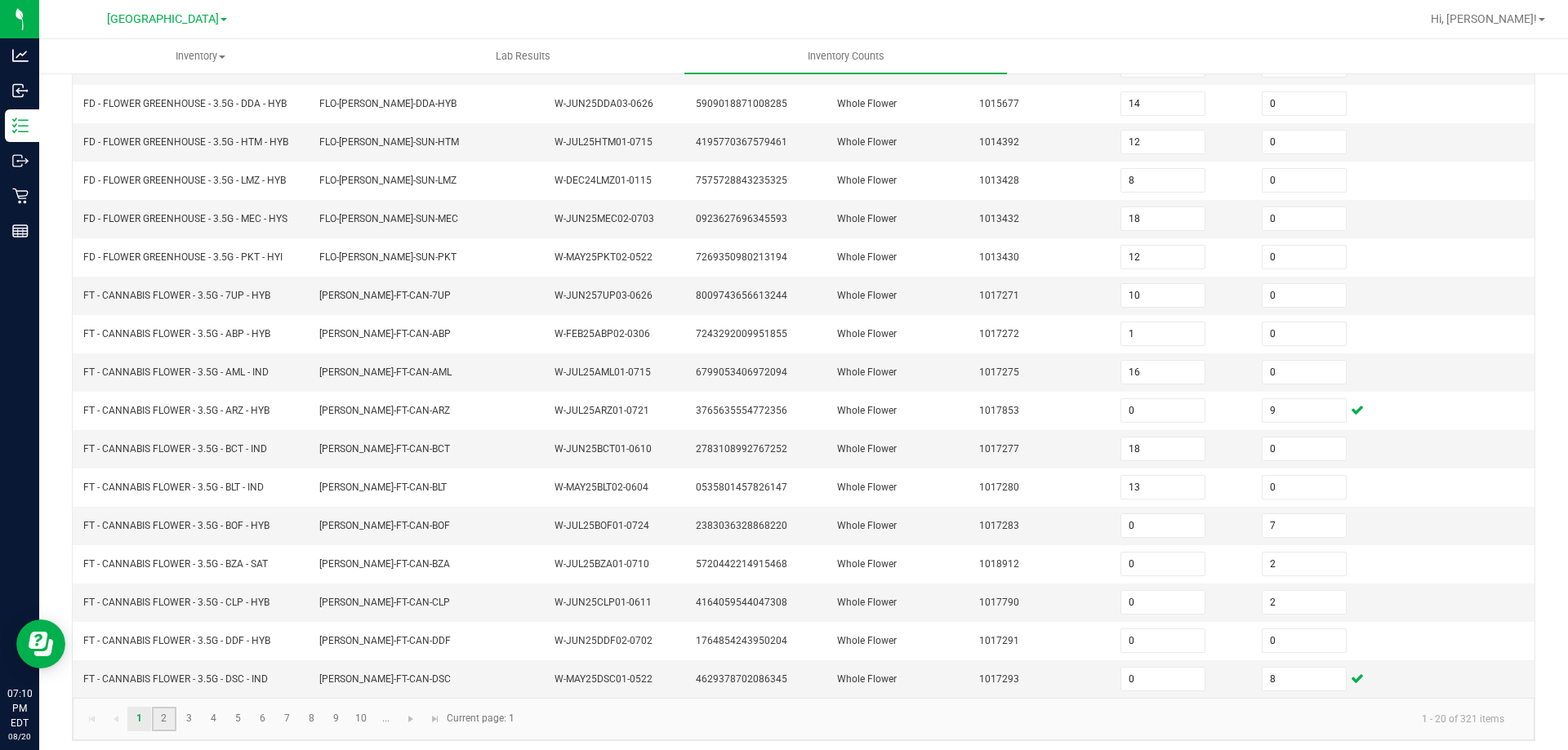
click at [156, 717] on link "2" at bounding box center [163, 719] width 24 height 24
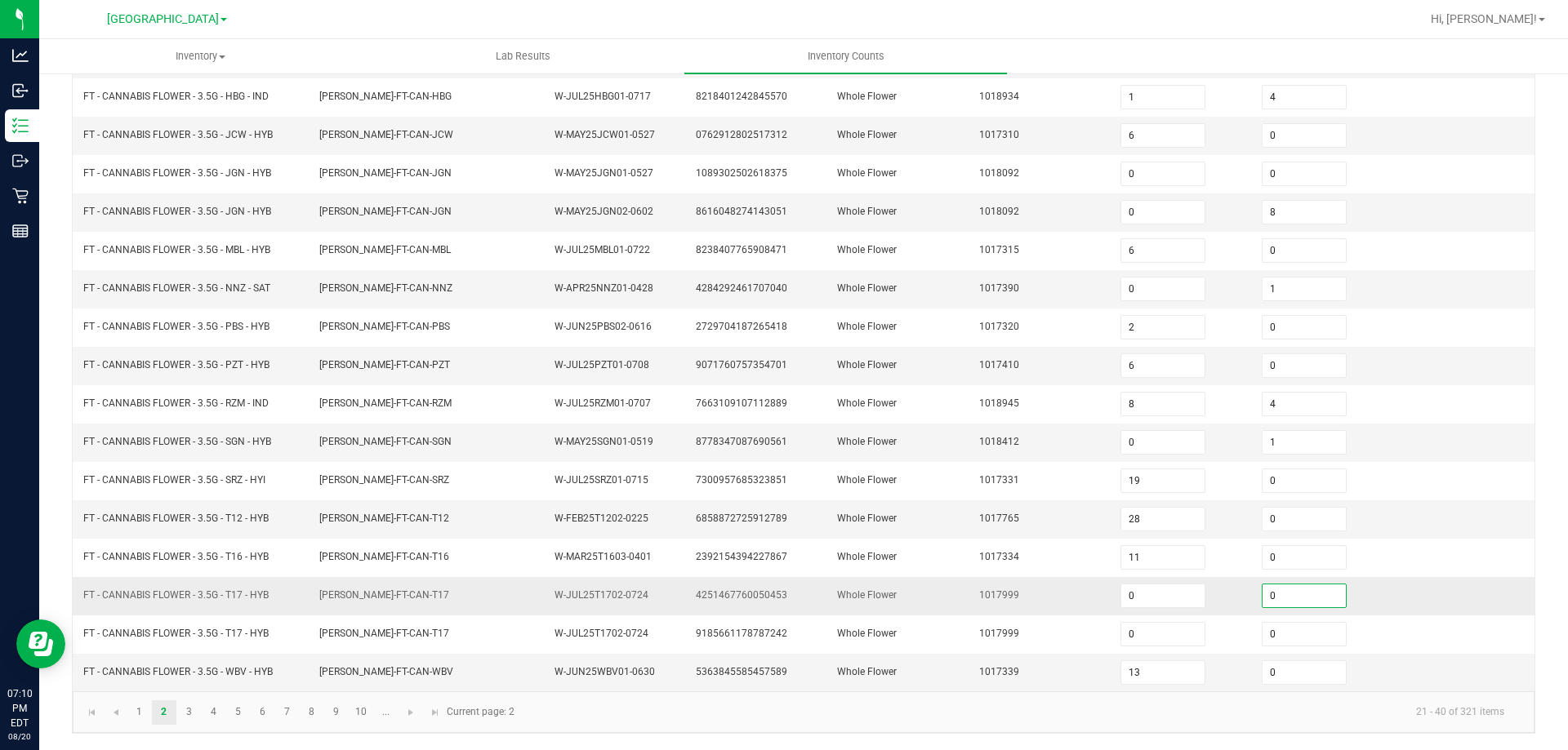
click at [1291, 596] on input "0" at bounding box center [1303, 596] width 83 height 23
click at [938, 523] on td "Whole Flower" at bounding box center [897, 519] width 141 height 38
click at [142, 712] on link "1" at bounding box center [139, 712] width 24 height 24
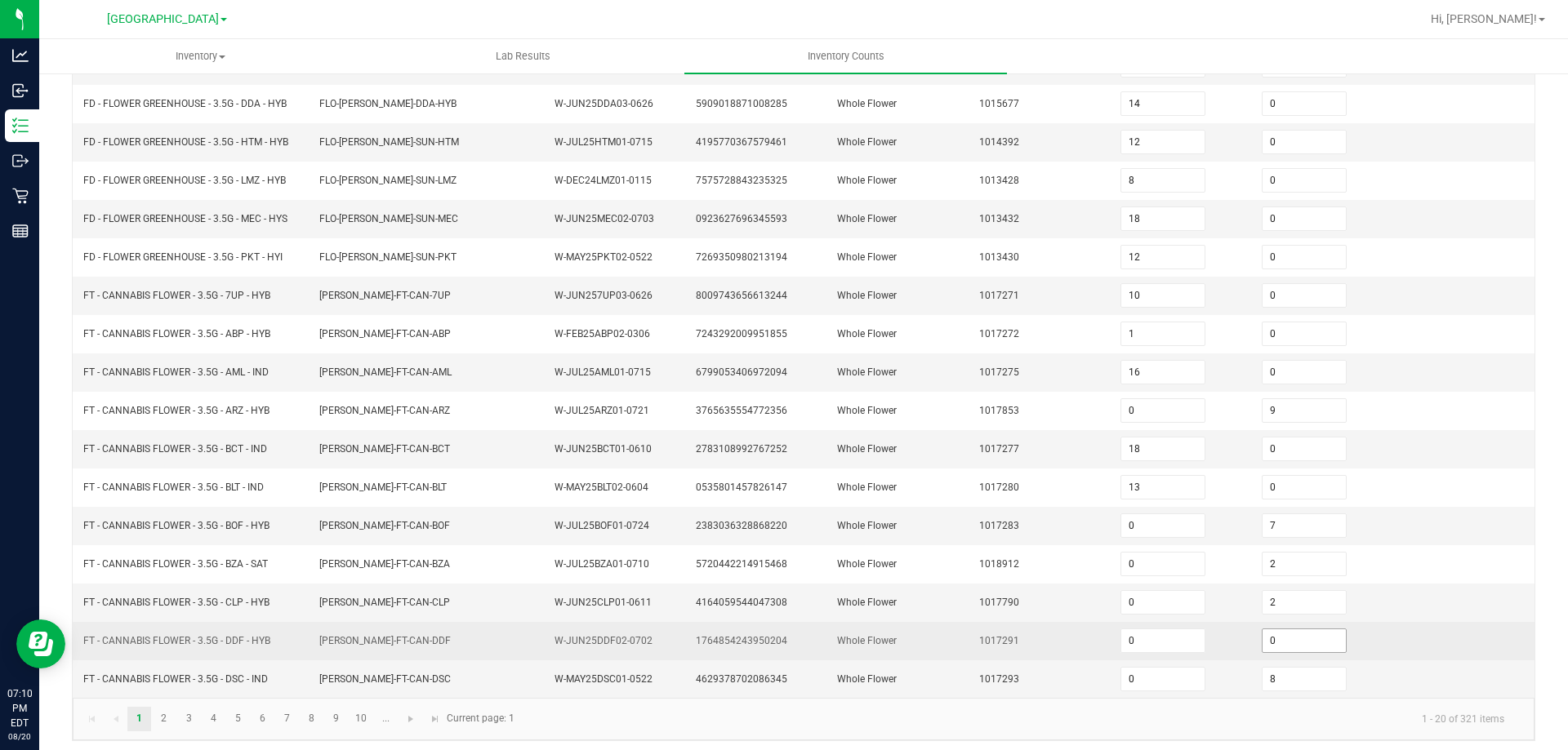
drag, startPoint x: 1233, startPoint y: 623, endPoint x: 1271, endPoint y: 633, distance: 39.3
click at [1251, 623] on td "0" at bounding box center [1322, 641] width 141 height 38
drag, startPoint x: 1271, startPoint y: 633, endPoint x: 1033, endPoint y: 565, distance: 247.5
click at [1270, 634] on input "0" at bounding box center [1303, 641] width 83 height 23
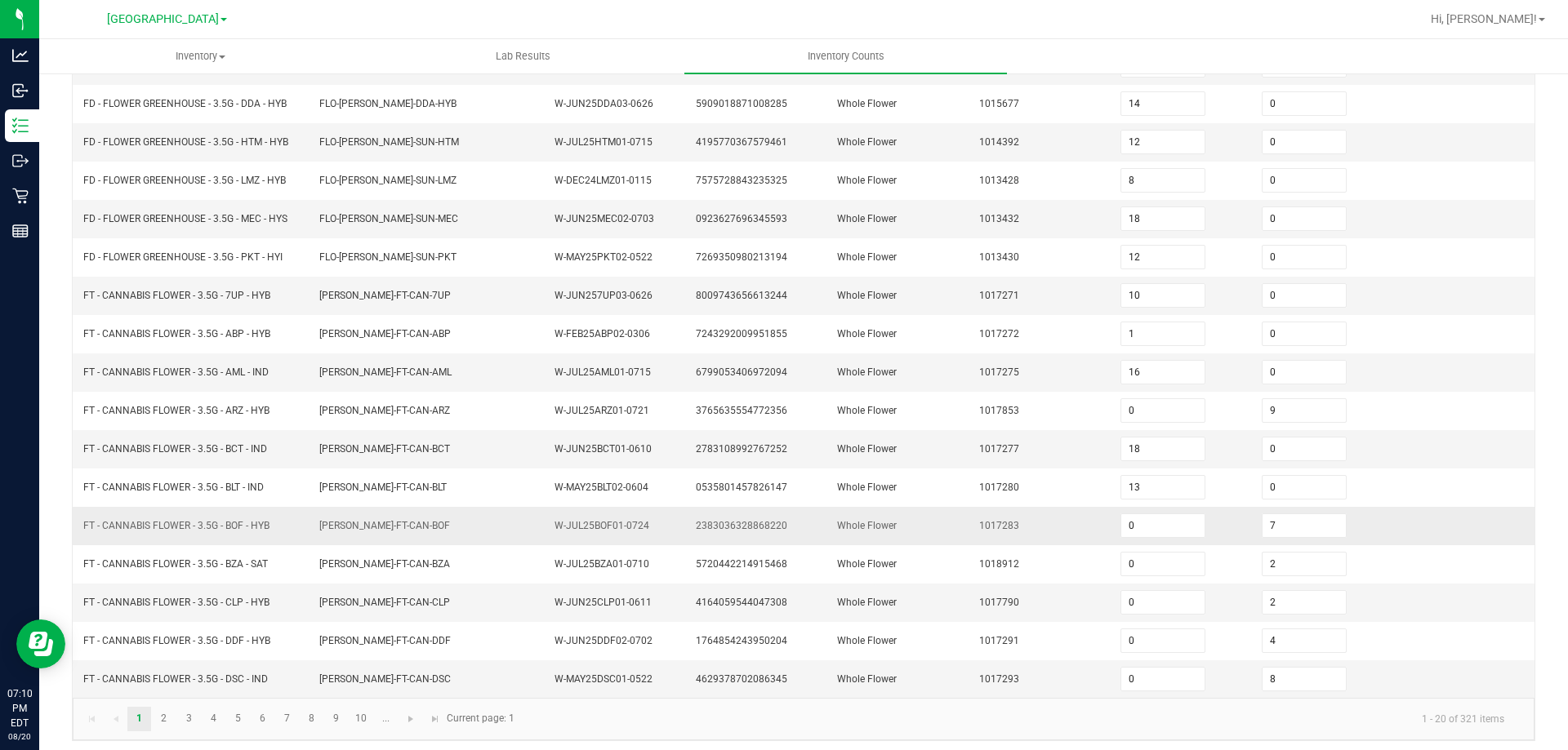
click at [970, 533] on td "1017283" at bounding box center [1040, 526] width 141 height 38
click at [161, 726] on link "2" at bounding box center [163, 719] width 24 height 24
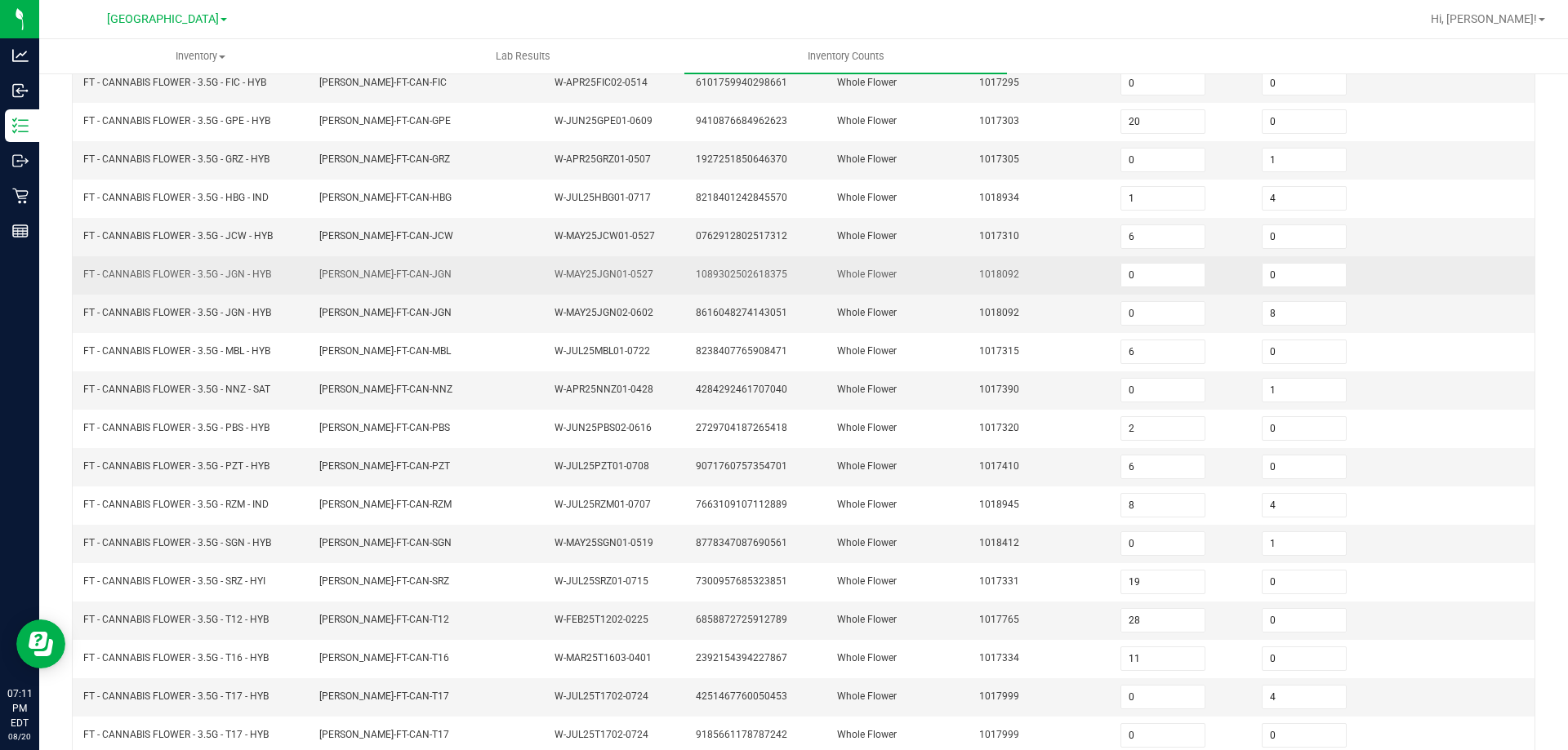
scroll to position [12, 0]
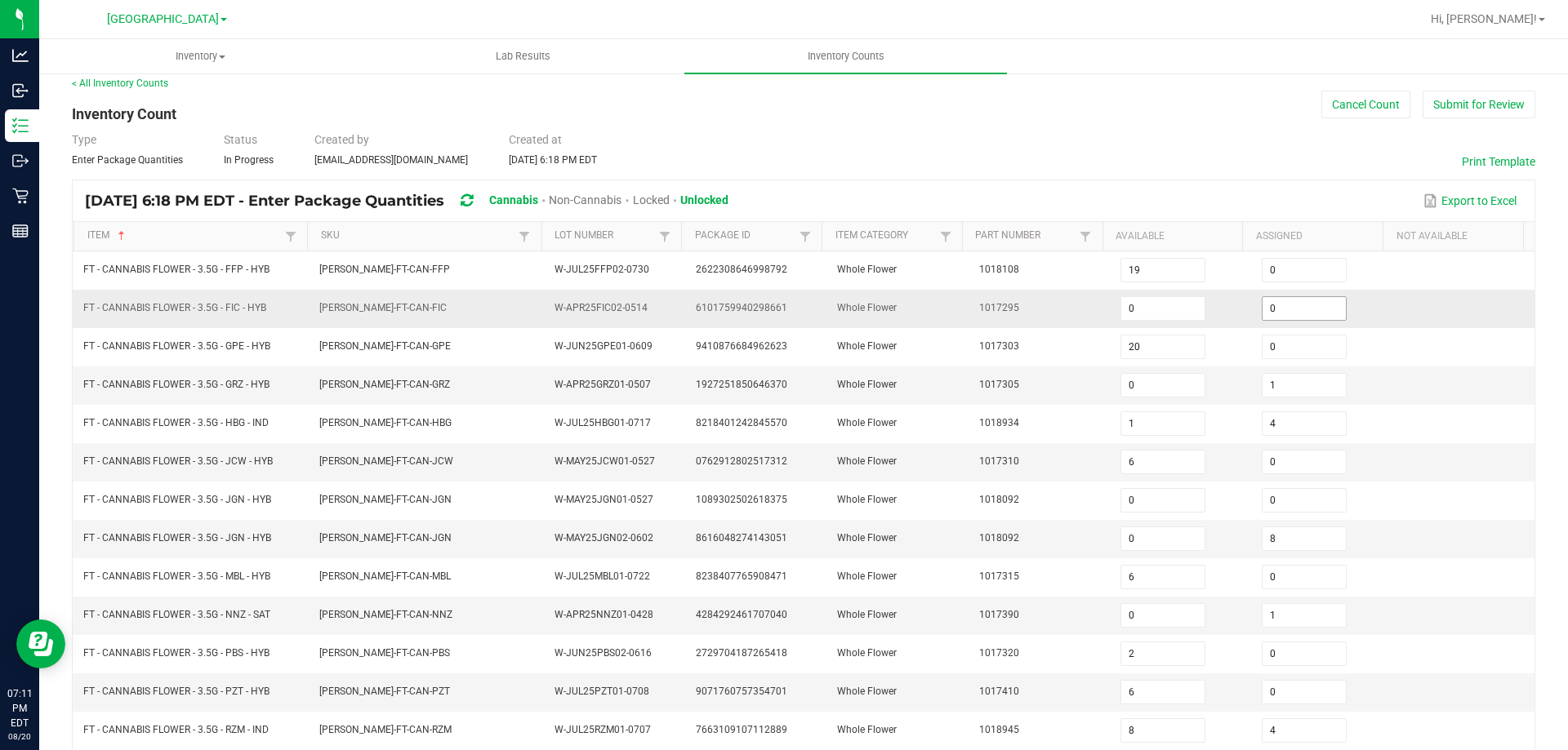
click at [1314, 320] on span "0" at bounding box center [1303, 308] width 85 height 24
click at [1296, 301] on input "0" at bounding box center [1303, 309] width 83 height 23
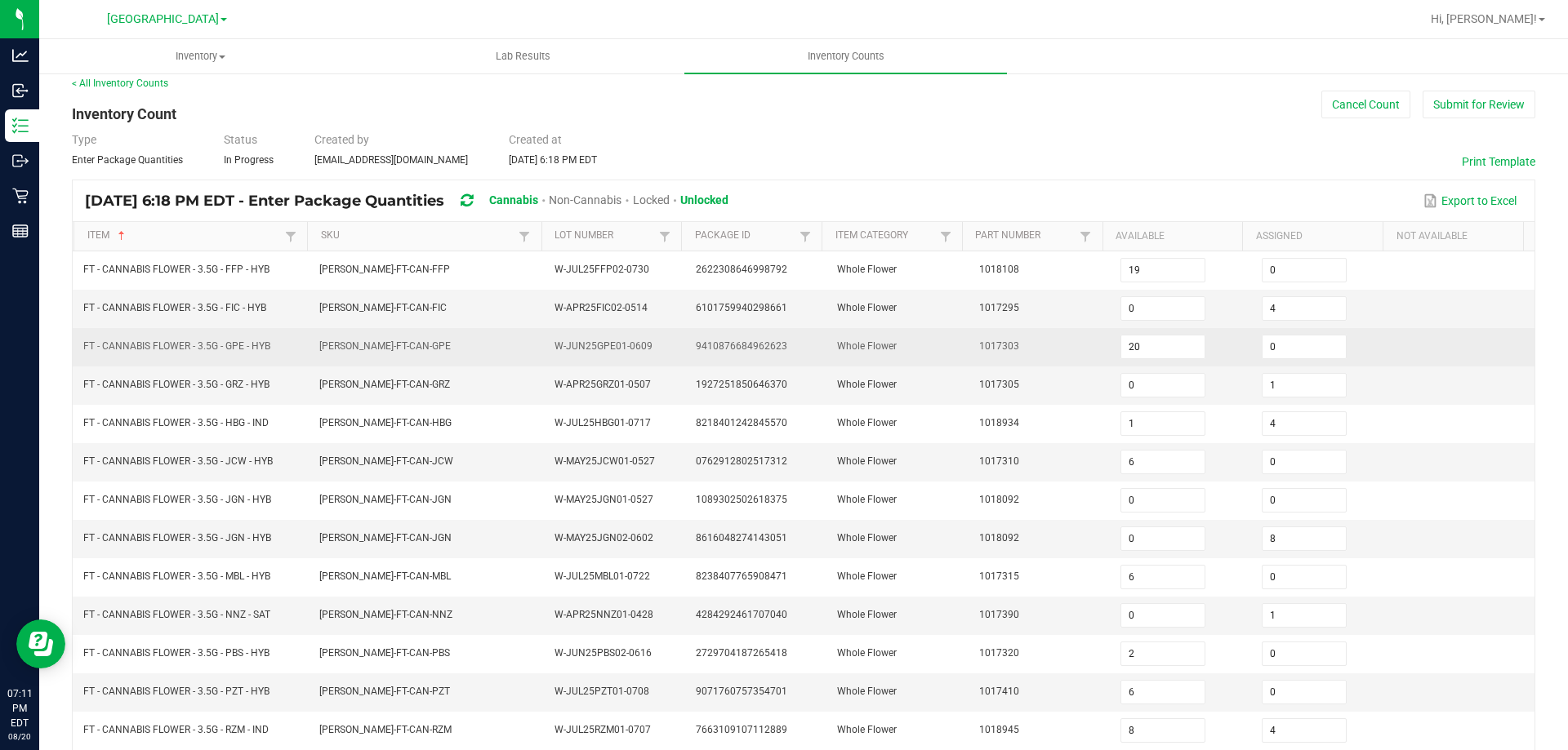
click at [769, 361] on td "9410876684962623" at bounding box center [756, 347] width 141 height 38
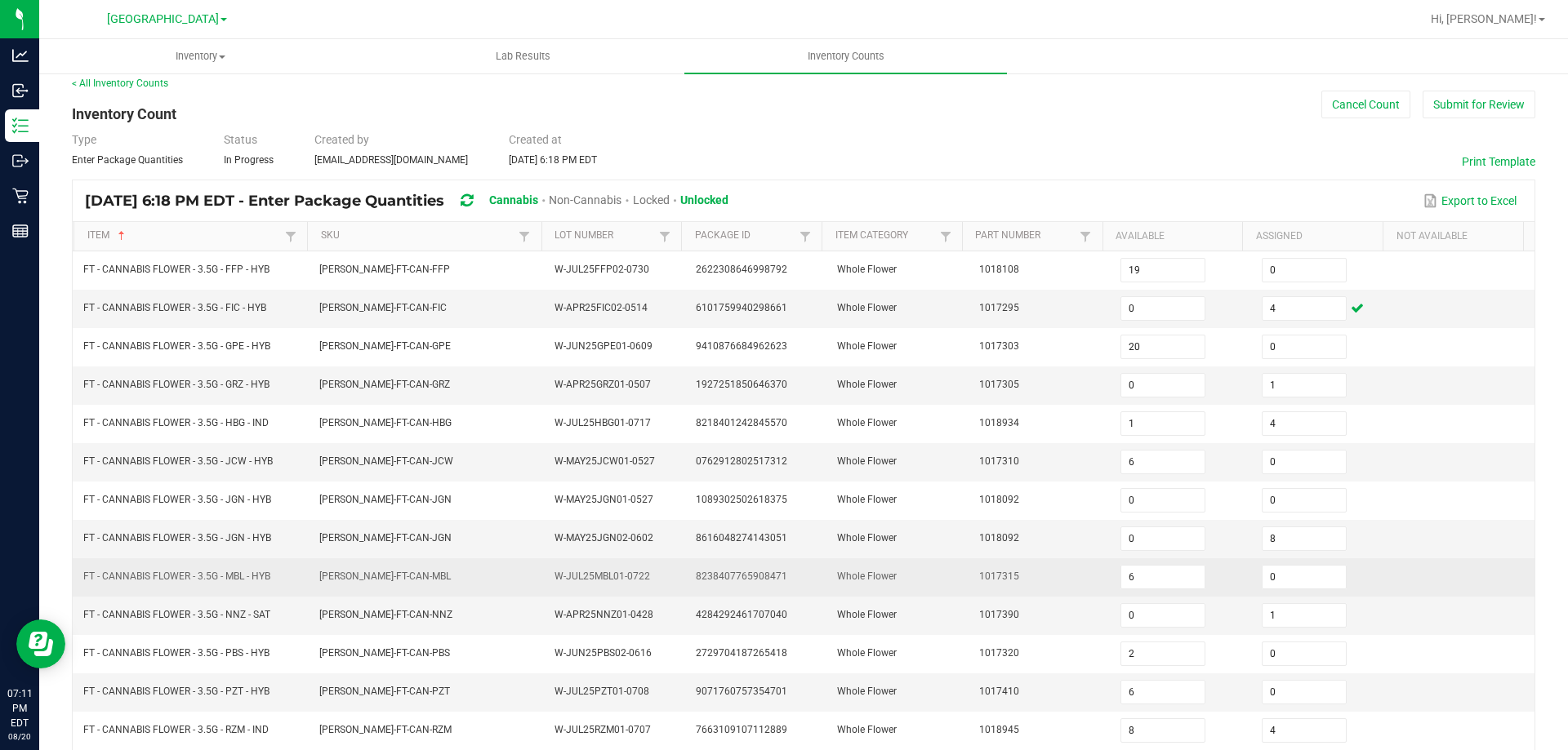
click at [283, 588] on td "FT - CANNABIS FLOWER - 3.5G - MBL - HYB" at bounding box center [191, 577] width 236 height 38
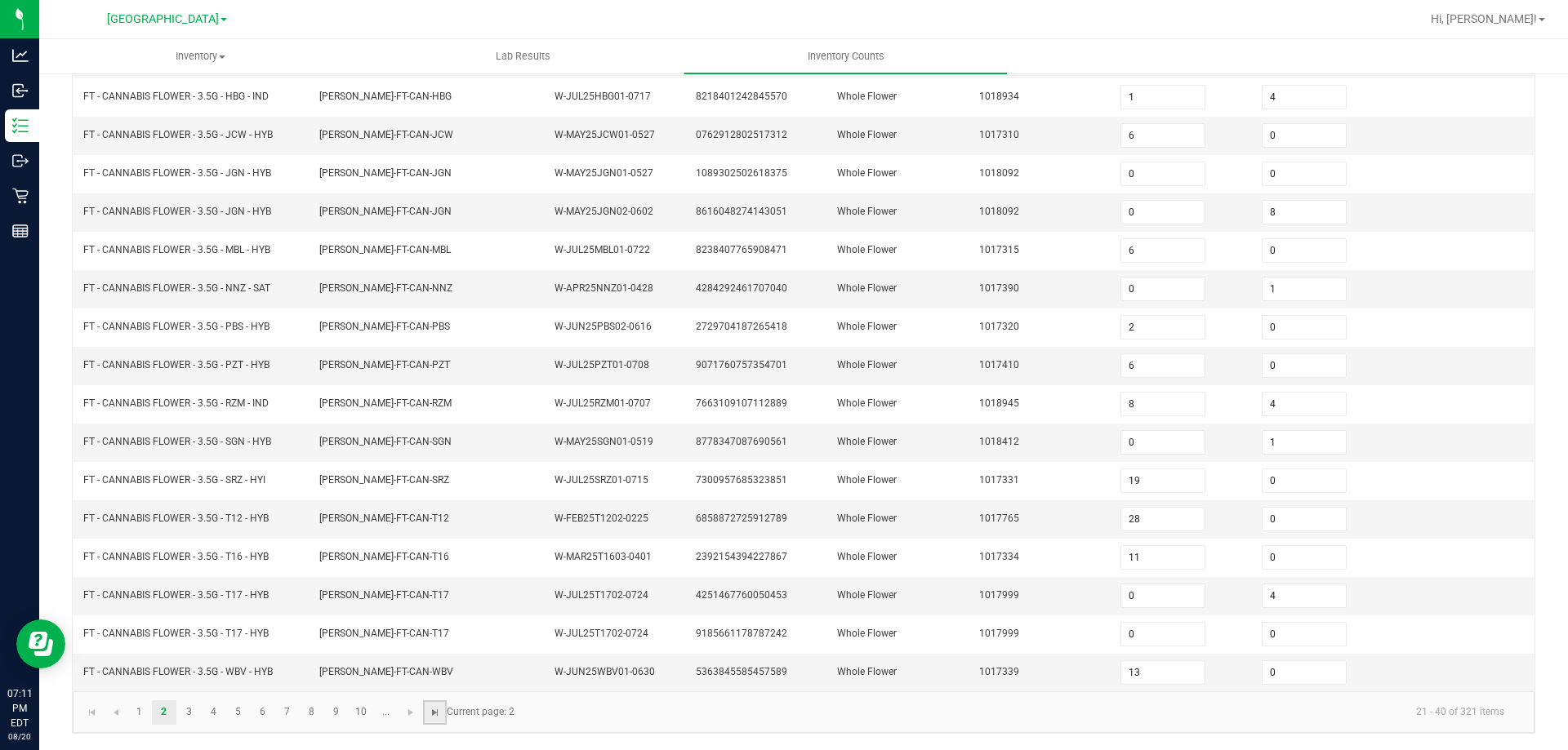
click at [435, 713] on span "Go to the last page" at bounding box center [435, 713] width 13 height 13
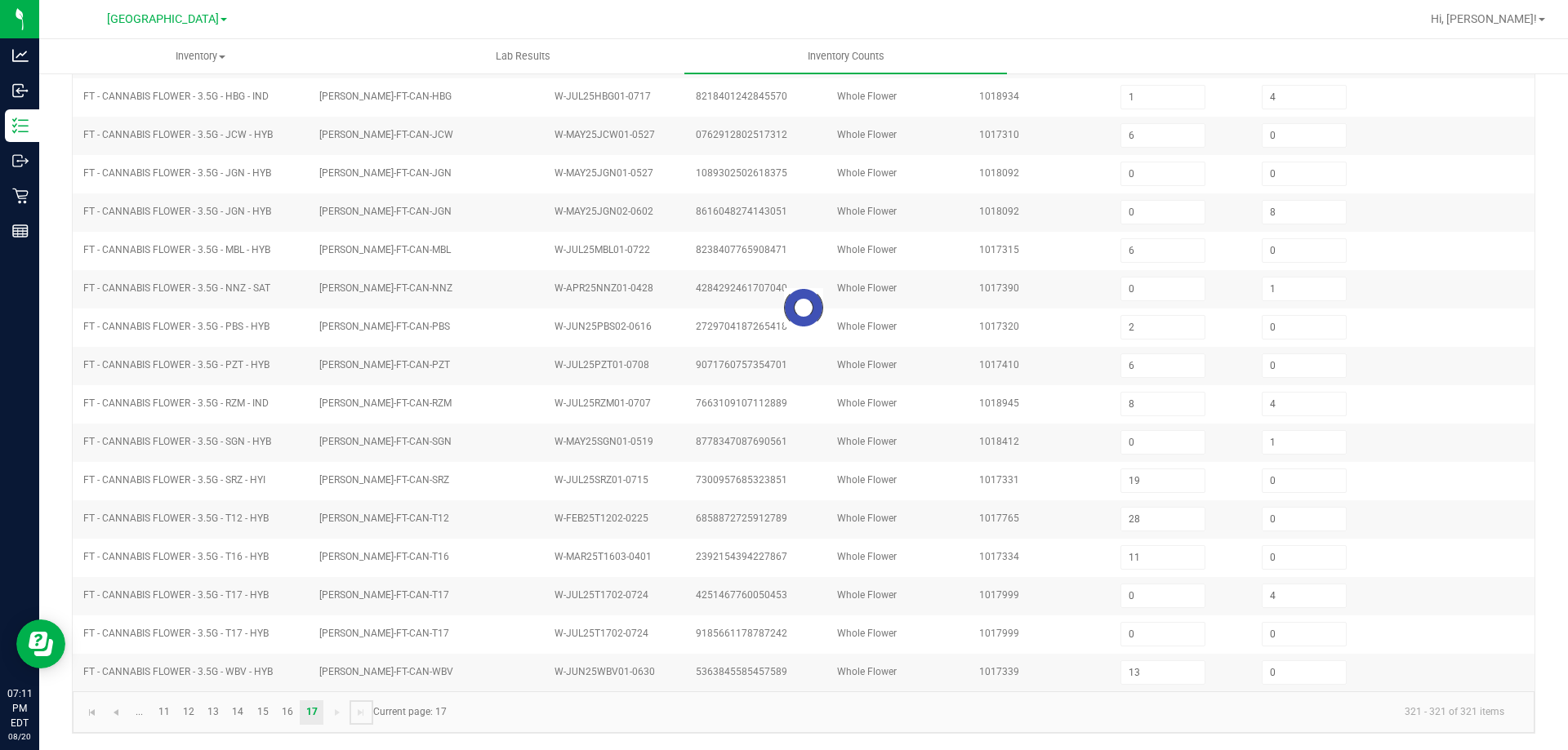
scroll to position [0, 0]
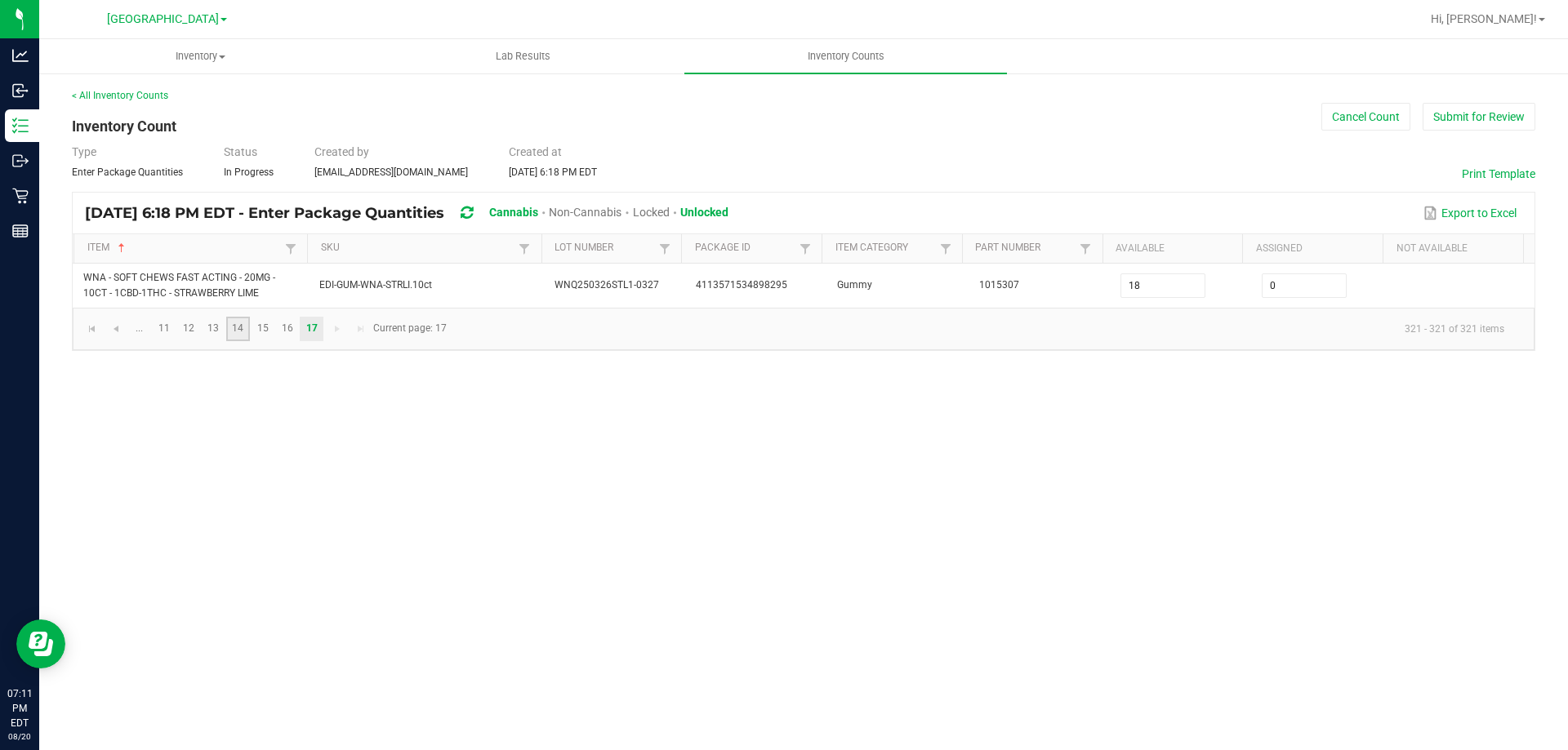
click at [240, 335] on link "14" at bounding box center [238, 328] width 24 height 24
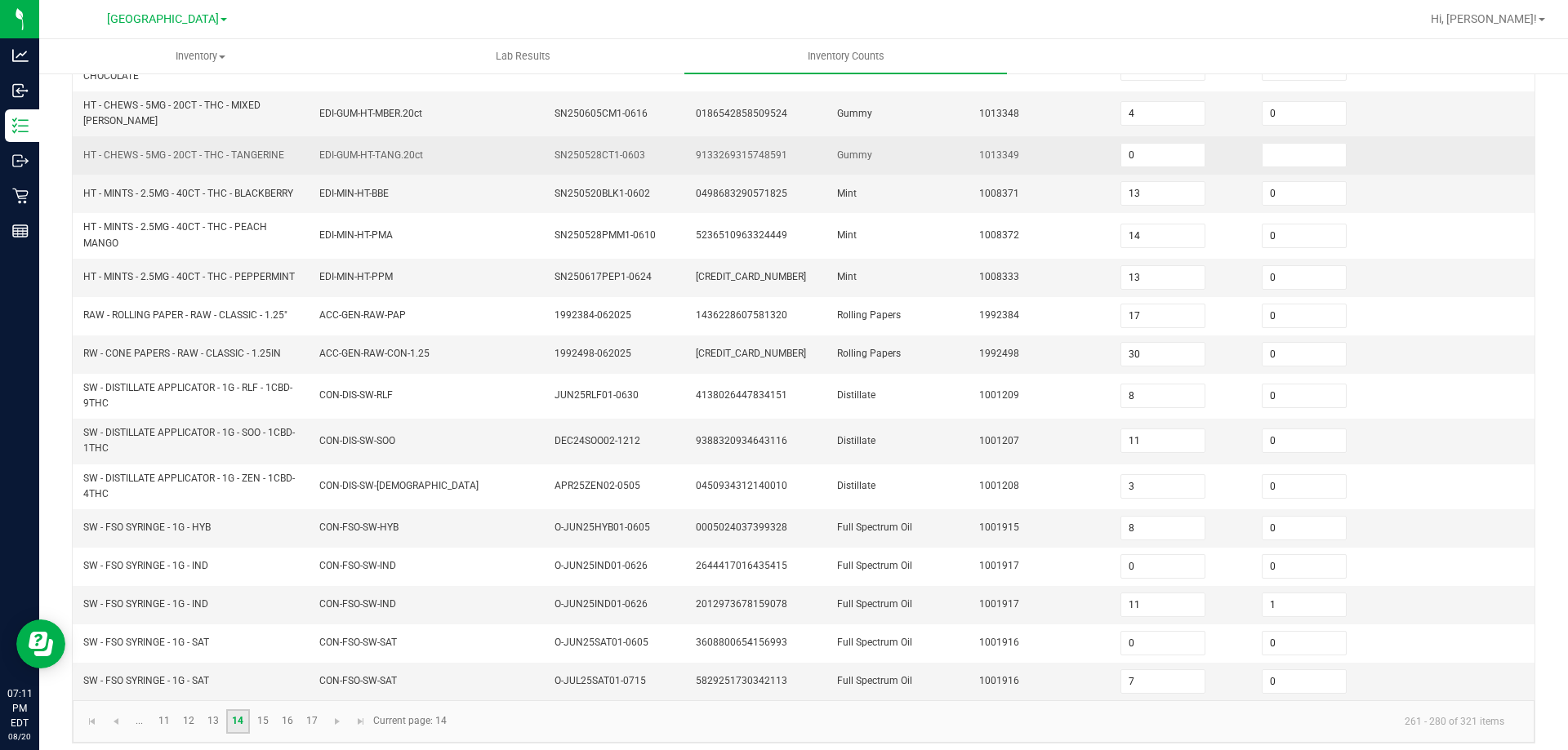
scroll to position [387, 0]
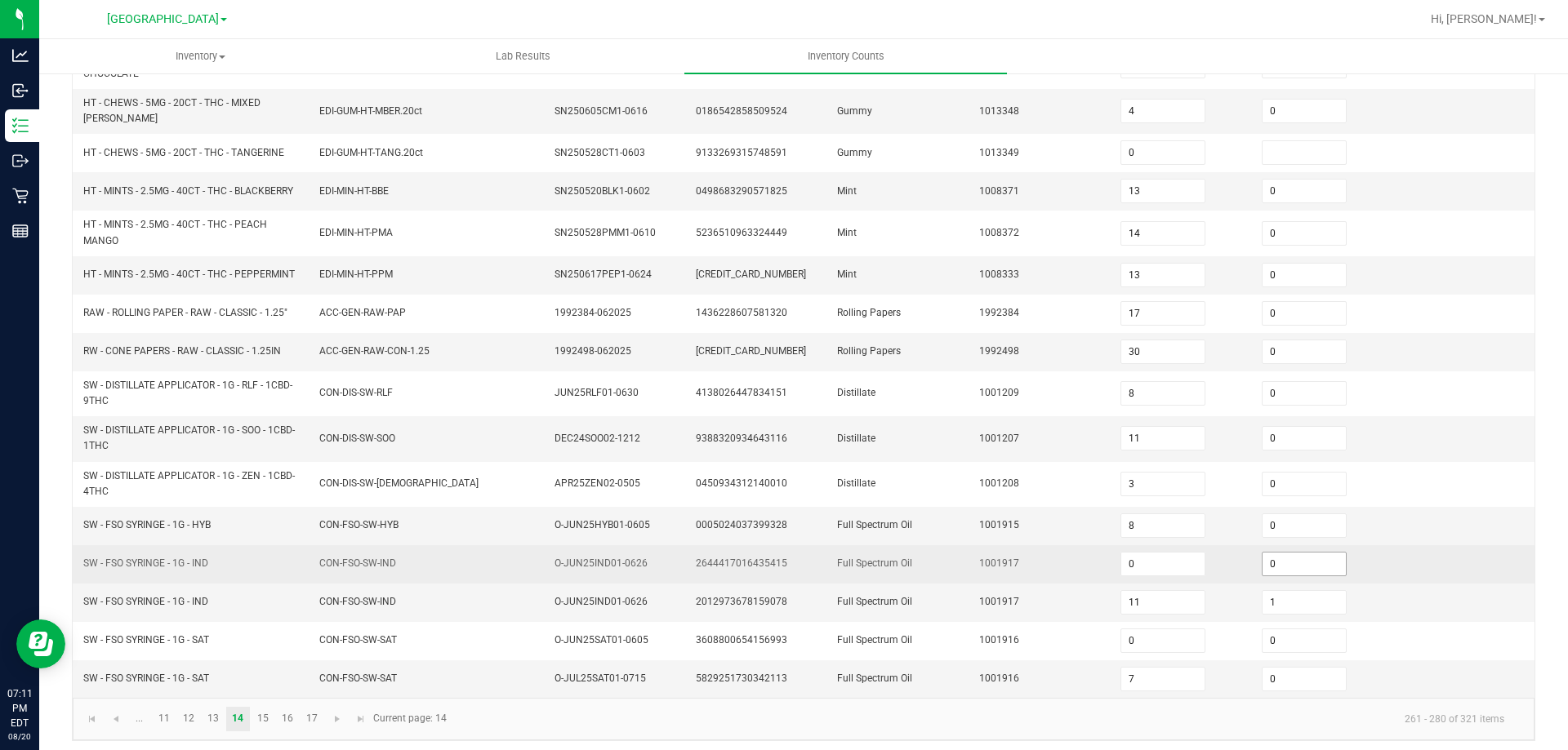
click at [1300, 561] on input "0" at bounding box center [1303, 565] width 83 height 23
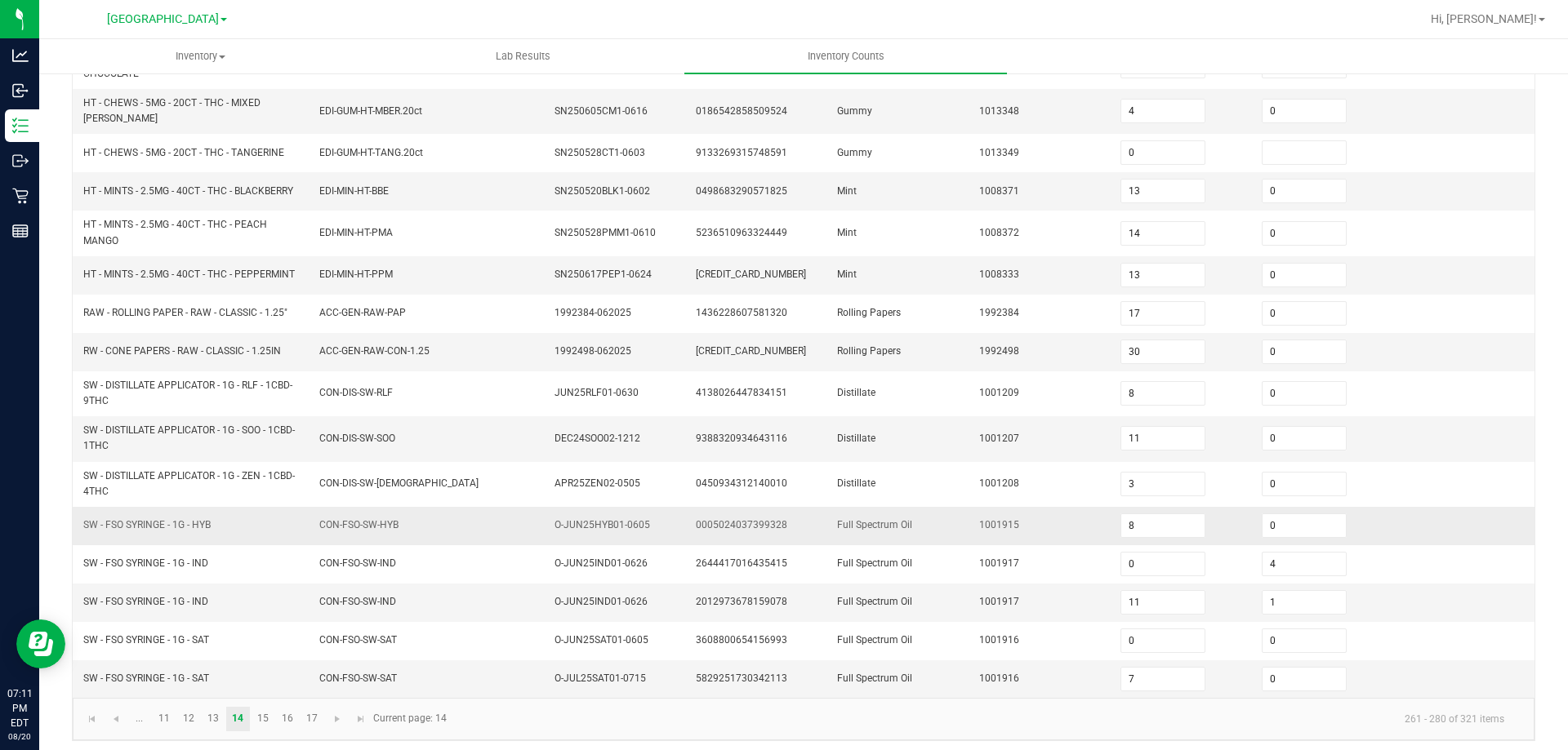
click at [1050, 521] on td "1001915" at bounding box center [1040, 526] width 141 height 38
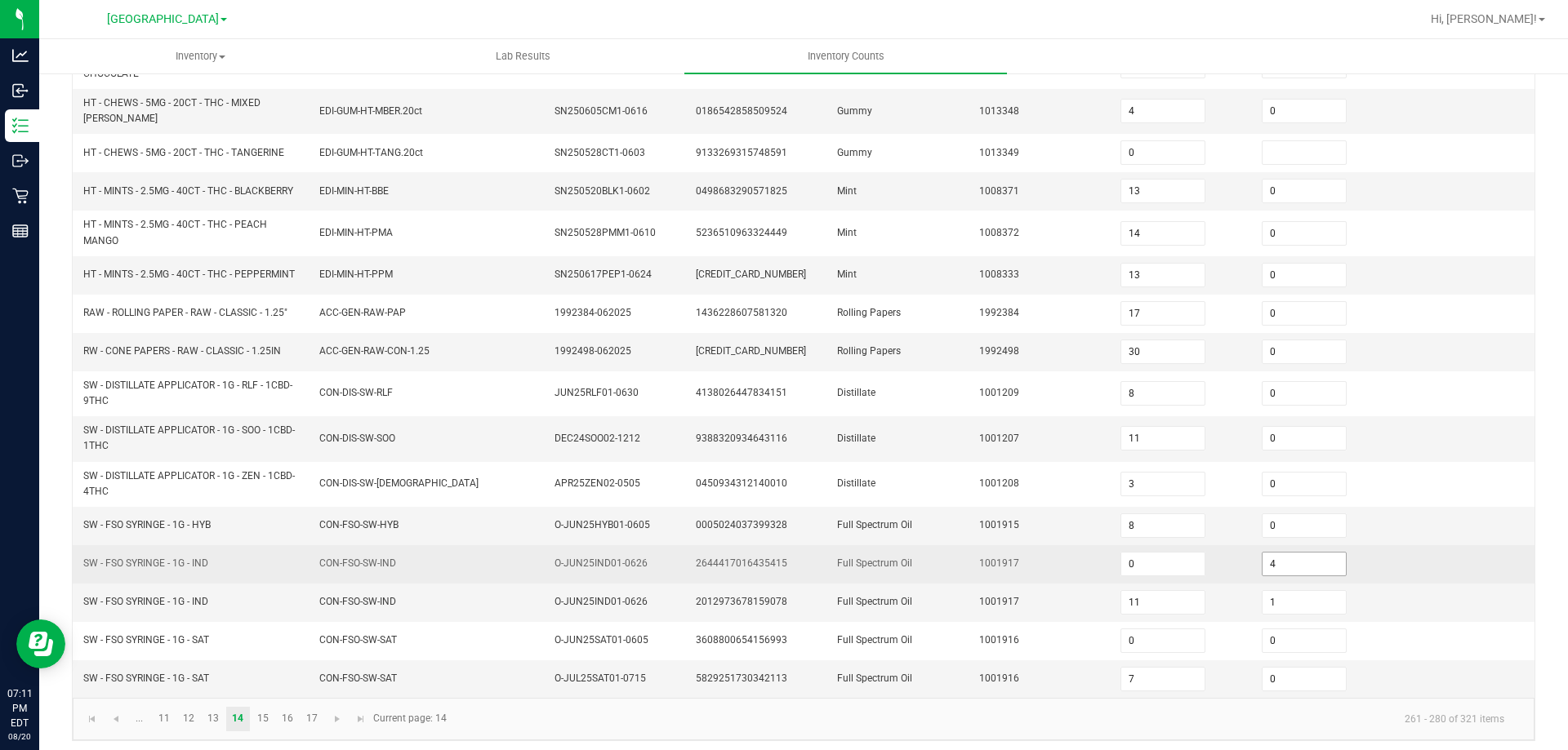
click at [1280, 569] on span "4" at bounding box center [1303, 564] width 85 height 24
click at [1280, 565] on input "4" at bounding box center [1303, 565] width 83 height 23
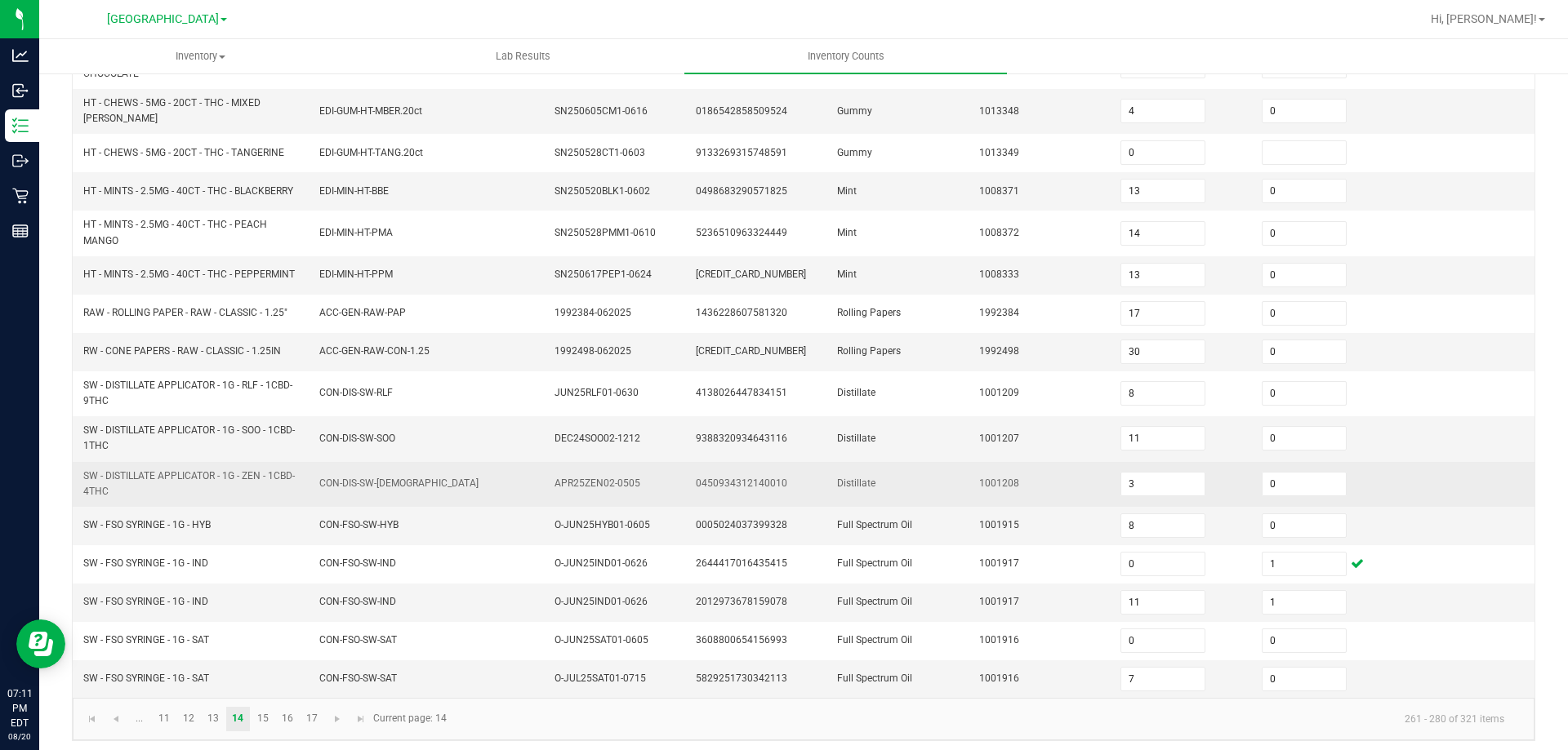
click at [979, 478] on span "1001208" at bounding box center [999, 483] width 40 height 12
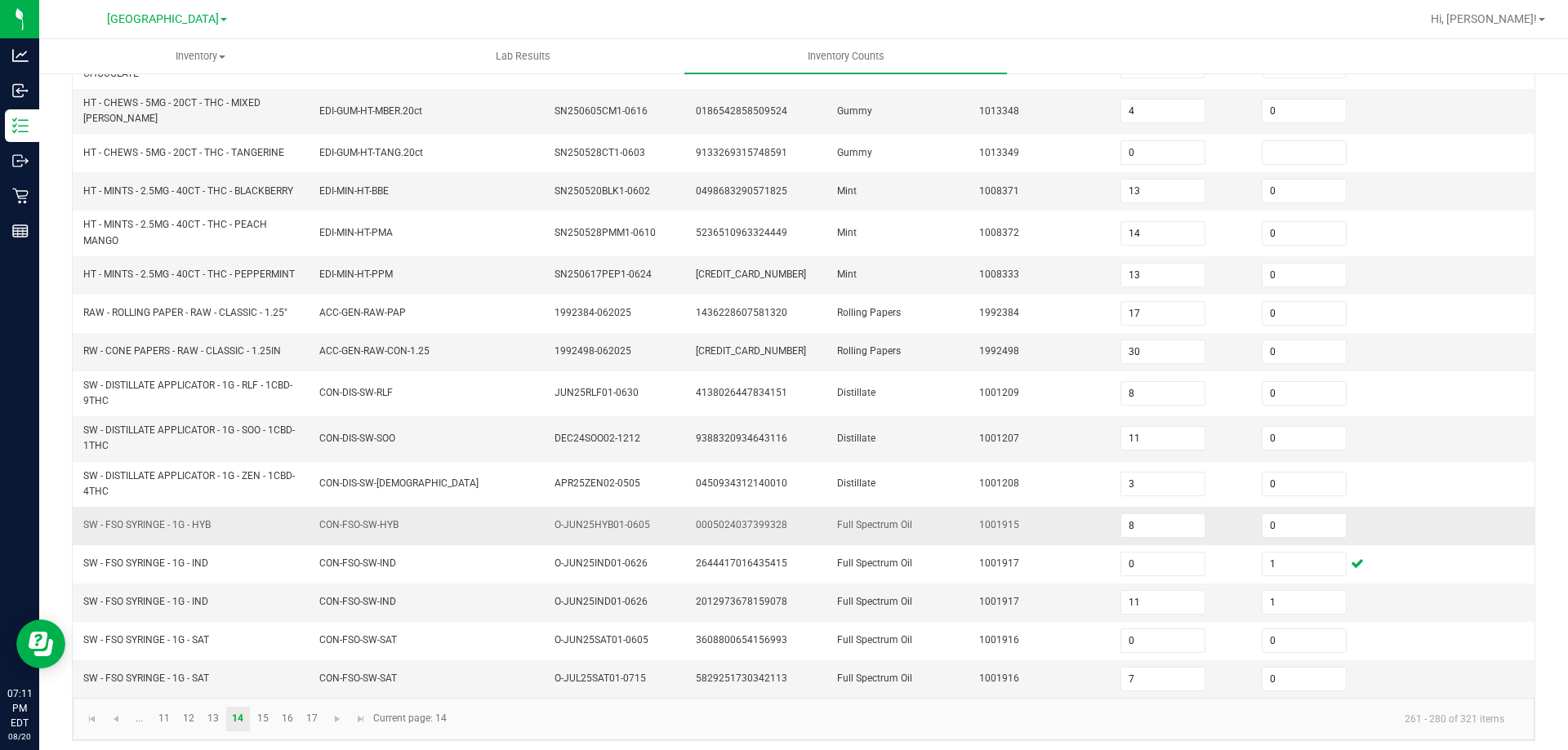
click at [220, 537] on td "SW - FSO SYRINGE - 1G - HYB" at bounding box center [191, 526] width 236 height 38
click at [87, 713] on span "Go to the first page" at bounding box center [92, 719] width 13 height 13
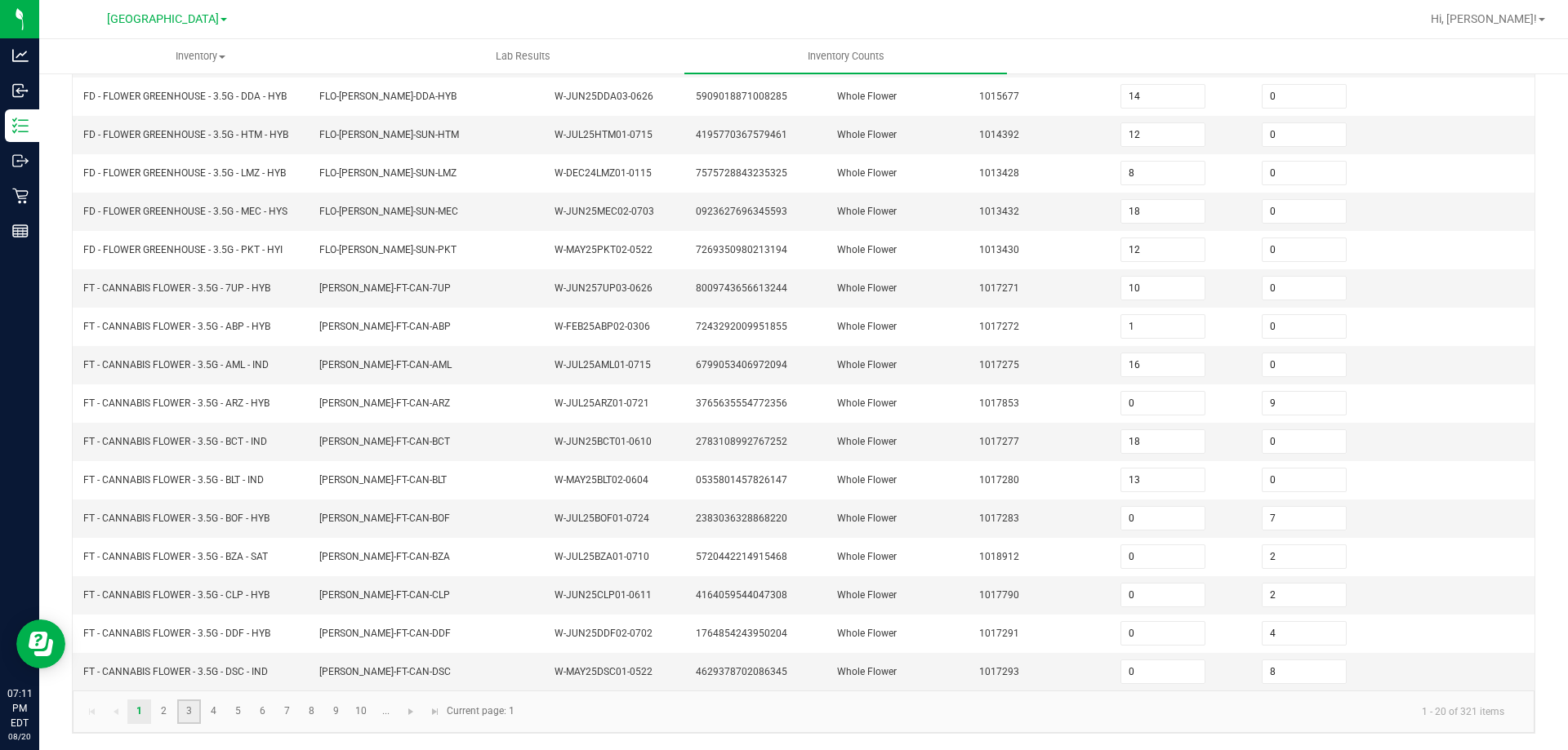
click at [178, 715] on link "3" at bounding box center [189, 712] width 24 height 24
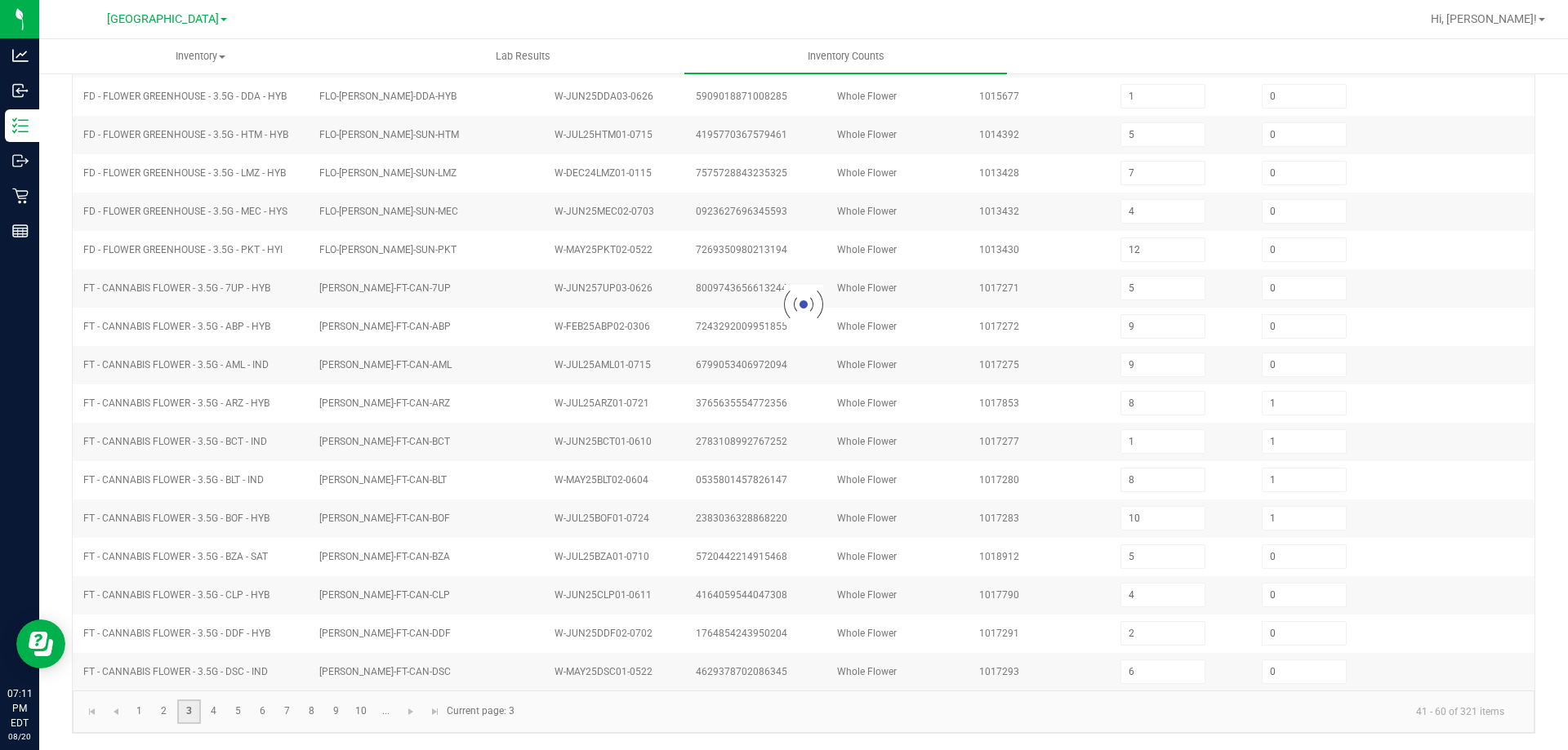
scroll to position [339, 0]
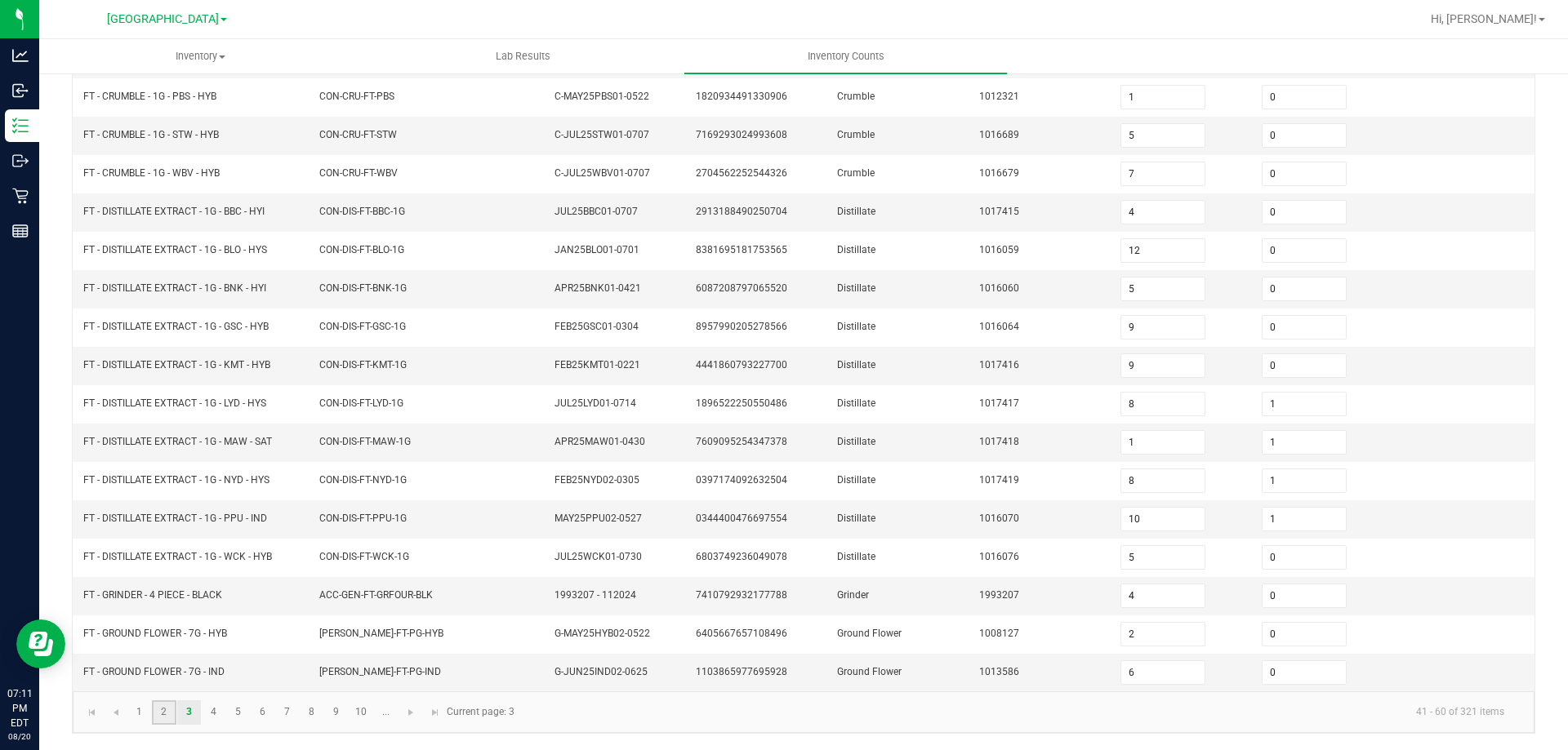
click at [166, 713] on link "2" at bounding box center [163, 712] width 24 height 24
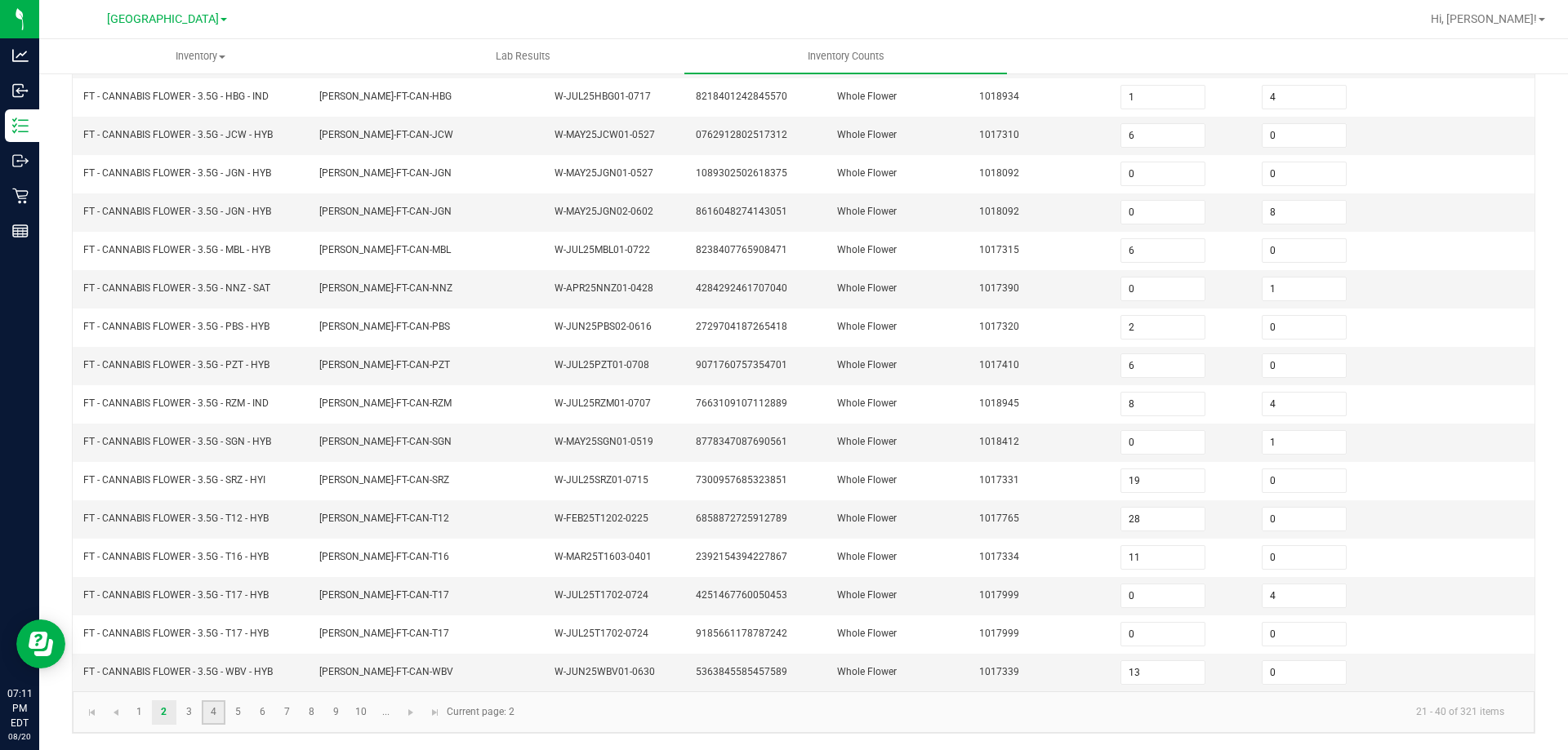
click at [222, 720] on link "4" at bounding box center [213, 712] width 24 height 24
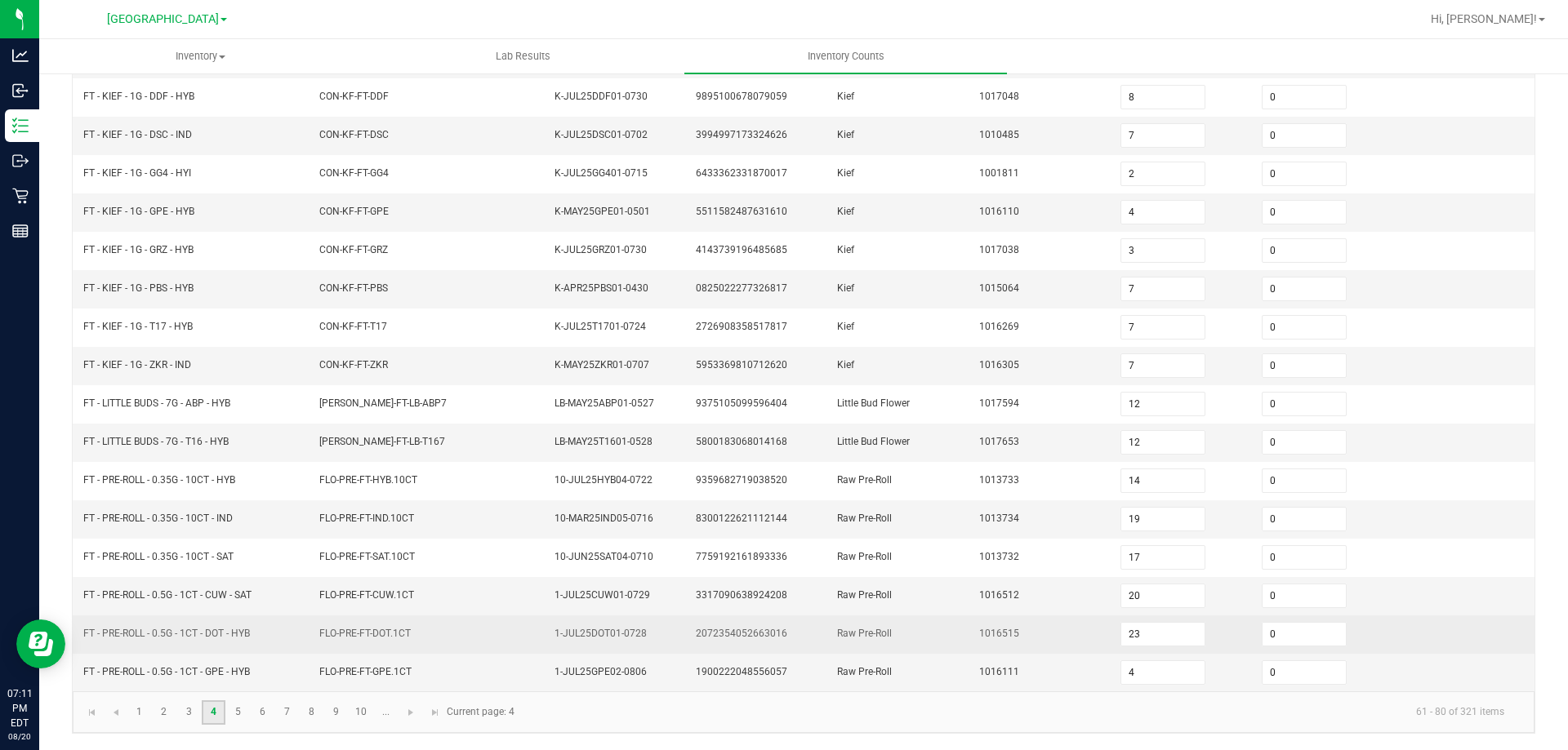
scroll to position [176, 0]
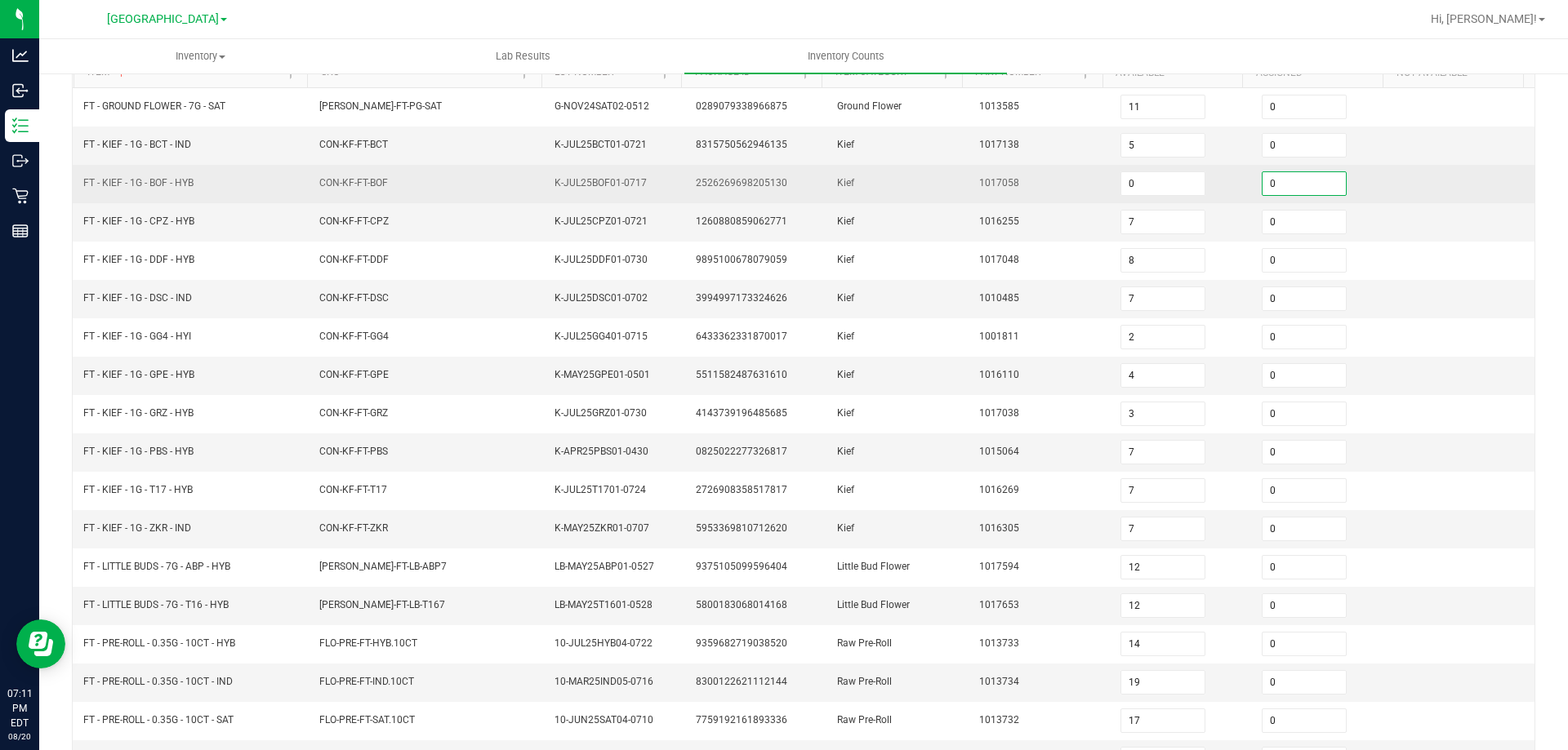
click at [1290, 180] on input "0" at bounding box center [1303, 184] width 83 height 23
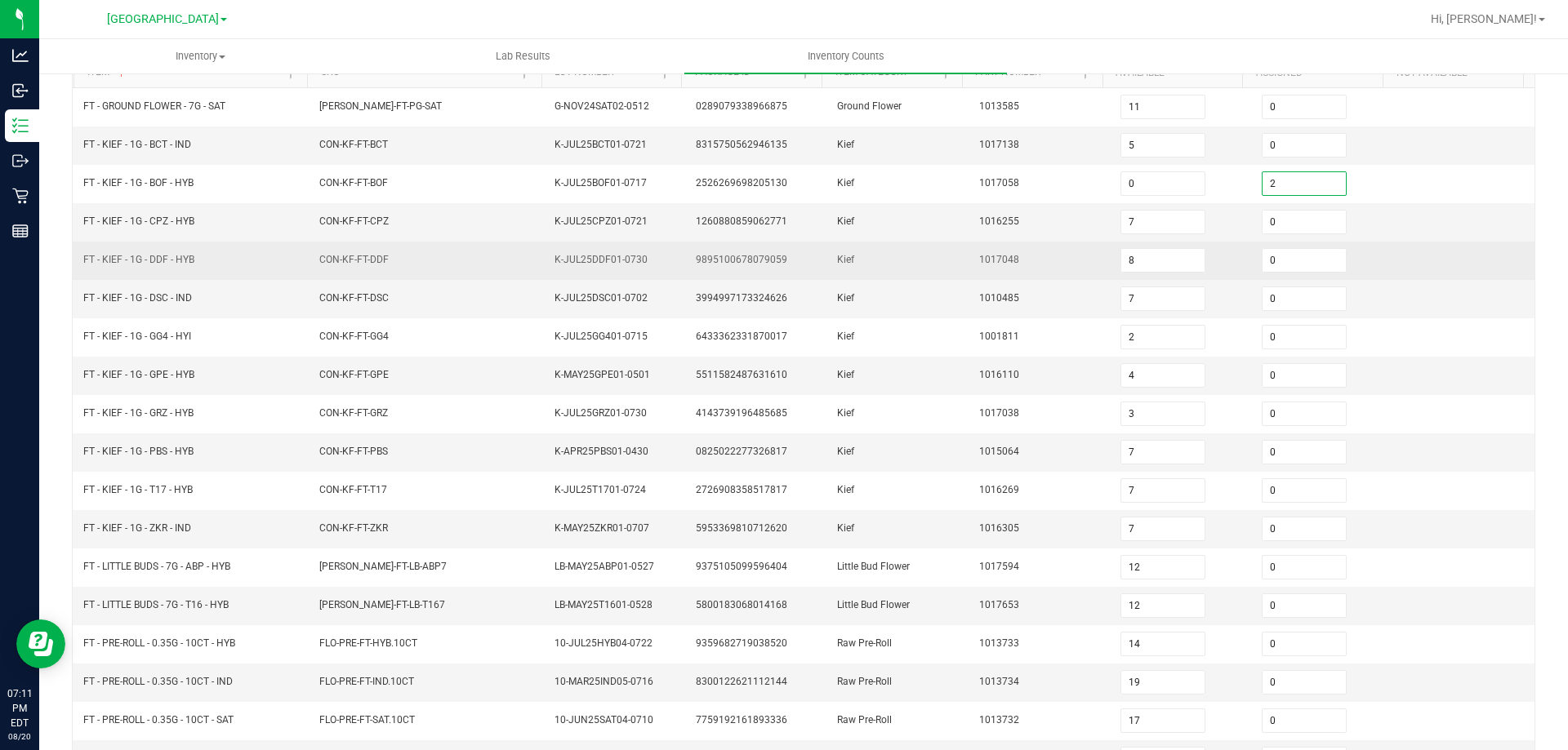
click at [985, 255] on span "1017048" at bounding box center [999, 260] width 40 height 12
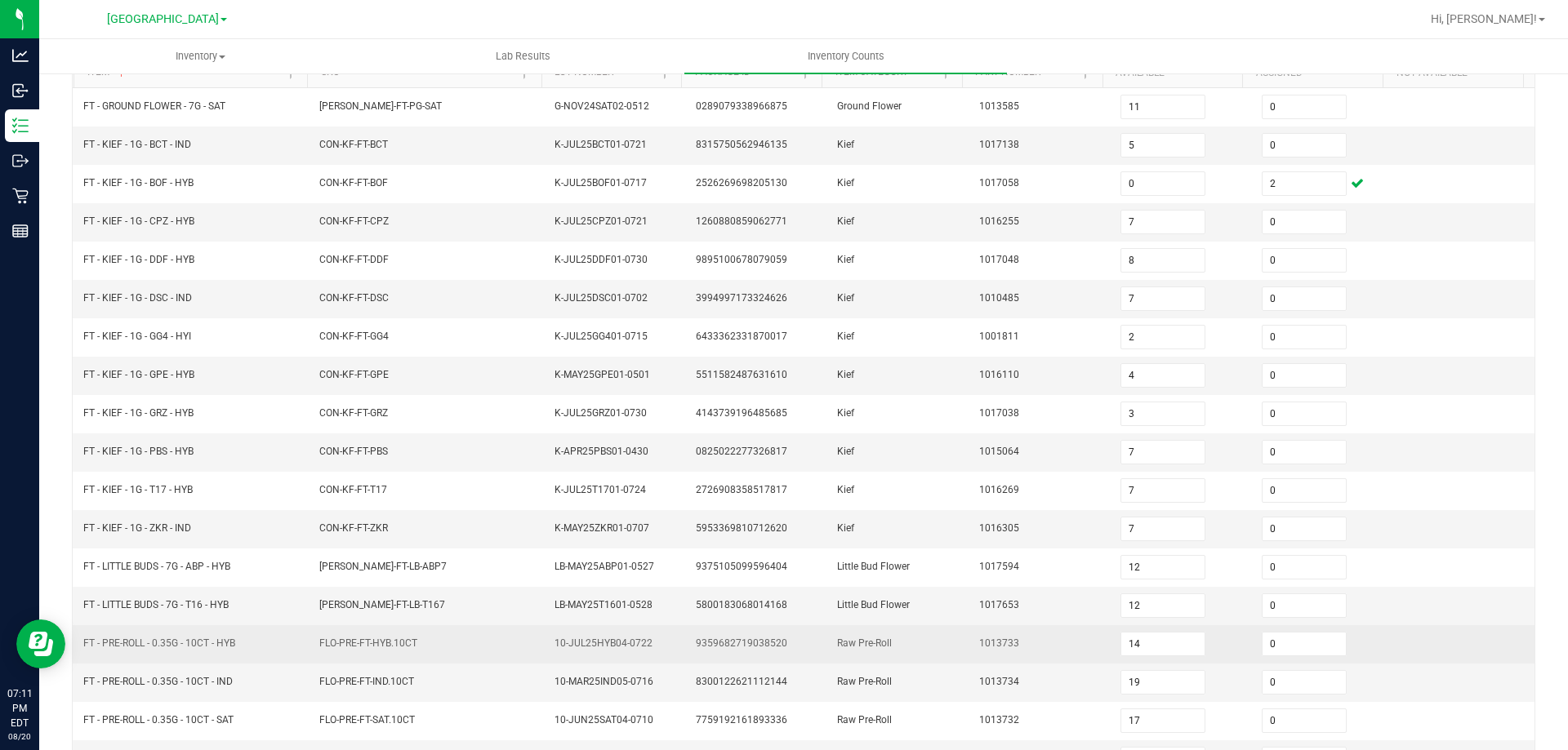
drag, startPoint x: 482, startPoint y: 650, endPoint x: 491, endPoint y: 658, distance: 12.0
click at [483, 650] on td "FLO-PRE-FT-HYB.10CT" at bounding box center [427, 644] width 236 height 38
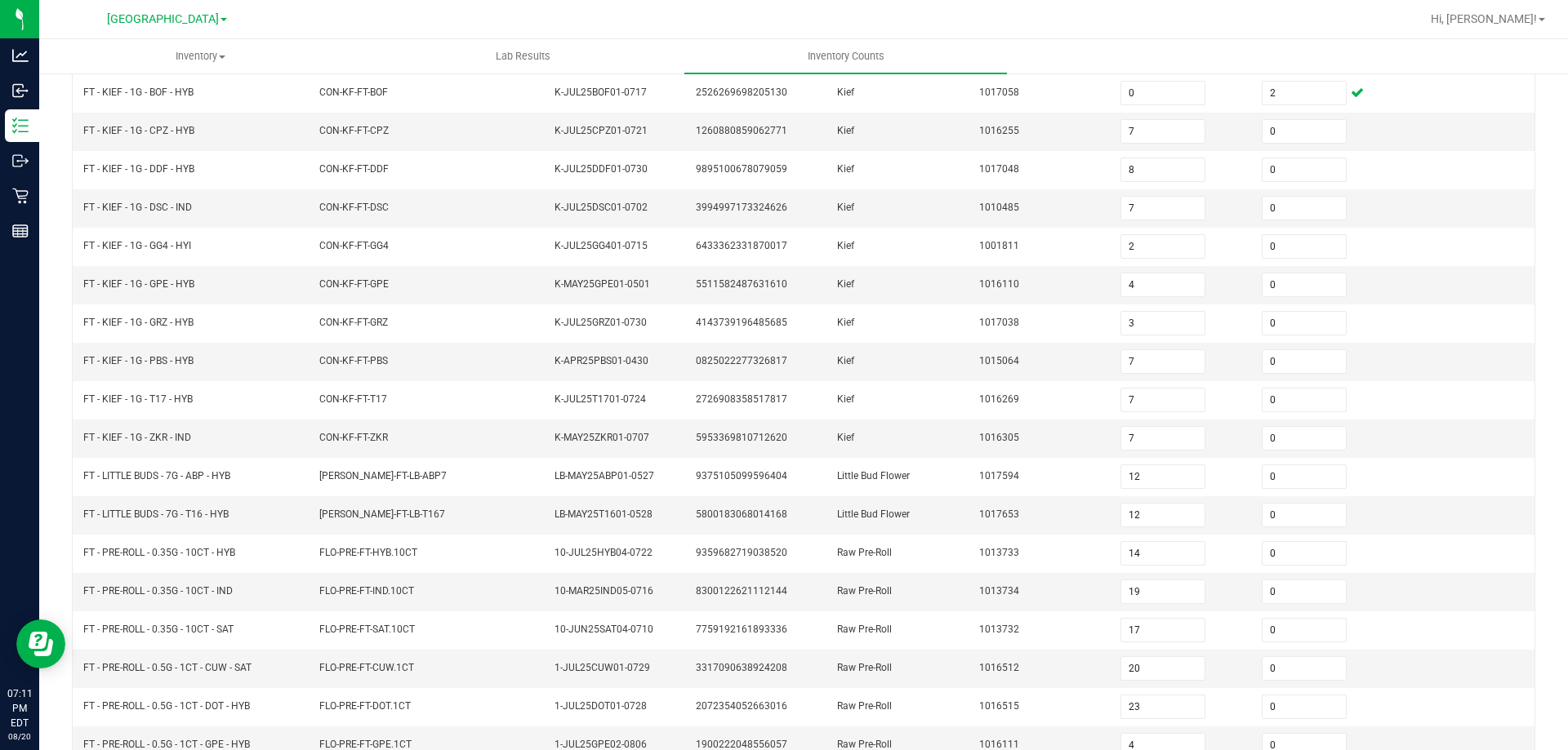
scroll to position [339, 0]
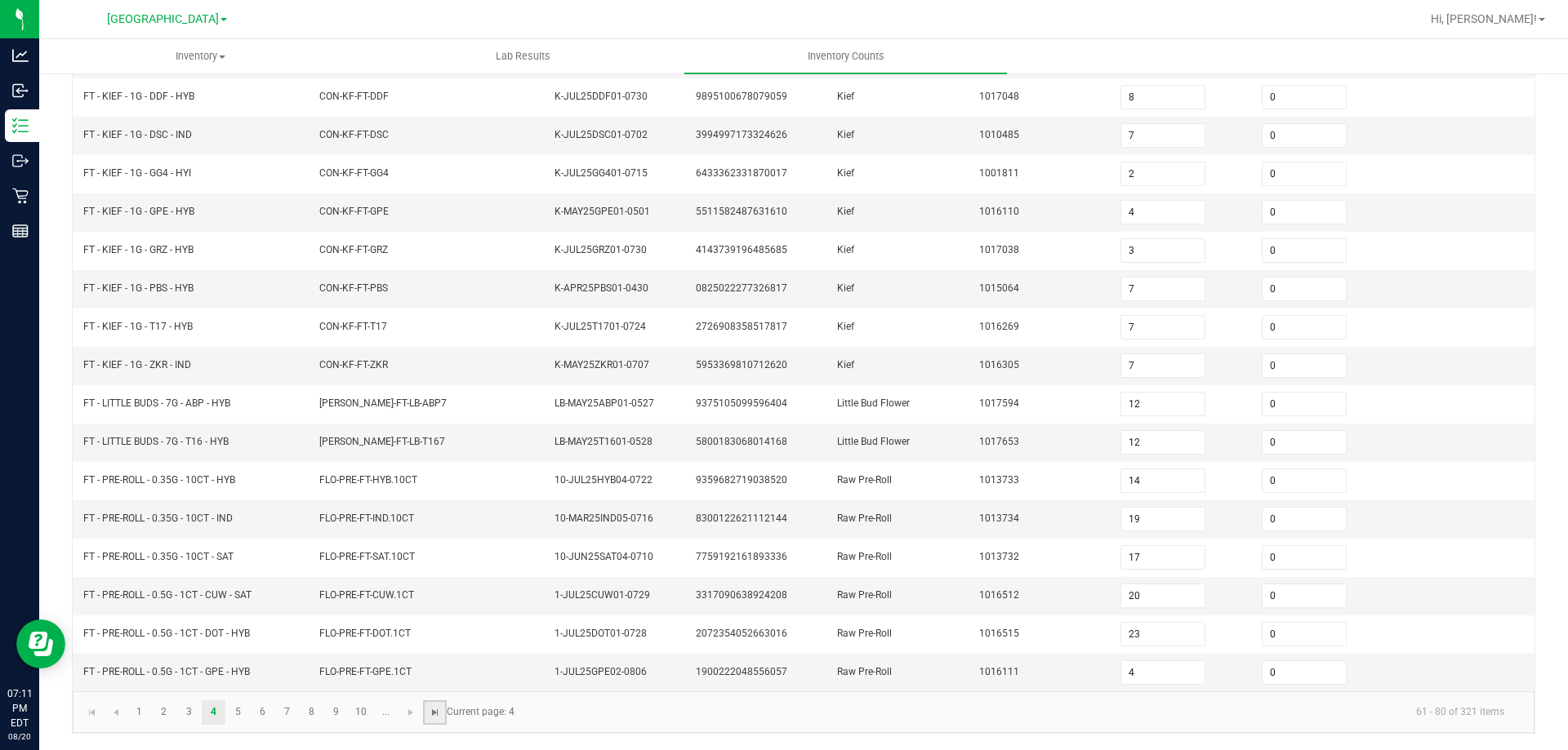
click at [434, 714] on span "Go to the last page" at bounding box center [435, 713] width 13 height 13
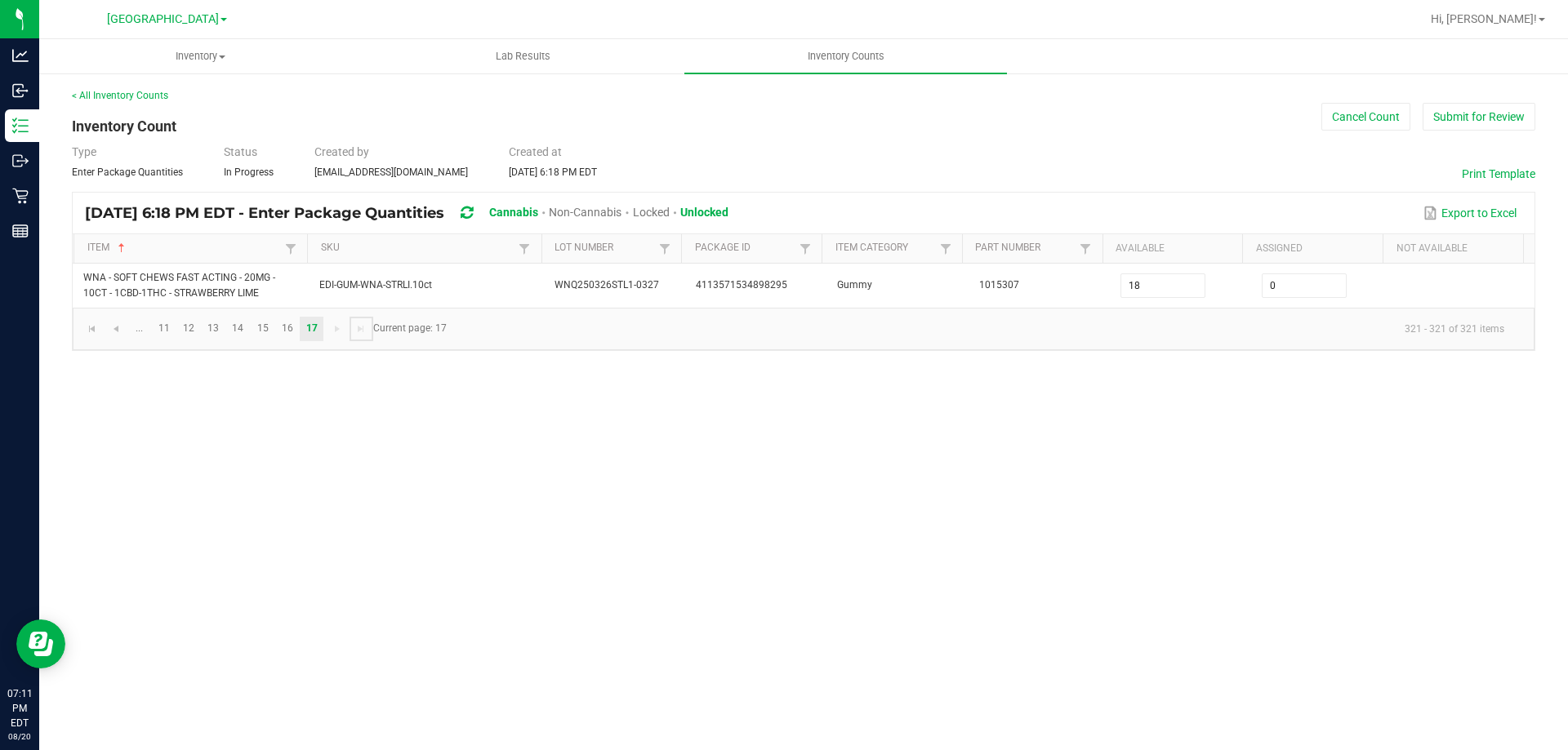
scroll to position [0, 0]
click at [236, 321] on link "14" at bounding box center [238, 328] width 24 height 24
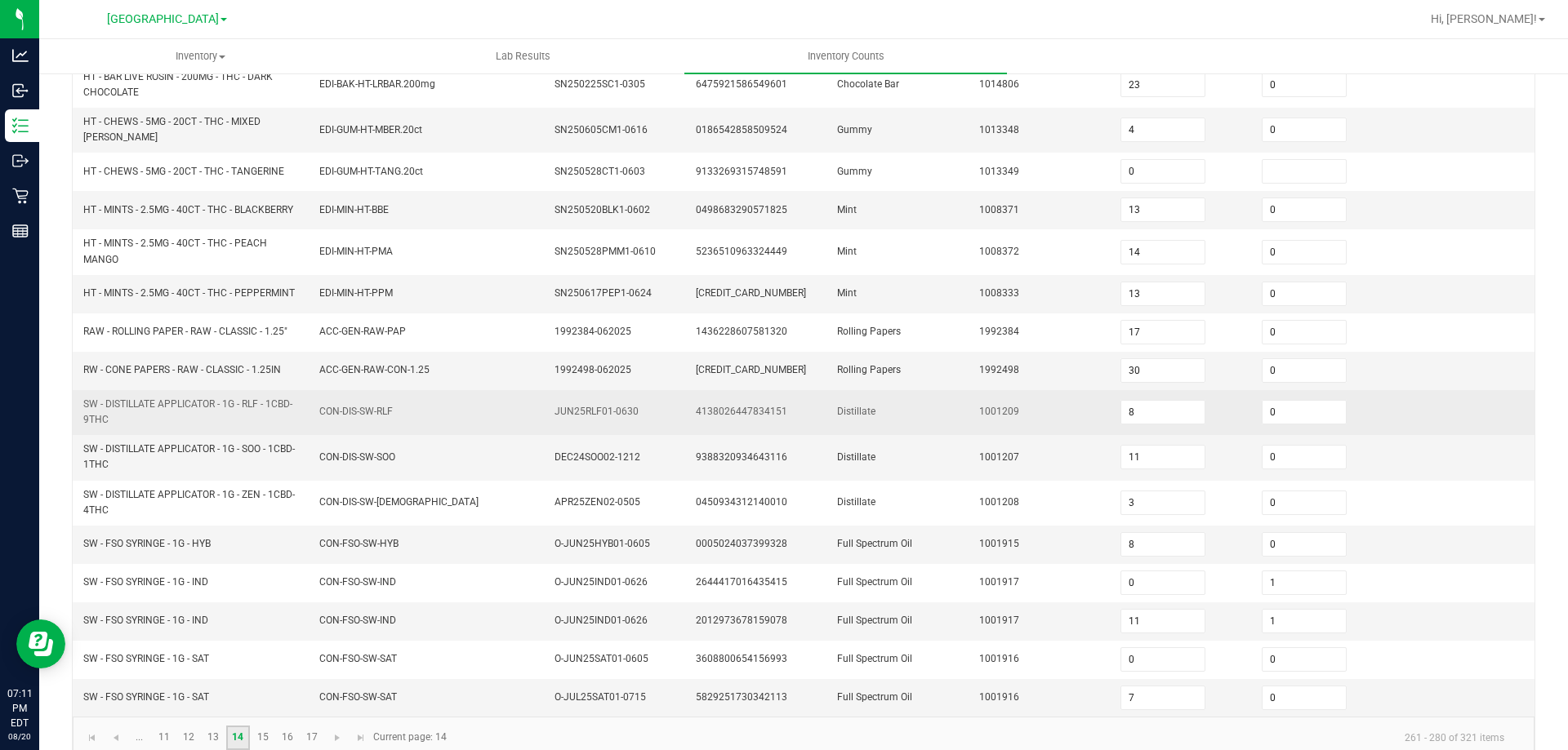
scroll to position [387, 0]
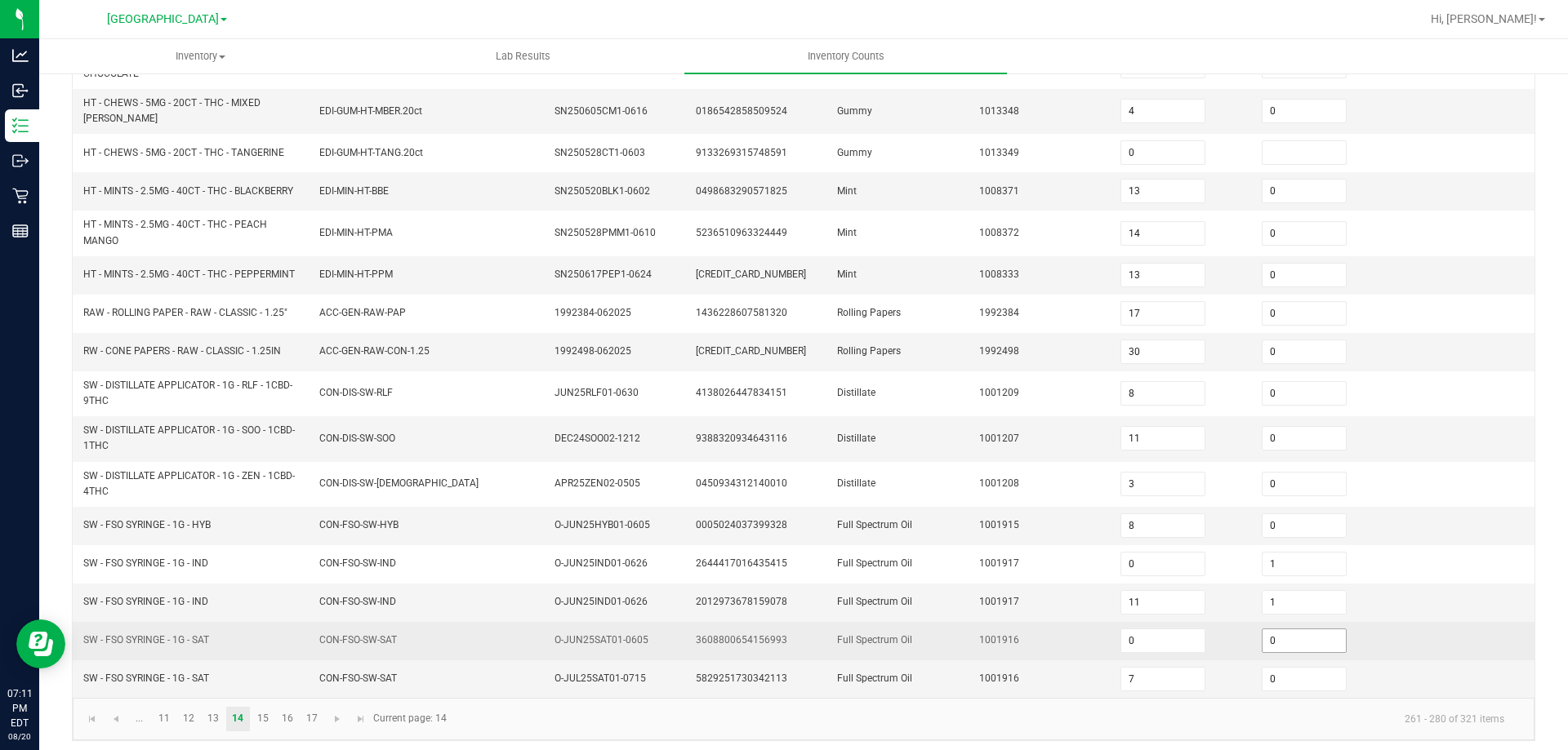
click at [1321, 642] on input "0" at bounding box center [1303, 641] width 83 height 23
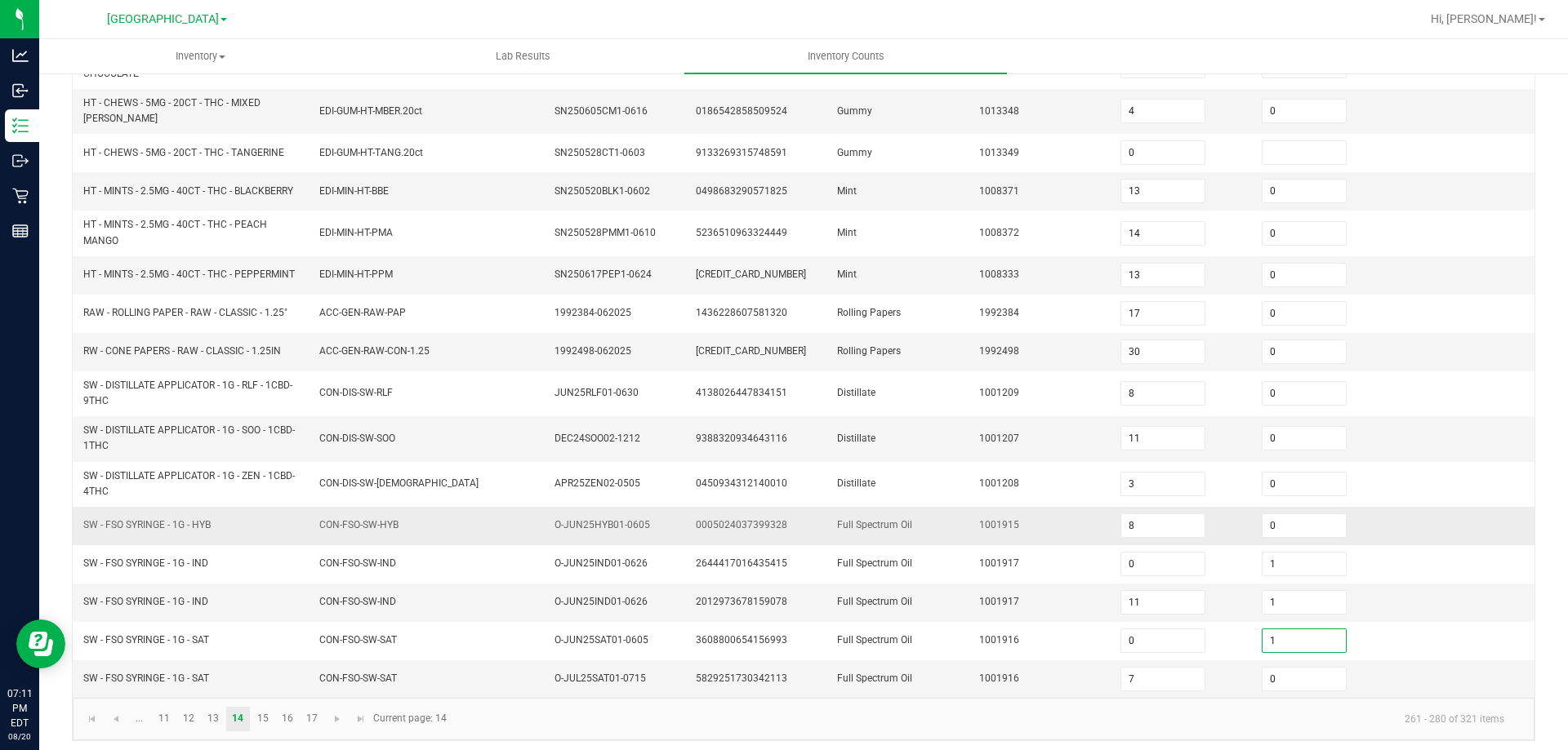
click at [849, 519] on span "Full Spectrum Oil" at bounding box center [874, 524] width 75 height 12
click at [100, 710] on link at bounding box center [92, 719] width 24 height 24
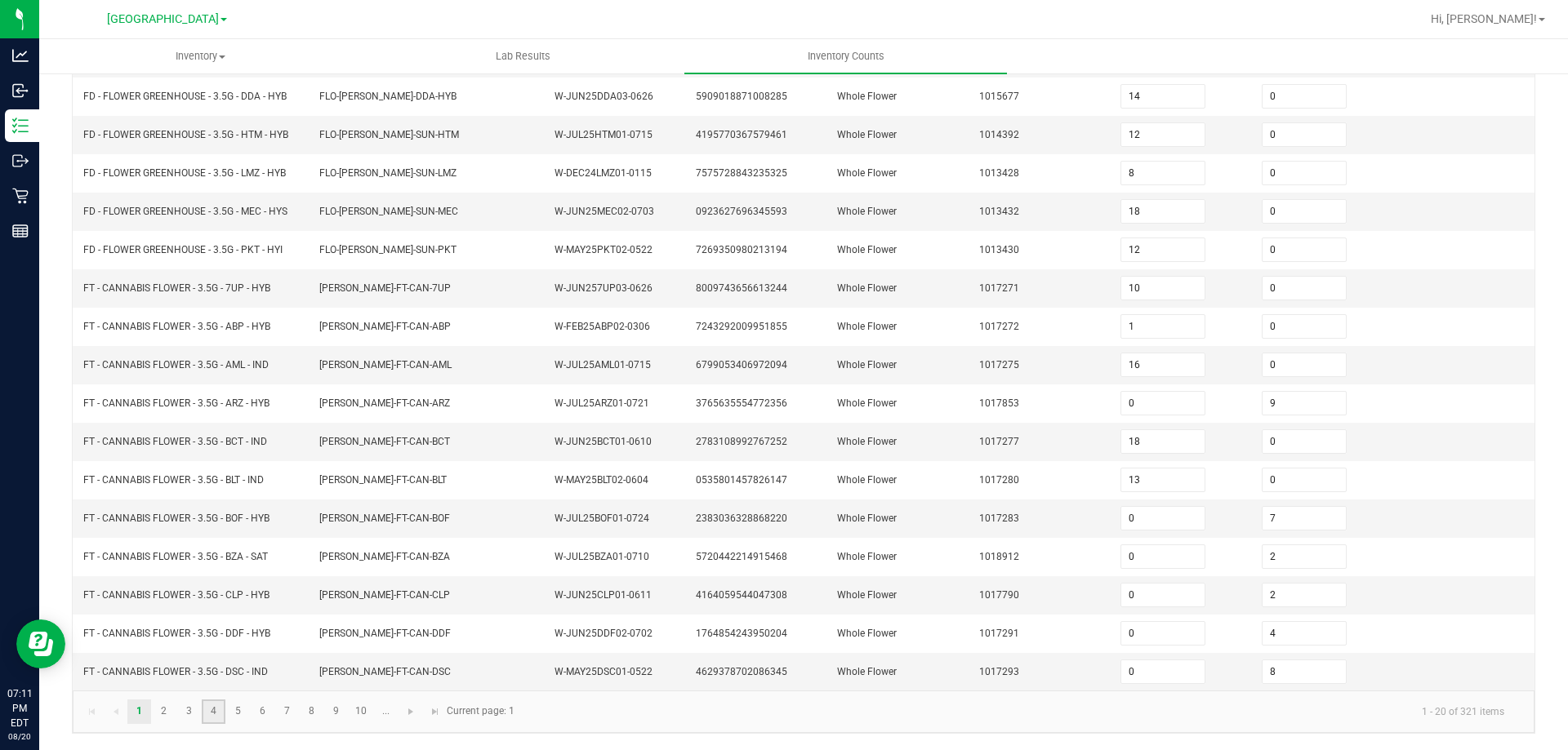
click at [208, 717] on link "4" at bounding box center [213, 712] width 24 height 24
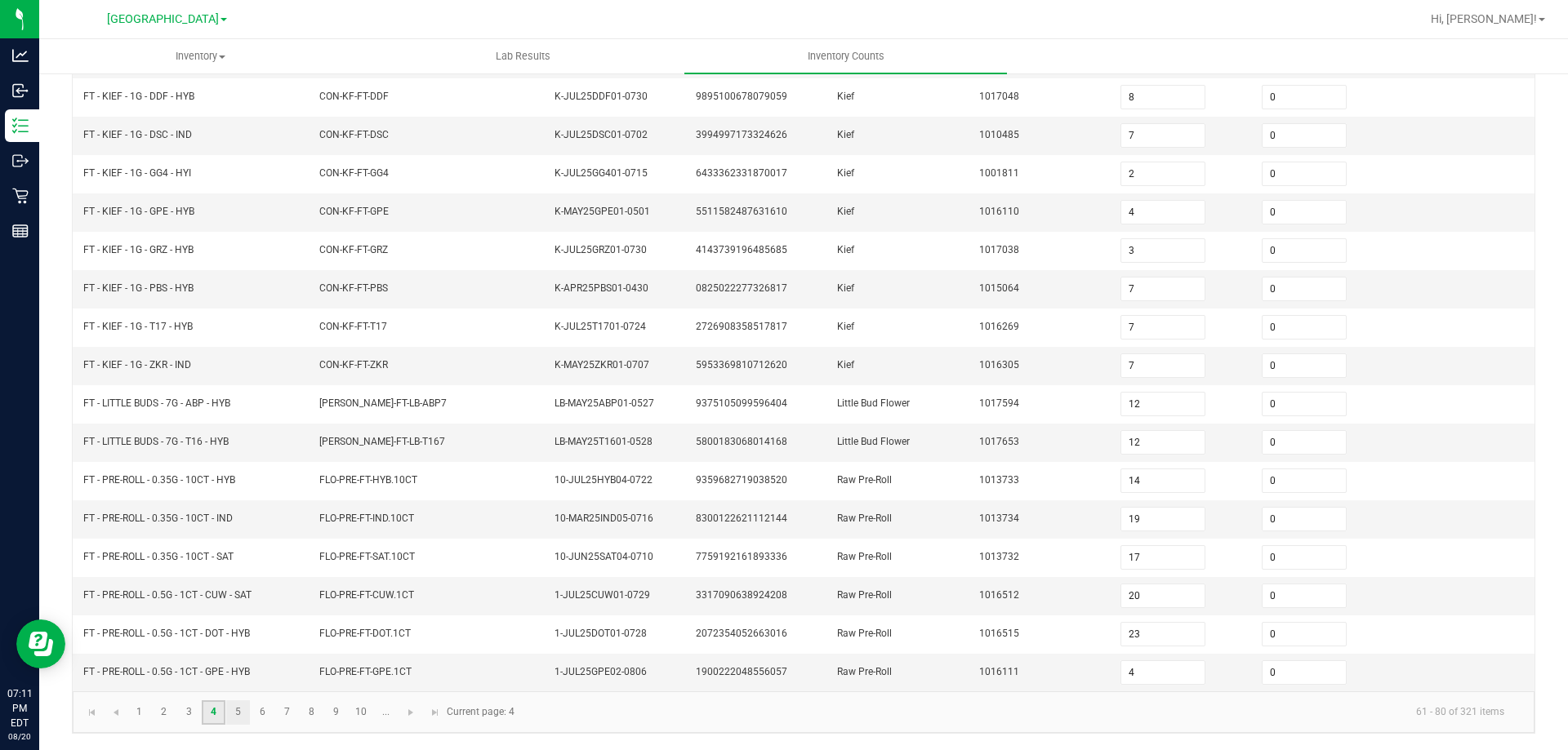
scroll to position [339, 0]
click at [246, 714] on link "5" at bounding box center [238, 712] width 24 height 24
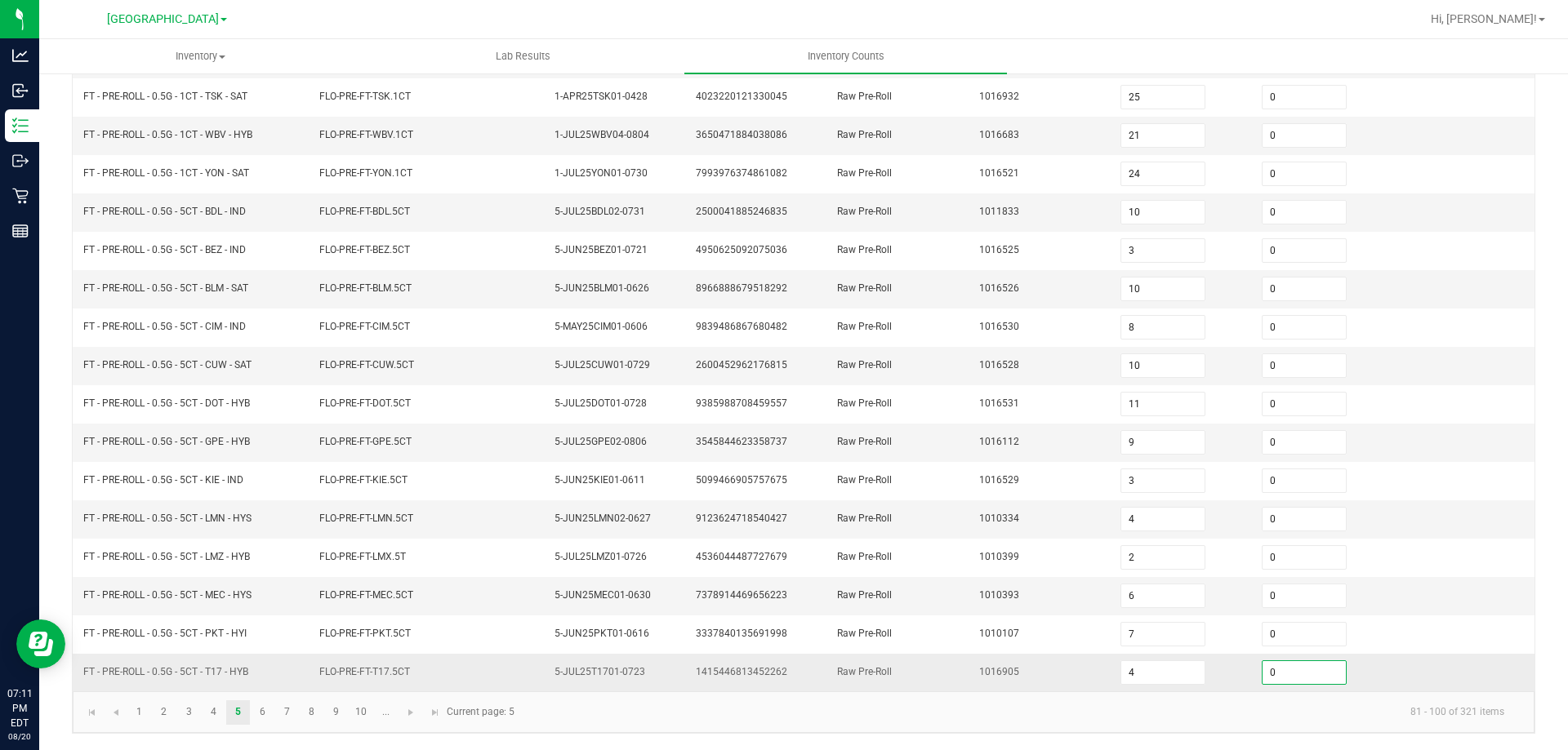
drag, startPoint x: 1277, startPoint y: 675, endPoint x: 1263, endPoint y: 672, distance: 14.3
click at [1277, 675] on input "0" at bounding box center [1303, 673] width 83 height 23
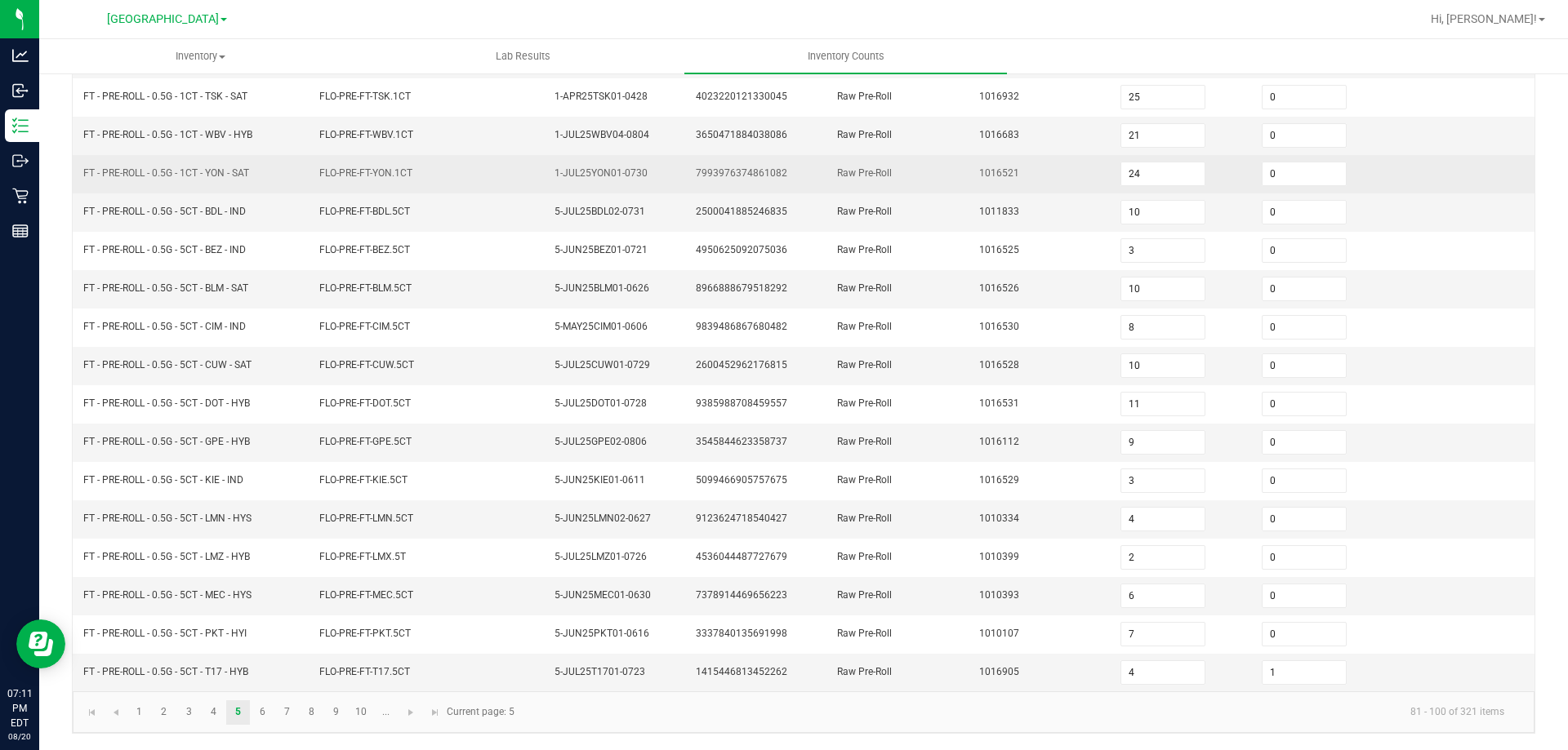
drag, startPoint x: 758, startPoint y: 479, endPoint x: 615, endPoint y: 167, distance: 343.2
click at [757, 478] on span "5099466905757675" at bounding box center [741, 480] width 92 height 12
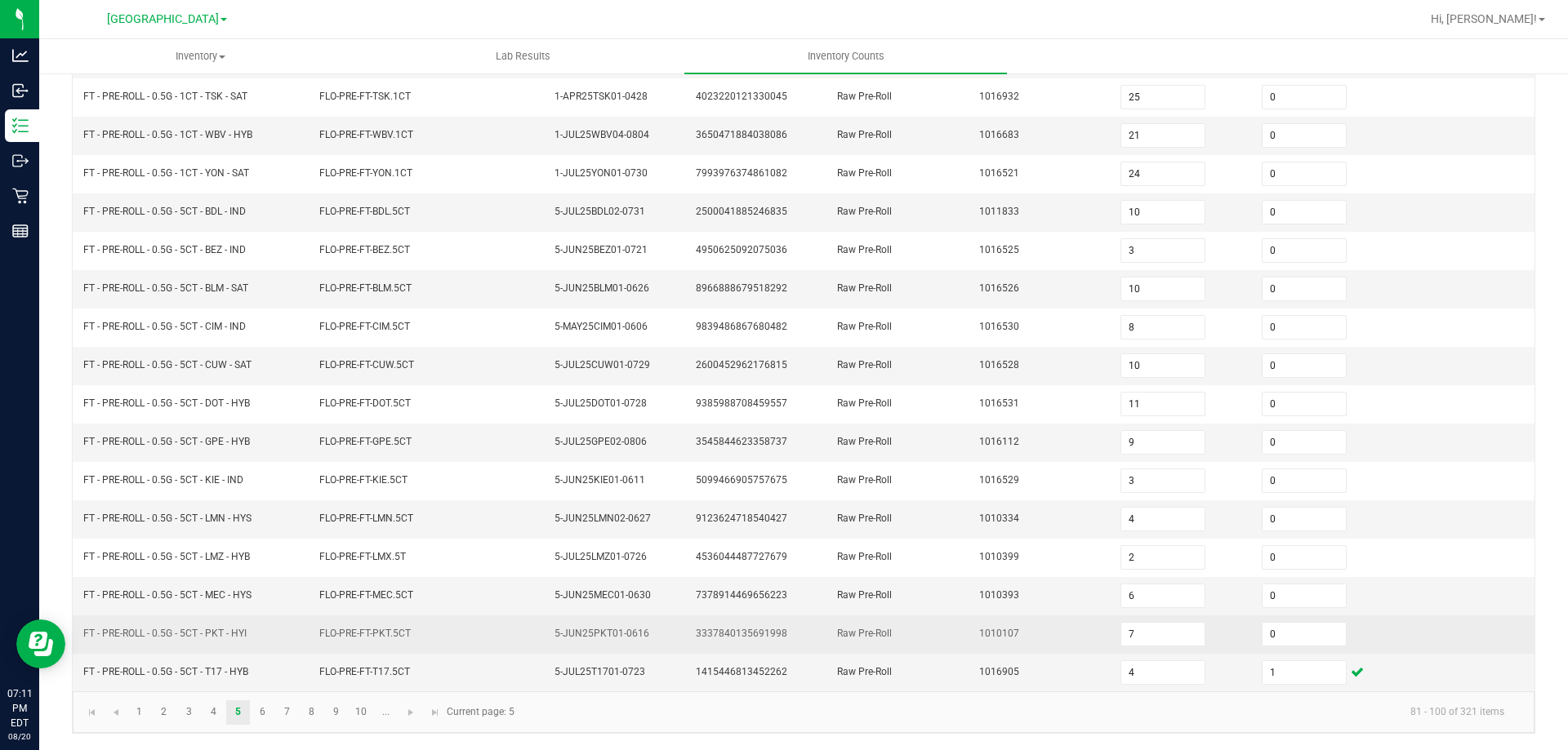
click at [378, 630] on span "FLO-PRE-FT-PKT.5CT" at bounding box center [365, 633] width 92 height 12
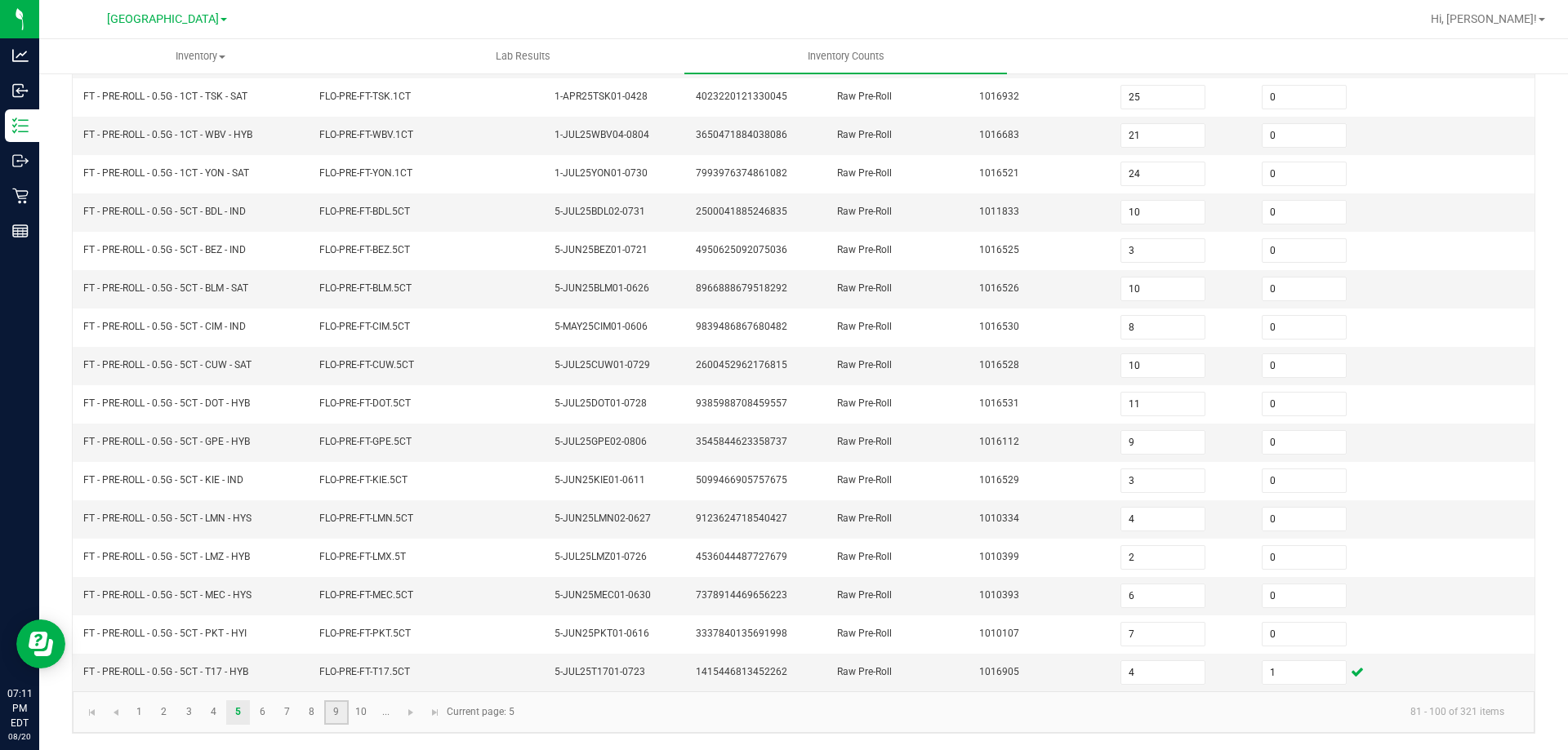
click at [332, 713] on link "9" at bounding box center [335, 712] width 24 height 24
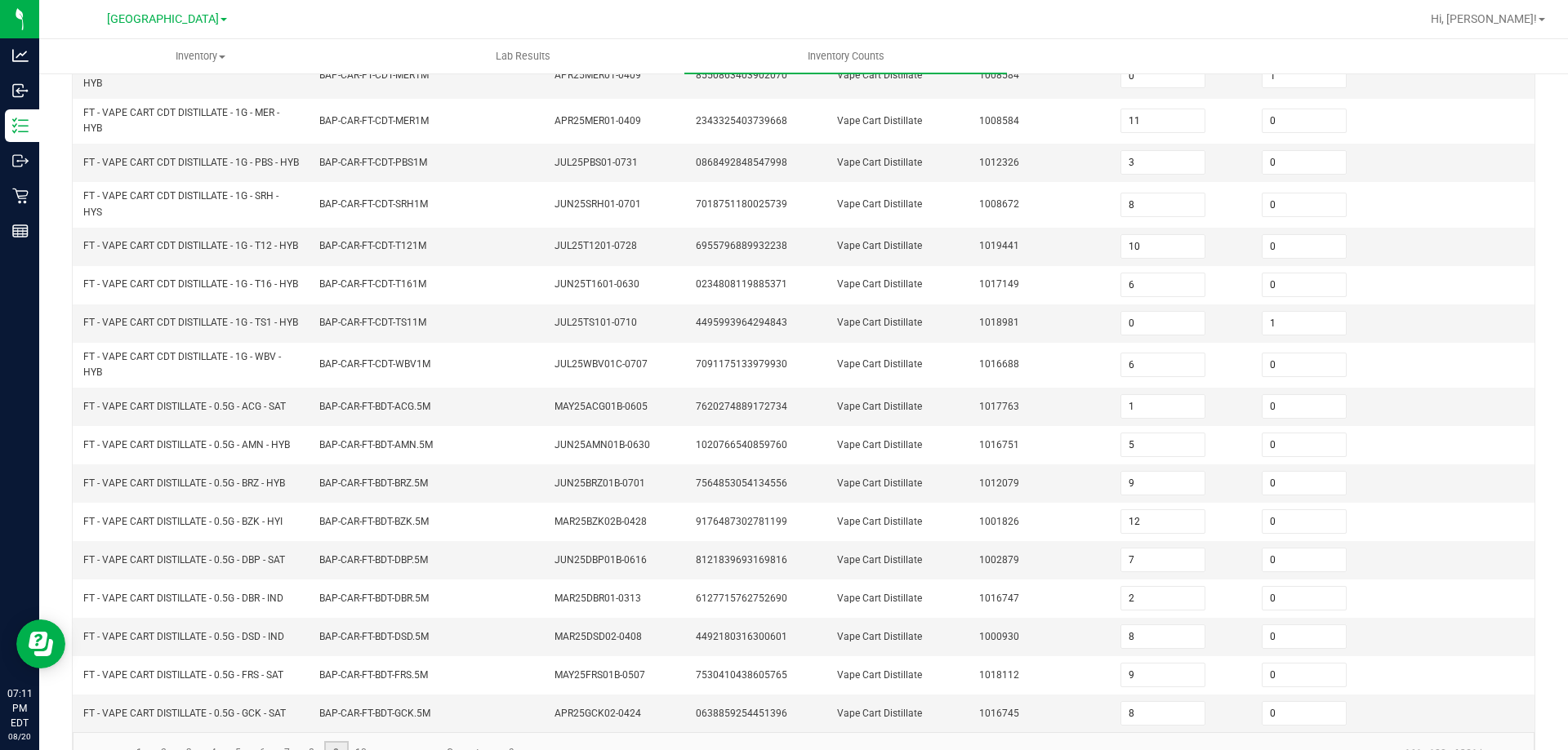
scroll to position [415, 0]
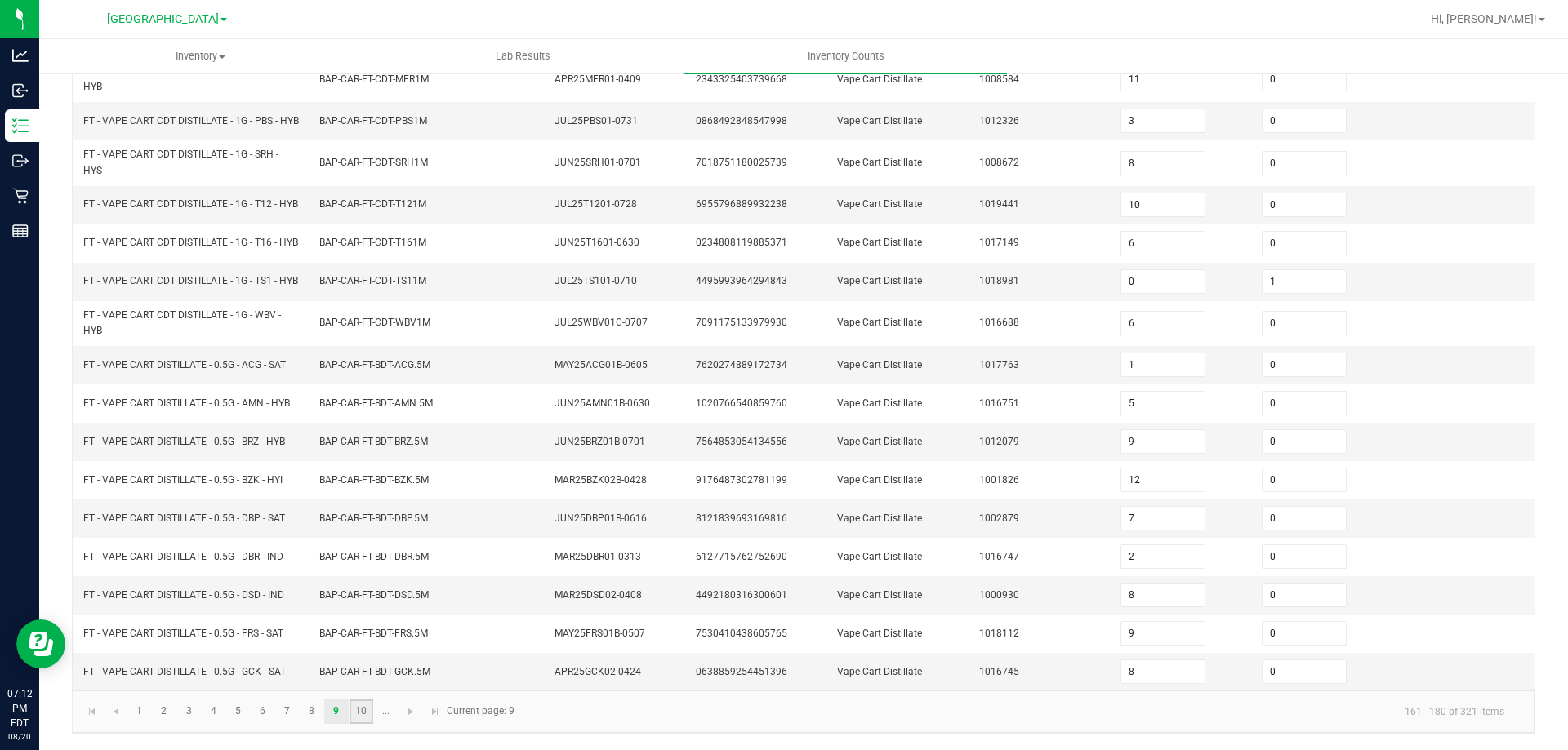
click at [359, 713] on link "10" at bounding box center [361, 712] width 24 height 24
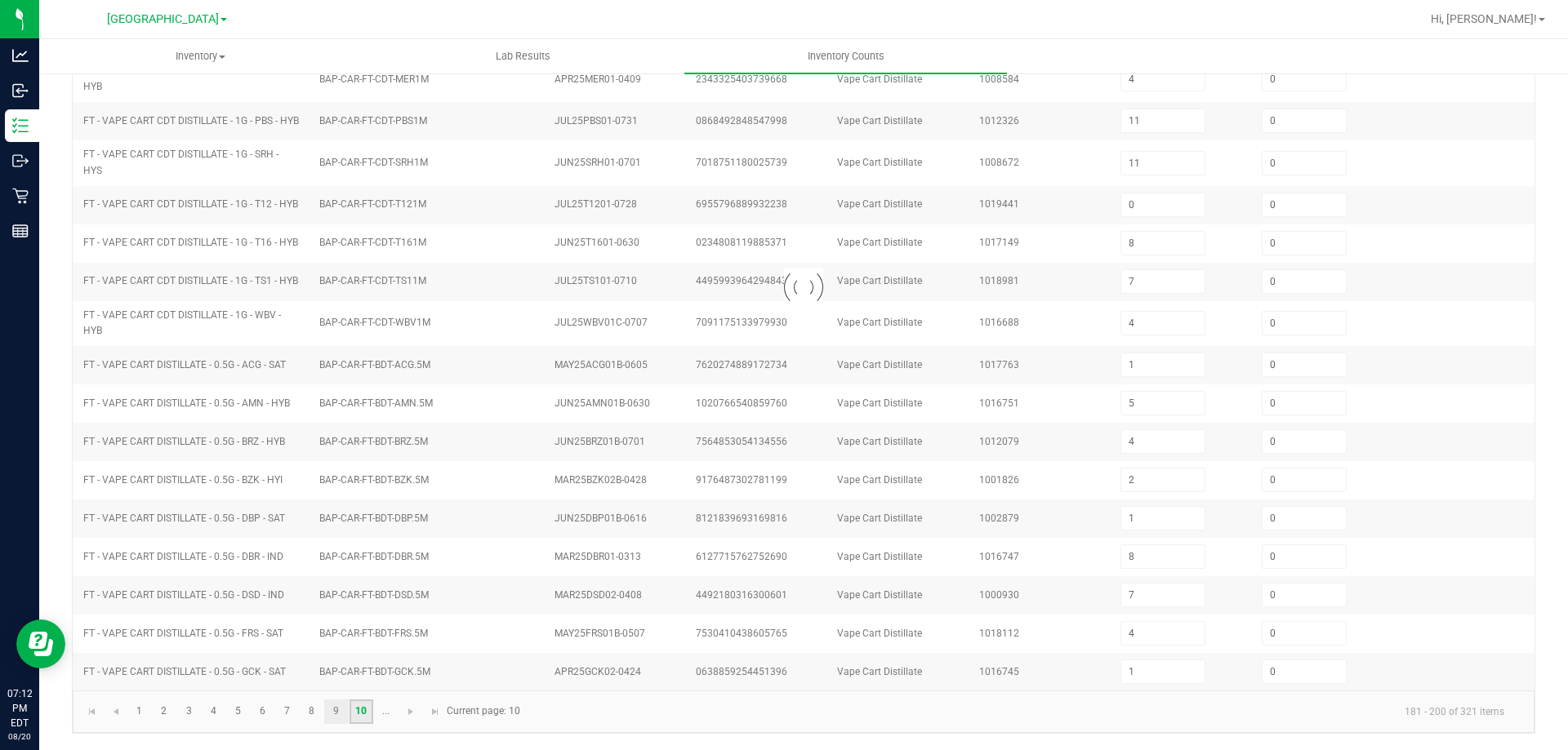
scroll to position [339, 0]
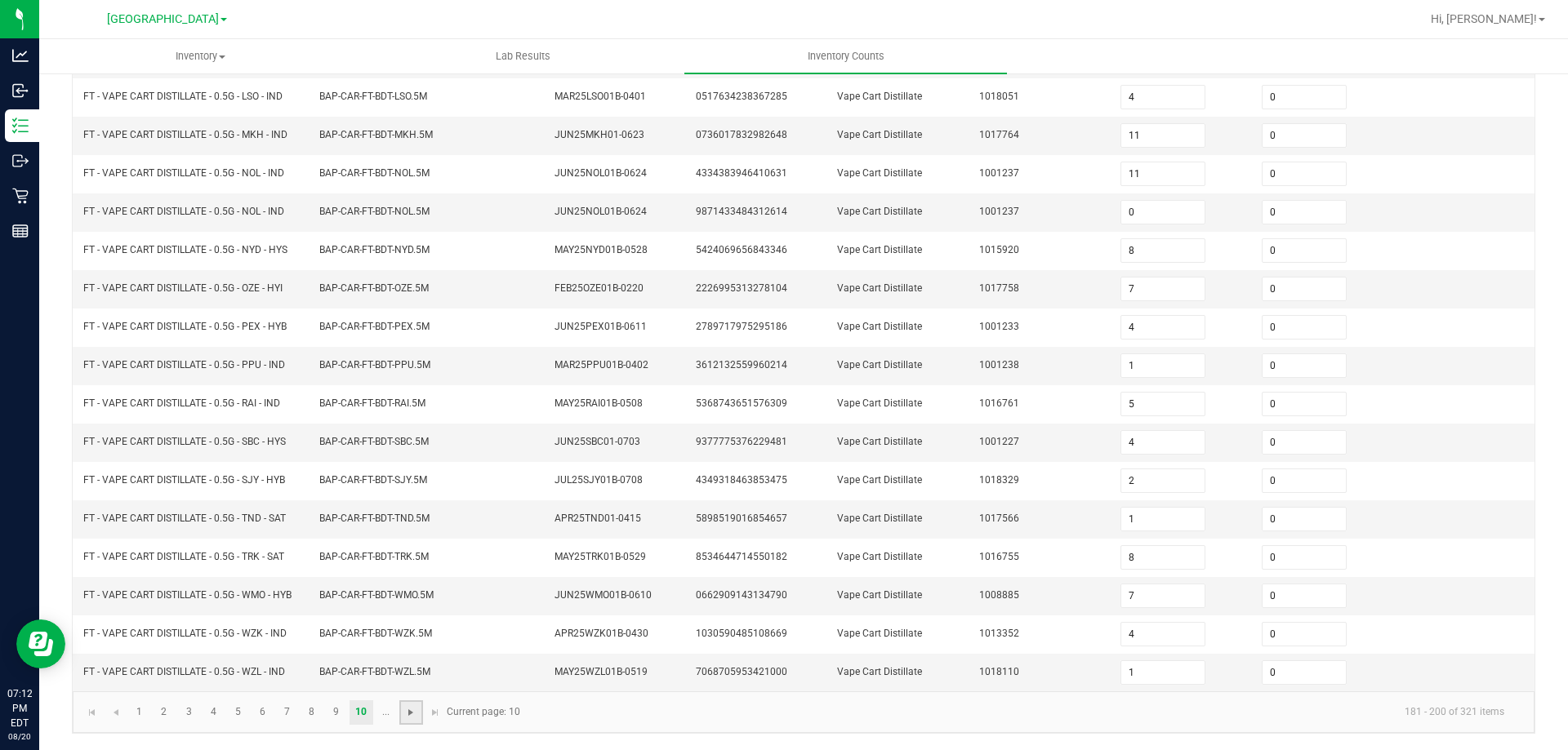
click at [417, 717] on span "Go to the next page" at bounding box center [410, 713] width 13 height 13
click at [1262, 671] on input "0" at bounding box center [1303, 673] width 83 height 23
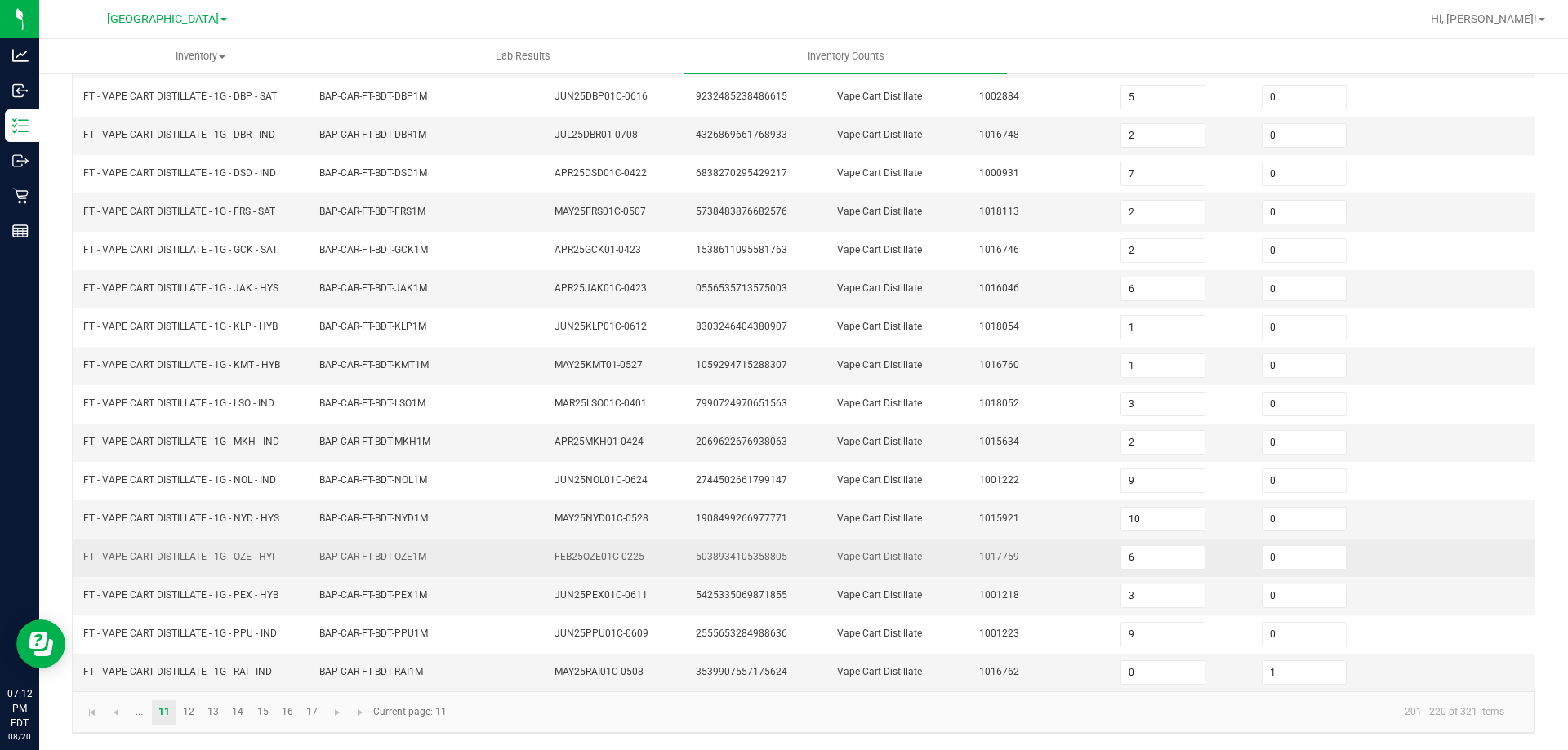
click at [864, 542] on td "Vape Cart Distillate" at bounding box center [897, 557] width 141 height 38
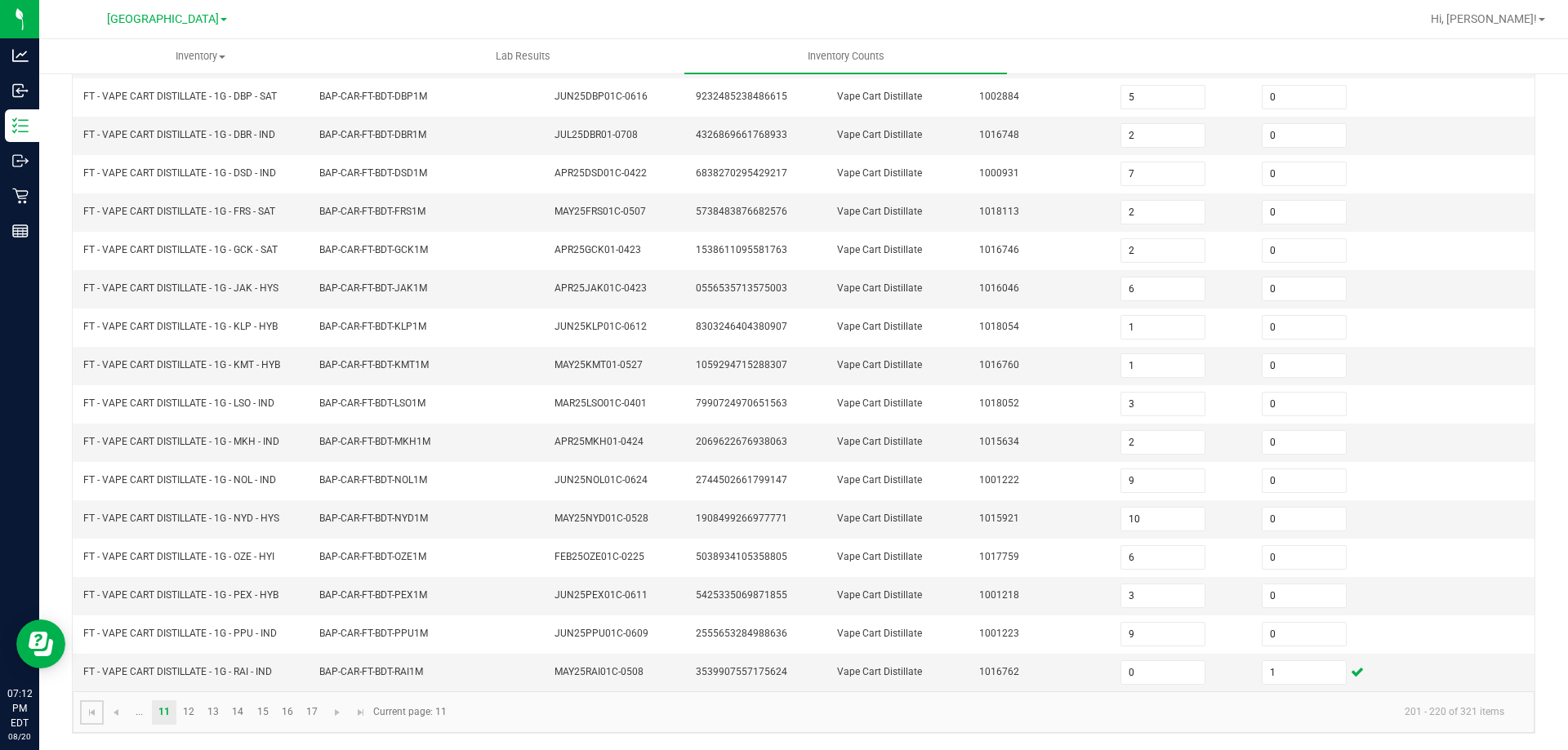
drag, startPoint x: 82, startPoint y: 712, endPoint x: 109, endPoint y: 718, distance: 27.7
click at [84, 712] on link at bounding box center [92, 712] width 24 height 24
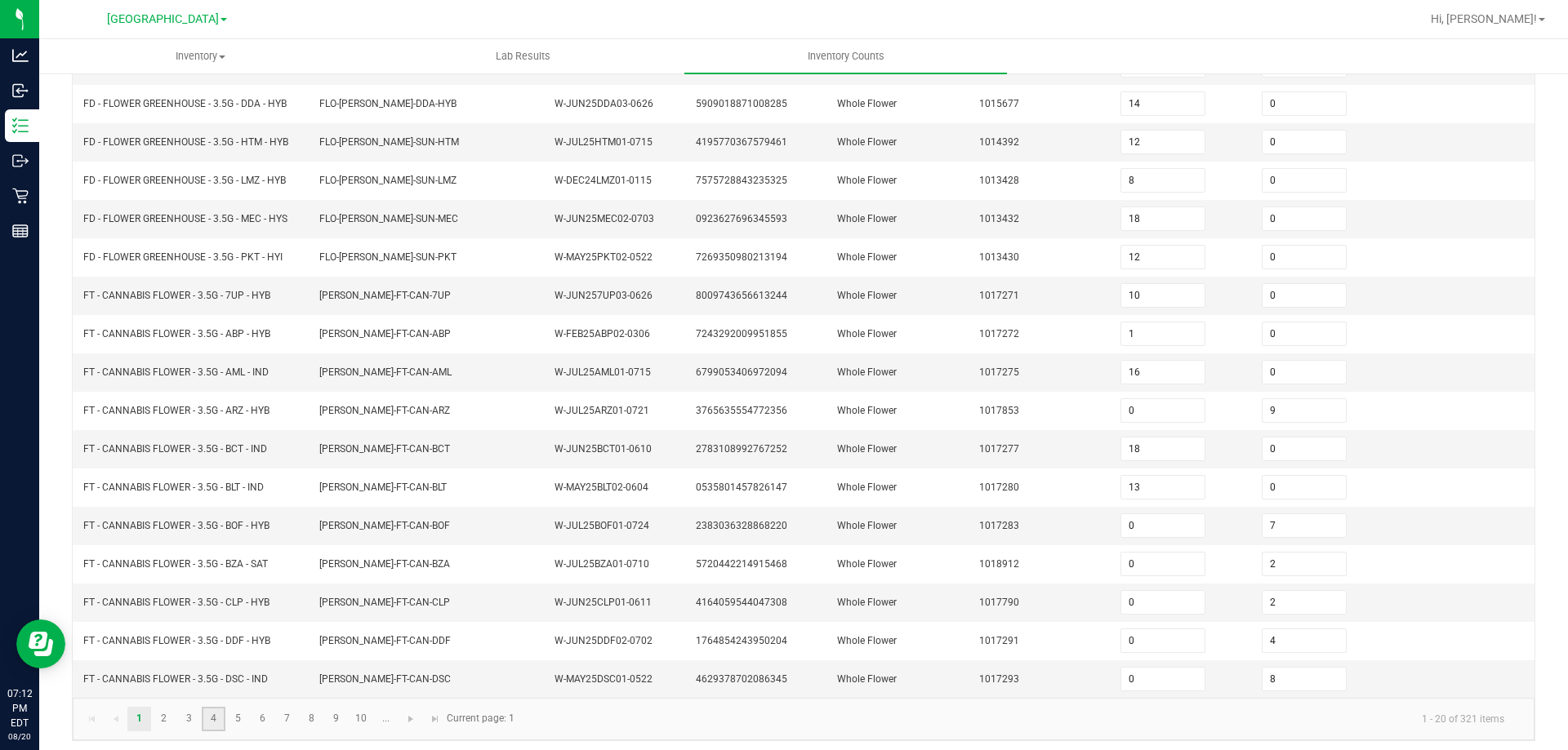
click at [202, 714] on link "4" at bounding box center [213, 719] width 24 height 24
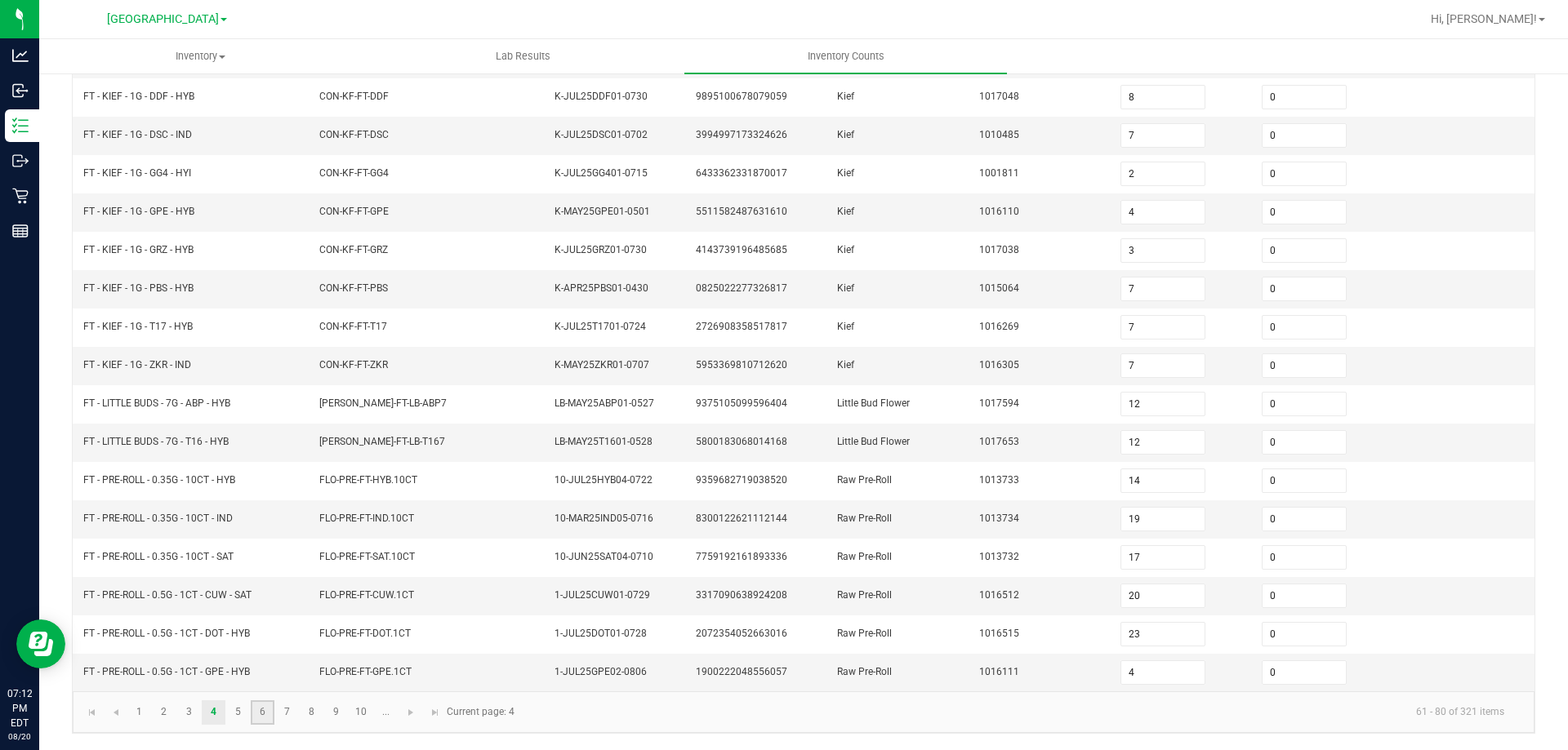
click at [263, 720] on link "6" at bounding box center [262, 712] width 24 height 24
drag, startPoint x: 156, startPoint y: 696, endPoint x: 161, endPoint y: 705, distance: 10.3
click at [156, 697] on kendo-pager "1 2 3 4 5 6 7 8 9 10 ... 101 - 120 of 321 items Current page: 6" at bounding box center [803, 712] width 1462 height 42
click at [161, 705] on link "2" at bounding box center [163, 712] width 24 height 24
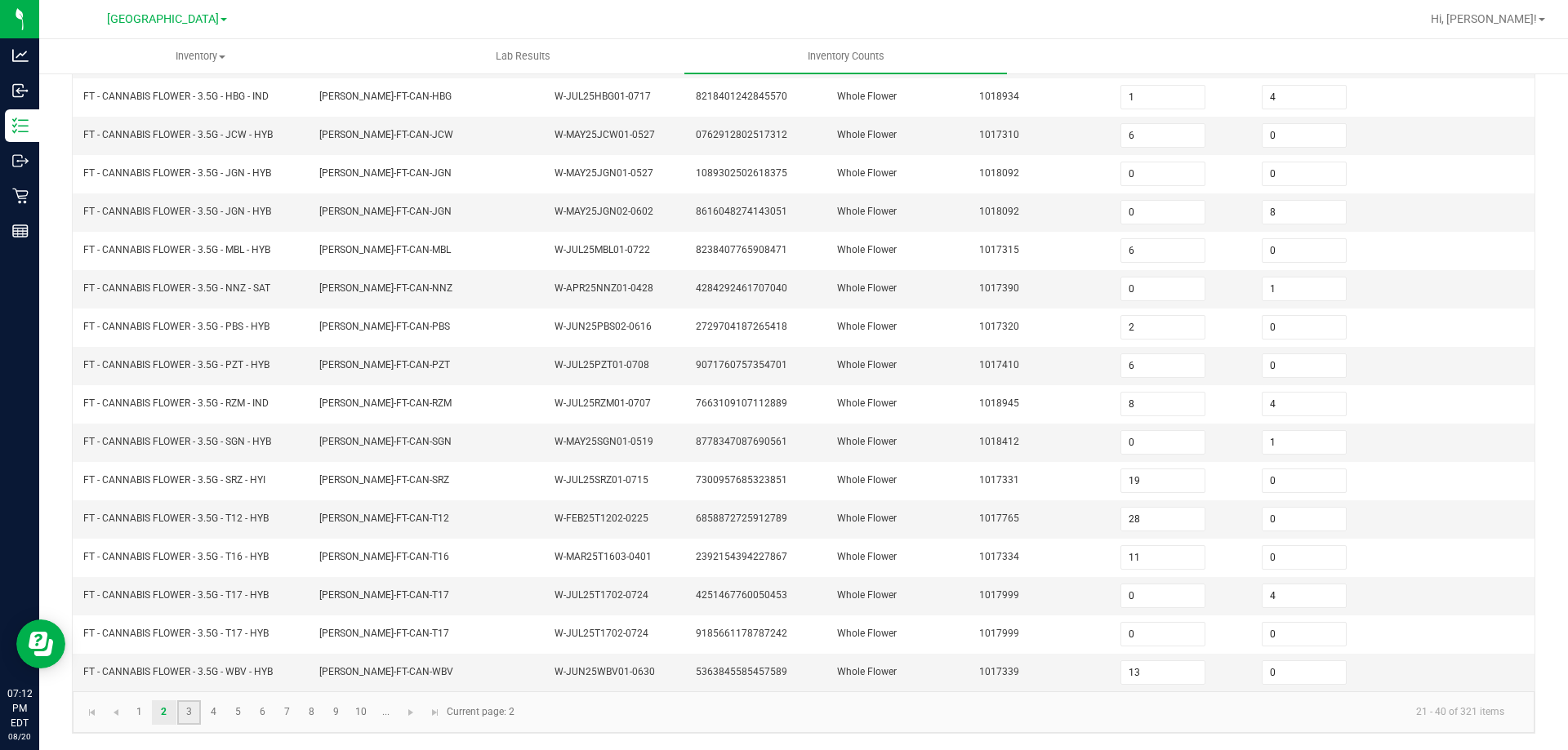
click at [183, 708] on link "3" at bounding box center [189, 712] width 24 height 24
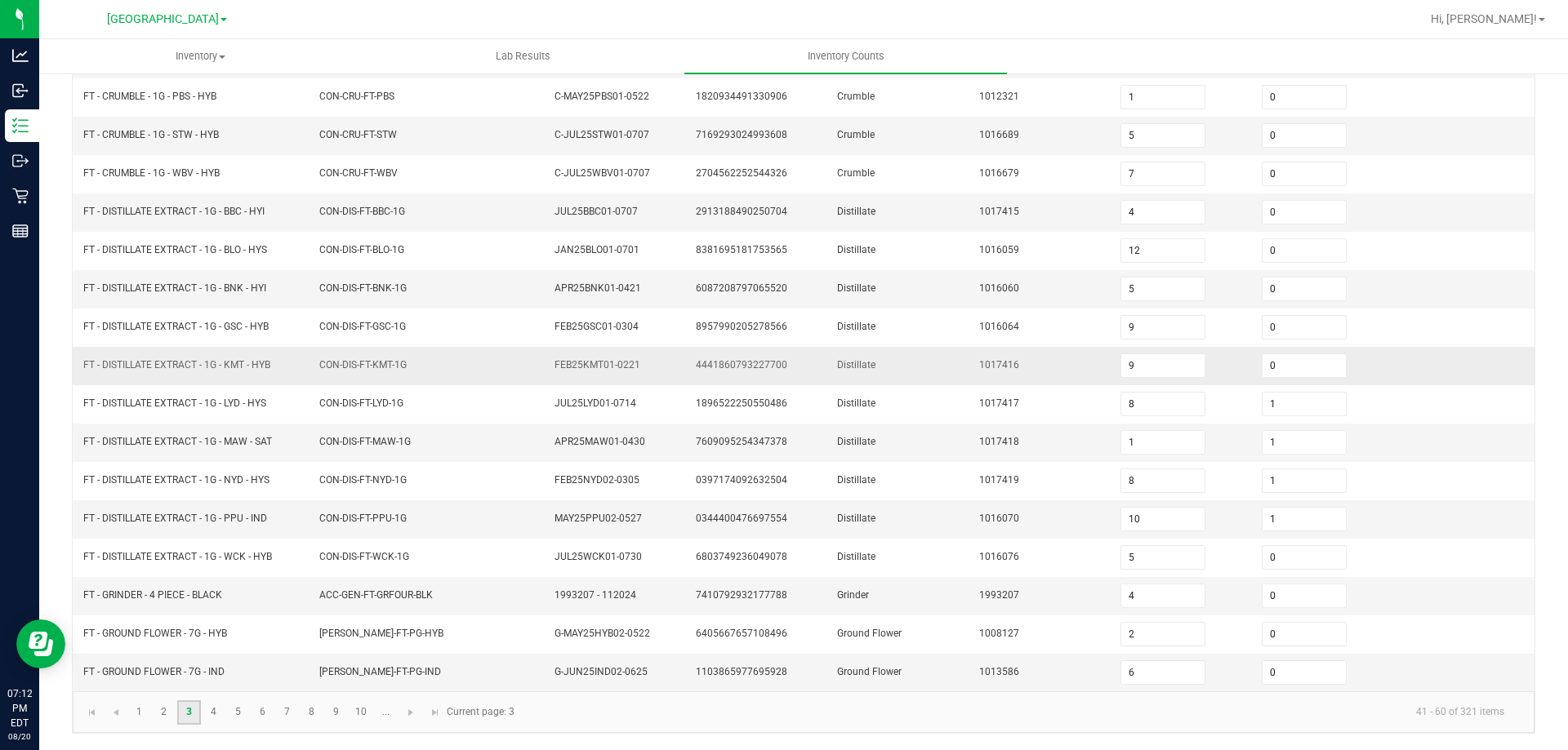
scroll to position [12, 0]
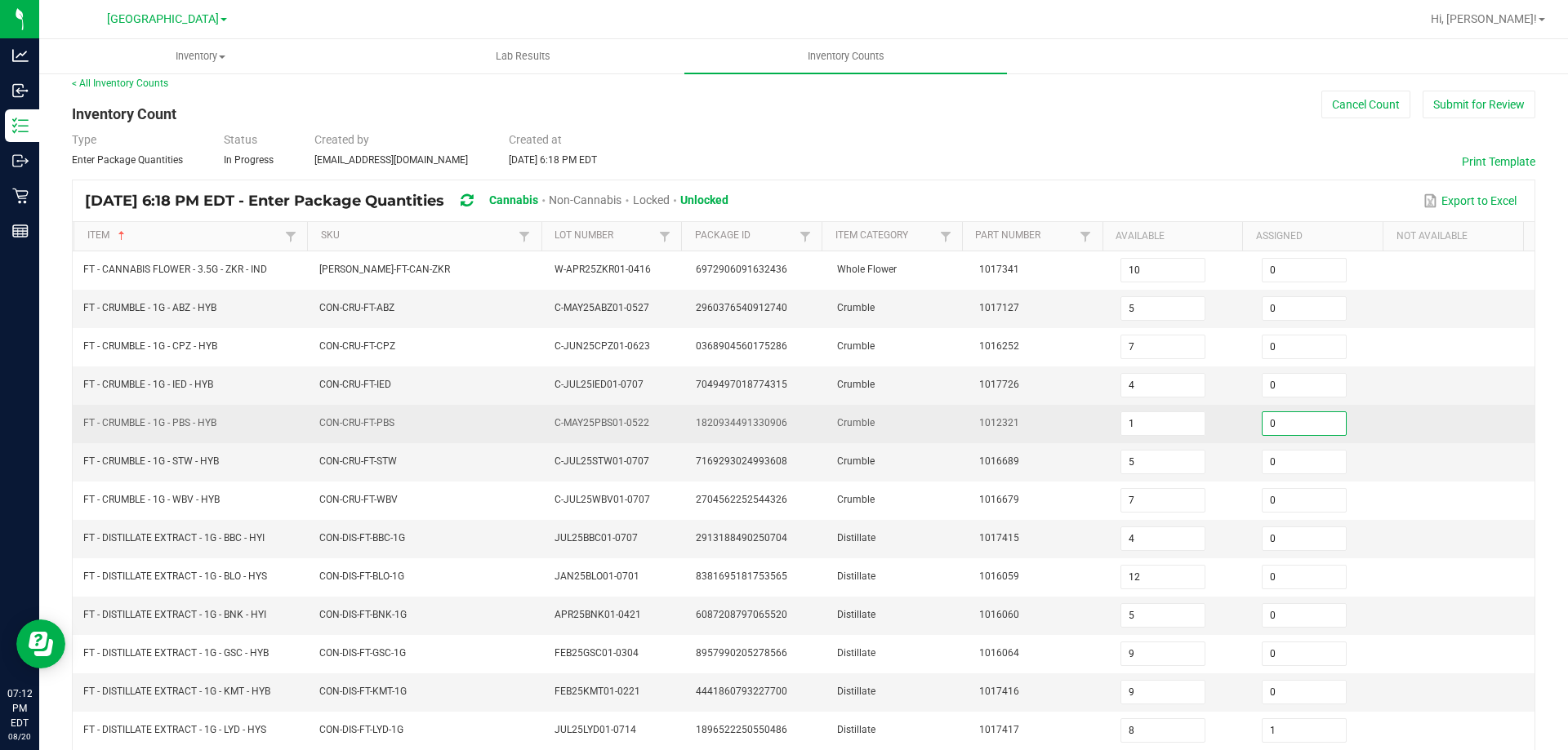
click at [1268, 430] on input "0" at bounding box center [1303, 424] width 83 height 23
click at [928, 429] on td "Crumble" at bounding box center [897, 424] width 141 height 38
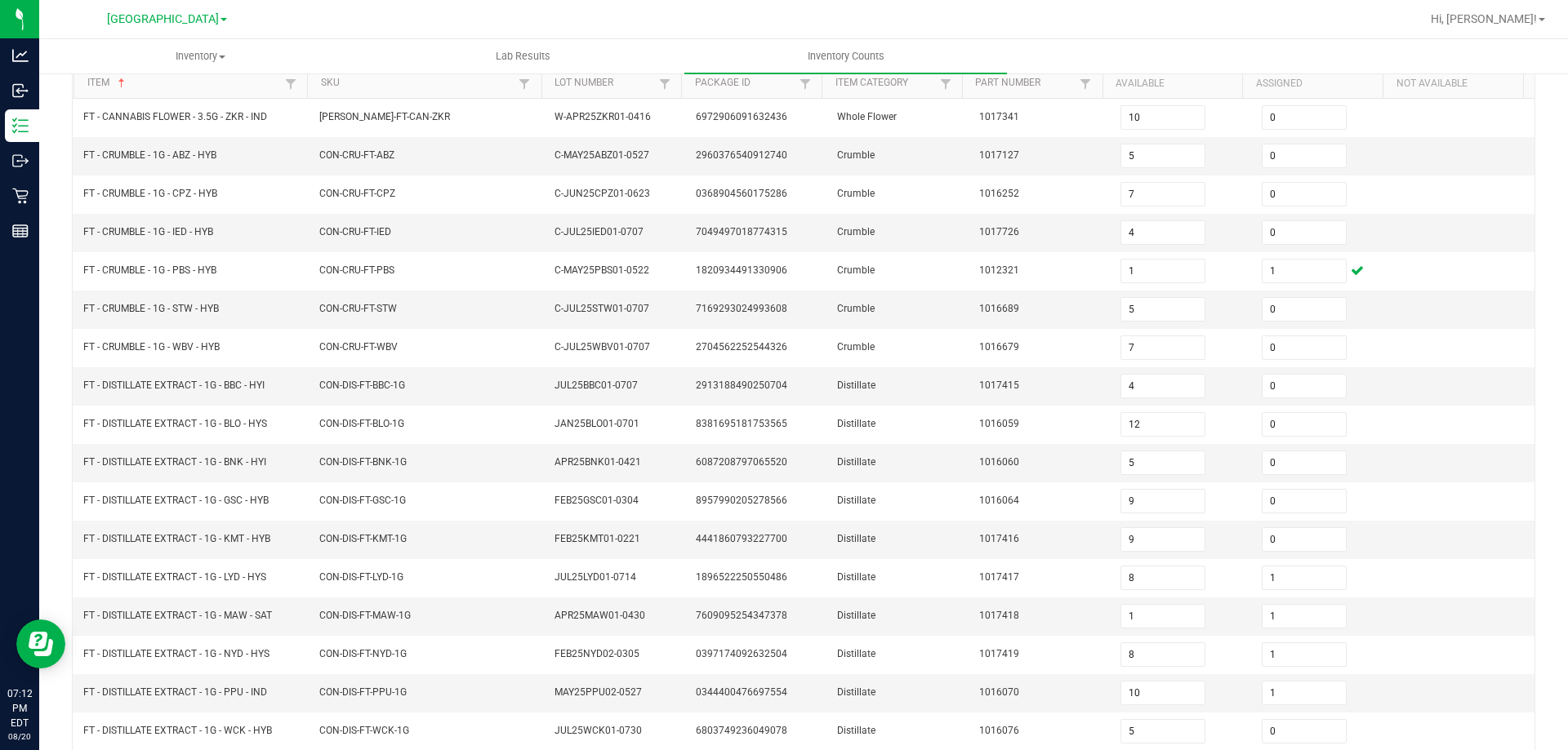
scroll to position [339, 0]
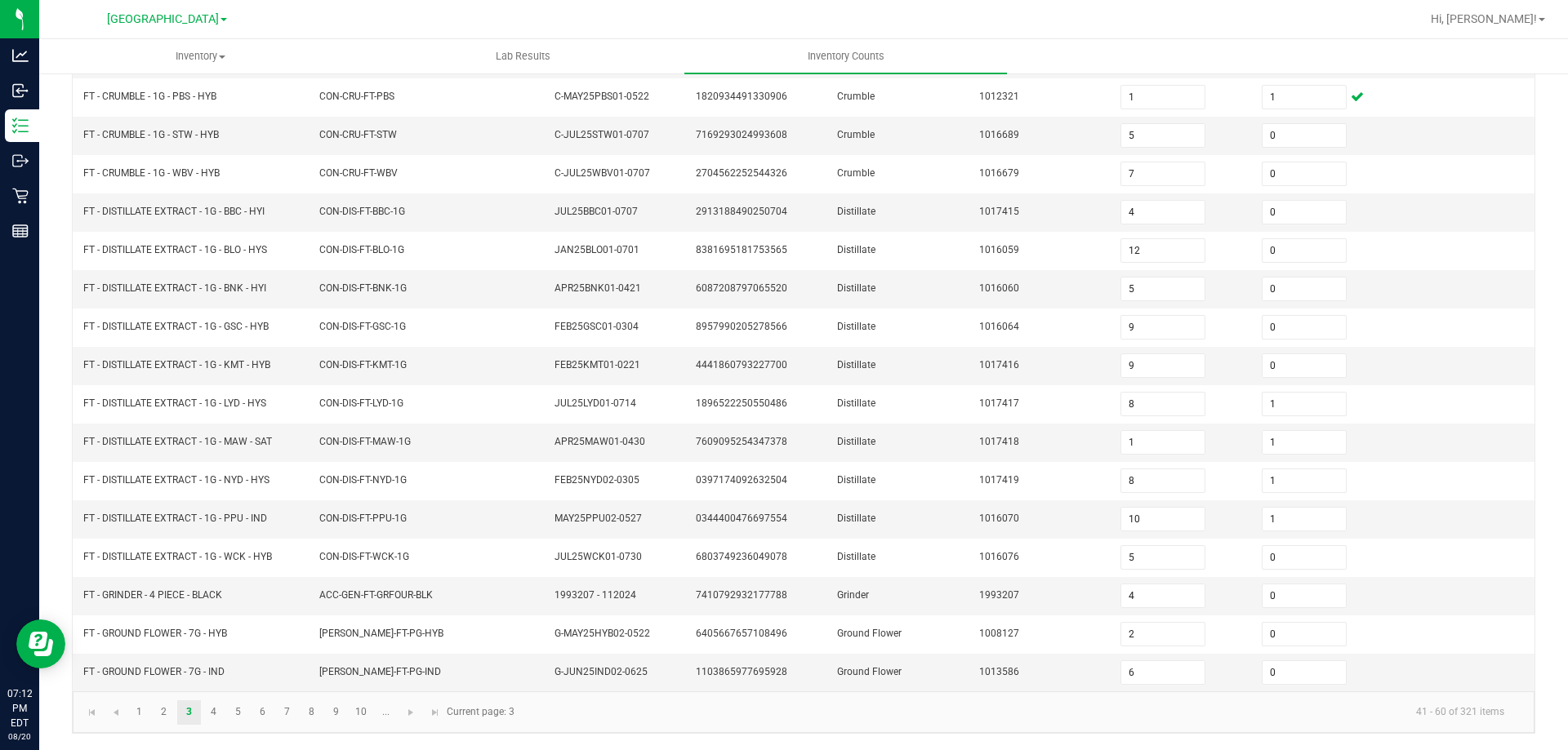
drag, startPoint x: 218, startPoint y: 688, endPoint x: 227, endPoint y: 696, distance: 12.0
click at [219, 689] on td "FT - GROUND FLOWER - 7G - IND" at bounding box center [191, 672] width 236 height 37
click at [235, 710] on link "5" at bounding box center [238, 712] width 24 height 24
click at [256, 720] on link "6" at bounding box center [262, 712] width 24 height 24
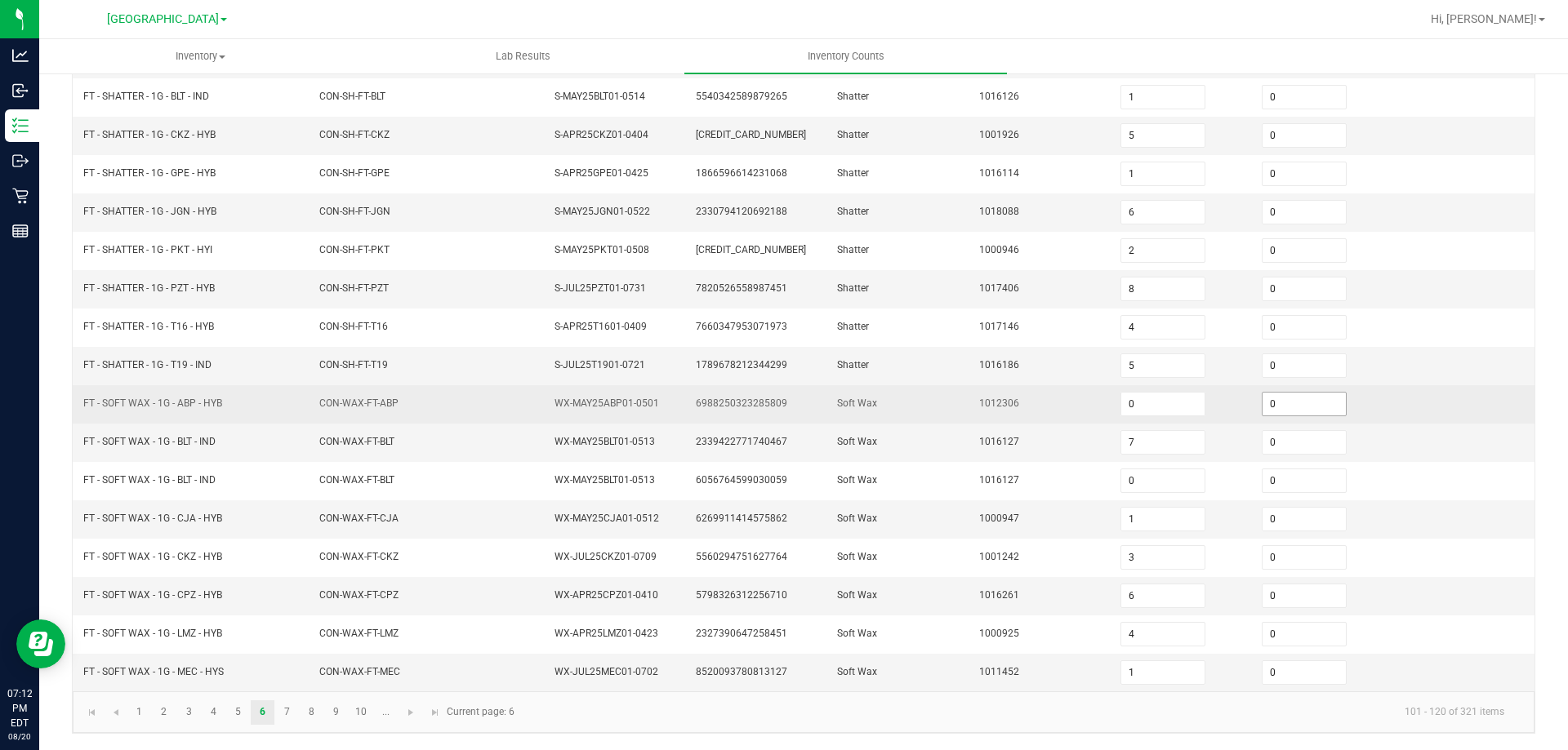
drag, startPoint x: 1272, startPoint y: 387, endPoint x: 1276, endPoint y: 408, distance: 21.4
click at [1272, 388] on td "0" at bounding box center [1322, 404] width 141 height 38
click at [1276, 412] on input "0" at bounding box center [1303, 404] width 83 height 23
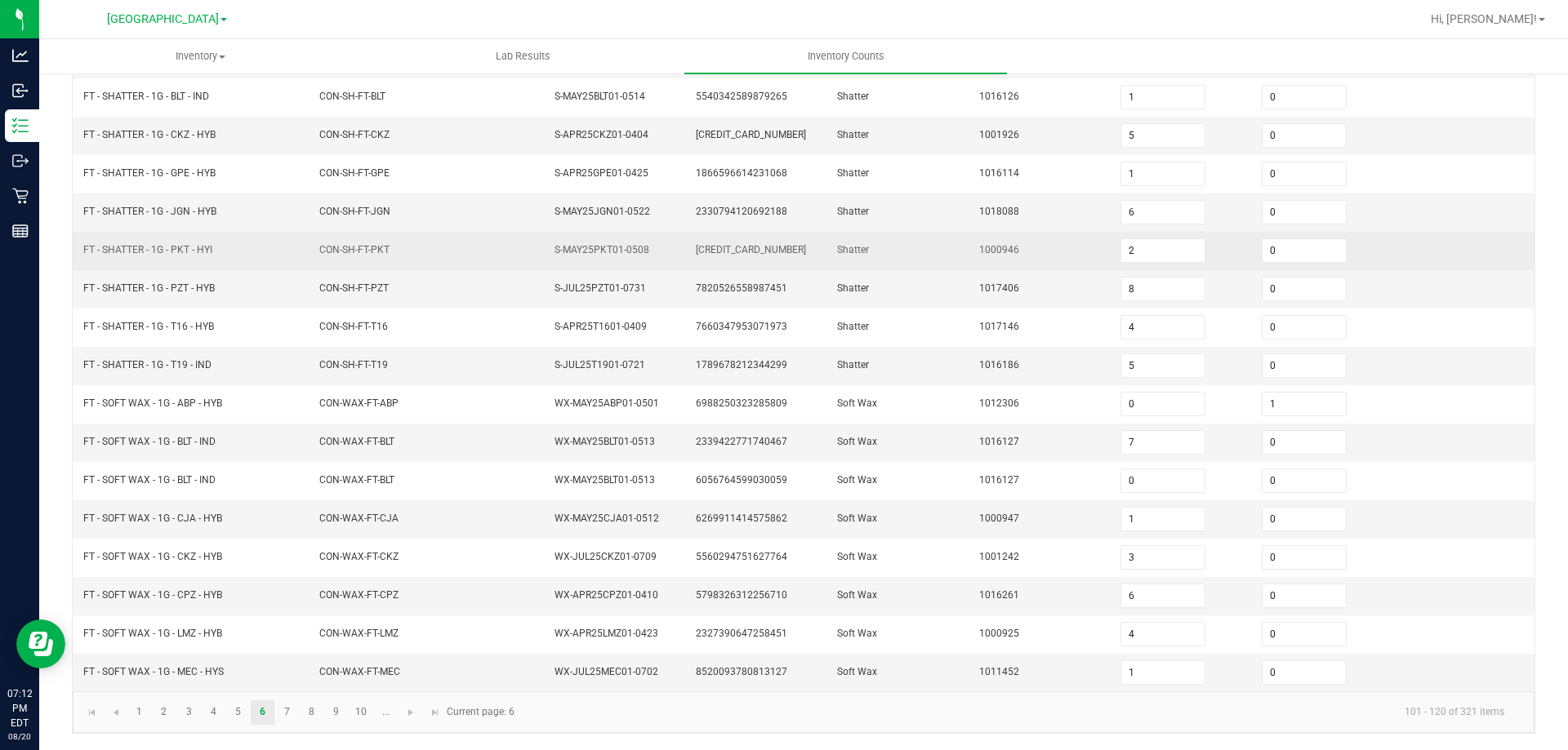
drag, startPoint x: 1022, startPoint y: 380, endPoint x: 797, endPoint y: 238, distance: 266.1
click at [1019, 378] on td "1016186" at bounding box center [1040, 366] width 141 height 38
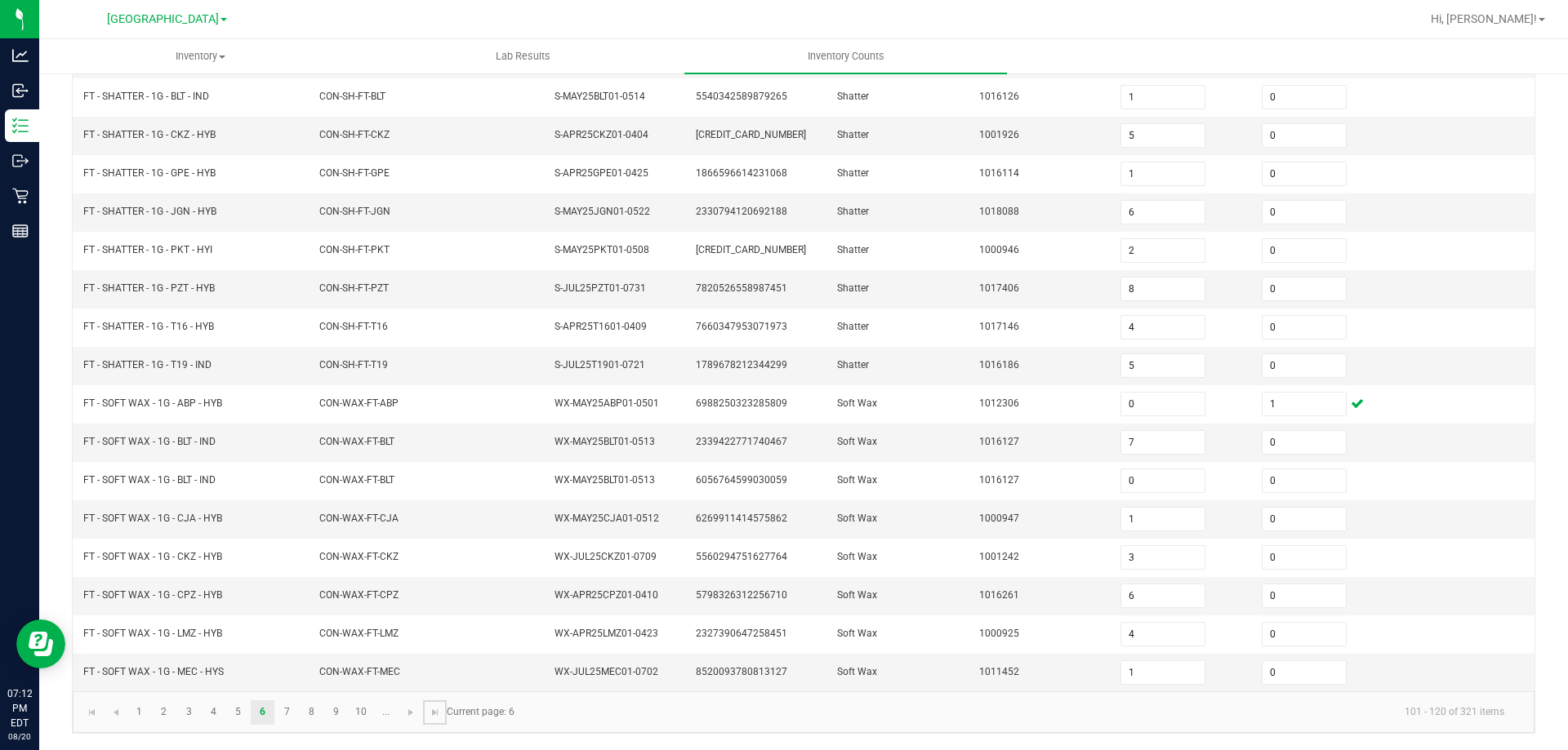
click at [438, 723] on link at bounding box center [434, 712] width 24 height 24
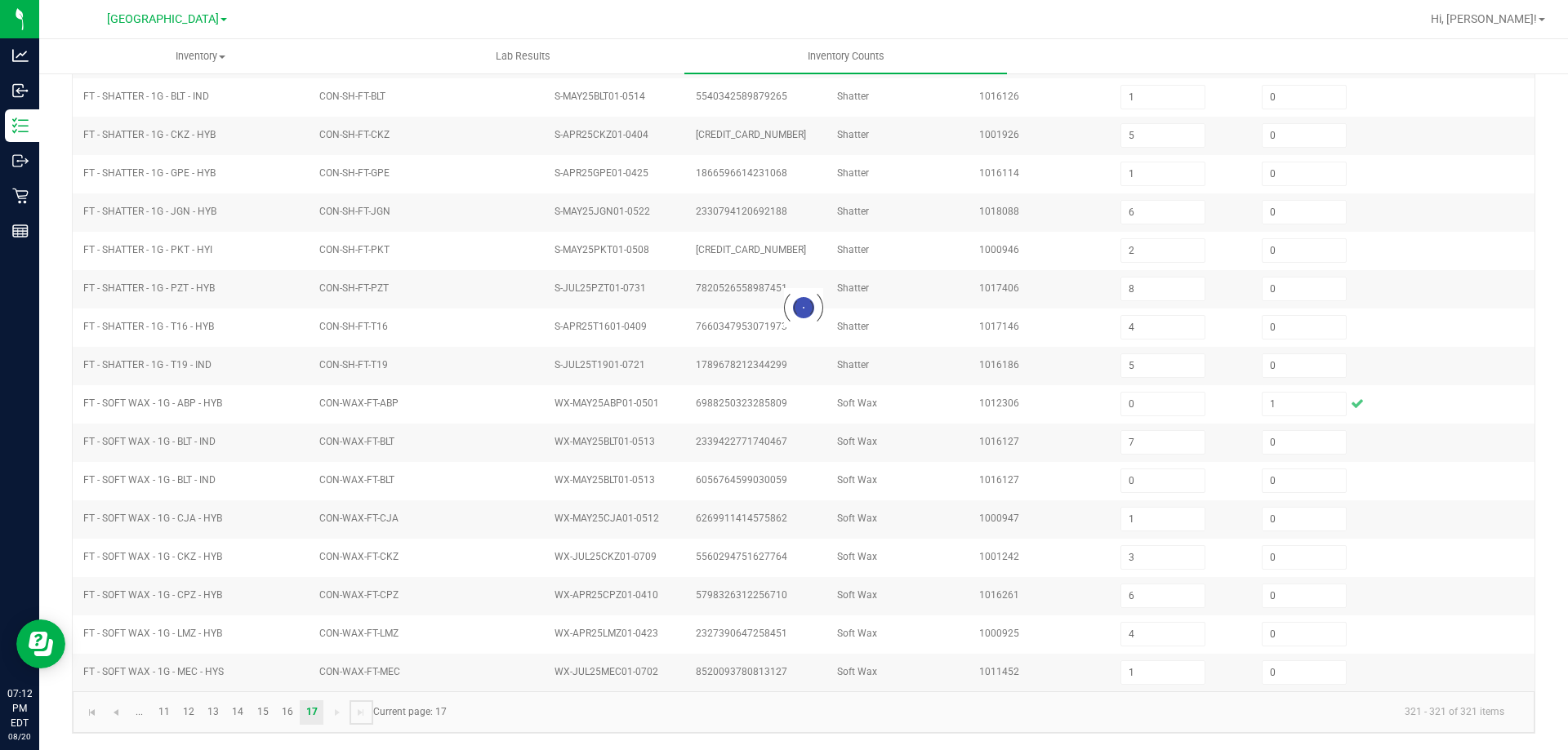
scroll to position [0, 0]
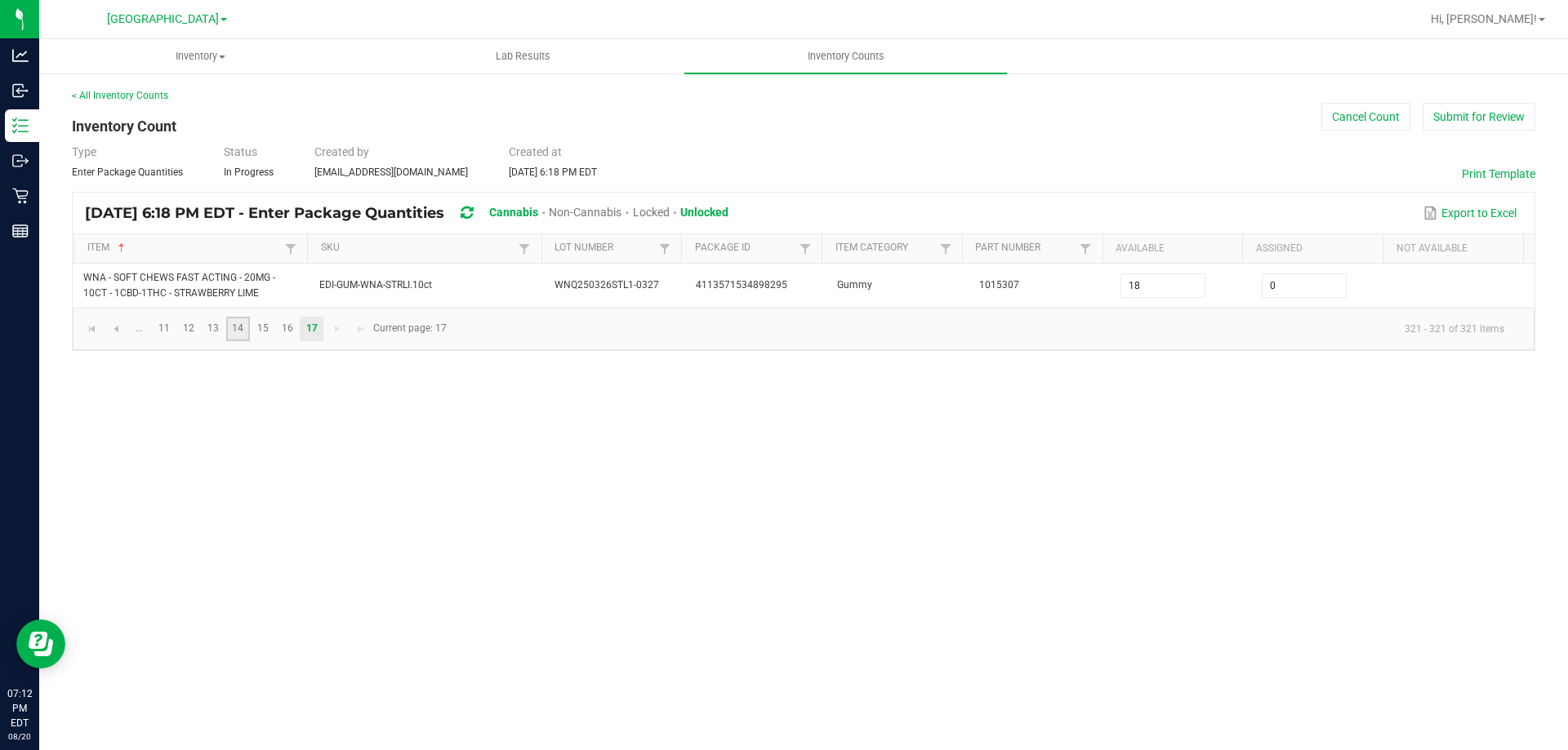
click at [241, 332] on link "14" at bounding box center [238, 328] width 24 height 24
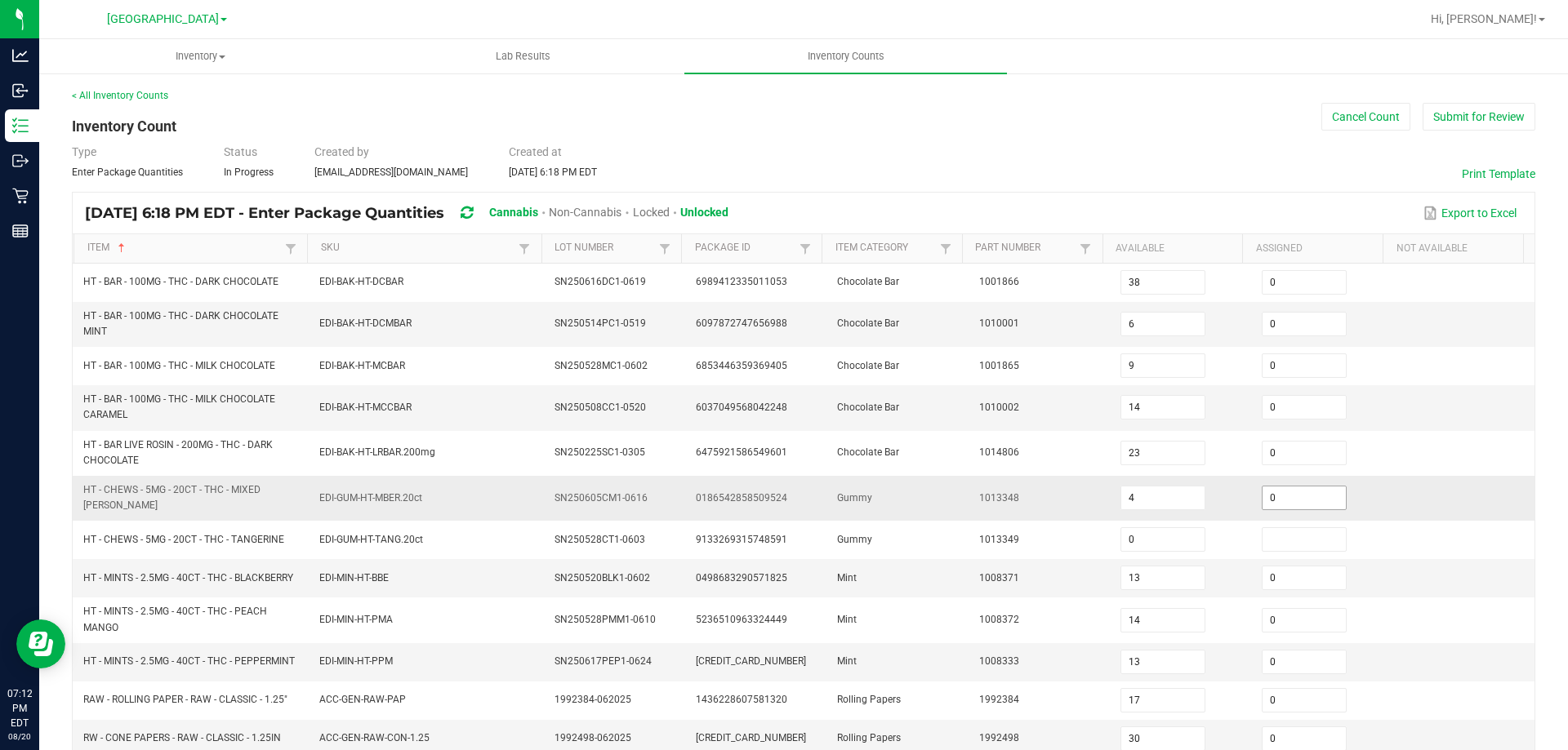
click at [1291, 506] on span "0" at bounding box center [1303, 498] width 85 height 24
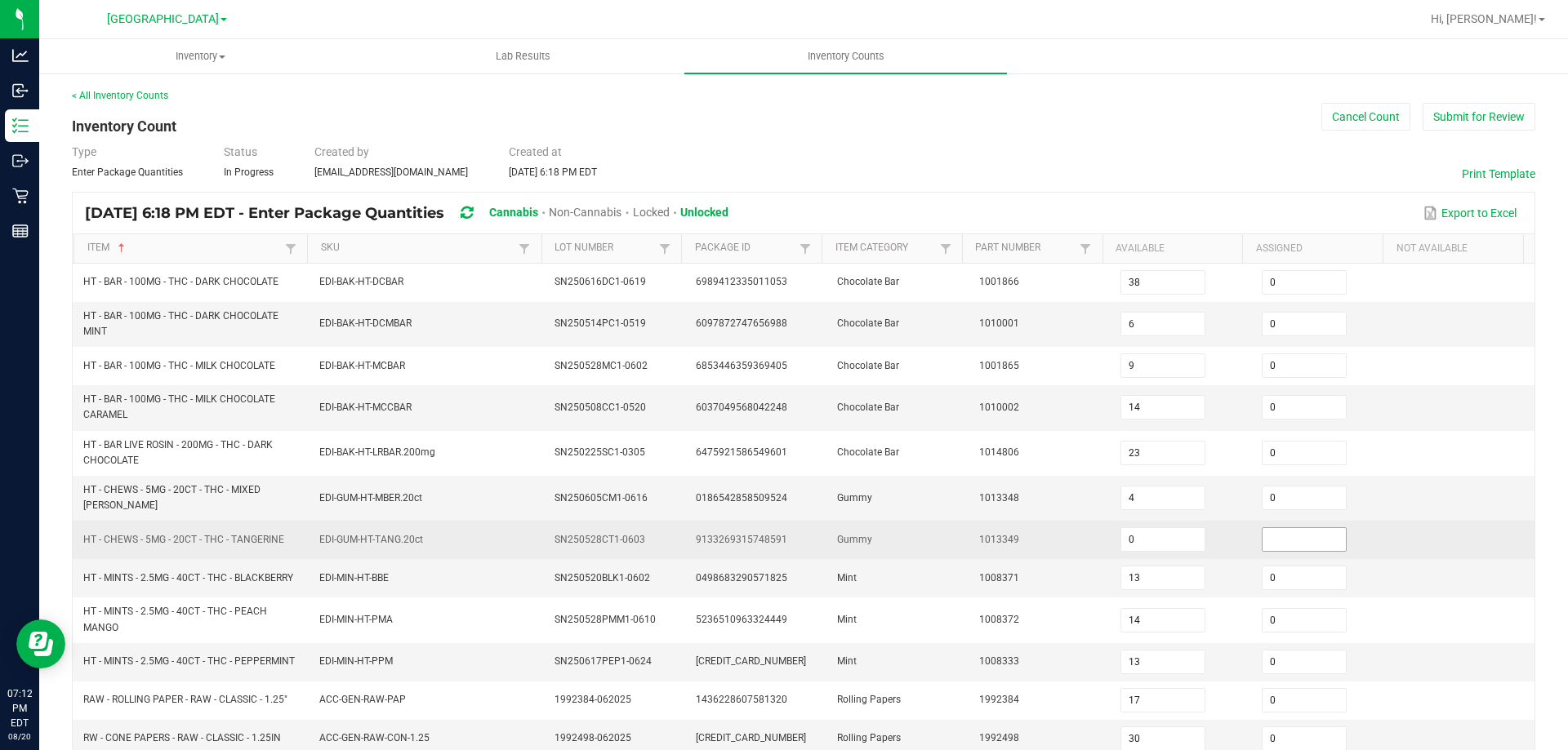
click at [1294, 532] on input at bounding box center [1303, 540] width 83 height 23
click at [1293, 521] on td "0" at bounding box center [1322, 540] width 141 height 38
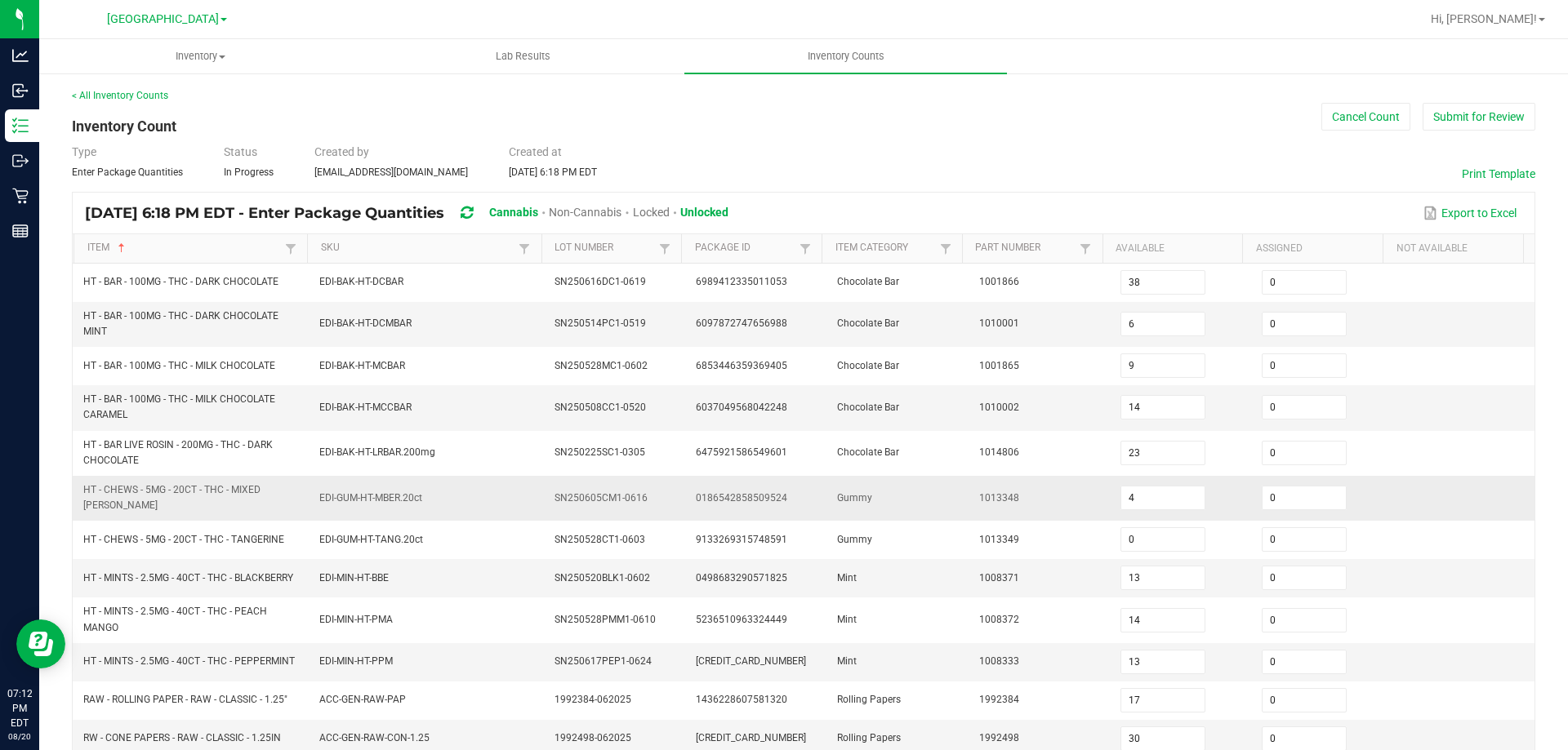
click at [1292, 509] on td "0" at bounding box center [1322, 499] width 141 height 45
click at [1292, 493] on input "0" at bounding box center [1303, 499] width 83 height 23
click at [832, 429] on td "Chocolate Bar" at bounding box center [897, 408] width 141 height 45
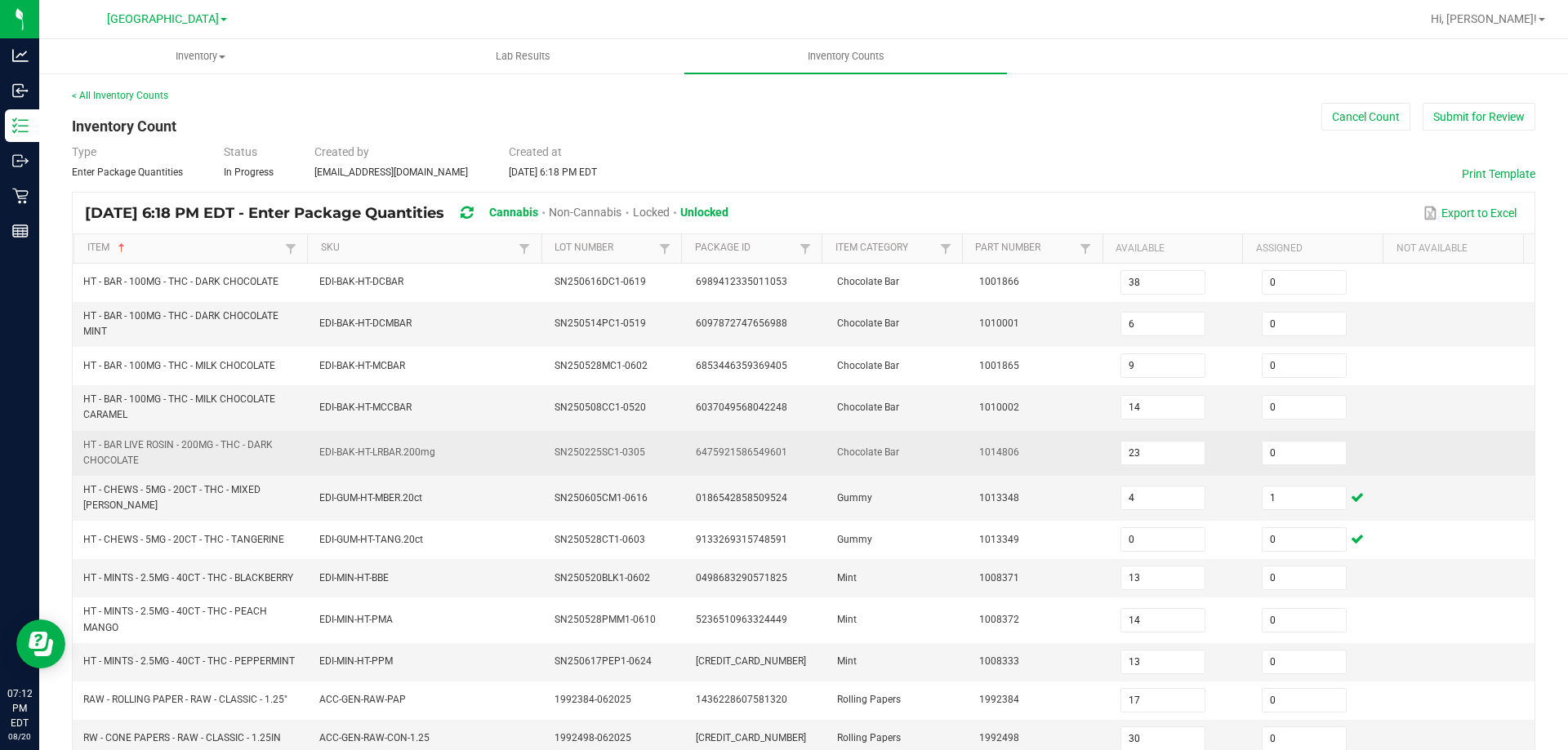
click at [281, 449] on span "HT - BAR LIVE ROSIN - 200MG - THC - DARK CHOCOLATE" at bounding box center [191, 453] width 217 height 31
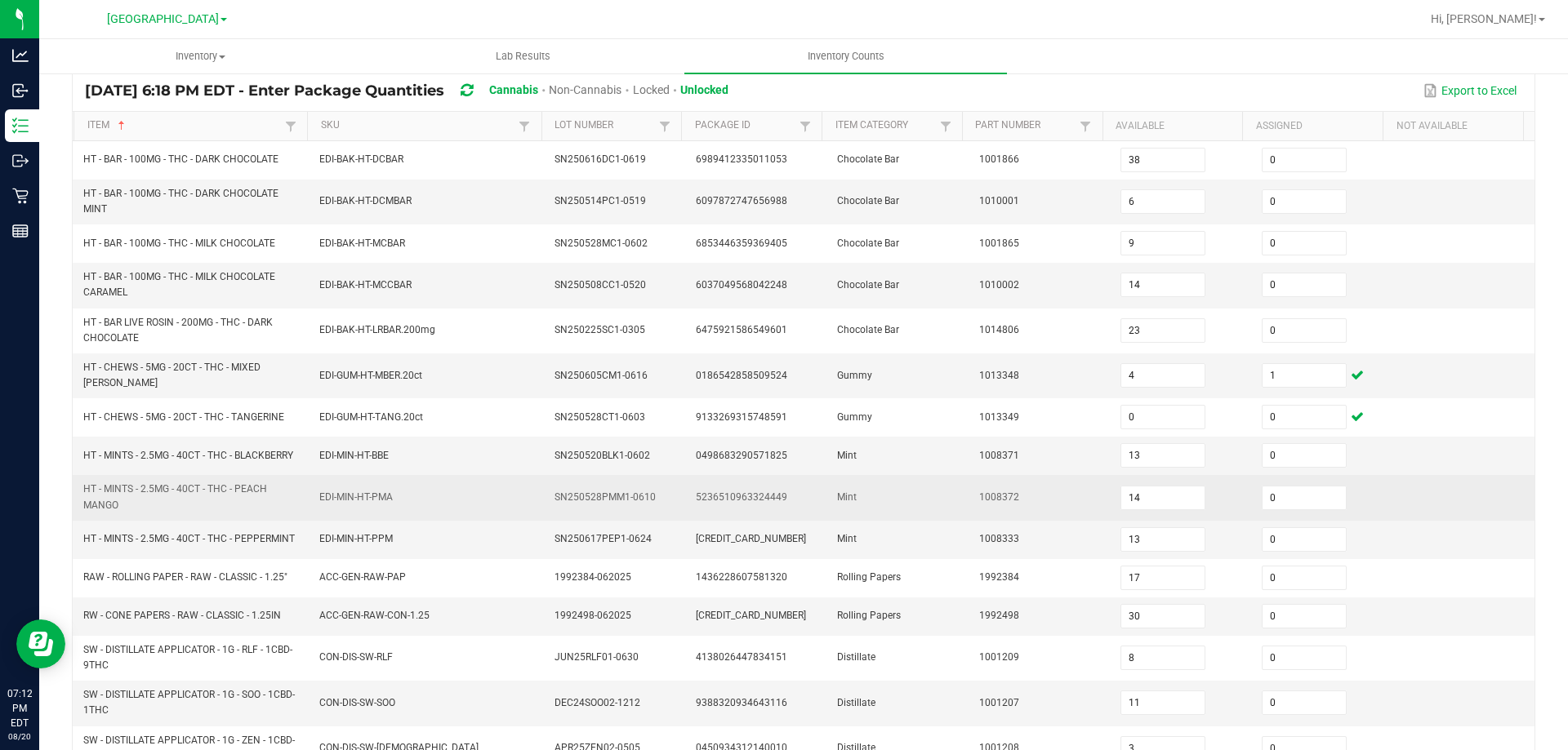
scroll to position [387, 0]
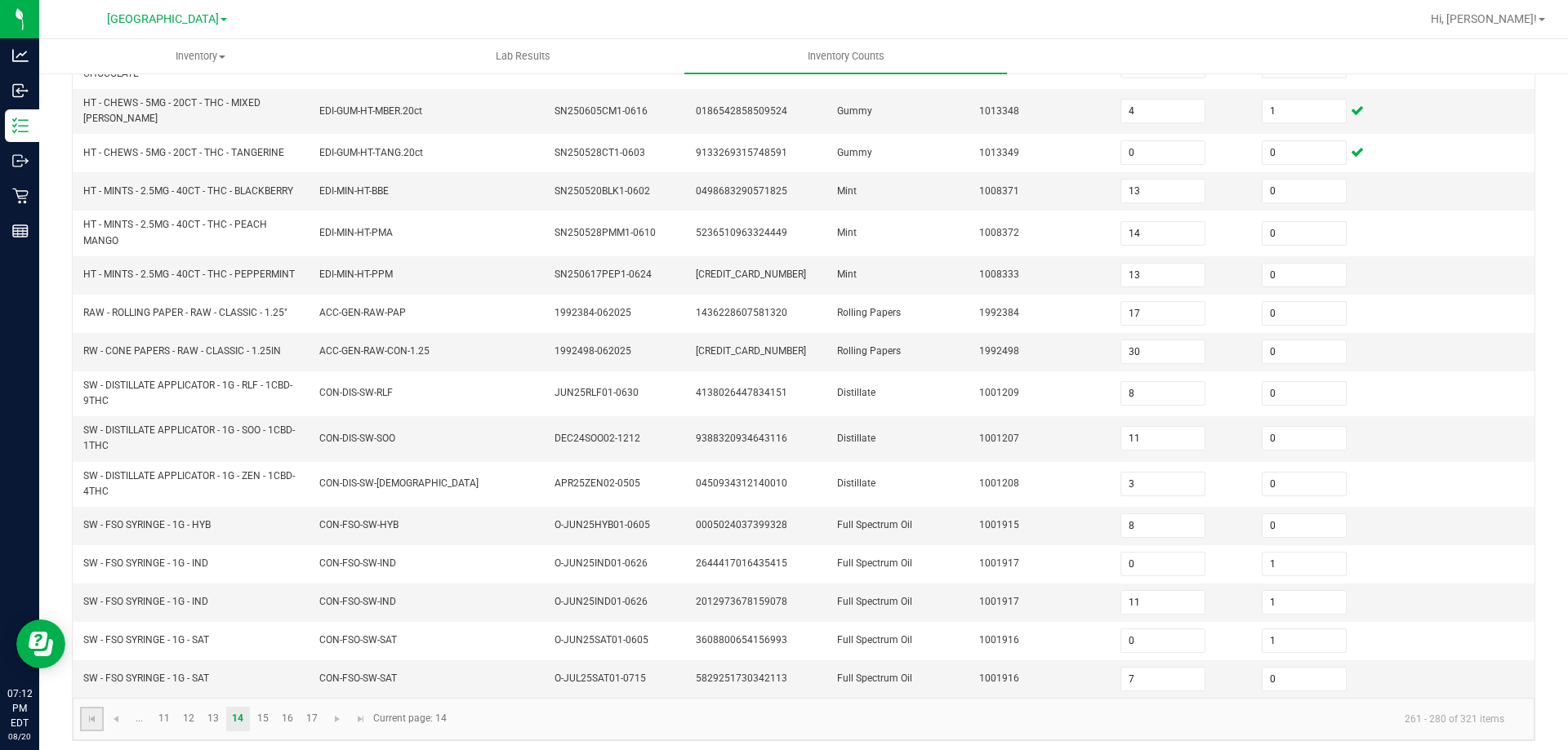
click at [92, 720] on link at bounding box center [92, 719] width 24 height 24
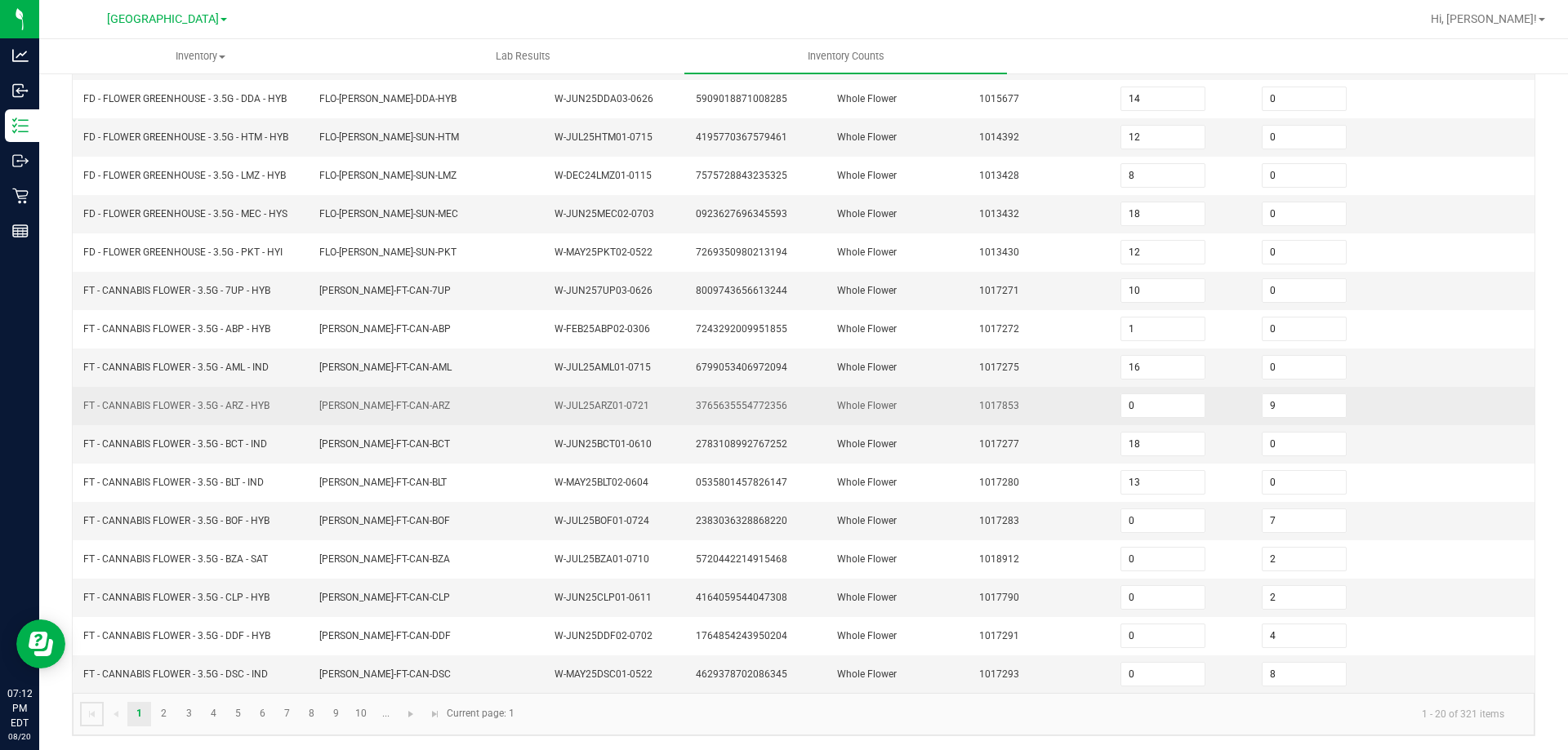
scroll to position [346, 0]
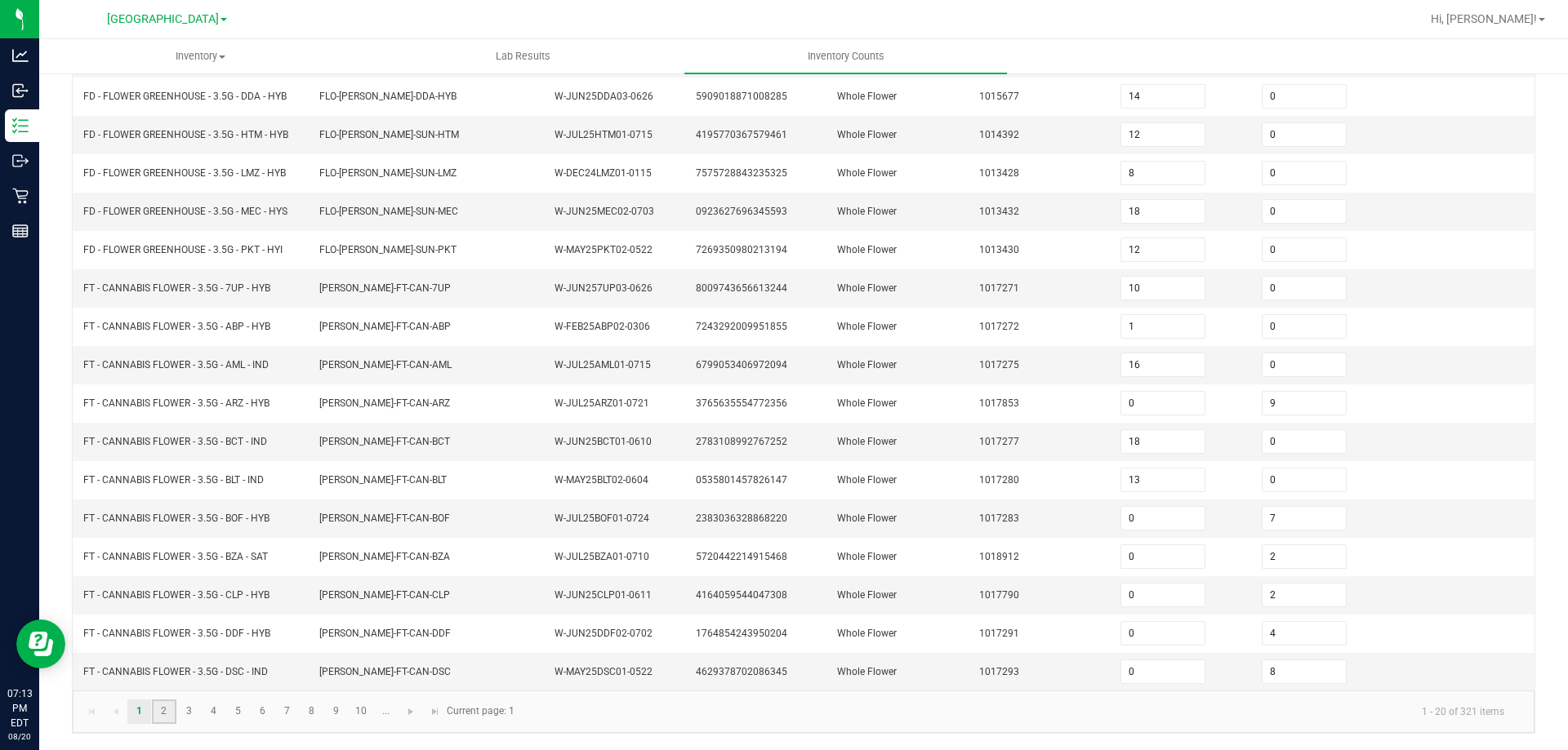
click at [164, 721] on link "2" at bounding box center [163, 712] width 24 height 24
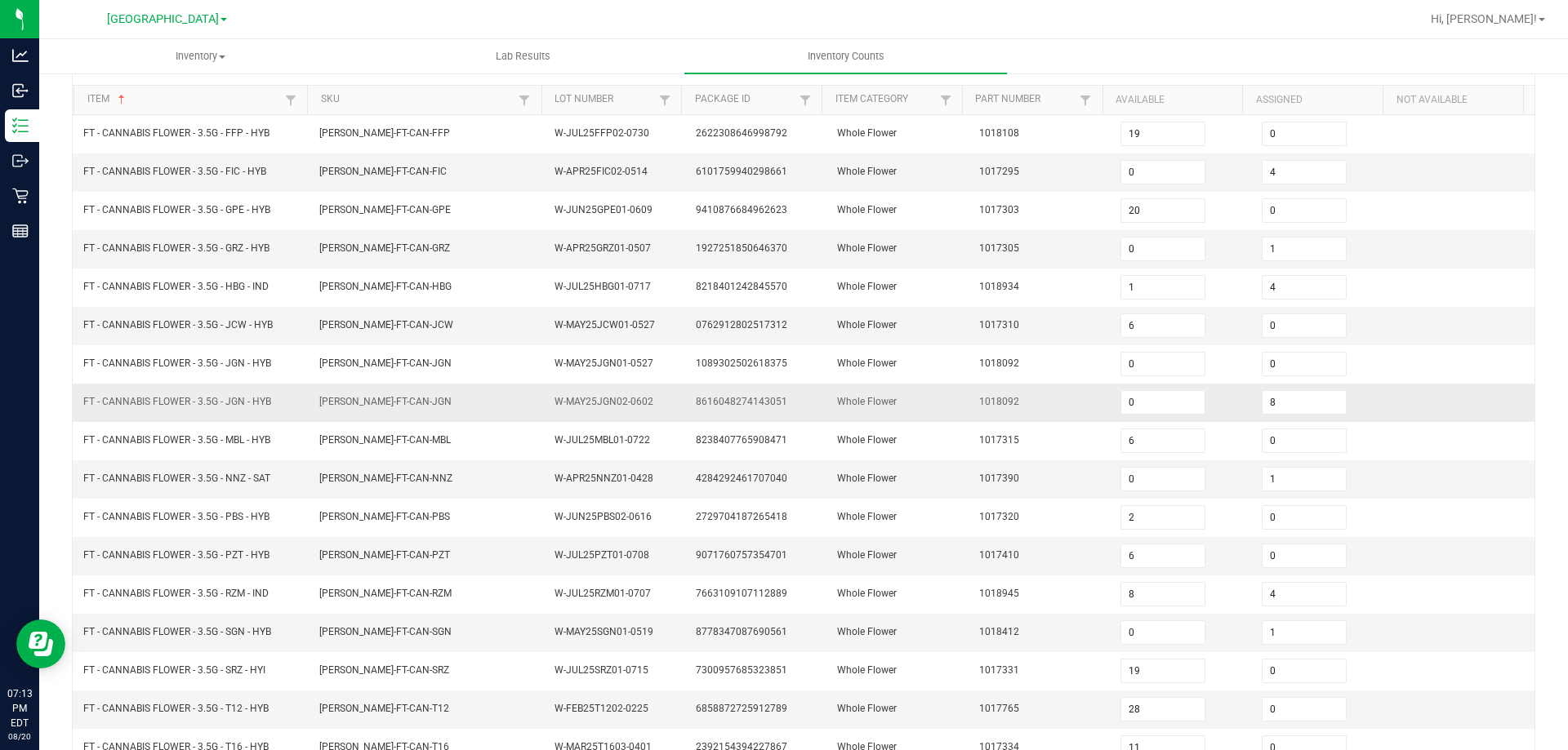
scroll to position [163, 0]
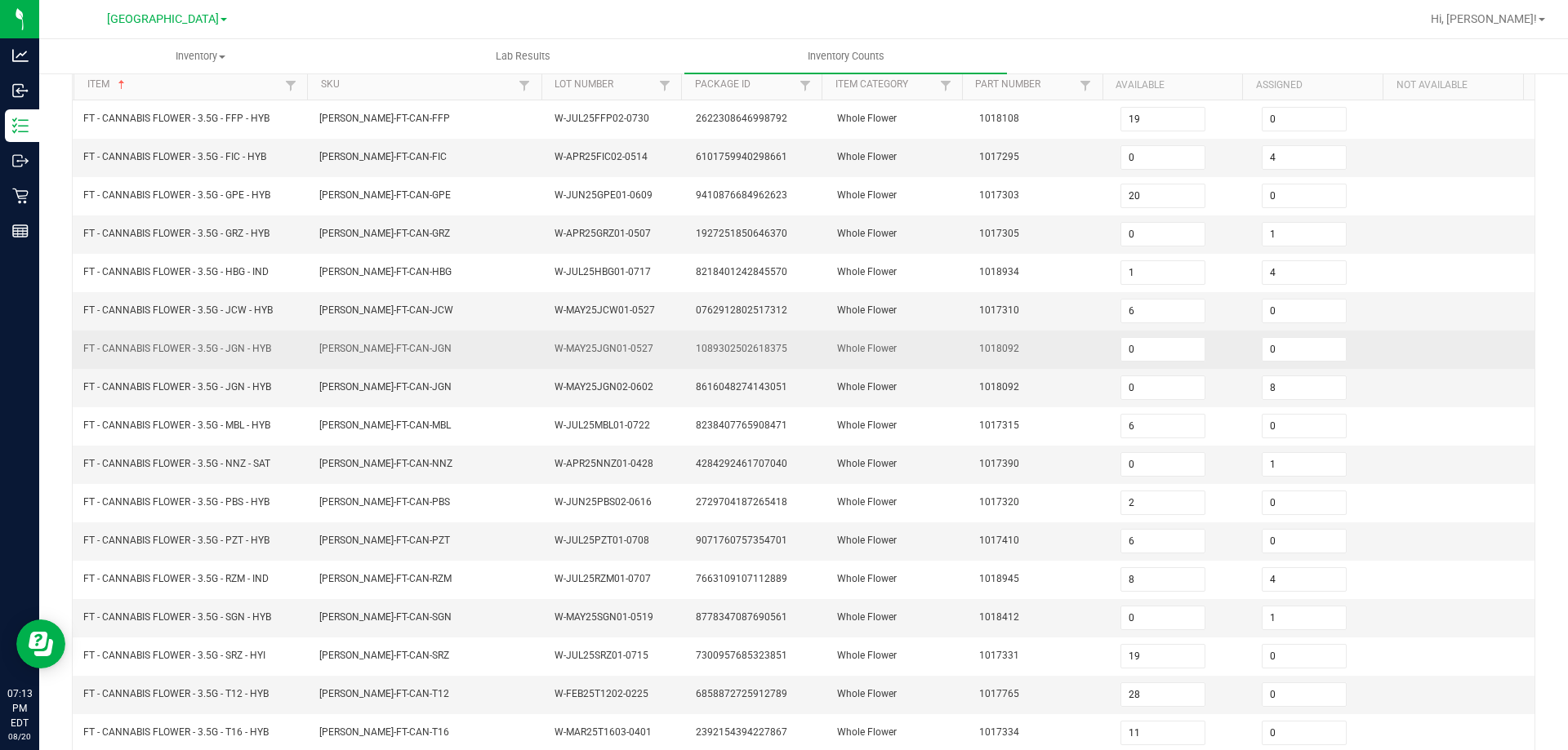
click at [761, 344] on span "1089302502618375" at bounding box center [741, 349] width 92 height 12
click at [1160, 352] on input "0" at bounding box center [1162, 350] width 83 height 23
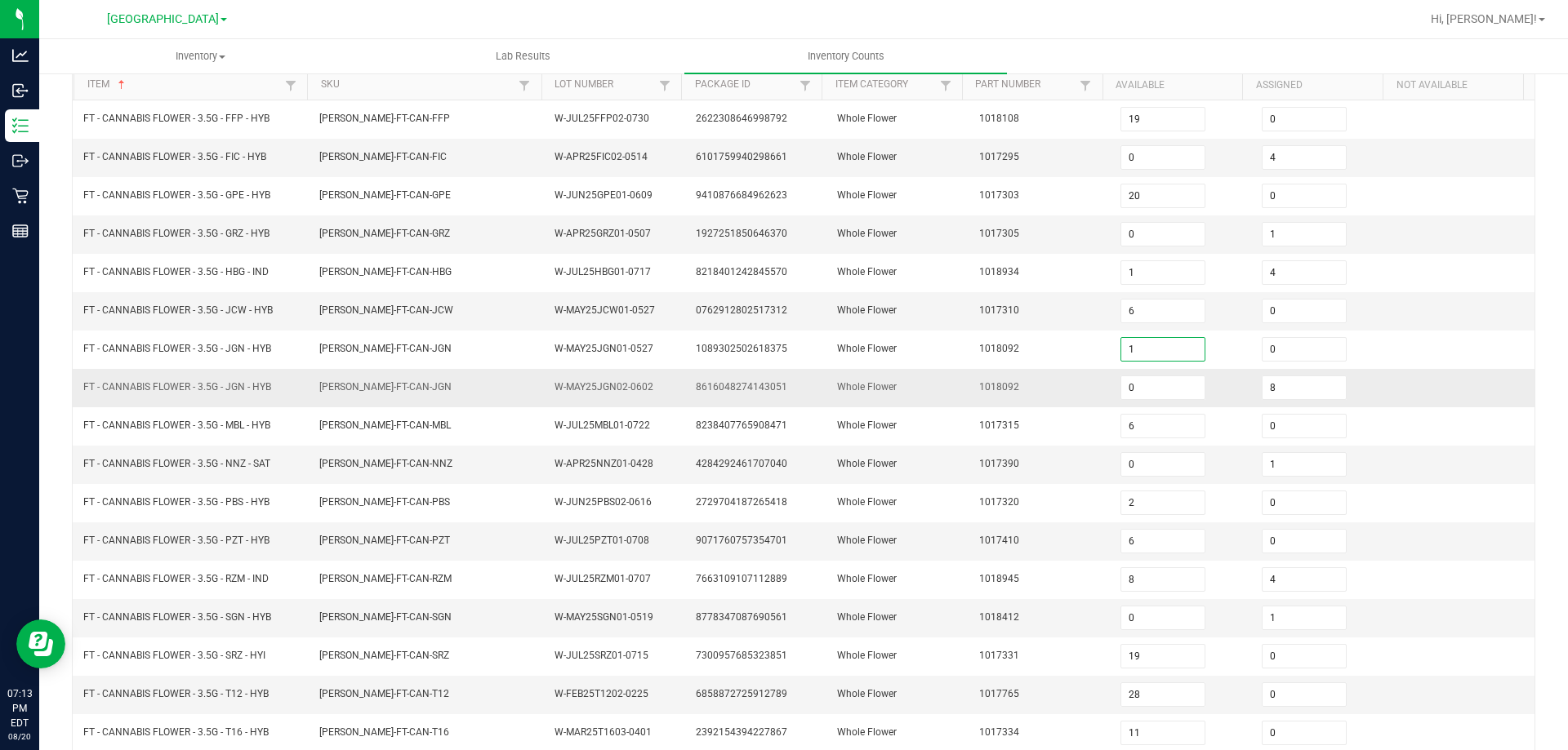
click at [1036, 383] on td "1018092" at bounding box center [1040, 388] width 141 height 38
click at [735, 385] on span "8616048274143051" at bounding box center [741, 387] width 92 height 12
click at [1000, 390] on span "1018092" at bounding box center [999, 387] width 40 height 12
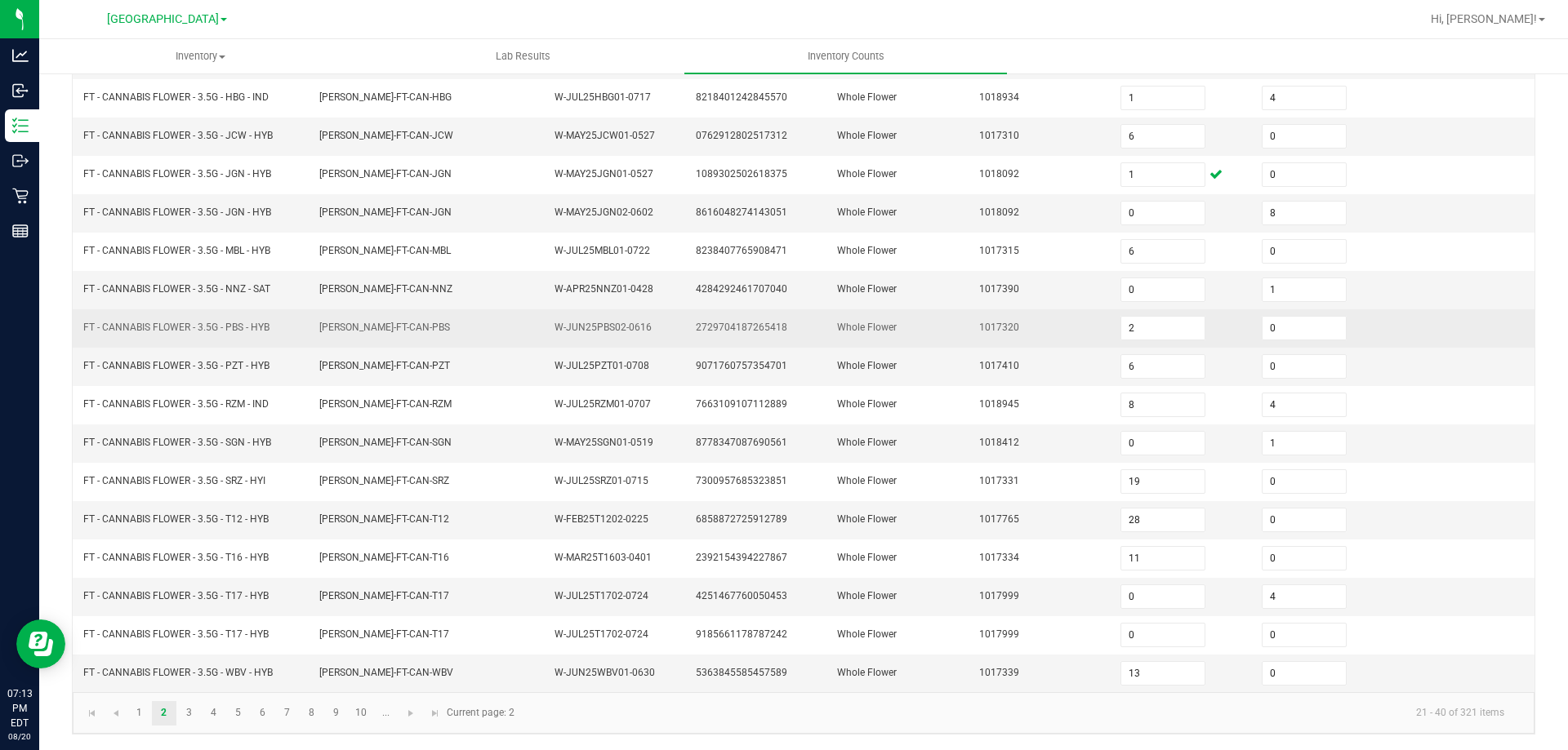
scroll to position [339, 0]
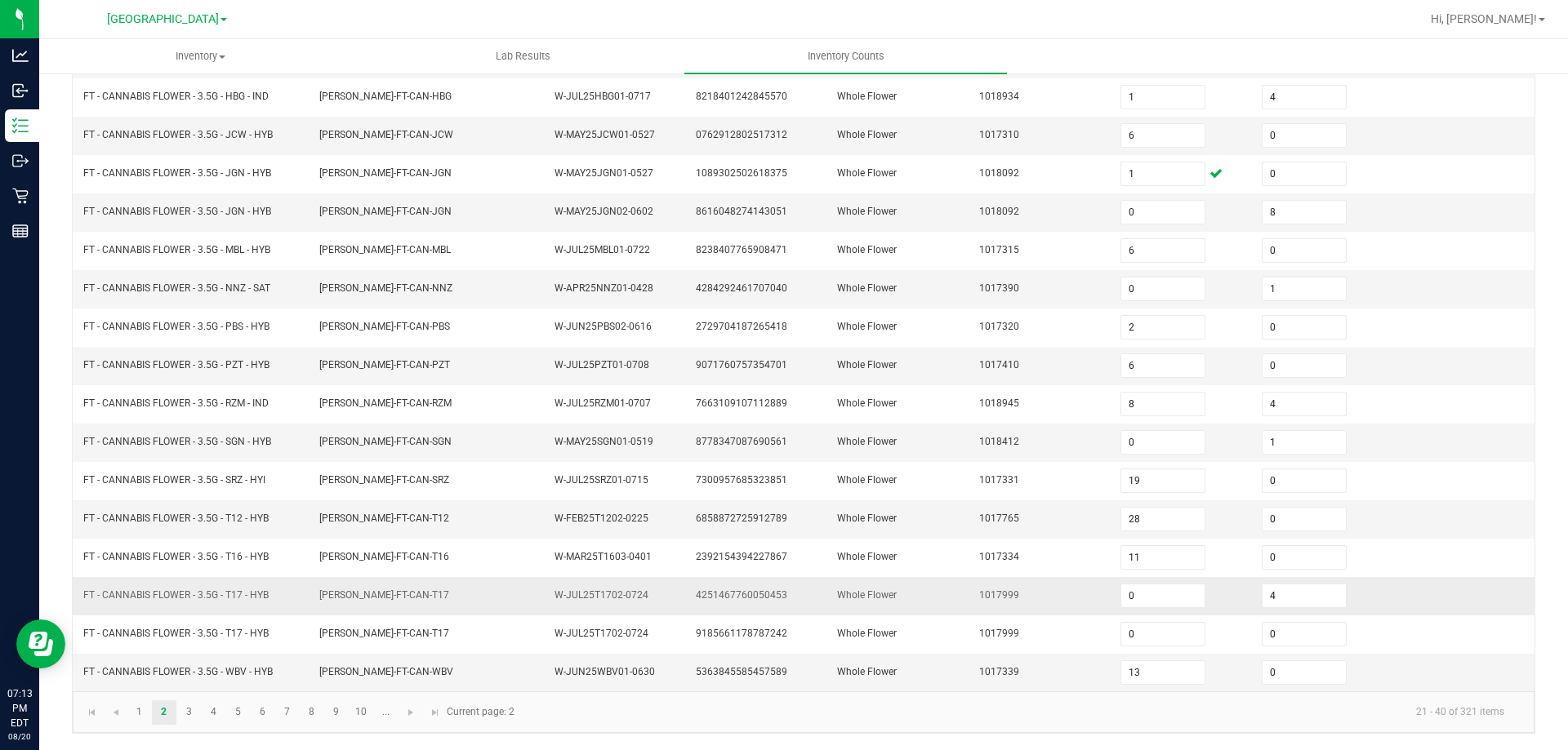
click at [730, 597] on span "4251467760050453" at bounding box center [741, 595] width 92 height 12
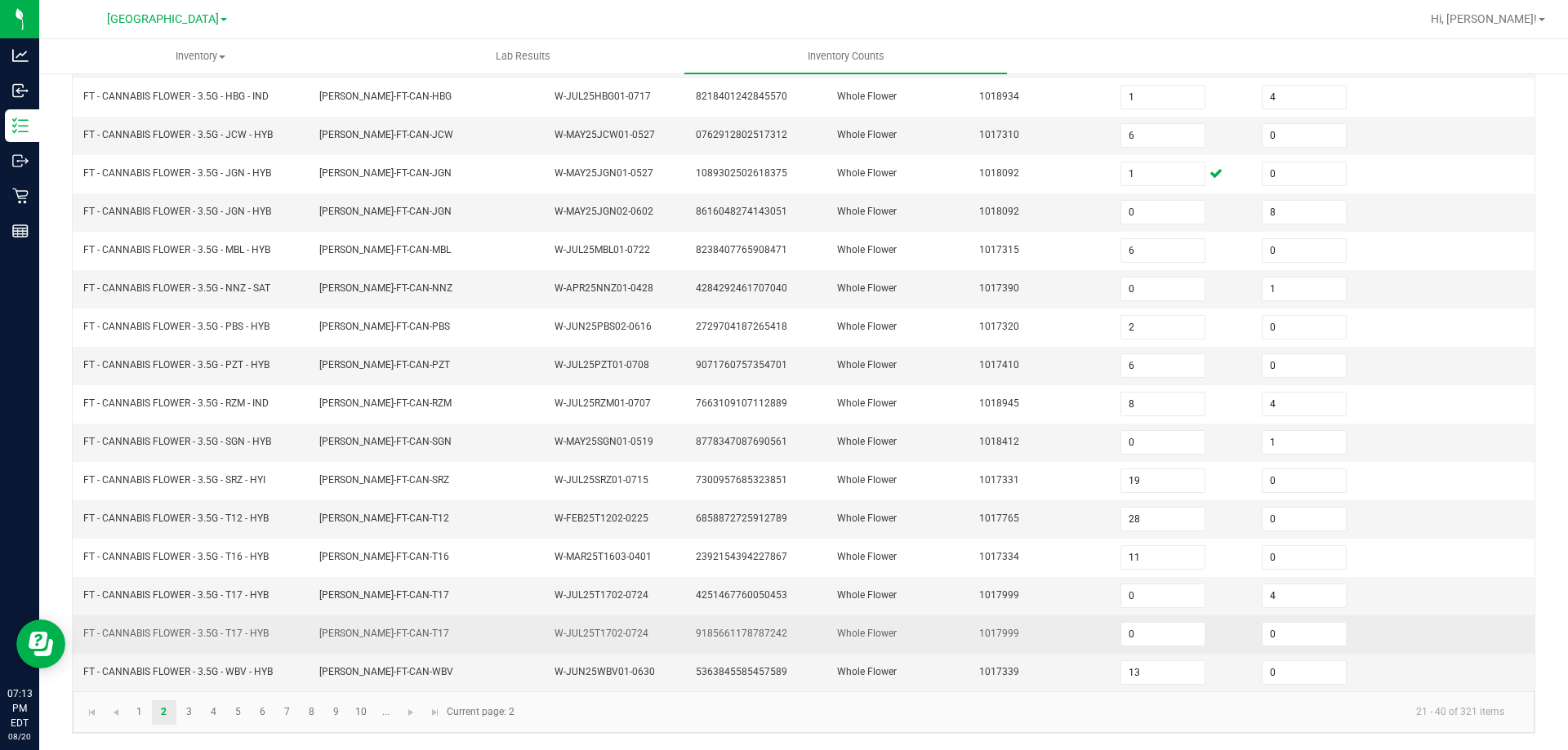
click at [757, 632] on span "9185661178787242" at bounding box center [741, 633] width 92 height 12
click at [759, 632] on span "9185661178787242" at bounding box center [741, 633] width 92 height 12
click at [1029, 618] on td "1017999" at bounding box center [1040, 634] width 141 height 38
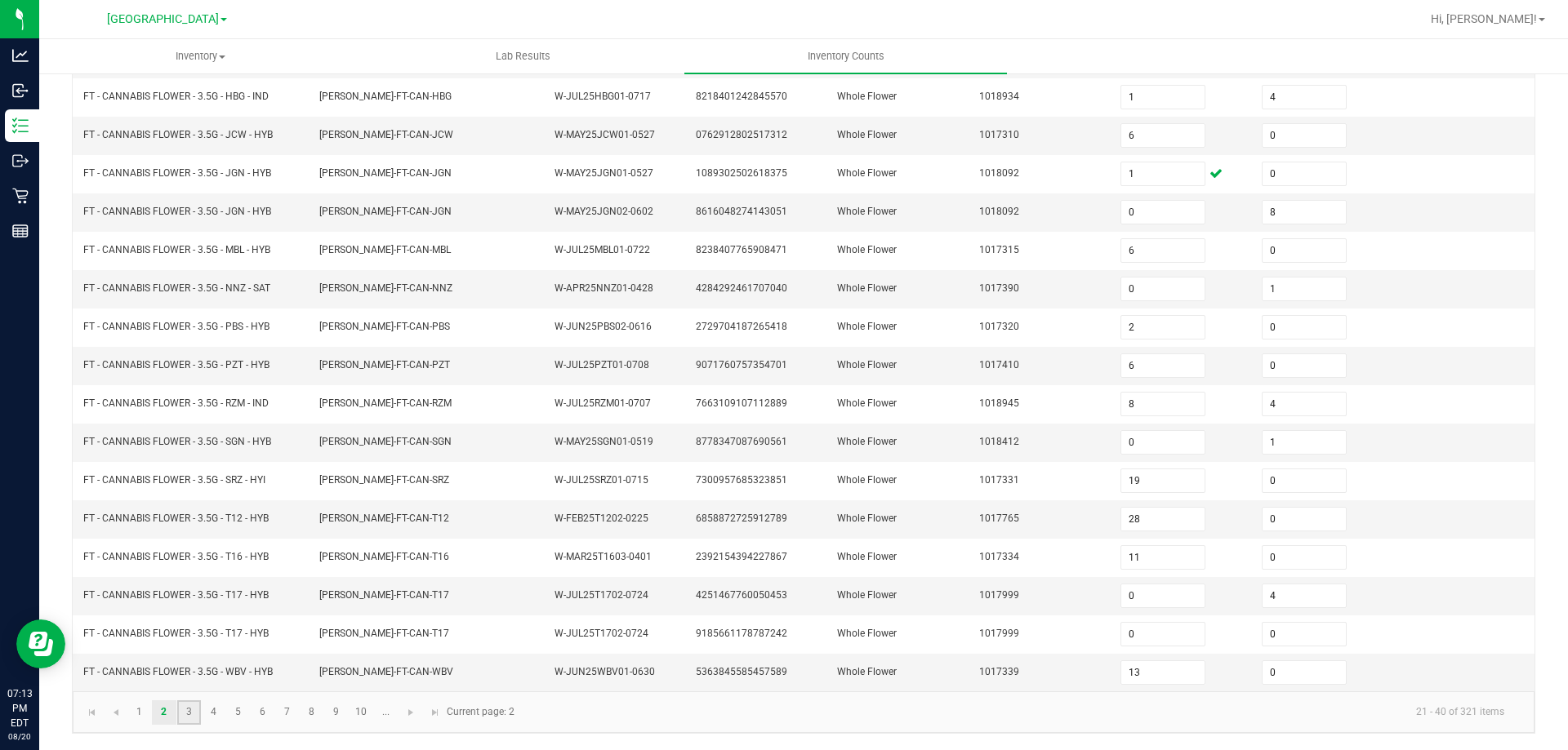
click at [181, 702] on link "3" at bounding box center [189, 712] width 24 height 24
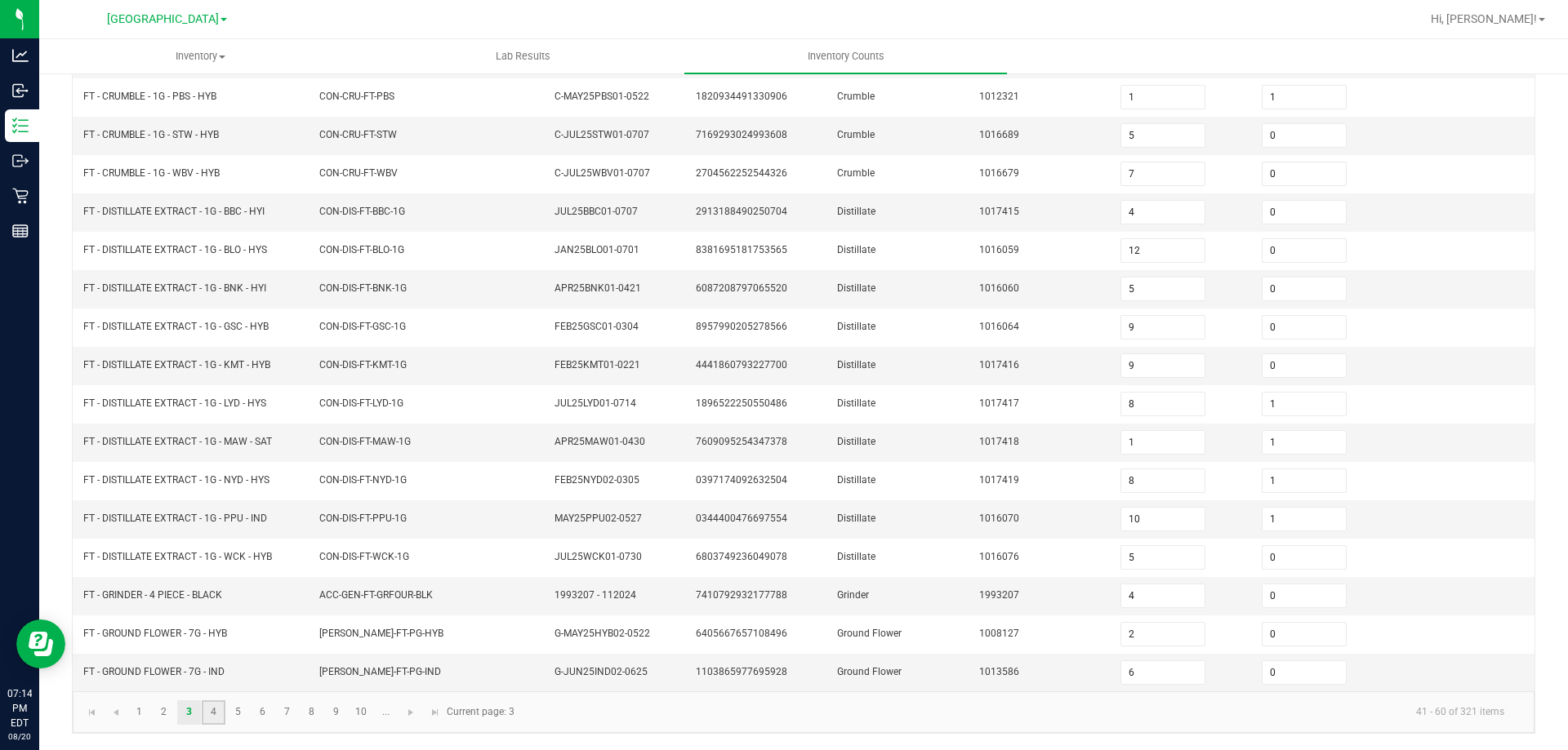
click at [204, 711] on link "4" at bounding box center [213, 712] width 24 height 24
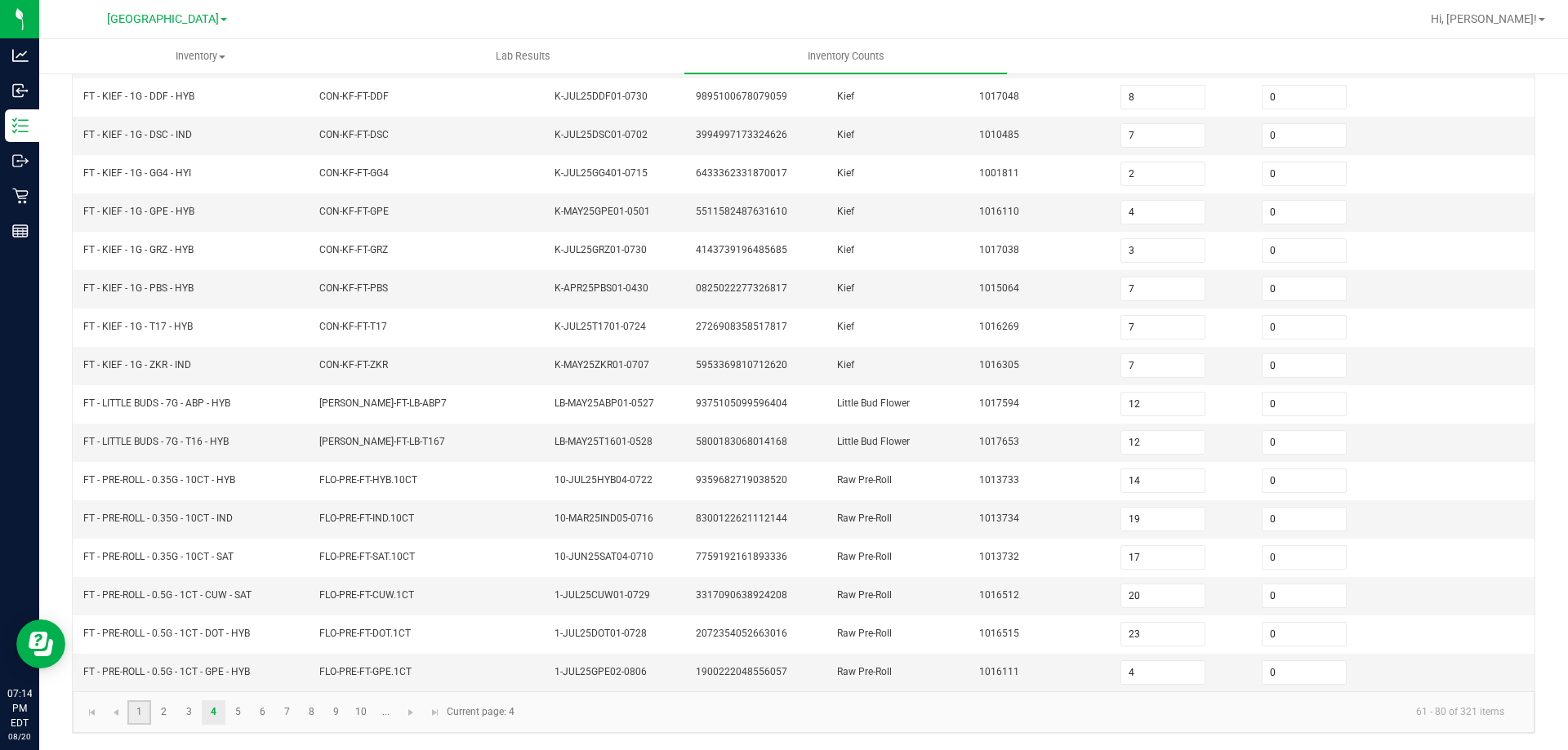
click at [146, 717] on link "1" at bounding box center [139, 712] width 24 height 24
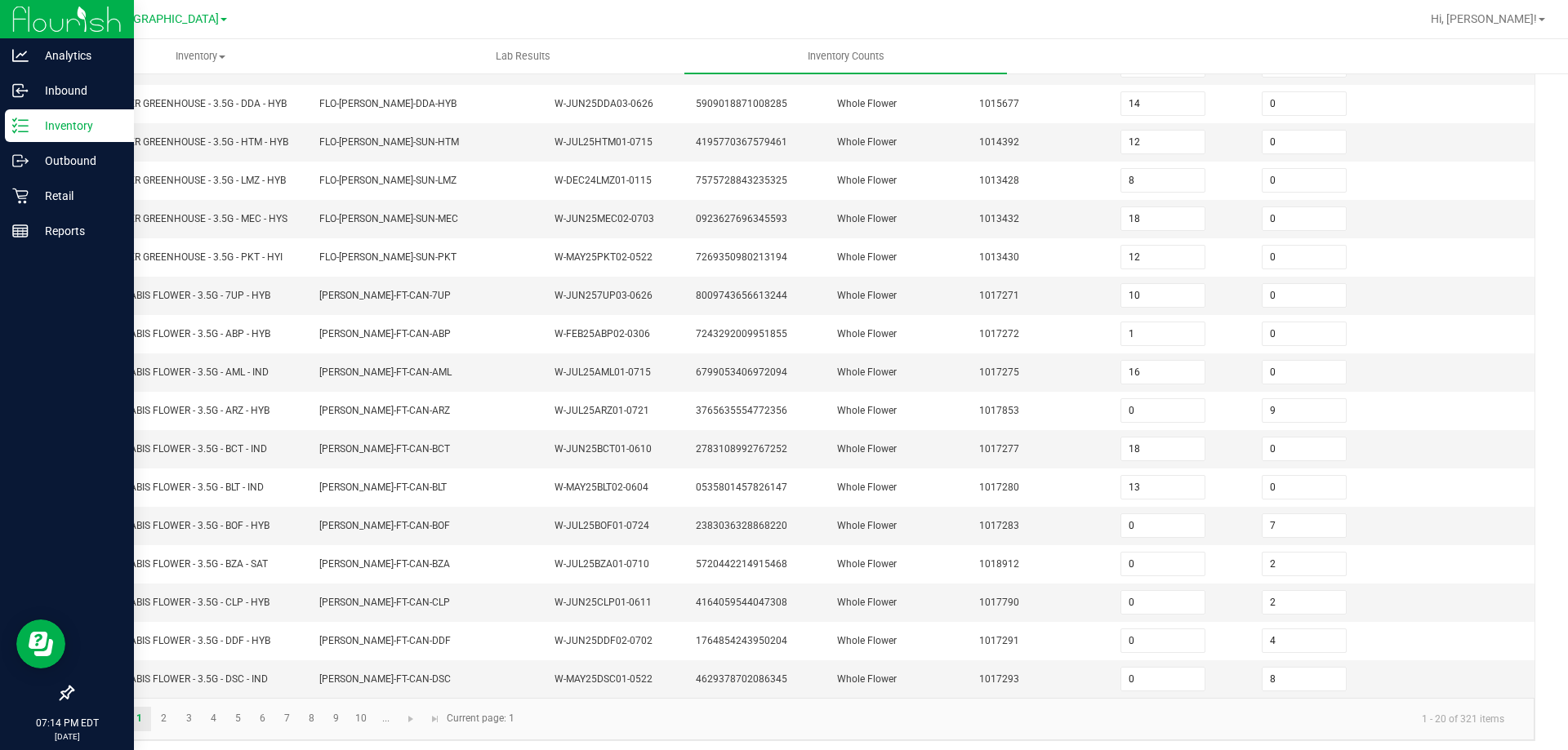
click at [25, 126] on line at bounding box center [23, 126] width 9 height 0
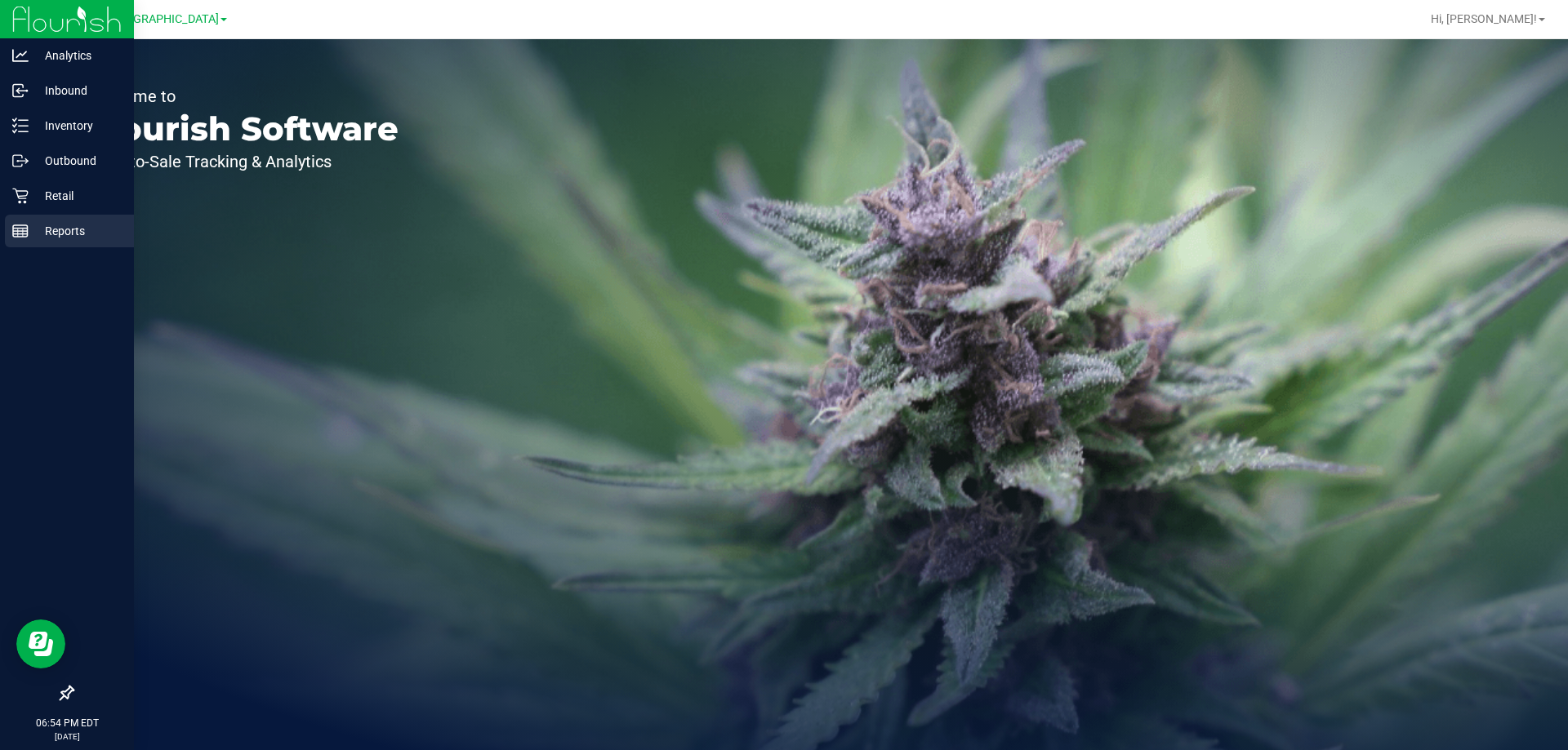
click at [88, 216] on div "Reports" at bounding box center [69, 231] width 129 height 33
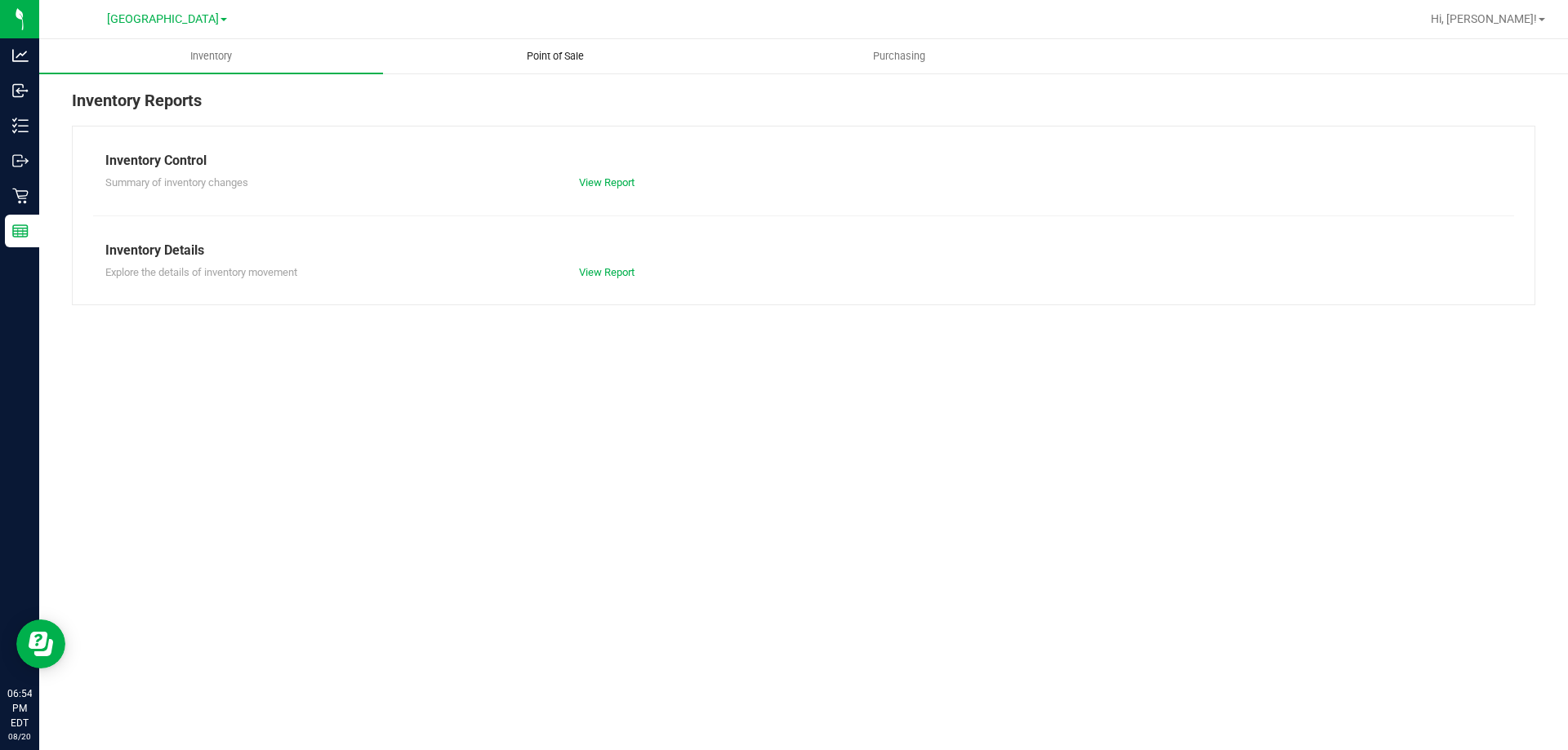
click at [549, 55] on span "Point of Sale" at bounding box center [556, 56] width 102 height 14
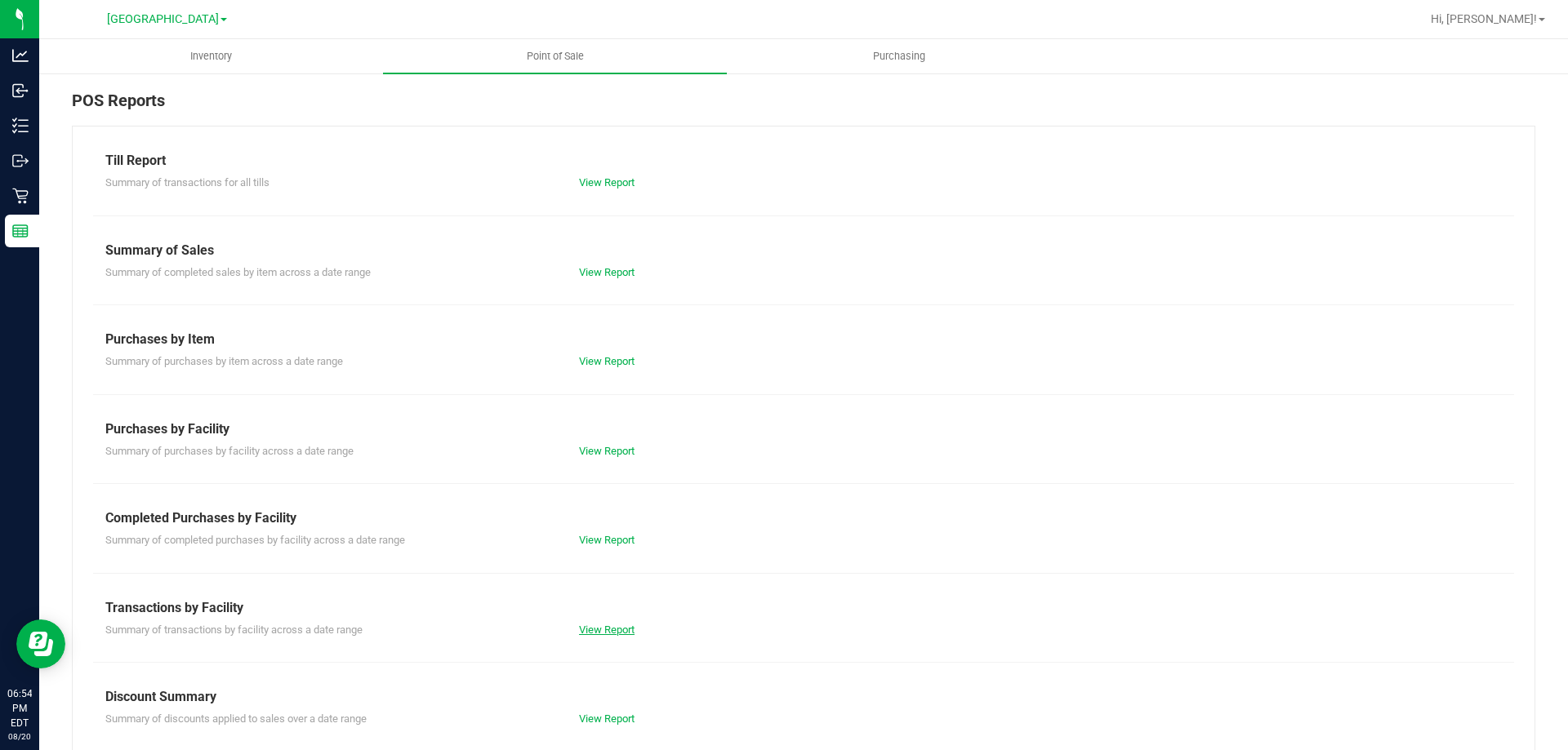
click at [594, 628] on link "View Report" at bounding box center [607, 630] width 55 height 12
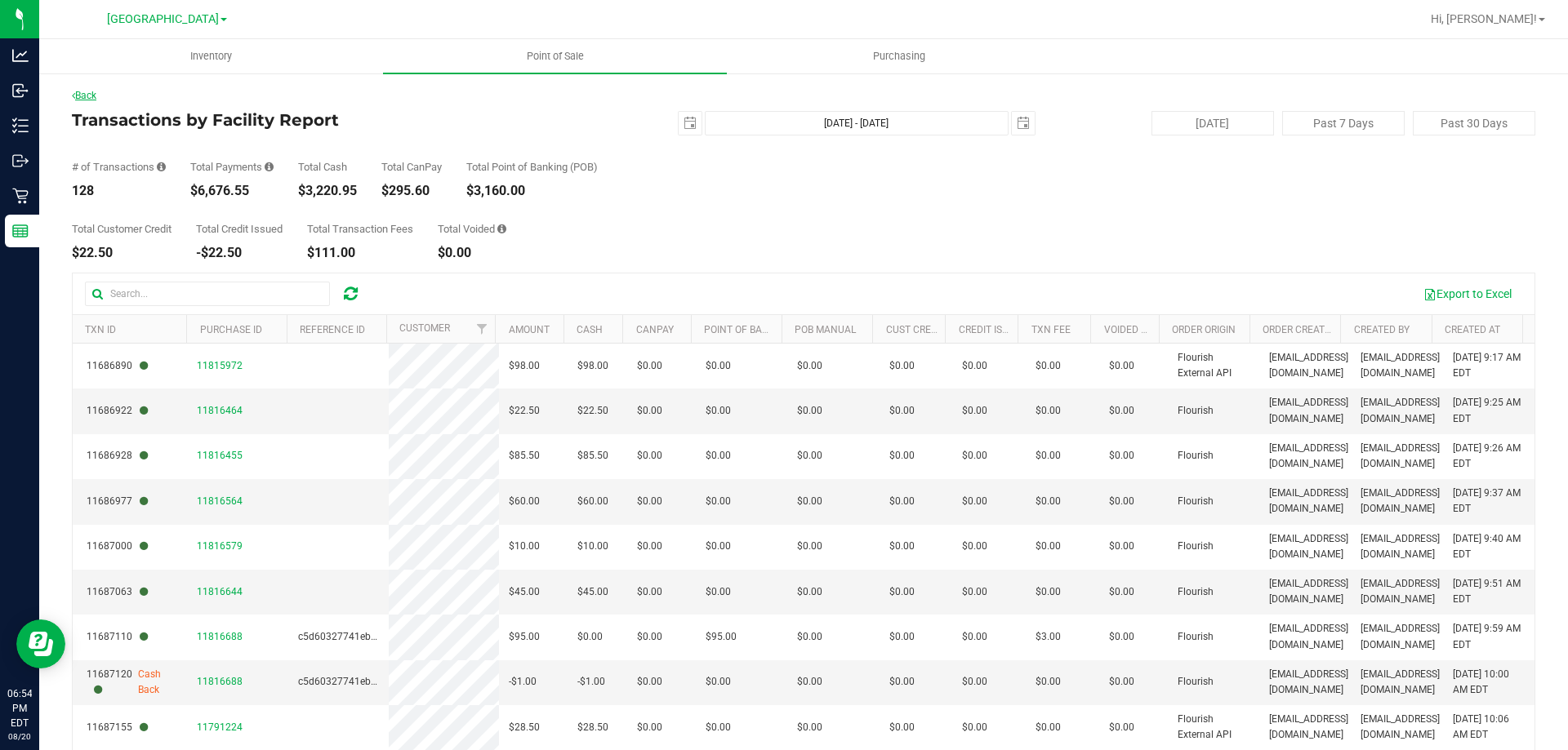
click at [82, 96] on link "Back" at bounding box center [84, 95] width 24 height 12
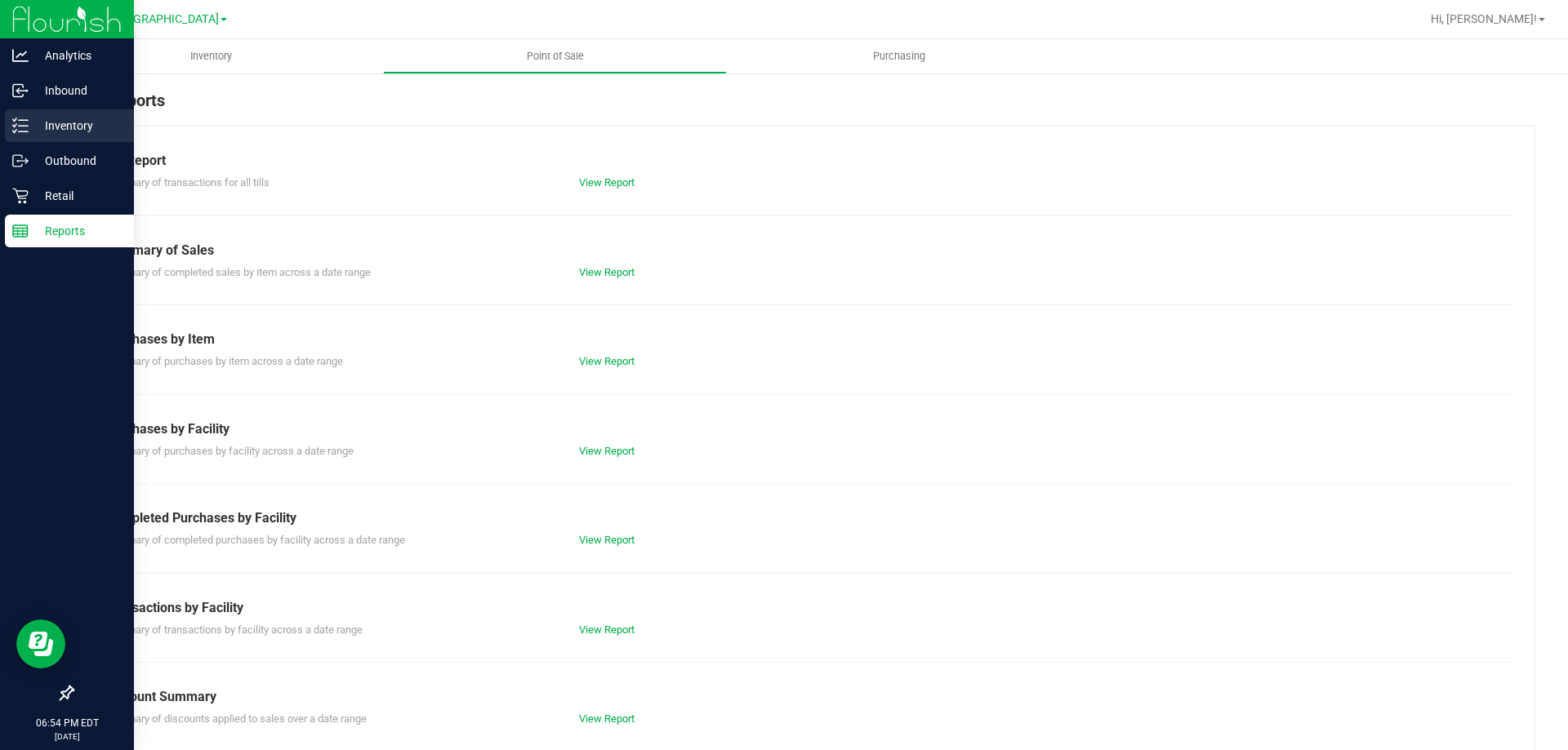
click at [37, 129] on p "Inventory" at bounding box center [78, 126] width 98 height 20
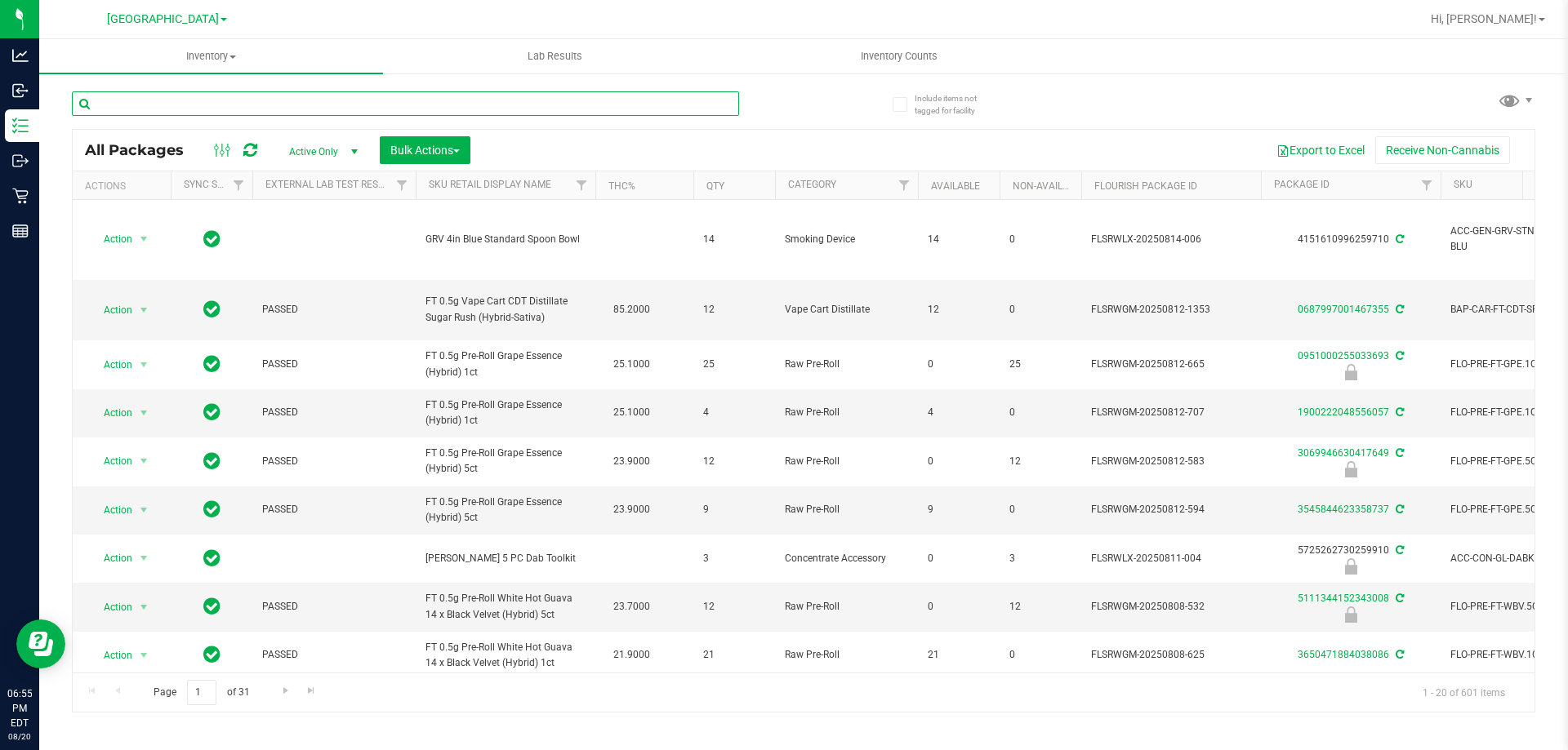
click at [174, 103] on input "text" at bounding box center [406, 103] width 667 height 24
paste input "BDS - VAPORIZER - BOUNDLESS - TERP PEN - BLACK"
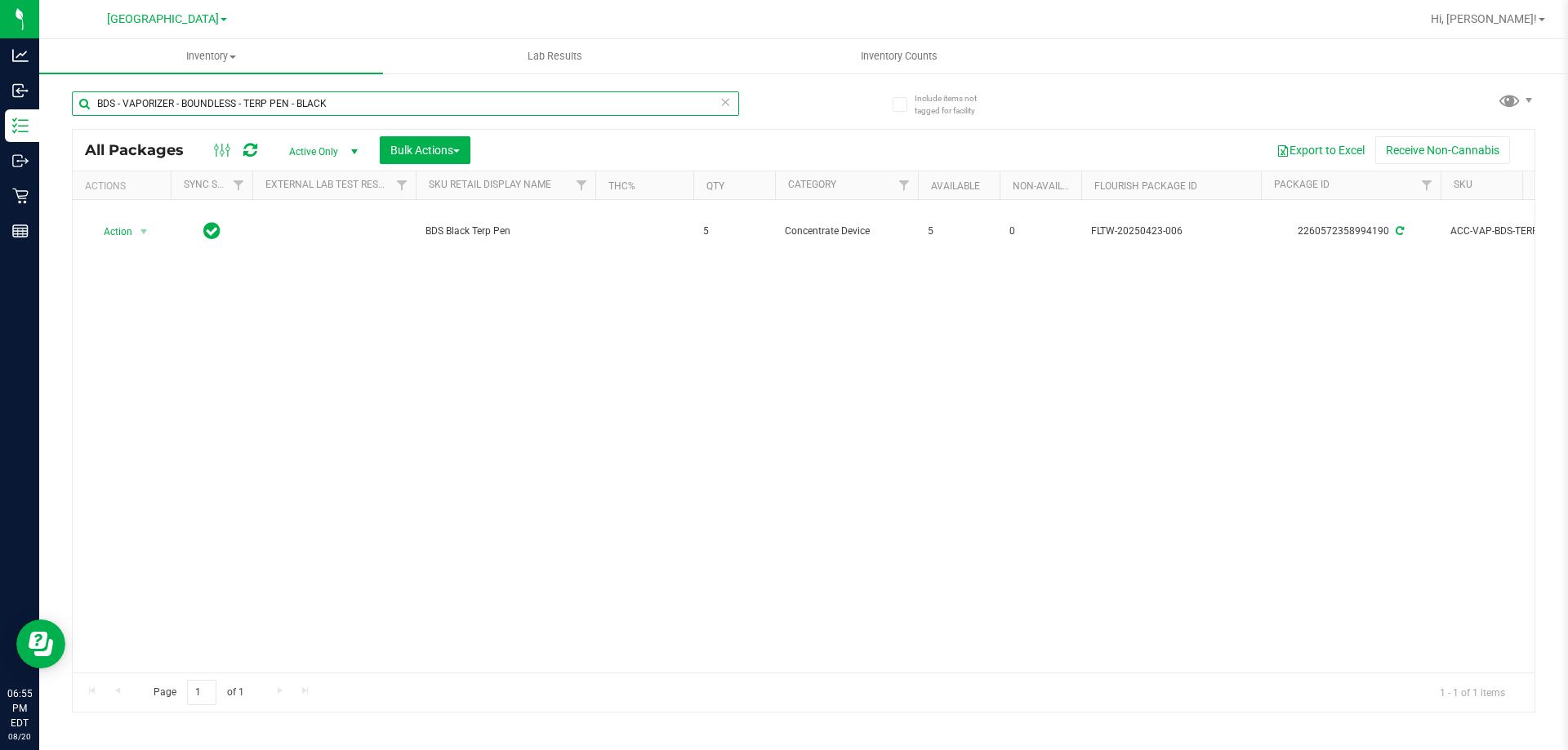
click at [212, 109] on input "BDS - VAPORIZER - BOUNDLESS - TERP PEN - BLACK" at bounding box center [406, 103] width 667 height 24
click at [212, 110] on input "BDS - VAPORIZER - BOUNDLESS - TERP PEN - BLACK" at bounding box center [406, 103] width 667 height 24
paste input "CCELL SILO BATTERY BL"
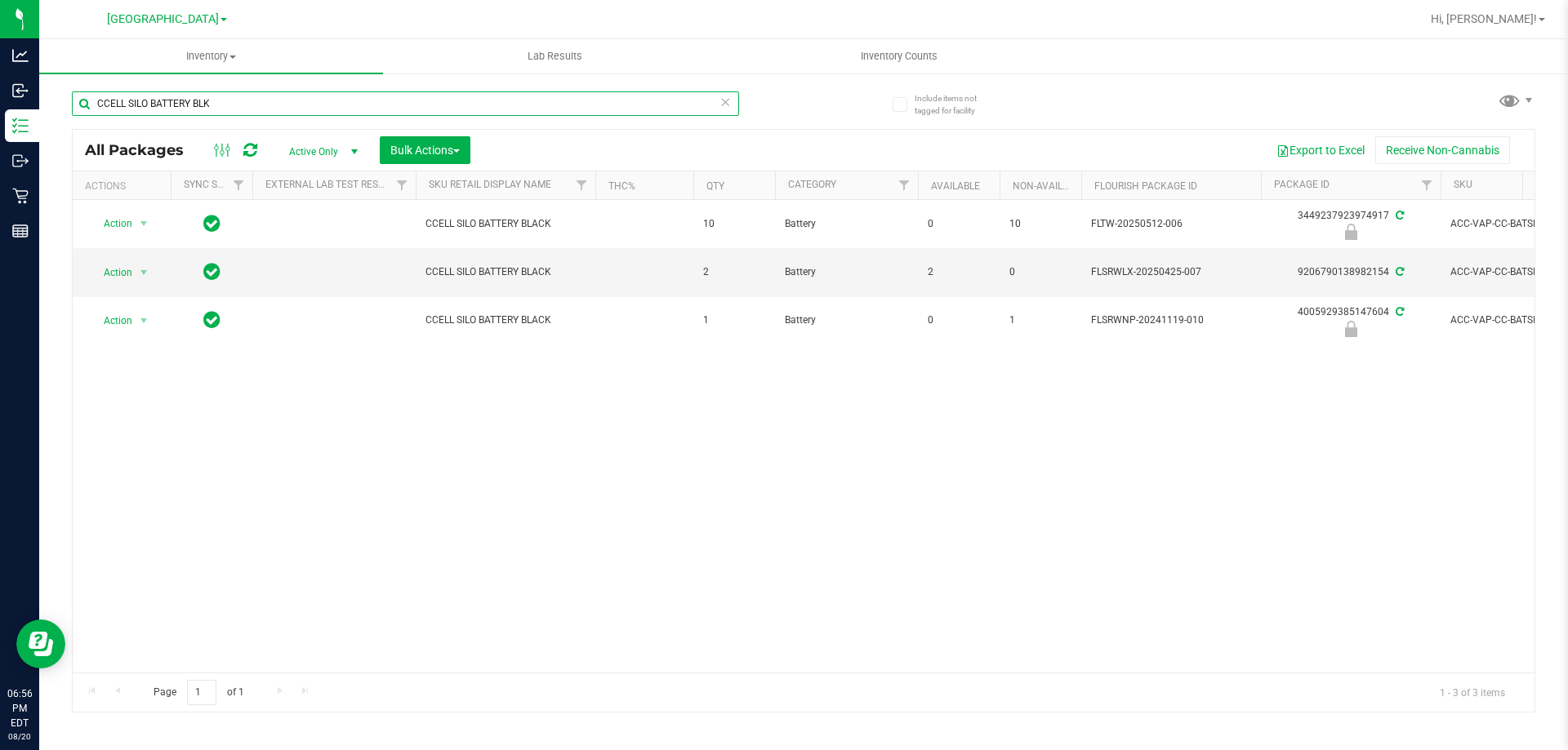
click at [183, 114] on input "CCELL SILO BATTERY BLK" at bounding box center [406, 103] width 667 height 24
click at [184, 112] on input "CCELL SILO BATTERY BLK" at bounding box center [406, 103] width 667 height 24
paste input "GL - DAB TOOLKIT - 5 PC - BLAC"
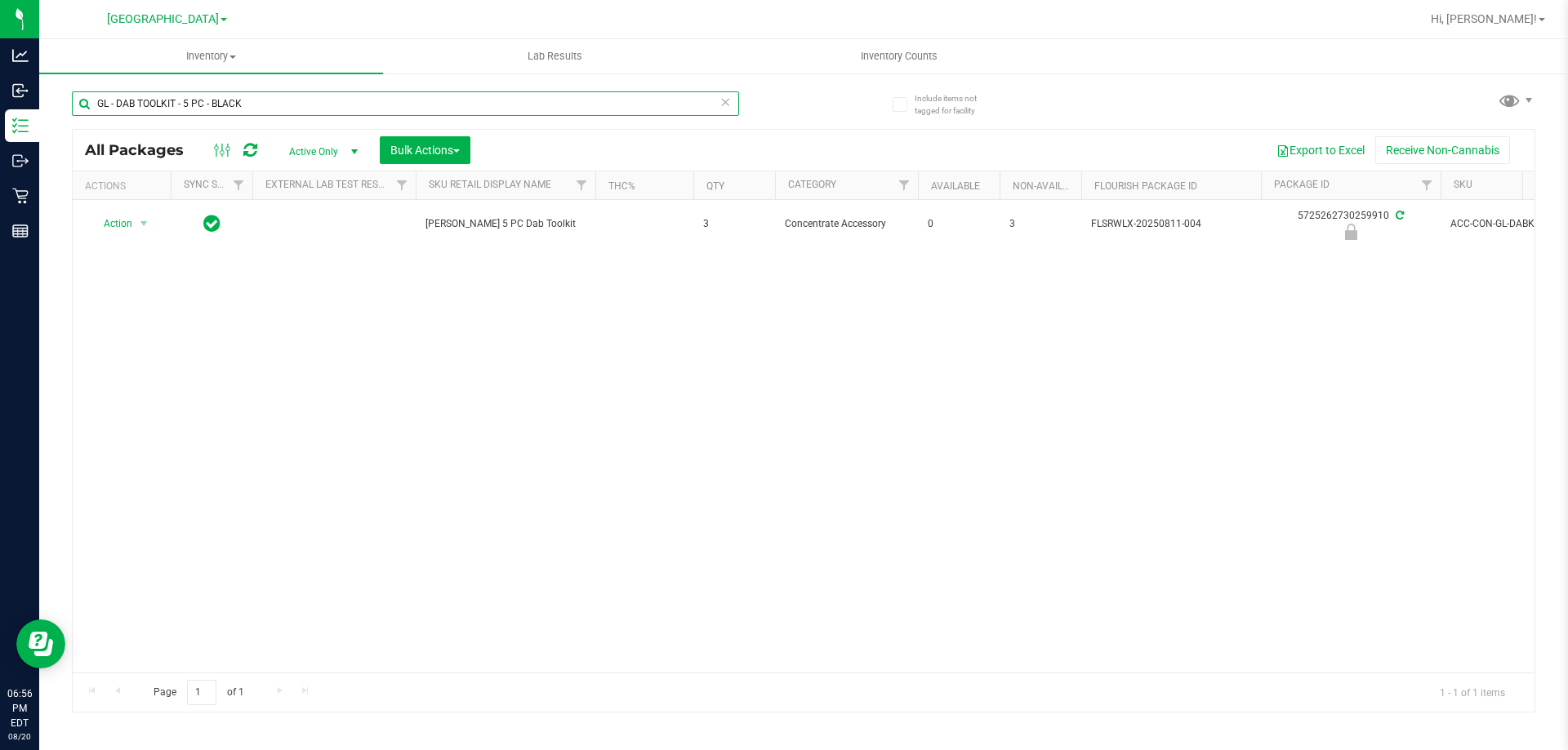
click at [210, 102] on input "GL - DAB TOOLKIT - 5 PC - BLACK" at bounding box center [406, 103] width 667 height 24
paste input "LIVE ROSIN - 0.5G - BOF - HYB"
click at [235, 99] on input "GL - LIVE ROSIN - 0.5G - BOF - HYB" at bounding box center [406, 103] width 667 height 24
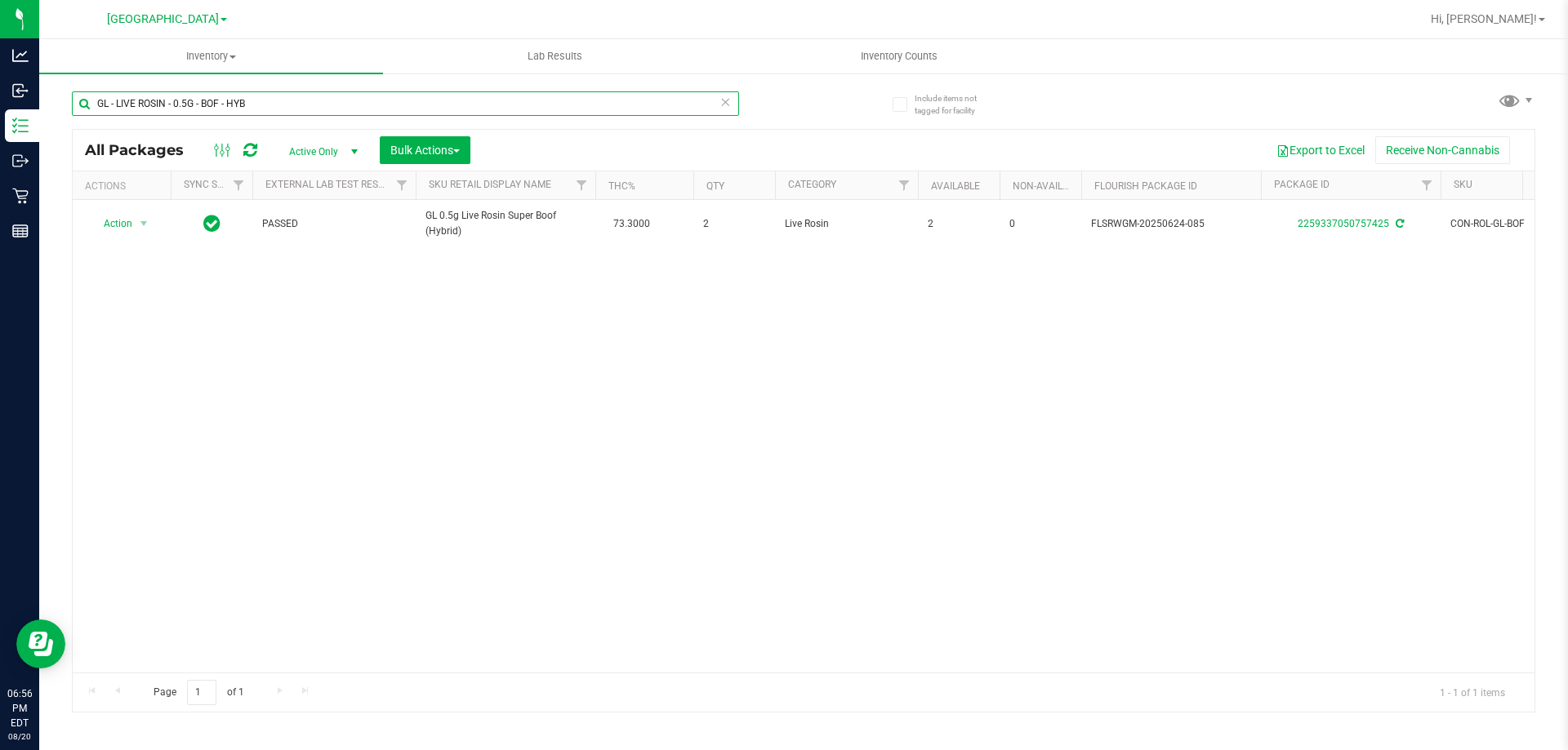
click at [235, 99] on input "GL - LIVE ROSIN - 0.5G - BOF - HYB" at bounding box center [406, 103] width 667 height 24
click at [235, 99] on input "GL - LIVE ROSIN - 0.5G - BOF - HYB" at bounding box center [406, 103] width 667 height 24
paste input "DD"
click at [191, 98] on input "GL - LIVE ROSIN - 0.5G - DDF - HYB" at bounding box center [406, 103] width 667 height 24
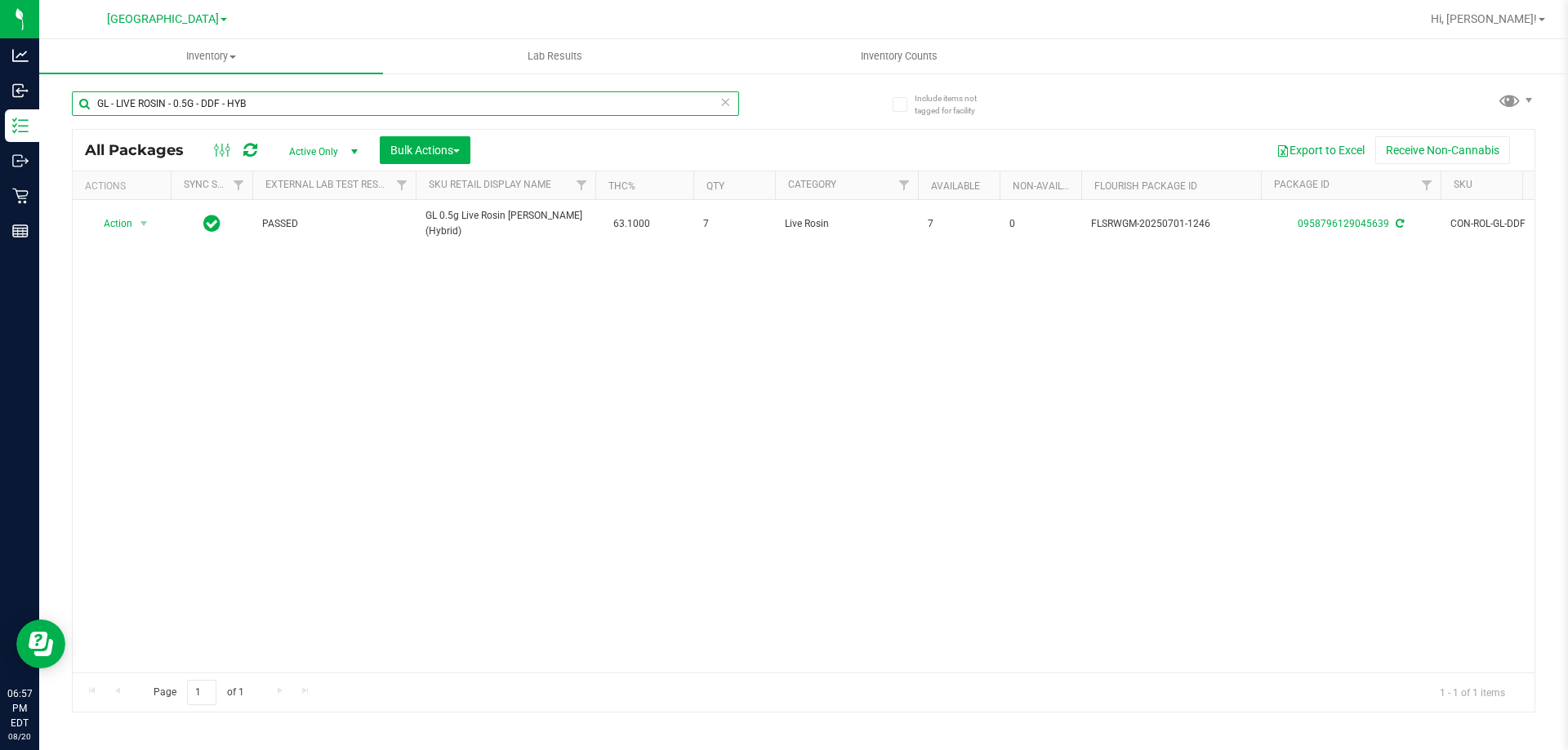
click at [191, 98] on input "GL - LIVE ROSIN - 0.5G - DDF - HYB" at bounding box center [406, 103] width 667 height 24
paste input "JGN"
click at [205, 101] on input "GL - LIVE ROSIN - 0.5G - JGN - HYB" at bounding box center [406, 103] width 667 height 24
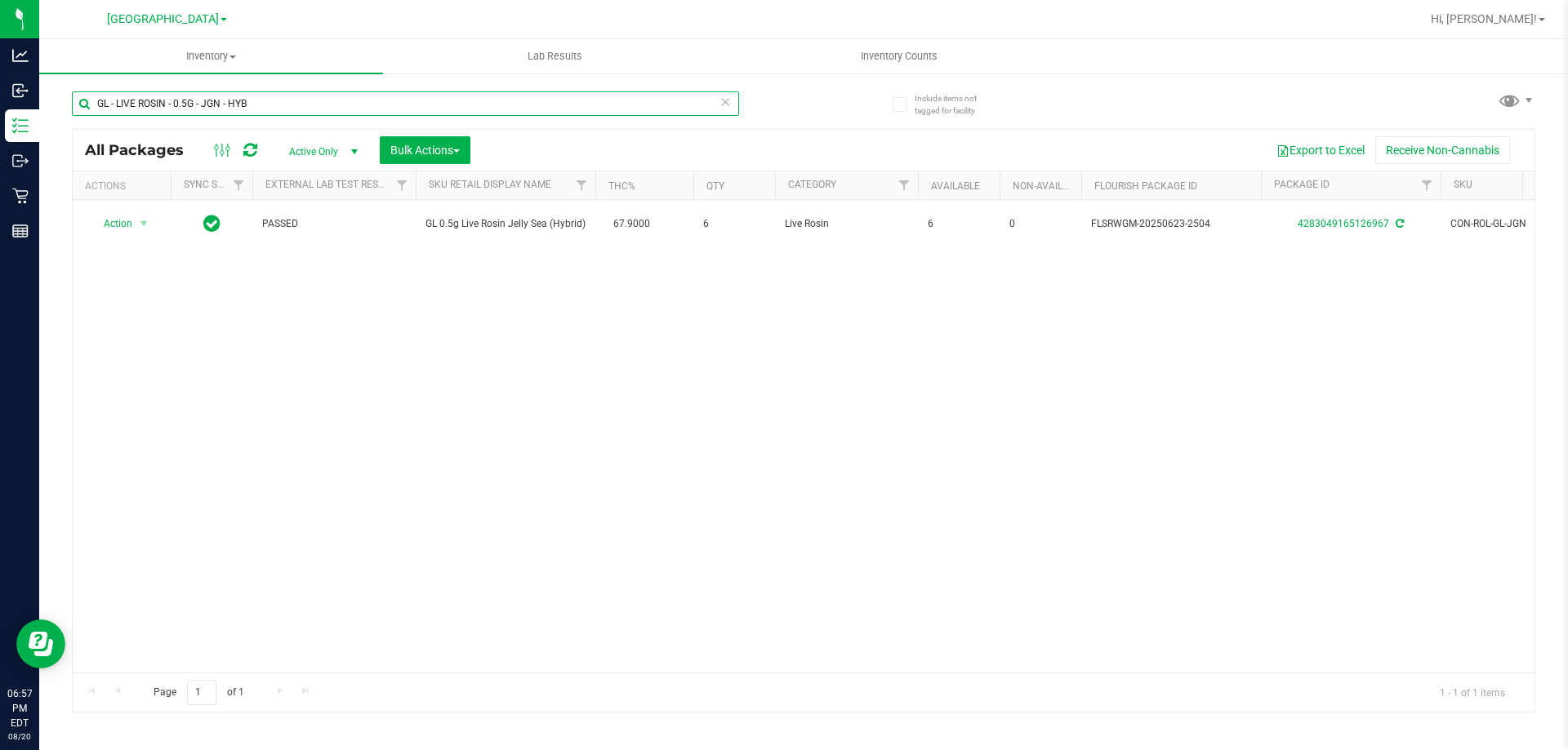
drag, startPoint x: 205, startPoint y: 101, endPoint x: 188, endPoint y: 102, distance: 17.0
click at [188, 102] on input "GL - LIVE ROSIN - 0.5G - JGN - HYB" at bounding box center [406, 103] width 667 height 24
paste input "STW"
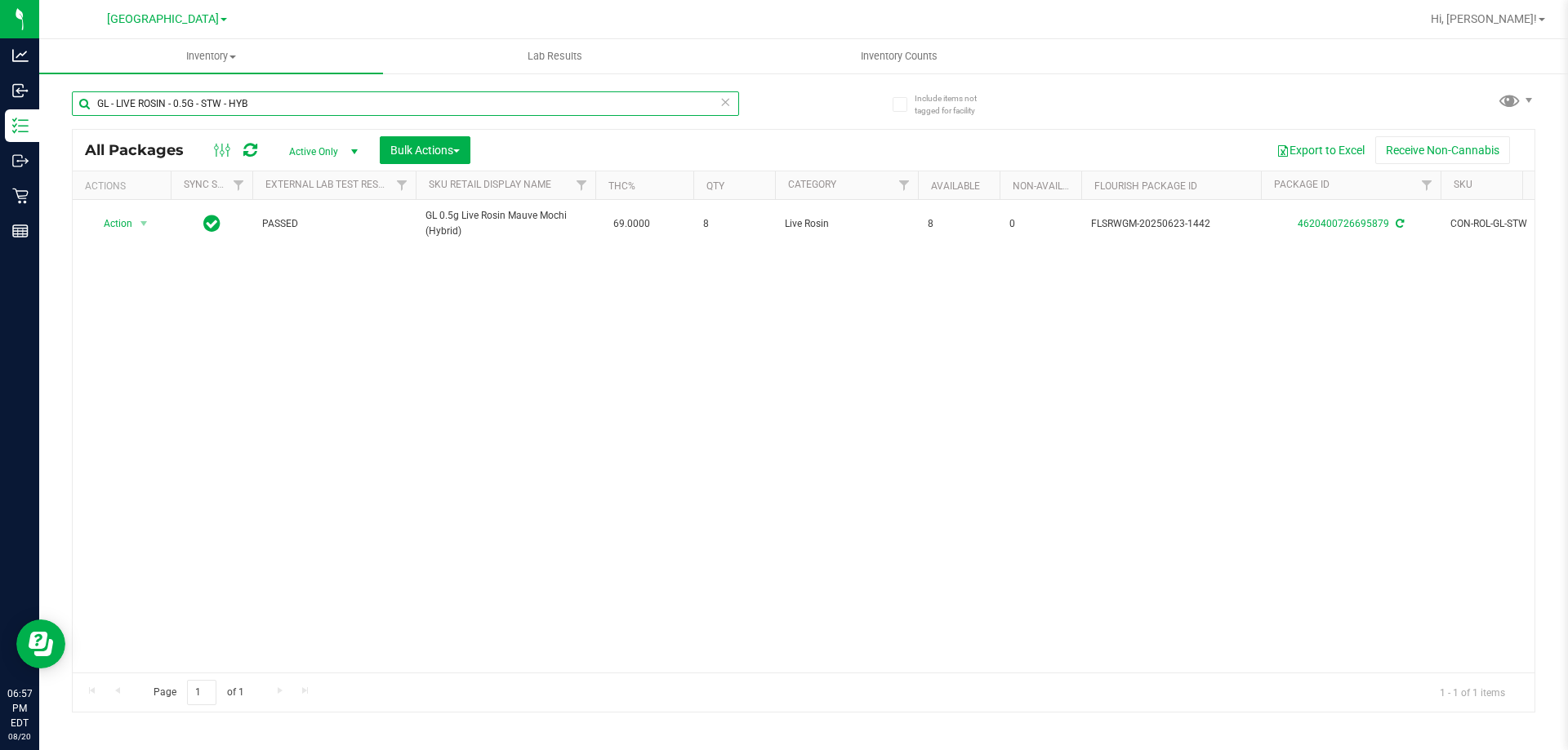
click at [172, 96] on input "GL - LIVE ROSIN - 0.5G - STW - HYB" at bounding box center [406, 103] width 667 height 24
paste input "ZKR - IND"
click at [161, 103] on input "GL - LIVE ROSIN - 0.5G - ZKR - IND" at bounding box center [406, 103] width 667 height 24
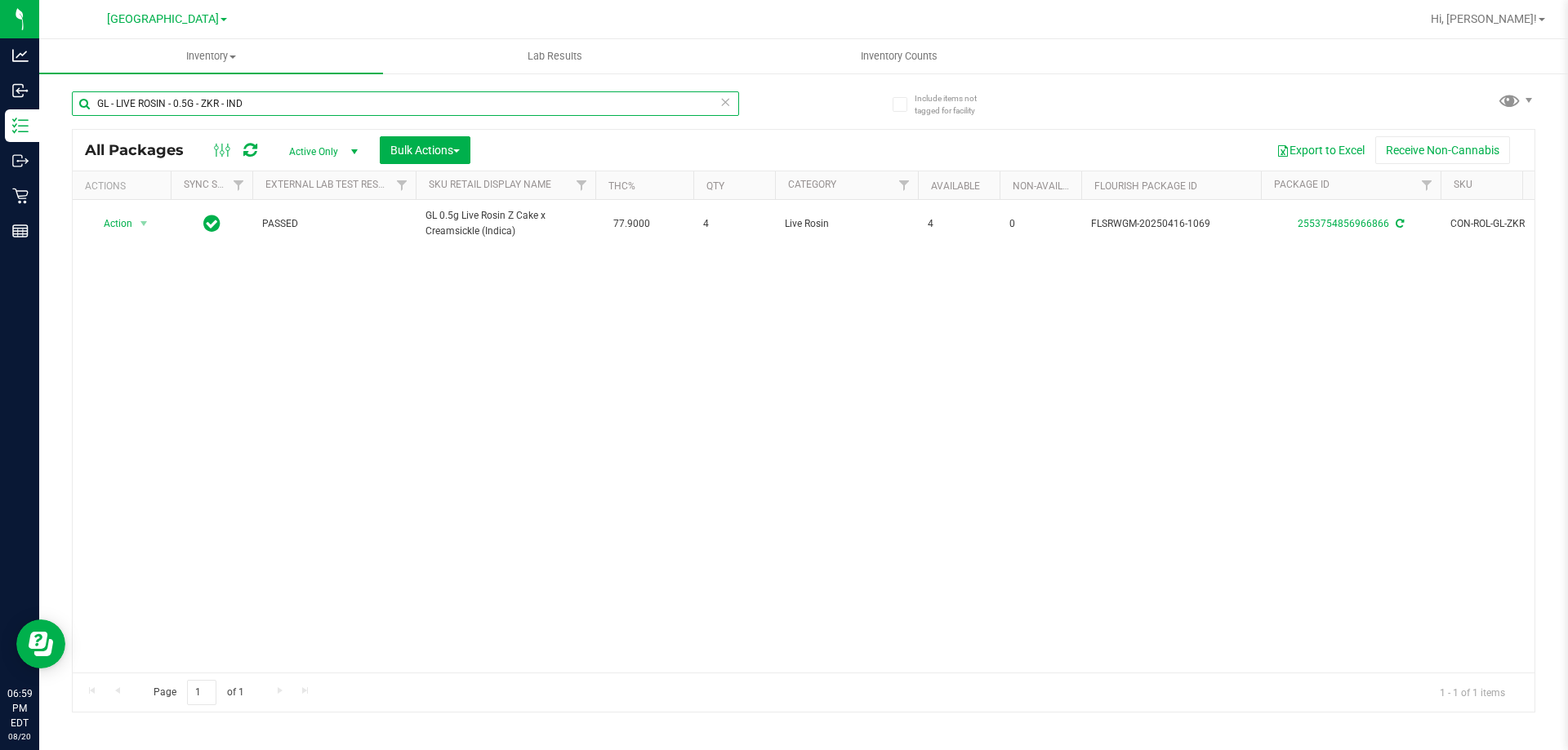
click at [161, 103] on input "GL - LIVE ROSIN - 0.5G - ZKR - IND" at bounding box center [406, 103] width 667 height 24
paste input "PEN DASH BLK"
type input "GPEN DASH BLK"
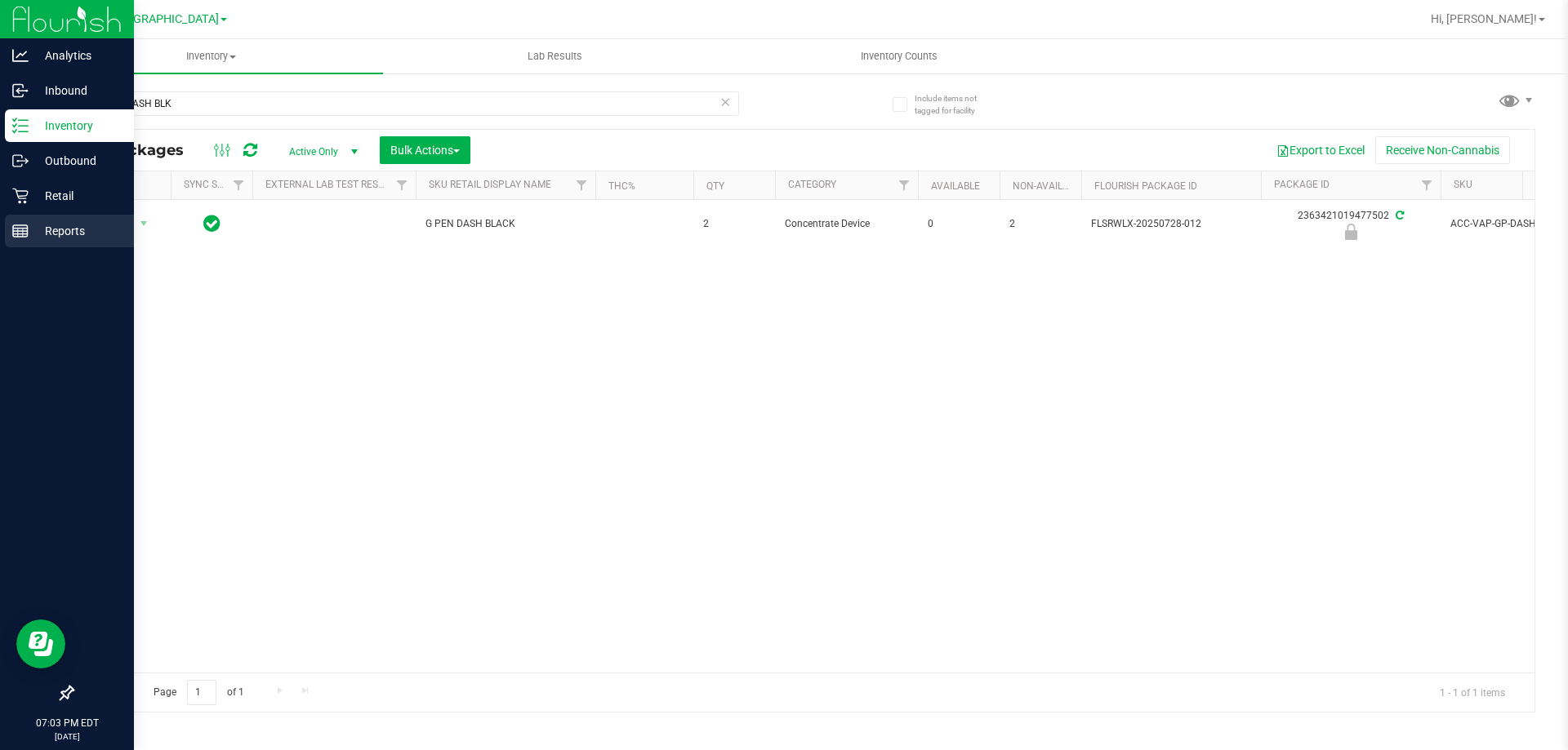
click at [37, 235] on p "Reports" at bounding box center [78, 231] width 98 height 20
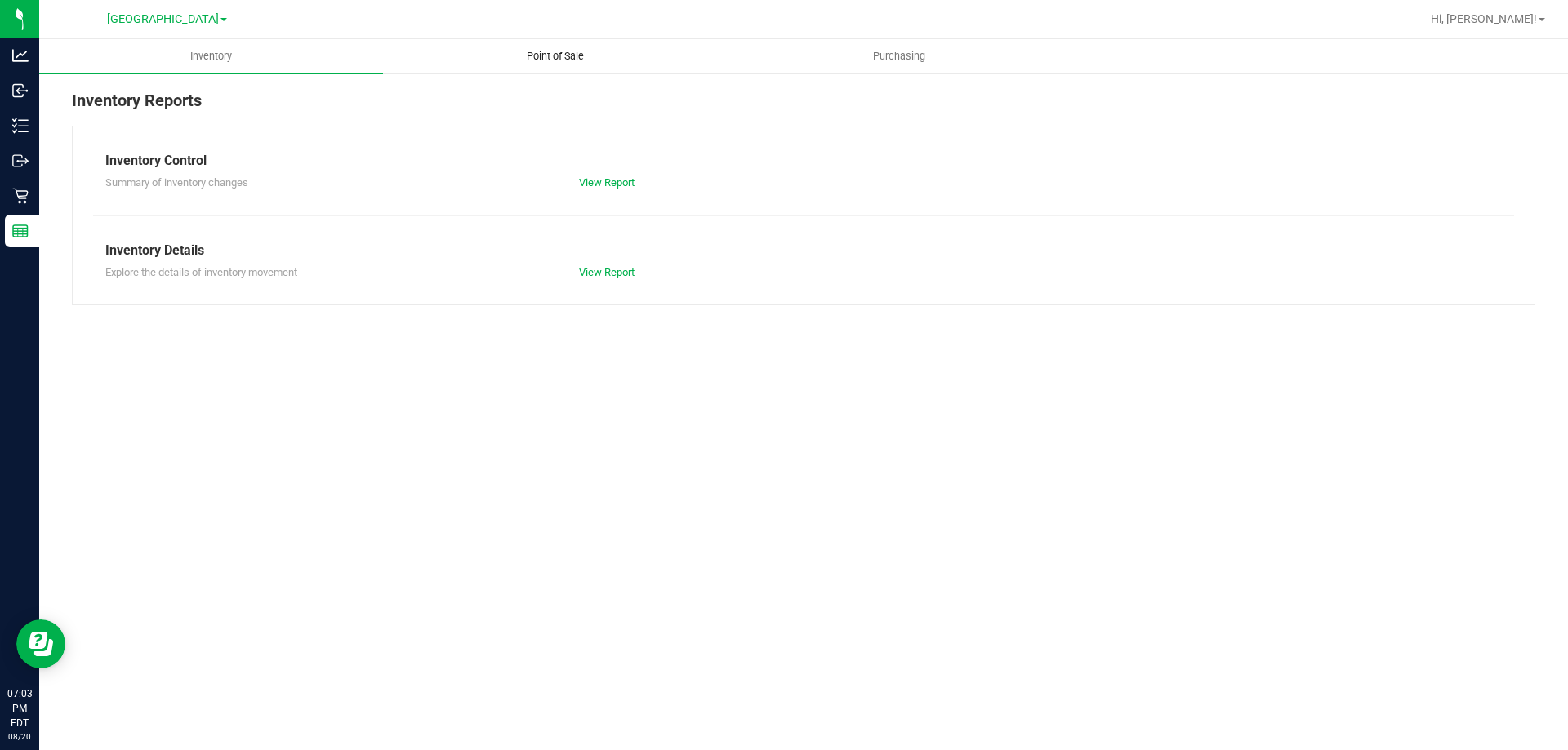
click at [575, 65] on uib-tab-heading "Point of Sale" at bounding box center [555, 56] width 342 height 33
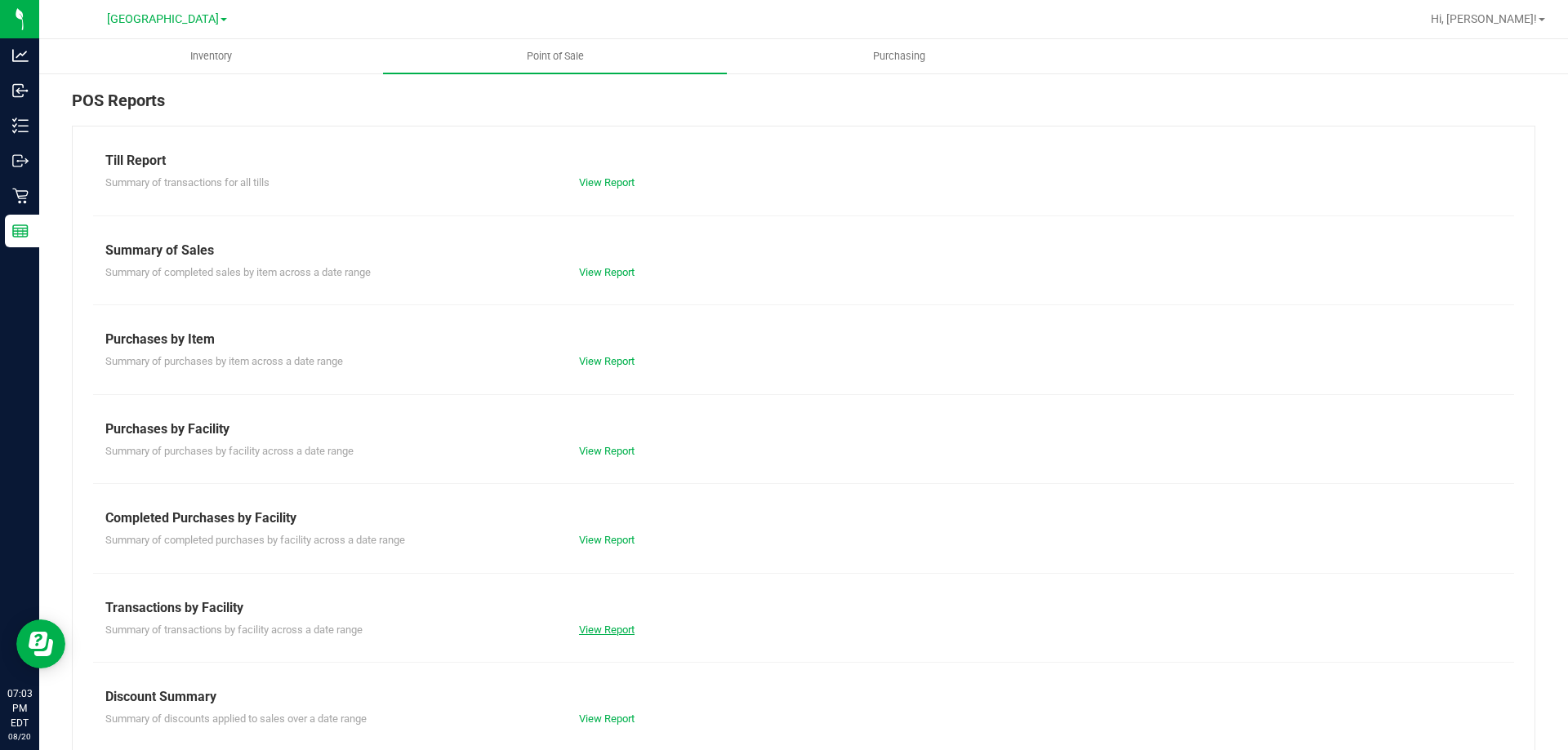
click at [591, 633] on link "View Report" at bounding box center [607, 630] width 55 height 12
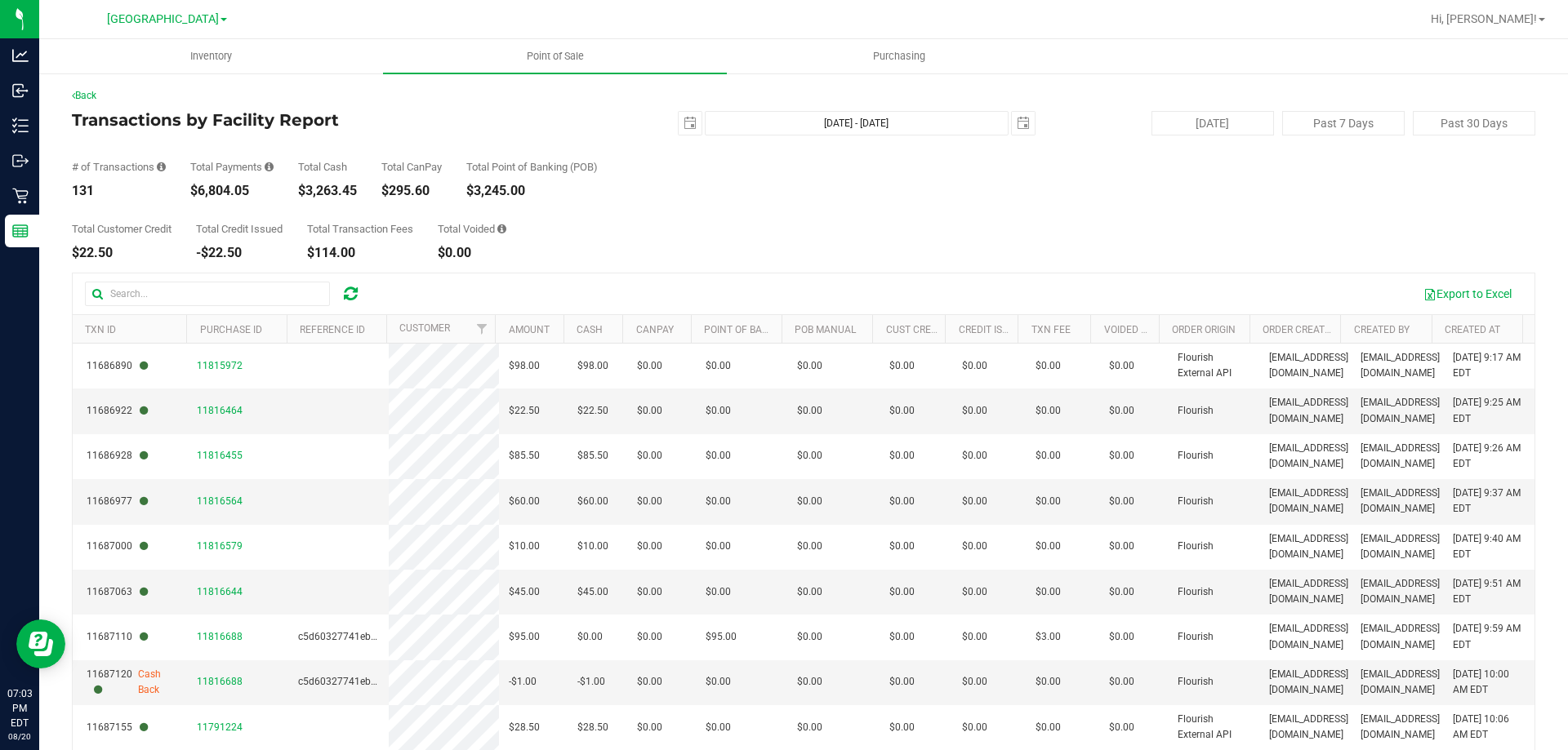
click at [87, 87] on div "Back Transactions by Facility Report 2025-08-20 Aug 20, 2025 - Aug 20, 2025 202…" at bounding box center [804, 473] width 1529 height 801
click at [89, 92] on link "Back" at bounding box center [84, 95] width 24 height 12
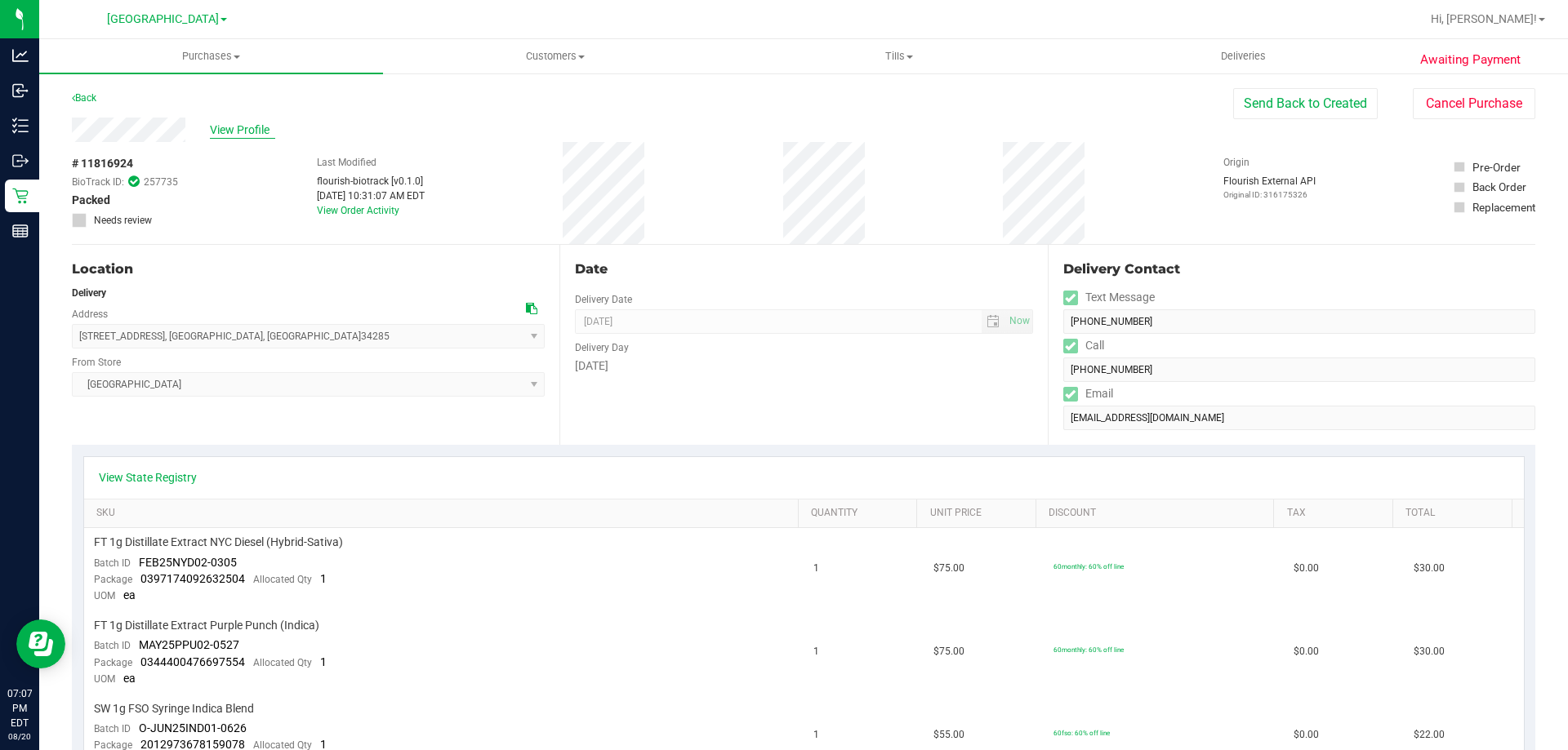
click at [260, 138] on span "View Profile" at bounding box center [242, 129] width 65 height 17
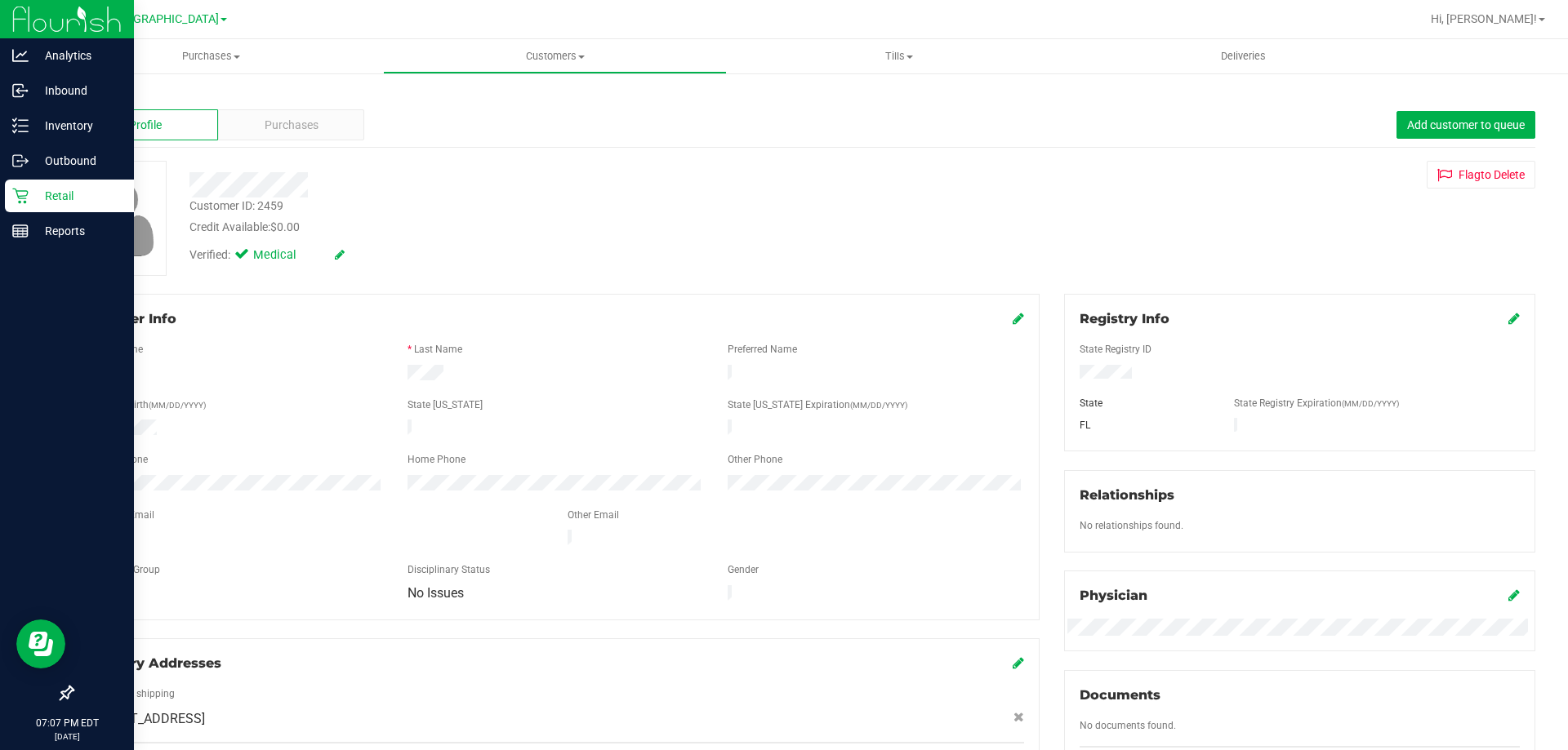
click at [24, 199] on icon at bounding box center [21, 196] width 16 height 16
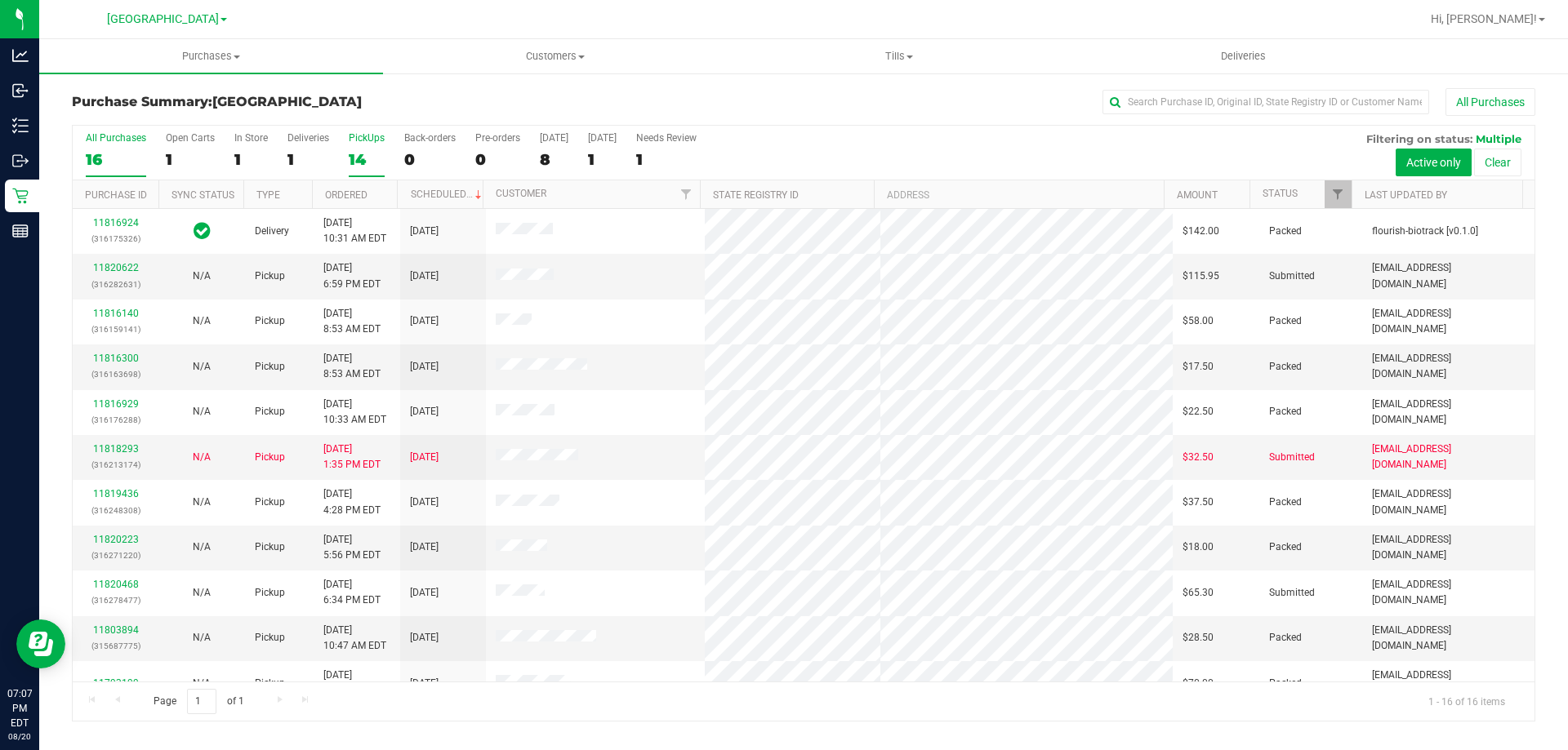
click at [361, 160] on div "14" at bounding box center [367, 159] width 36 height 19
click at [0, 0] on input "PickUps 14" at bounding box center [0, 0] width 0 height 0
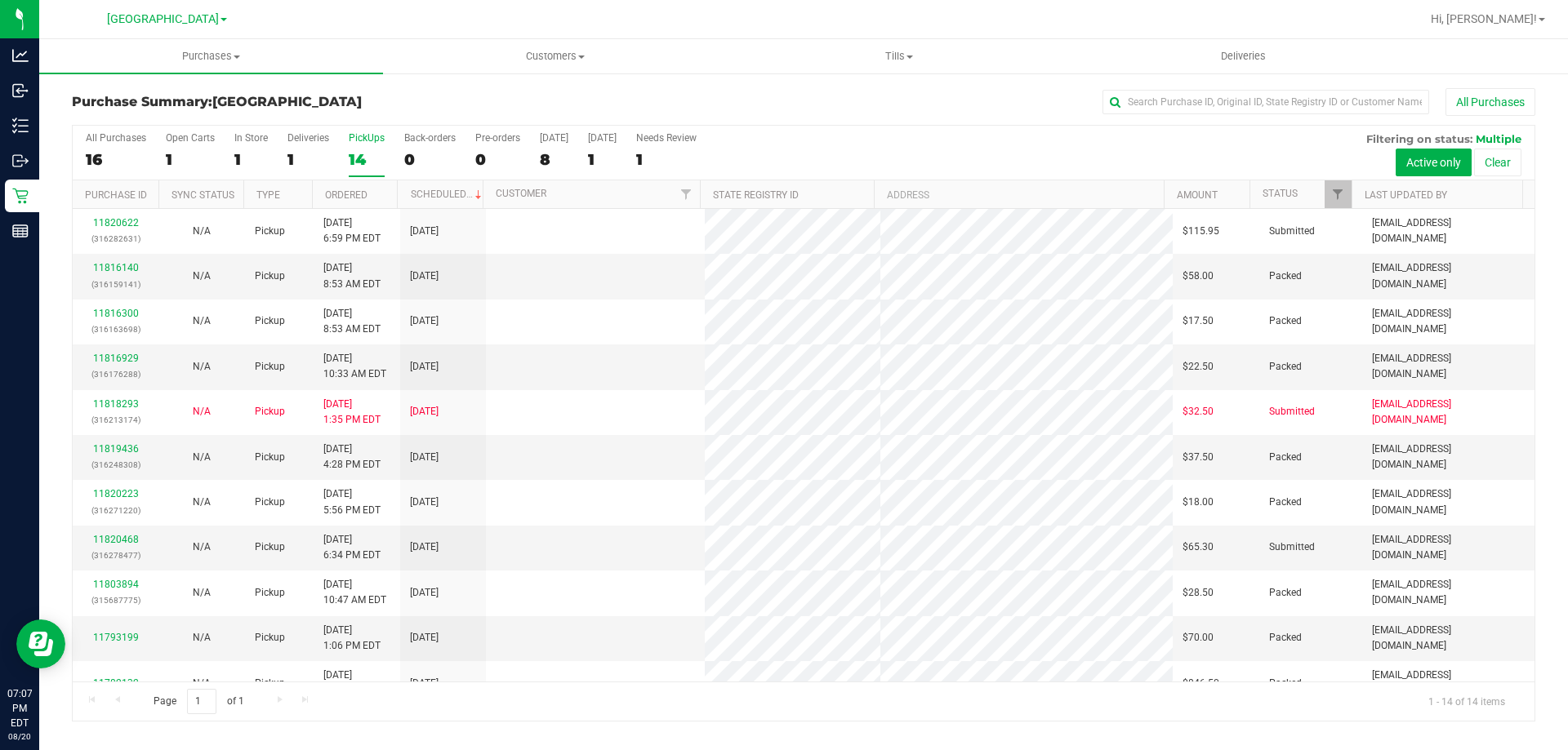
click at [259, 163] on div "1" at bounding box center [252, 159] width 34 height 19
click at [0, 0] on input "In Store 1" at bounding box center [0, 0] width 0 height 0
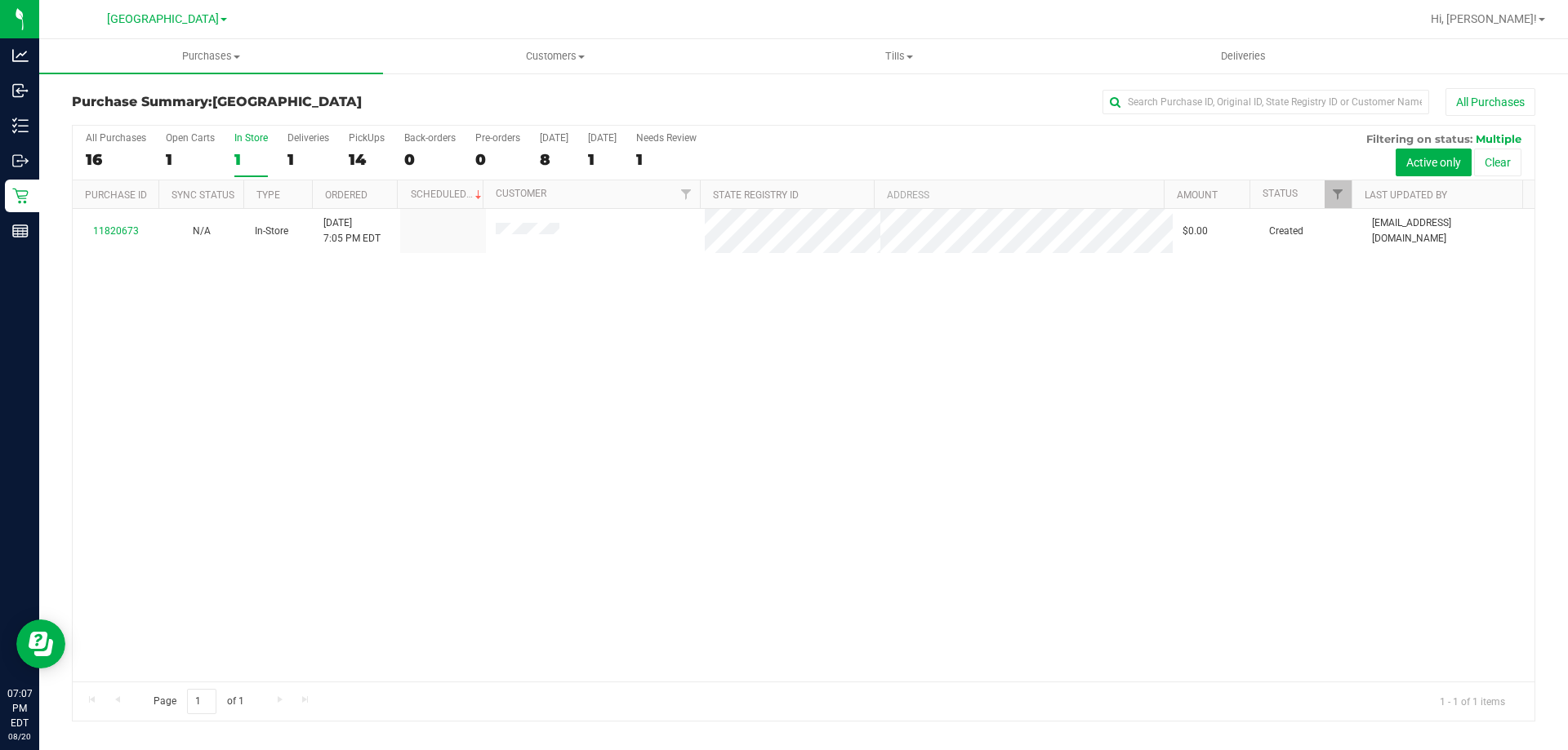
click at [368, 153] on div "14" at bounding box center [367, 159] width 36 height 19
click at [0, 0] on input "PickUps 14" at bounding box center [0, 0] width 0 height 0
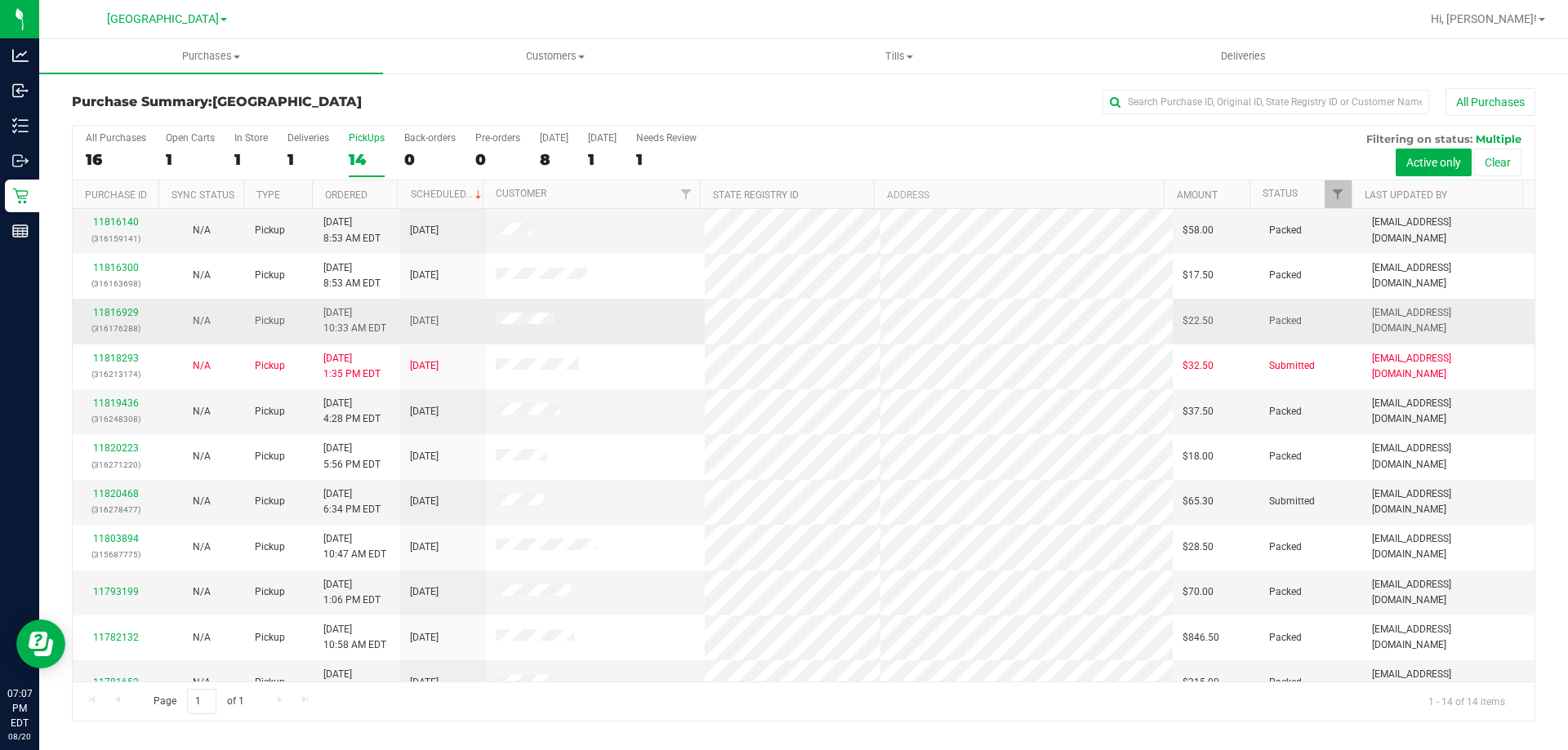
scroll to position [160, 0]
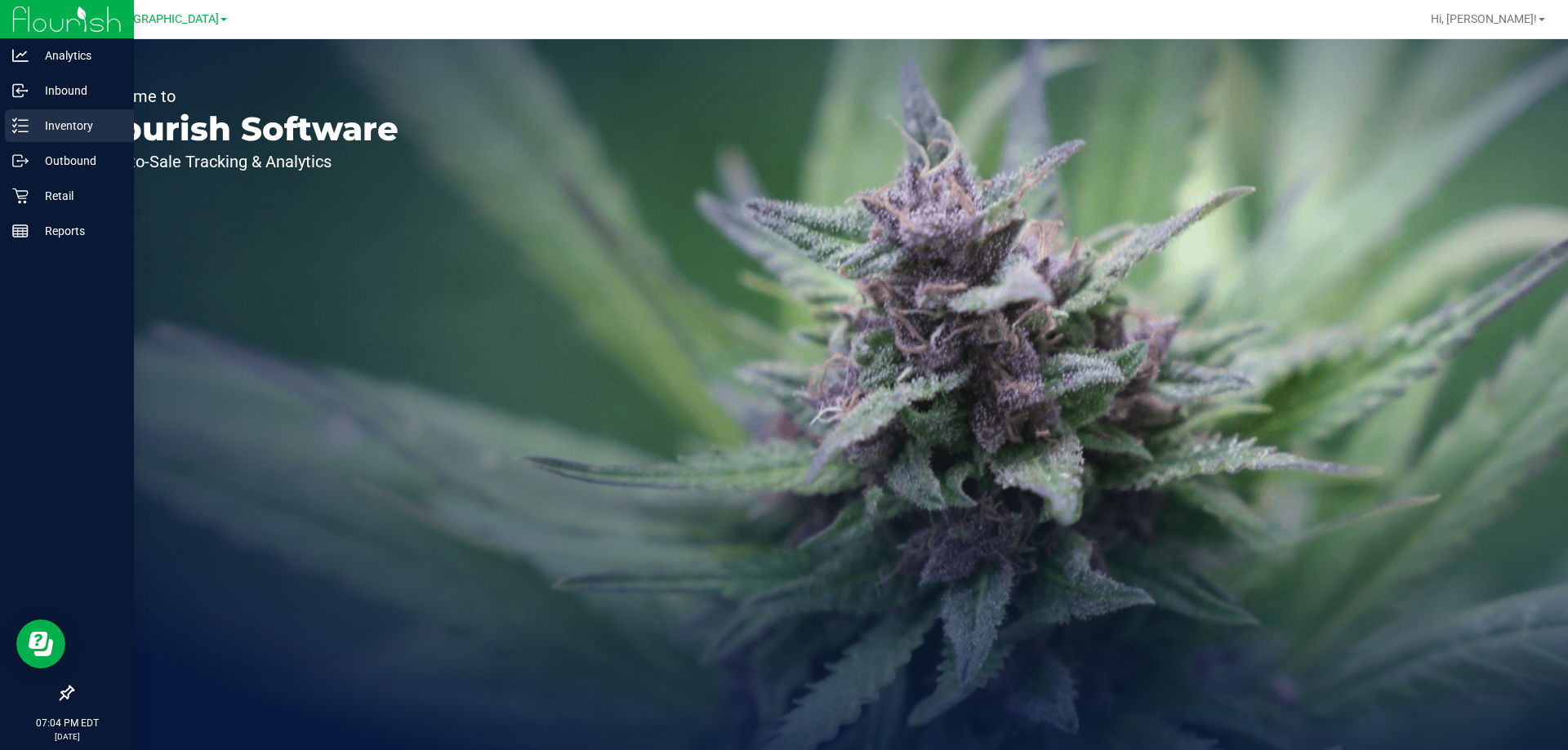
click at [67, 130] on p "Inventory" at bounding box center [78, 126] width 98 height 20
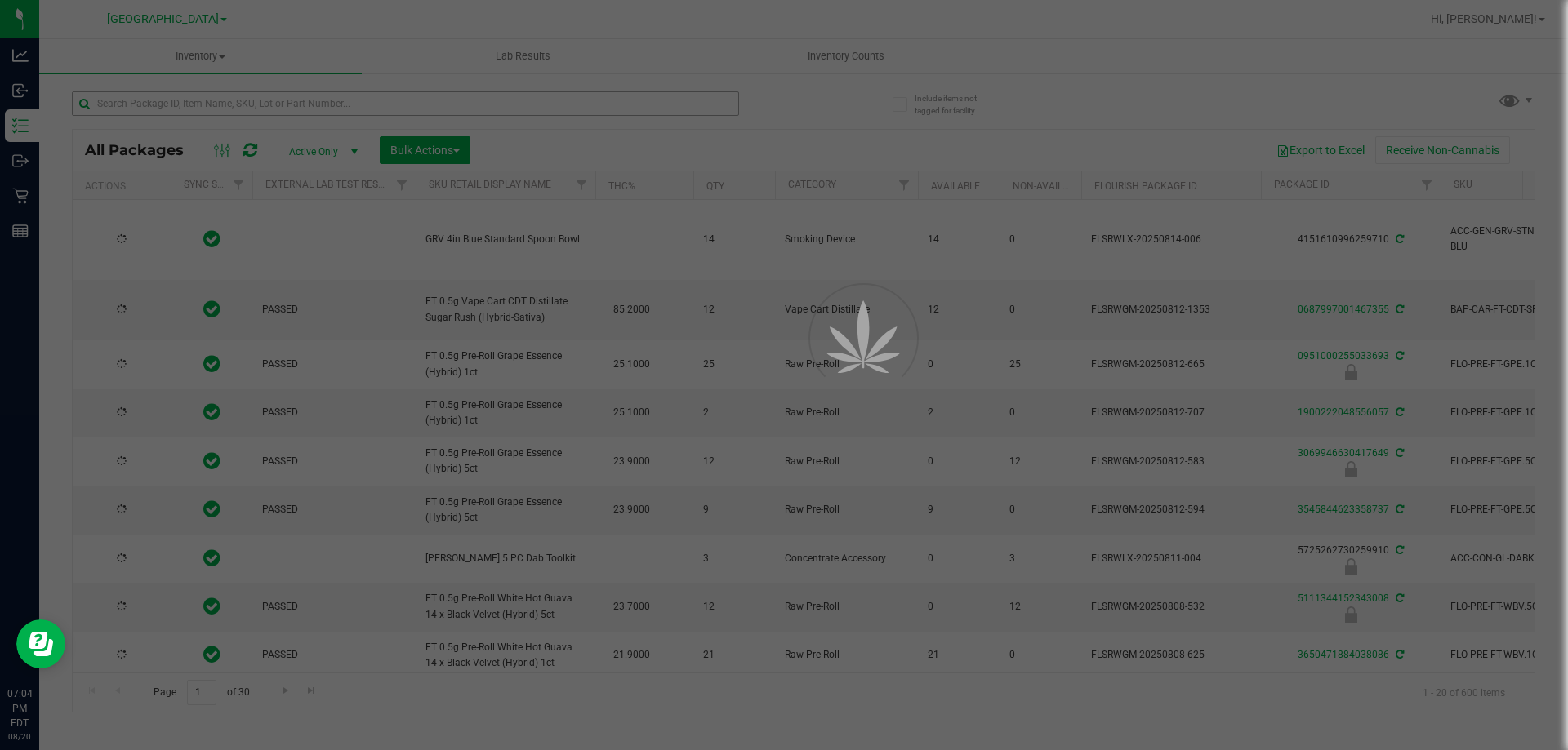
click at [202, 111] on div at bounding box center [784, 375] width 1568 height 750
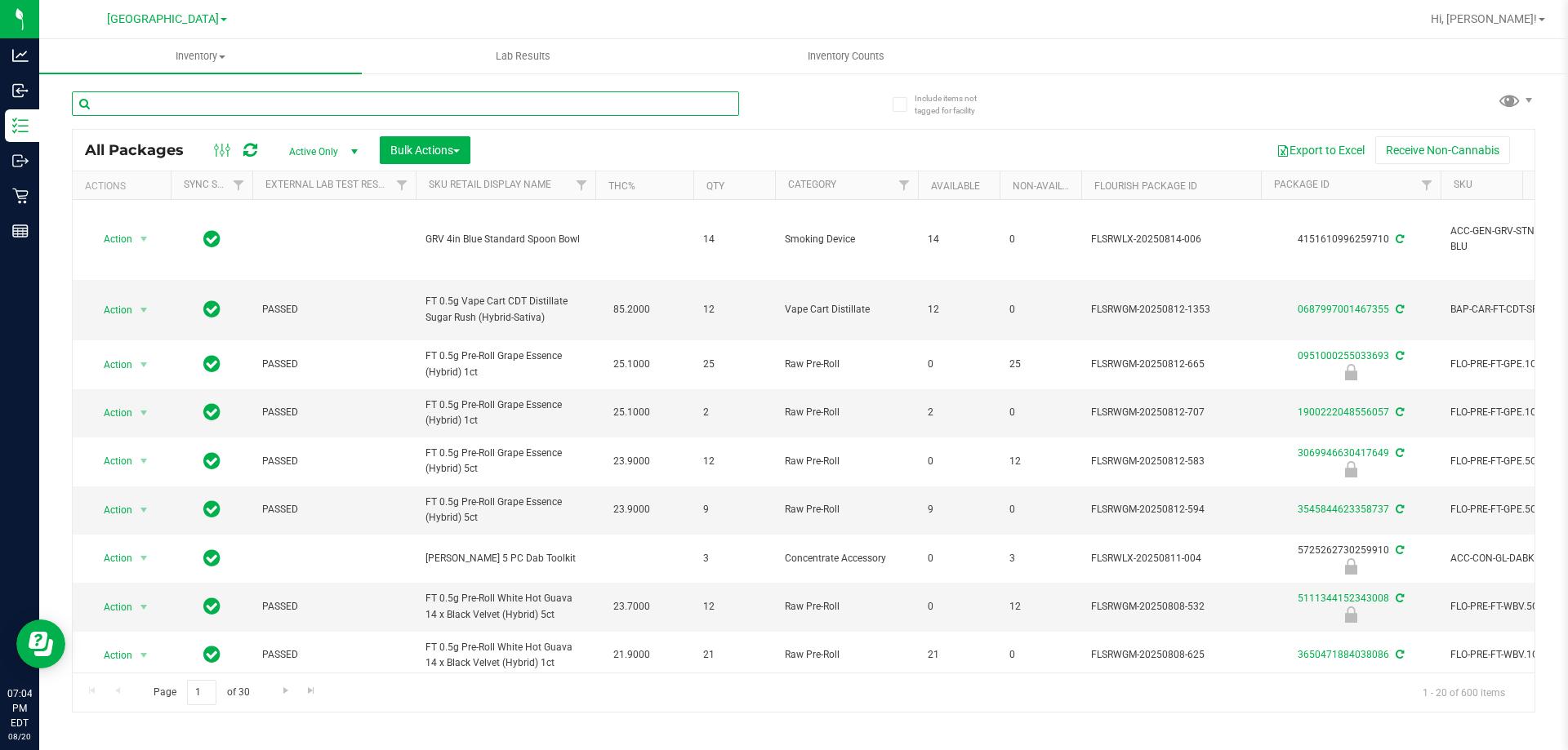
click at [210, 98] on input "text" at bounding box center [406, 103] width 667 height 24
paste input "FT - GRINDER - 4 PIECE - BLACK"
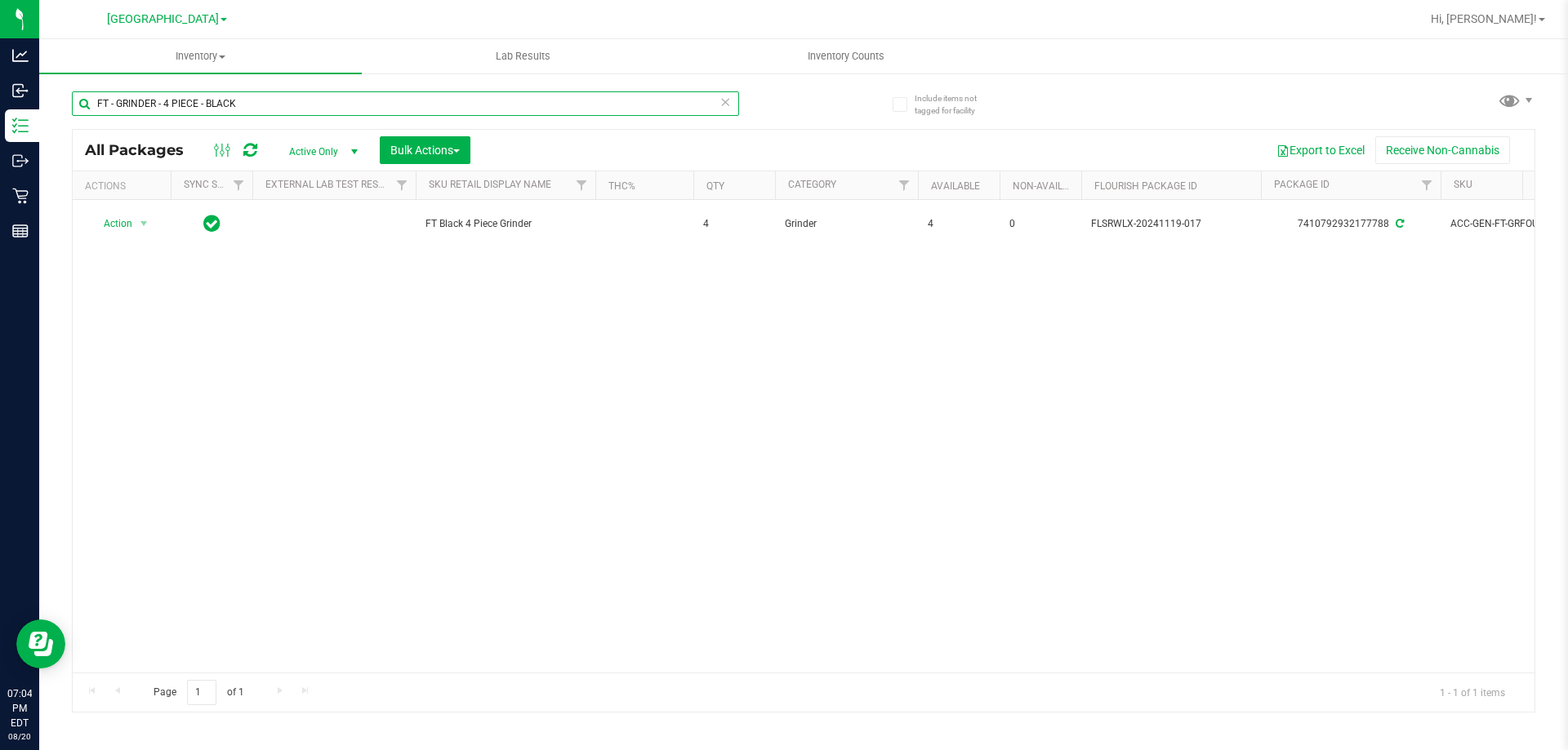
click at [277, 111] on input "FT - GRINDER - 4 PIECE - BLACK" at bounding box center [406, 103] width 667 height 24
click at [278, 111] on input "FT - GRINDER - 4 PIECE - BLACK" at bounding box center [406, 103] width 667 height 24
paste input "GL - DAB TOOLKIT - 5 PC"
click at [204, 105] on input "GL - DAB TOOLKIT - 5 PC - BLACK" at bounding box center [406, 103] width 667 height 24
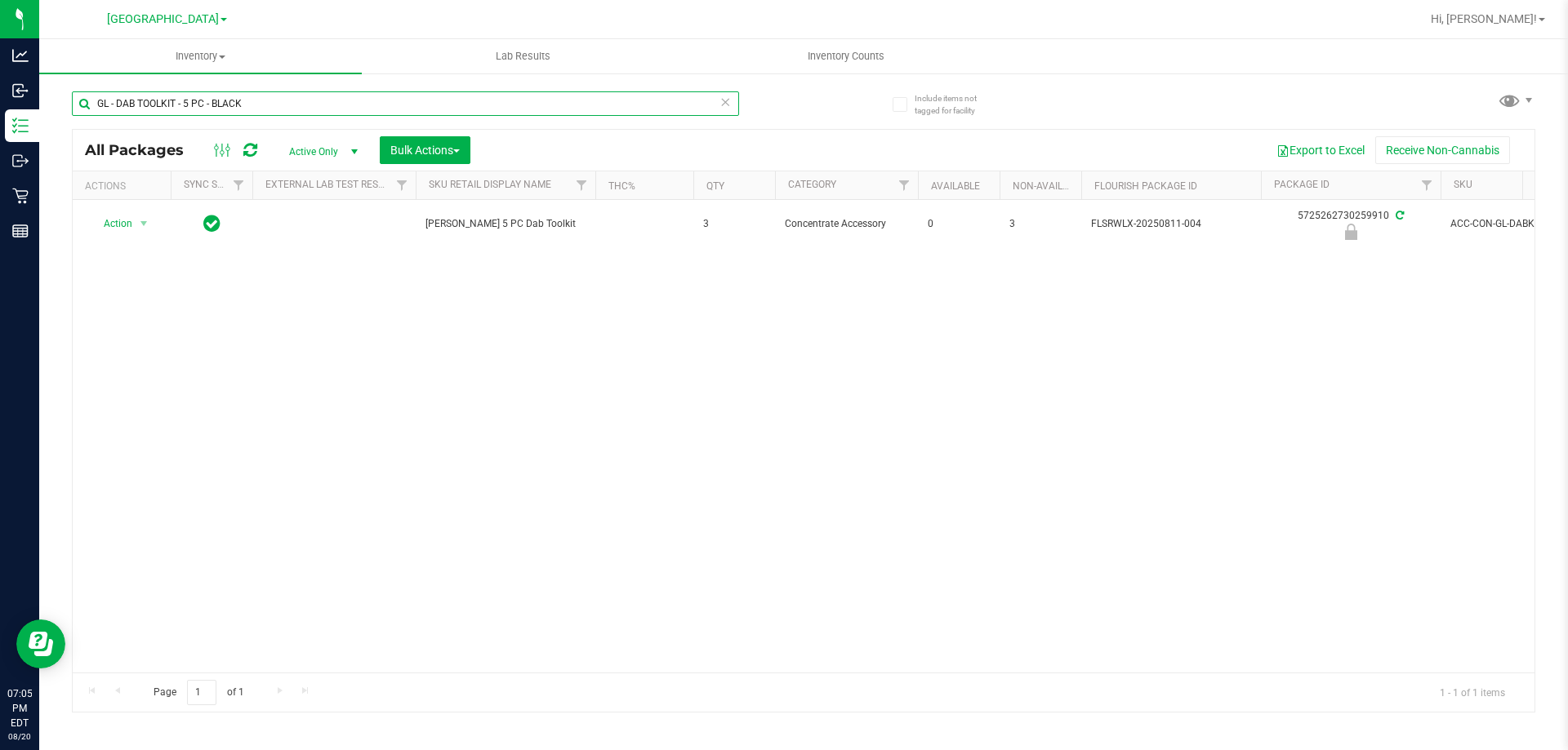
click at [204, 105] on input "GL - DAB TOOLKIT - 5 PC - BLACK" at bounding box center [406, 103] width 667 height 24
drag, startPoint x: 205, startPoint y: 105, endPoint x: 1259, endPoint y: 441, distance: 1106.3
click at [1259, 441] on div "Action Action Edit attributes Global inventory Locate package Package audit log…" at bounding box center [803, 436] width 1462 height 473
click at [241, 107] on input "GL - DAB TOOLKIT - 5 PC - BLACK" at bounding box center [406, 103] width 667 height 24
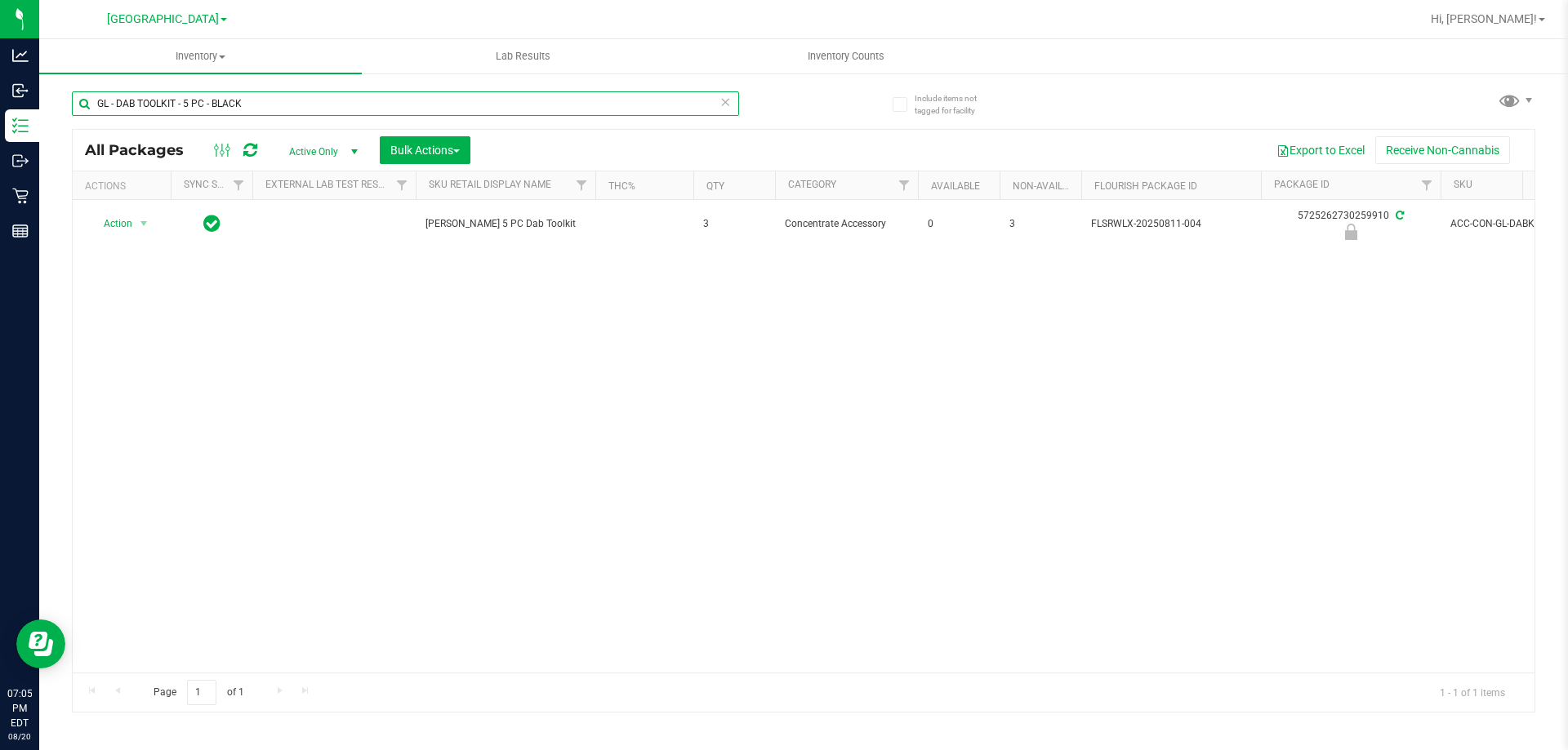
click at [241, 107] on input "GL - DAB TOOLKIT - 5 PC - BLACK" at bounding box center [406, 103] width 667 height 24
paste input "PEN DASH BL"
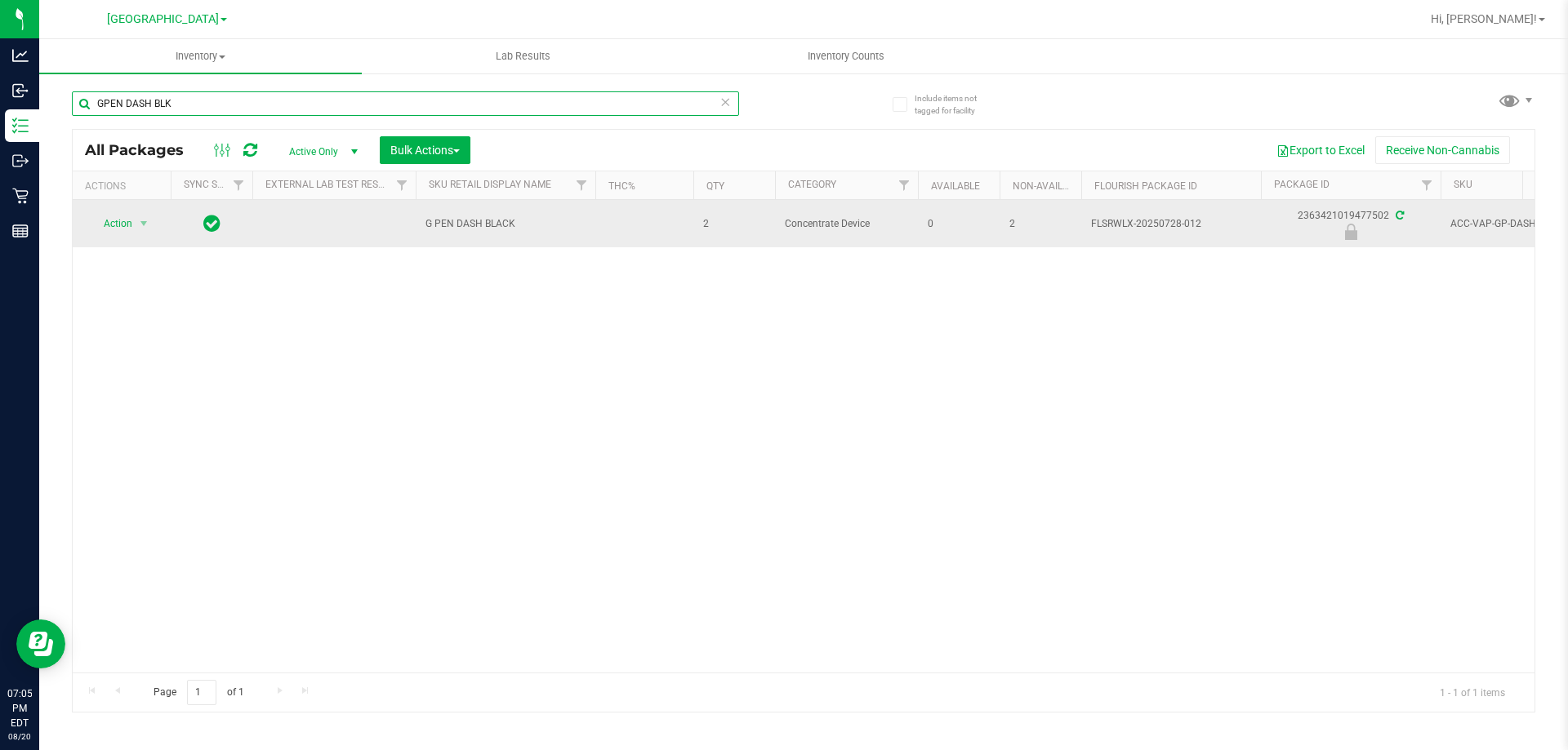
type input "GPEN DASH BLK"
click at [120, 218] on span "Action" at bounding box center [111, 224] width 44 height 23
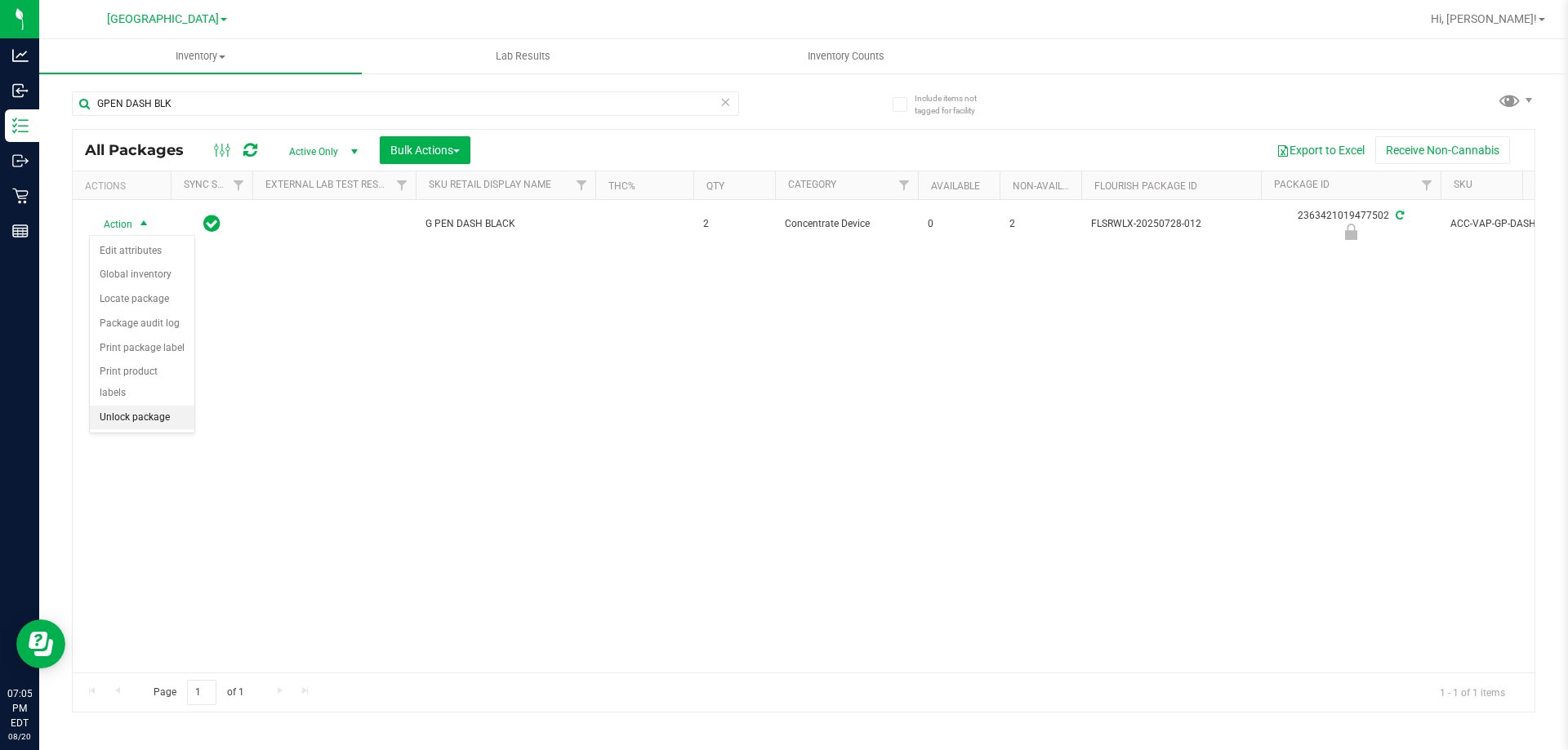
click at [144, 407] on li "Unlock package" at bounding box center [142, 417] width 104 height 24
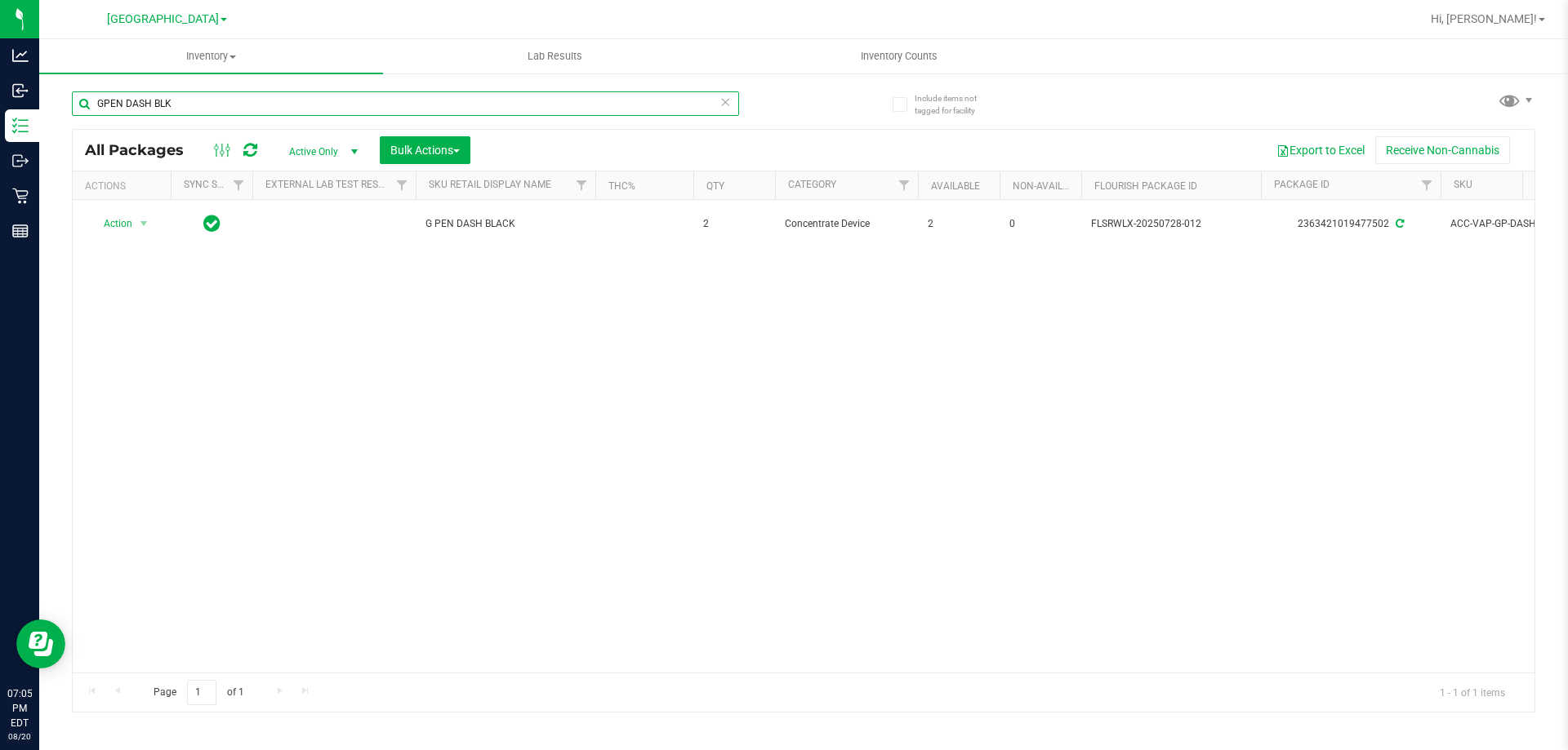
click at [246, 108] on input "GPEN DASH BLK" at bounding box center [406, 103] width 667 height 24
paste input "FT BATTERY WHITE 510 VARIABLE POWER"
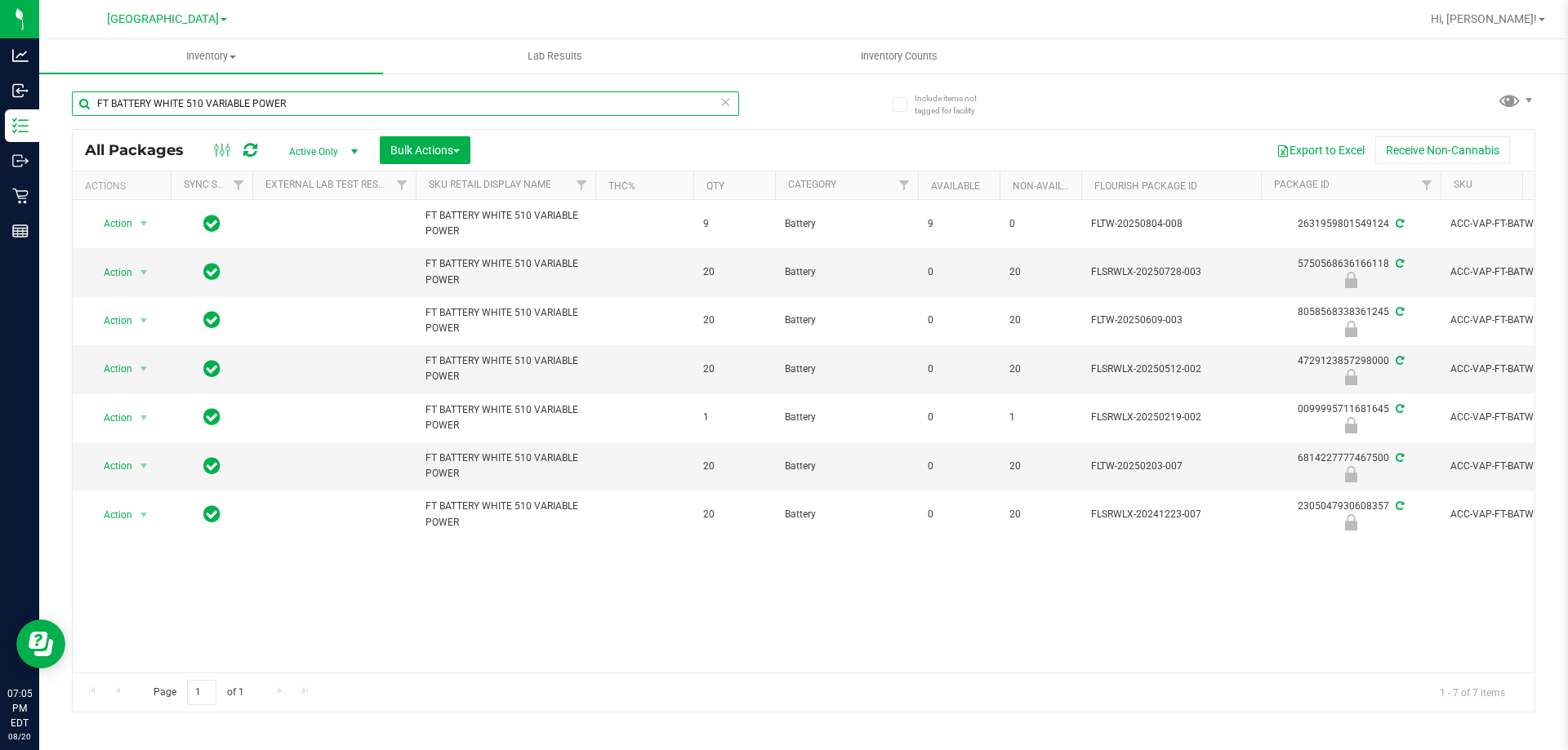
click at [200, 106] on input "FT BATTERY WHITE 510 VARIABLE POWER" at bounding box center [406, 103] width 667 height 24
paste input "GL - DAB TOOLKIT - 5 PC - BLACK"
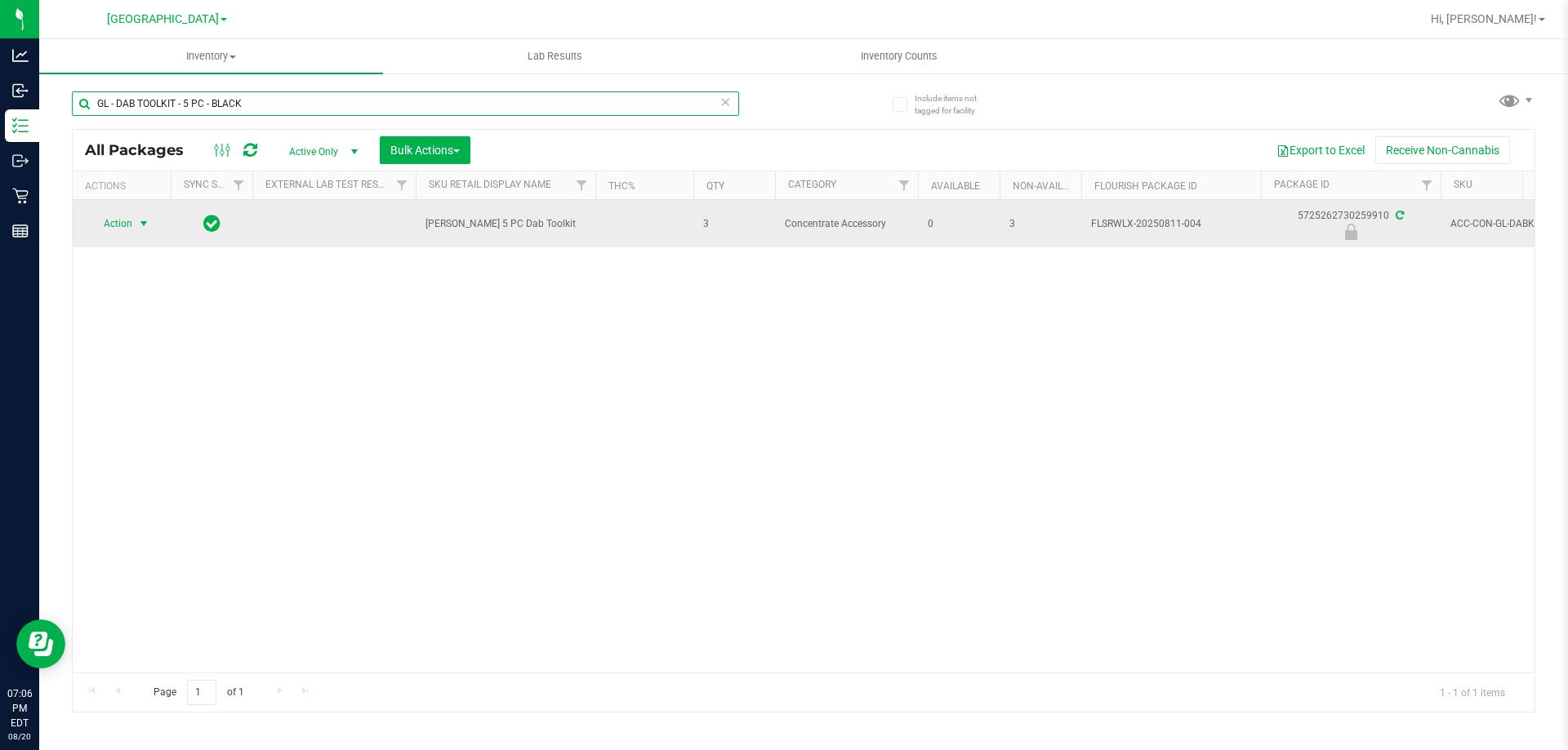
type input "GL - DAB TOOLKIT - 5 PC - BLACK"
click at [134, 223] on span "select" at bounding box center [144, 224] width 21 height 23
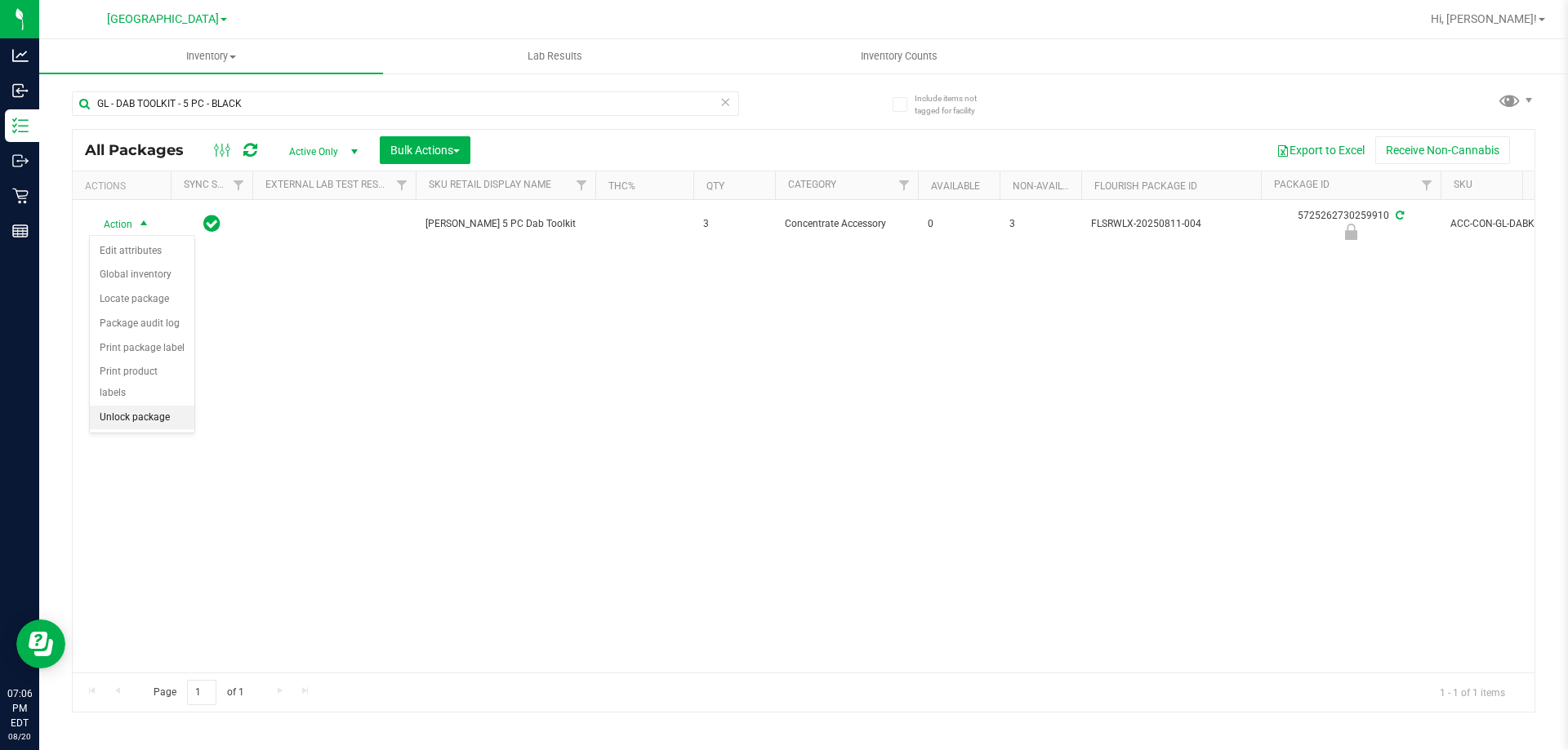
click at [180, 406] on li "Unlock package" at bounding box center [142, 417] width 104 height 24
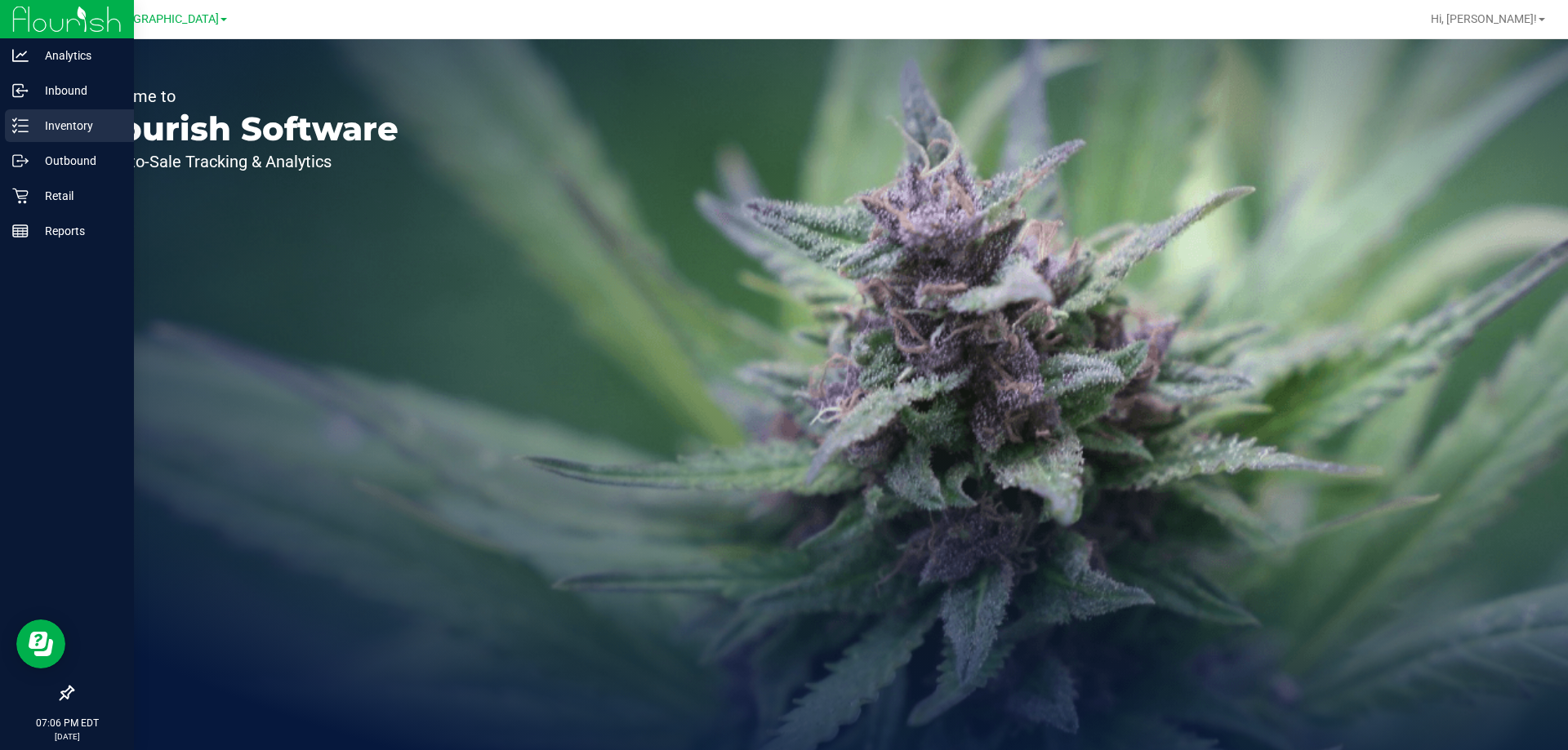
click at [33, 124] on p "Inventory" at bounding box center [78, 126] width 98 height 20
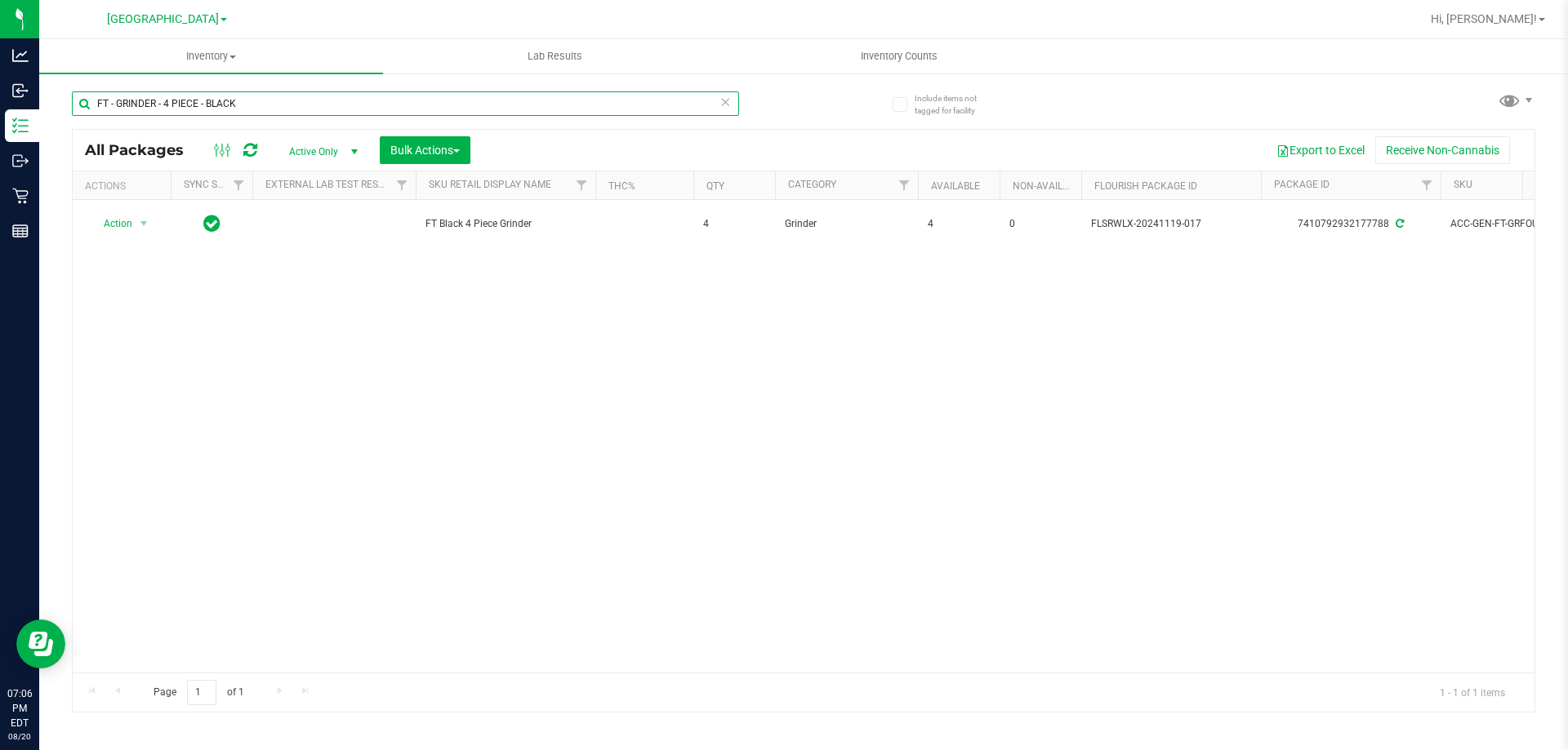
type input "FT - GRINDER - 4 PIECE - BLACK"
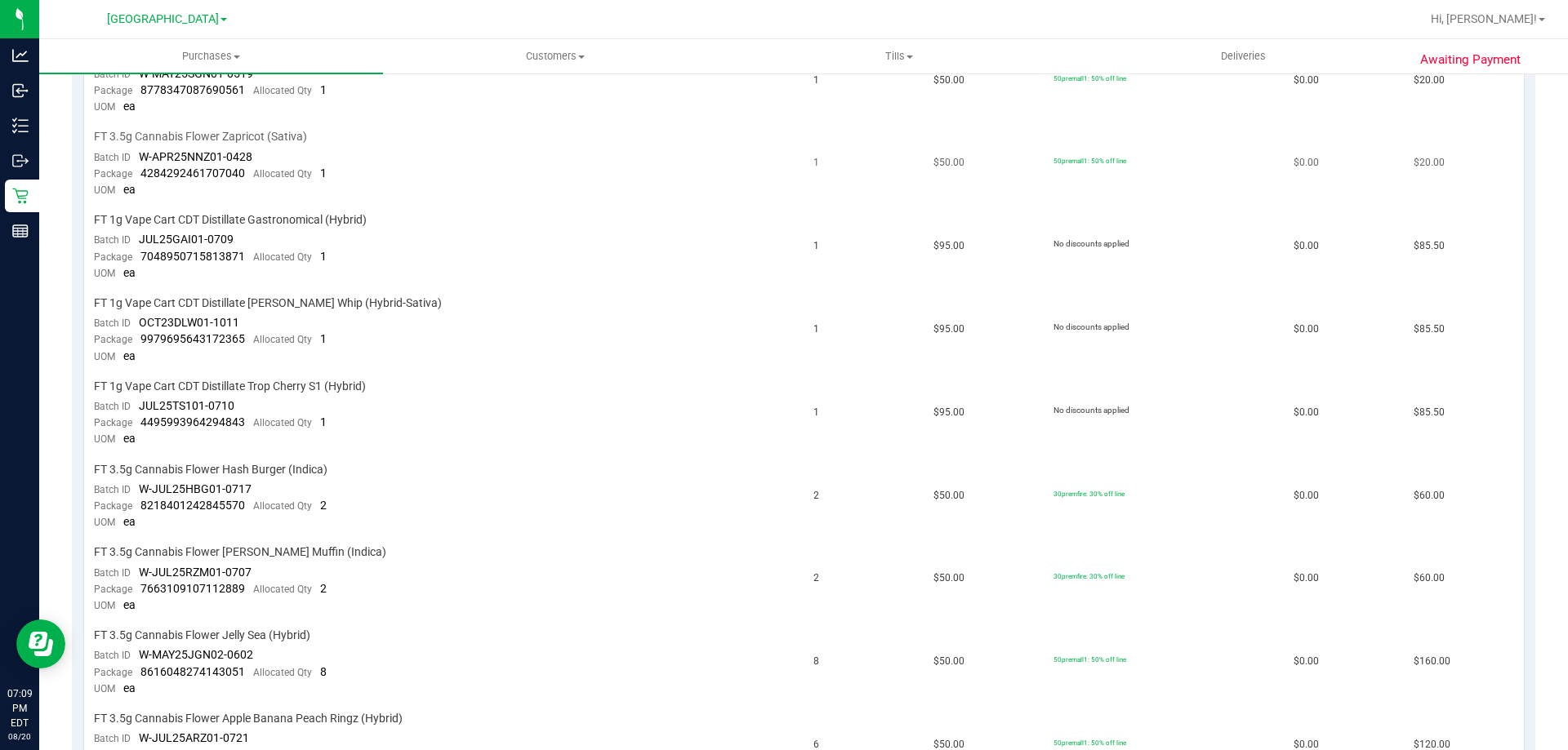
scroll to position [898, 0]
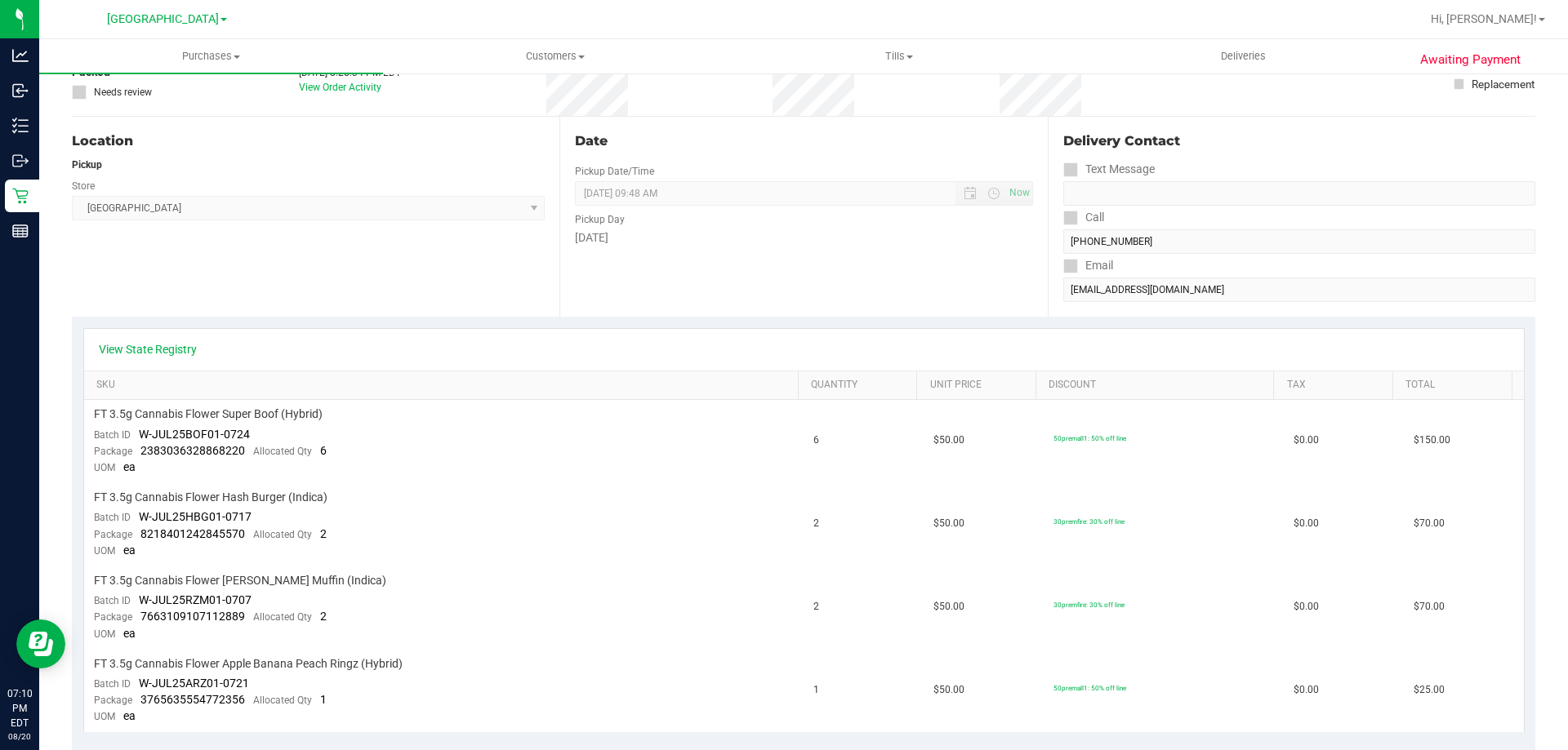
scroll to position [163, 0]
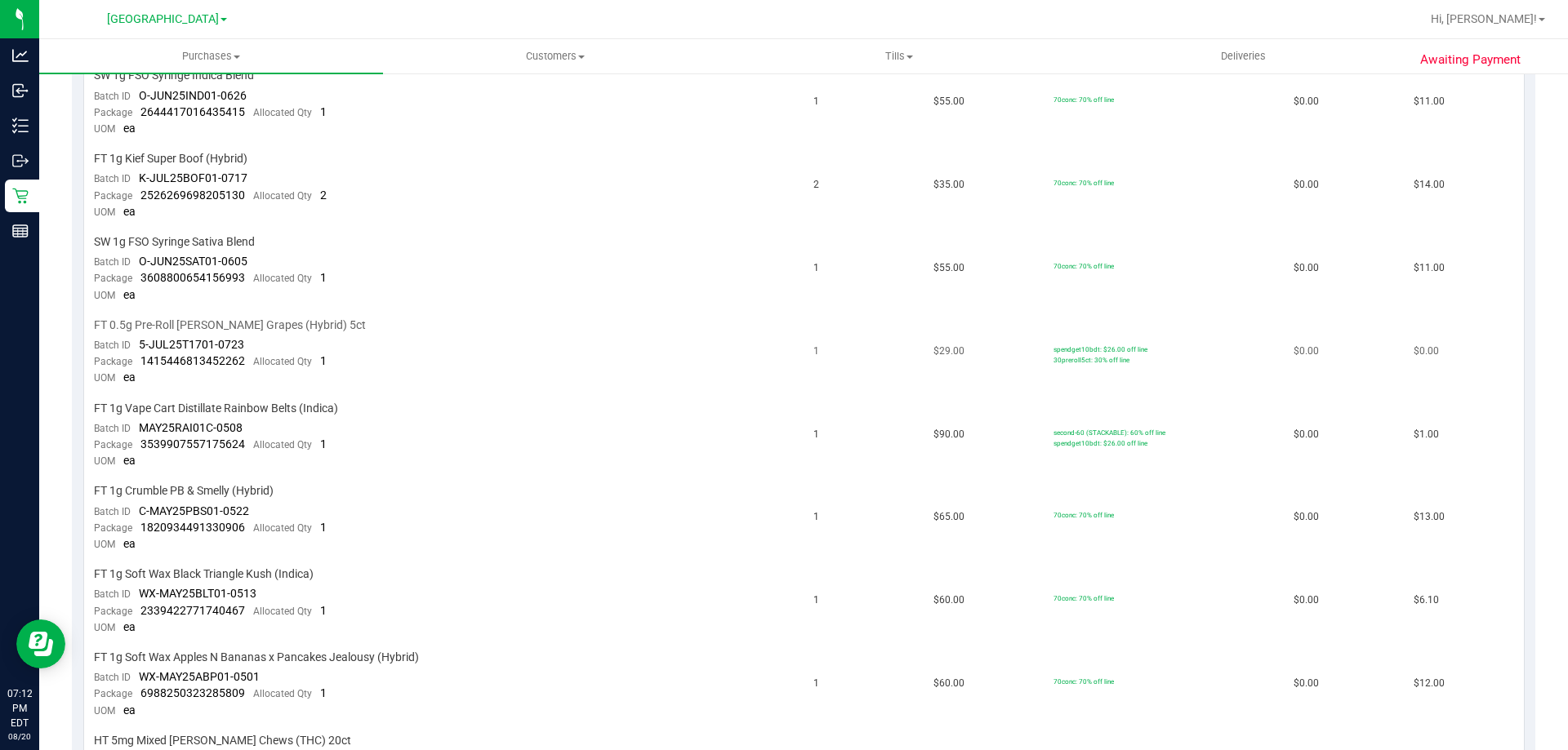
scroll to position [572, 0]
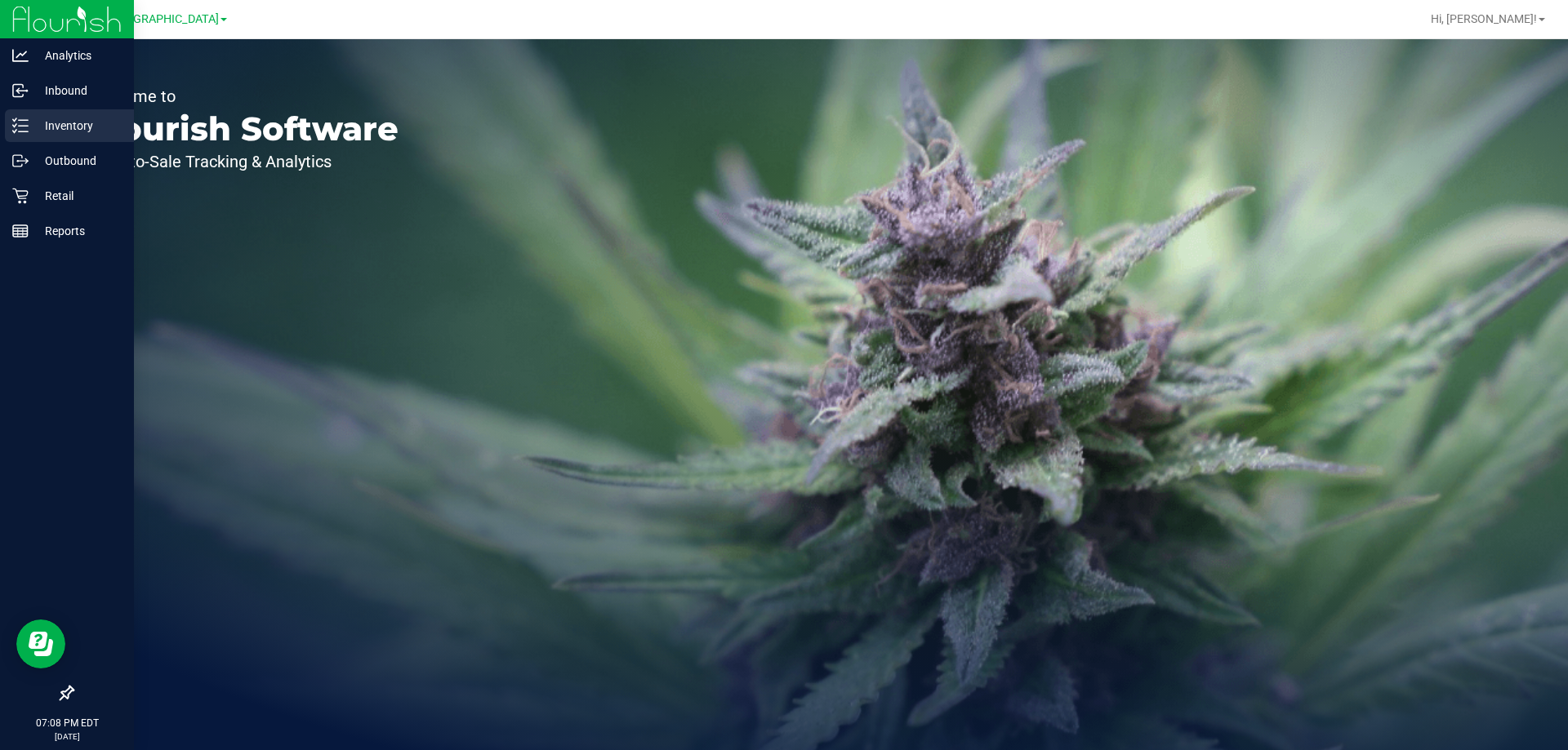
click at [31, 121] on p "Inventory" at bounding box center [78, 126] width 98 height 20
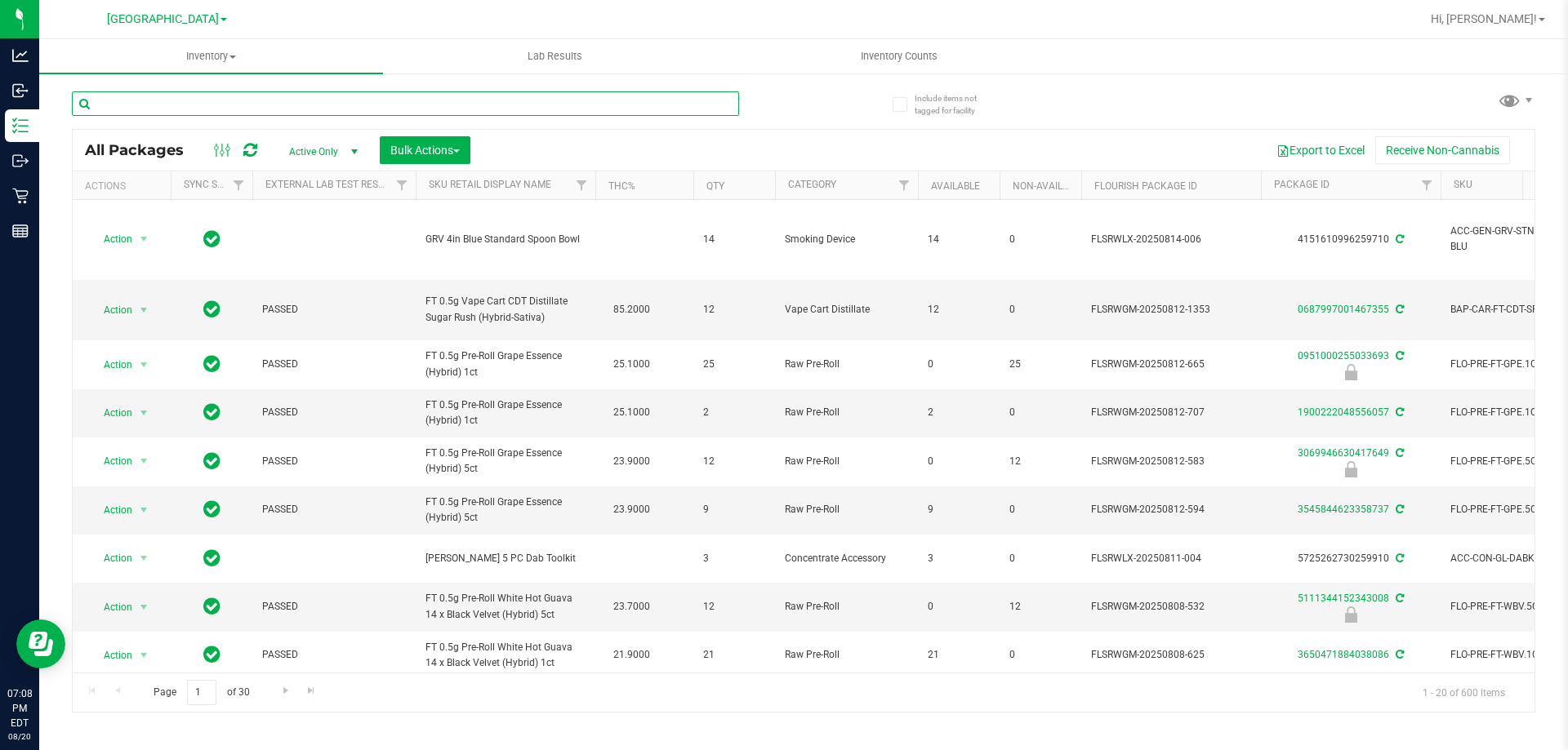
paste input "8550863403902070"
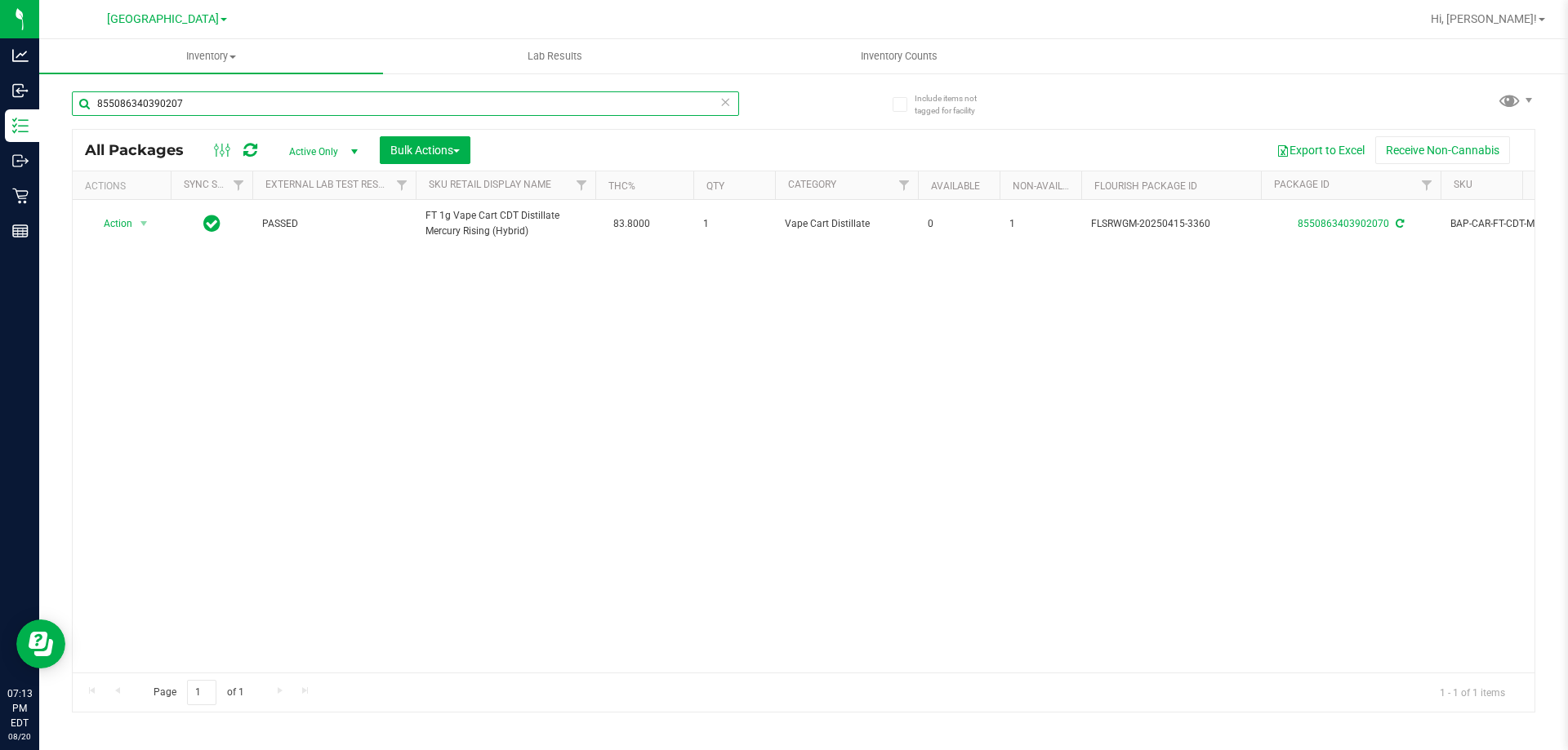
click at [183, 93] on input "855086340390207" at bounding box center [406, 103] width 667 height 24
paste input "1089302502618375"
click at [247, 101] on input "1089302502618375" at bounding box center [406, 103] width 667 height 24
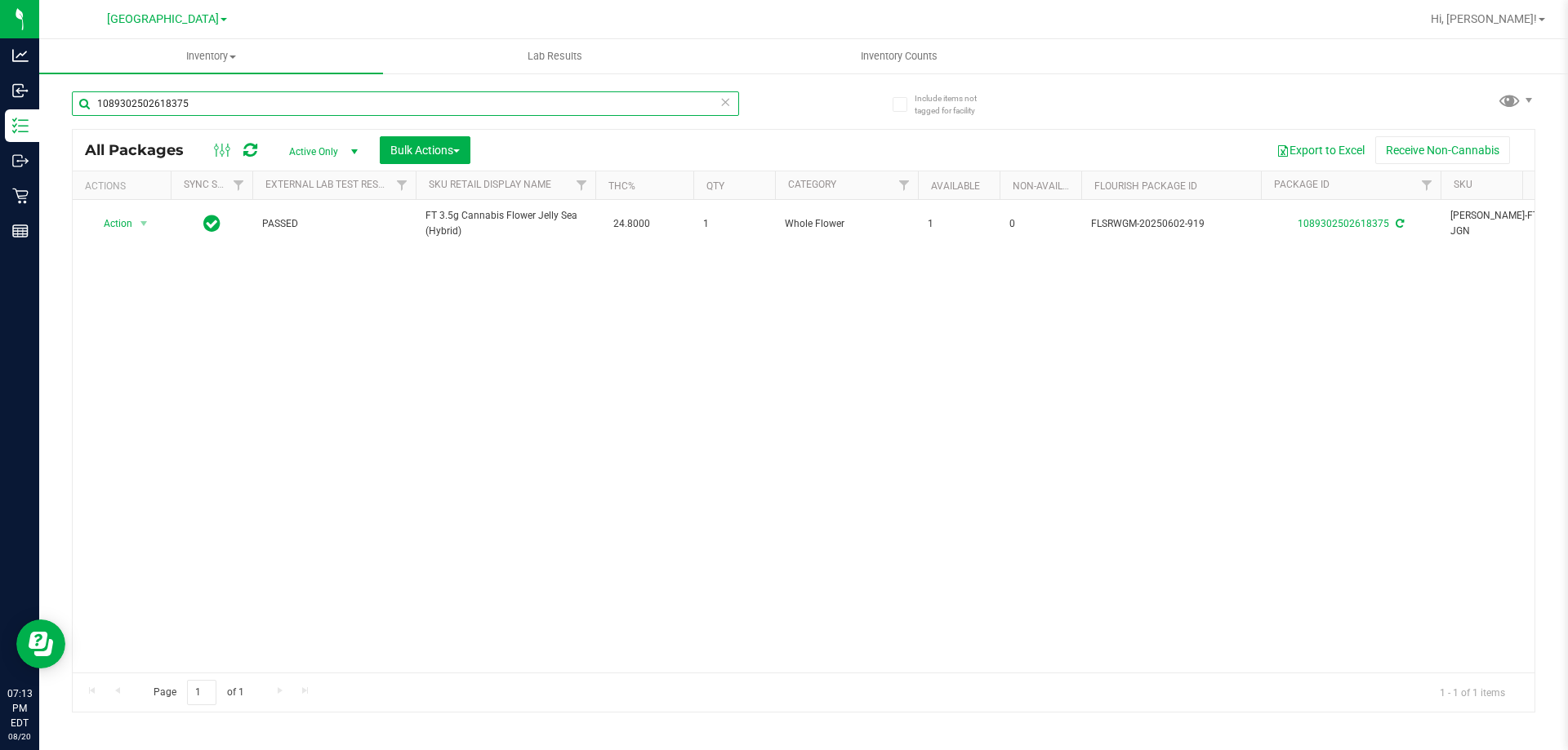
click at [247, 101] on input "1089302502618375" at bounding box center [406, 103] width 667 height 24
paste input "8616048274143051"
click at [144, 111] on input "8616048274143051" at bounding box center [406, 103] width 667 height 24
paste input "4251467760050453"
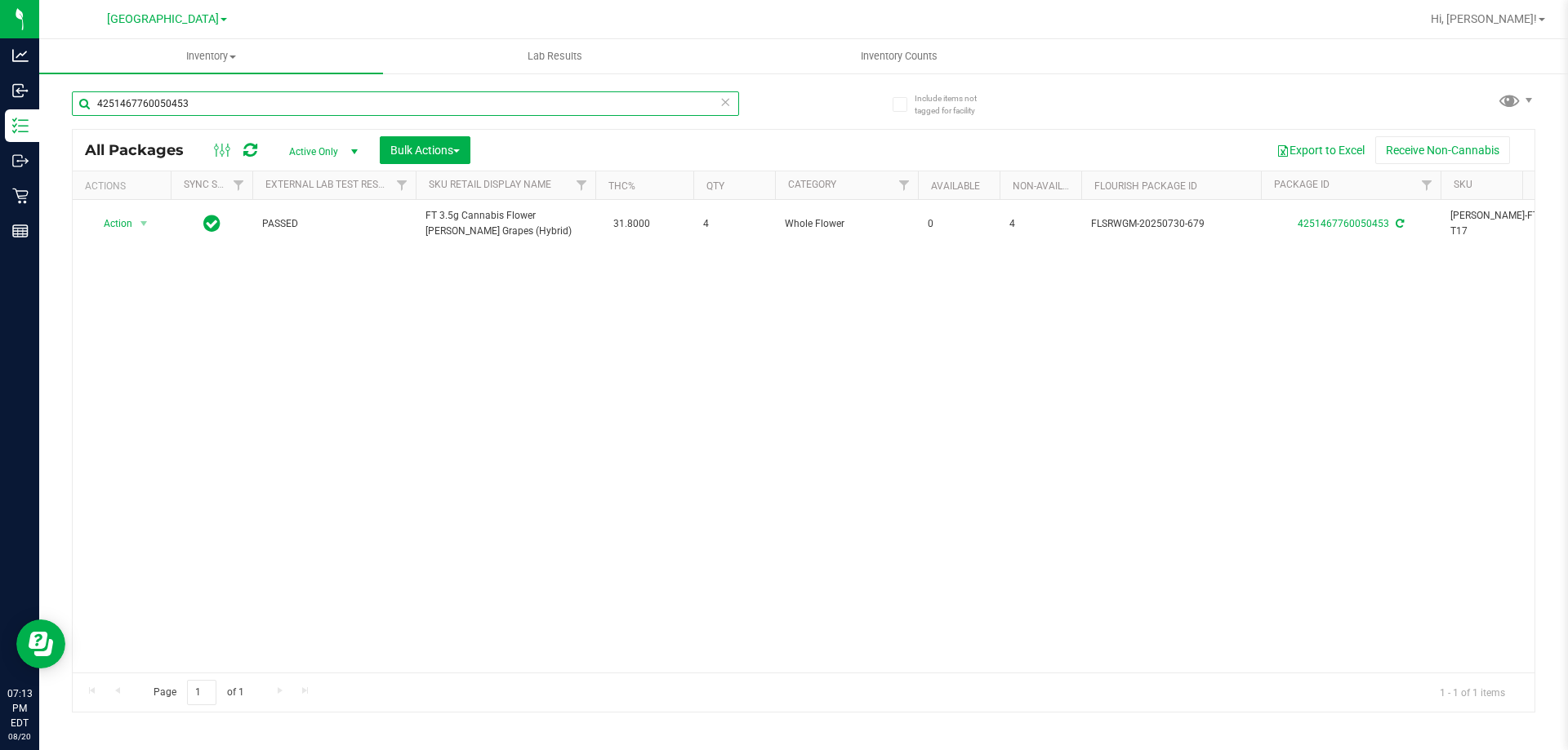
click at [149, 92] on input "4251467760050453" at bounding box center [406, 103] width 667 height 24
paste input "9185661178787242"
type input "9185661178787242"
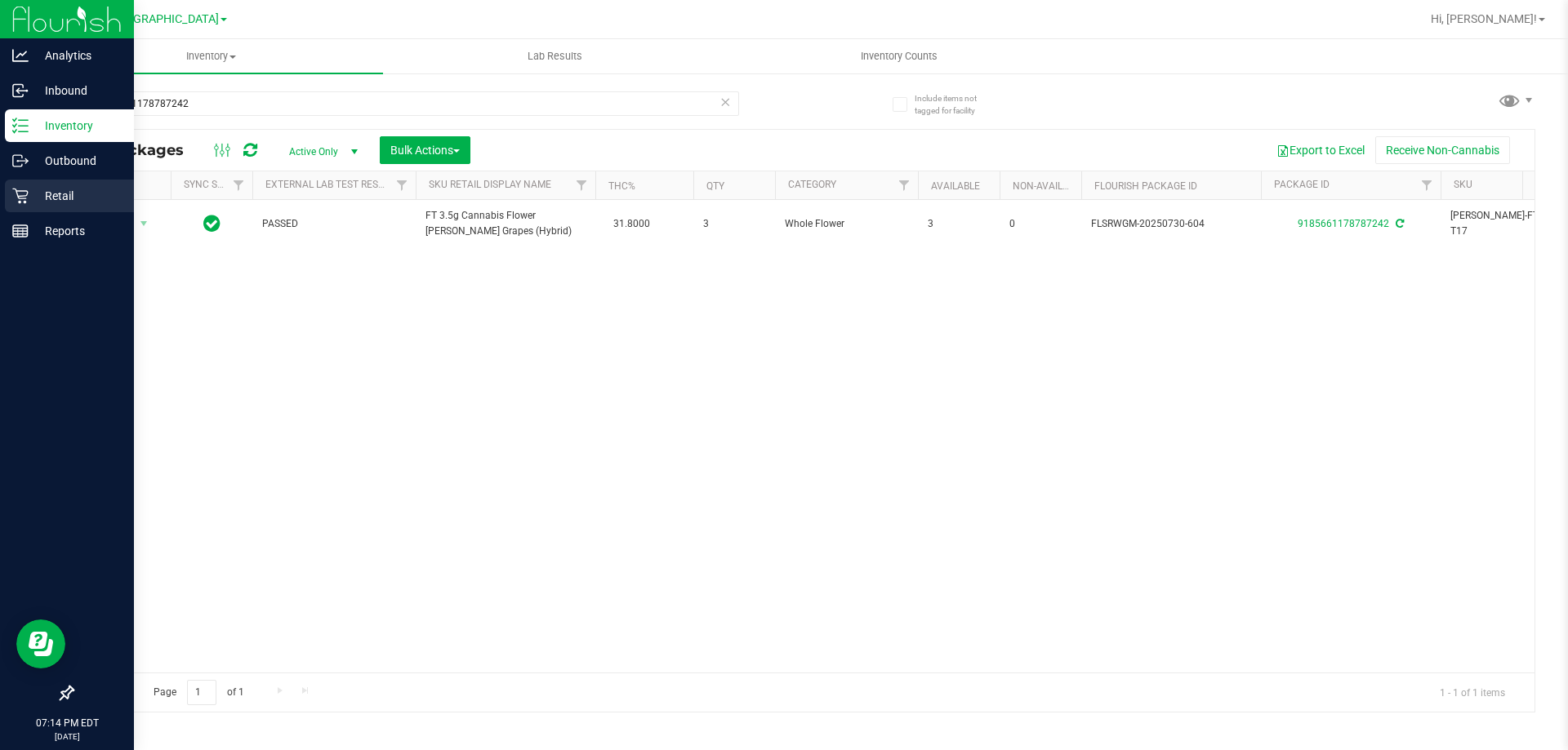
click at [37, 187] on p "Retail" at bounding box center [78, 196] width 98 height 20
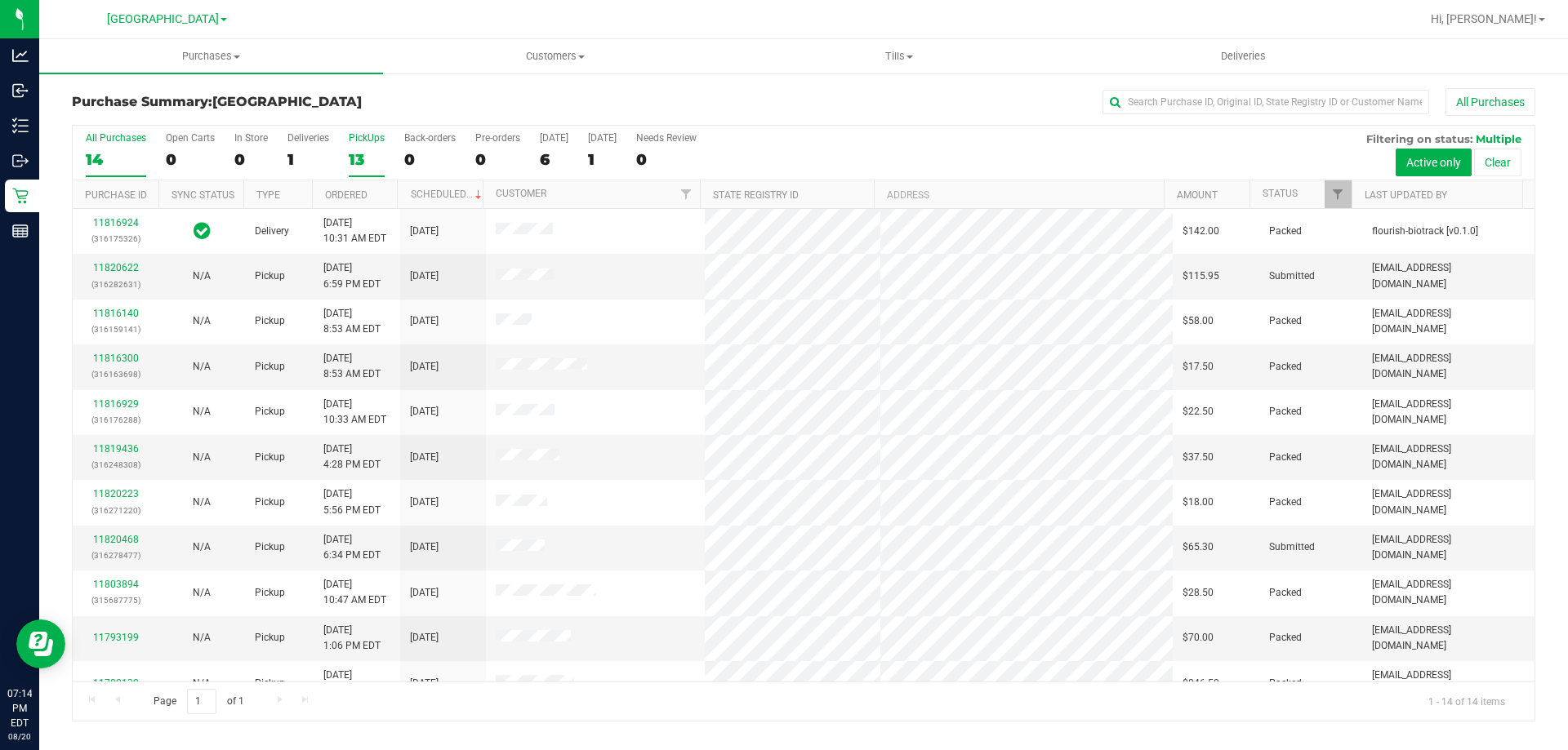
click at [369, 162] on div "13" at bounding box center [367, 159] width 36 height 19
click at [0, 0] on input "PickUps 13" at bounding box center [0, 0] width 0 height 0
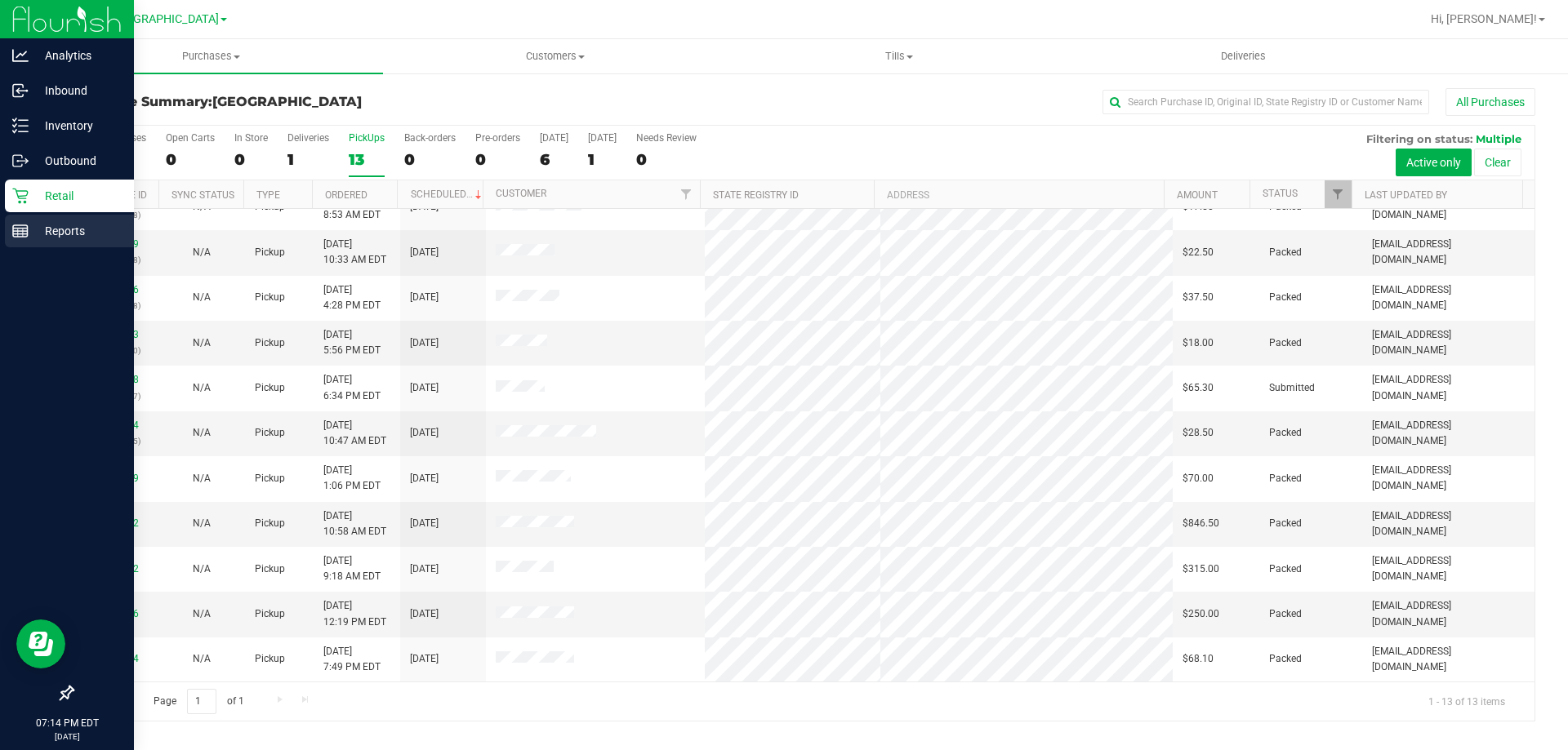
click at [65, 240] on p "Reports" at bounding box center [78, 231] width 98 height 20
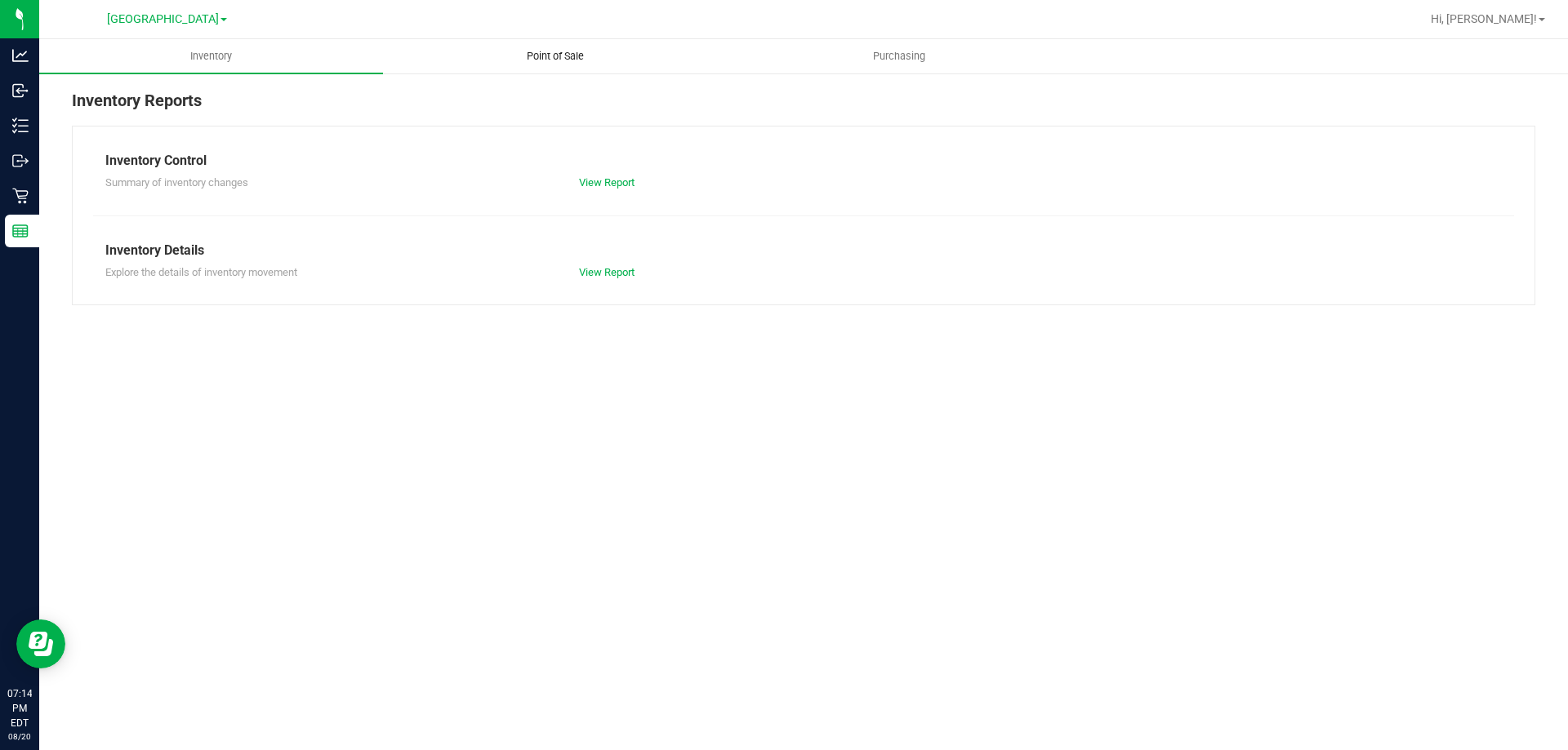
click at [556, 61] on span "Point of Sale" at bounding box center [556, 56] width 102 height 14
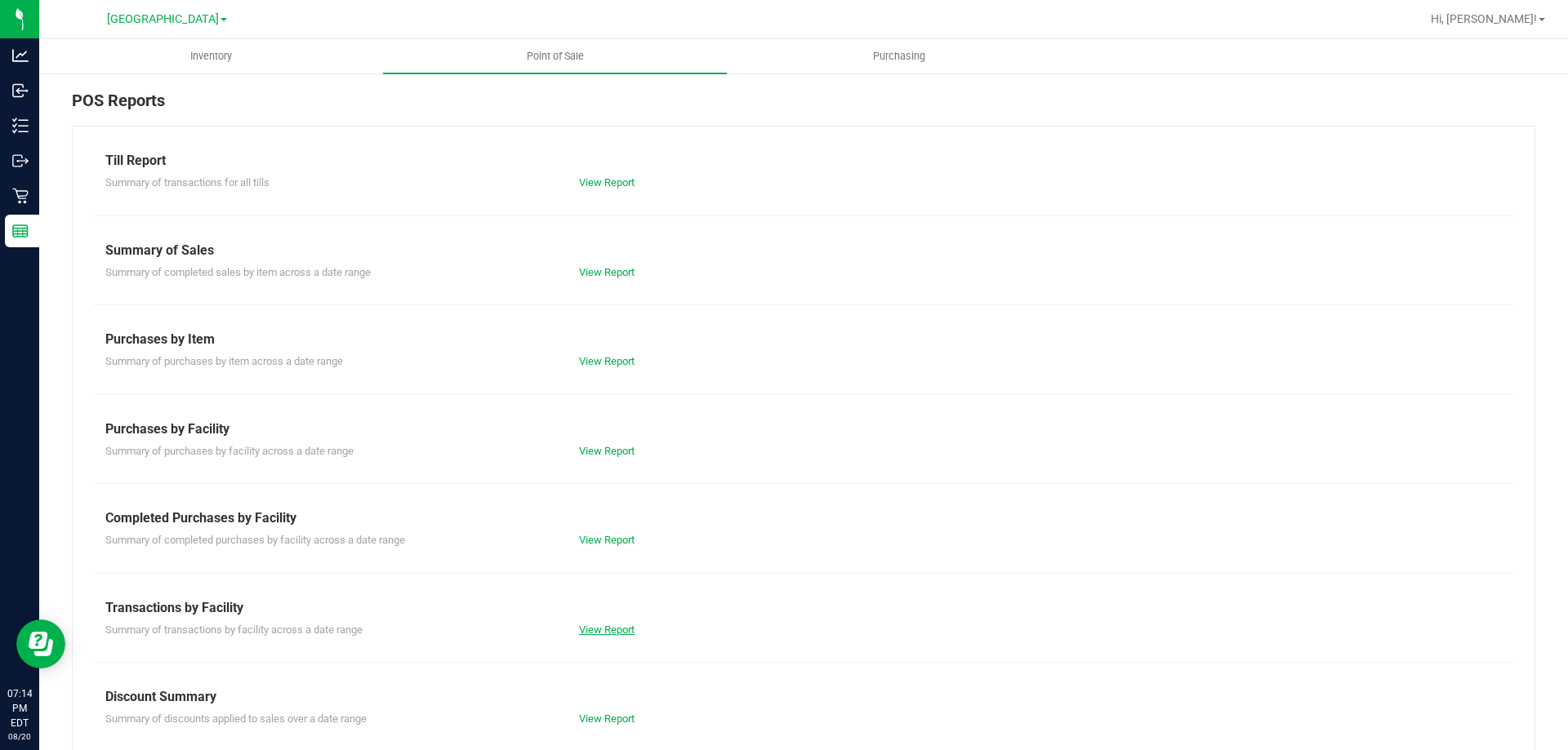
click at [617, 635] on link "View Report" at bounding box center [607, 630] width 55 height 12
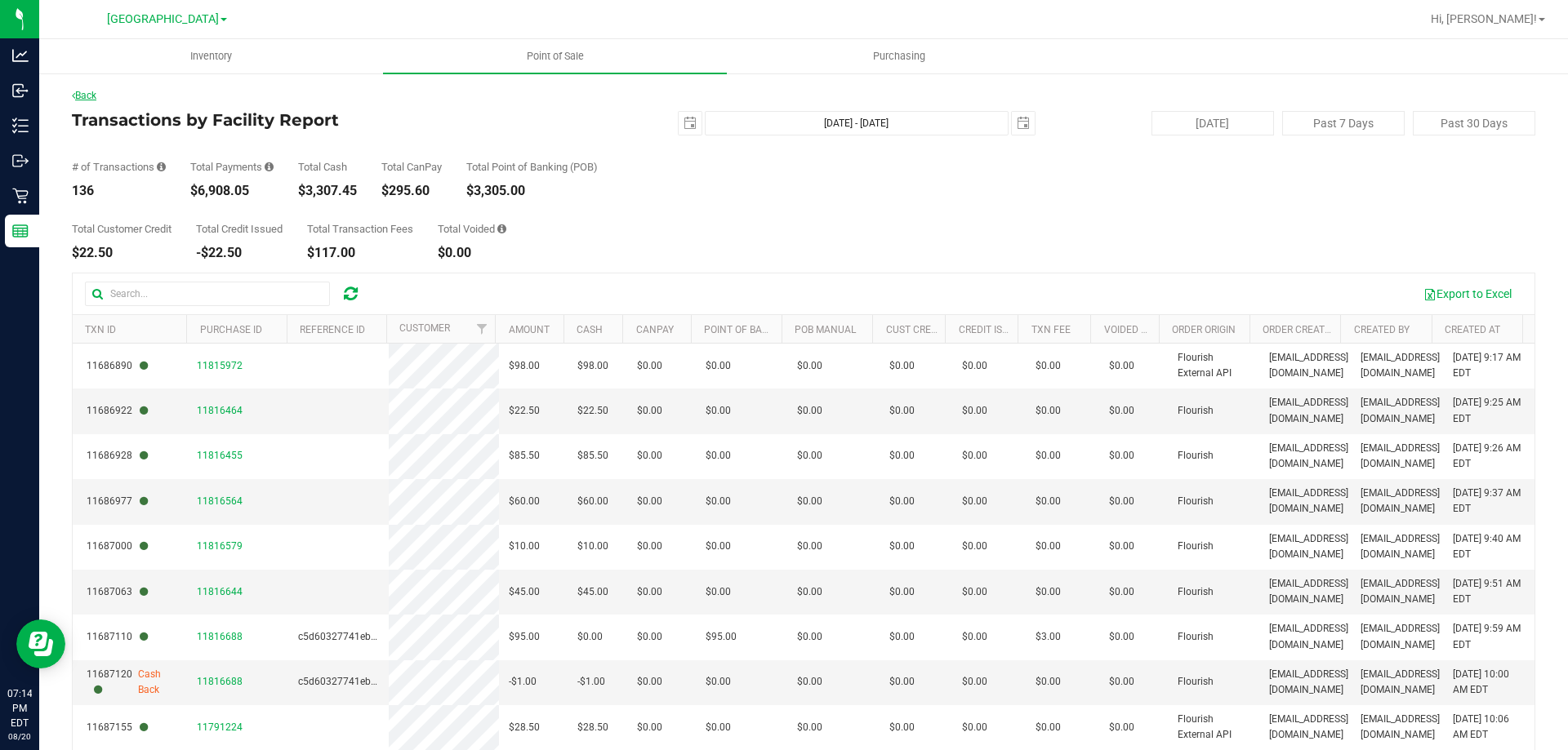
click at [73, 94] on icon at bounding box center [74, 95] width 4 height 10
